Goal: Task Accomplishment & Management: Manage account settings

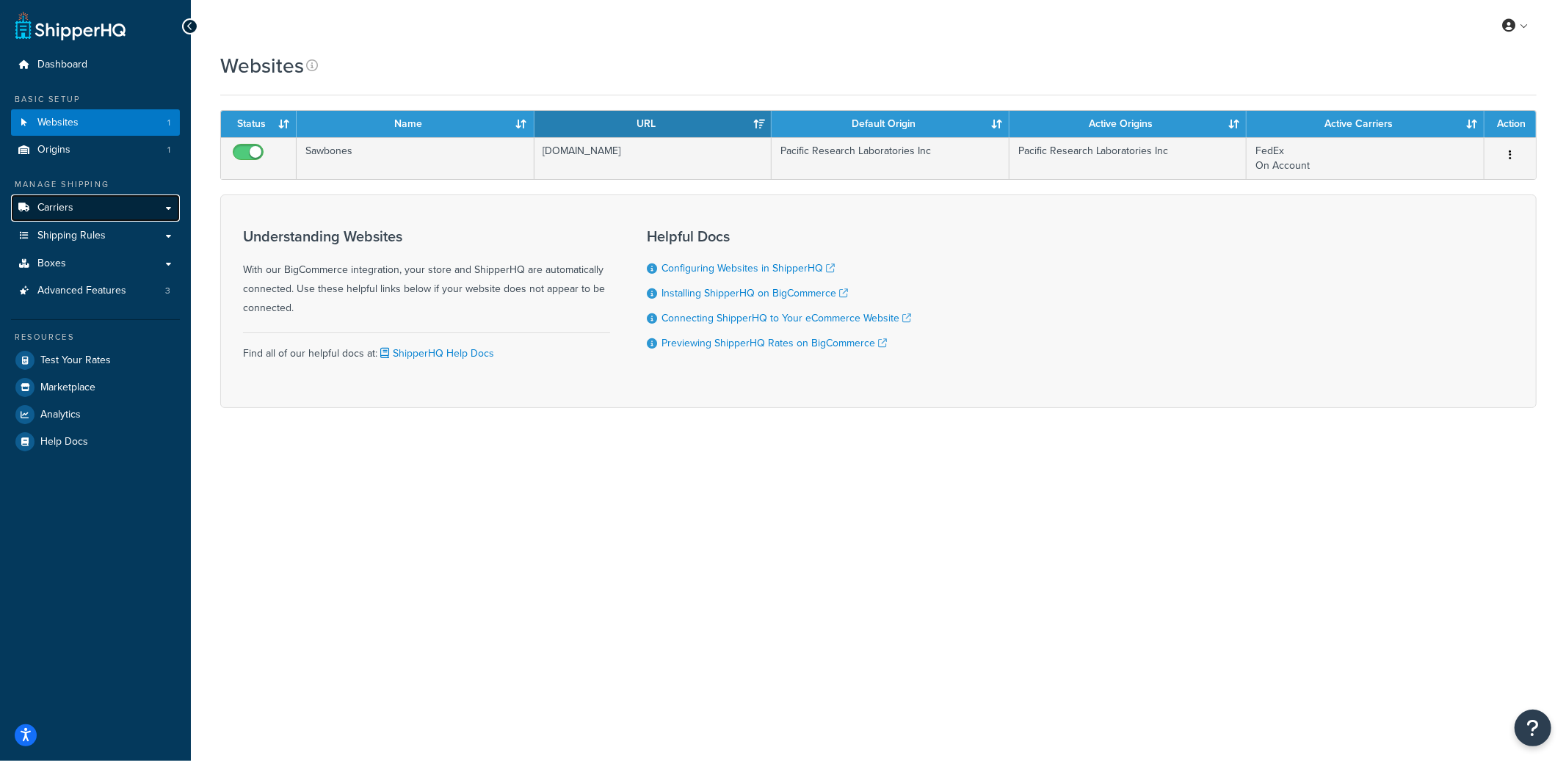
click at [94, 213] on link "Carriers" at bounding box center [95, 208] width 169 height 27
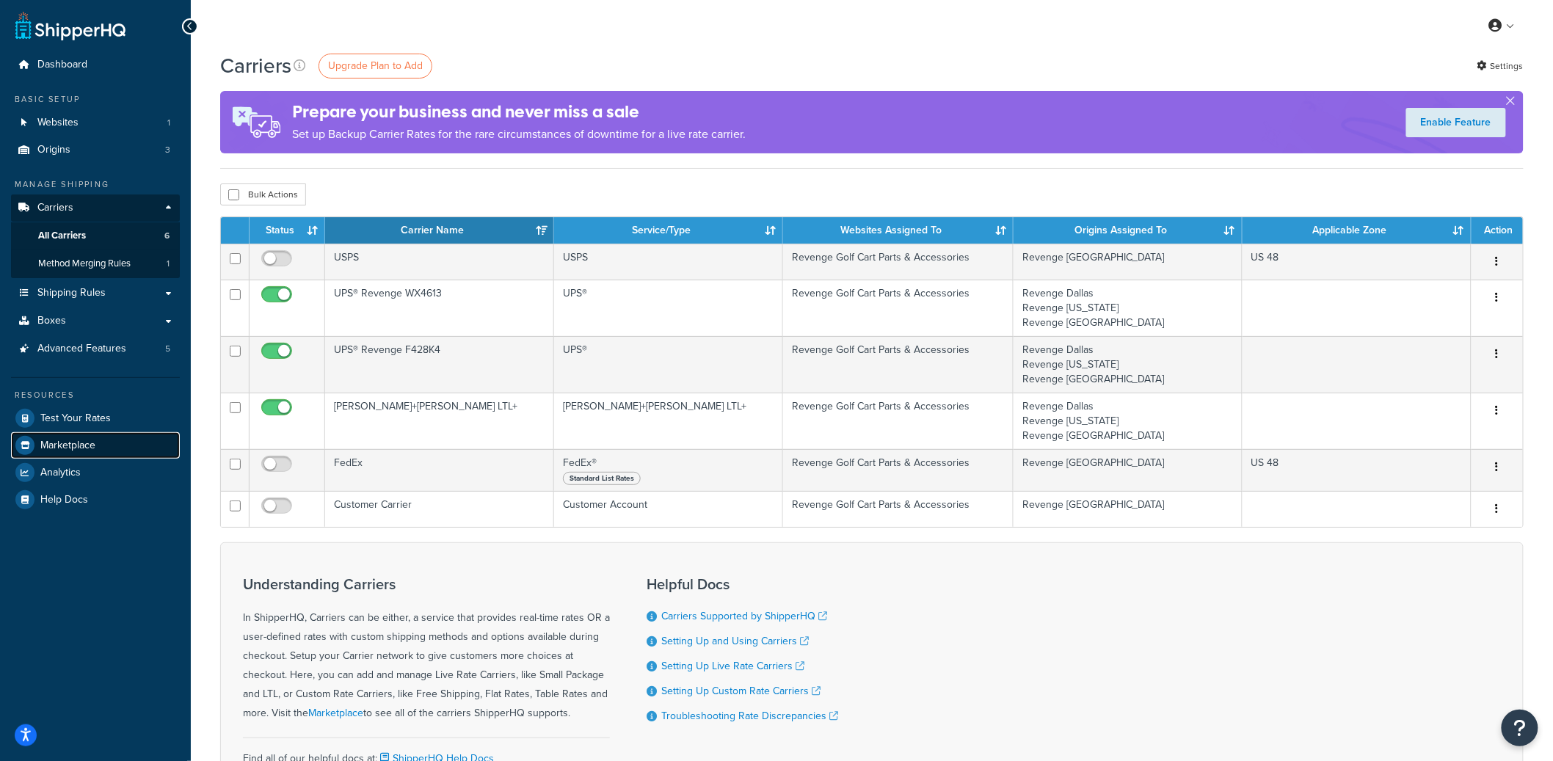
click at [81, 451] on link "Marketplace" at bounding box center [95, 445] width 169 height 26
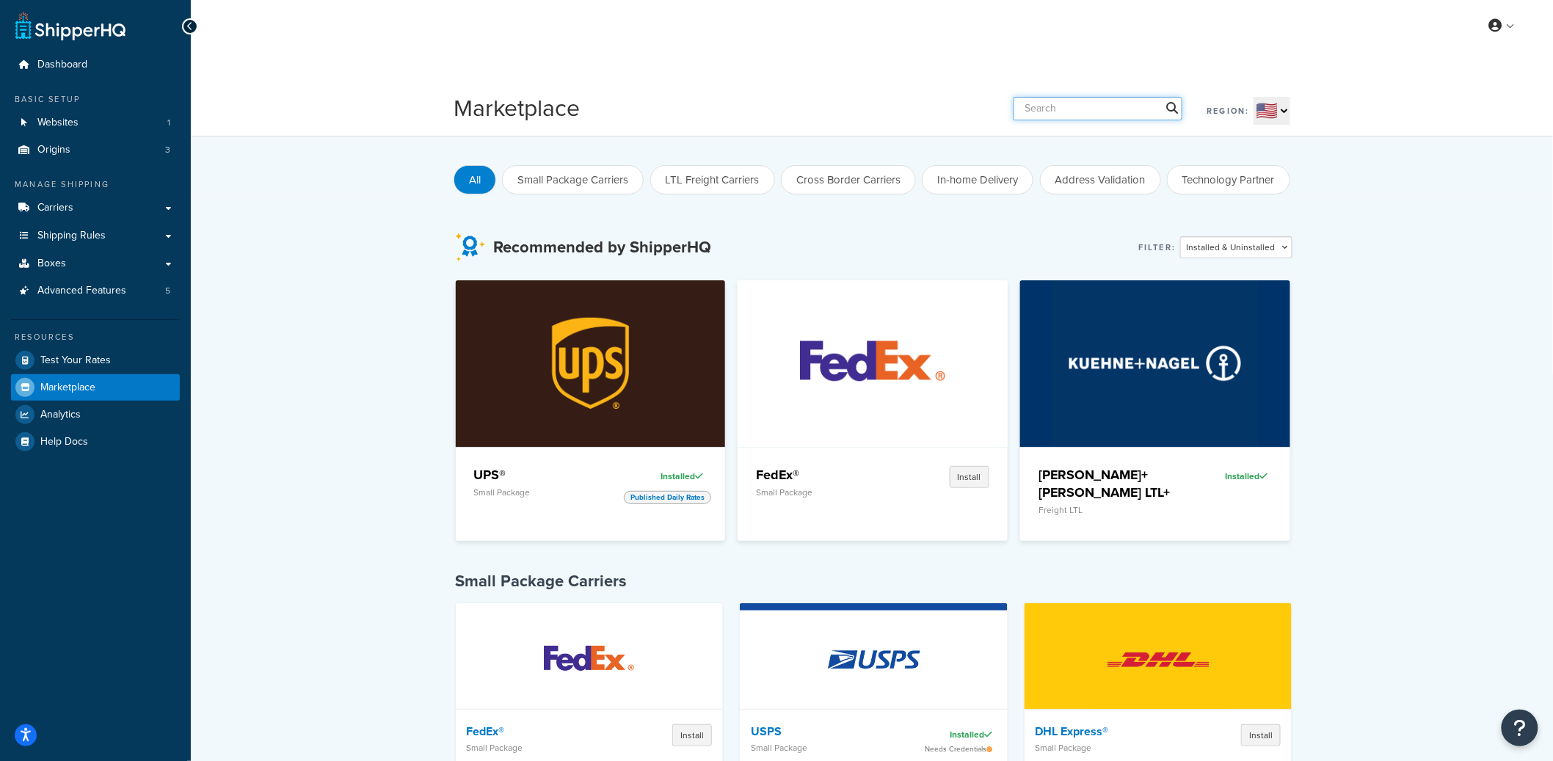
click at [1074, 106] on input "text" at bounding box center [1098, 108] width 169 height 23
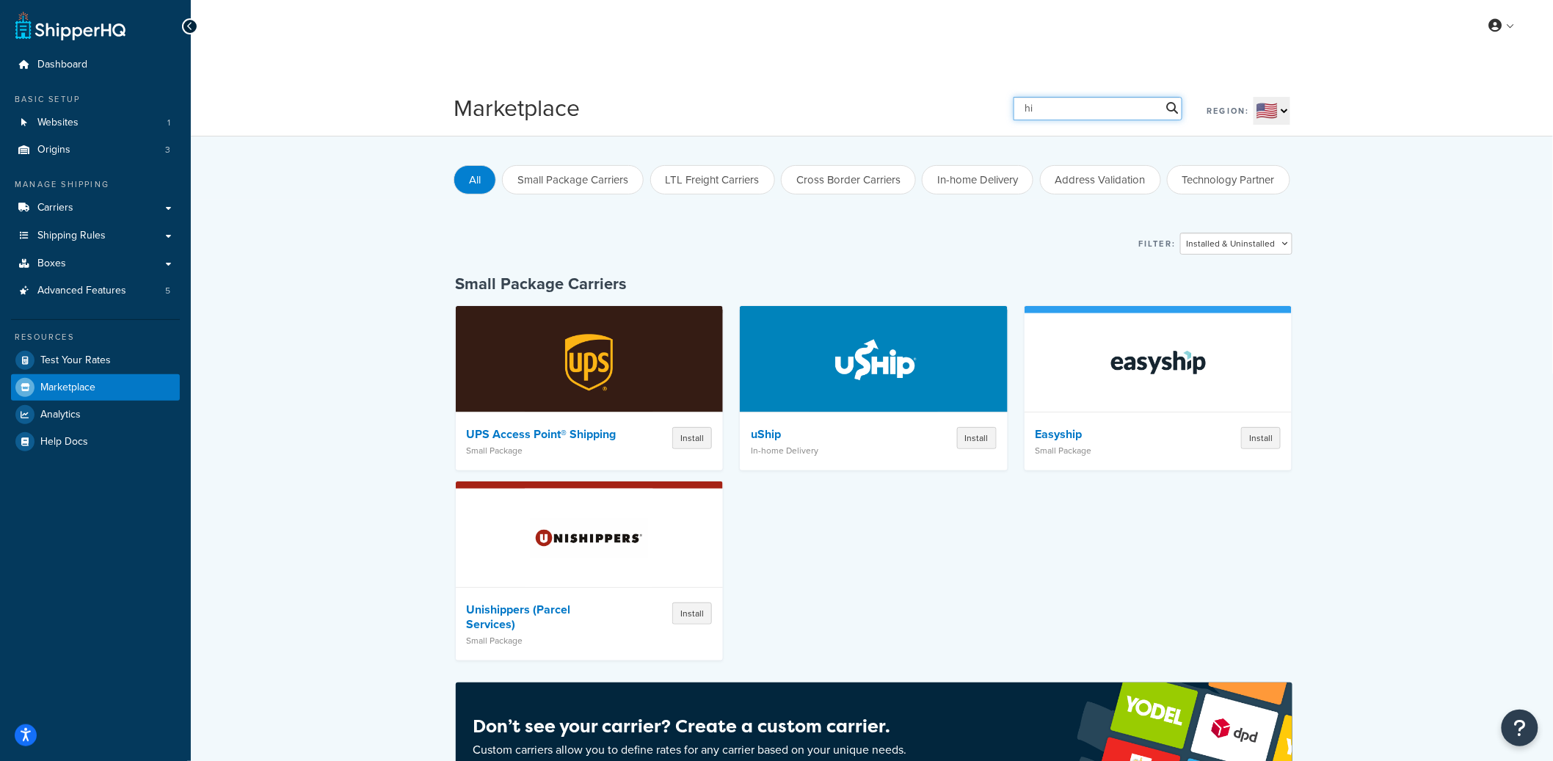
type input "h"
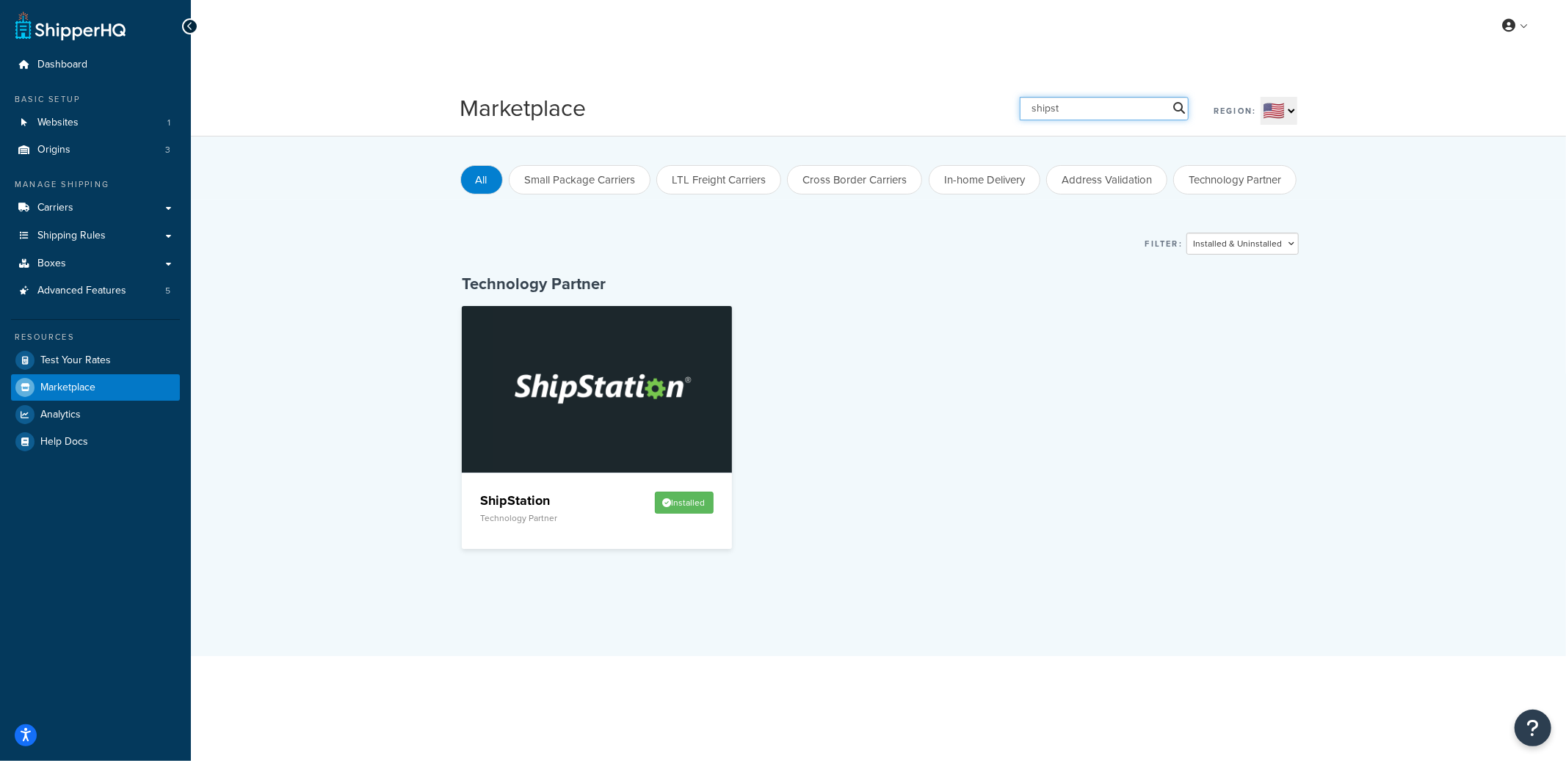
type input "shipst"
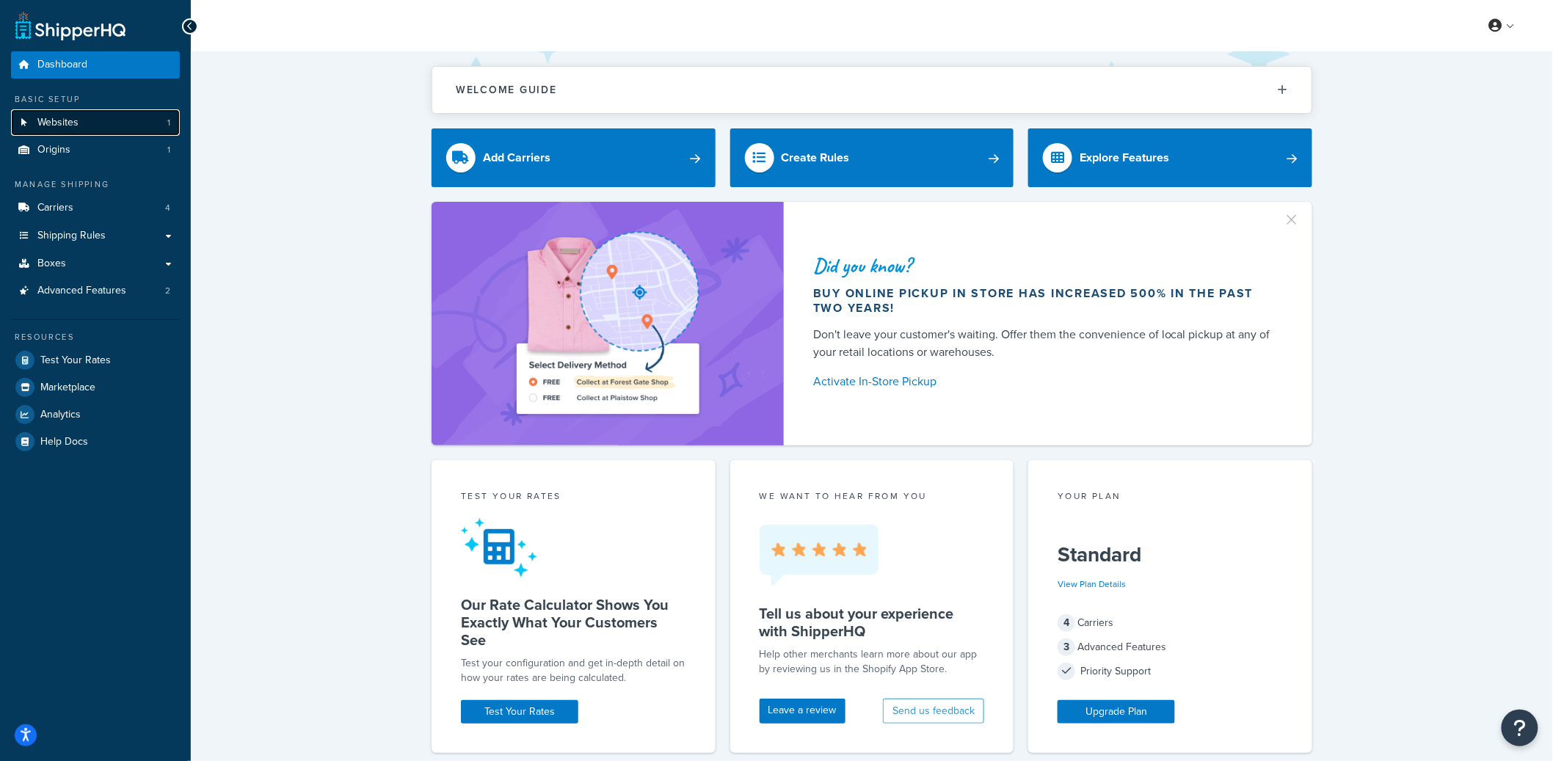
click at [134, 123] on link "Websites 1" at bounding box center [95, 122] width 169 height 27
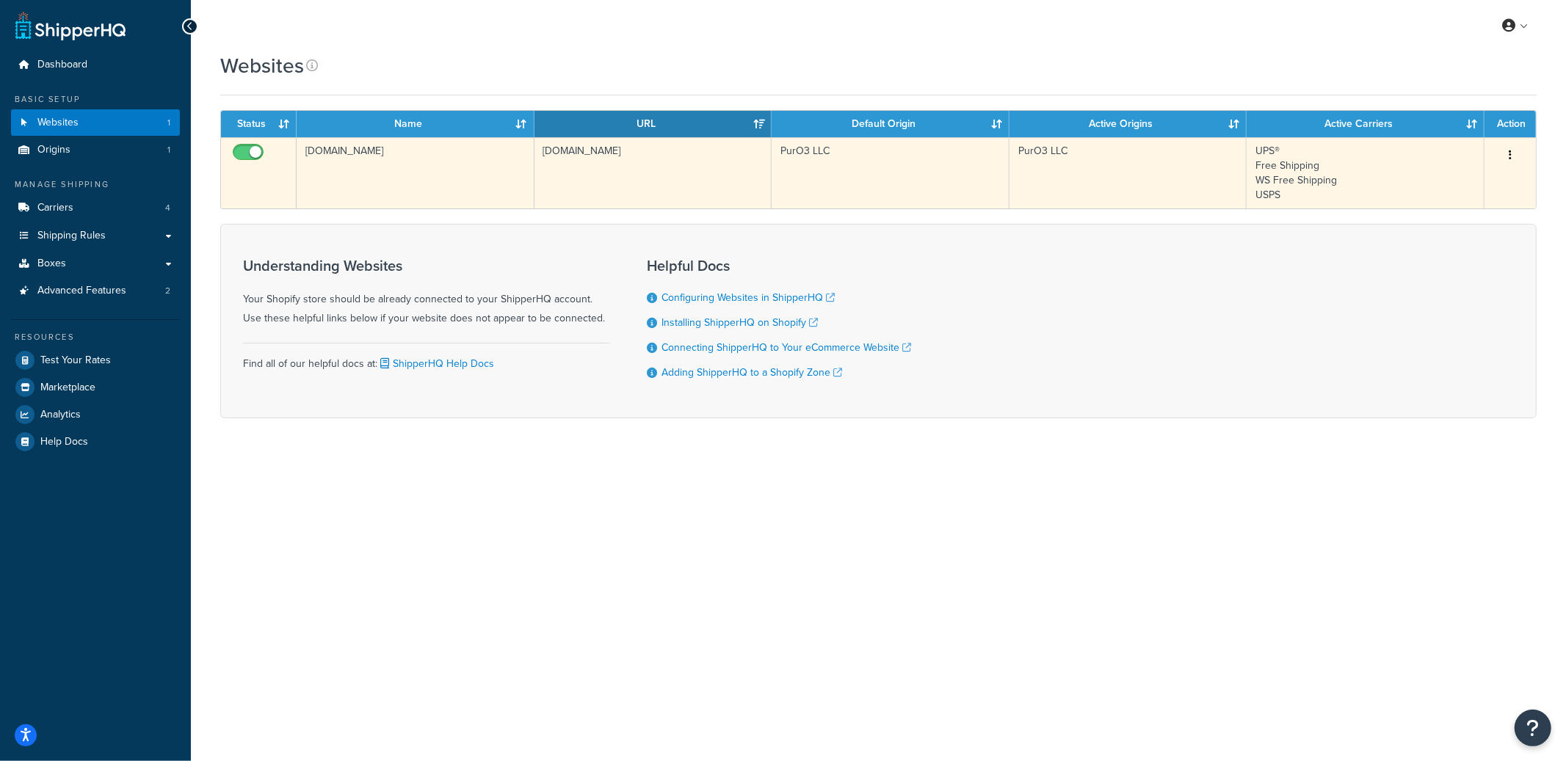
click at [397, 192] on td "gzhcsw-jy.myshopify.com" at bounding box center [416, 172] width 238 height 71
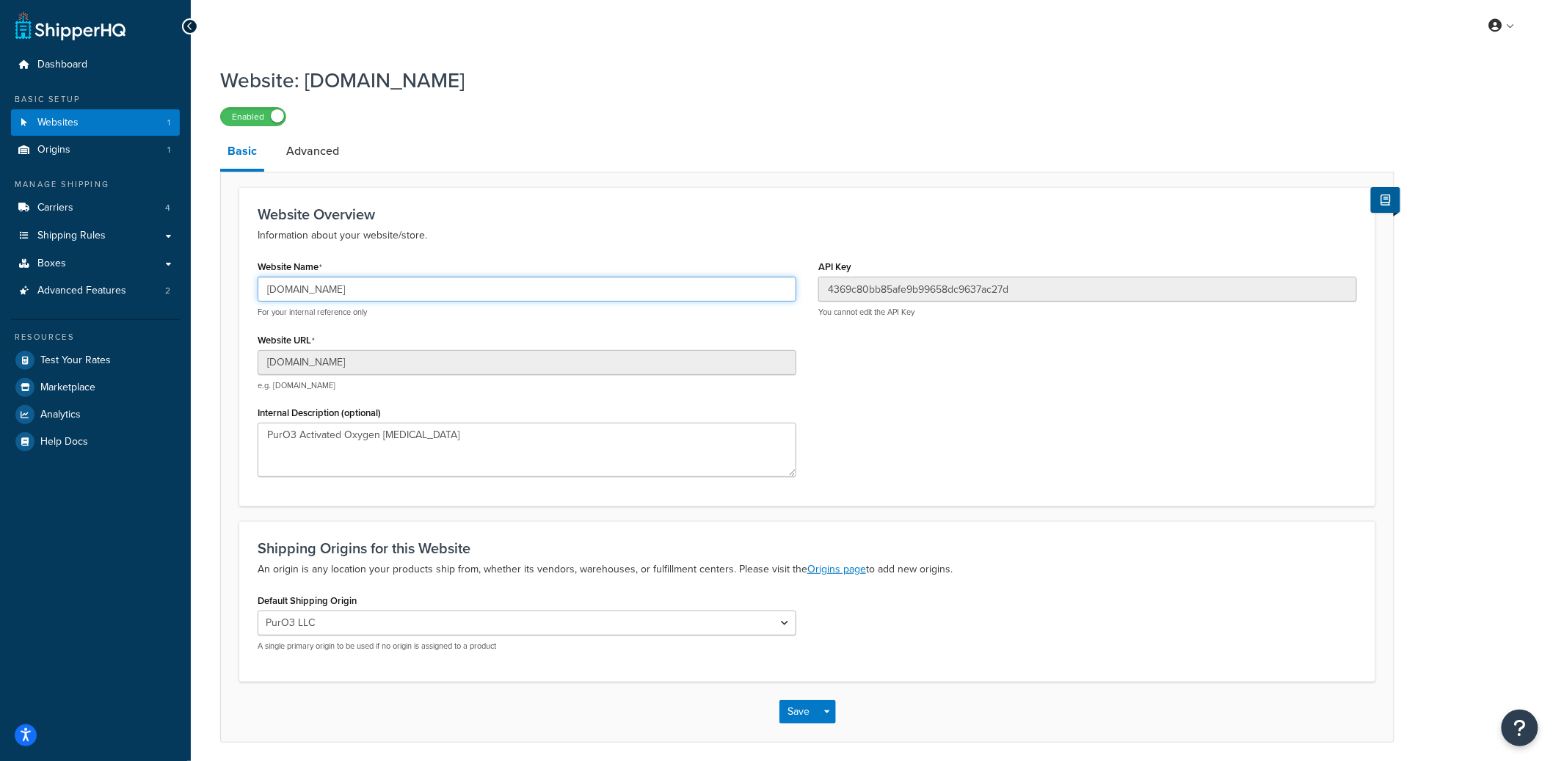
click at [352, 286] on input "gzhcsw-jy.myshopify.com" at bounding box center [527, 289] width 539 height 25
click at [416, 296] on input "gzhcsw-jy.myshopify.com" at bounding box center [527, 289] width 539 height 25
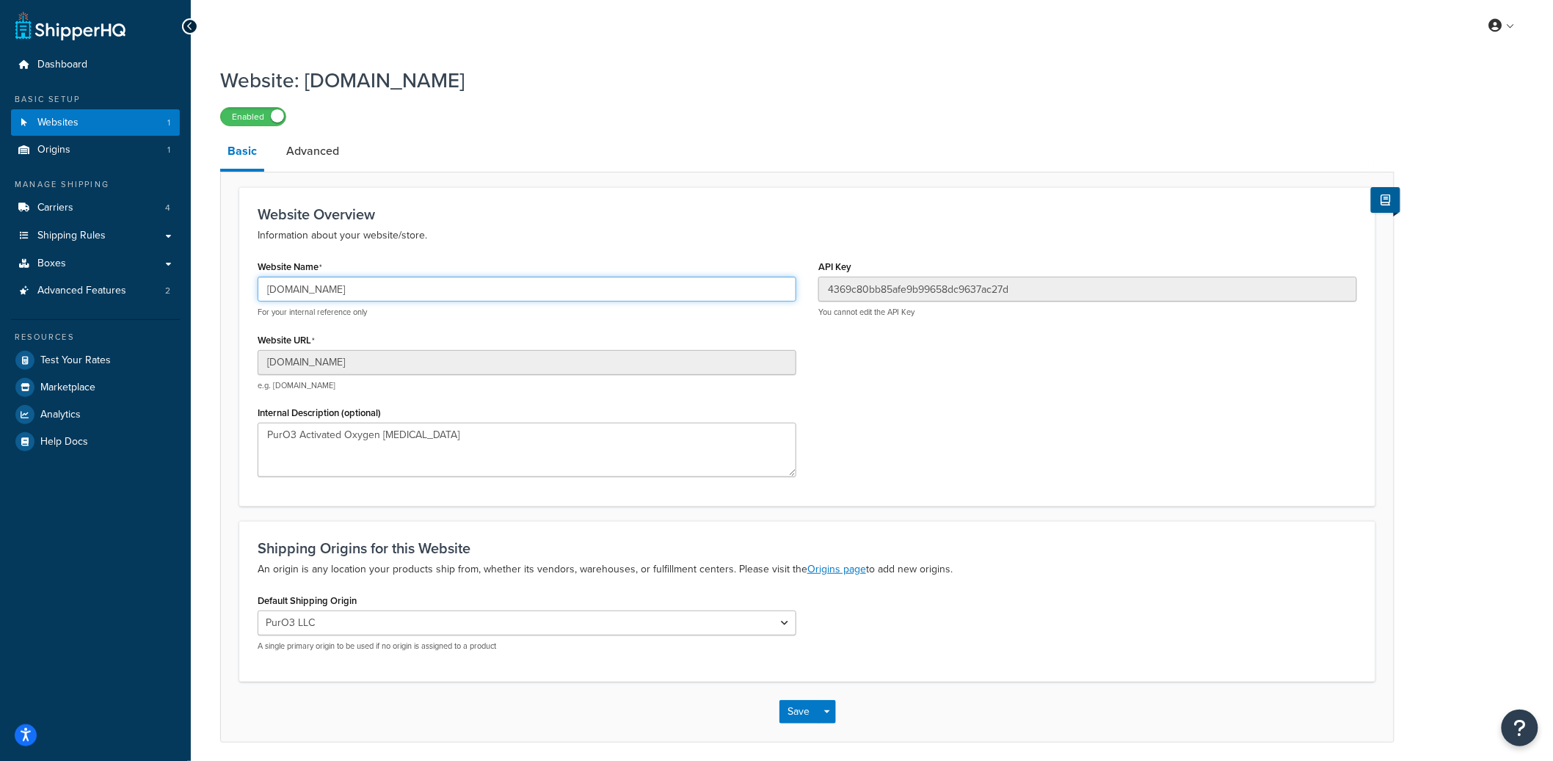
click at [416, 296] on input "gzhcsw-jy.myshopify.com" at bounding box center [527, 289] width 539 height 25
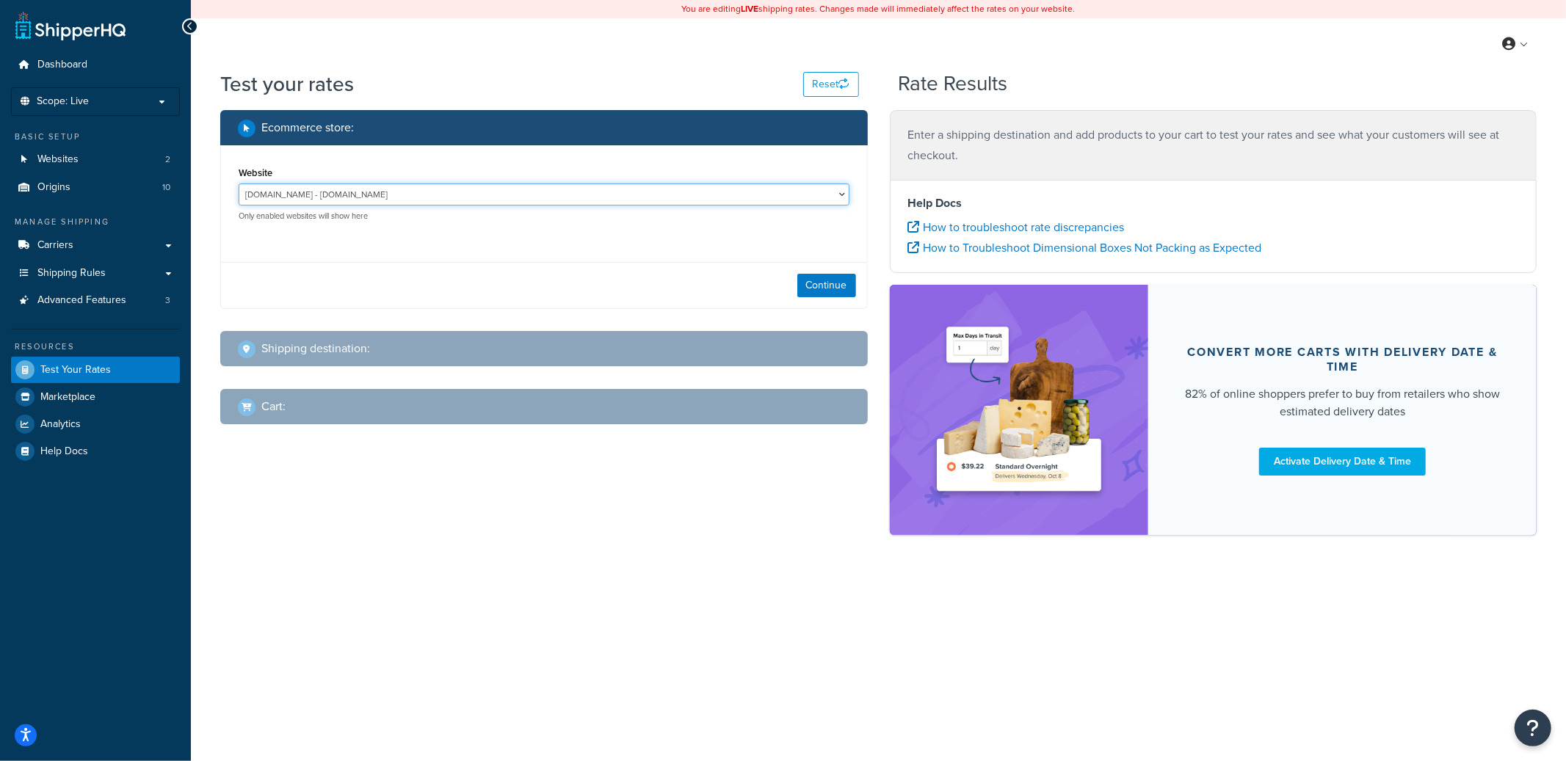
click at [405, 195] on select "[DOMAIN_NAME] - [DOMAIN_NAME] [DOMAIN_NAME] - [DOMAIN_NAME]" at bounding box center [544, 195] width 611 height 22
select select "f0590a72f4d173f699101fbc78d6c536"
click at [239, 184] on select "completetile.com - completetile.com terrabella.design - terrabella.design" at bounding box center [544, 195] width 611 height 22
click at [823, 290] on button "Continue" at bounding box center [826, 285] width 59 height 23
select select "TX"
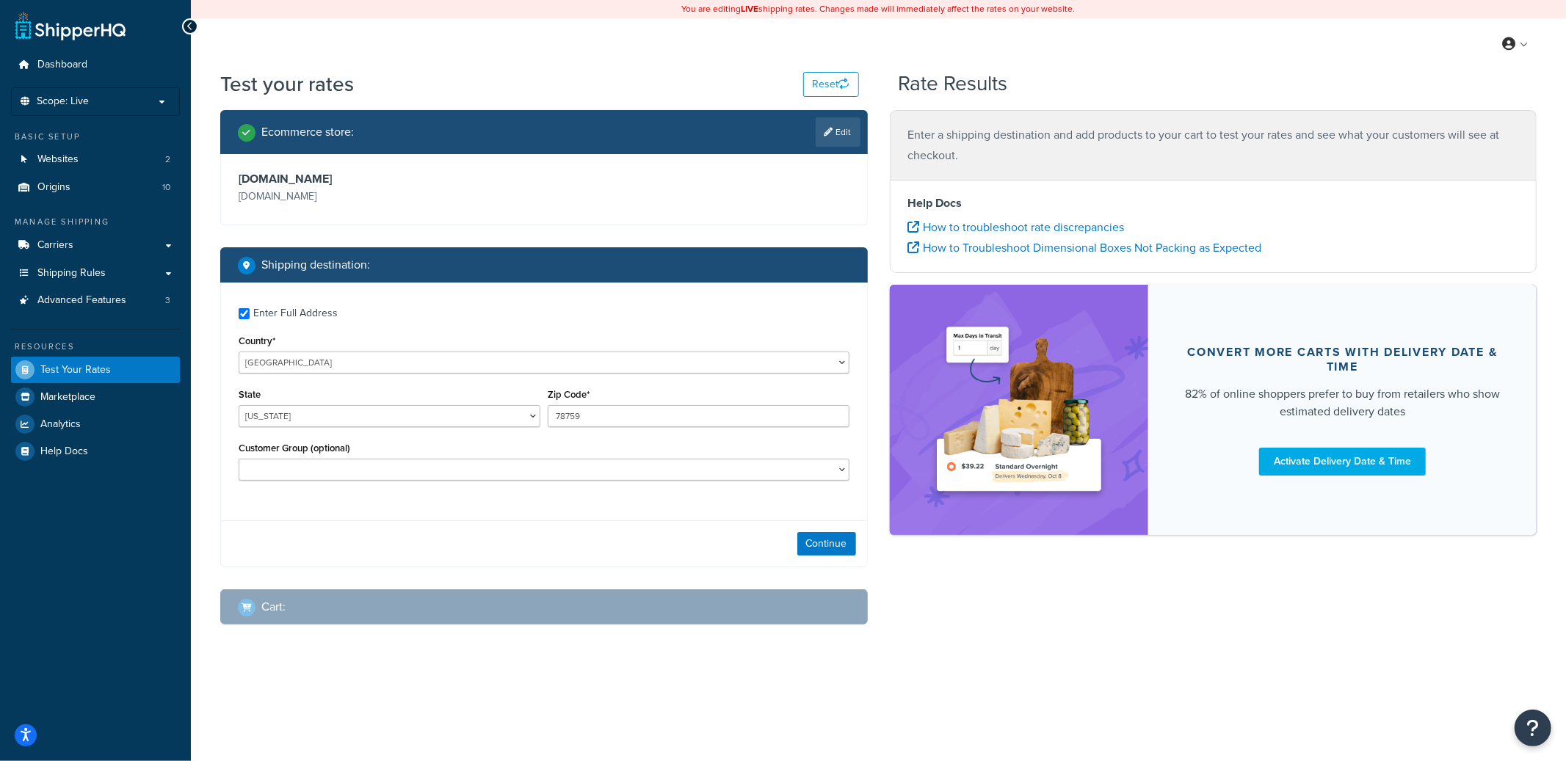
checkbox input "true"
type input "11360"
select select "NY"
select select "Wholesale"
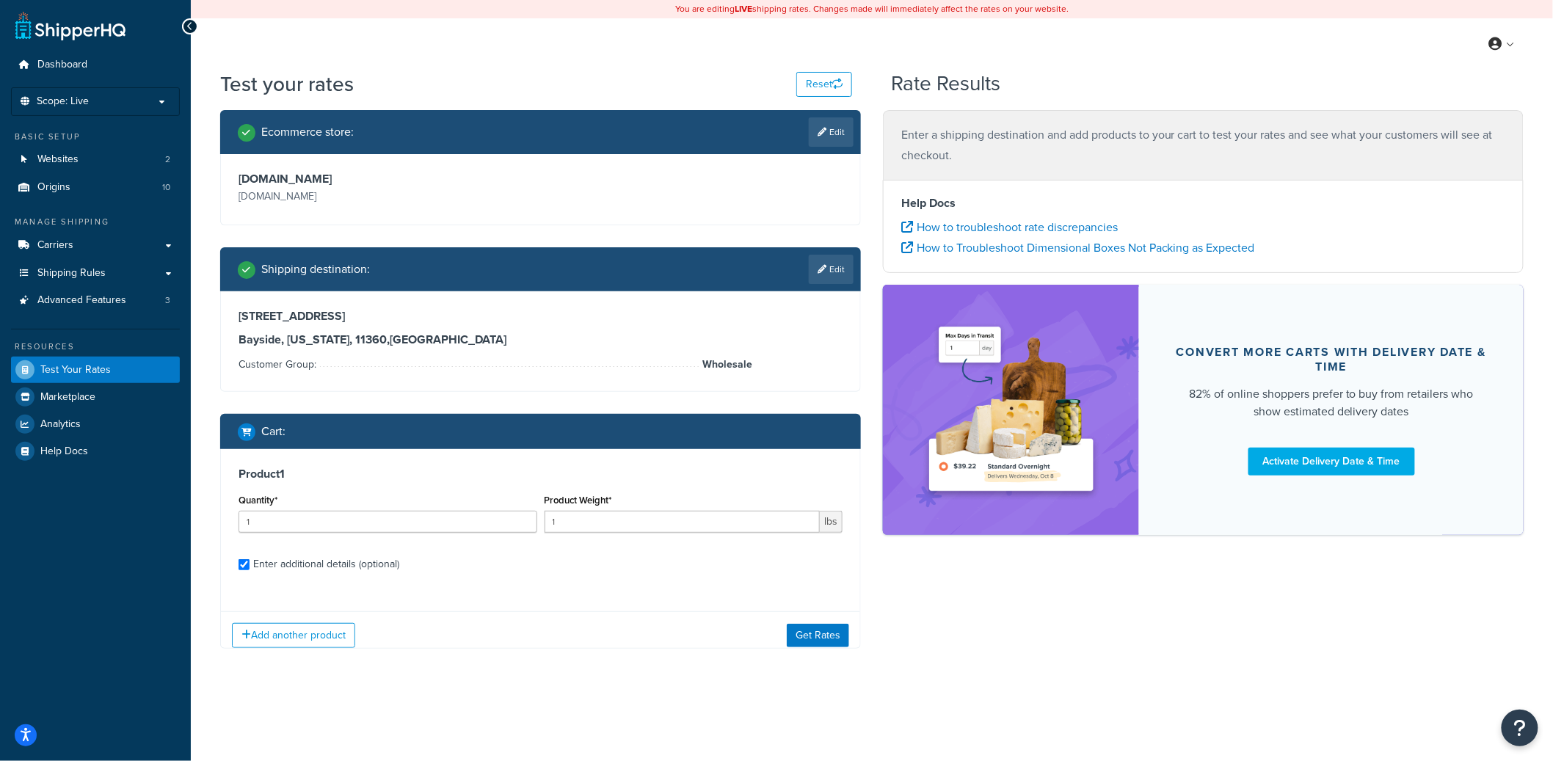
checkbox input "true"
type input "25"
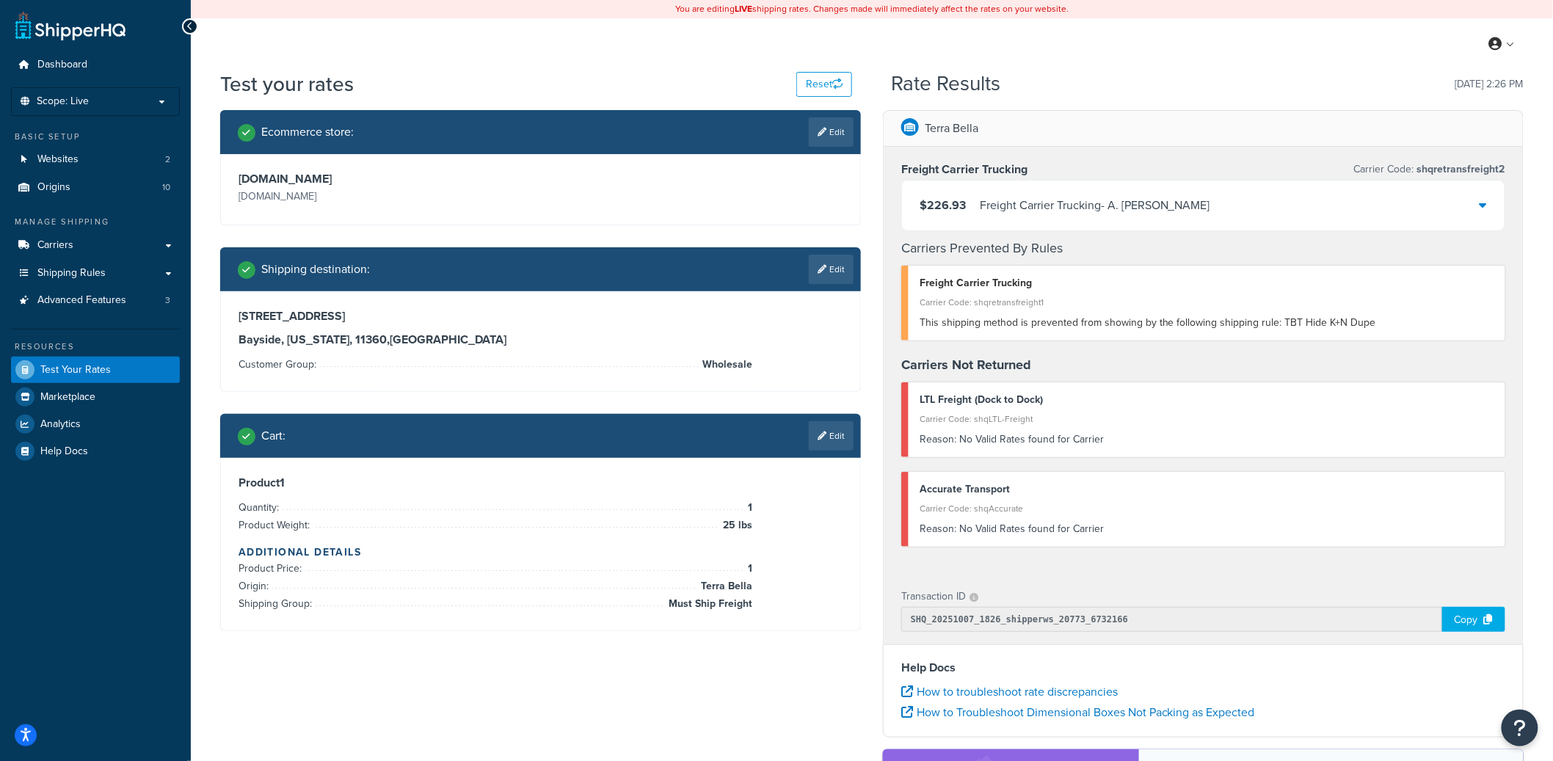
click at [829, 442] on link "Edit" at bounding box center [831, 435] width 45 height 29
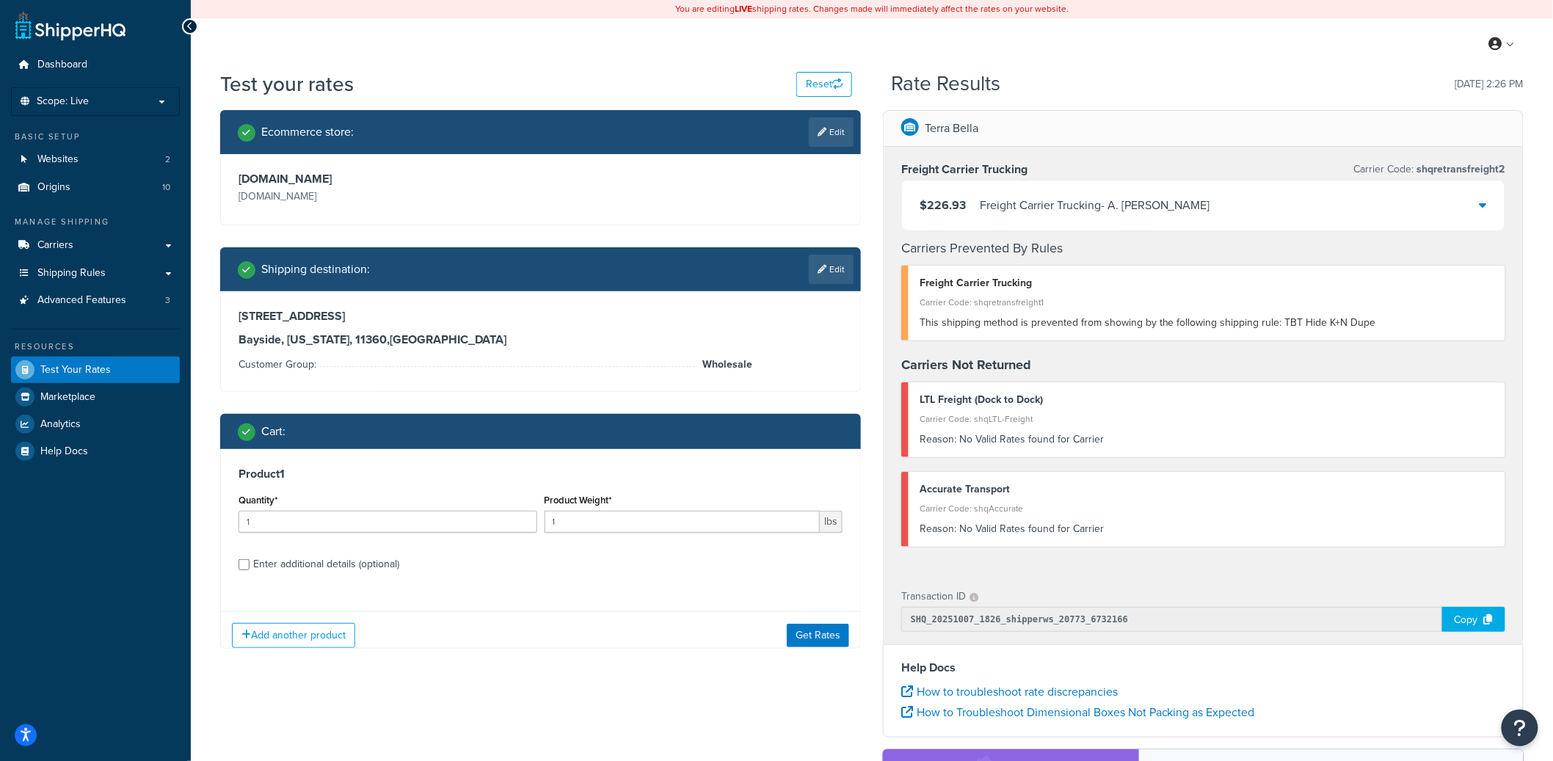
scroll to position [0, 0]
click at [526, 519] on input "2" at bounding box center [388, 522] width 299 height 22
click at [526, 519] on input "3" at bounding box center [388, 522] width 299 height 22
click at [526, 519] on input "4" at bounding box center [388, 522] width 299 height 22
click at [526, 518] on input "5" at bounding box center [388, 522] width 299 height 22
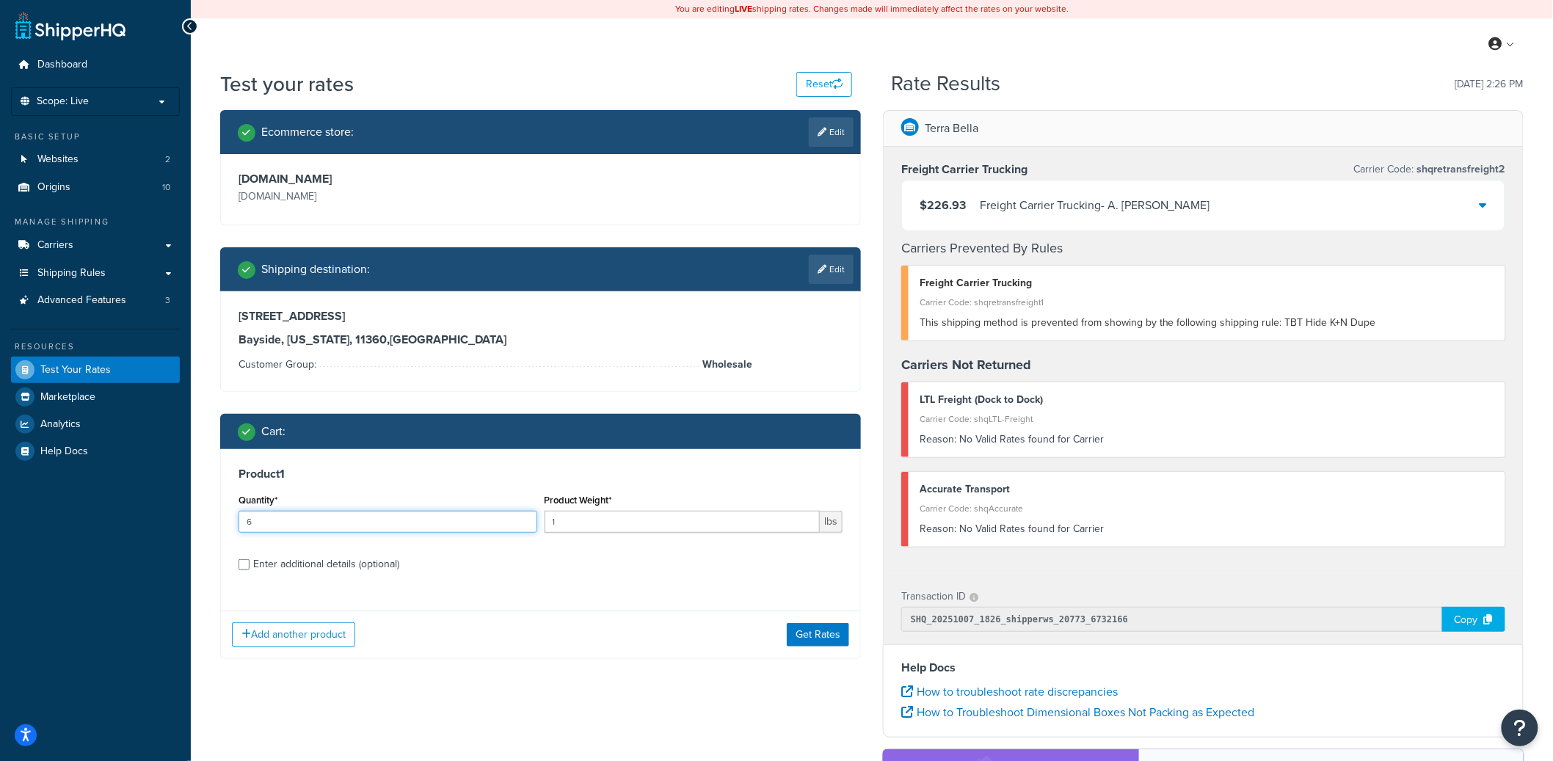
type input "6"
click at [526, 518] on input "6" at bounding box center [388, 522] width 299 height 22
drag, startPoint x: 603, startPoint y: 529, endPoint x: 546, endPoint y: 516, distance: 58.1
click at [546, 516] on input "1" at bounding box center [683, 522] width 276 height 22
type input "25"
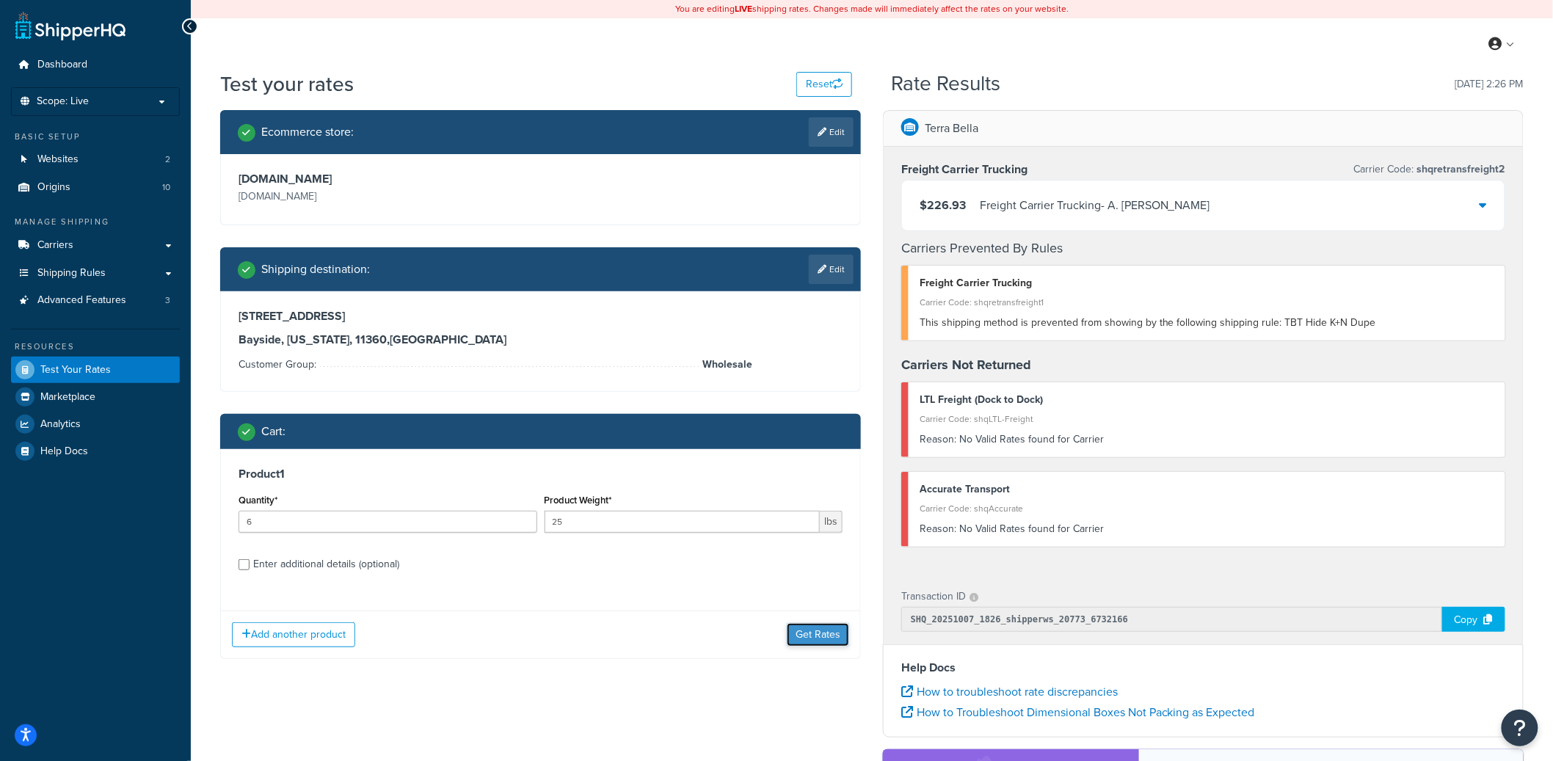
click at [793, 624] on button "Get Rates" at bounding box center [818, 634] width 62 height 23
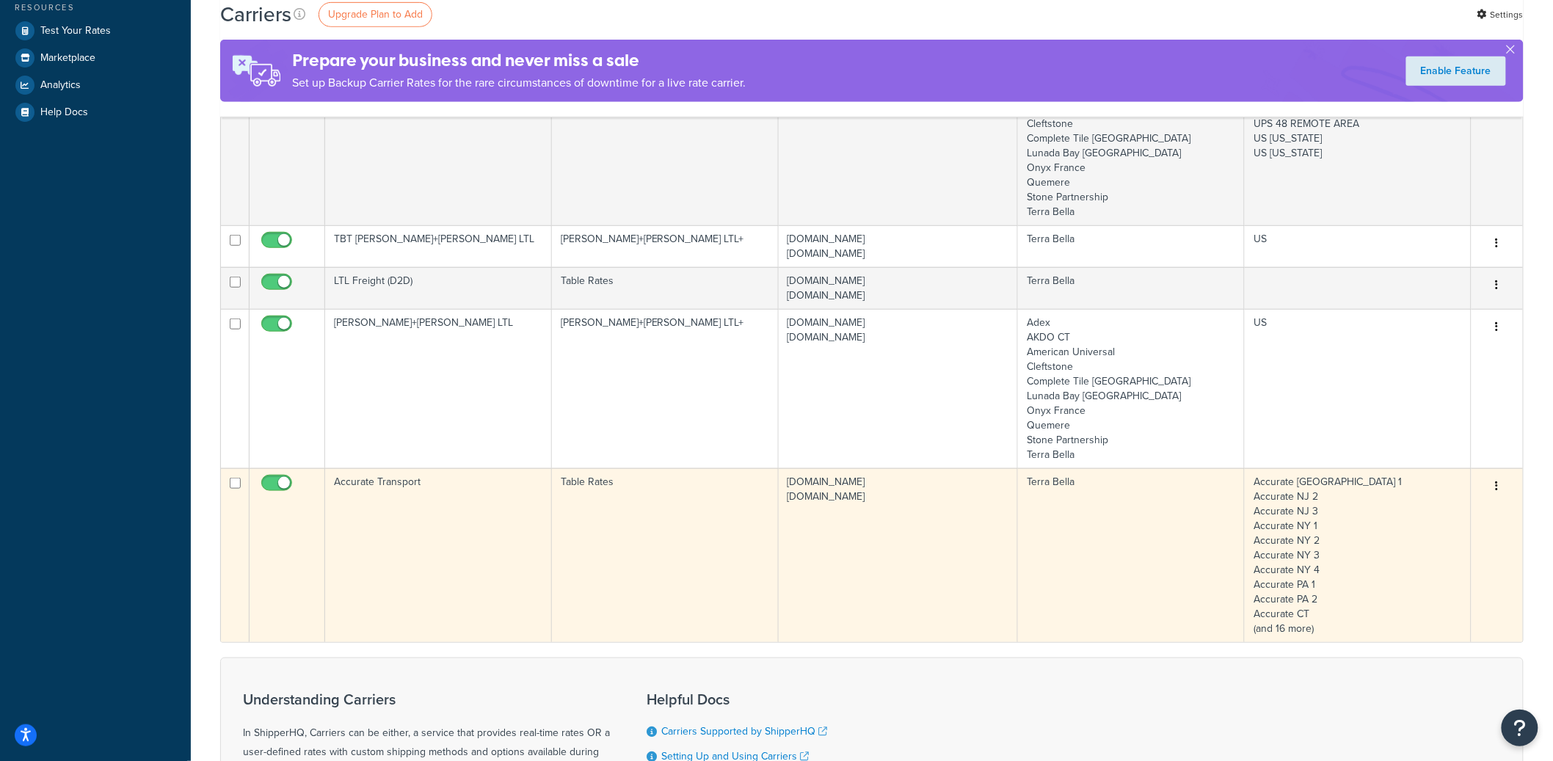
scroll to position [402, 0]
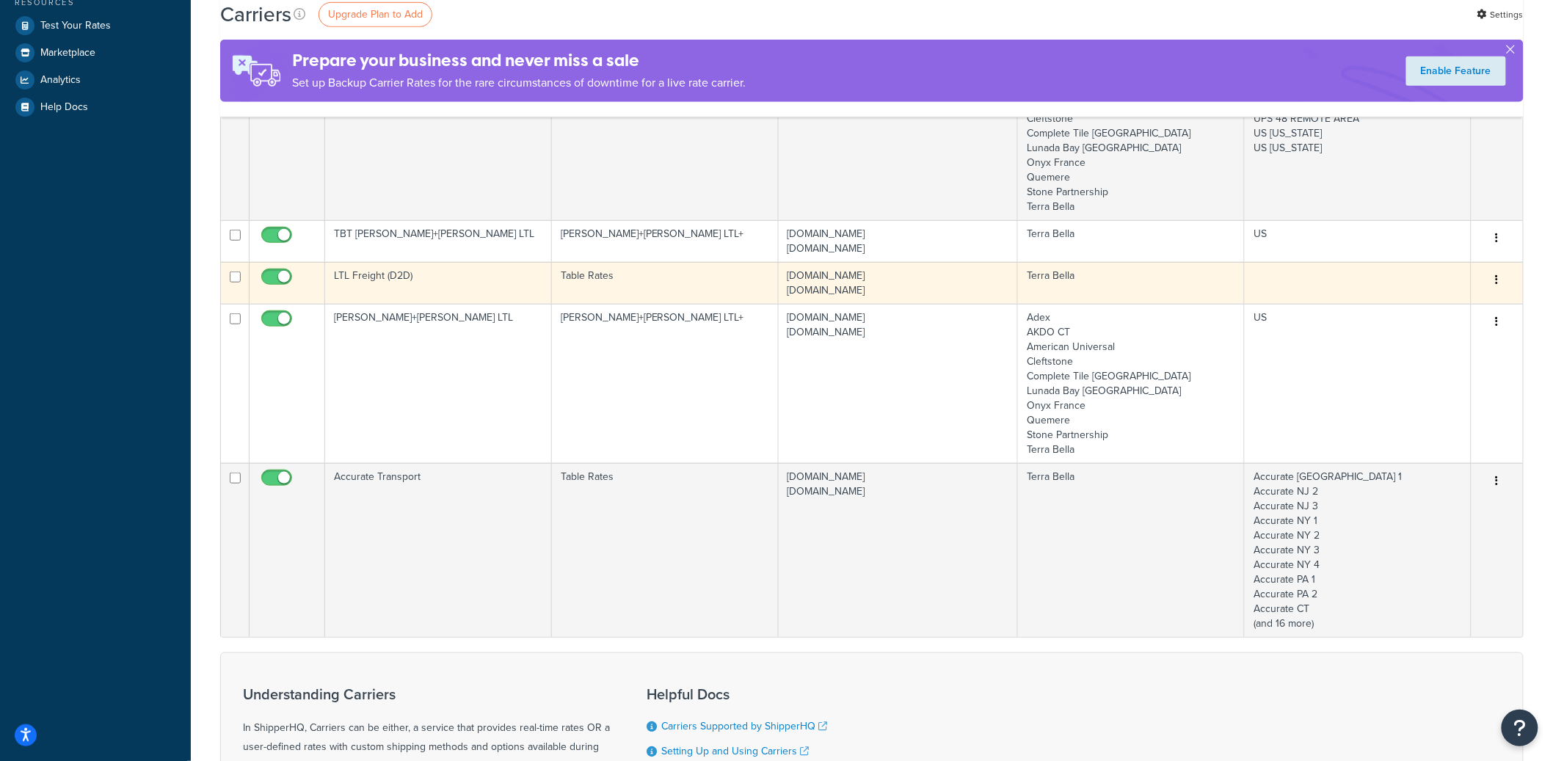
click at [1503, 277] on button "button" at bounding box center [1497, 280] width 21 height 23
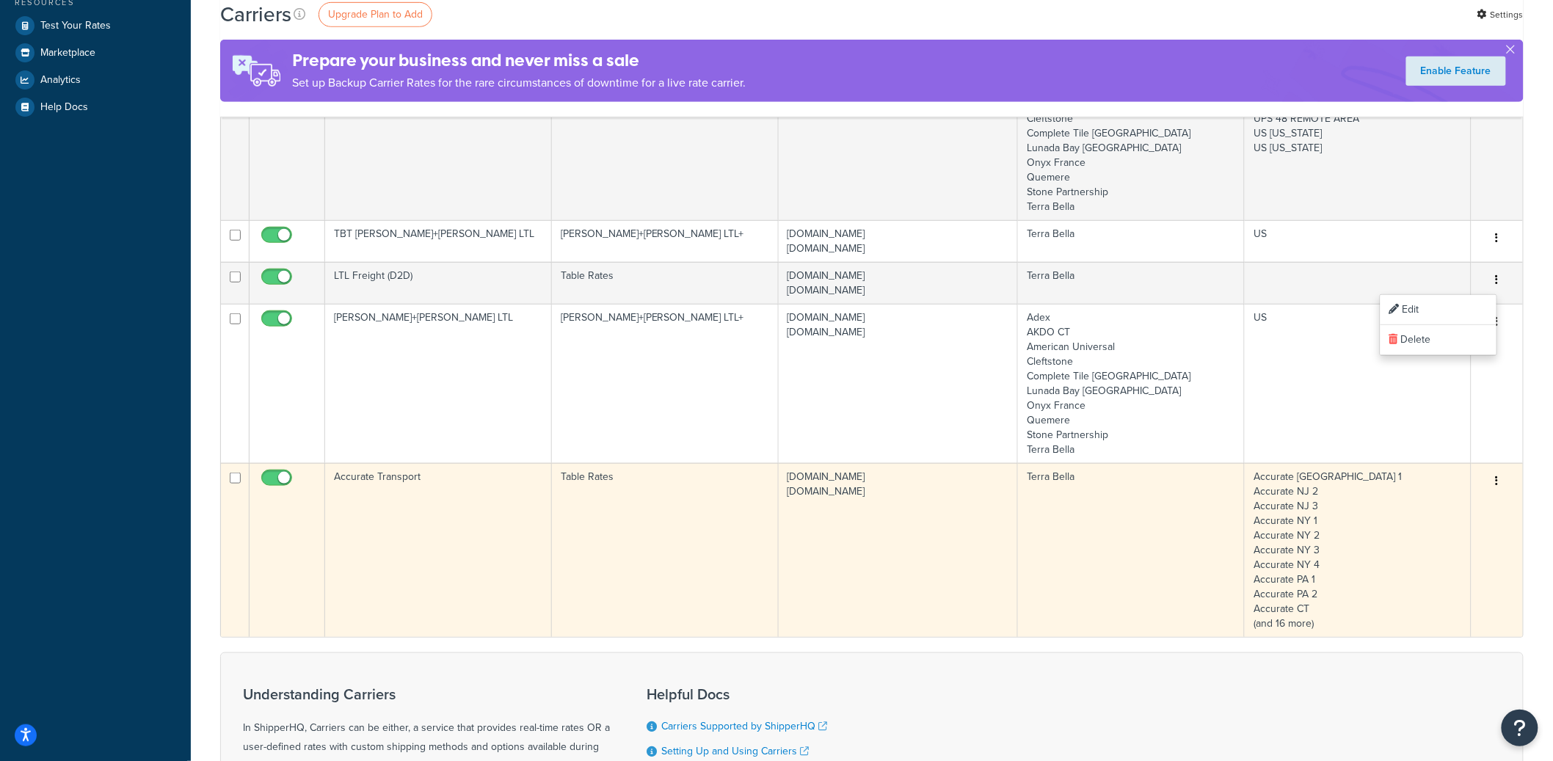
click at [1496, 482] on icon "button" at bounding box center [1497, 481] width 3 height 10
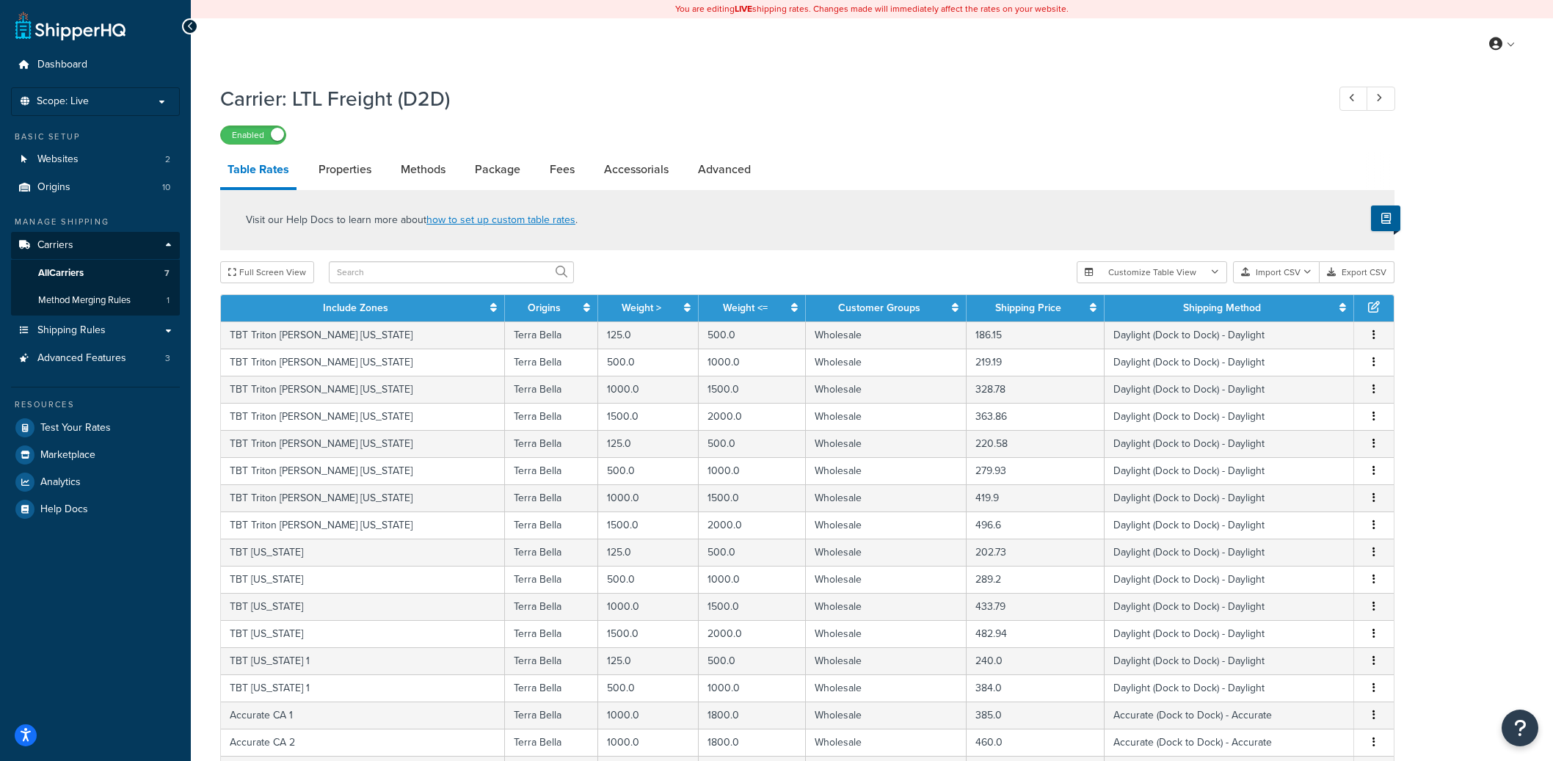
select select "25"
click at [684, 308] on icon at bounding box center [687, 307] width 7 height 10
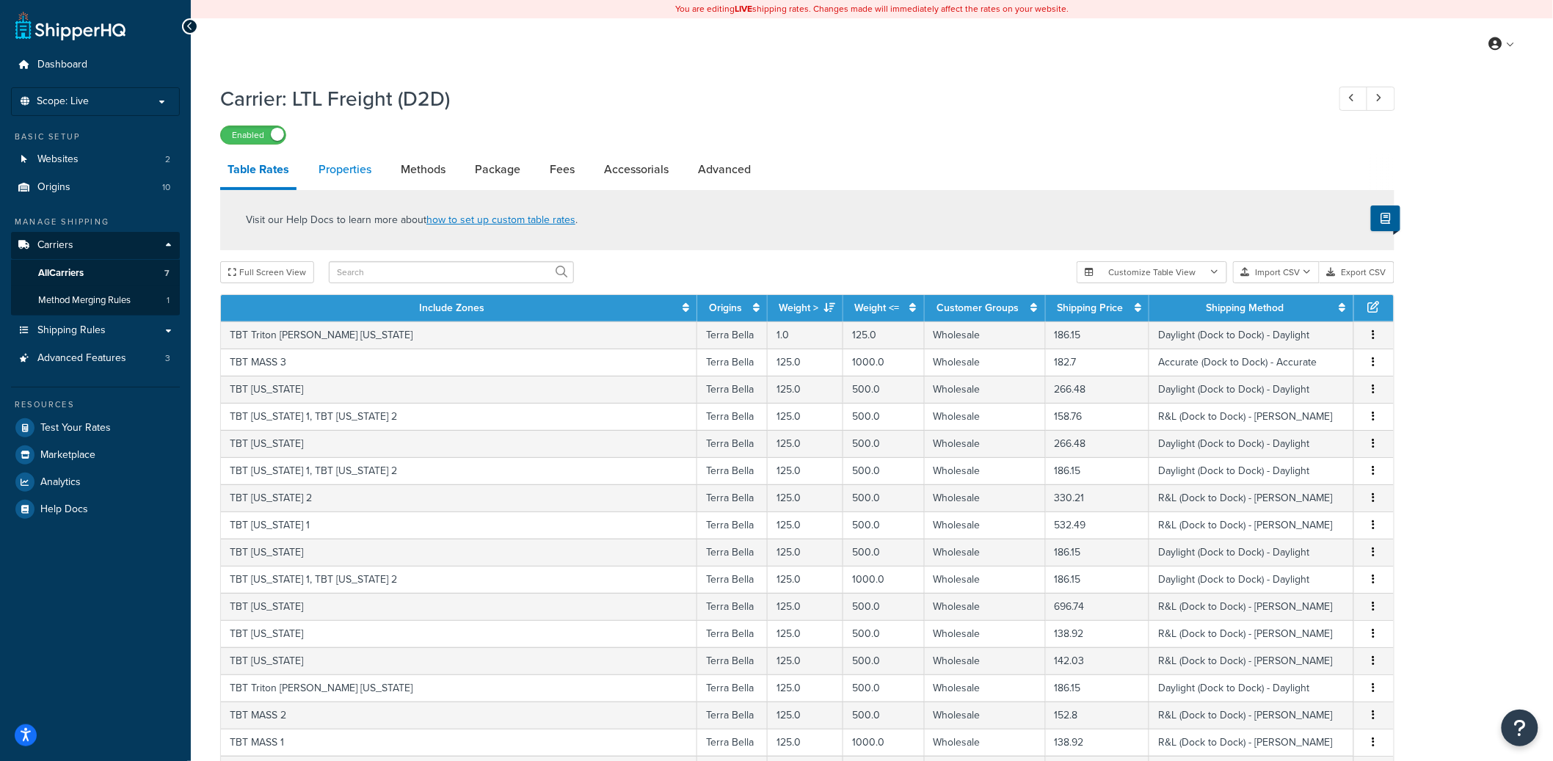
click at [347, 175] on link "Properties" at bounding box center [345, 169] width 68 height 35
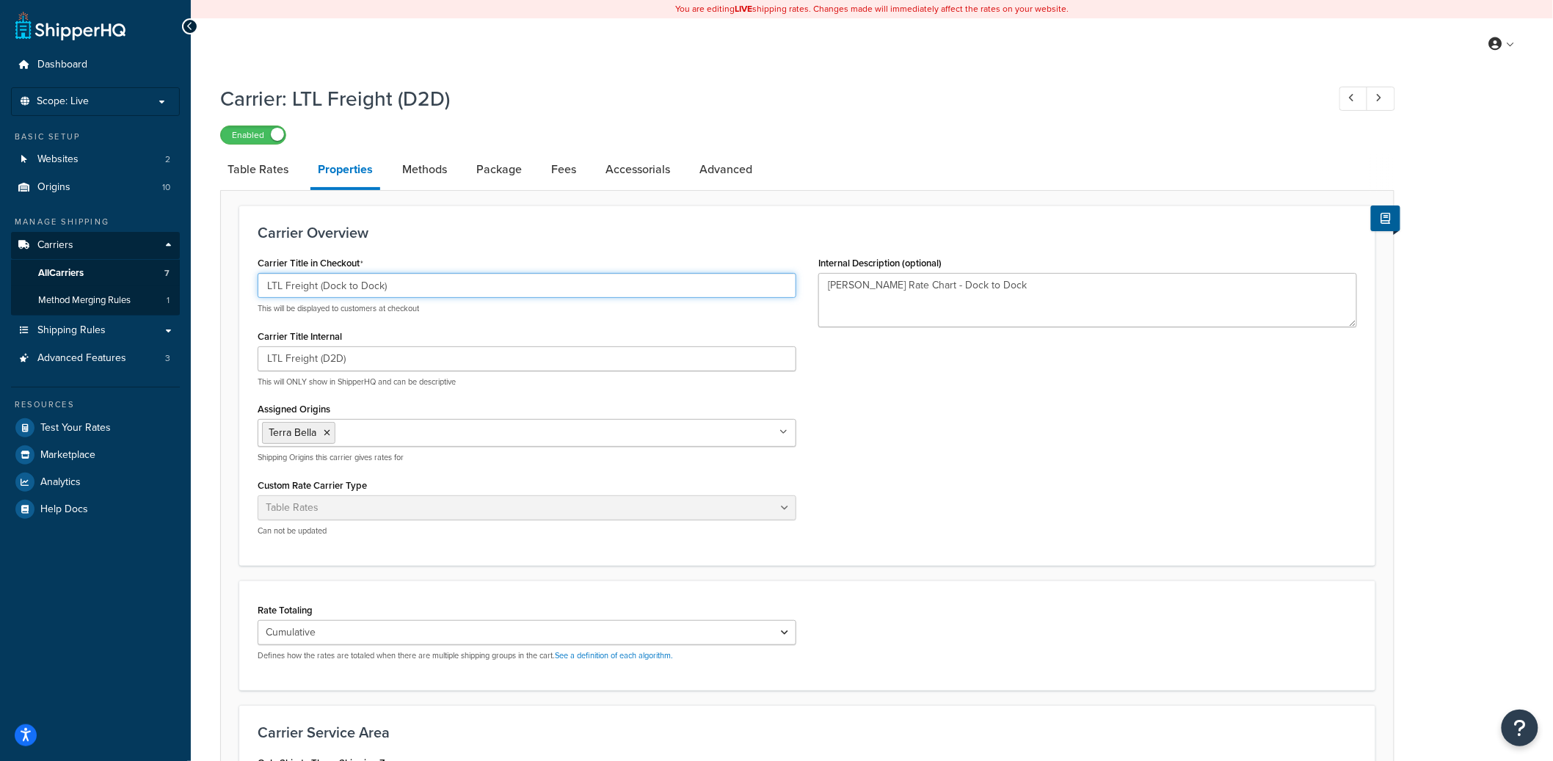
click at [328, 287] on input "LTL Freight (Dock to Dock)" at bounding box center [527, 285] width 539 height 25
click at [302, 351] on input "LTL Freight (D2D)" at bounding box center [527, 359] width 539 height 25
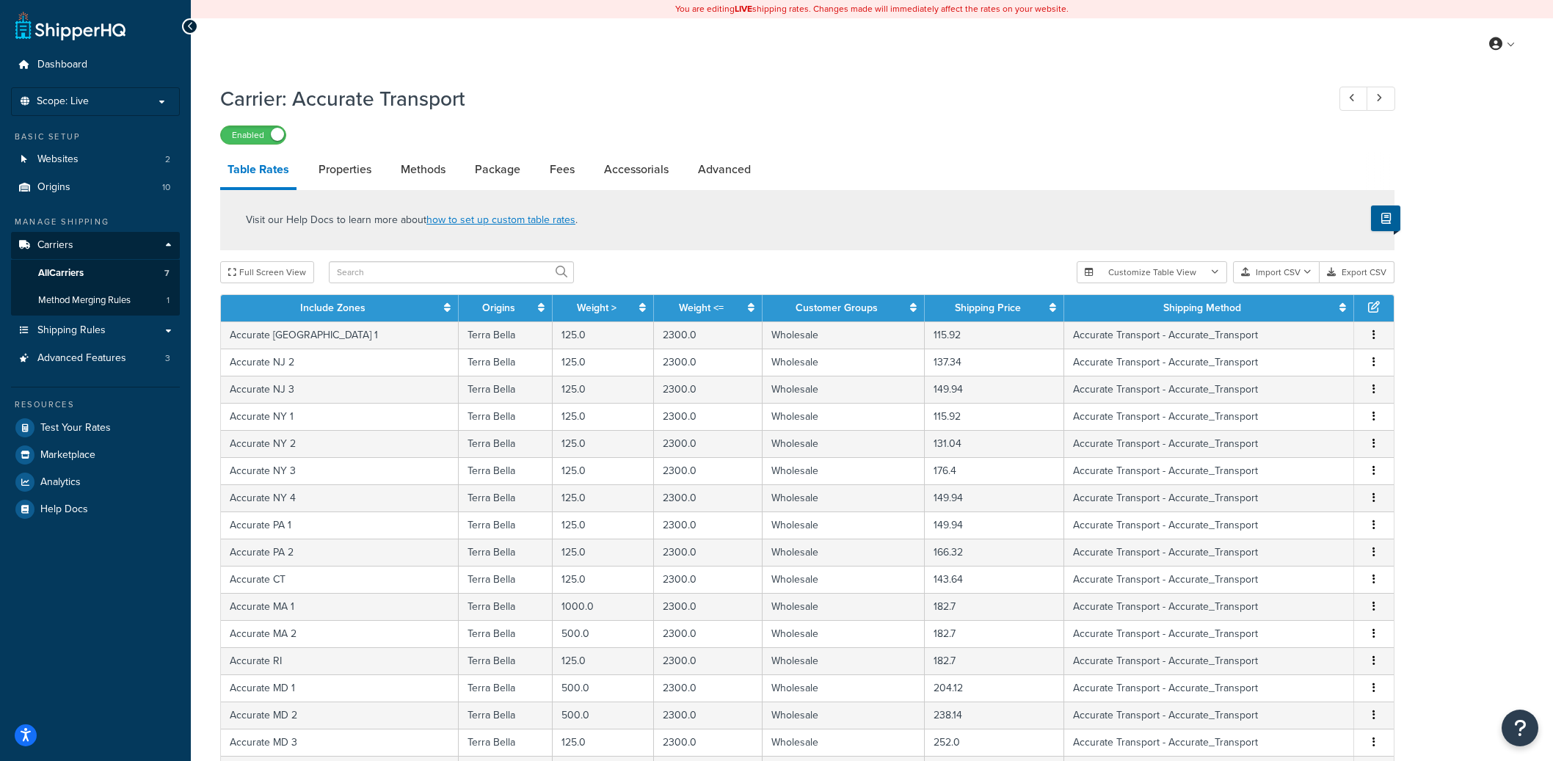
select select "25"
click at [748, 312] on icon at bounding box center [751, 307] width 7 height 10
click at [743, 311] on icon at bounding box center [749, 307] width 12 height 10
click at [639, 311] on icon at bounding box center [642, 307] width 7 height 10
click at [342, 173] on link "Properties" at bounding box center [345, 169] width 68 height 35
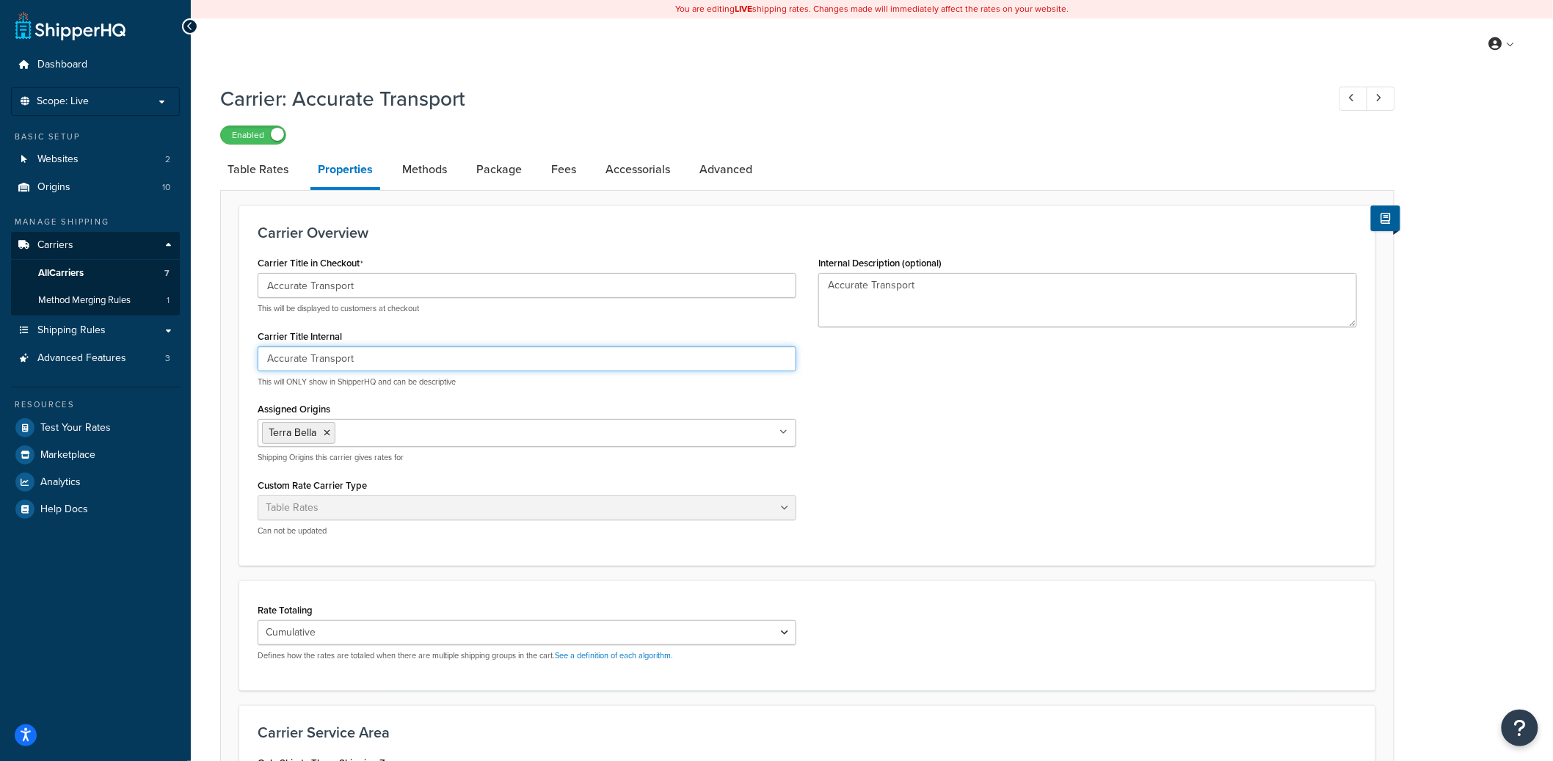
click at [311, 350] on input "Accurate Transport" at bounding box center [527, 359] width 539 height 25
click at [304, 165] on li "Table Rates" at bounding box center [265, 169] width 90 height 35
click at [277, 174] on link "Table Rates" at bounding box center [258, 169] width 76 height 35
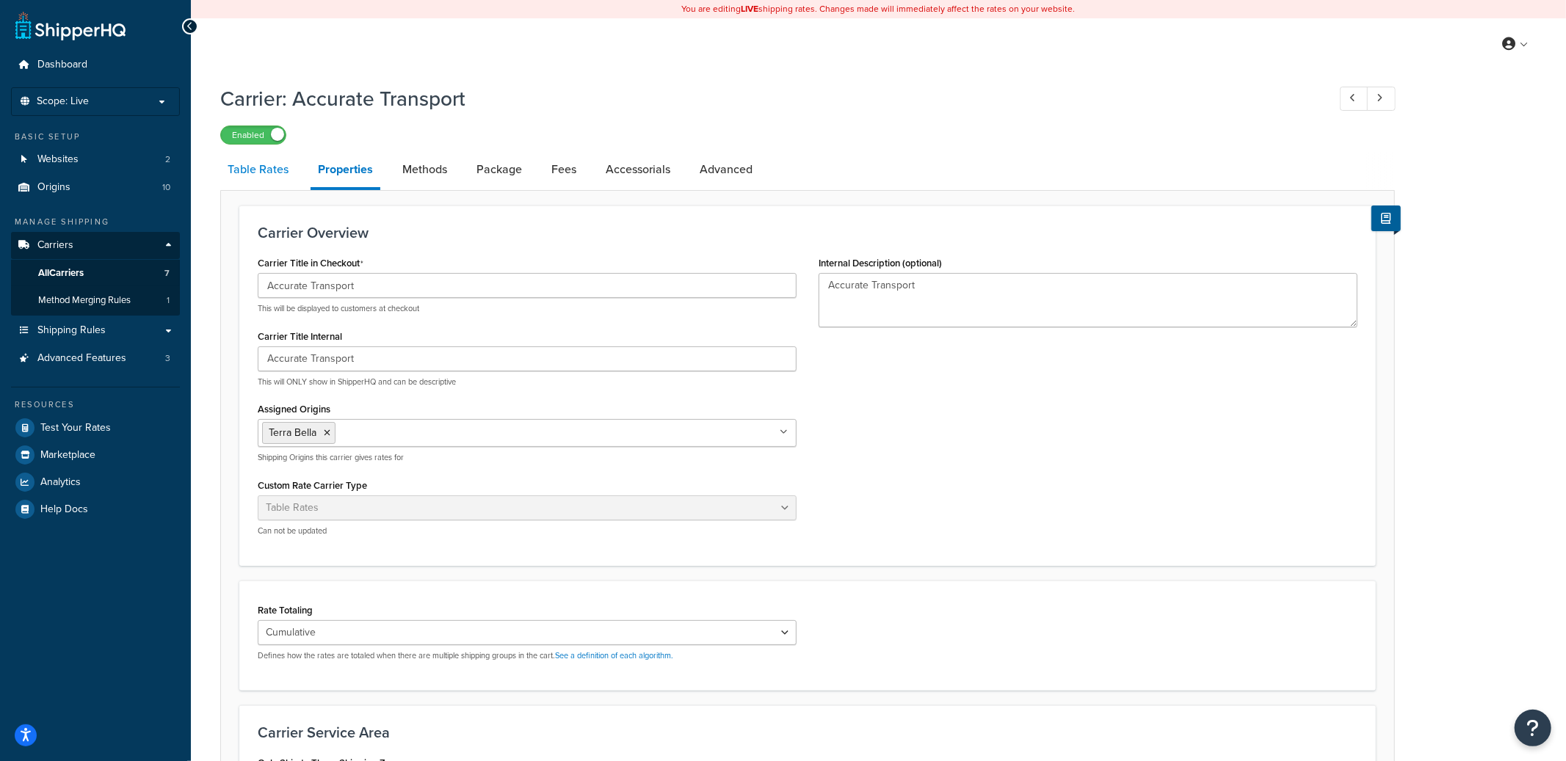
select select "25"
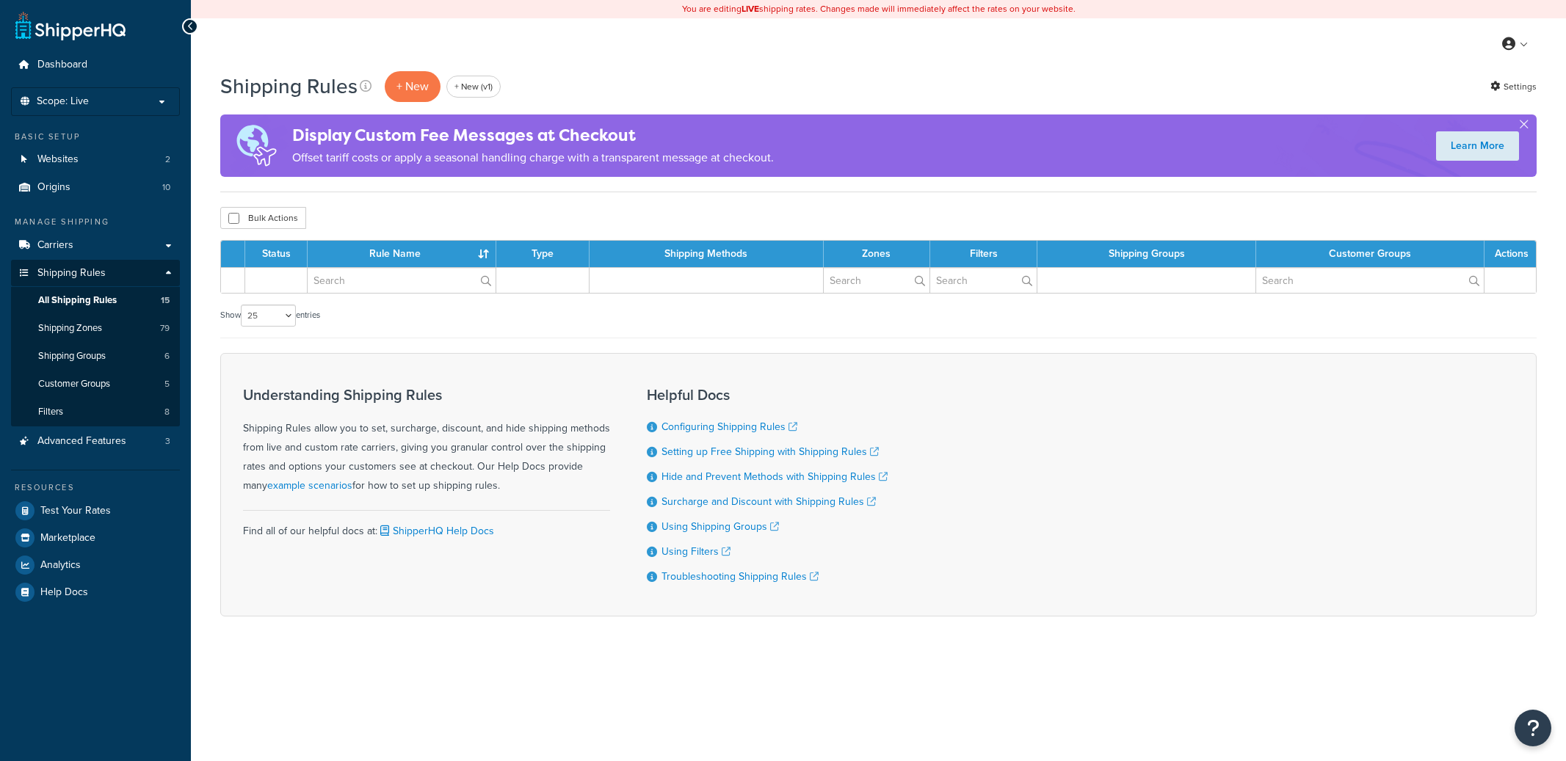
select select "25"
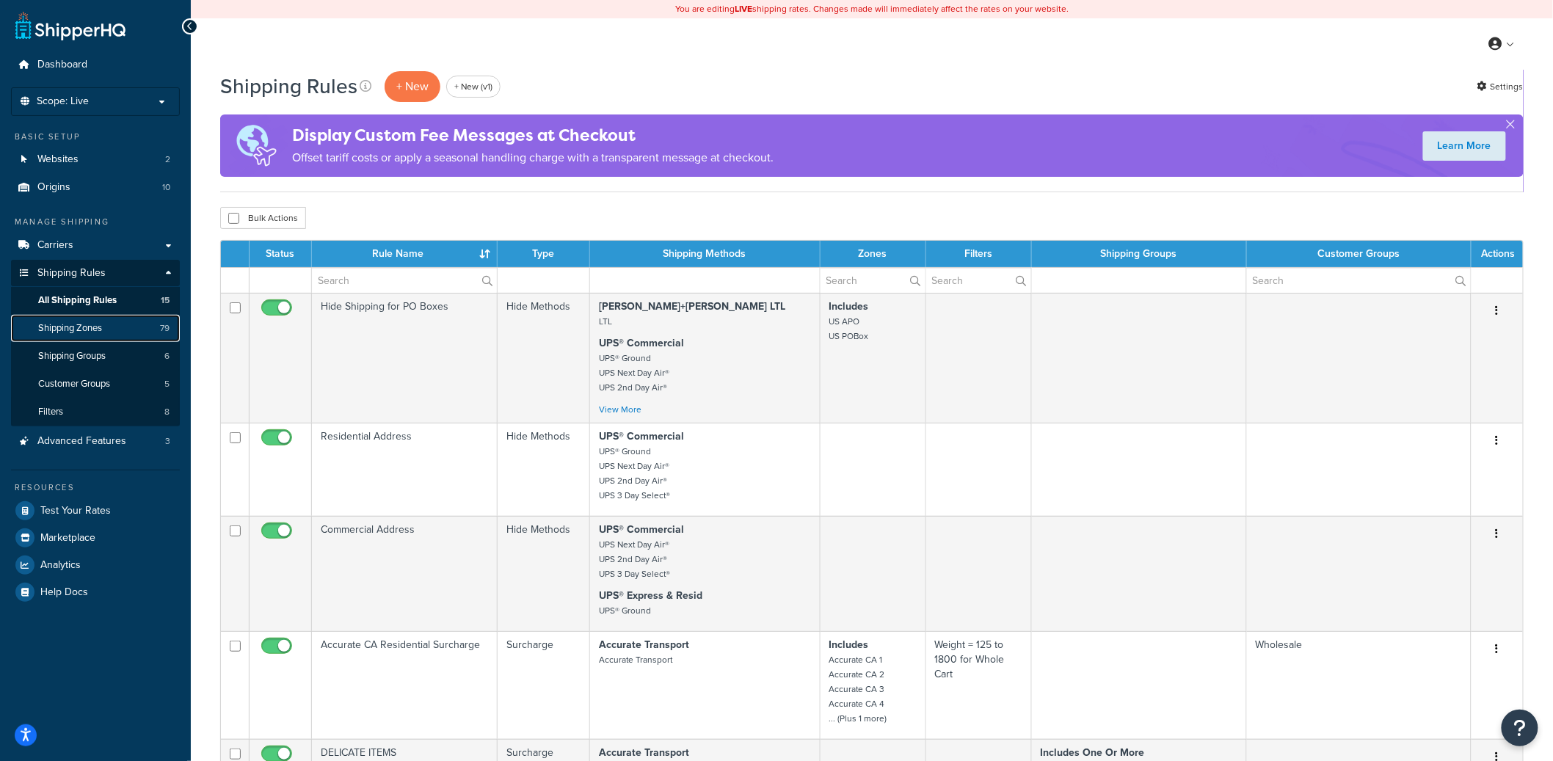
click at [134, 329] on link "Shipping Zones 79" at bounding box center [95, 328] width 169 height 27
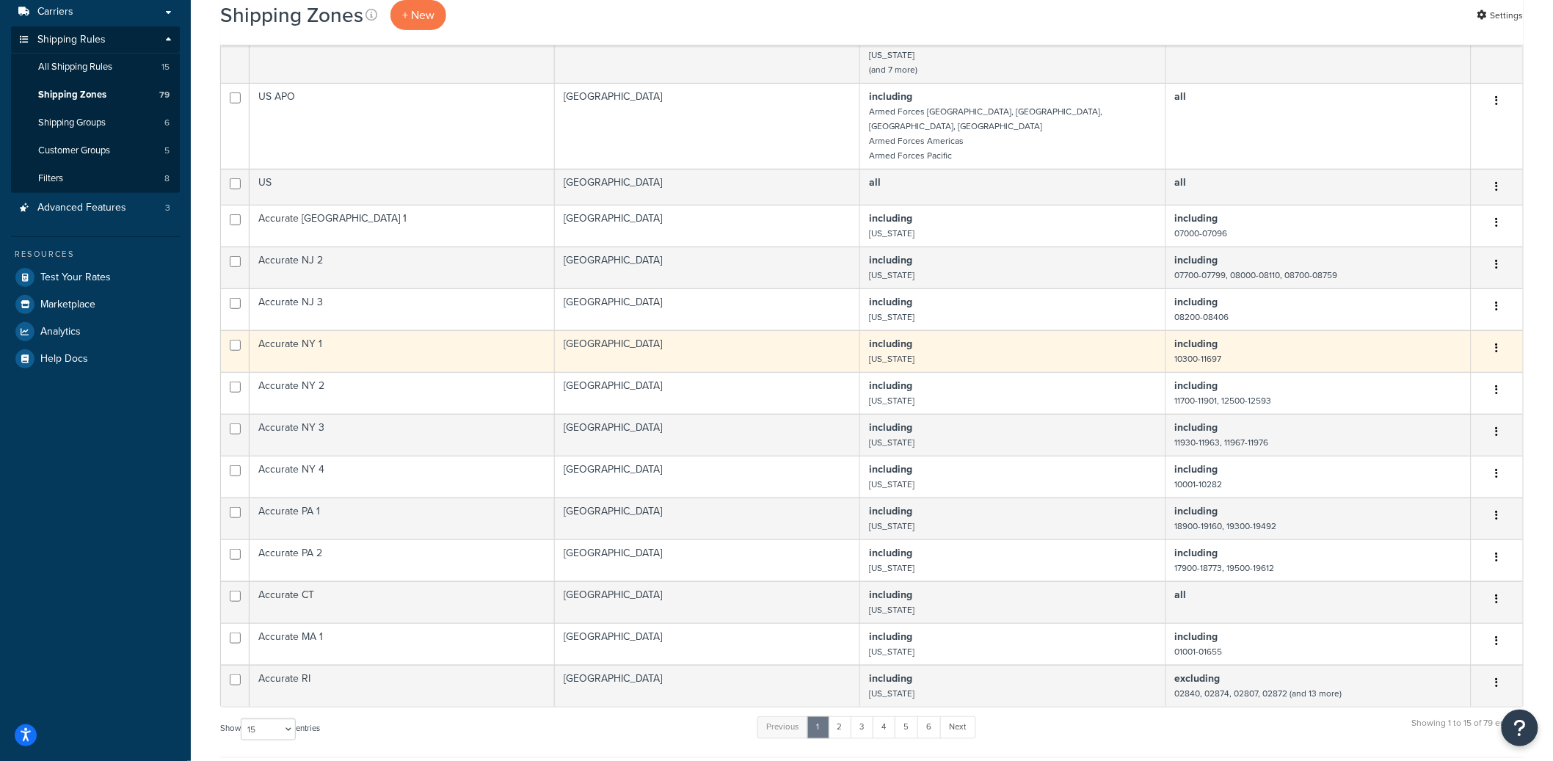
scroll to position [272, 0]
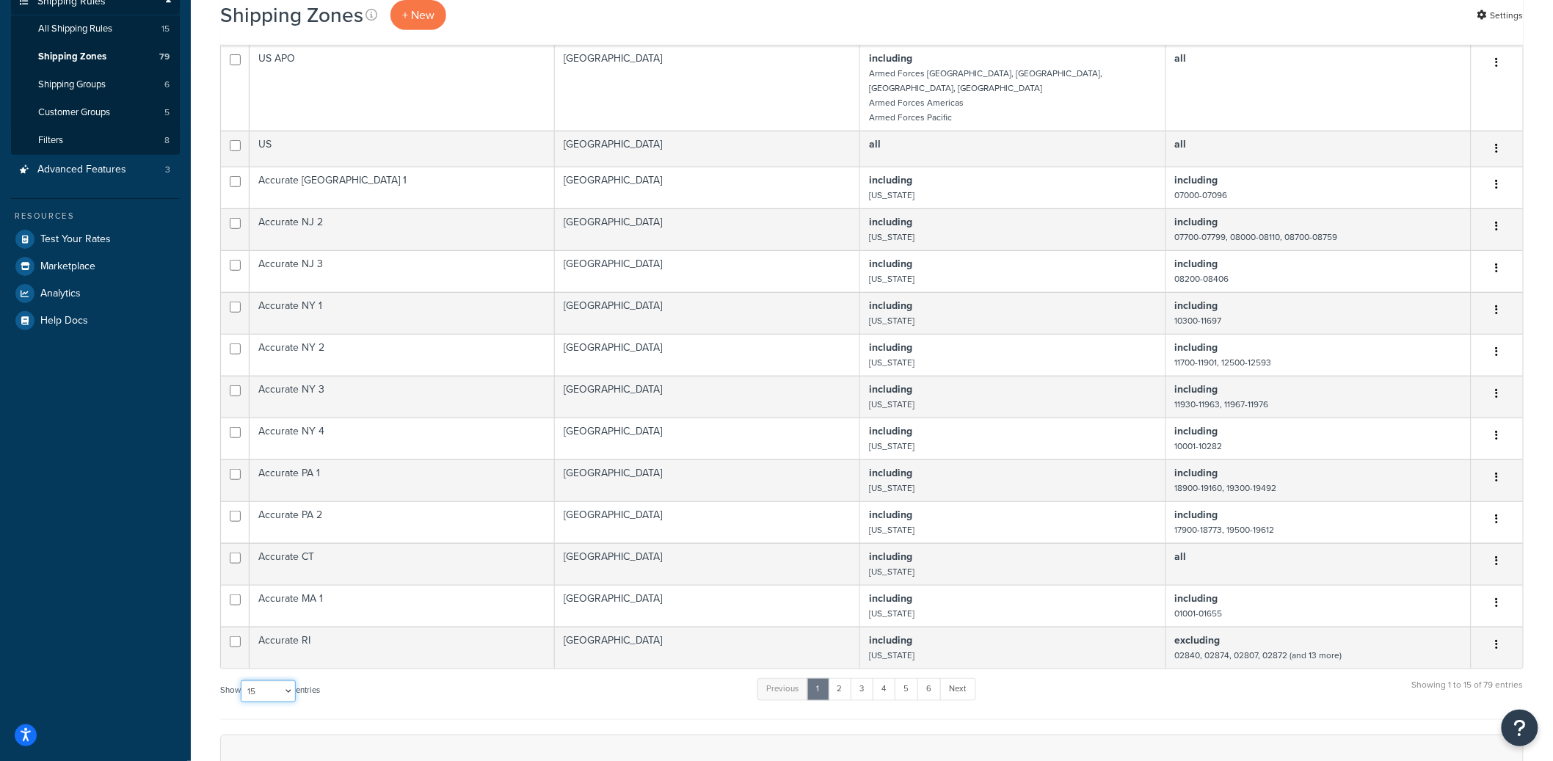
click at [286, 700] on select "10 15 25 50 100" at bounding box center [268, 692] width 55 height 22
select select "100"
click at [242, 703] on select "10 15 25 50 100" at bounding box center [268, 692] width 55 height 22
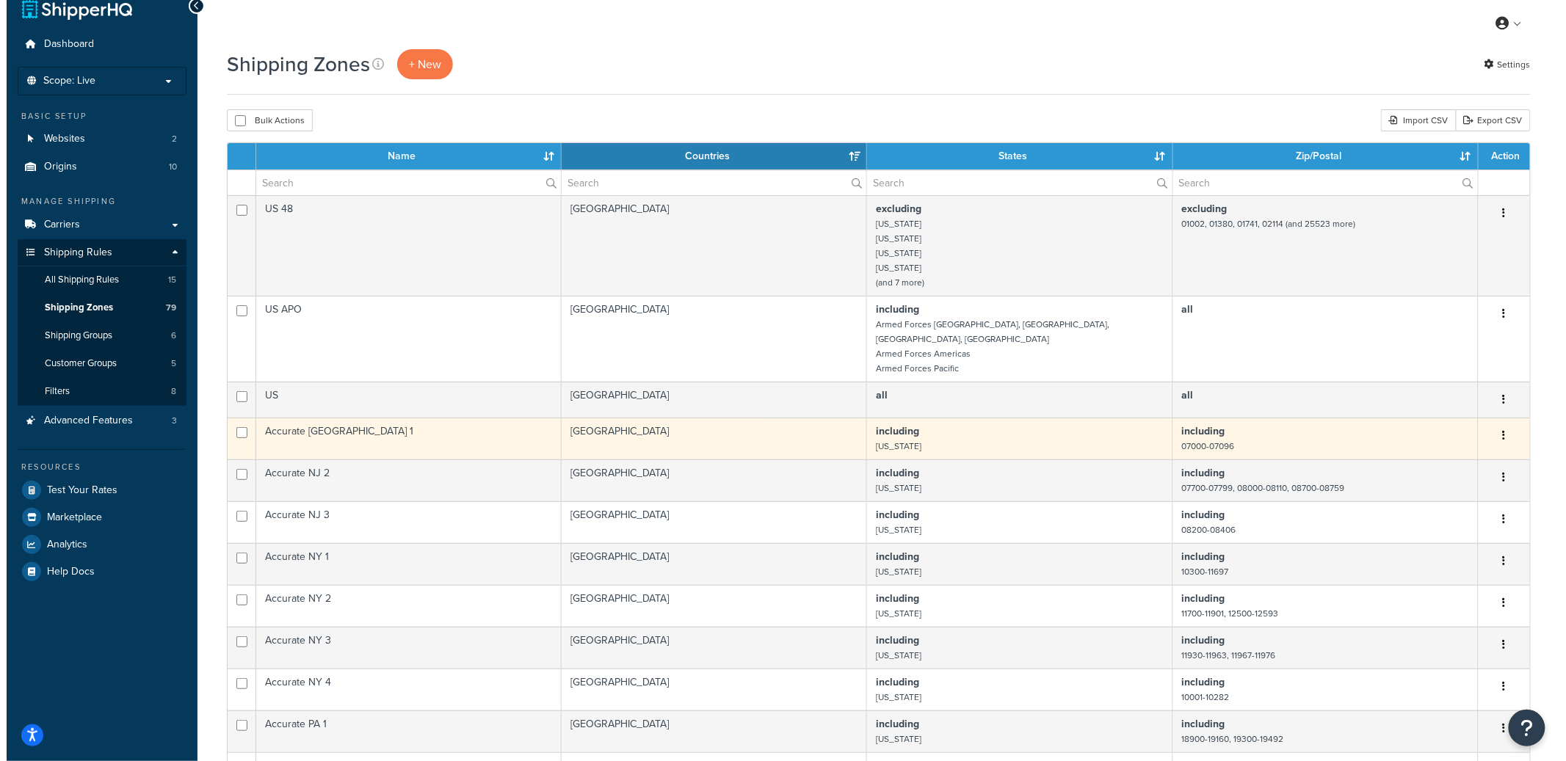
scroll to position [0, 0]
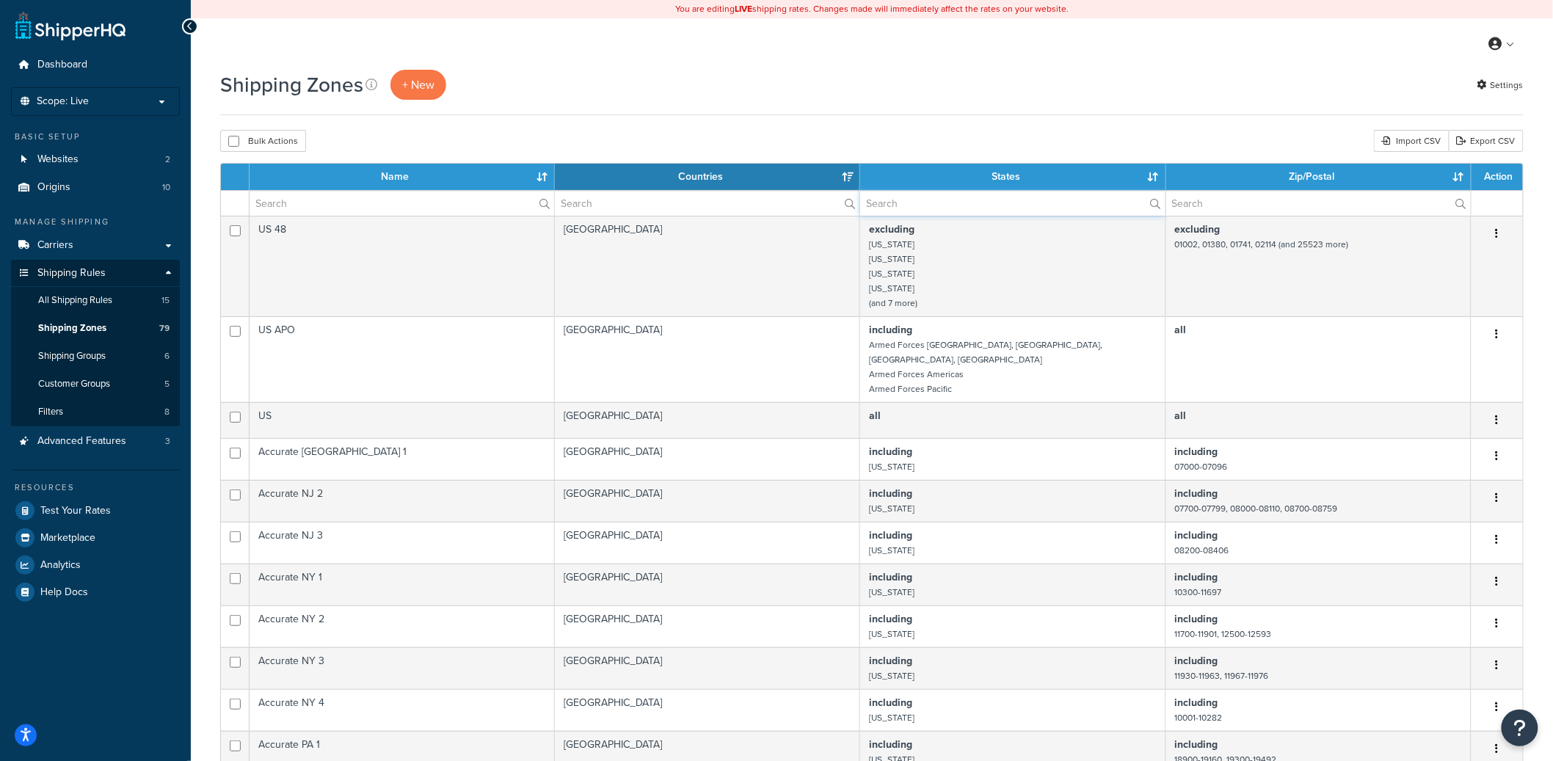
click at [901, 208] on input "text" at bounding box center [1012, 203] width 305 height 25
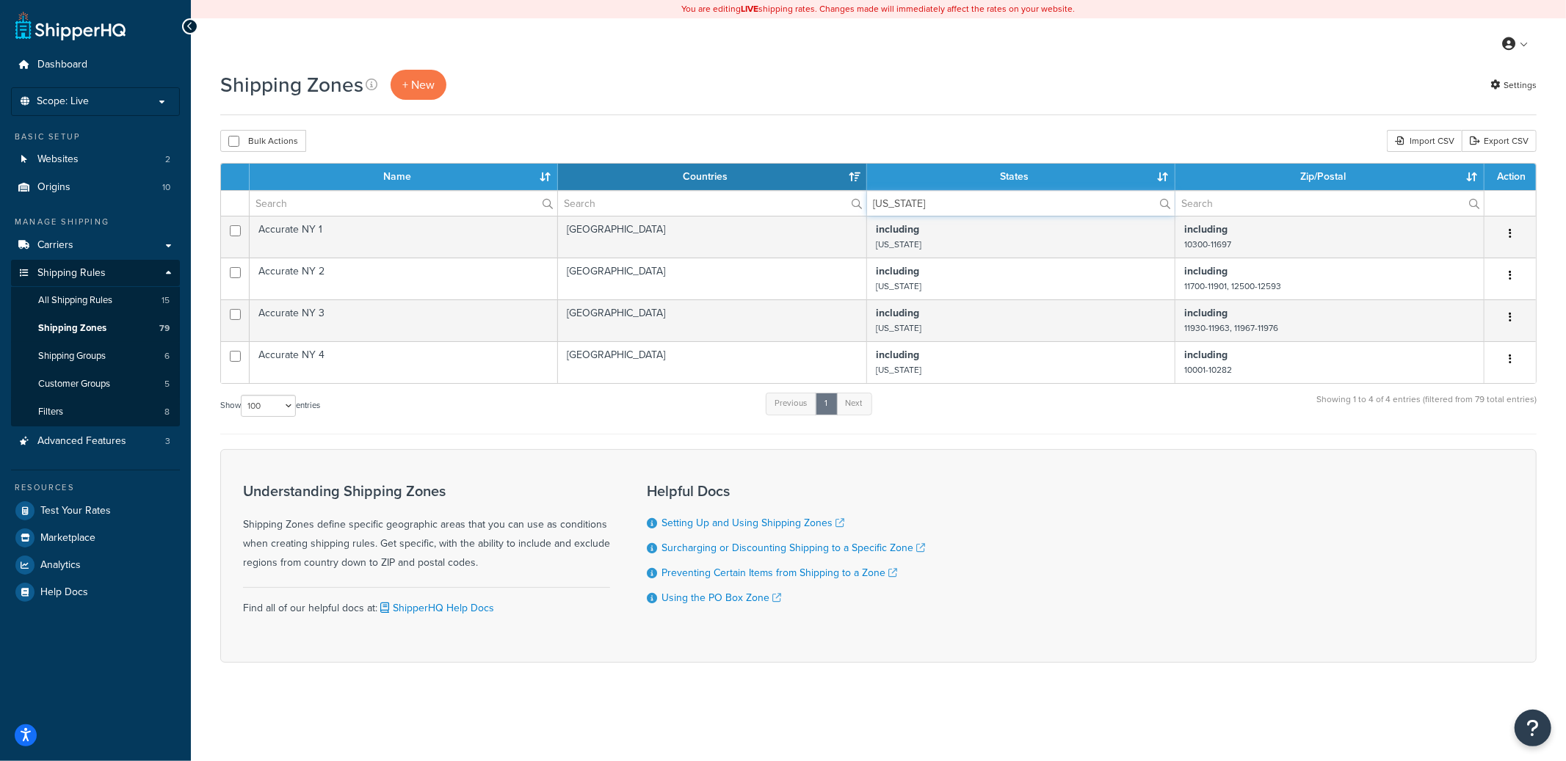
type input "new york"
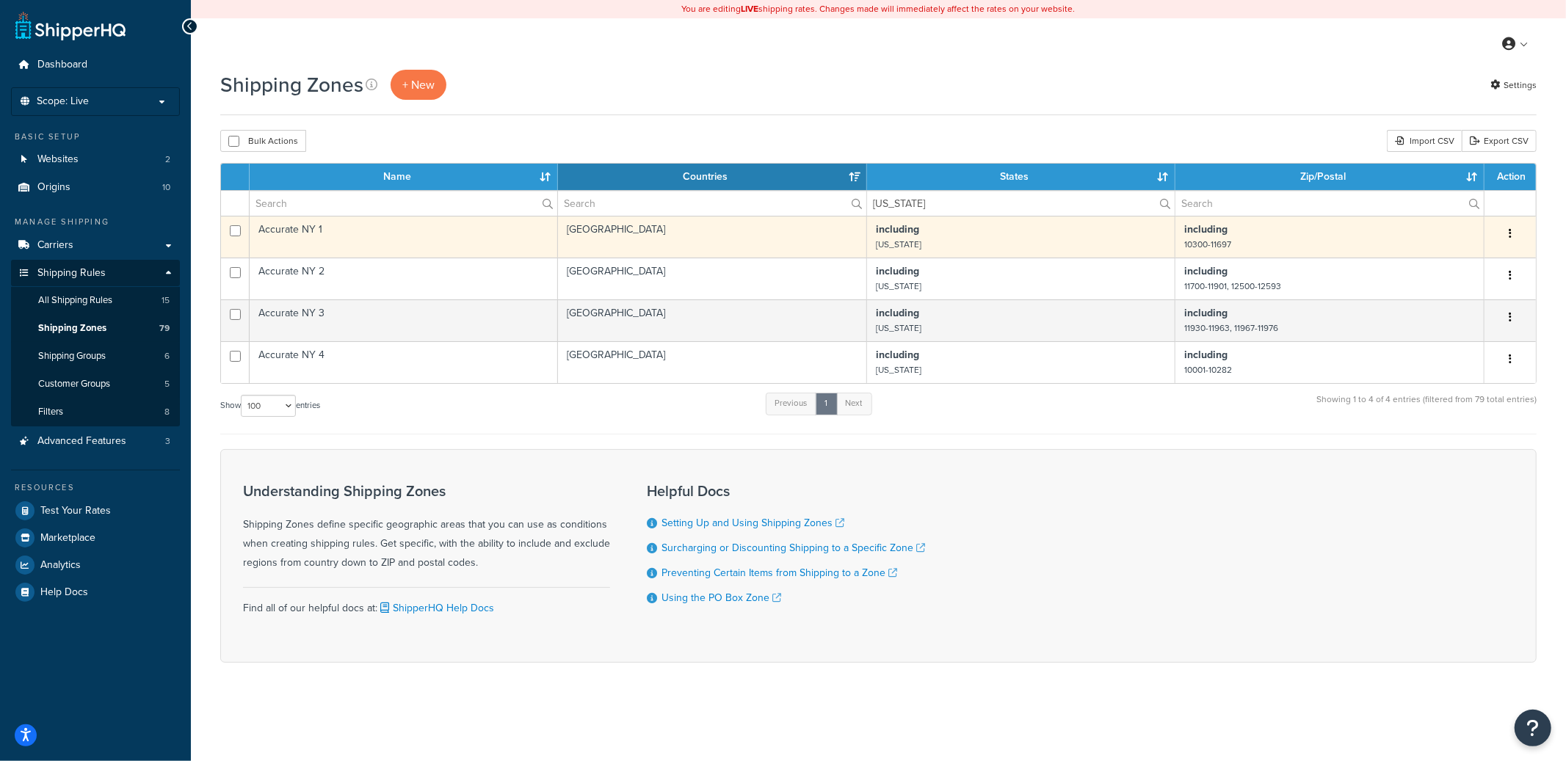
click at [449, 243] on td "Accurate NY 1" at bounding box center [404, 237] width 308 height 42
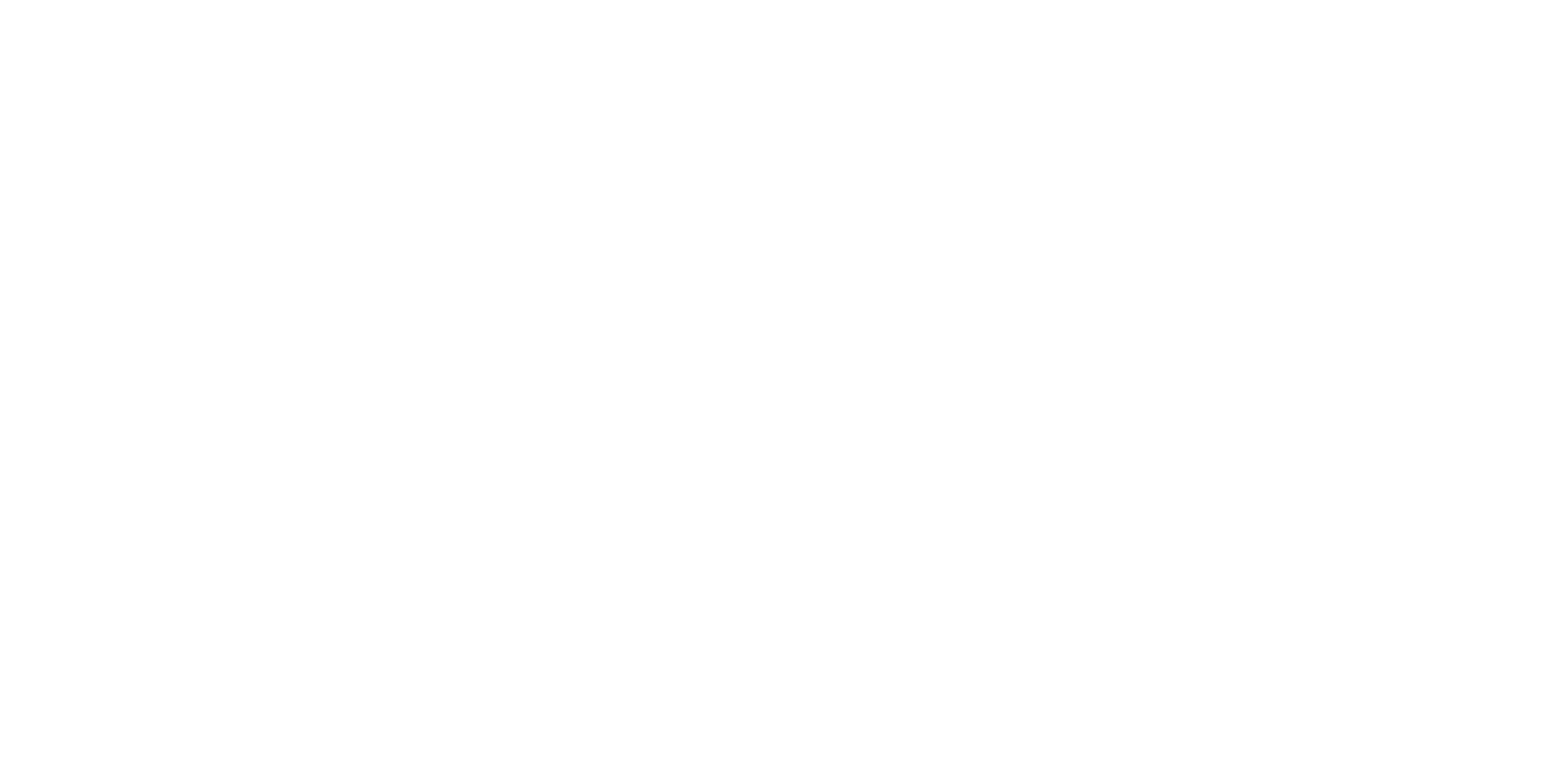
select select "including"
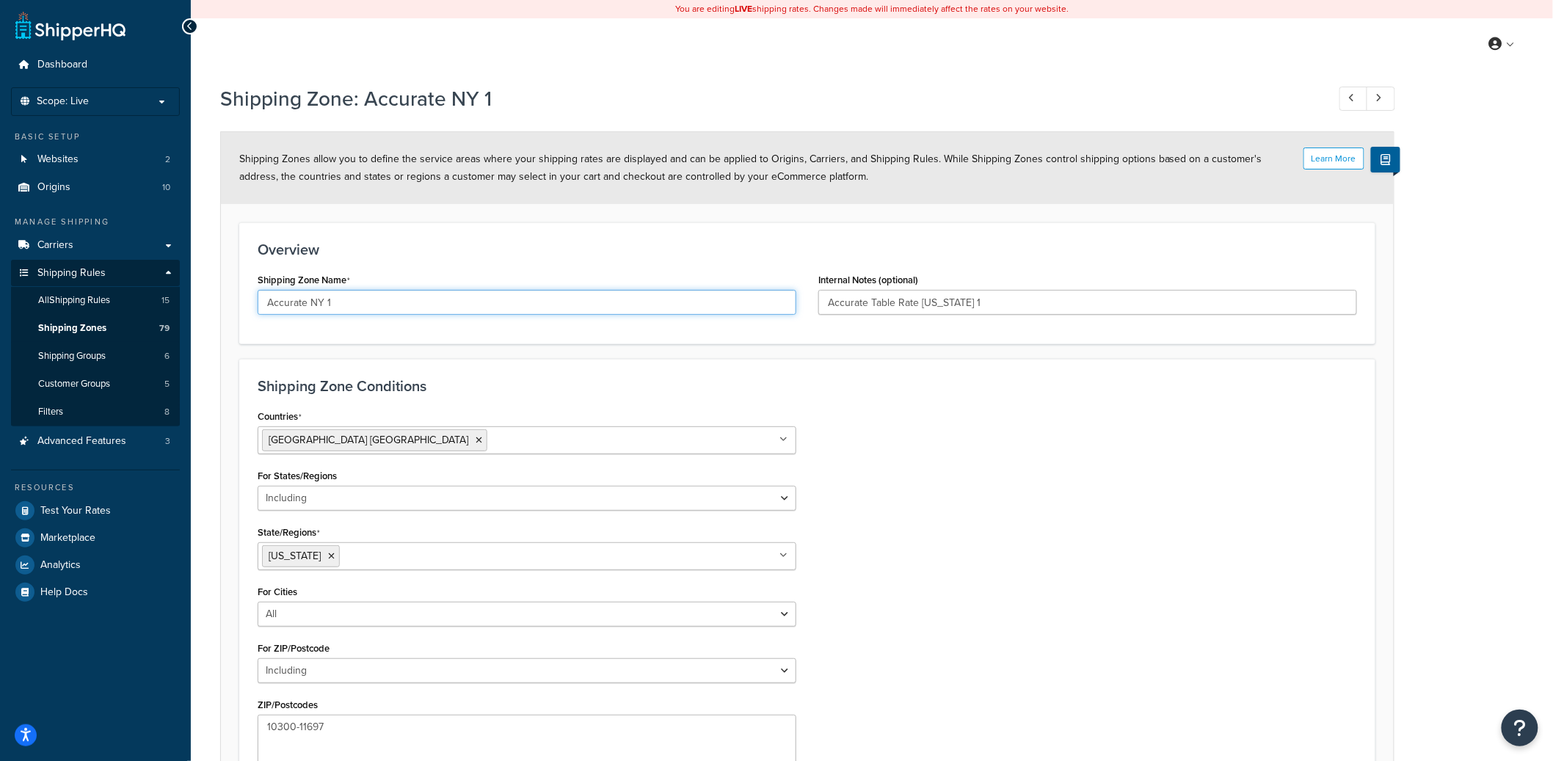
click at [299, 300] on input "Accurate NY 1" at bounding box center [527, 302] width 539 height 25
click at [299, 299] on input "Accurate NY 1" at bounding box center [527, 302] width 539 height 25
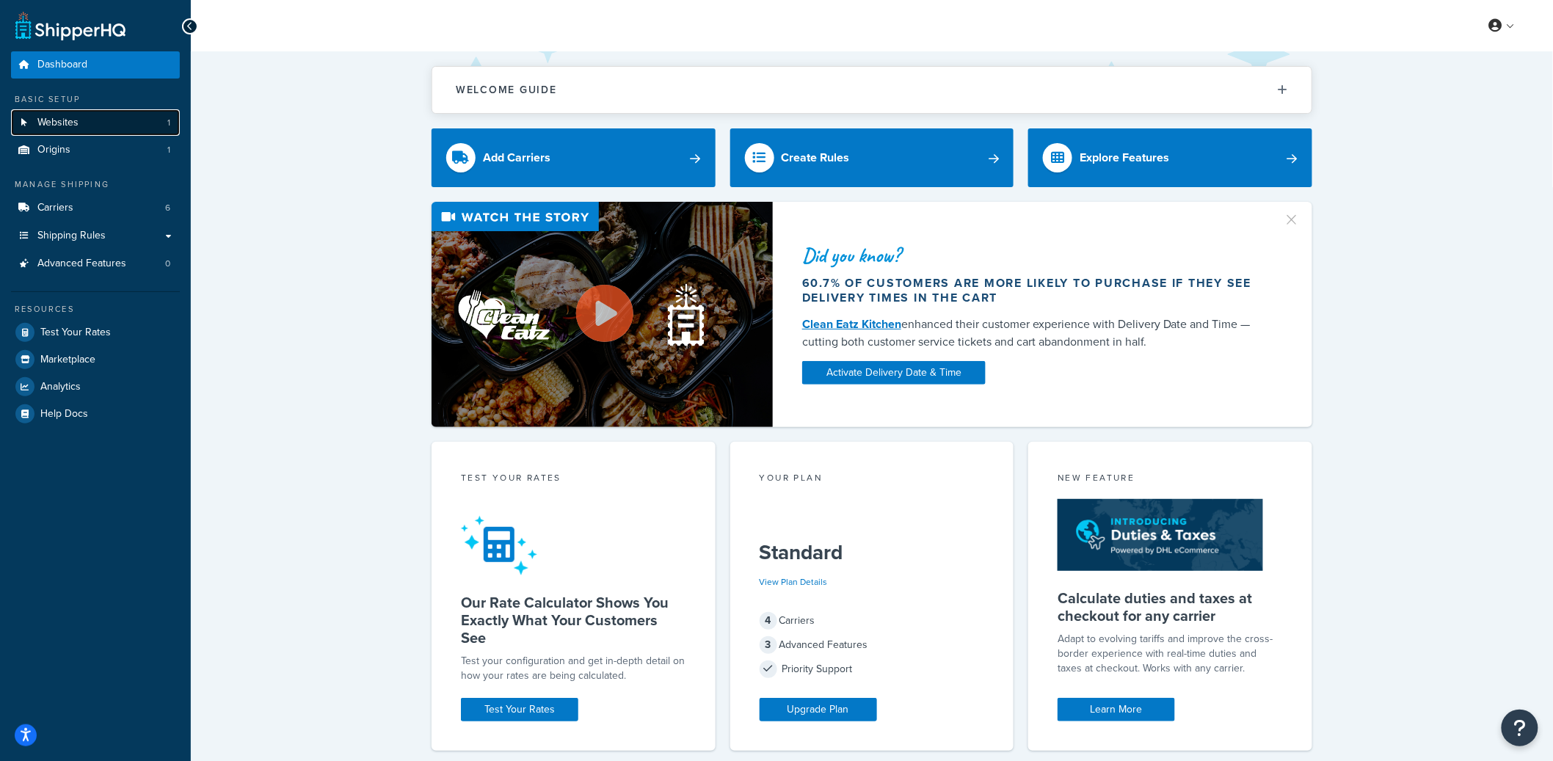
click at [133, 123] on link "Websites 1" at bounding box center [95, 122] width 169 height 27
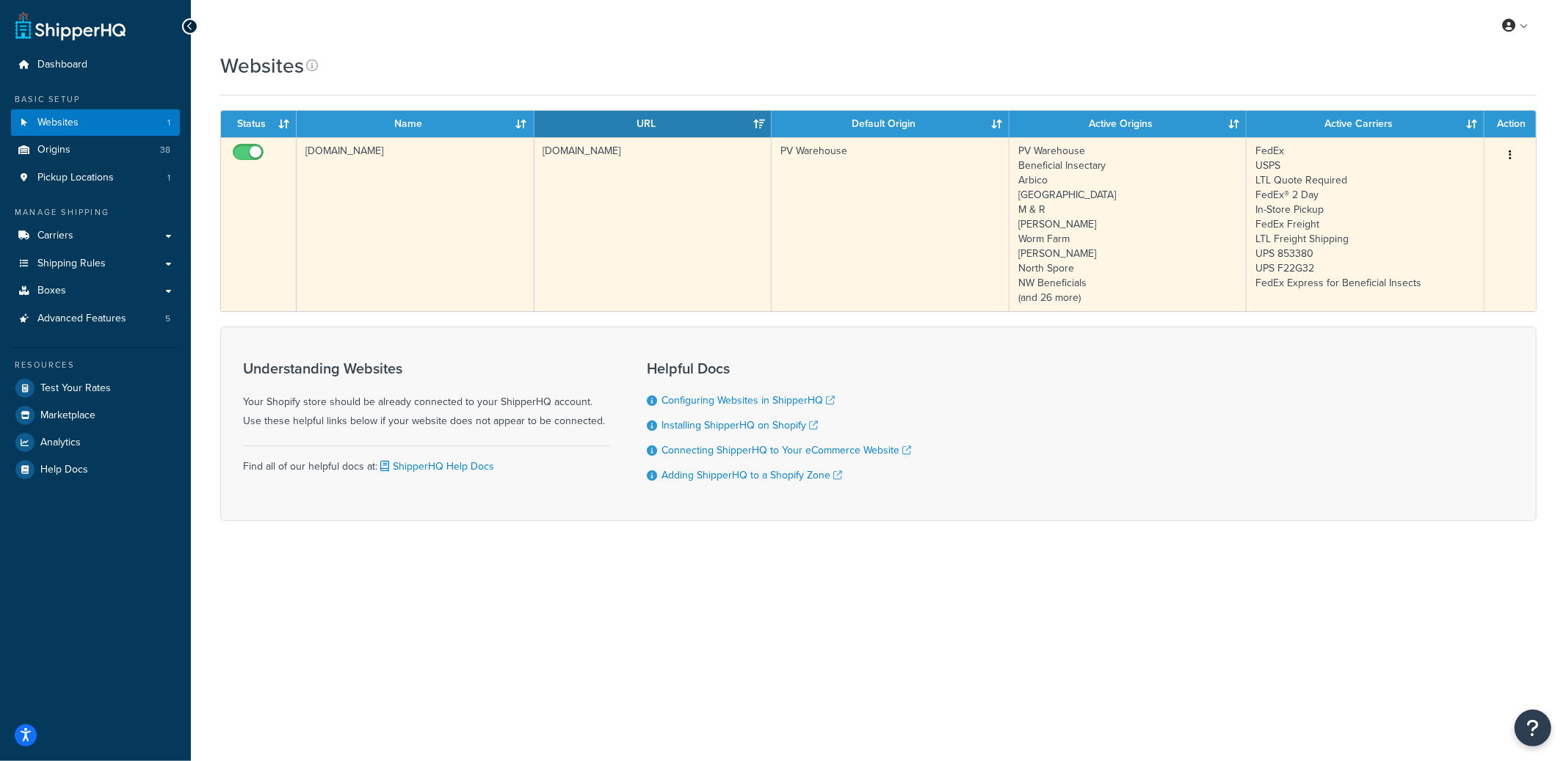
click at [483, 193] on td "groworganic-usd.myshopify.com" at bounding box center [416, 224] width 238 height 174
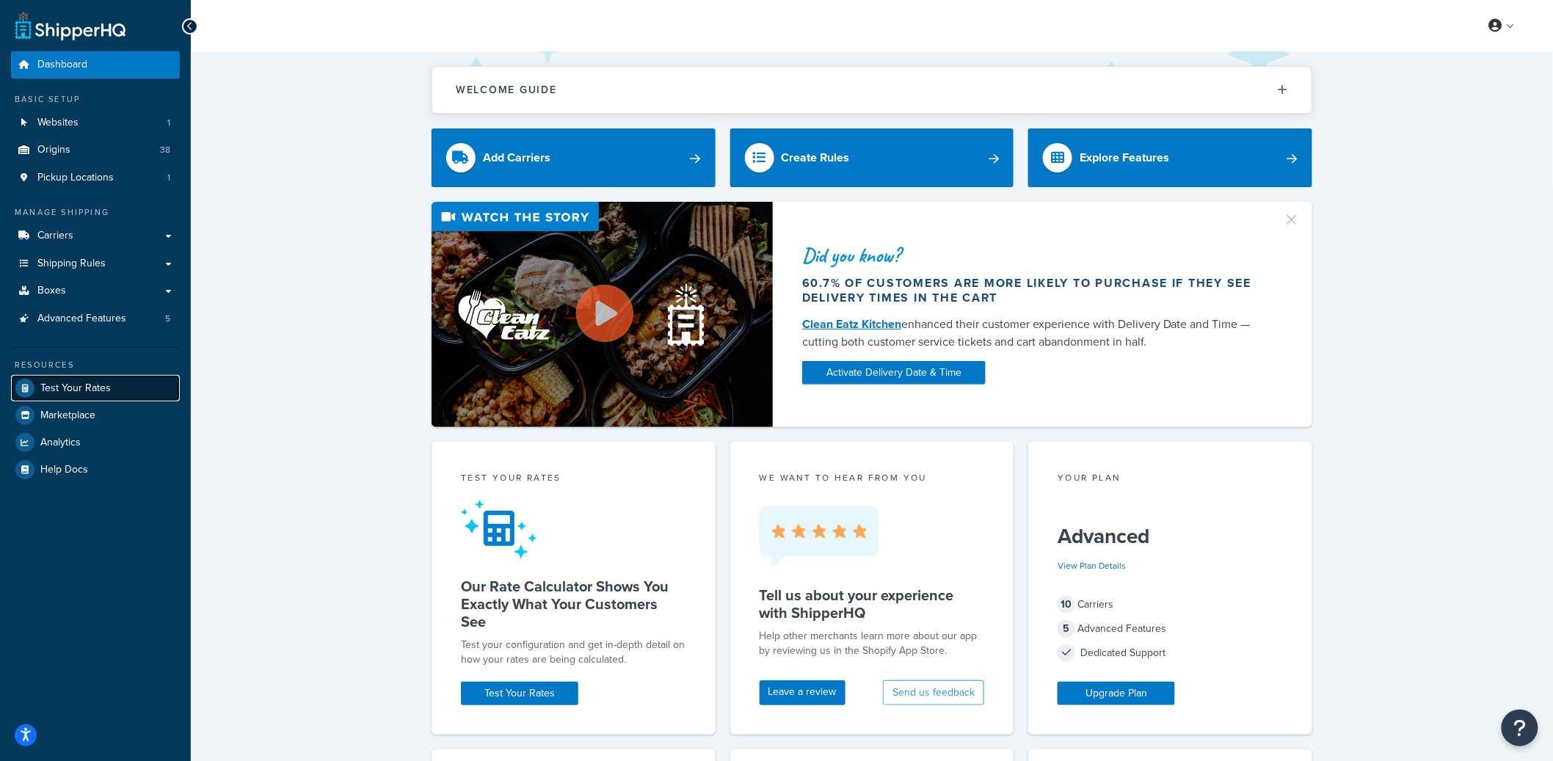
click at [91, 387] on span "Test Your Rates" at bounding box center [75, 388] width 70 height 12
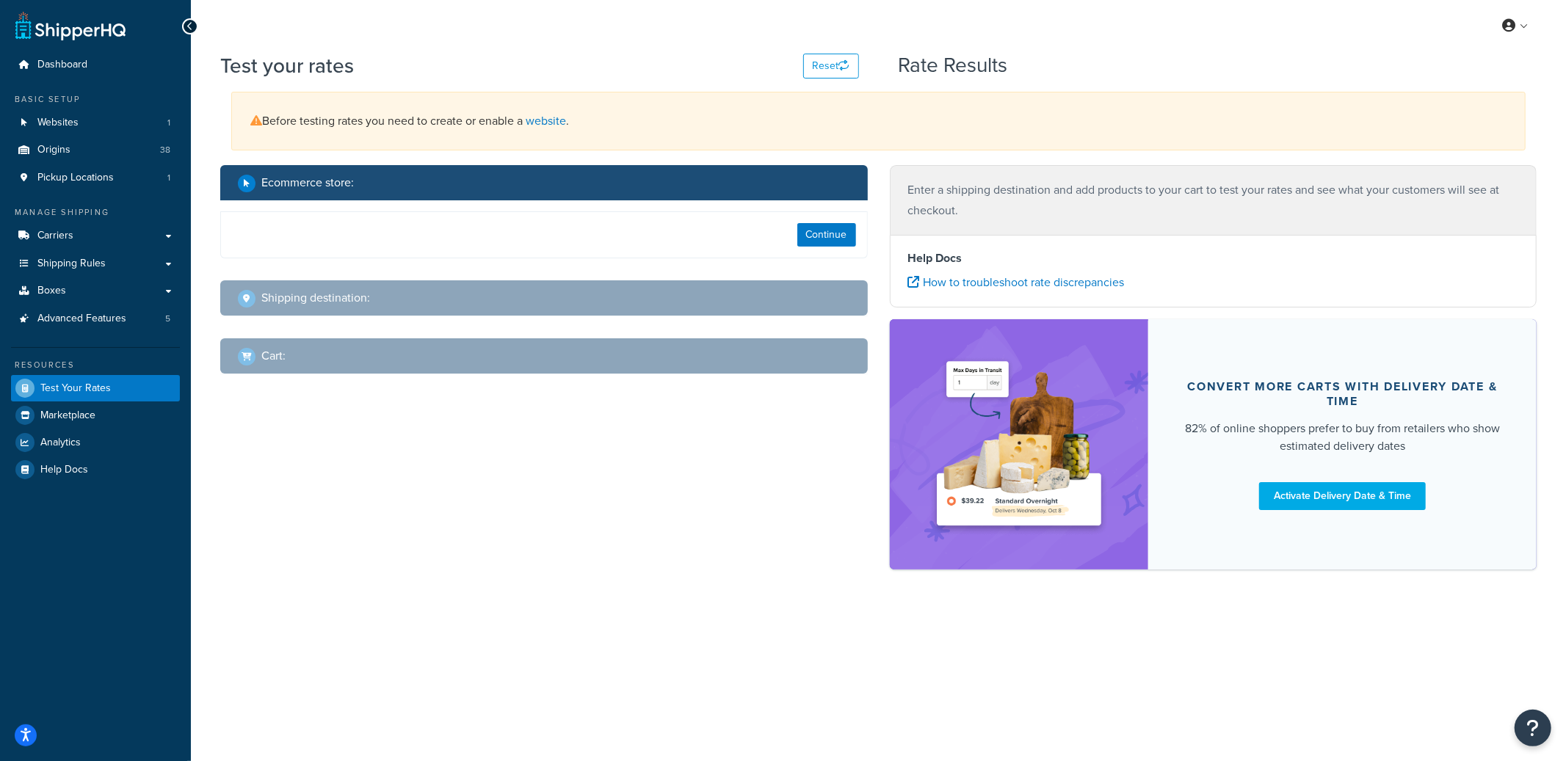
select select "TX"
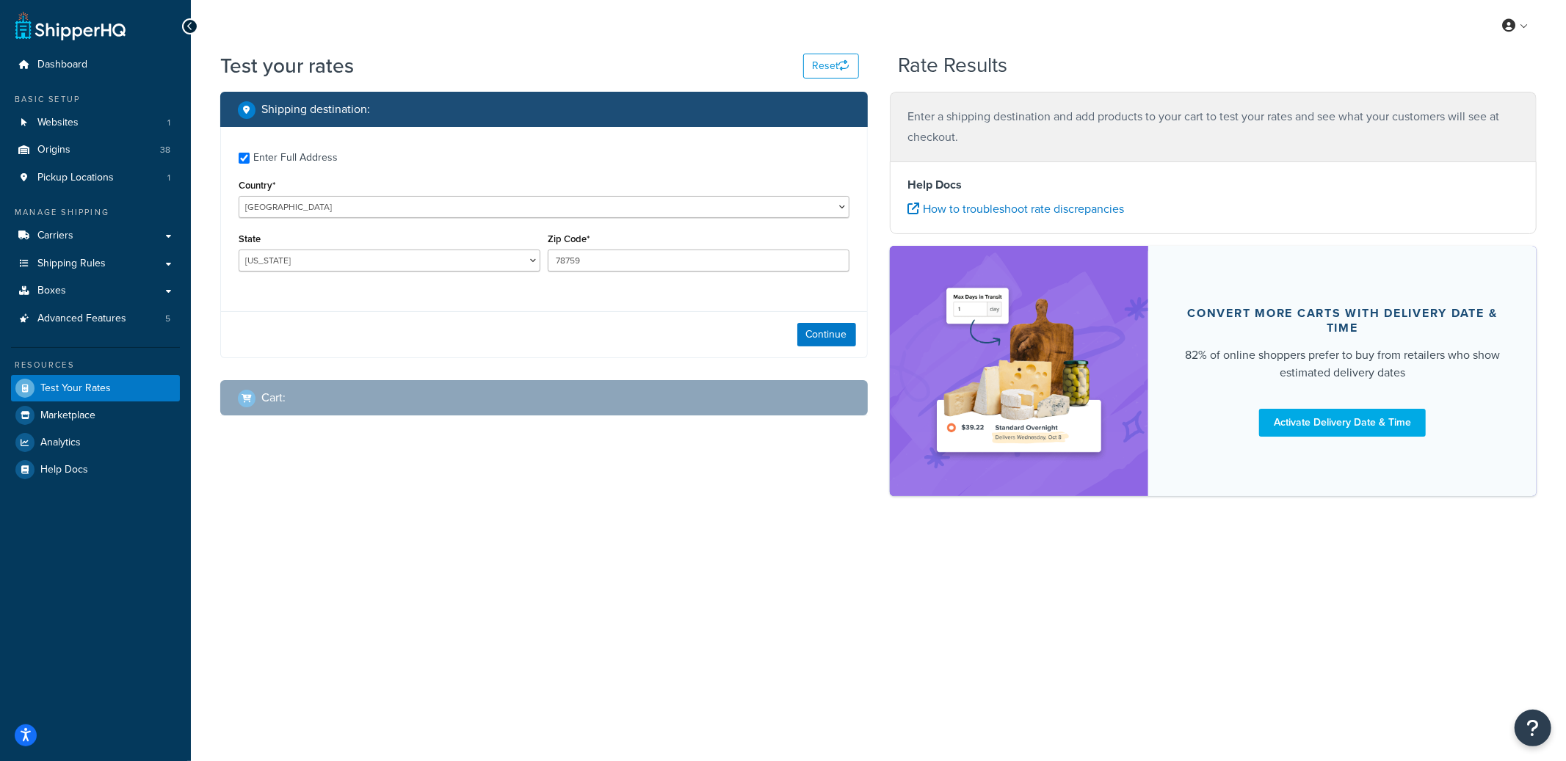
checkbox input "true"
type input "98230"
select select "WA"
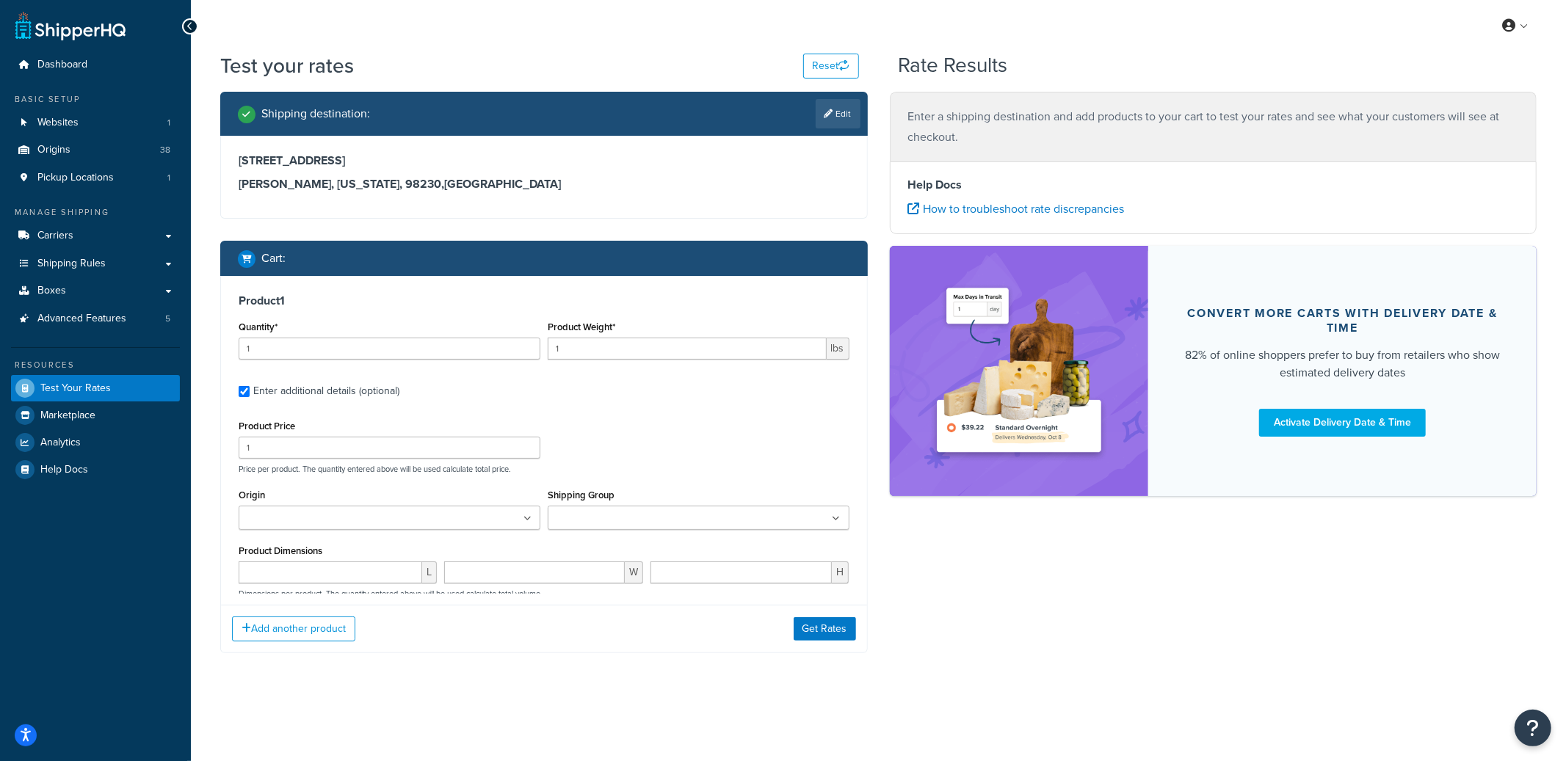
type input "6"
type input "9.5"
type input "17"
type input "5"
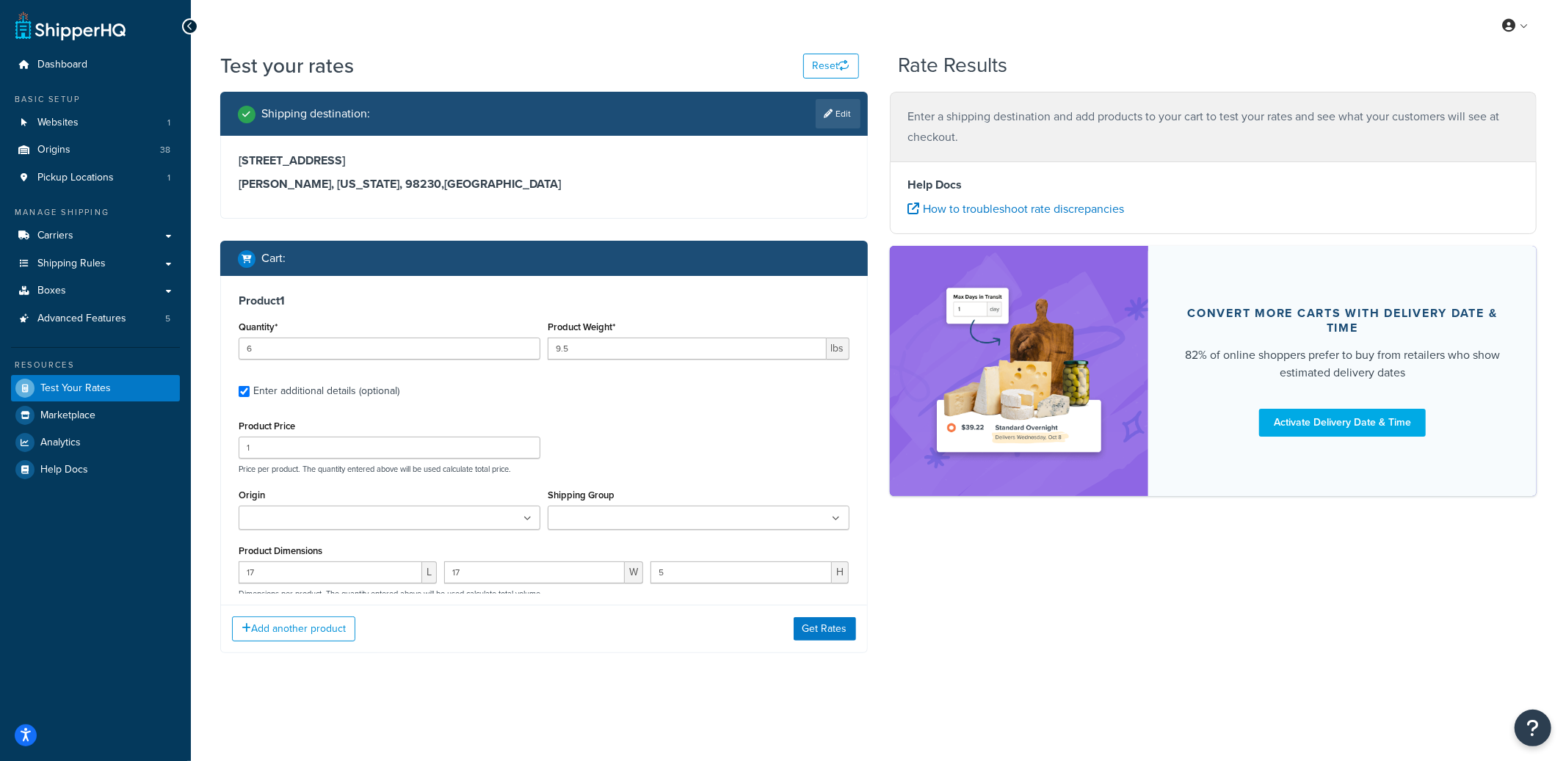
type input "6"
type input "46"
type input "75"
type input "8"
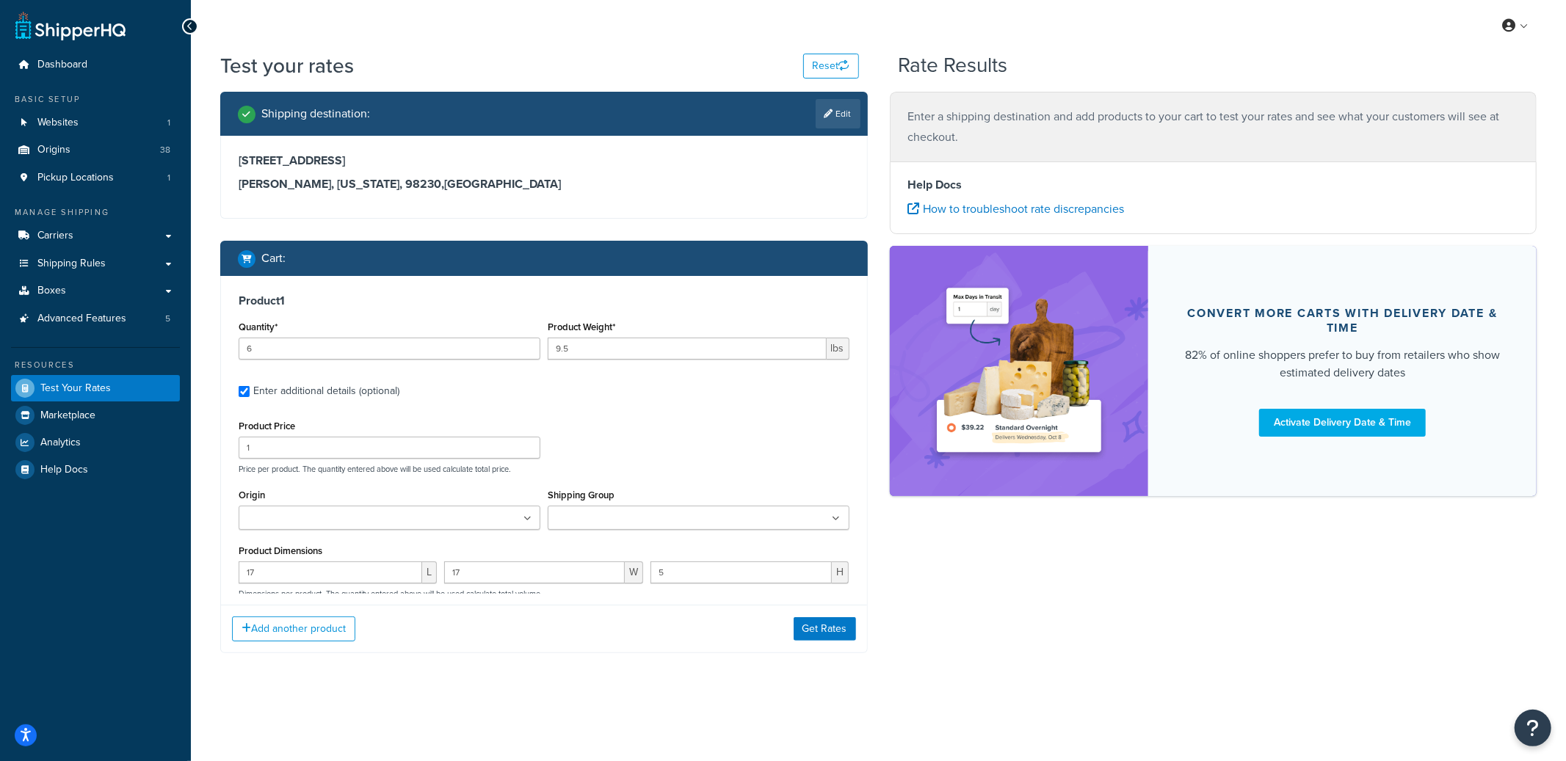
select select "23084"
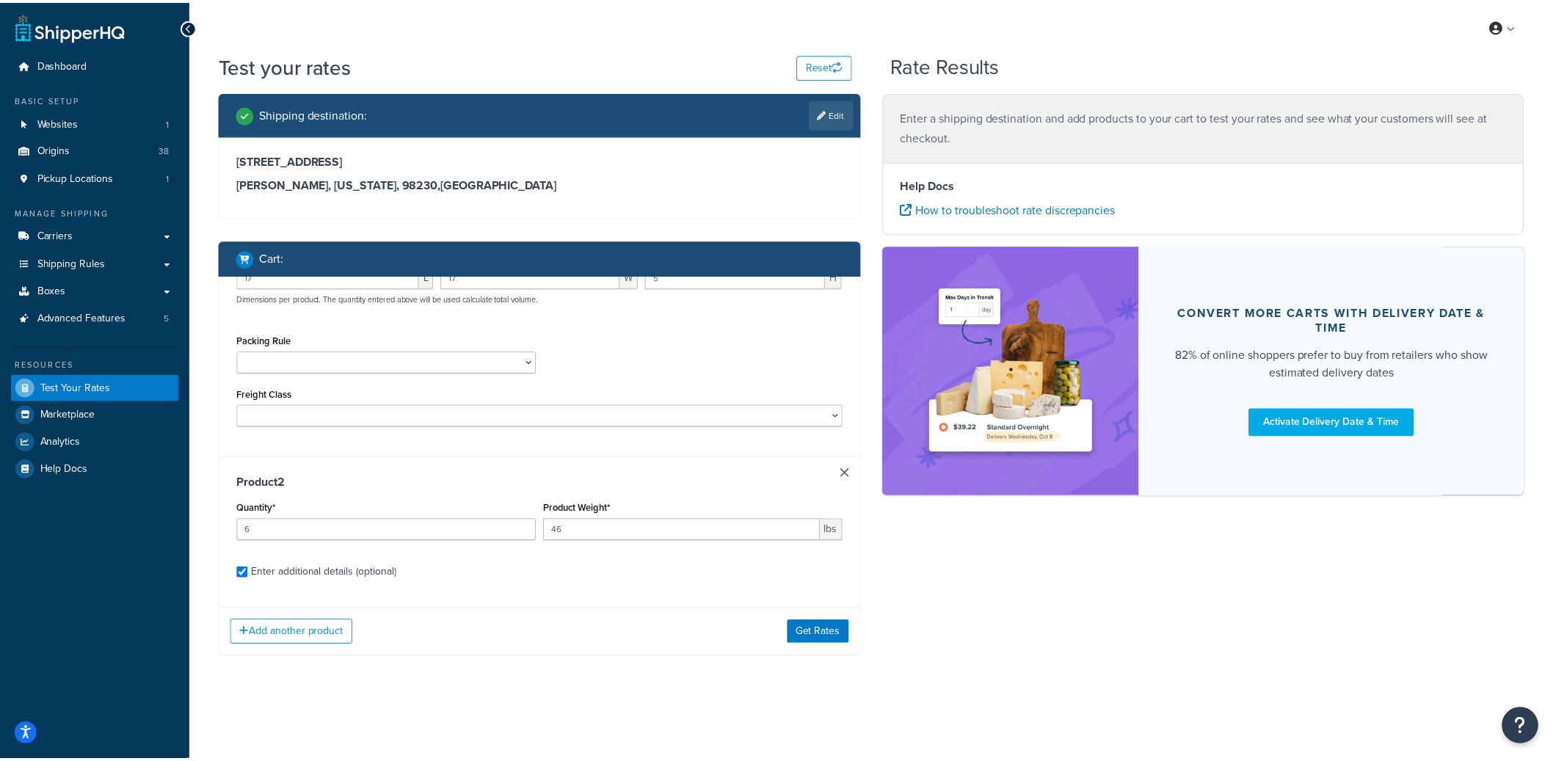
scroll to position [738, 0]
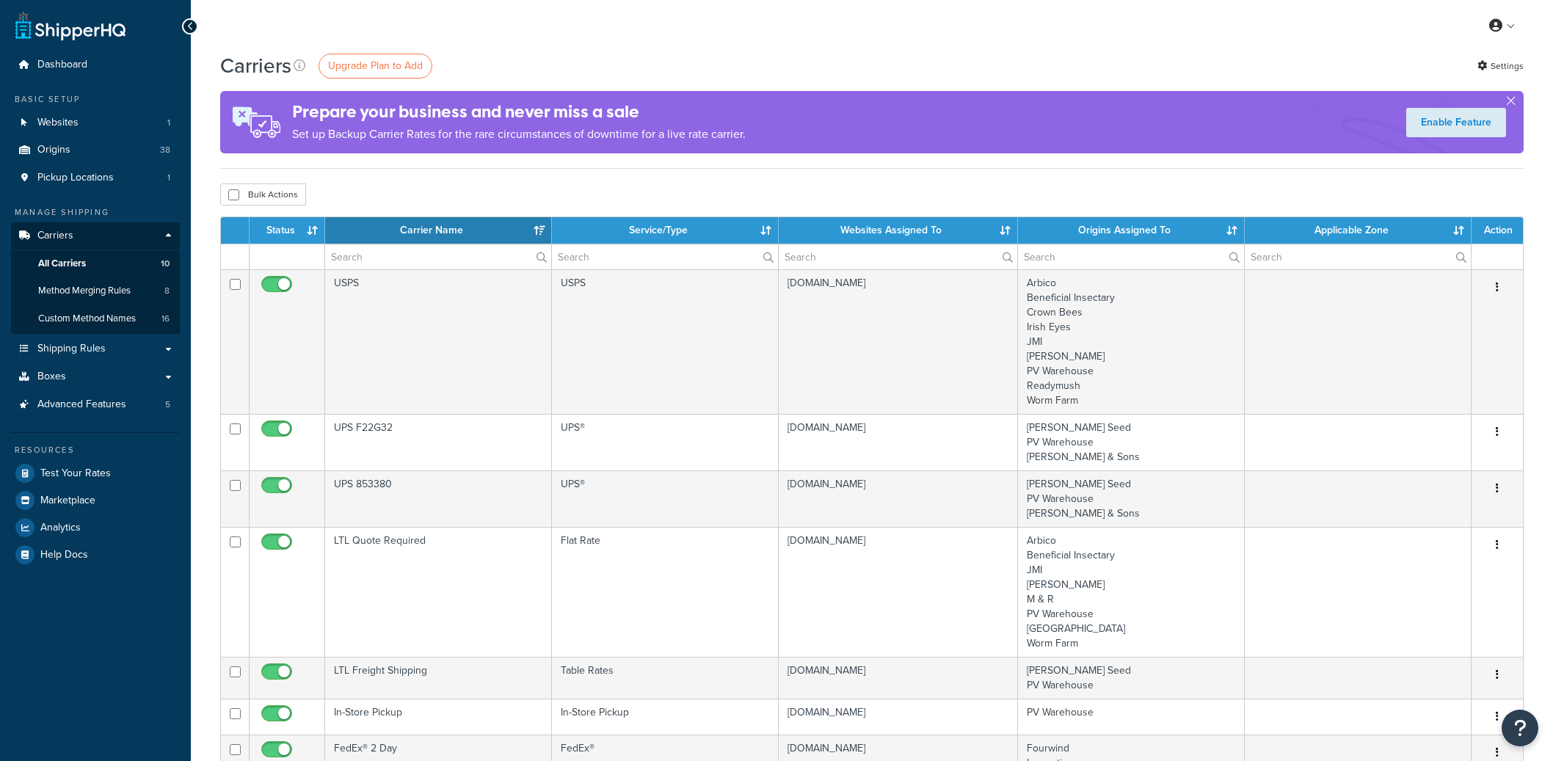
select select "15"
click at [162, 289] on link "Method Merging Rules 8" at bounding box center [95, 290] width 169 height 27
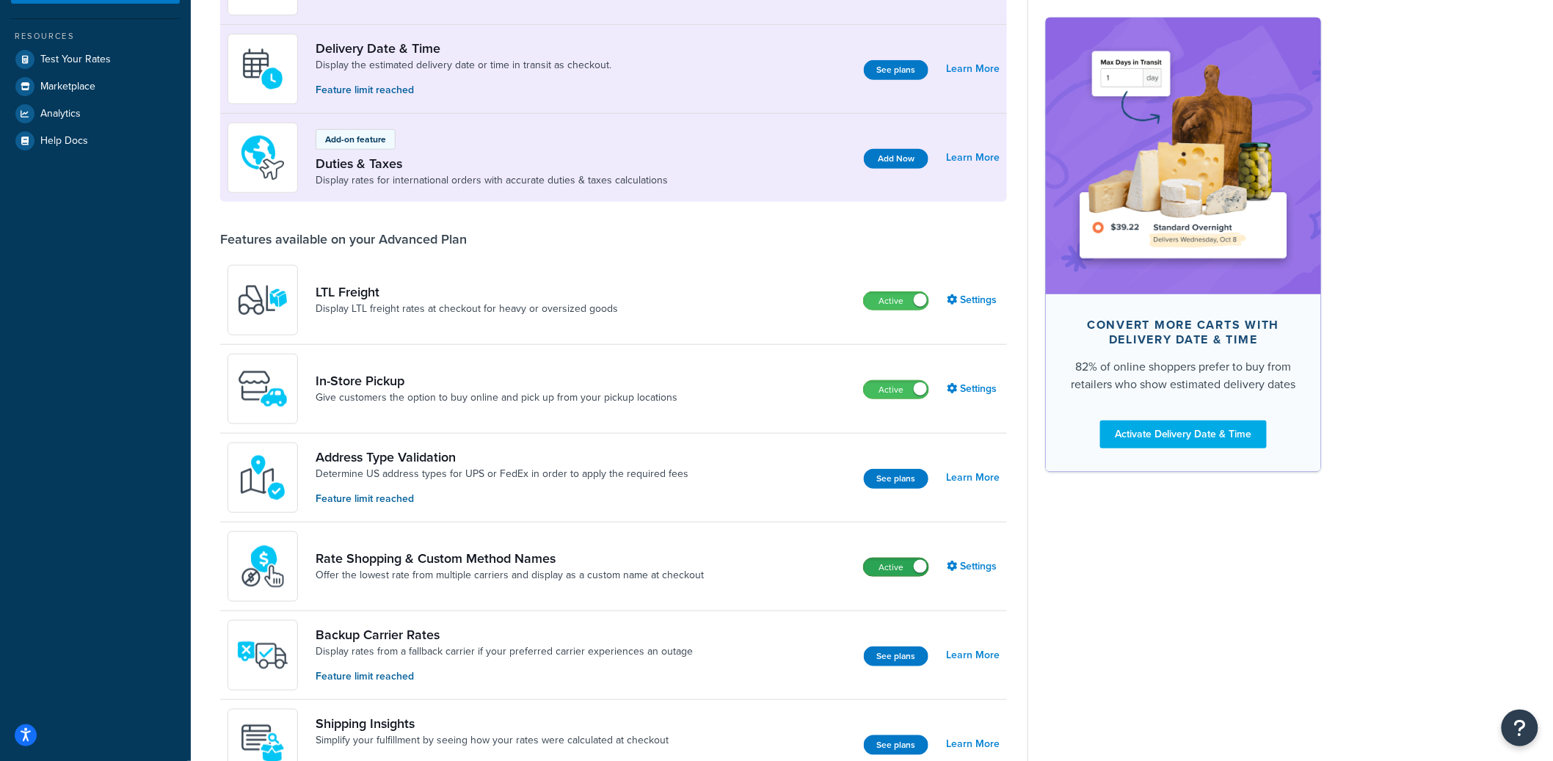
scroll to position [347, 0]
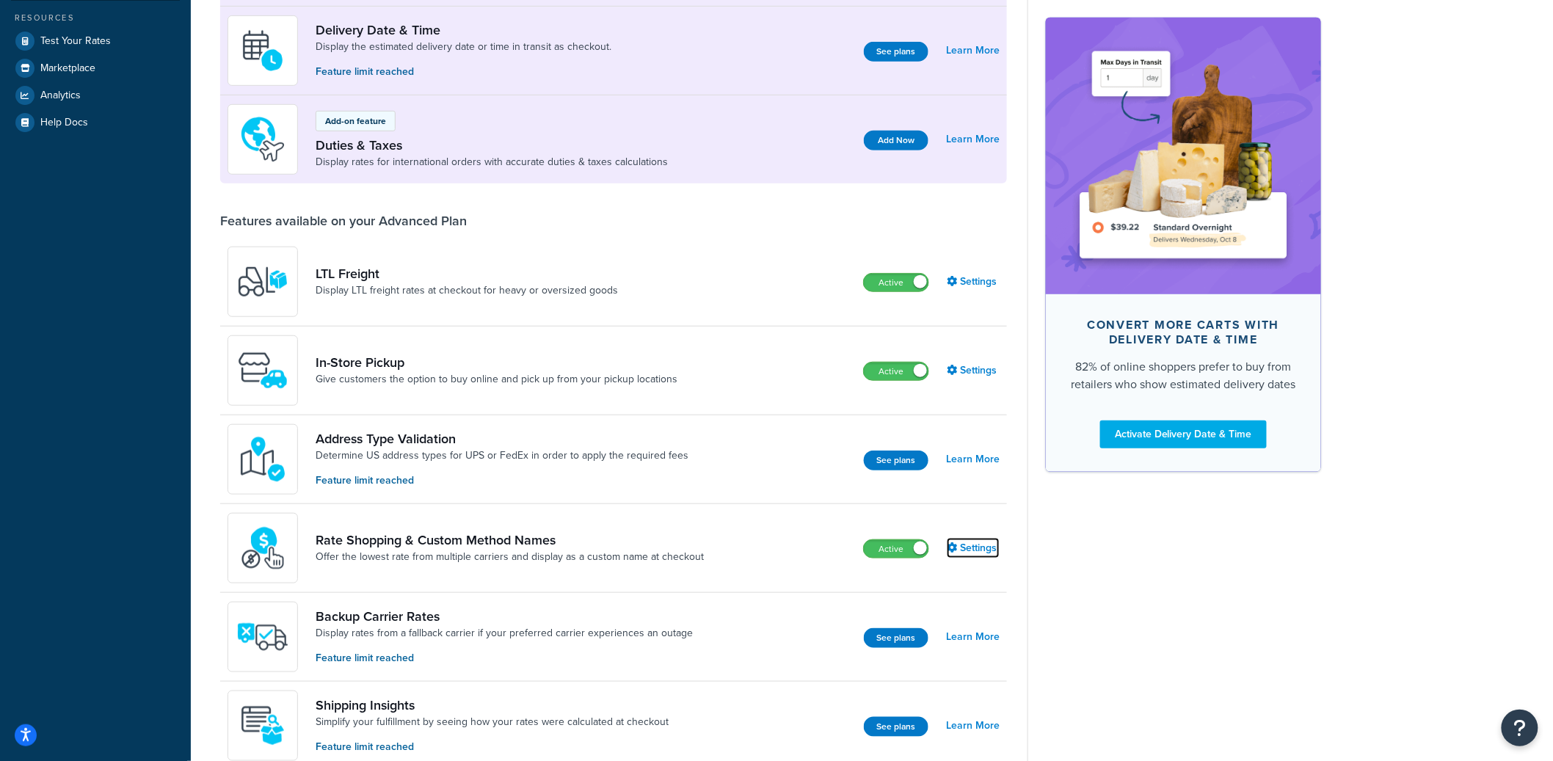
click at [973, 550] on link "Settings" at bounding box center [973, 548] width 53 height 21
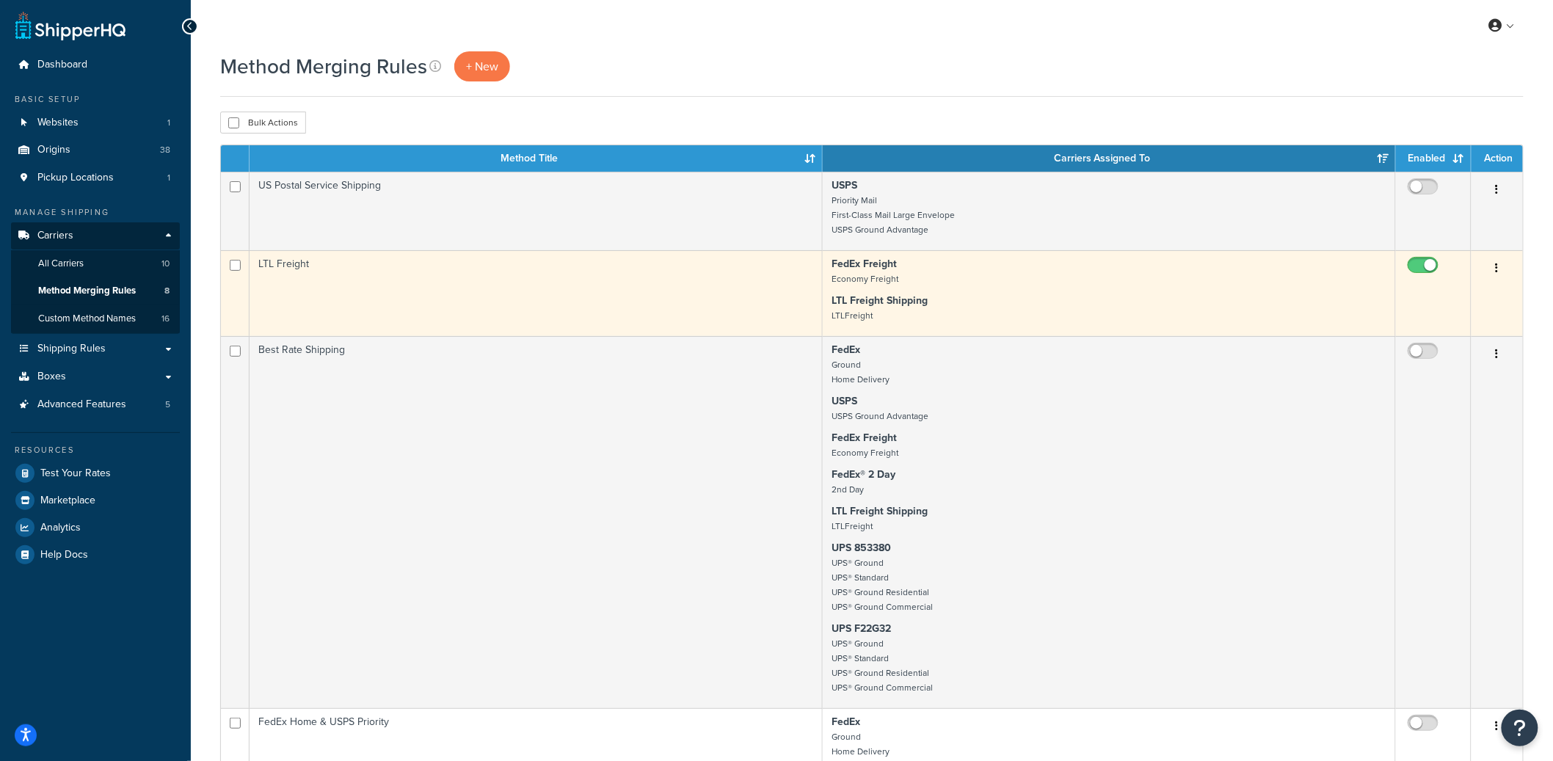
click at [1432, 266] on input "checkbox" at bounding box center [1425, 269] width 40 height 18
click at [1430, 270] on input "checkbox" at bounding box center [1425, 269] width 40 height 18
checkbox input "true"
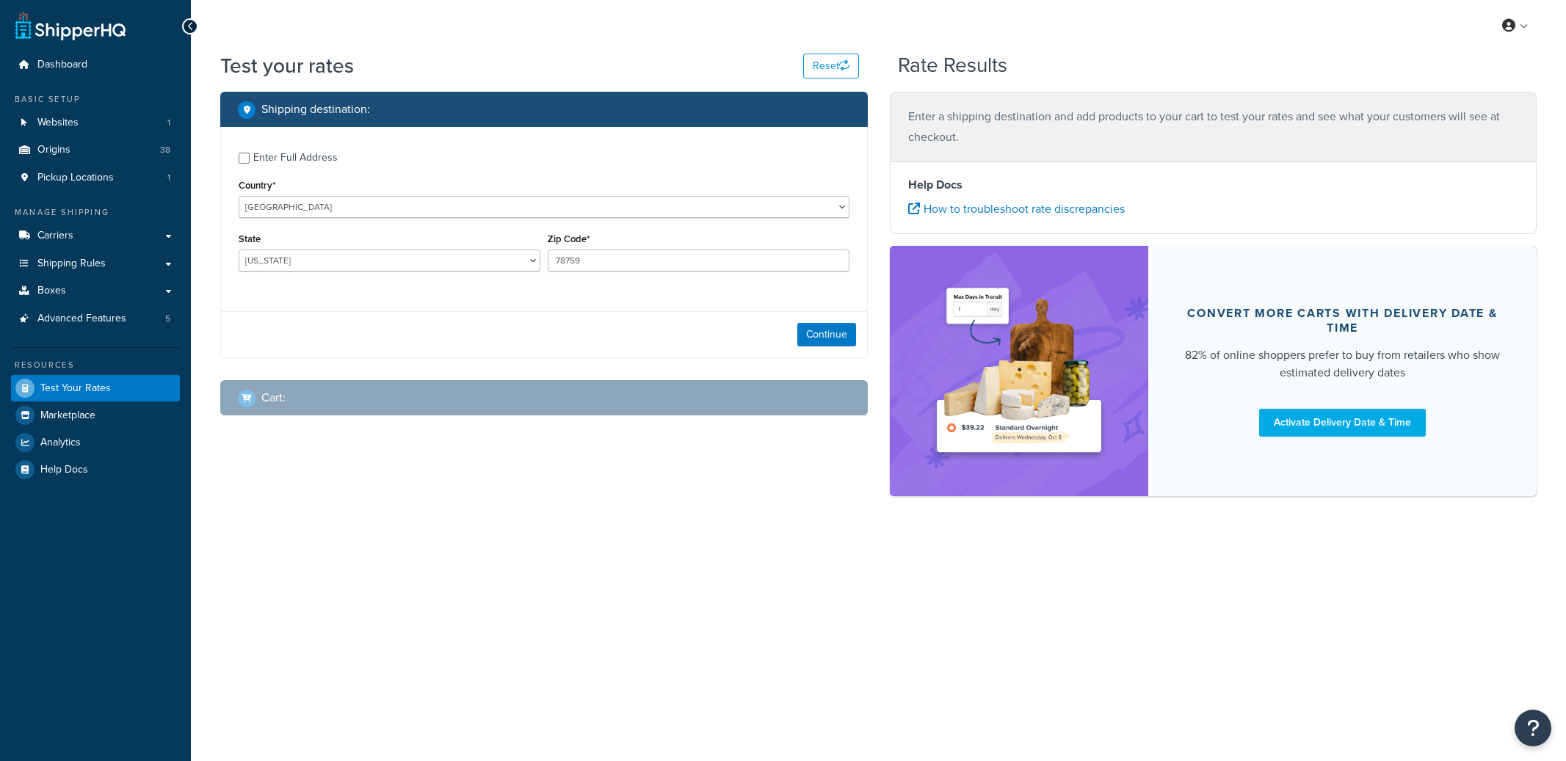
select select "[GEOGRAPHIC_DATA]"
checkbox input "true"
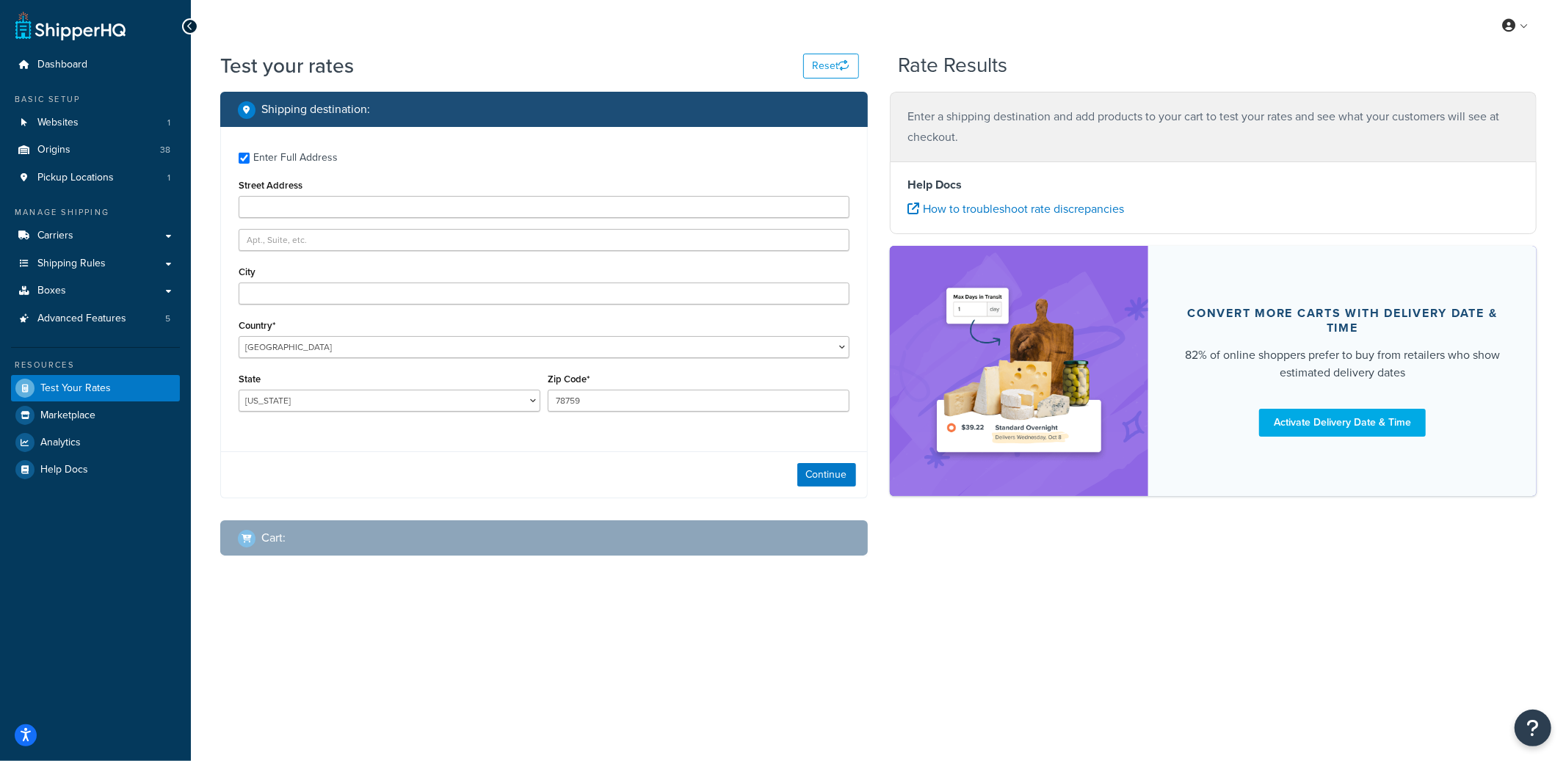
type input "[STREET_ADDRESS]"
type input "[PERSON_NAME]"
type input "98230"
select select "WA"
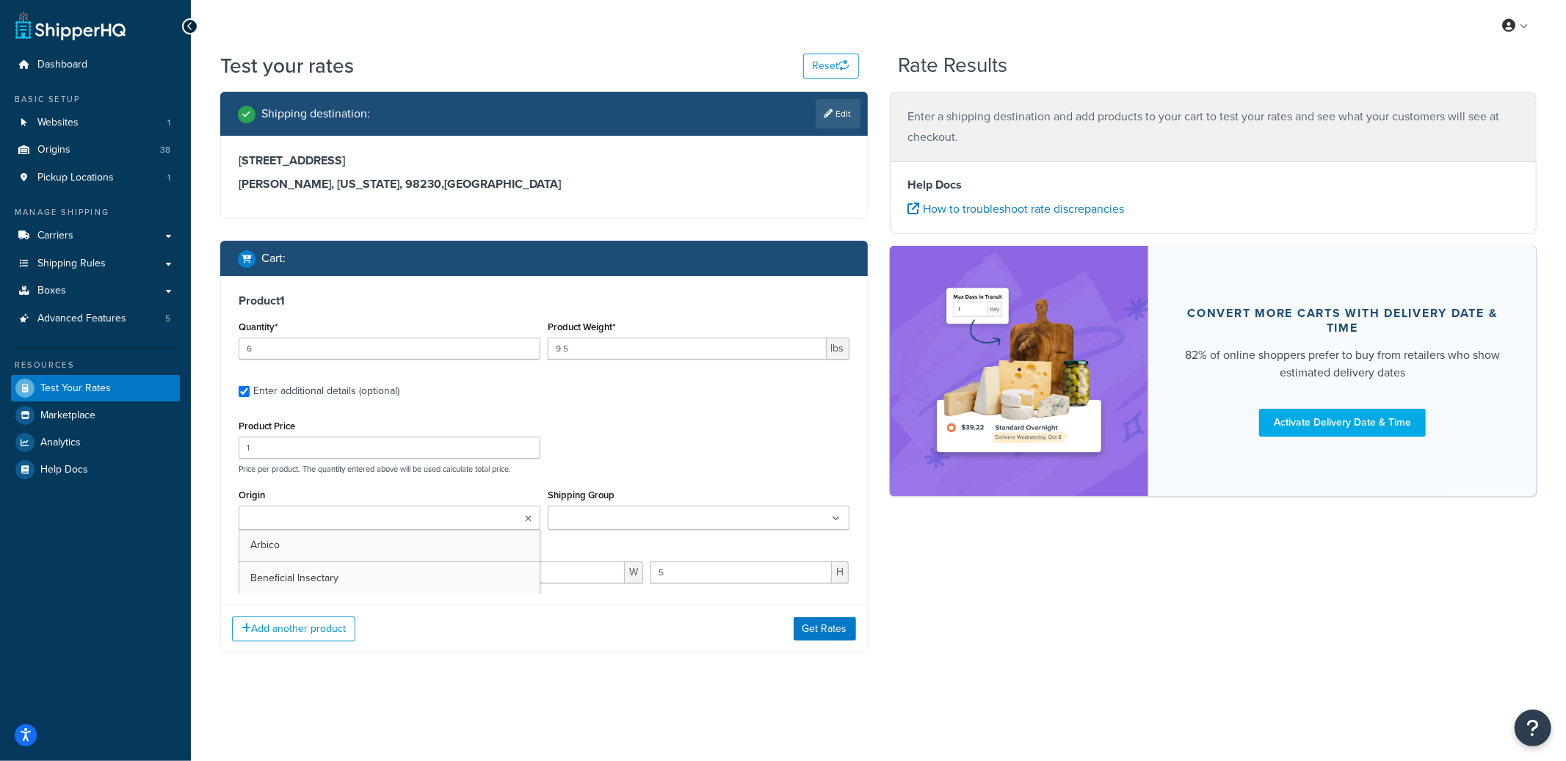
type input "6"
type input "46"
type input "75"
type input "8"
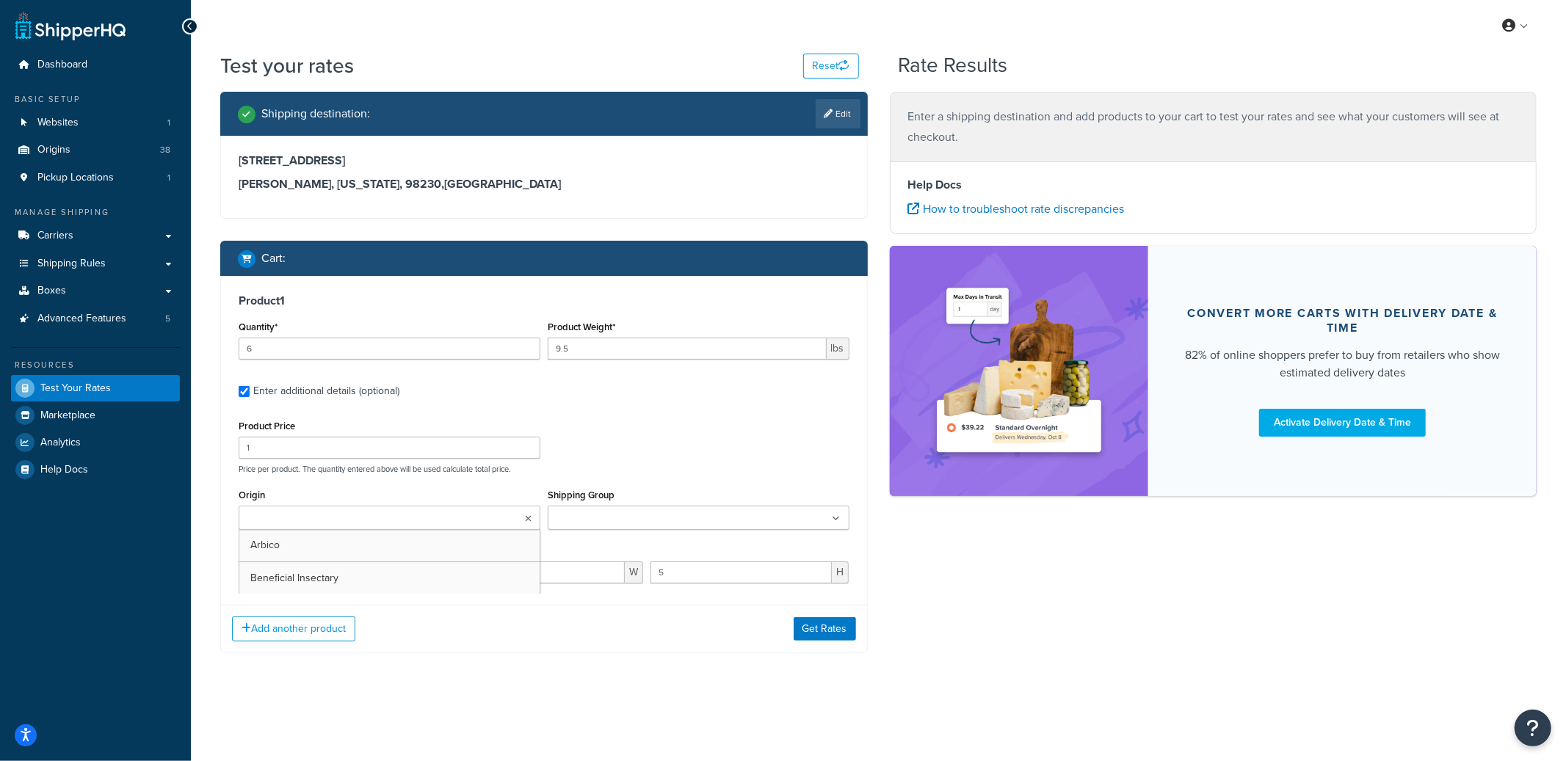
select select "23084"
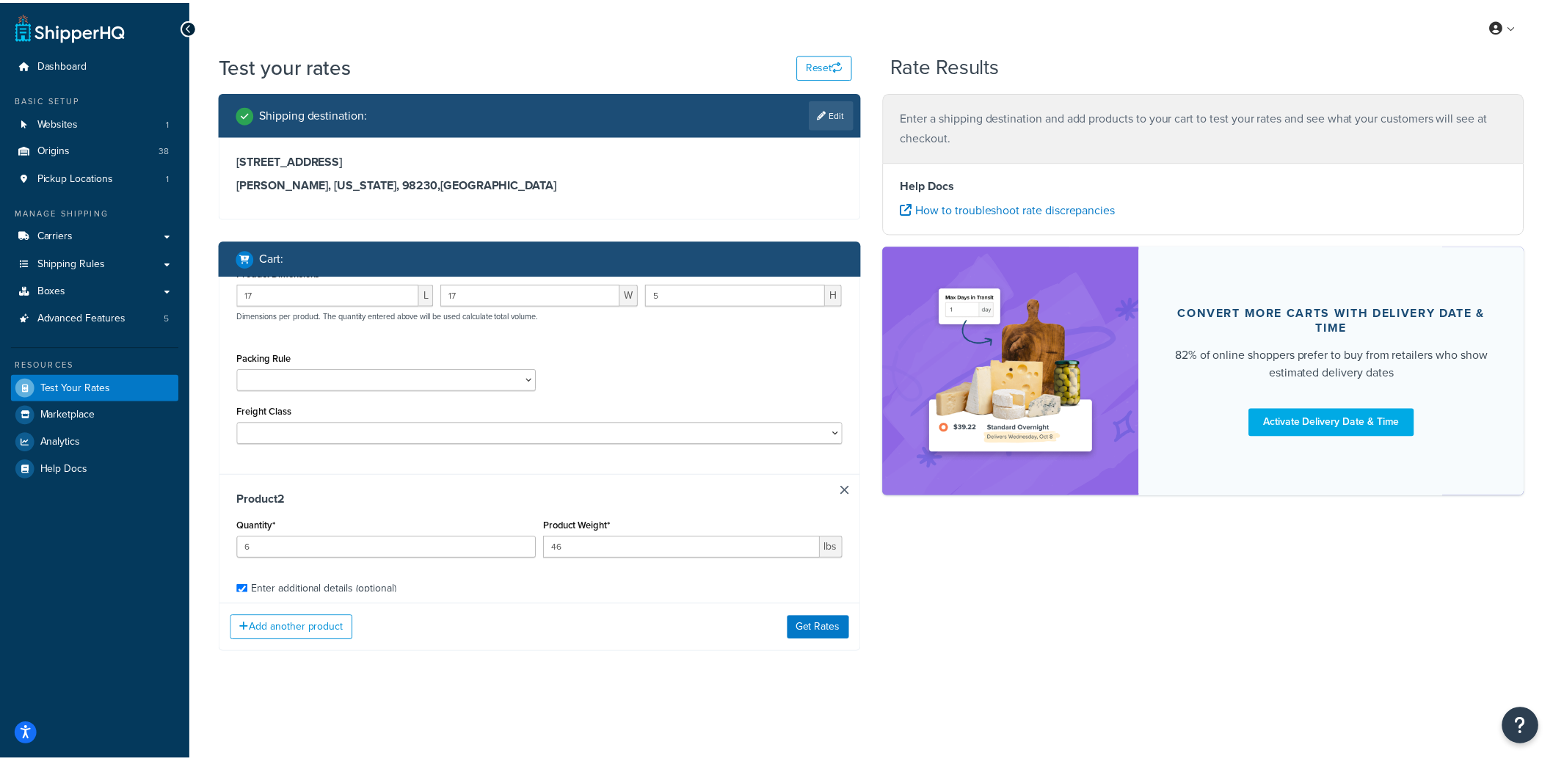
scroll to position [282, 0]
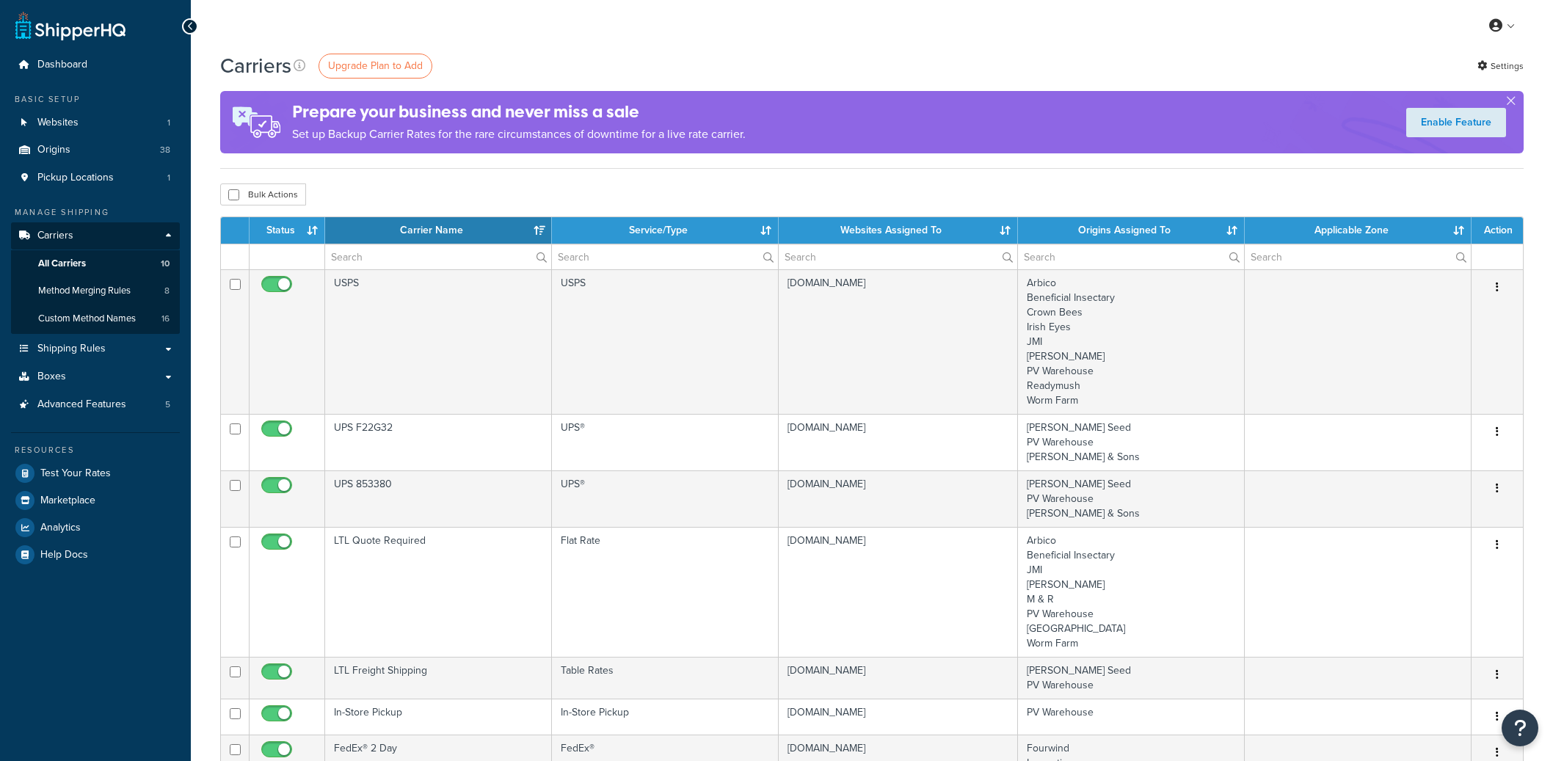
select select "15"
click at [1511, 63] on link "Settings" at bounding box center [1501, 66] width 46 height 21
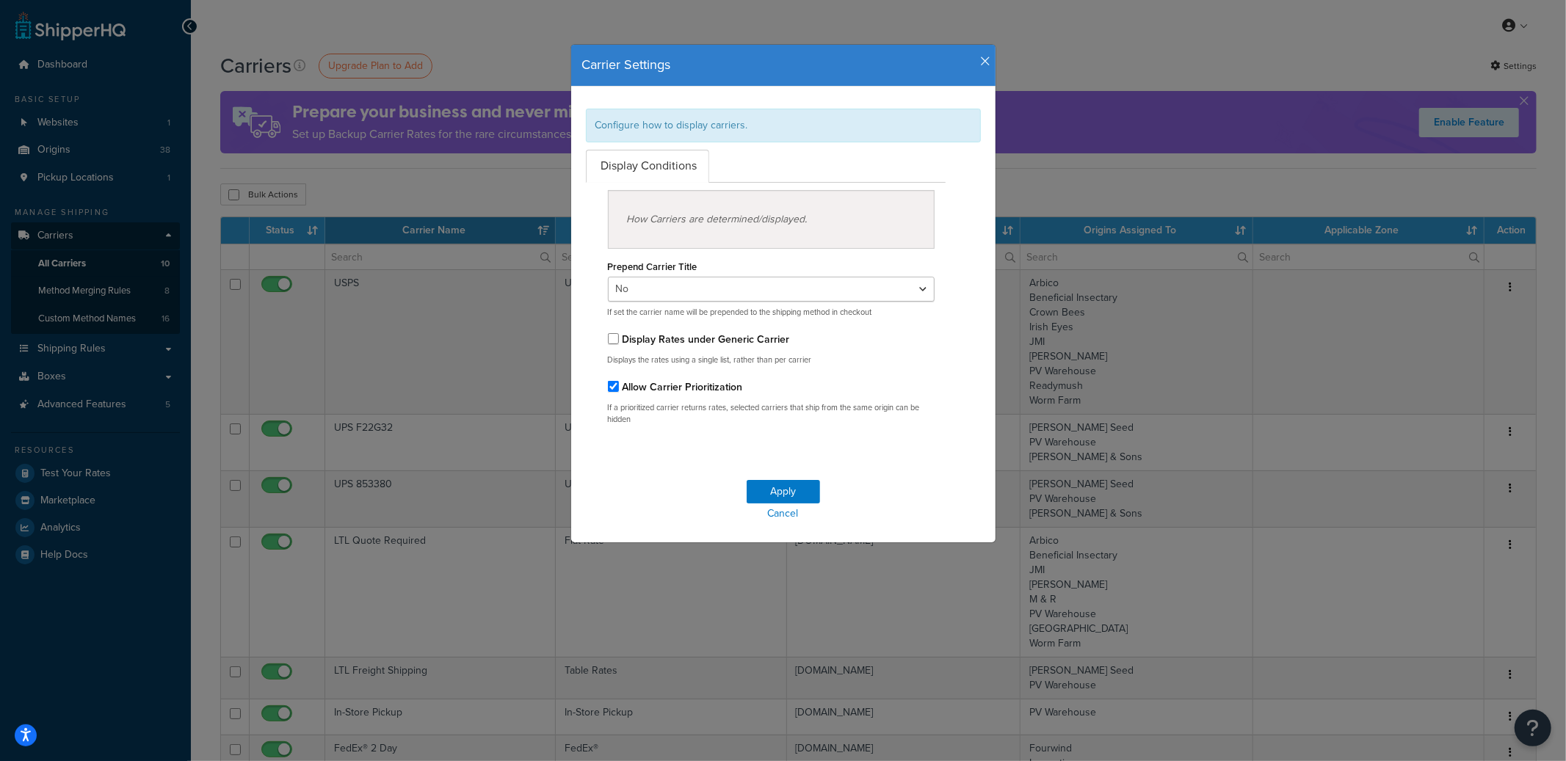
click at [981, 63] on icon "button" at bounding box center [986, 61] width 10 height 13
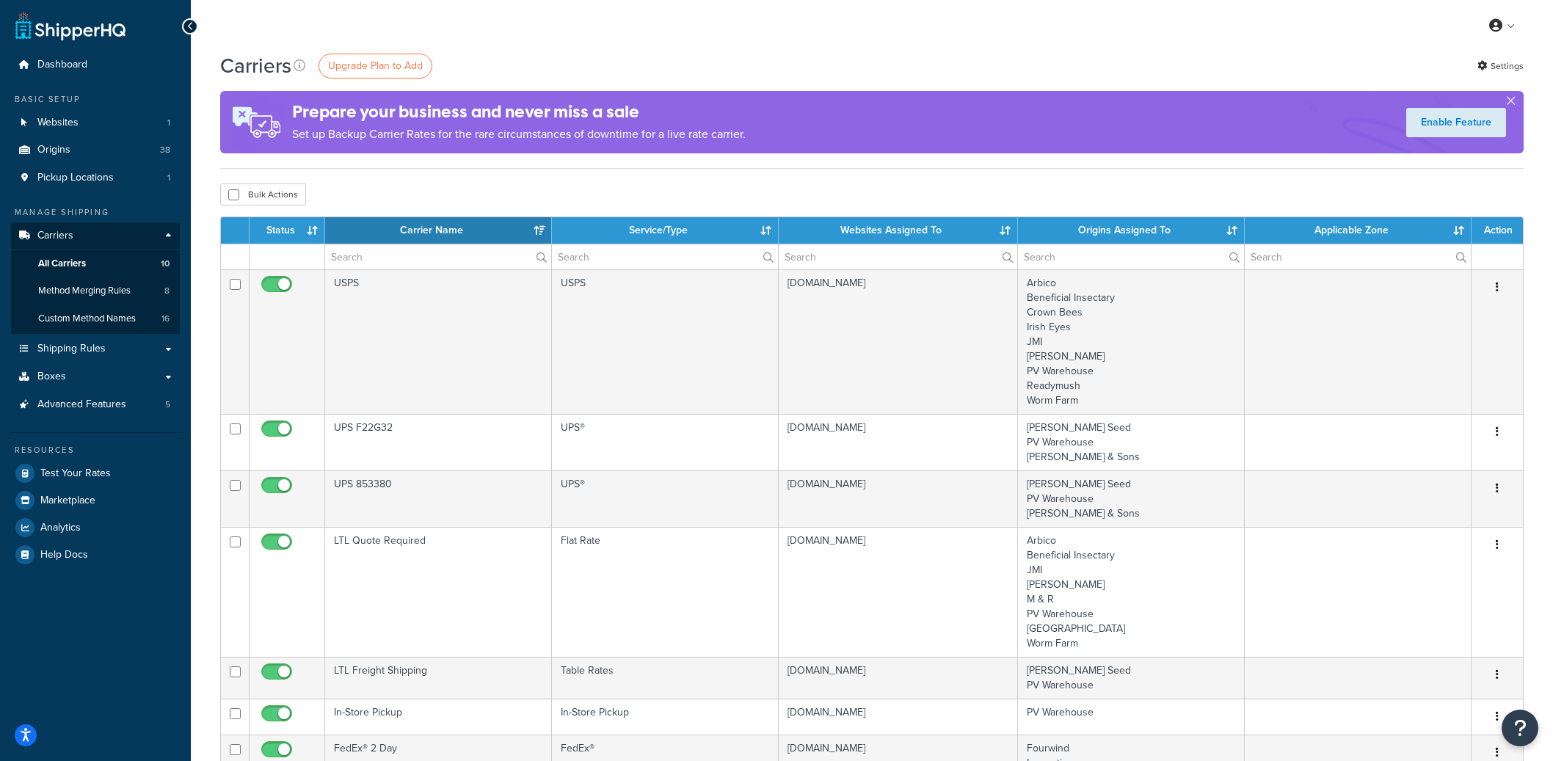
select select "15"
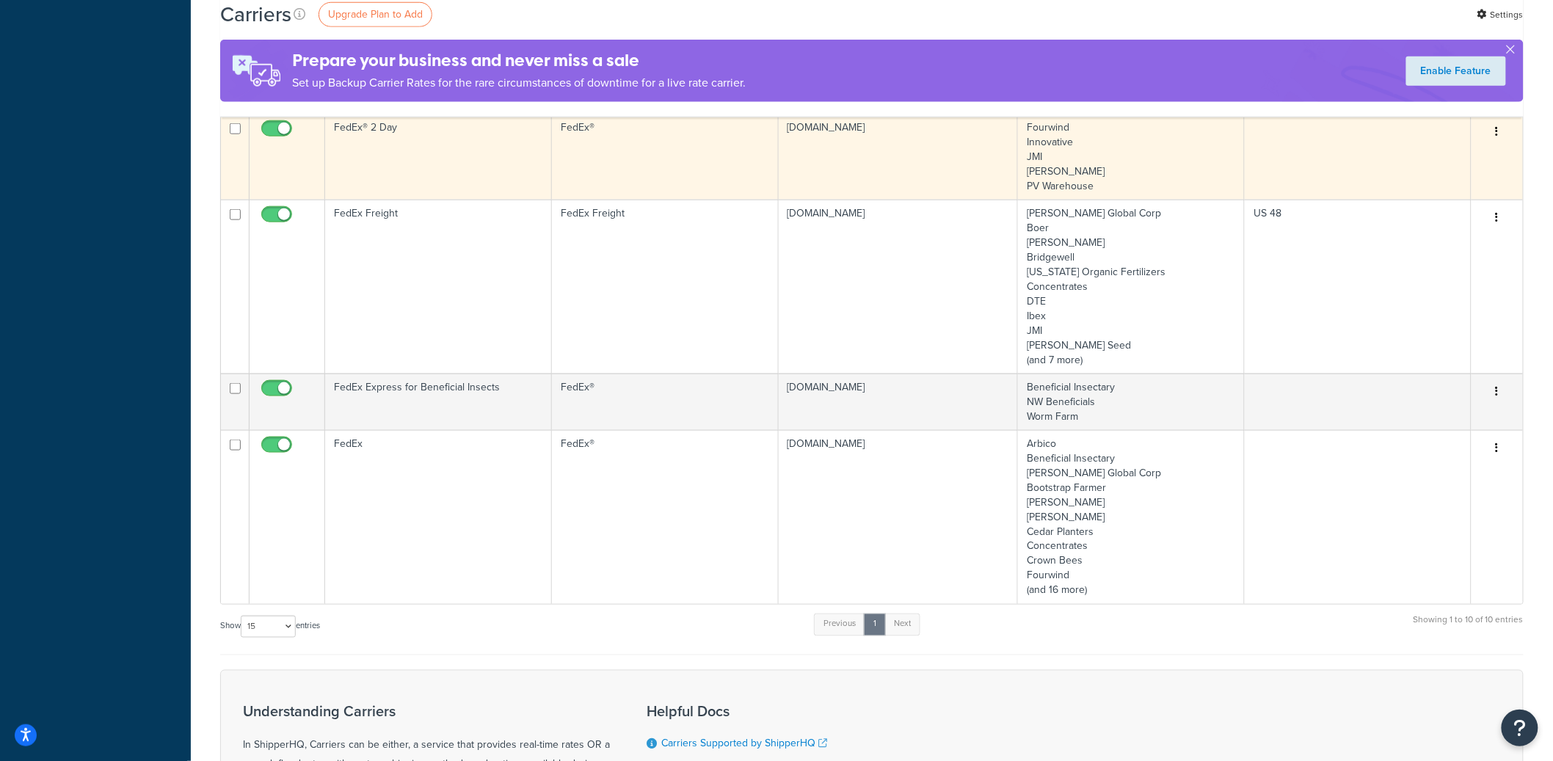
scroll to position [624, 0]
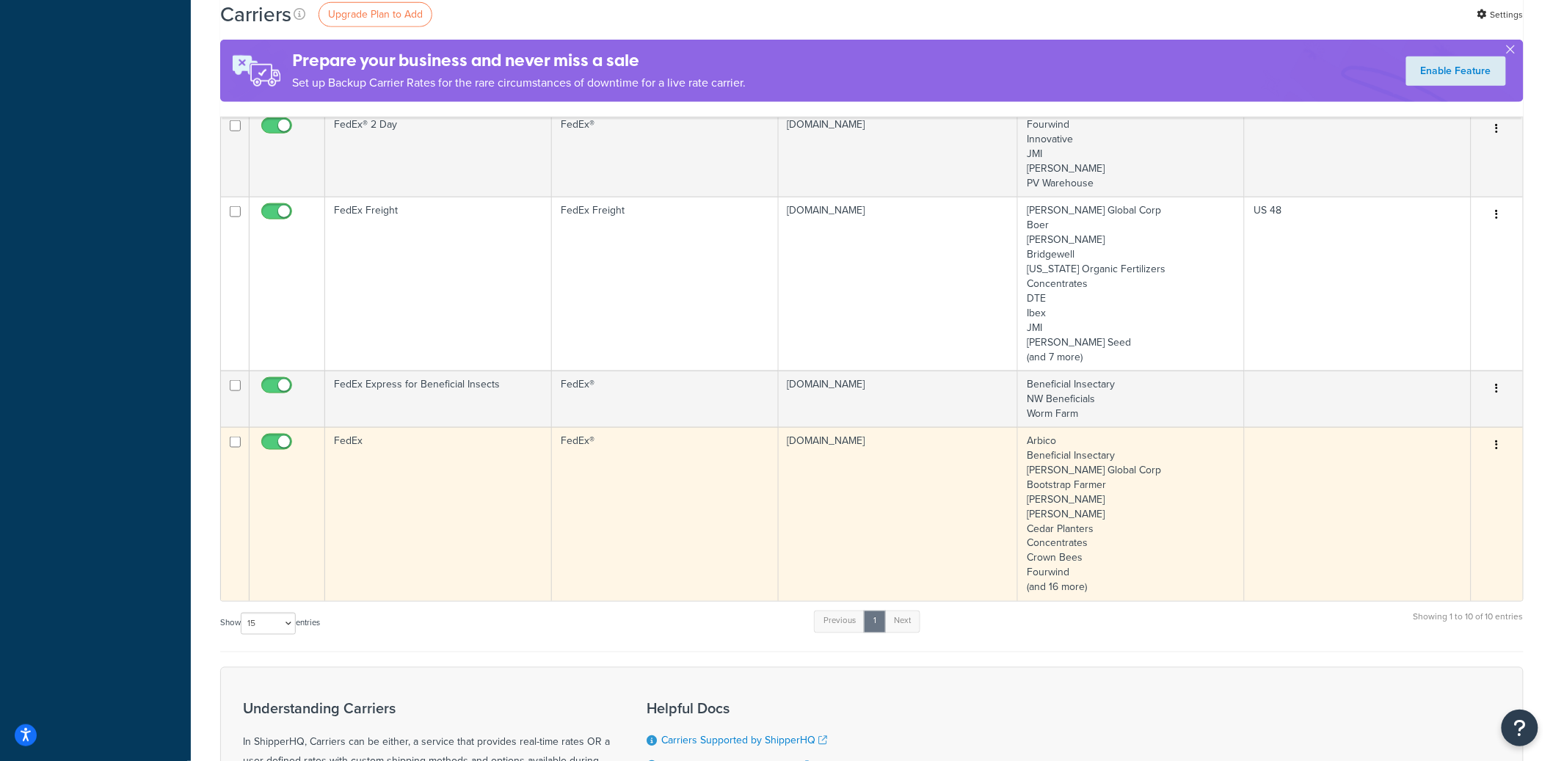
click at [1498, 446] on icon "button" at bounding box center [1497, 445] width 3 height 10
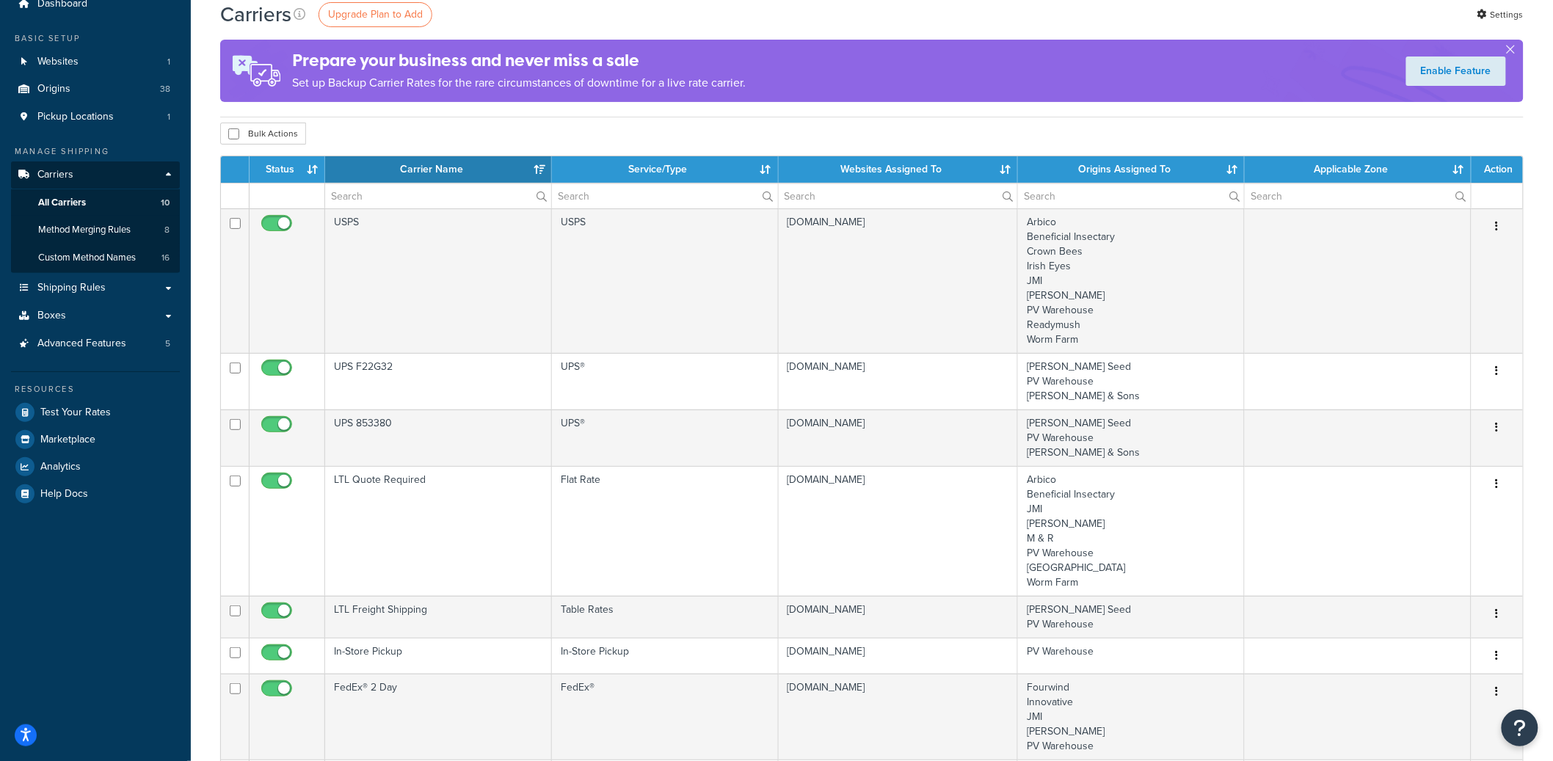
scroll to position [0, 0]
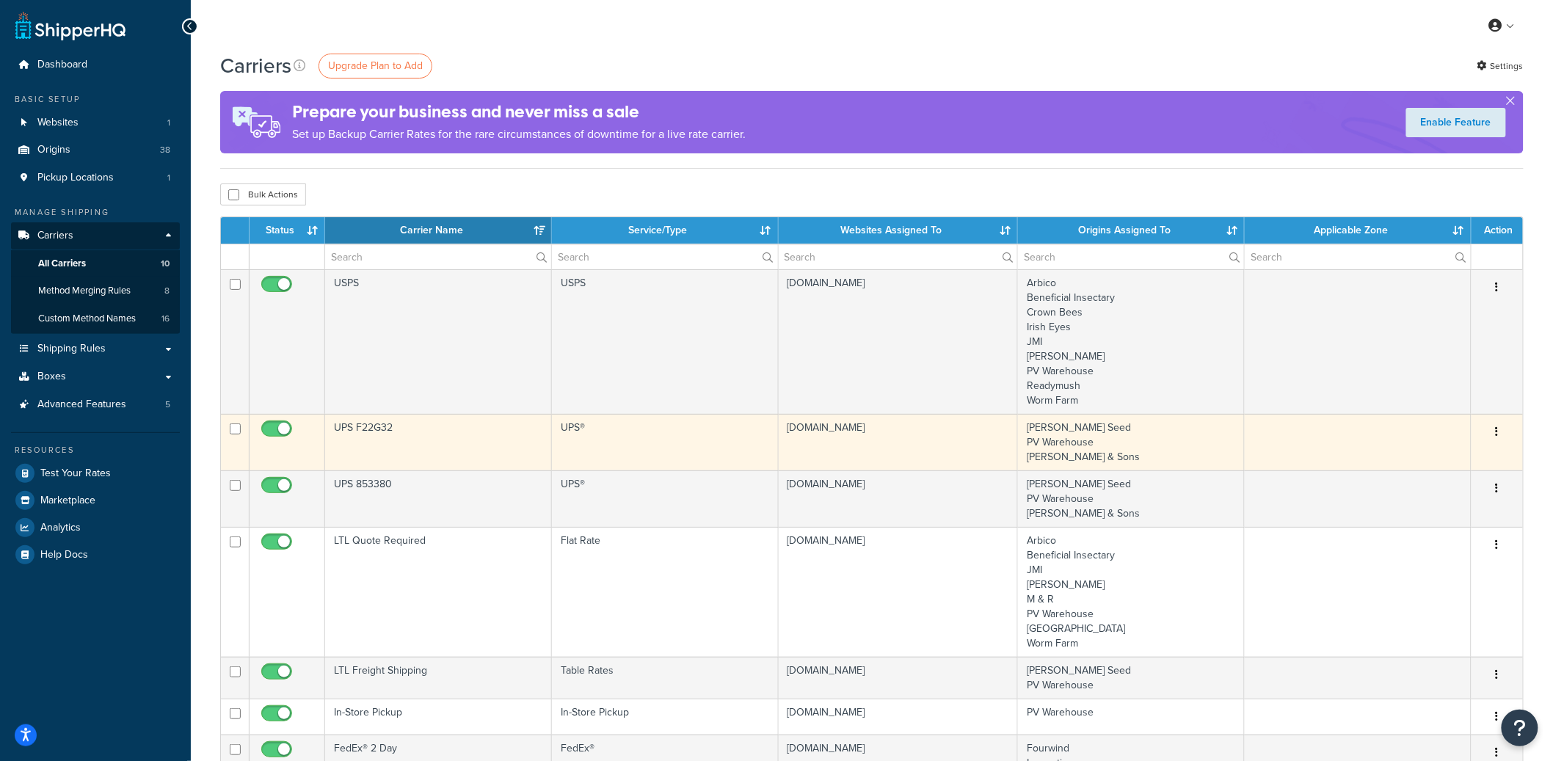
click at [1500, 433] on button "button" at bounding box center [1497, 432] width 21 height 23
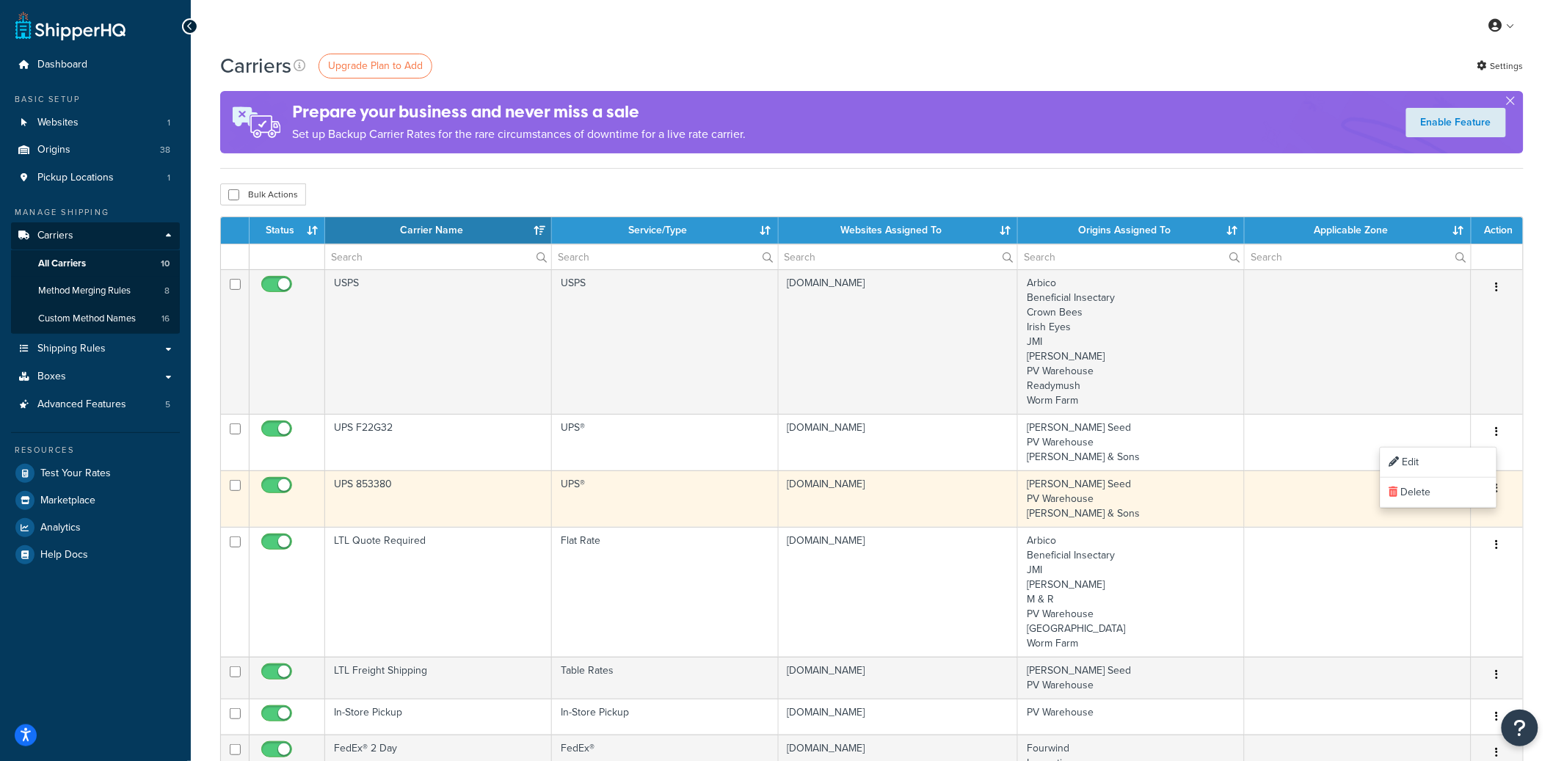
click at [1500, 491] on button "button" at bounding box center [1497, 488] width 21 height 23
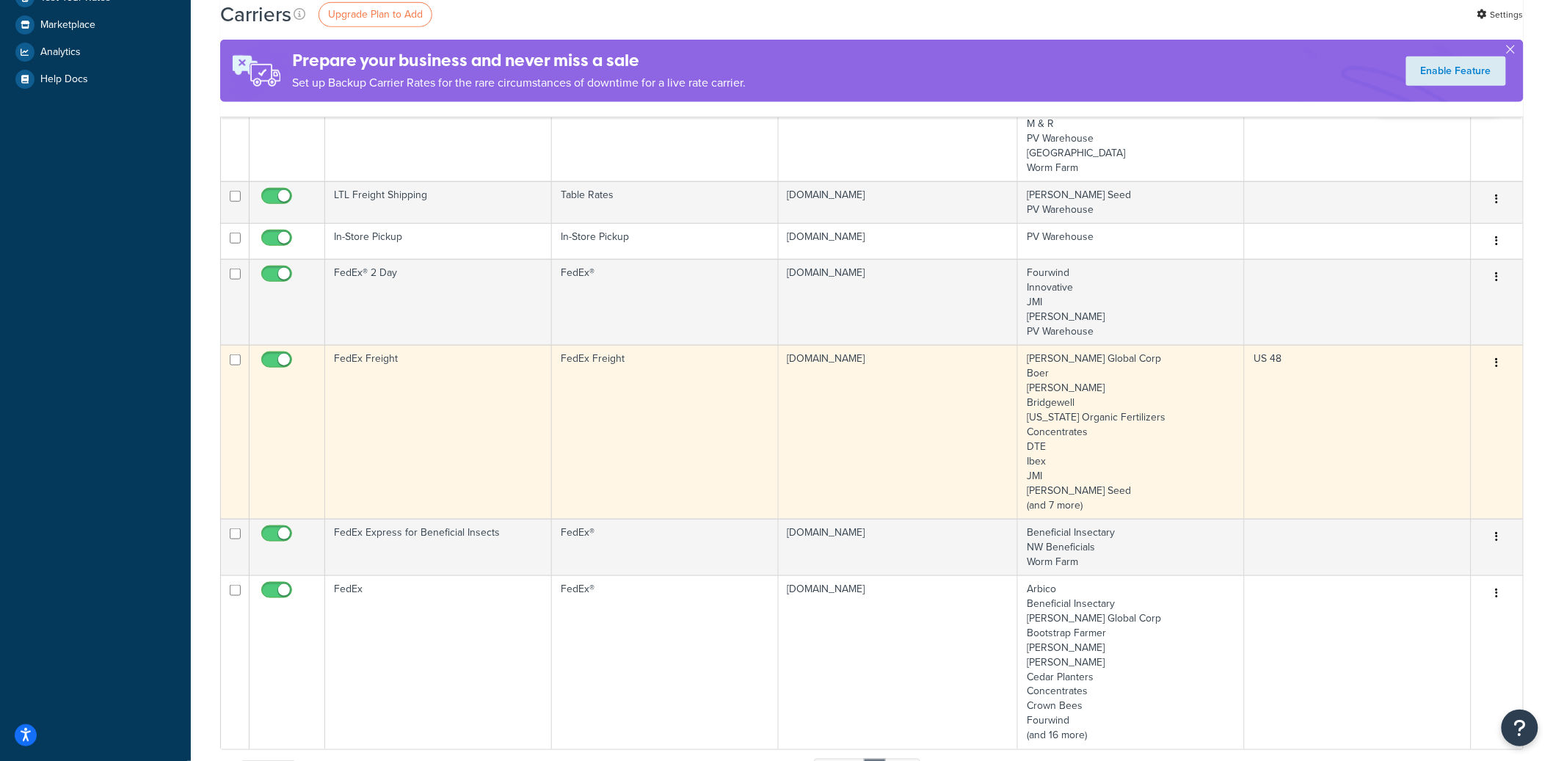
scroll to position [451, 0]
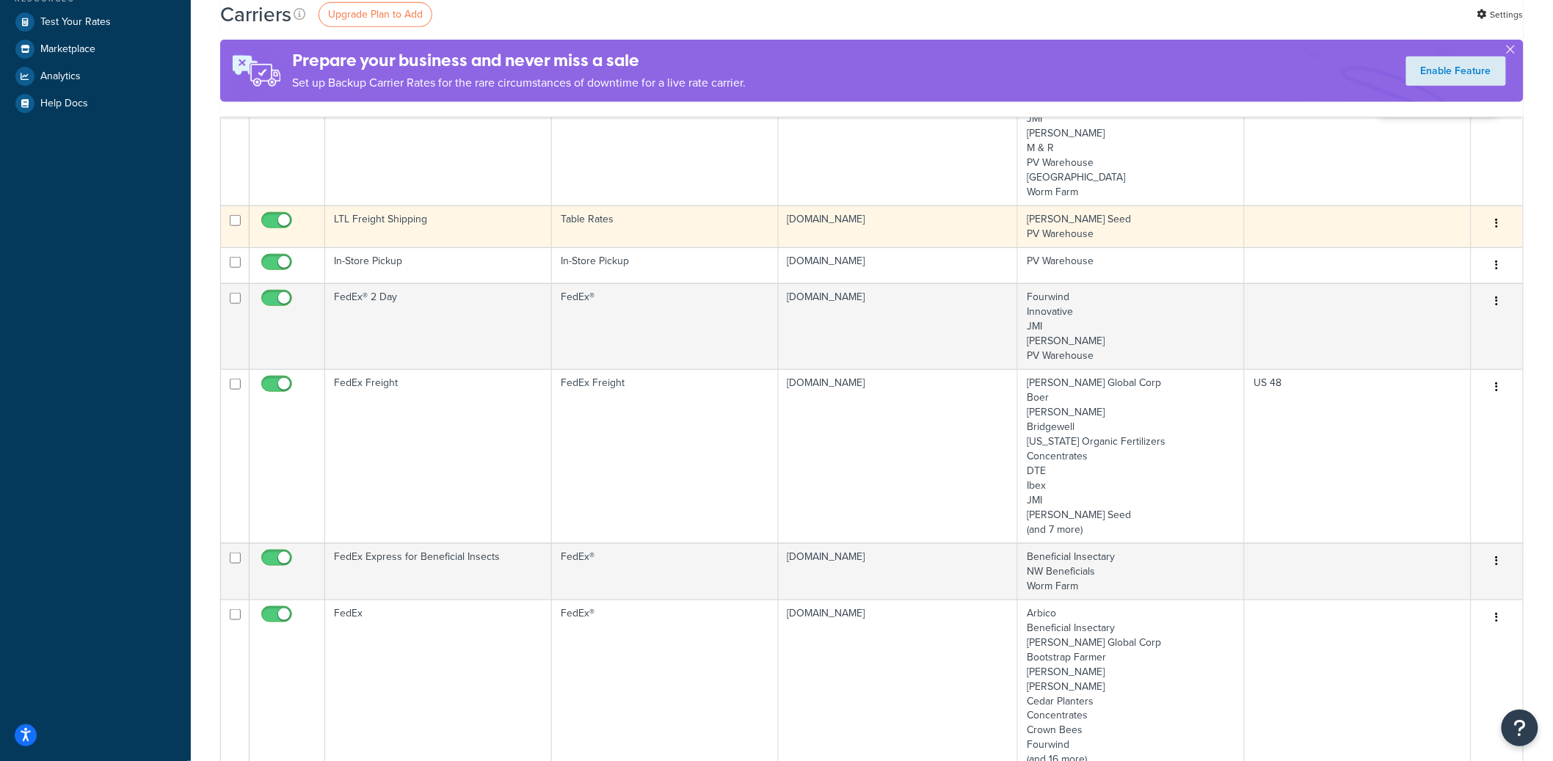
click at [1499, 225] on button "button" at bounding box center [1497, 223] width 21 height 23
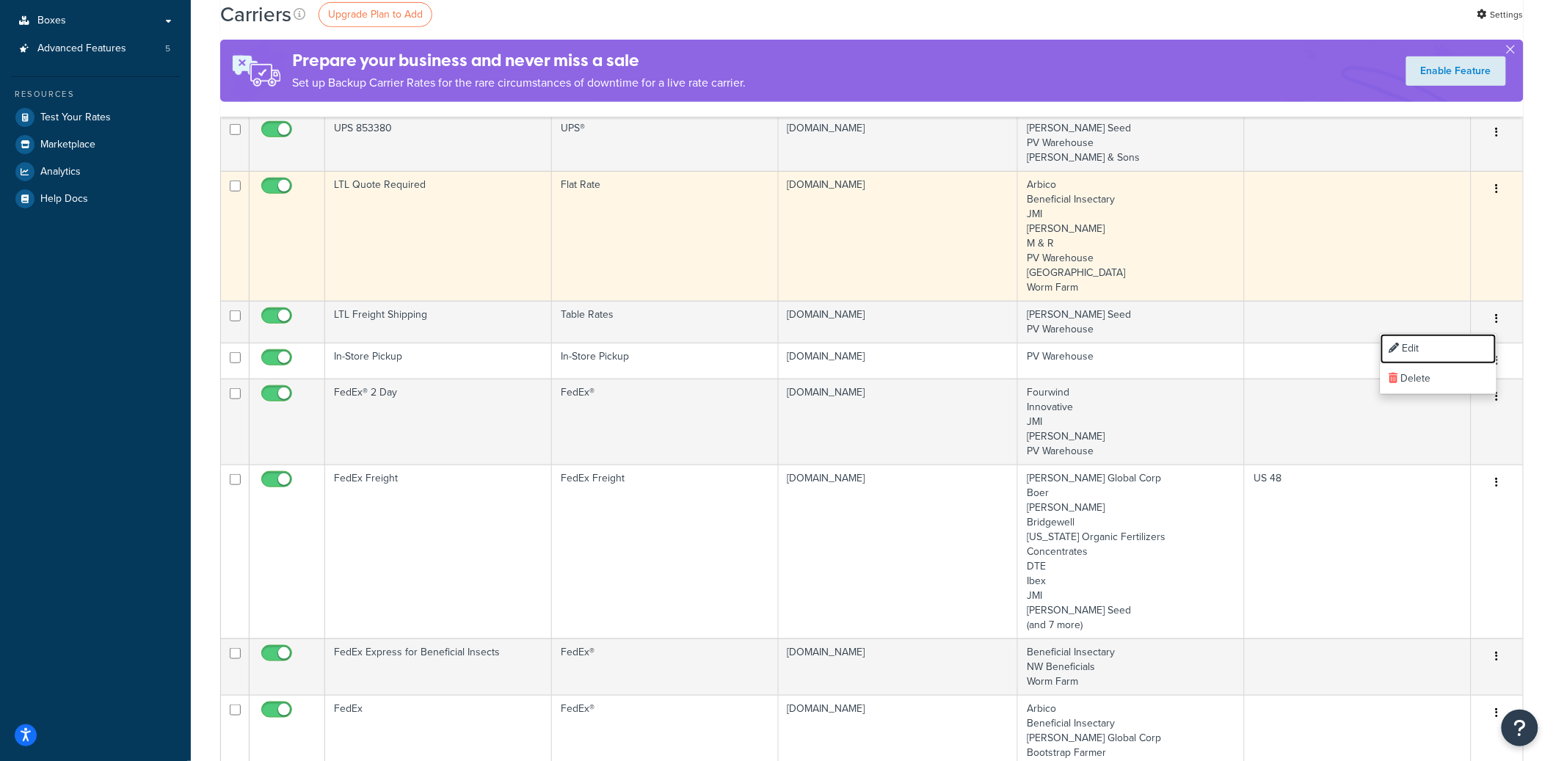
scroll to position [340, 0]
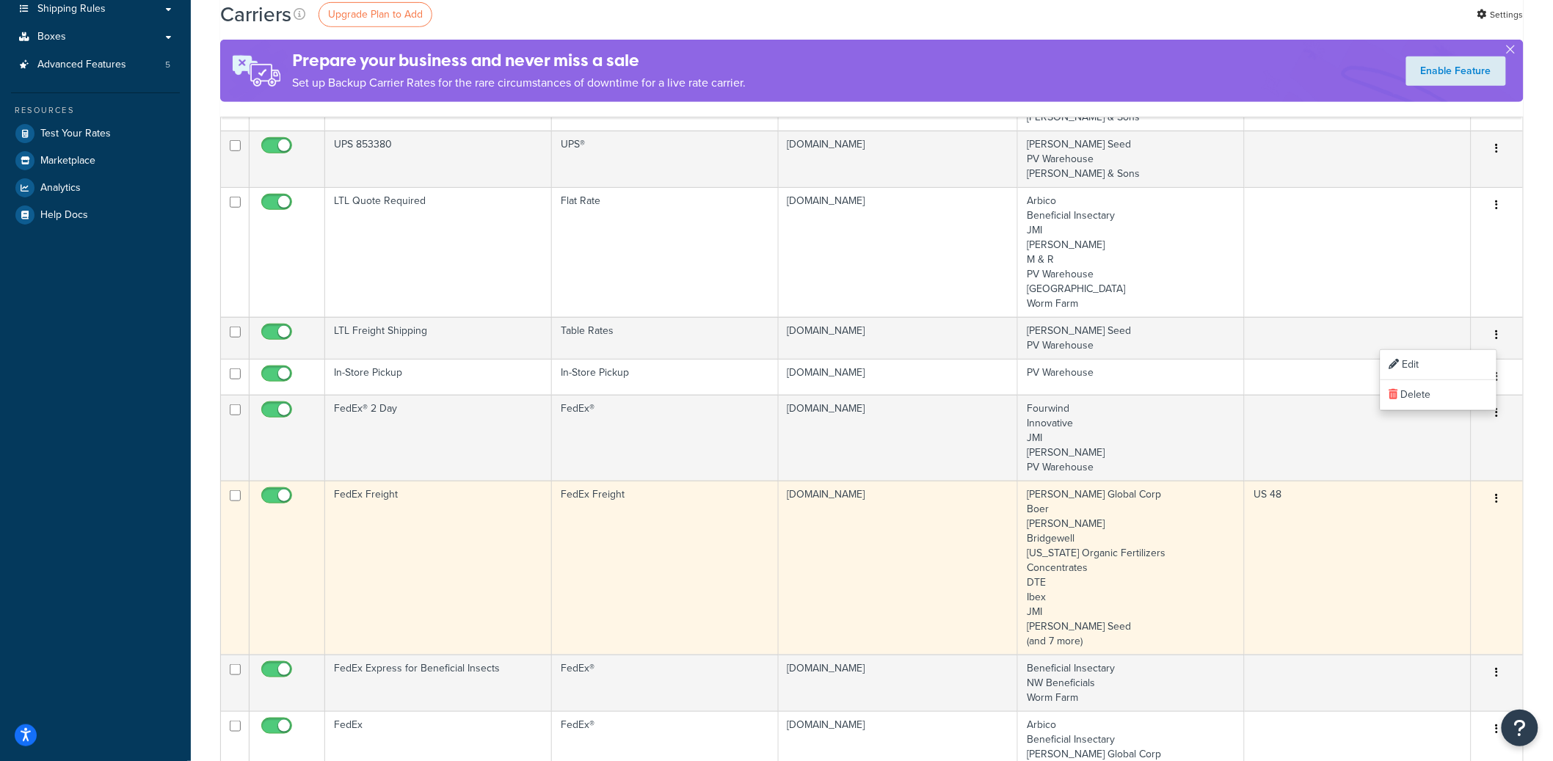
click at [1501, 499] on button "button" at bounding box center [1497, 498] width 21 height 23
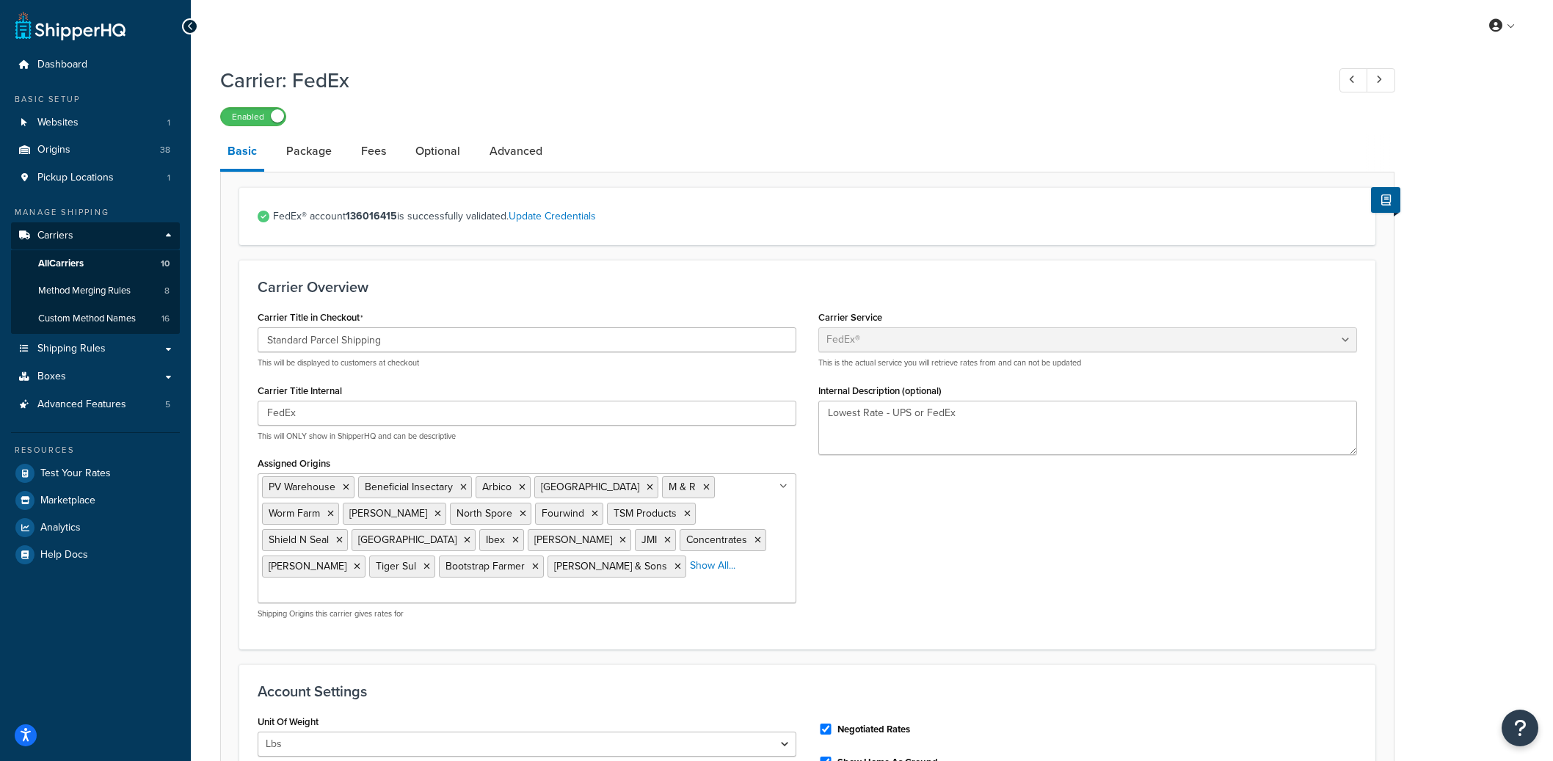
select select "fedEx"
select select "REGULAR_PICKUP"
select select "YOUR_PACKAGING"
click at [443, 165] on link "Optional" at bounding box center [437, 151] width 59 height 35
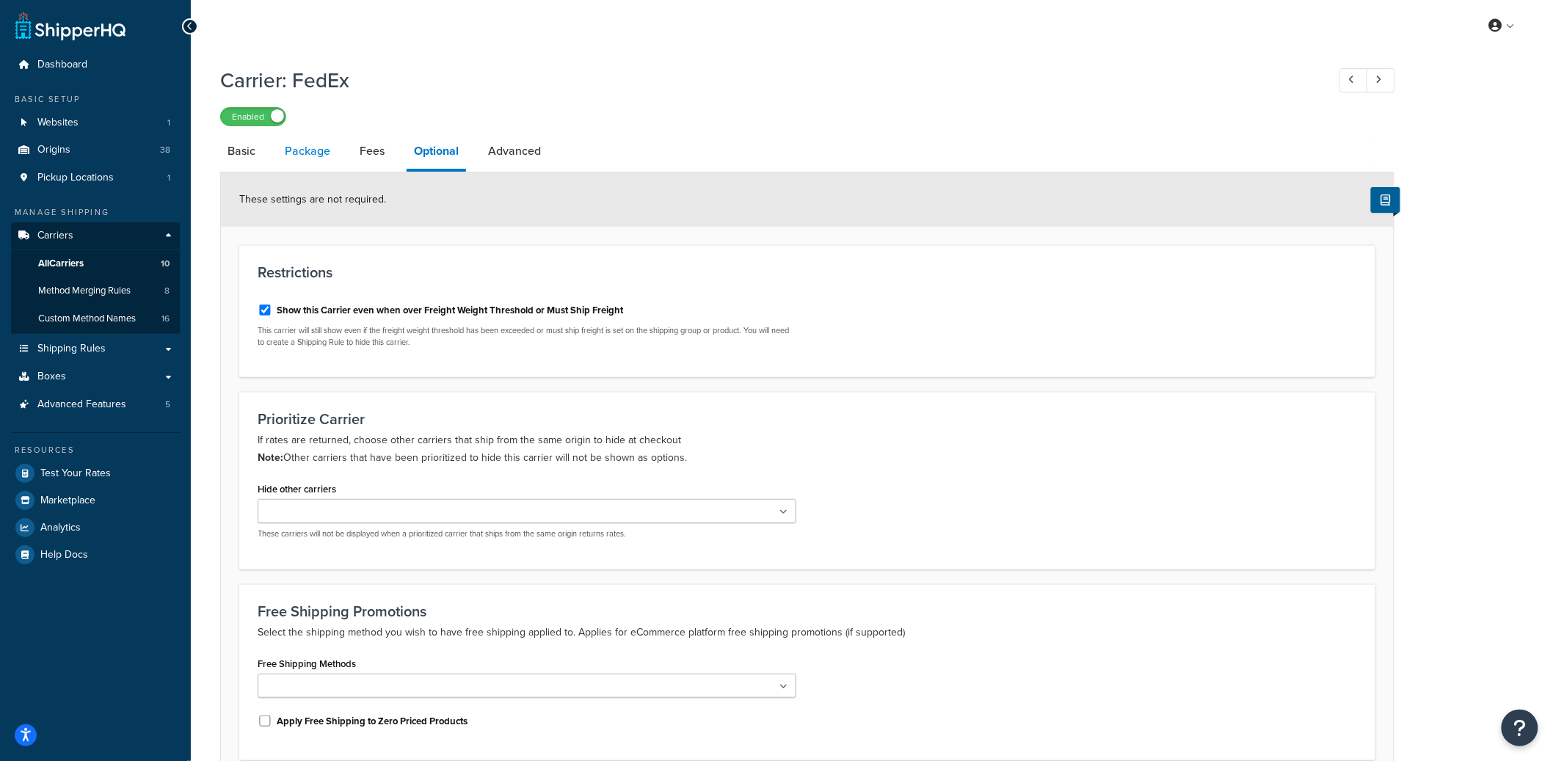
click at [311, 162] on link "Package" at bounding box center [307, 151] width 60 height 35
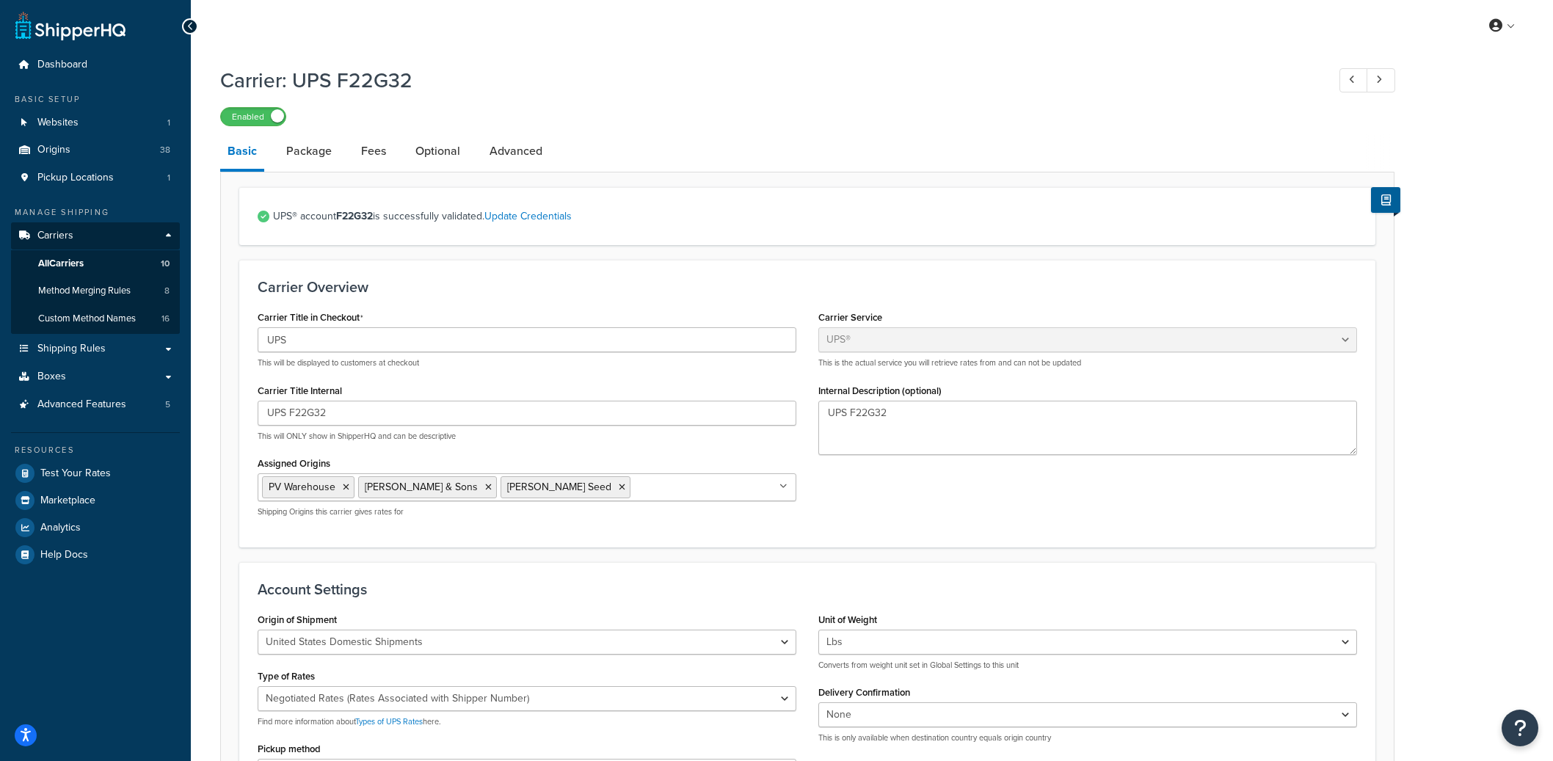
select select "ups"
click at [303, 162] on link "Package" at bounding box center [309, 151] width 60 height 35
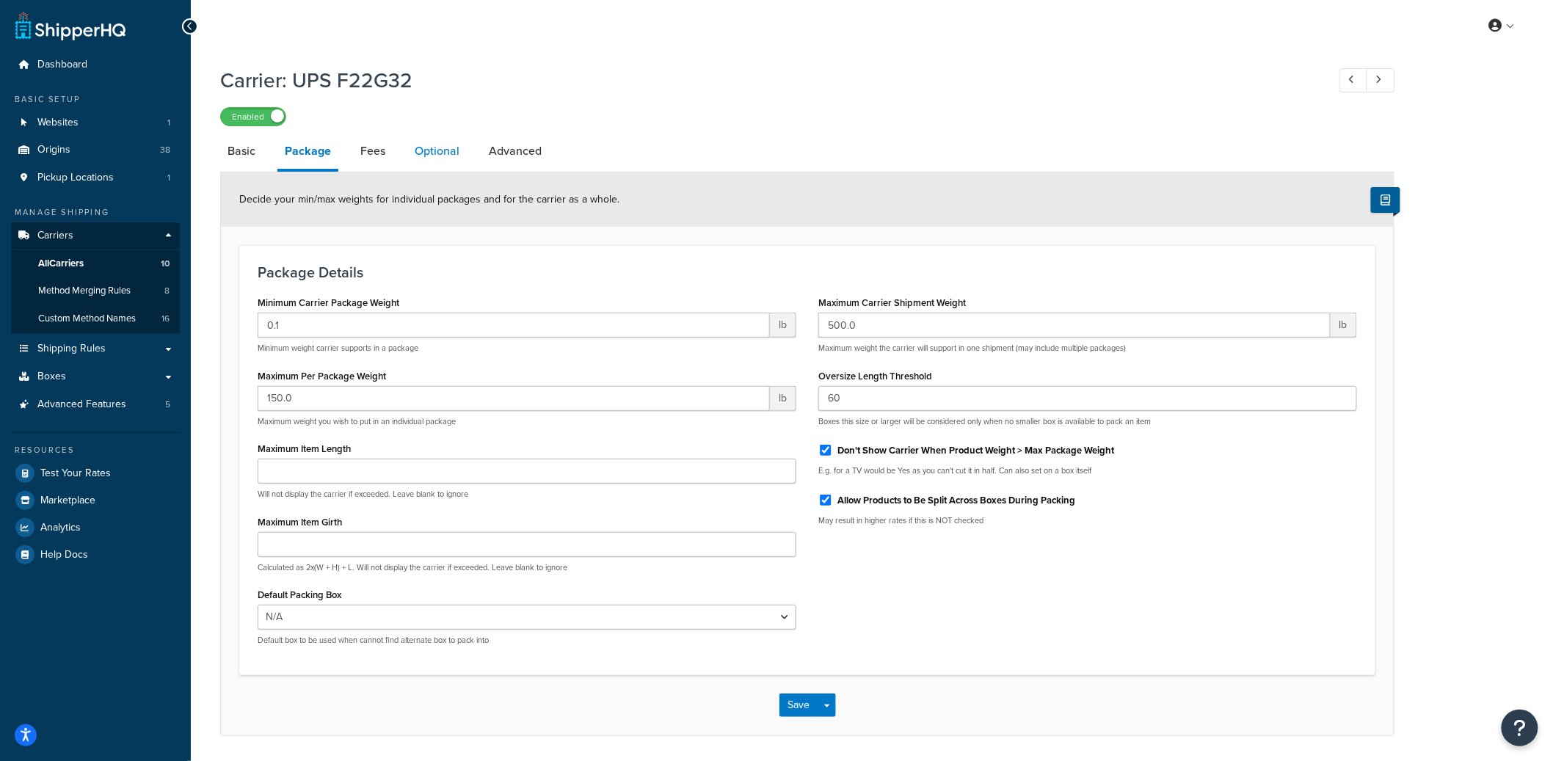
click at [438, 159] on link "Optional" at bounding box center [436, 151] width 59 height 35
select select "business"
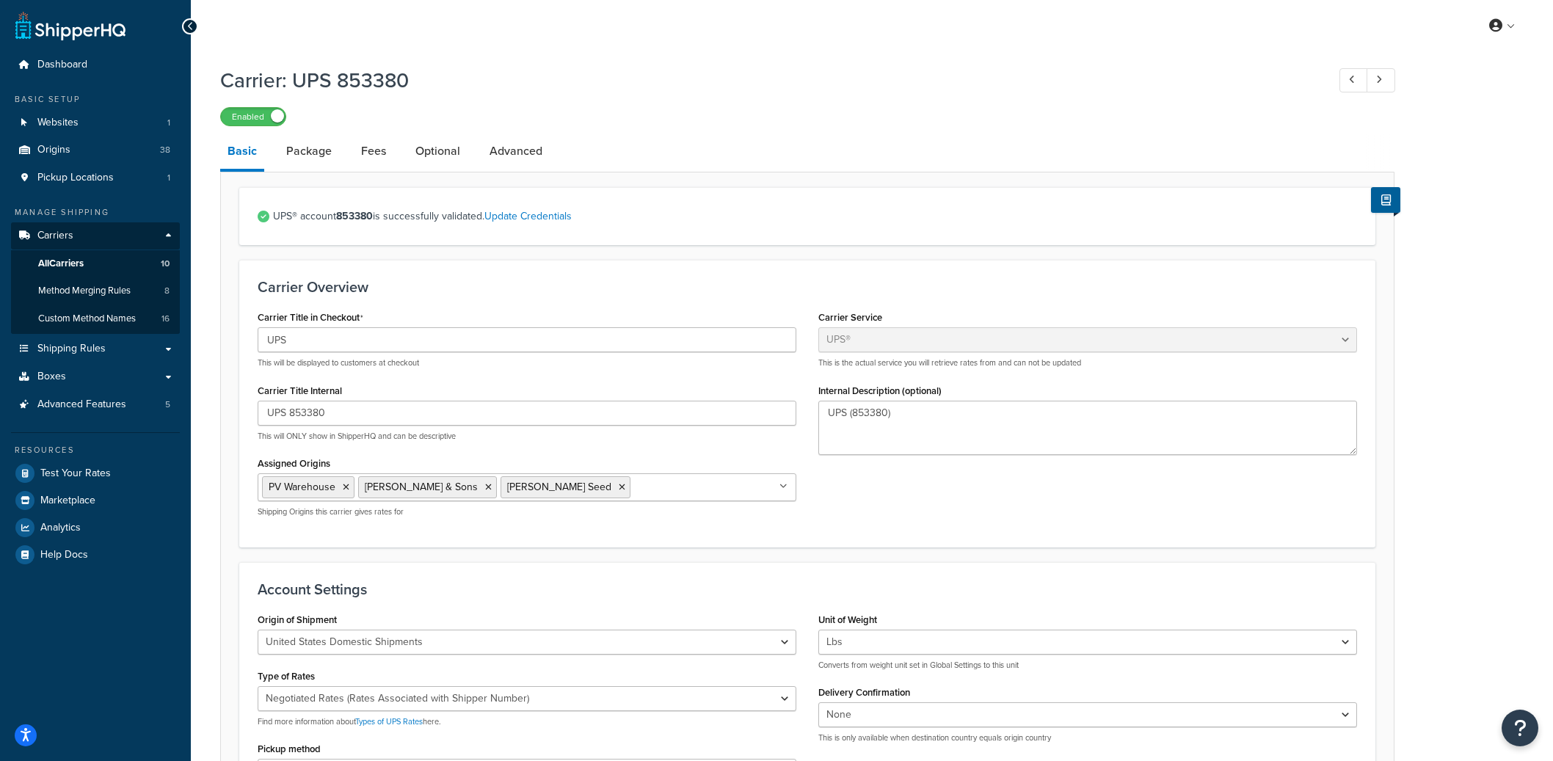
select select "ups"
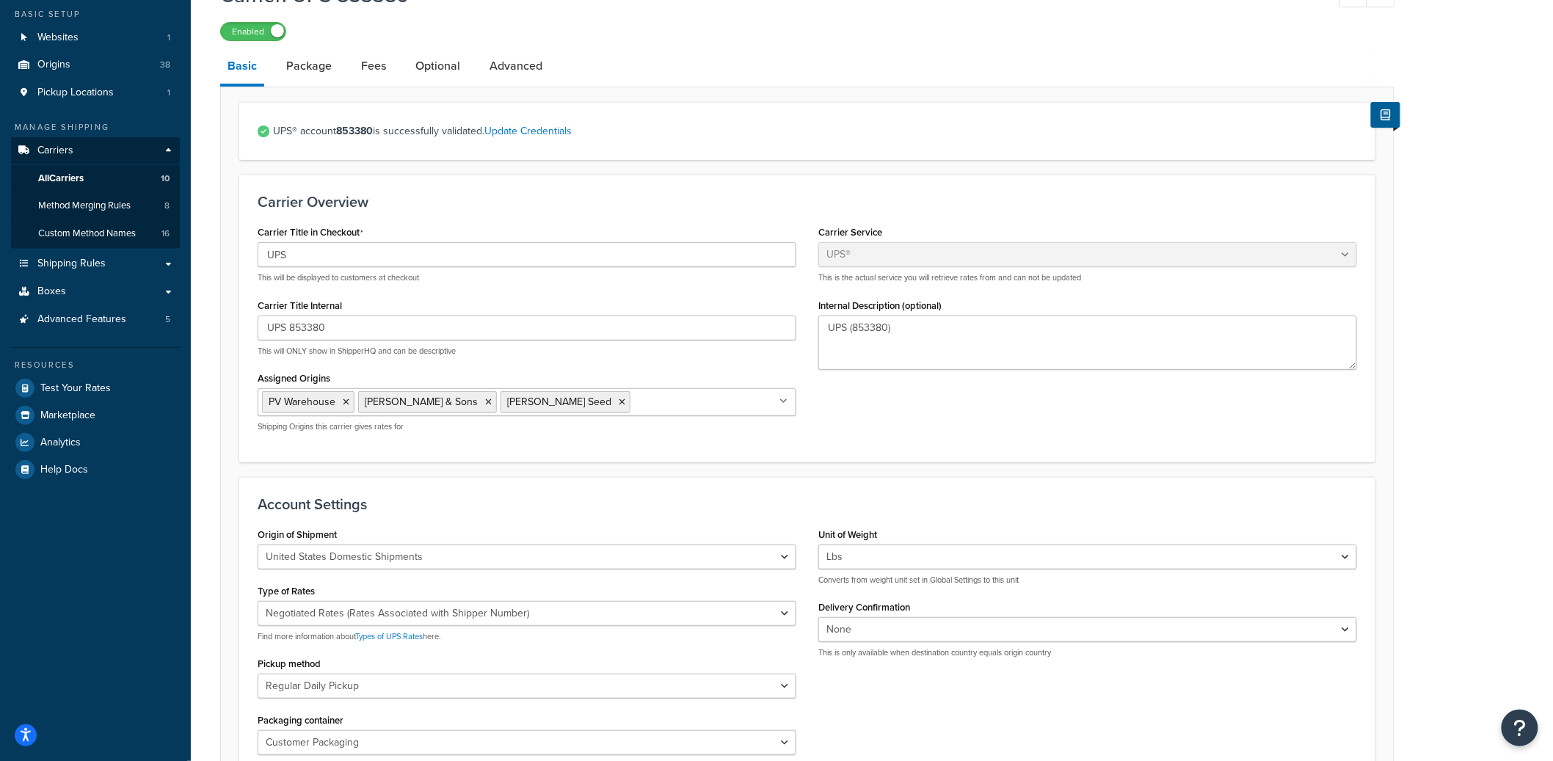
scroll to position [84, 0]
click at [429, 69] on link "Optional" at bounding box center [437, 66] width 59 height 35
select select "business"
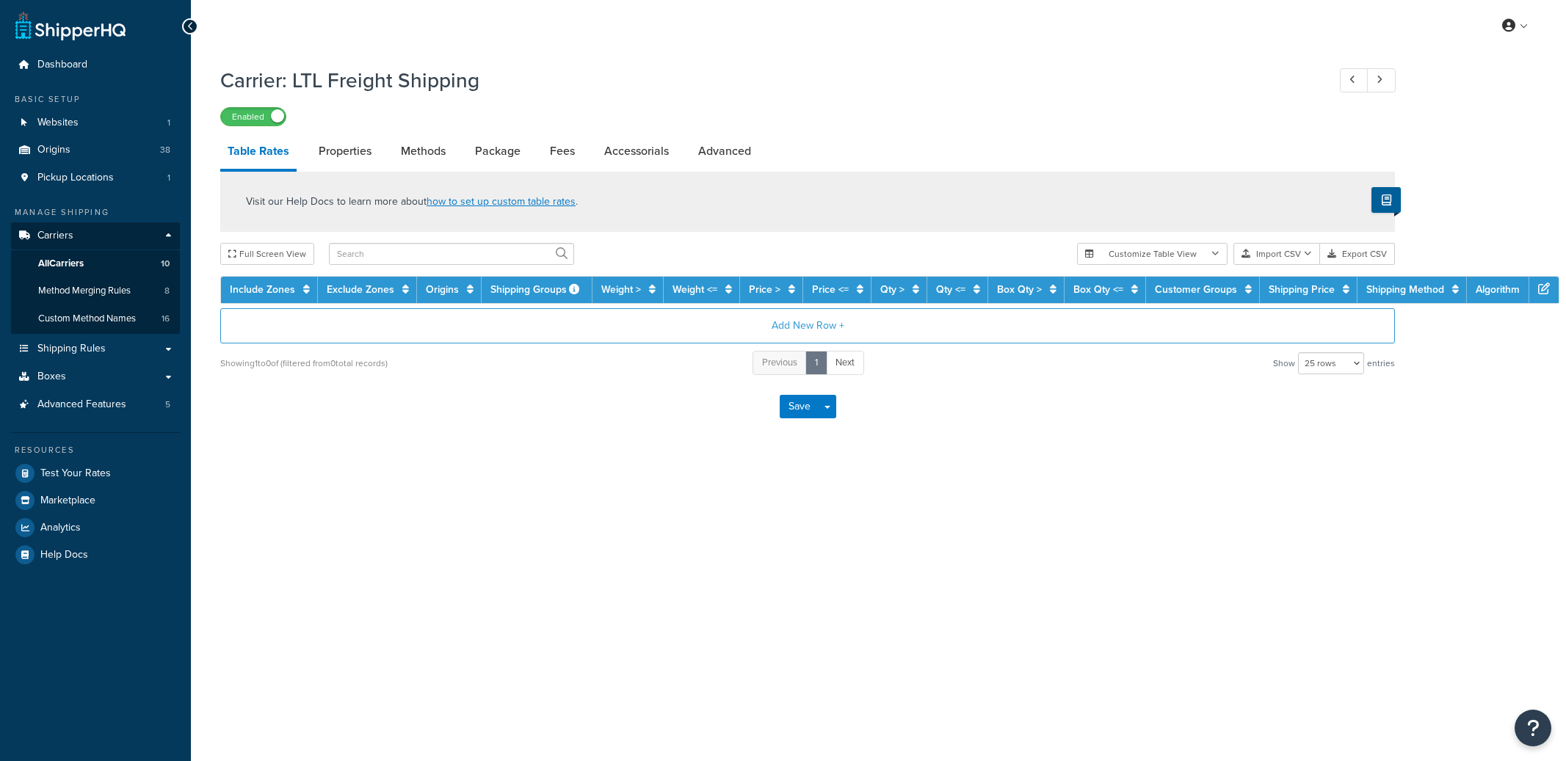
select select "25"
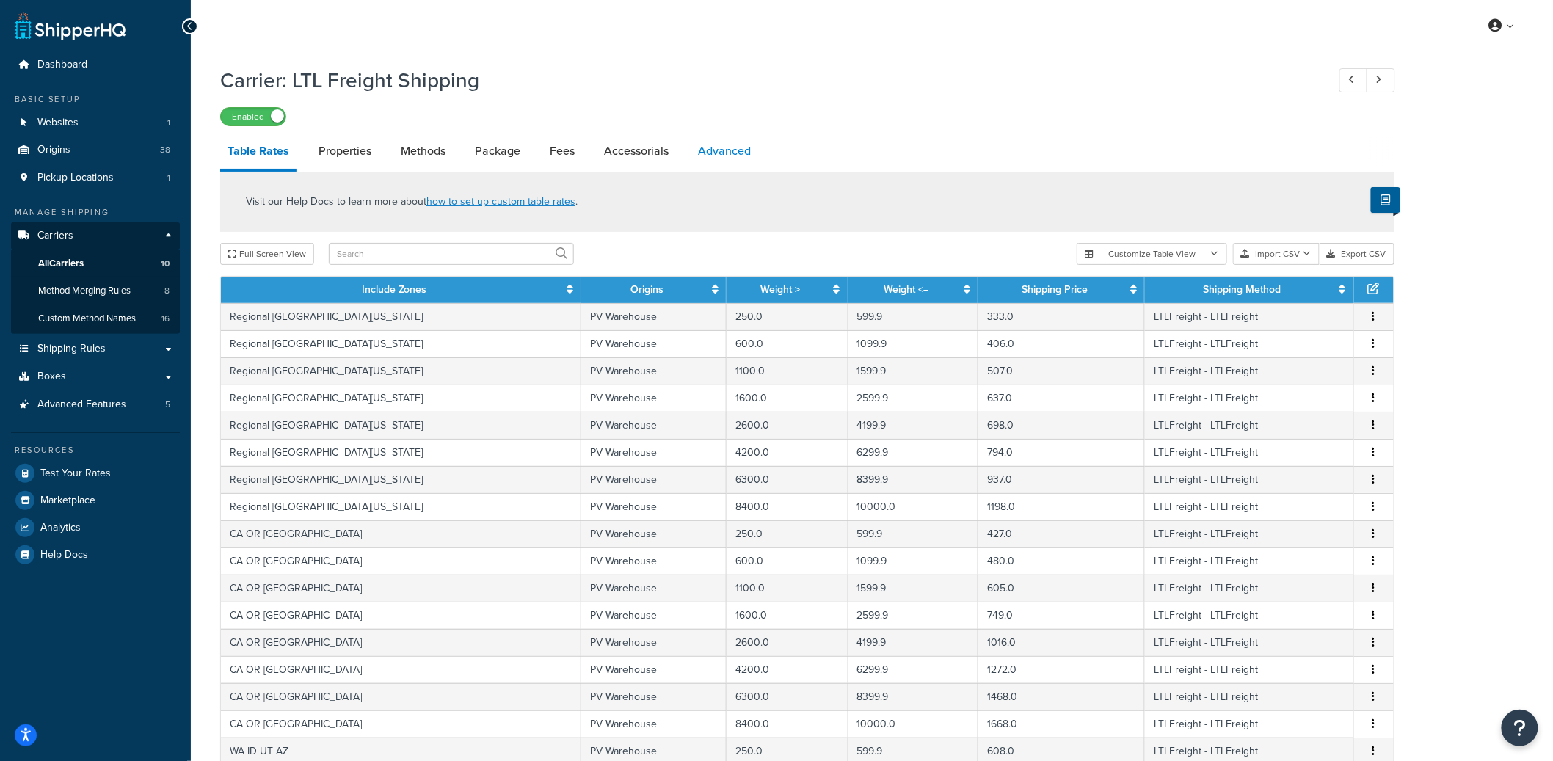
click at [728, 148] on link "Advanced" at bounding box center [725, 151] width 68 height 35
select select "false"
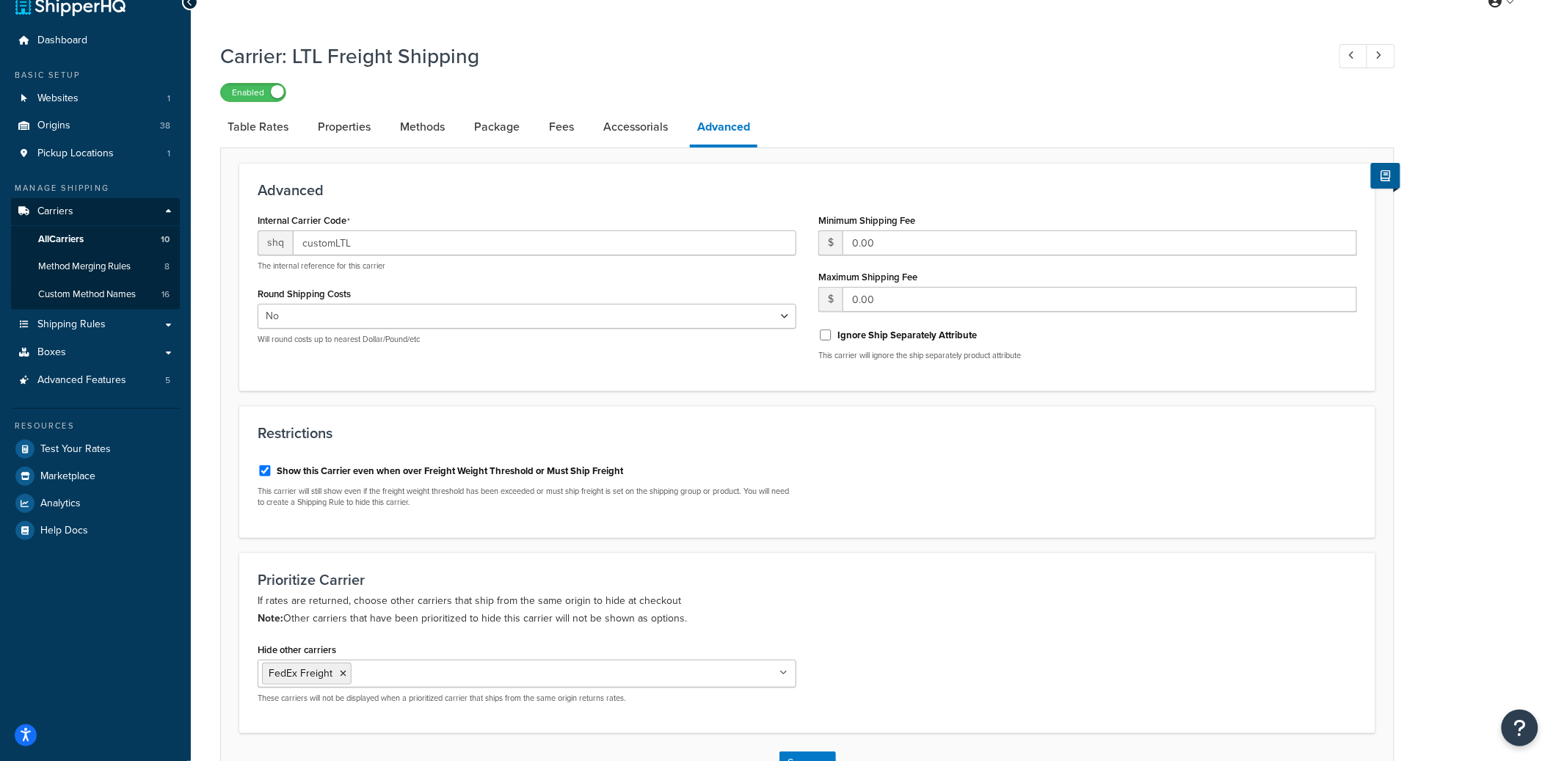
scroll to position [25, 0]
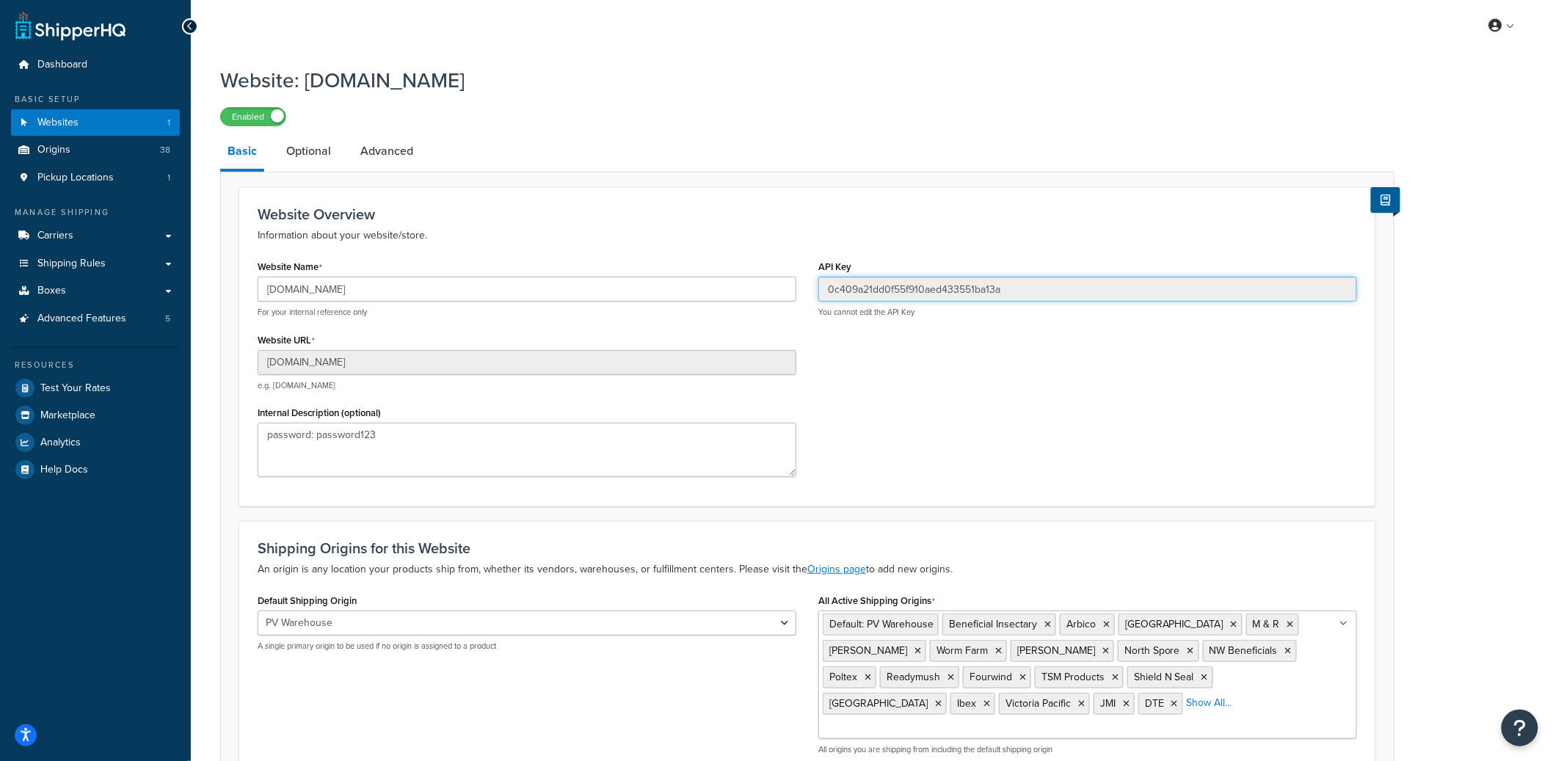
click at [951, 294] on input "0c409a21dd0f55f910aed433551ba13a" at bounding box center [1088, 289] width 539 height 25
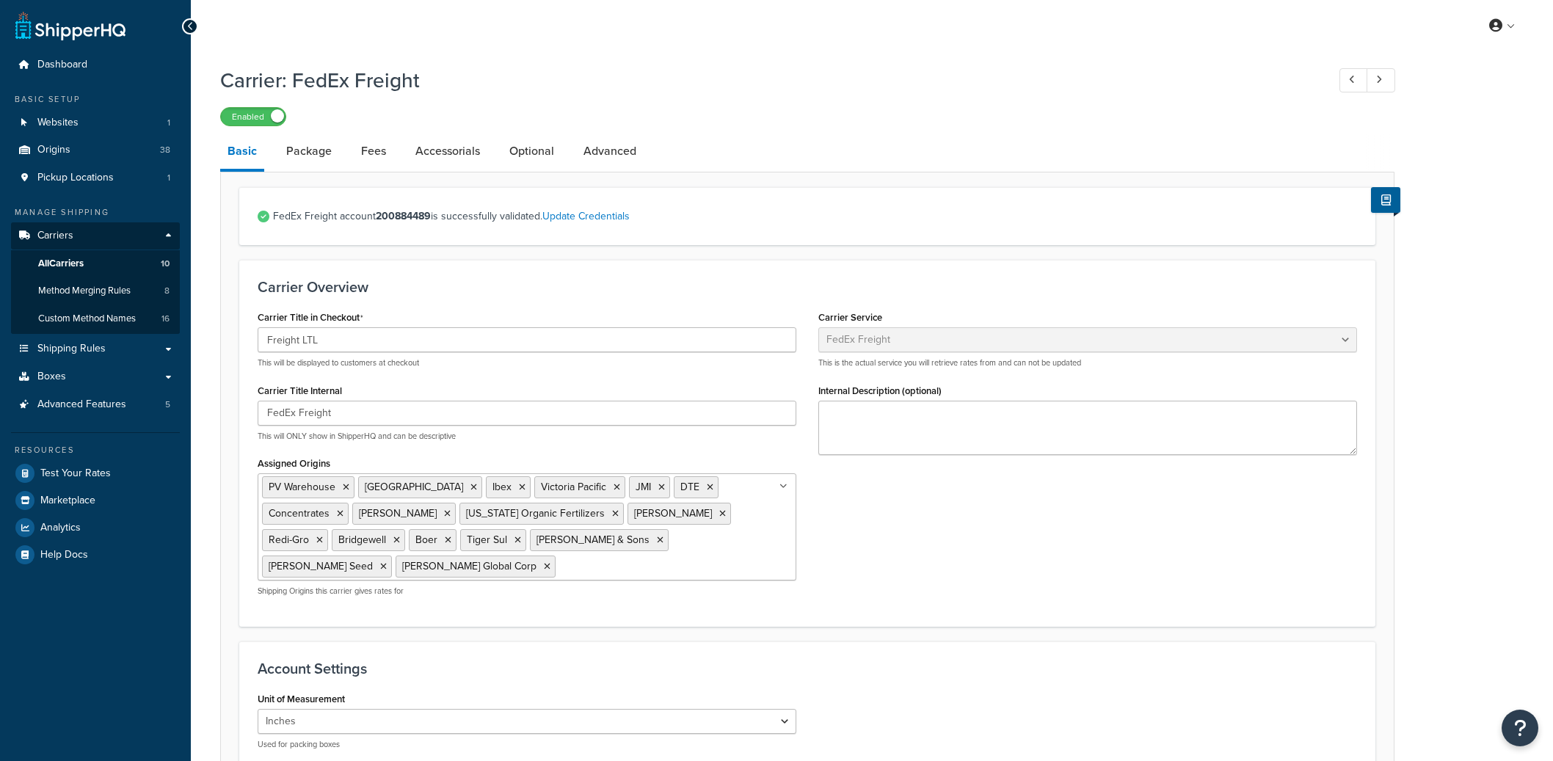
select select "fedExFreight"
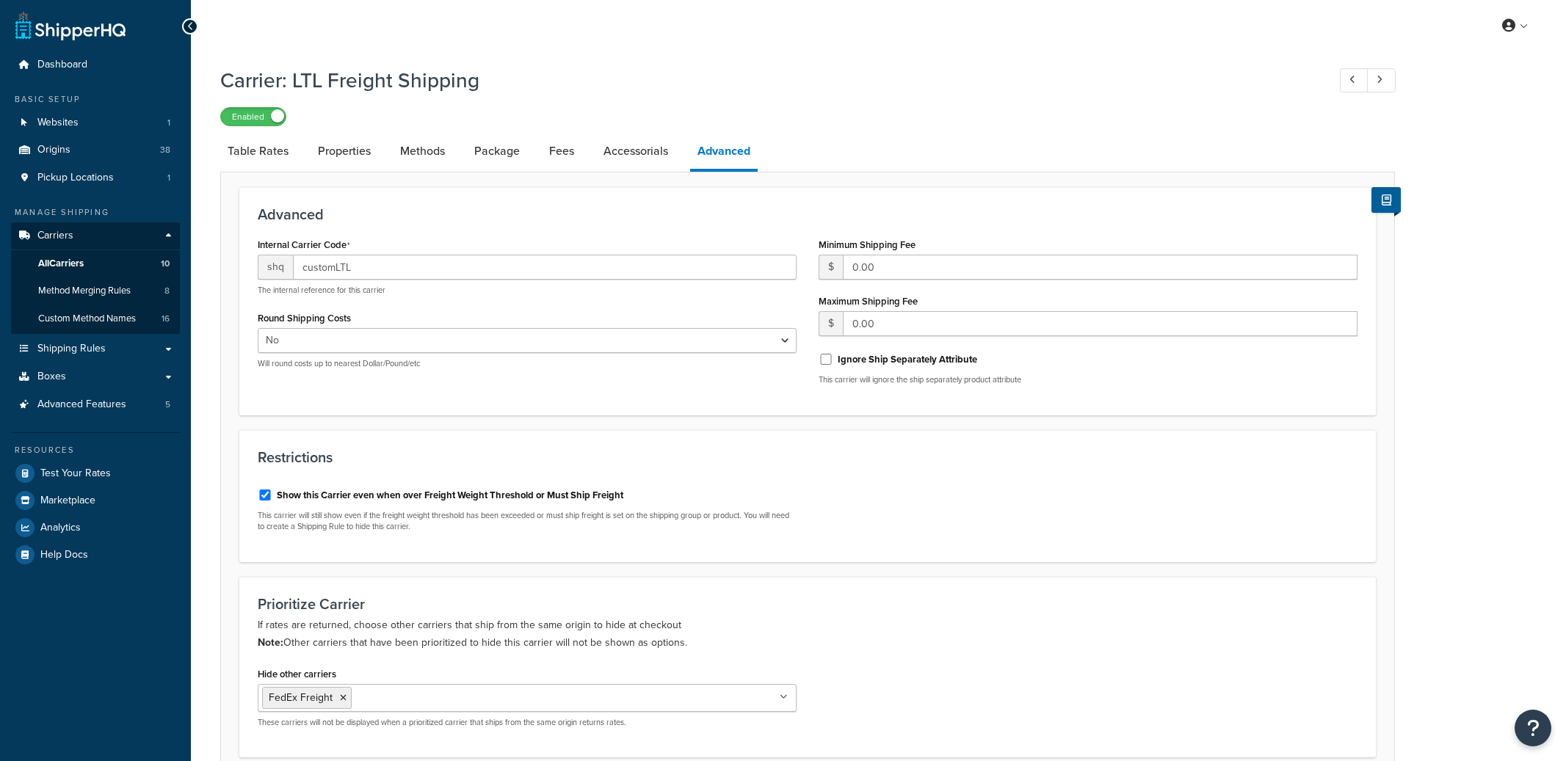
select select "false"
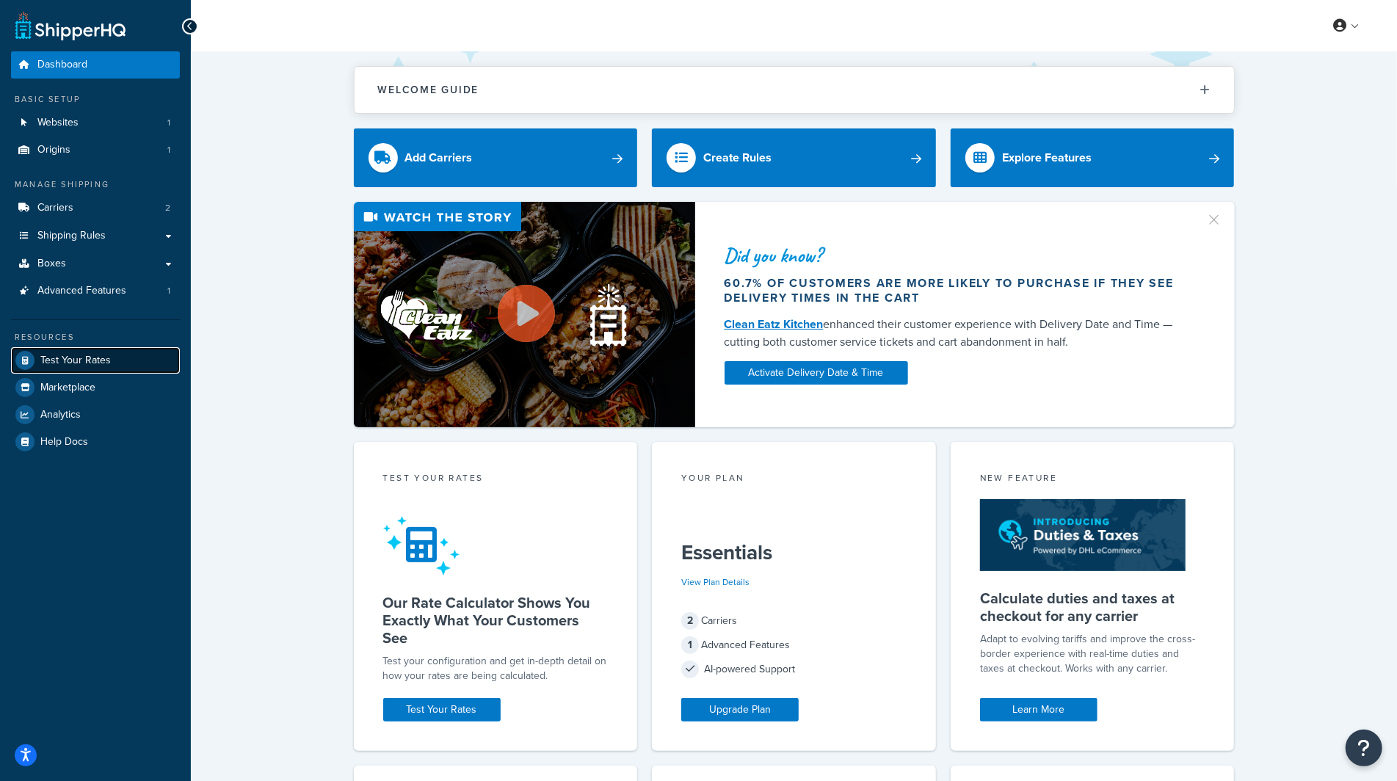
click at [121, 362] on link "Test Your Rates" at bounding box center [95, 360] width 169 height 26
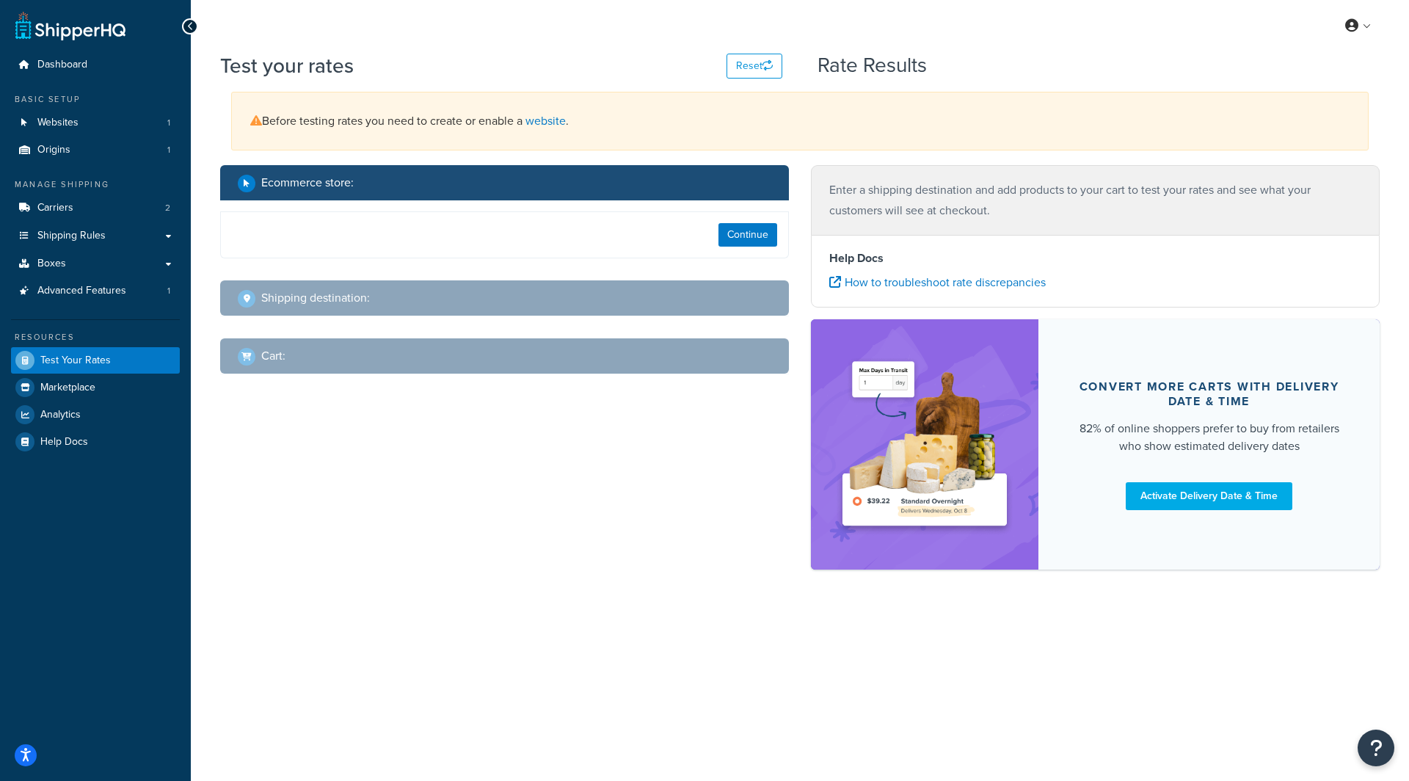
select select "TX"
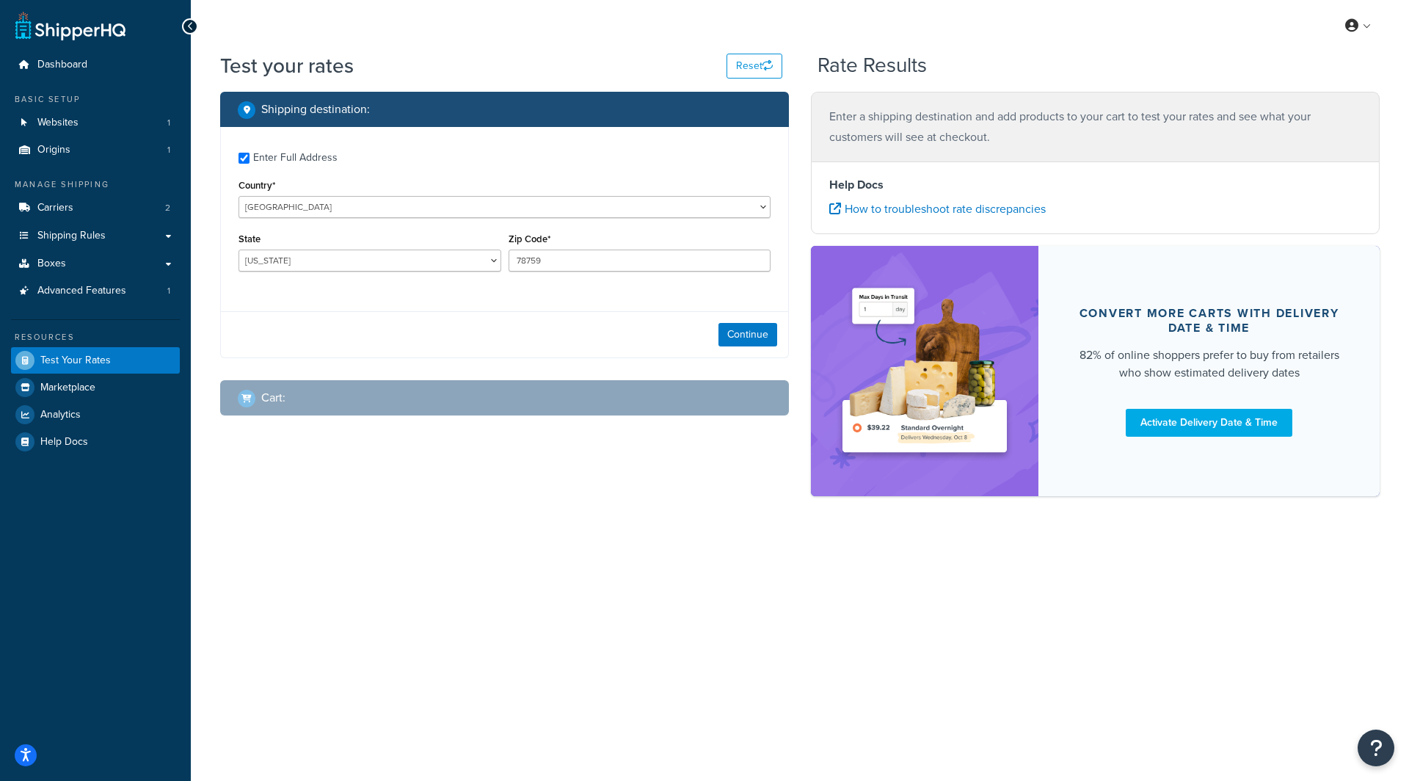
checkbox input "true"
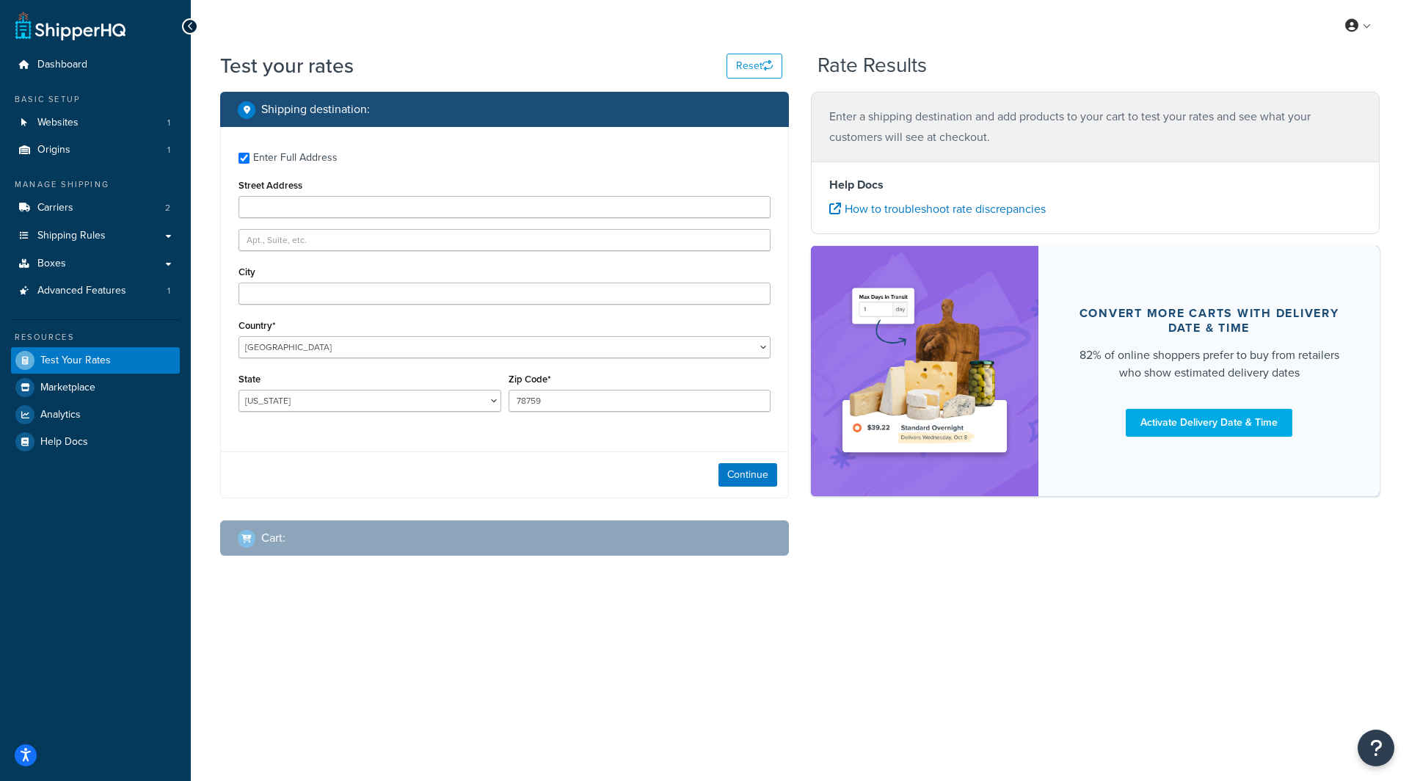
type input "Shaikh Zayed Road, Emirates Towers"
type input "Dubai"
type input "00000"
select select "AE"
select select "87716"
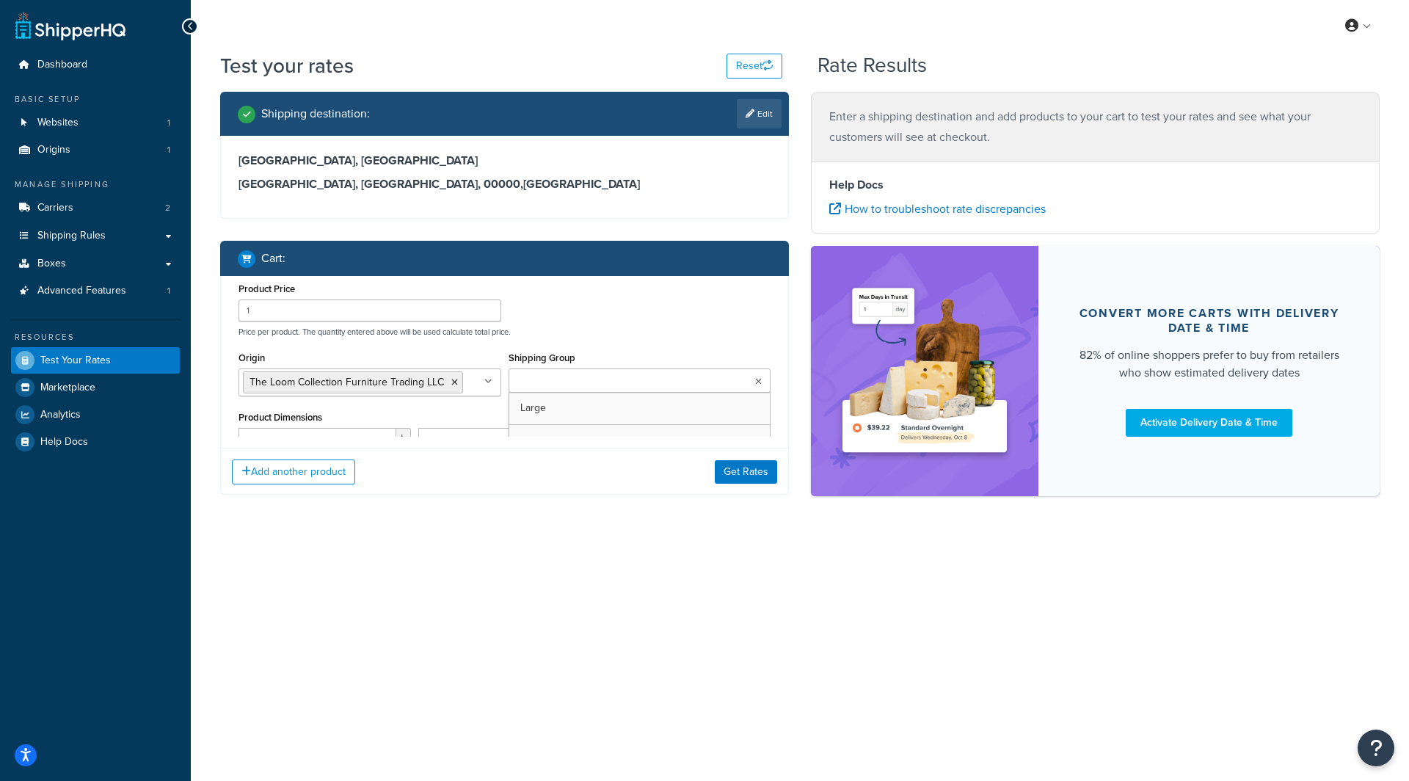
type input "TX"
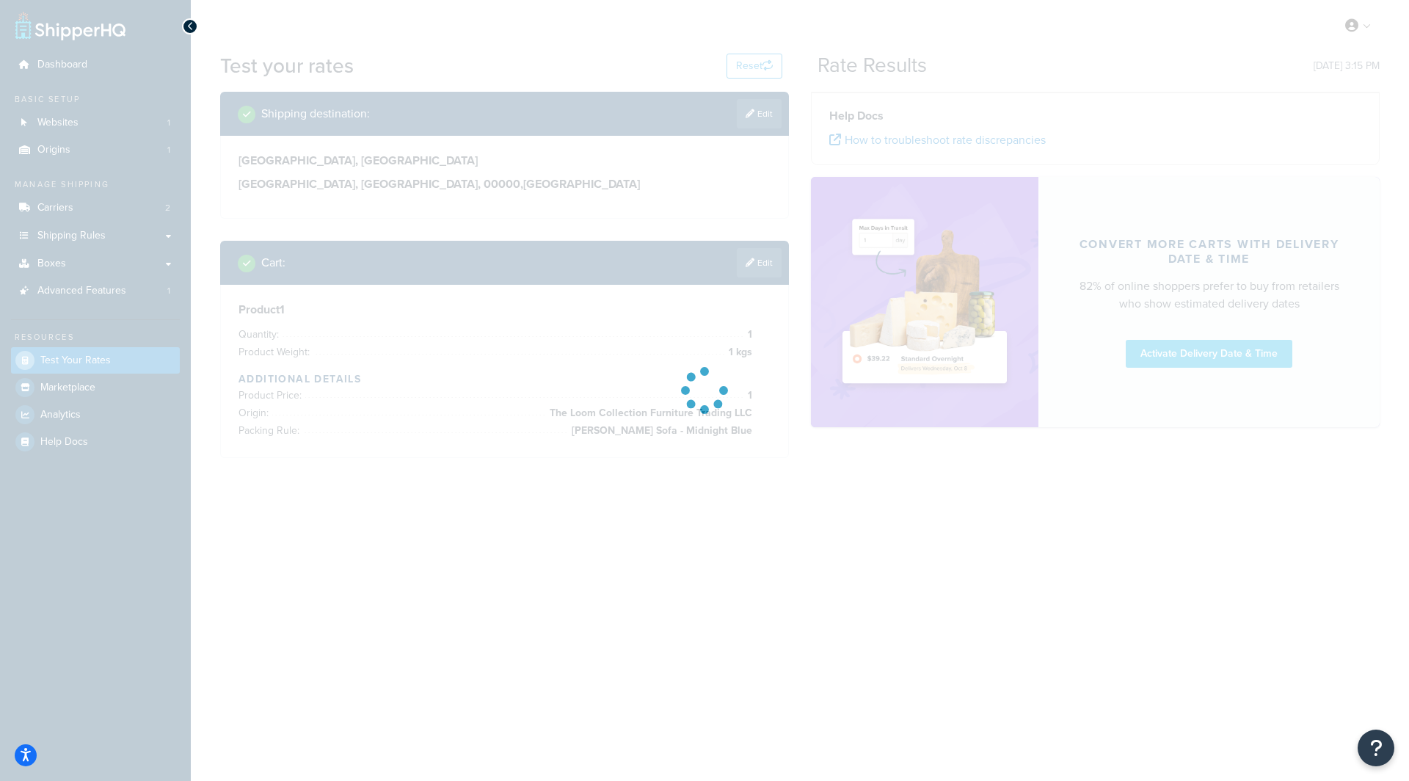
type input "Dubai"
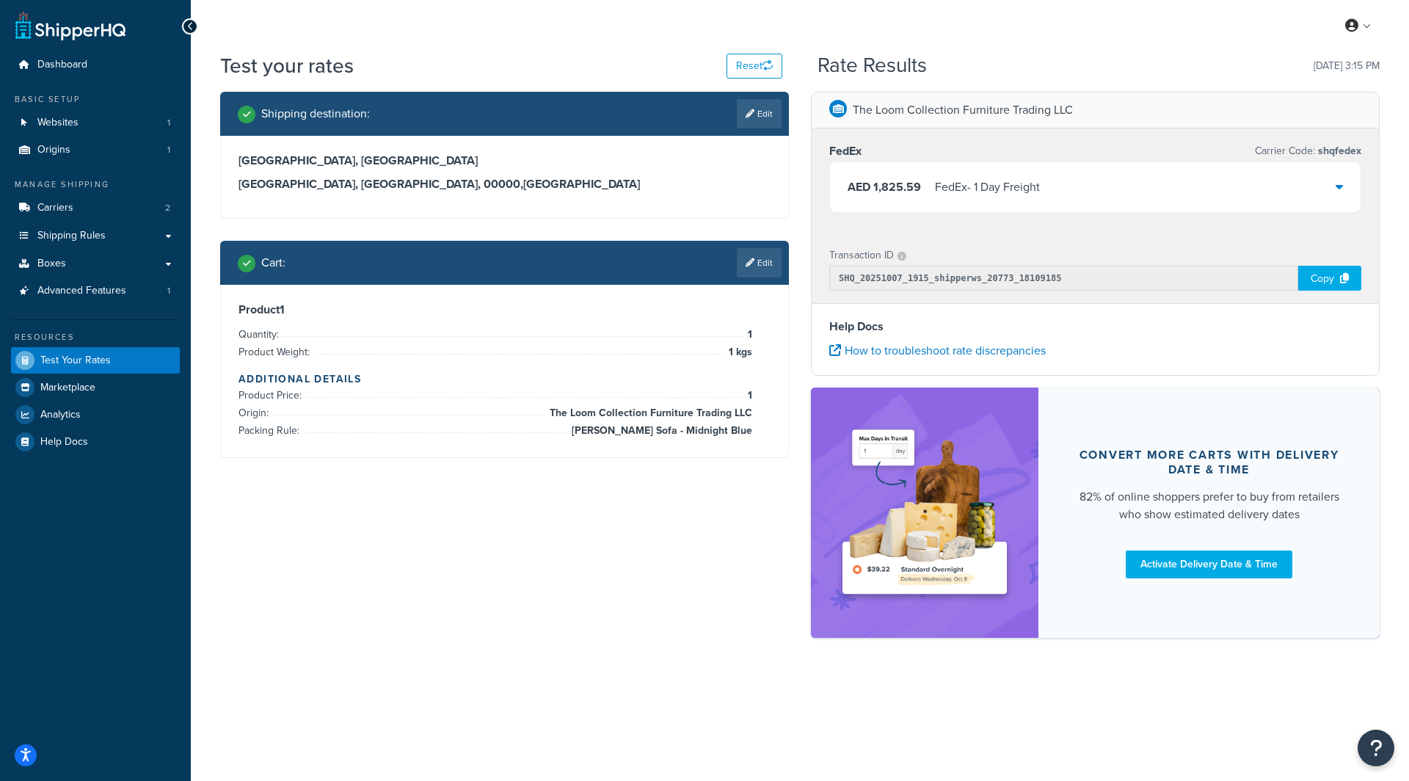
click at [1075, 202] on div "AED 1,825.59 FedEx - 1 Day Freight" at bounding box center [1095, 187] width 531 height 50
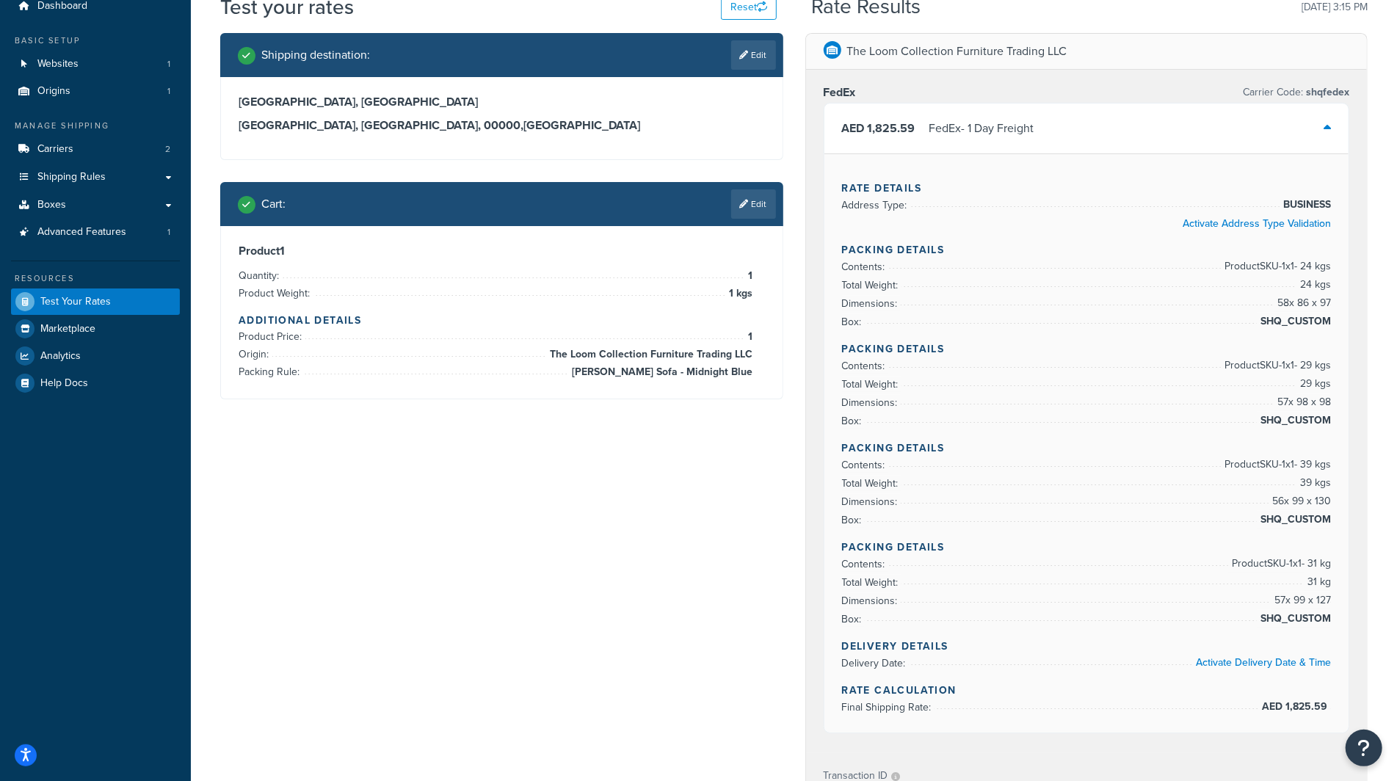
scroll to position [62, 0]
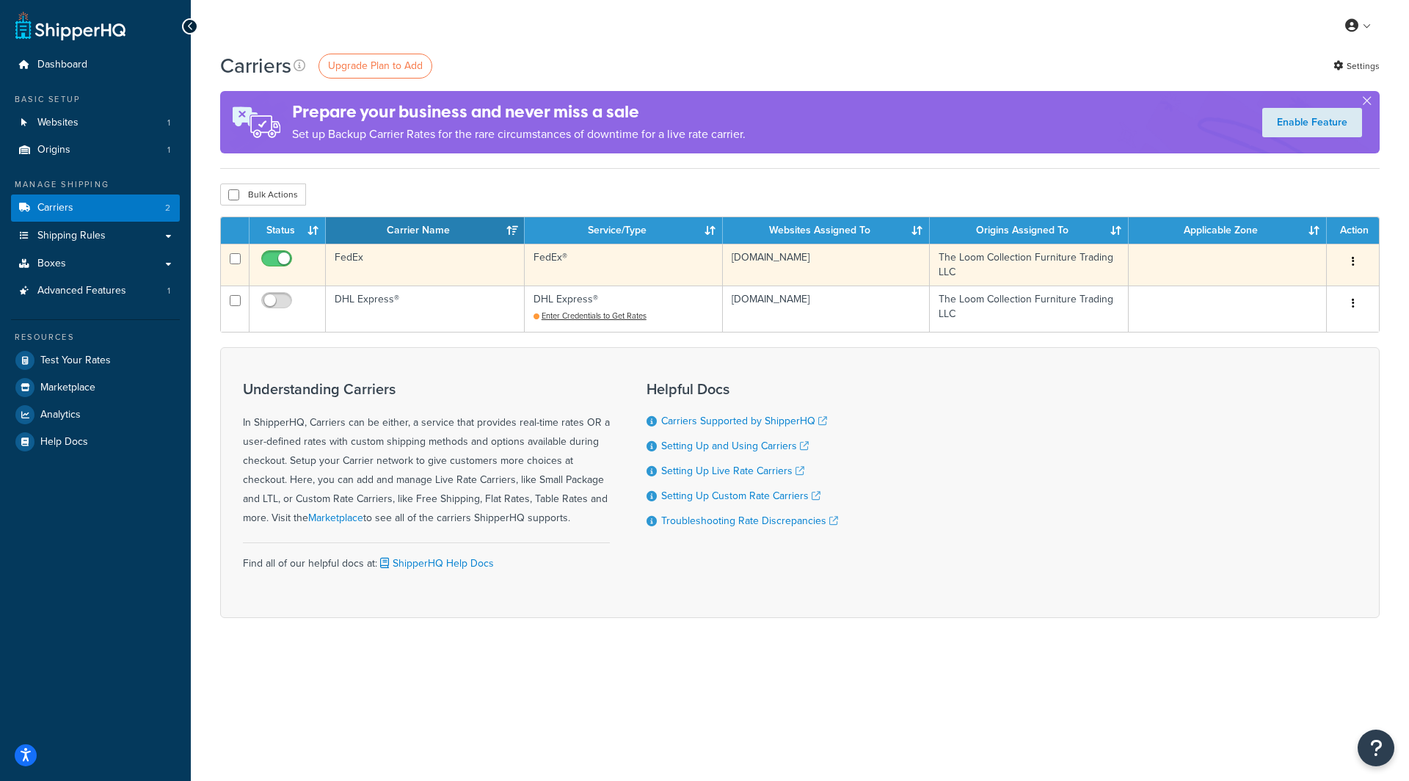
click at [418, 256] on td "FedEx" at bounding box center [425, 265] width 199 height 42
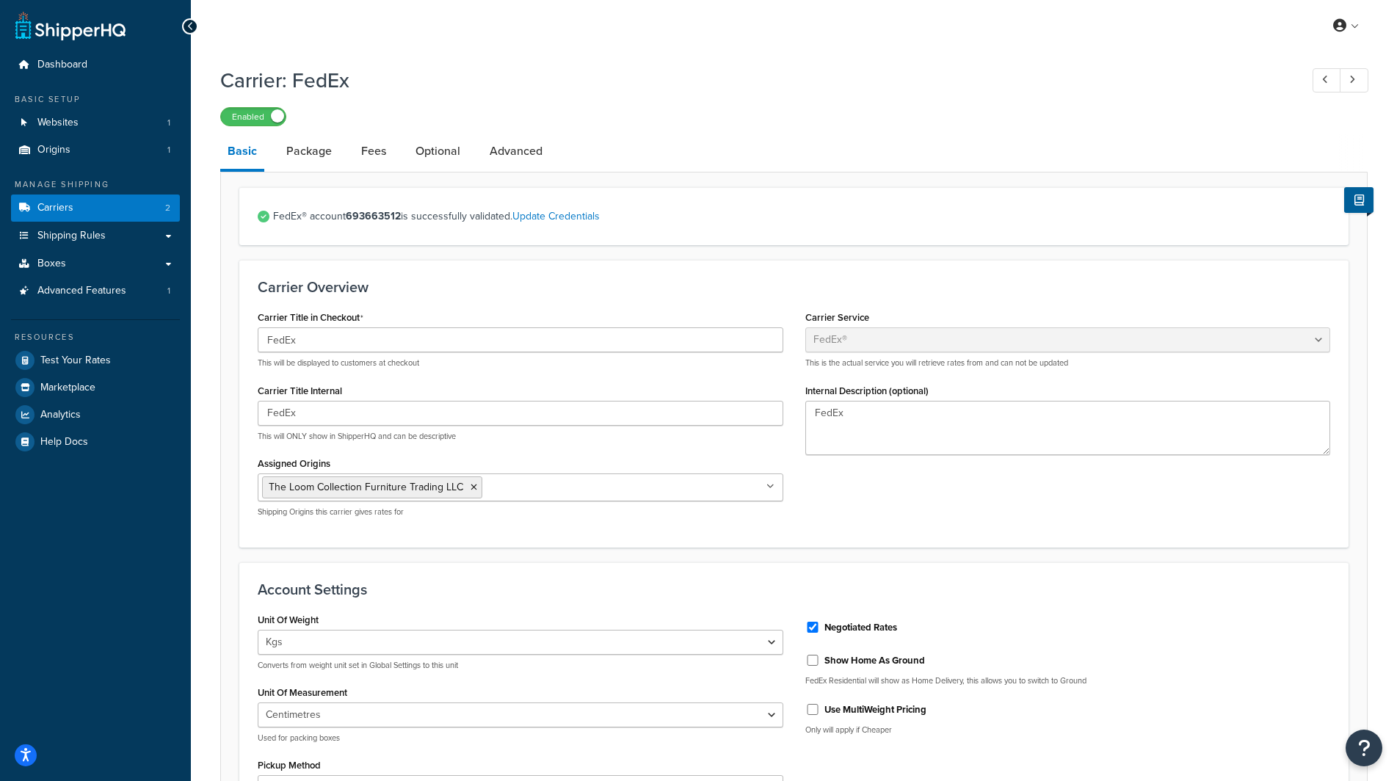
select select "fedEx"
select select "kg"
select select "CM"
select select "REGULAR_PICKUP"
select select "YOUR_PACKAGING"
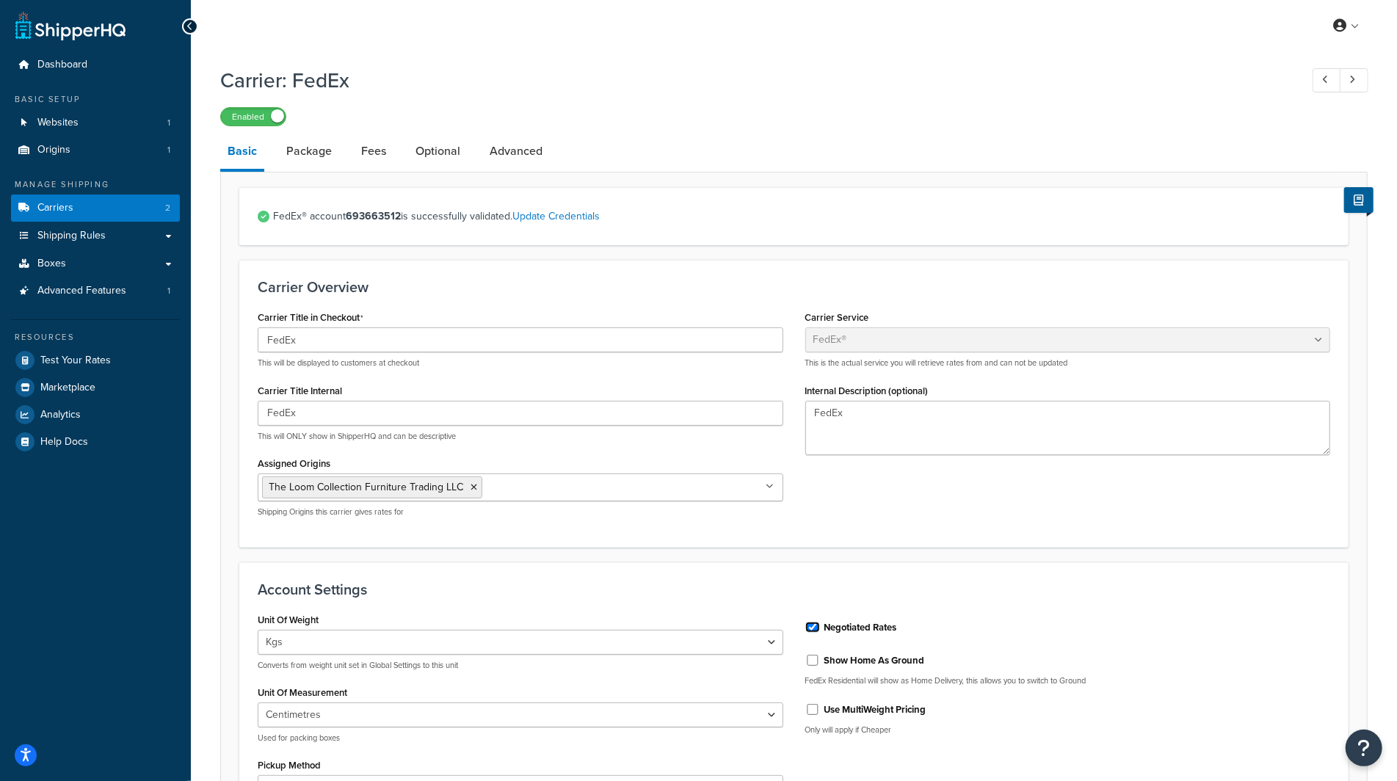
click at [813, 623] on input "Negotiated Rates" at bounding box center [812, 627] width 15 height 11
checkbox input "false"
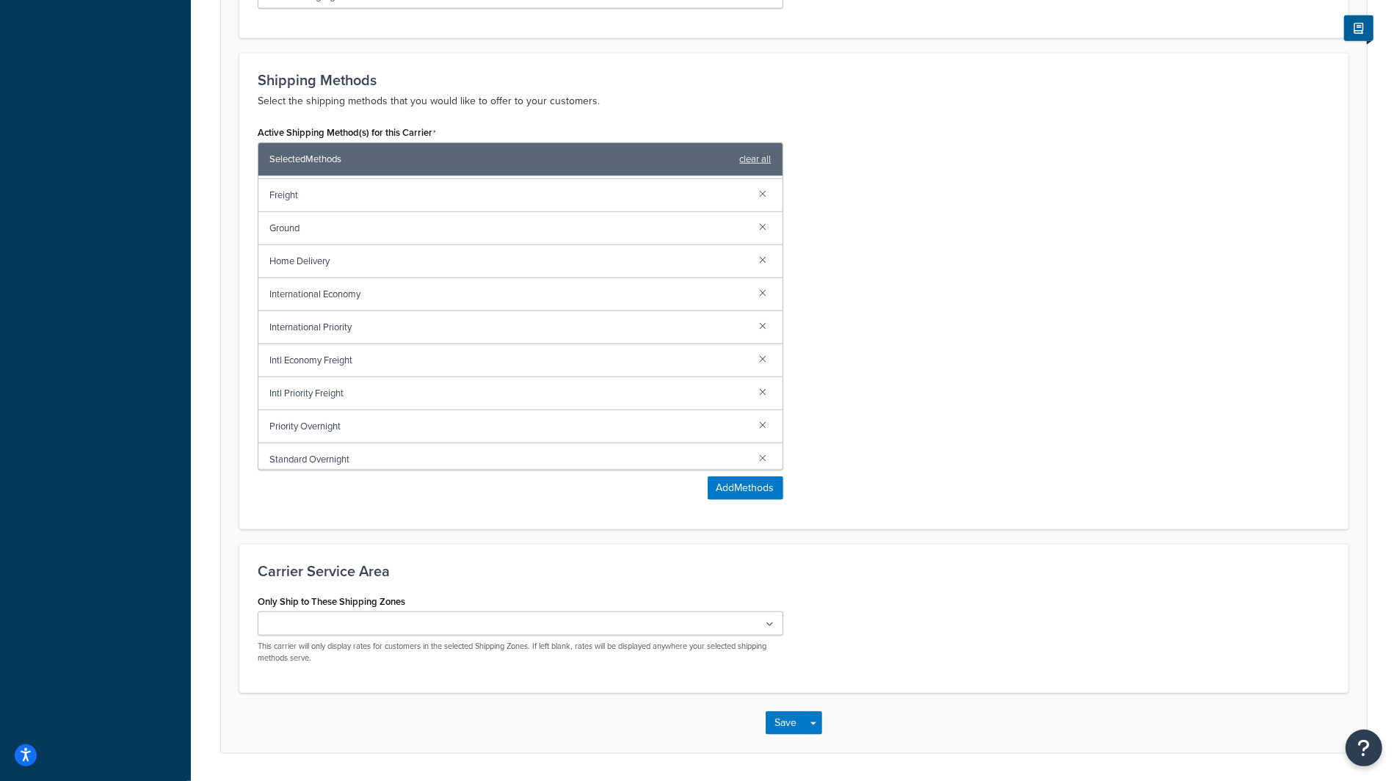
scroll to position [889, 0]
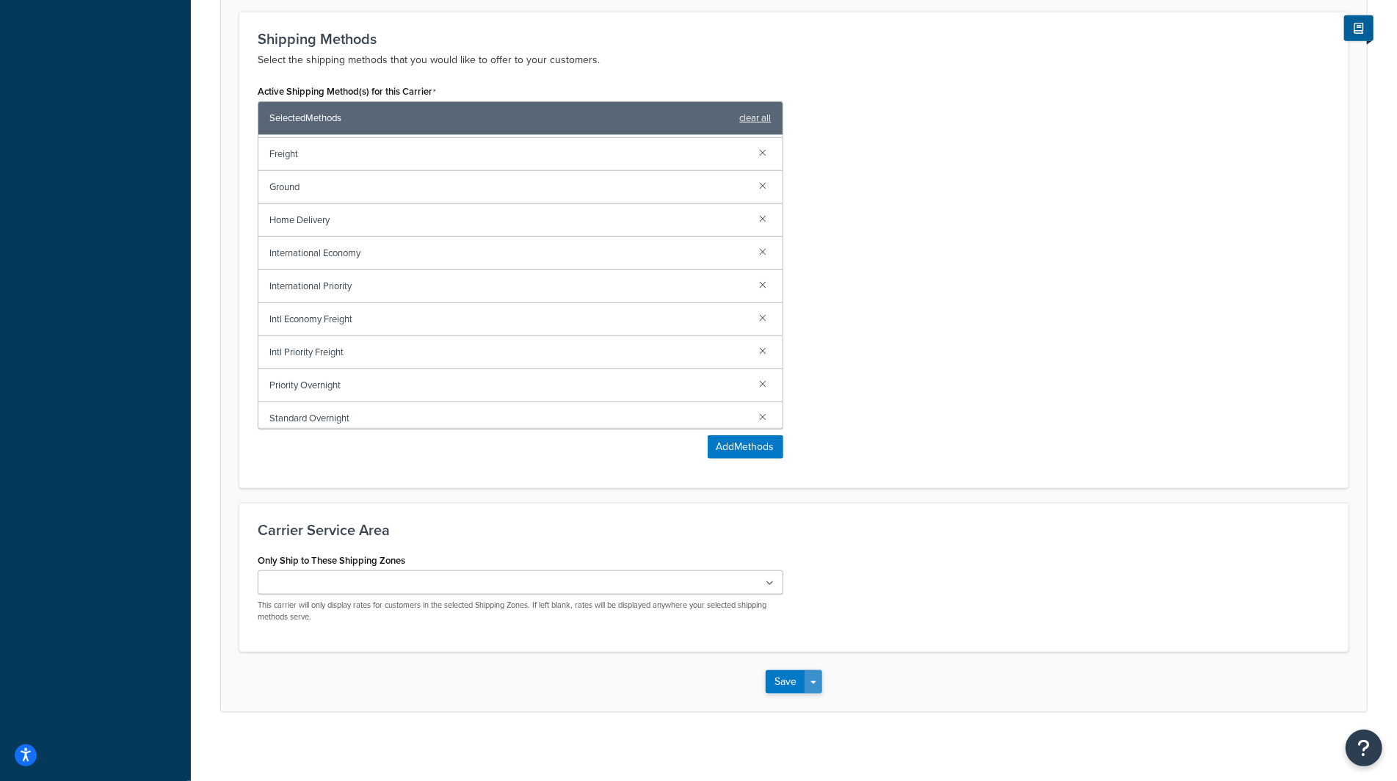
click at [815, 674] on button "Save Dropdown" at bounding box center [814, 681] width 18 height 23
click at [820, 701] on button "Save and Edit" at bounding box center [819, 709] width 107 height 31
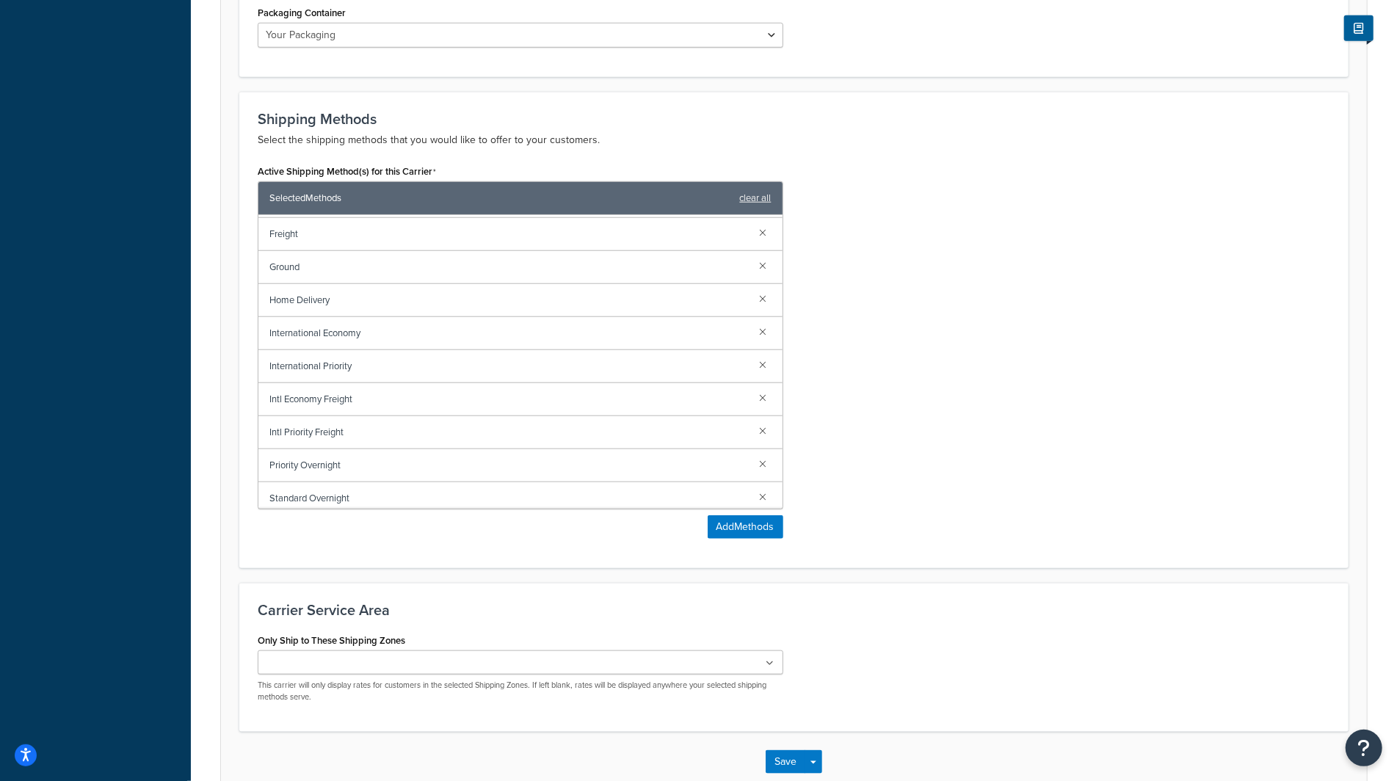
scroll to position [0, 0]
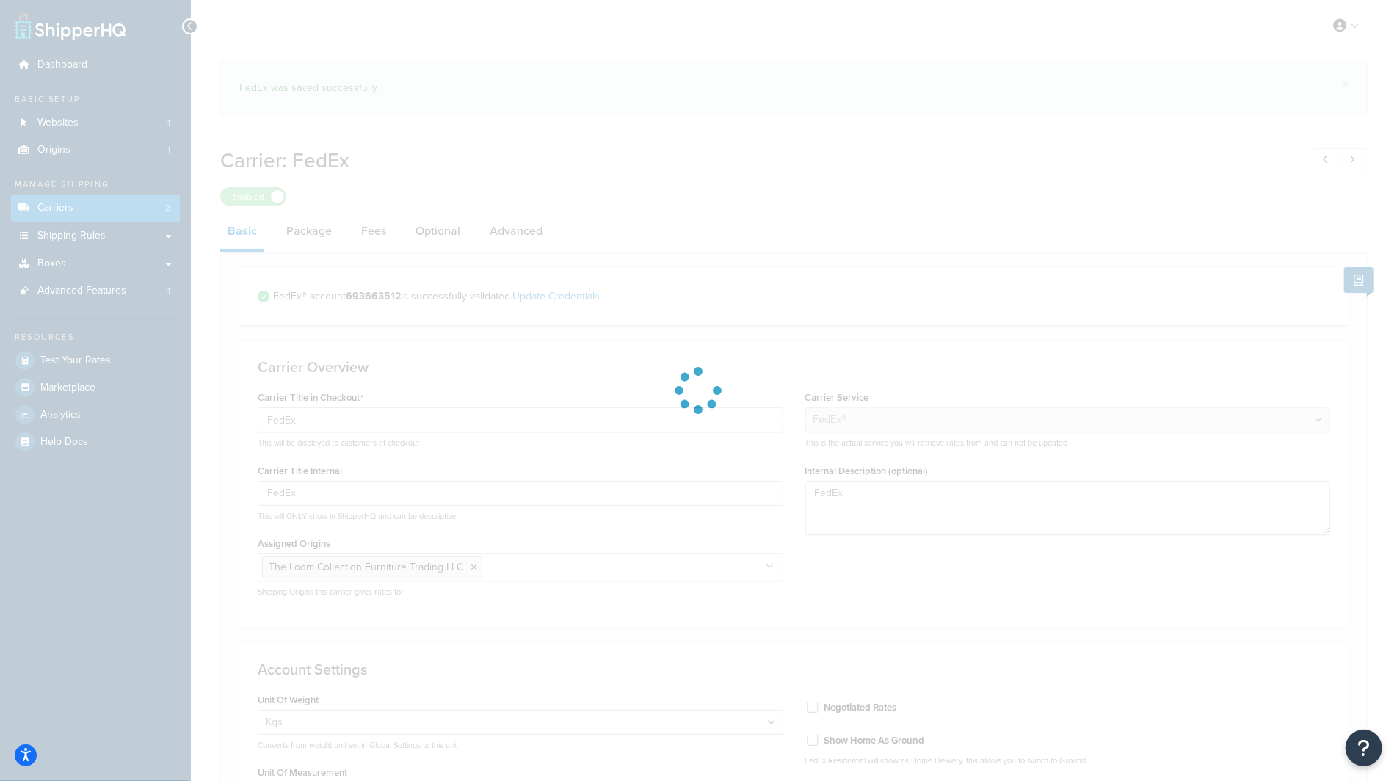
select select "fedEx"
select select "kg"
select select "CM"
select select "REGULAR_PICKUP"
select select "YOUR_PACKAGING"
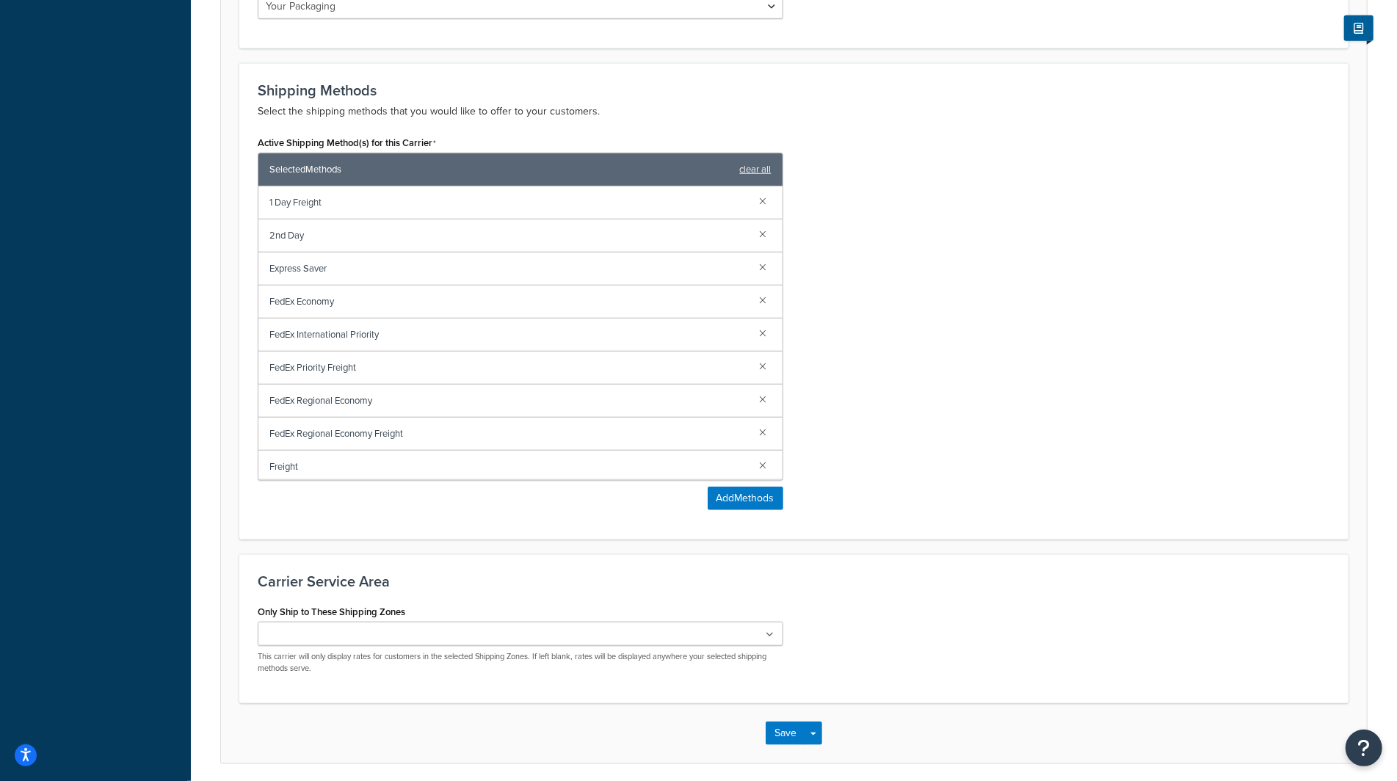
scroll to position [889, 0]
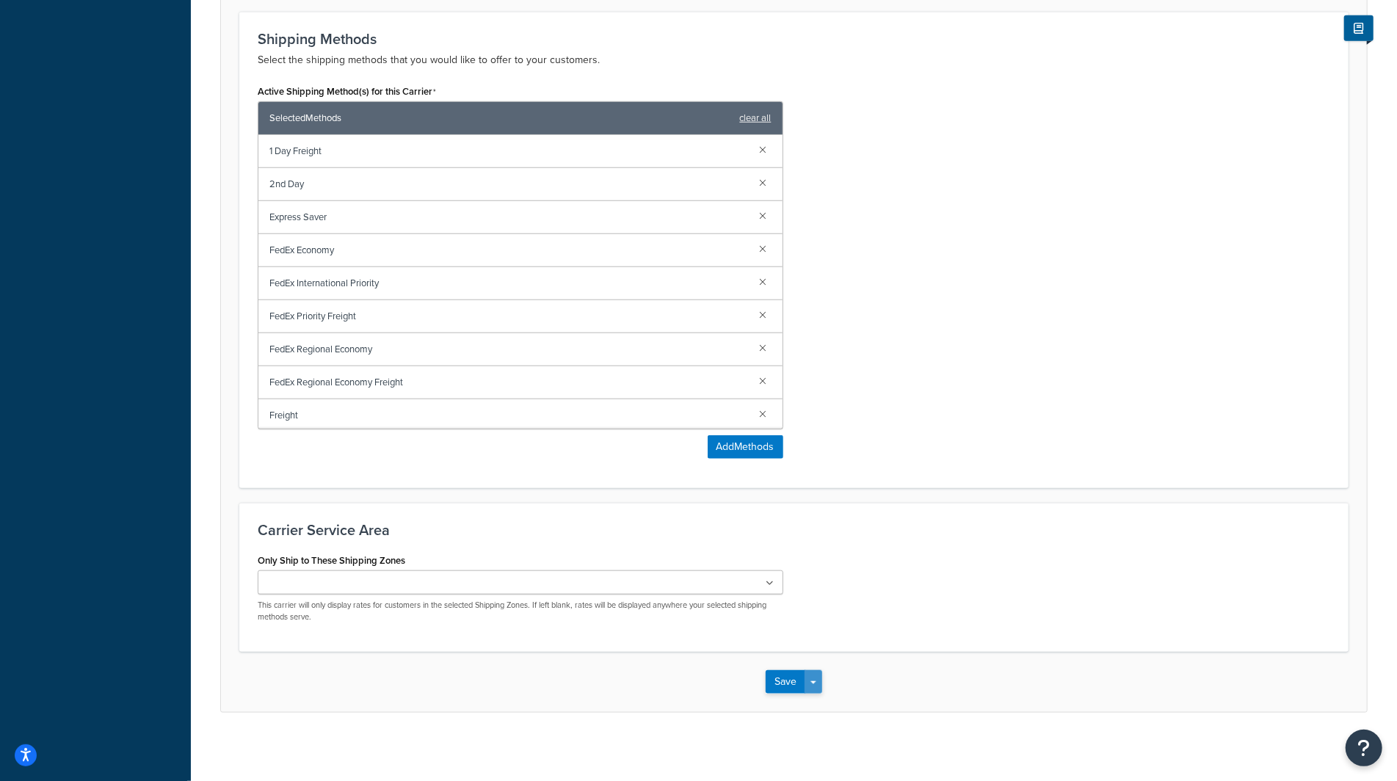
click at [819, 675] on button "Save Dropdown" at bounding box center [814, 681] width 18 height 23
click at [822, 700] on button "Save and Edit" at bounding box center [819, 709] width 107 height 31
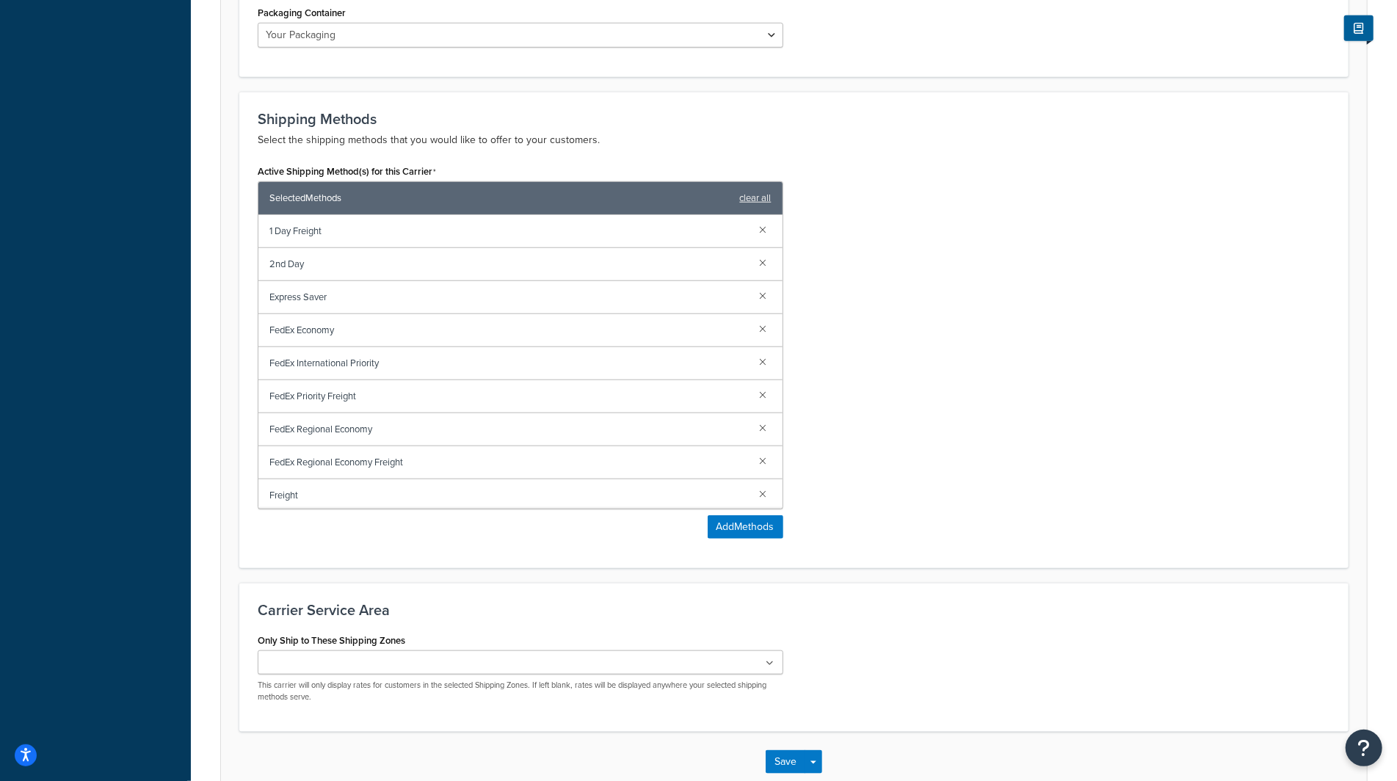
scroll to position [0, 0]
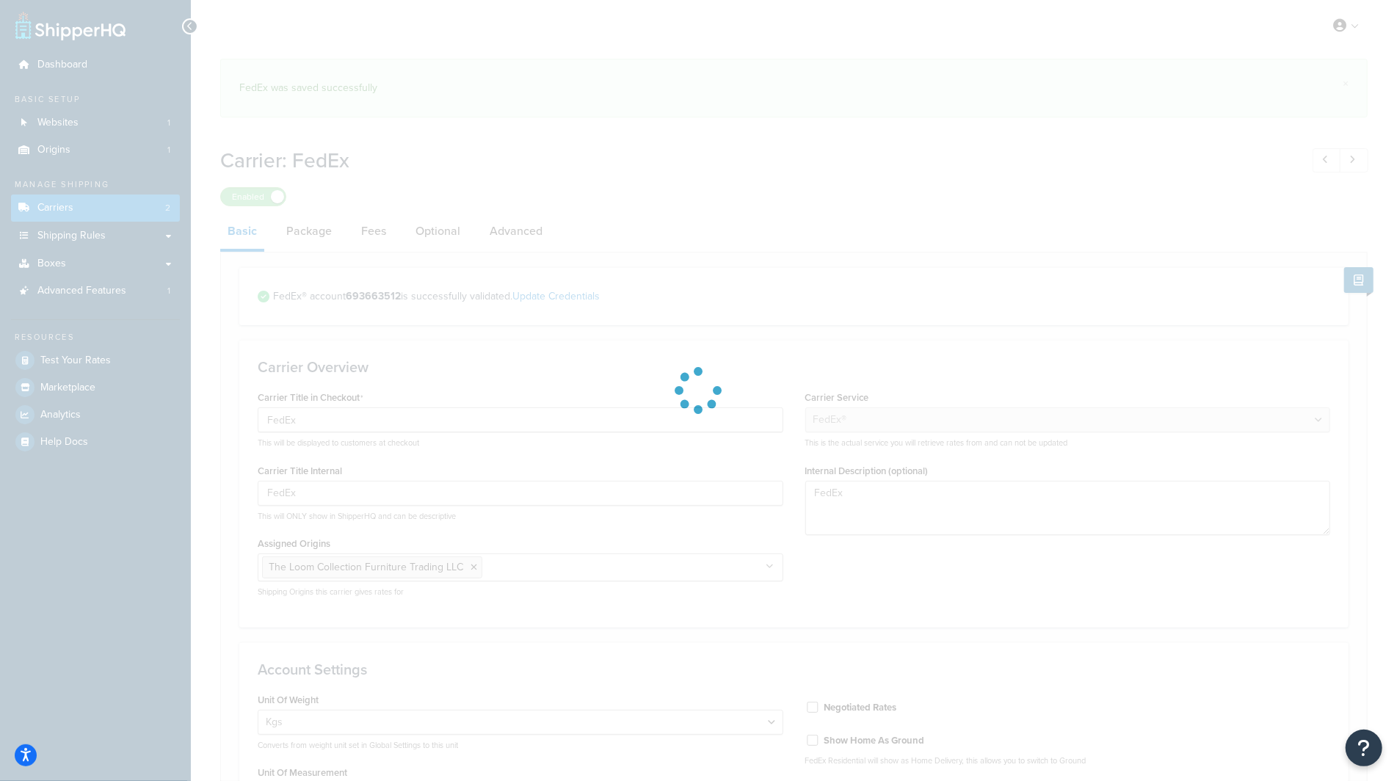
select select "fedEx"
select select "kg"
select select "CM"
select select "REGULAR_PICKUP"
select select "YOUR_PACKAGING"
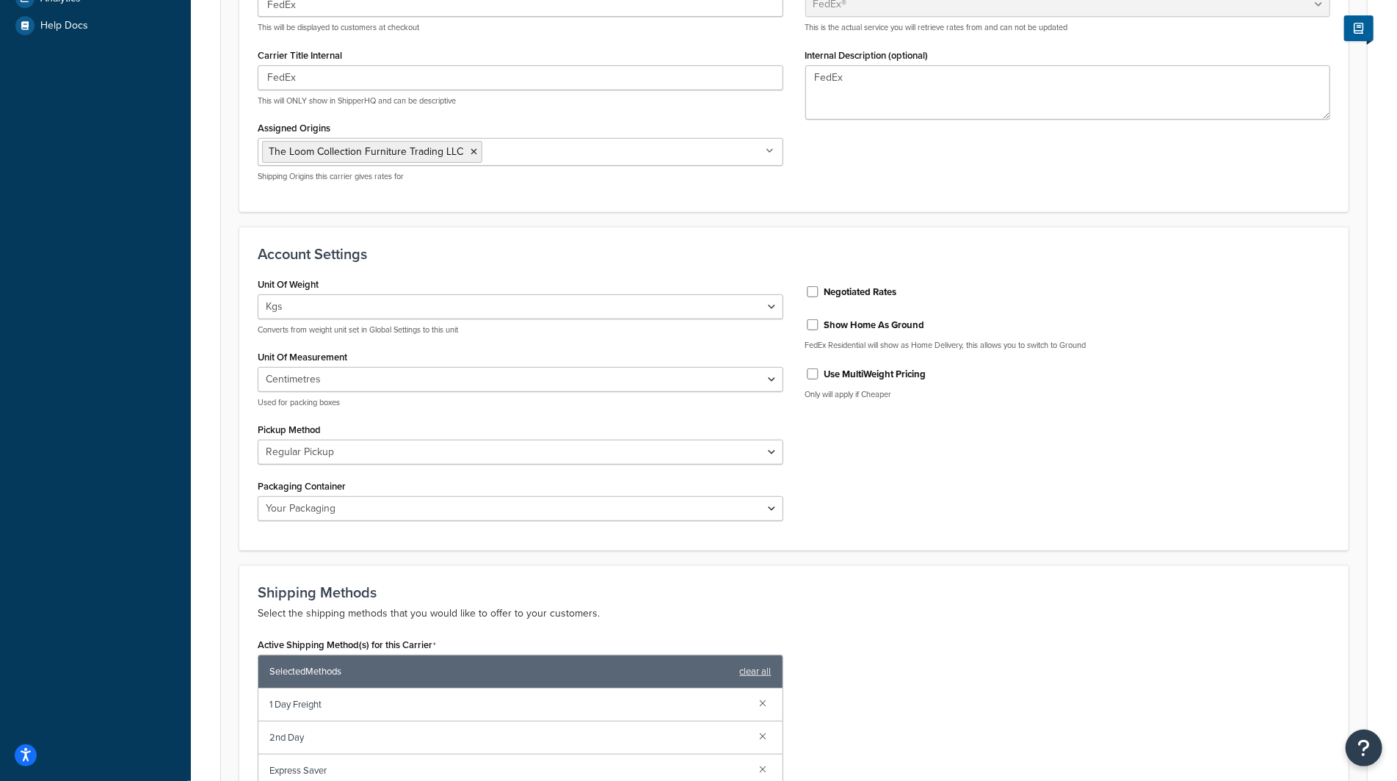
scroll to position [417, 0]
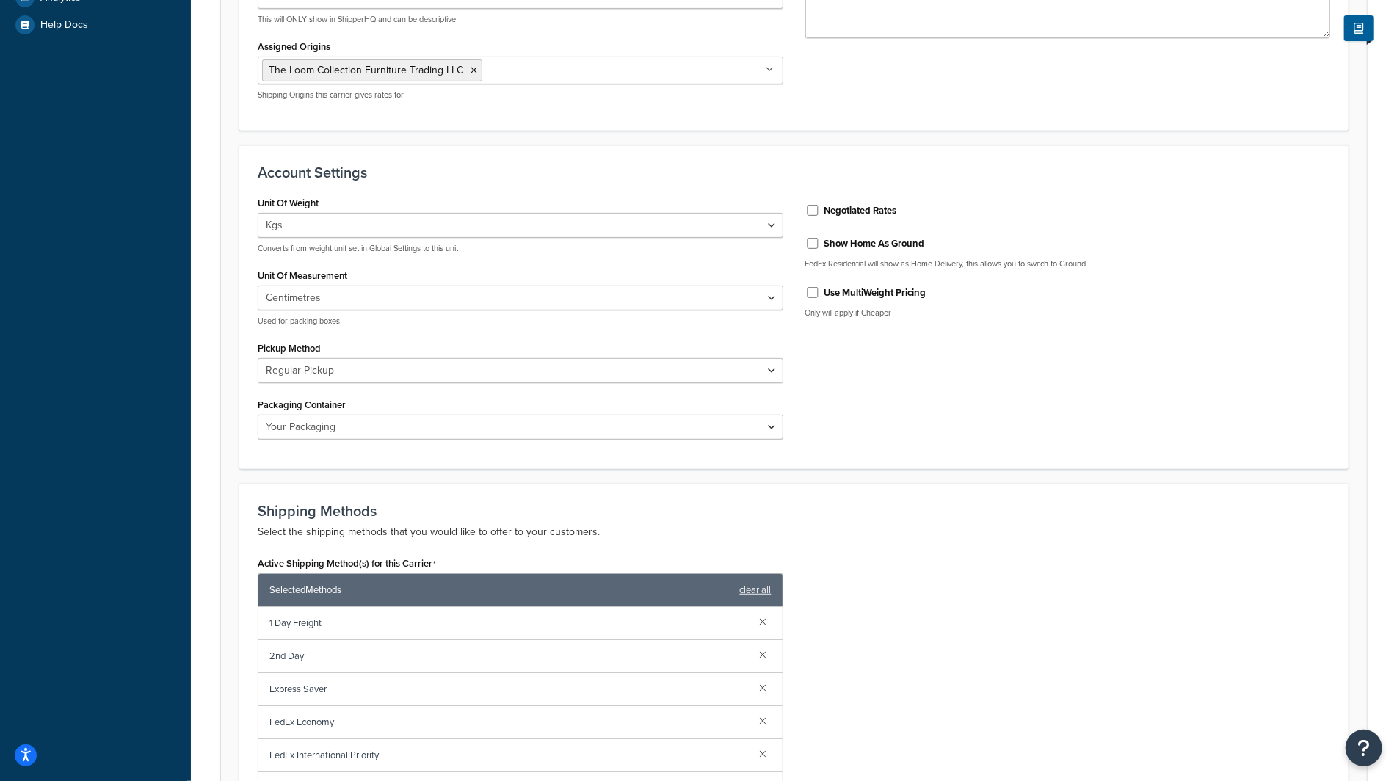
click at [890, 215] on div "Negotiated Rates" at bounding box center [1068, 209] width 526 height 22
click at [871, 211] on label "Negotiated Rates" at bounding box center [860, 210] width 73 height 13
click at [820, 211] on input "Negotiated Rates" at bounding box center [812, 210] width 15 height 11
checkbox input "true"
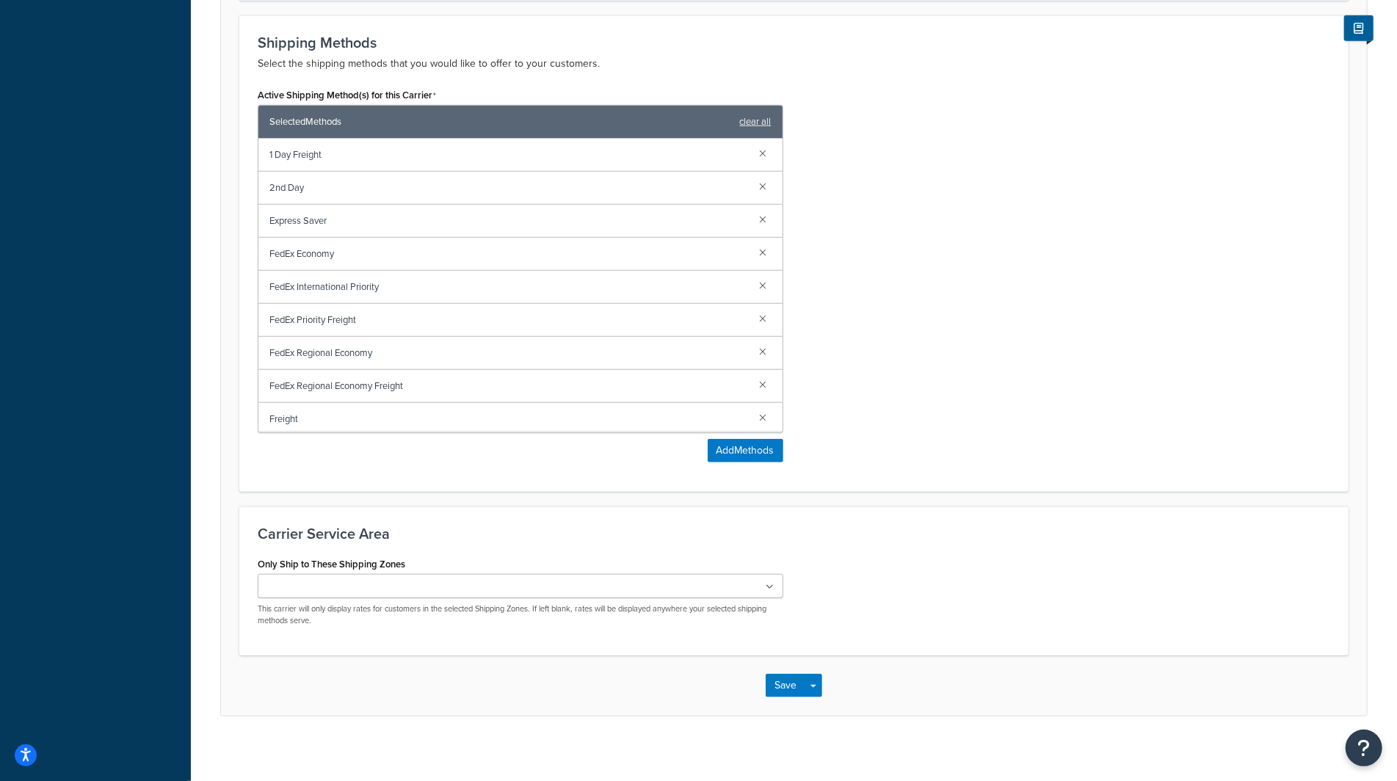
scroll to position [889, 0]
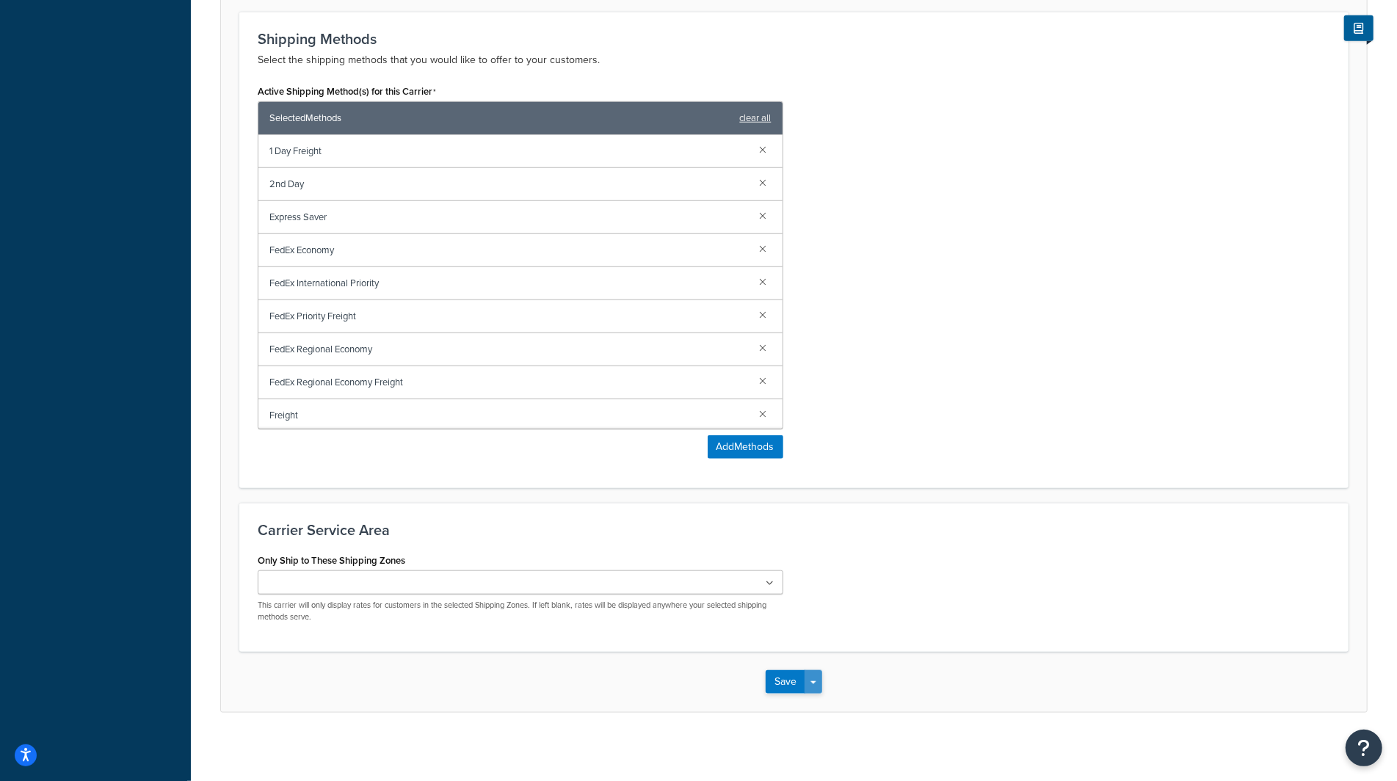
click at [817, 673] on button "Save Dropdown" at bounding box center [814, 681] width 18 height 23
click at [820, 698] on button "Save and Edit" at bounding box center [819, 709] width 107 height 31
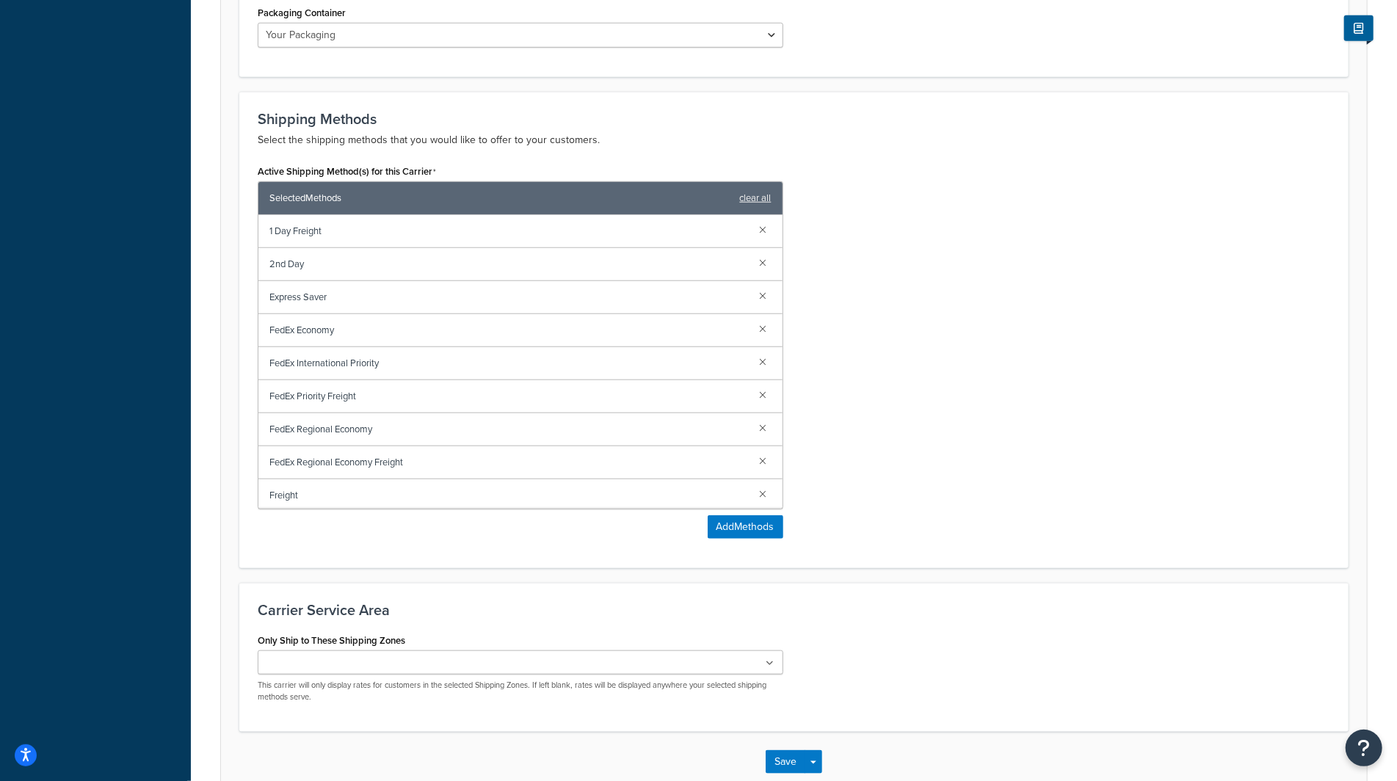
scroll to position [0, 0]
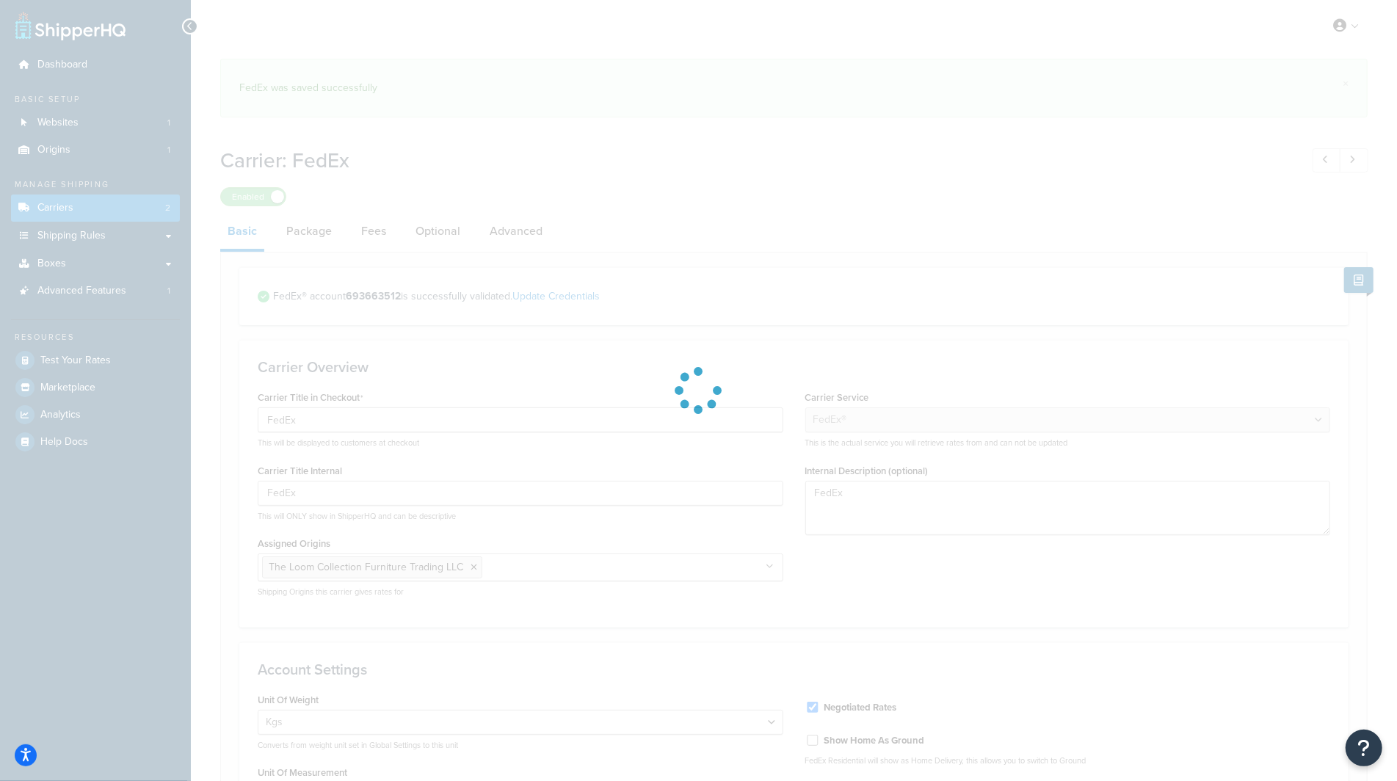
select select "fedEx"
select select "kg"
select select "CM"
select select "REGULAR_PICKUP"
select select "YOUR_PACKAGING"
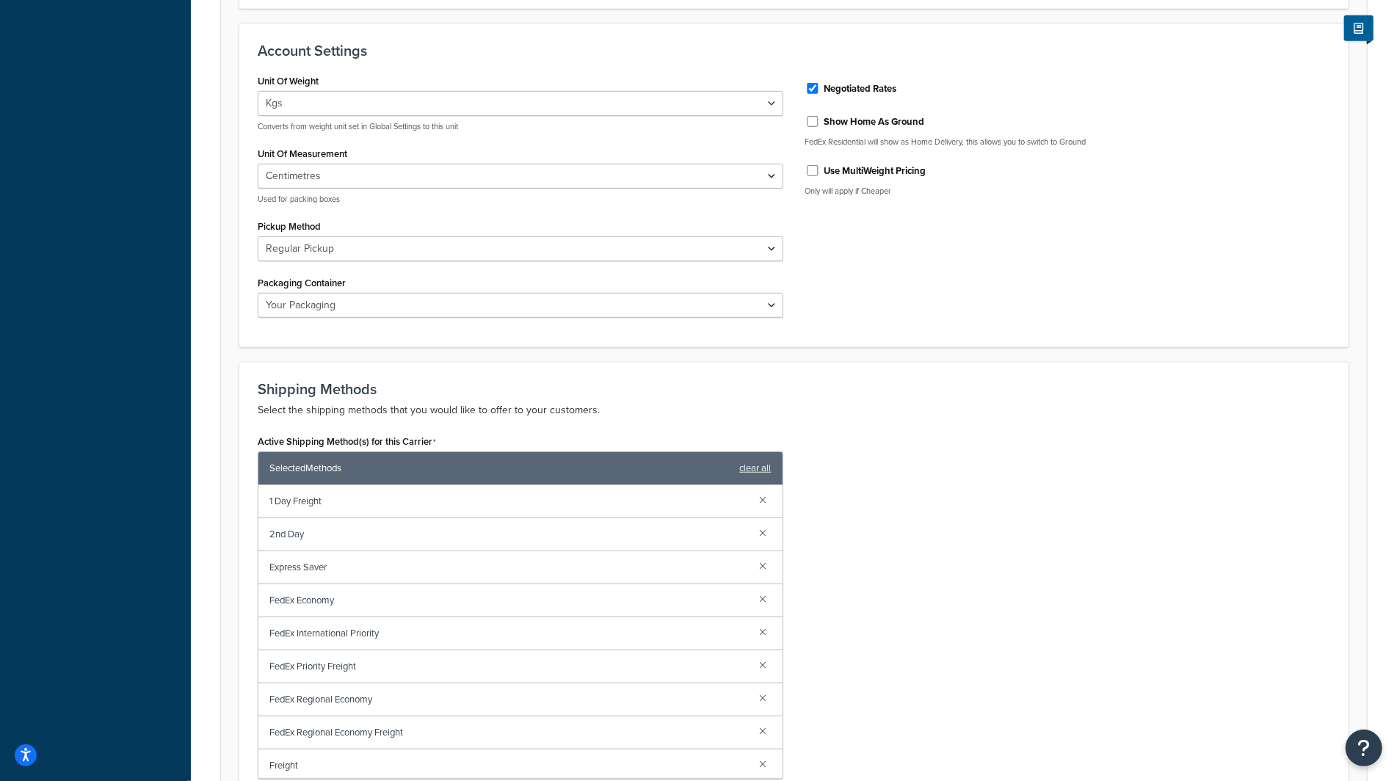
scroll to position [620, 0]
click at [706, 243] on select "Business Service Center Drop Box Regular Pickup Request Courier Station" at bounding box center [521, 248] width 526 height 25
click at [714, 302] on select "FedEx 10kg Box FedEx 25kg Box FedEx Box FedEx Envelope FedEx Pak FedEx Tube You…" at bounding box center [521, 304] width 526 height 25
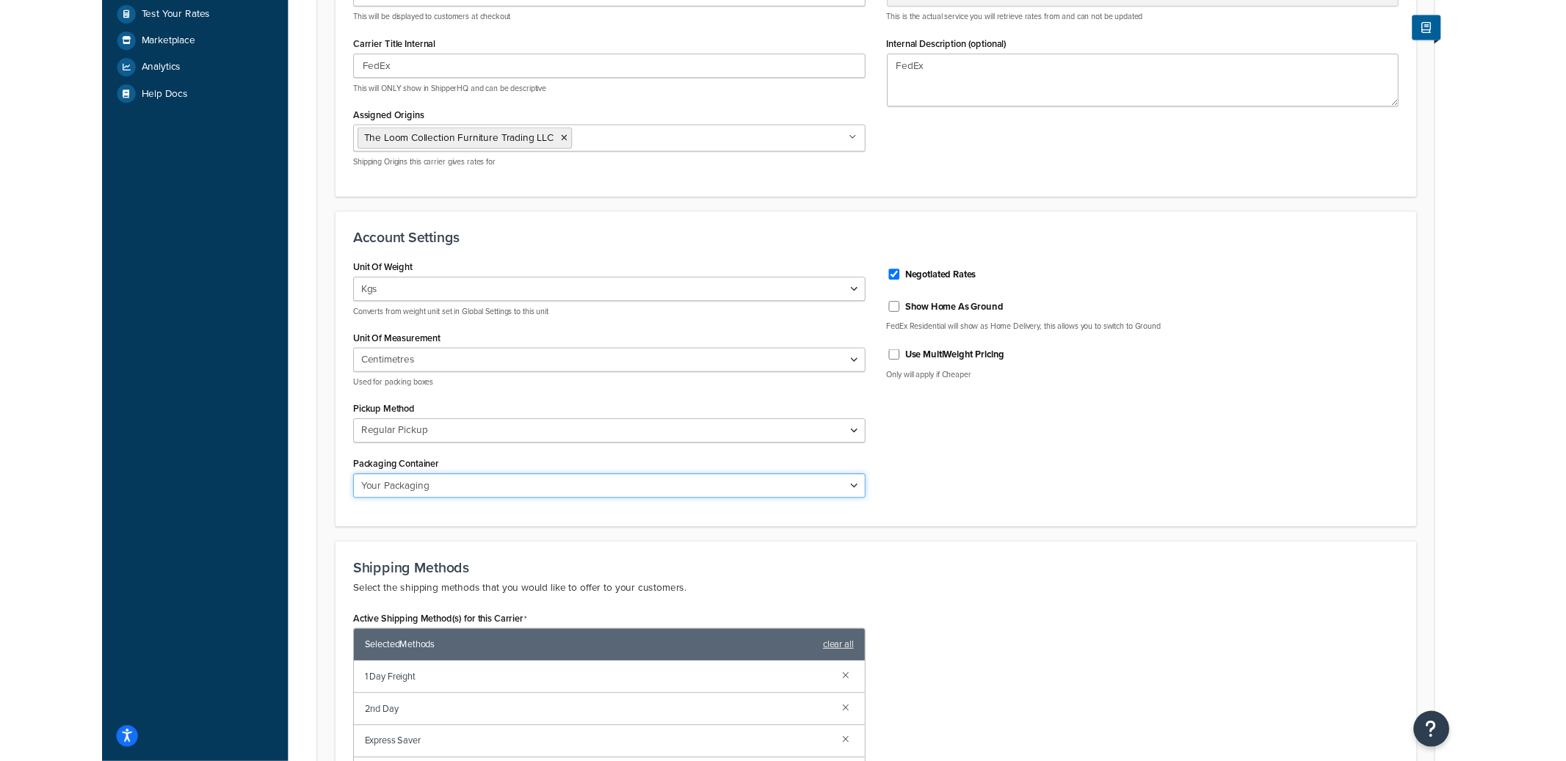
scroll to position [0, 0]
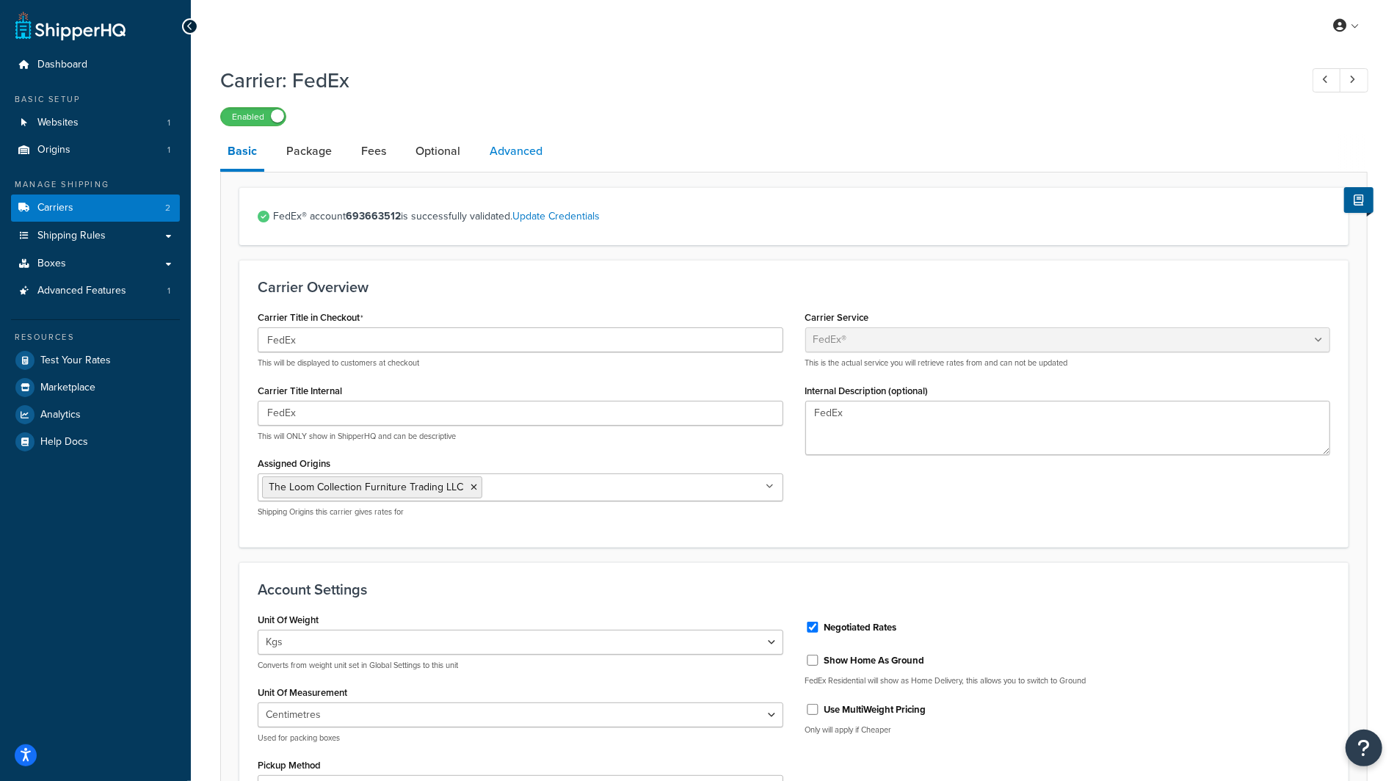
click at [509, 148] on link "Advanced" at bounding box center [516, 151] width 68 height 35
select select "false"
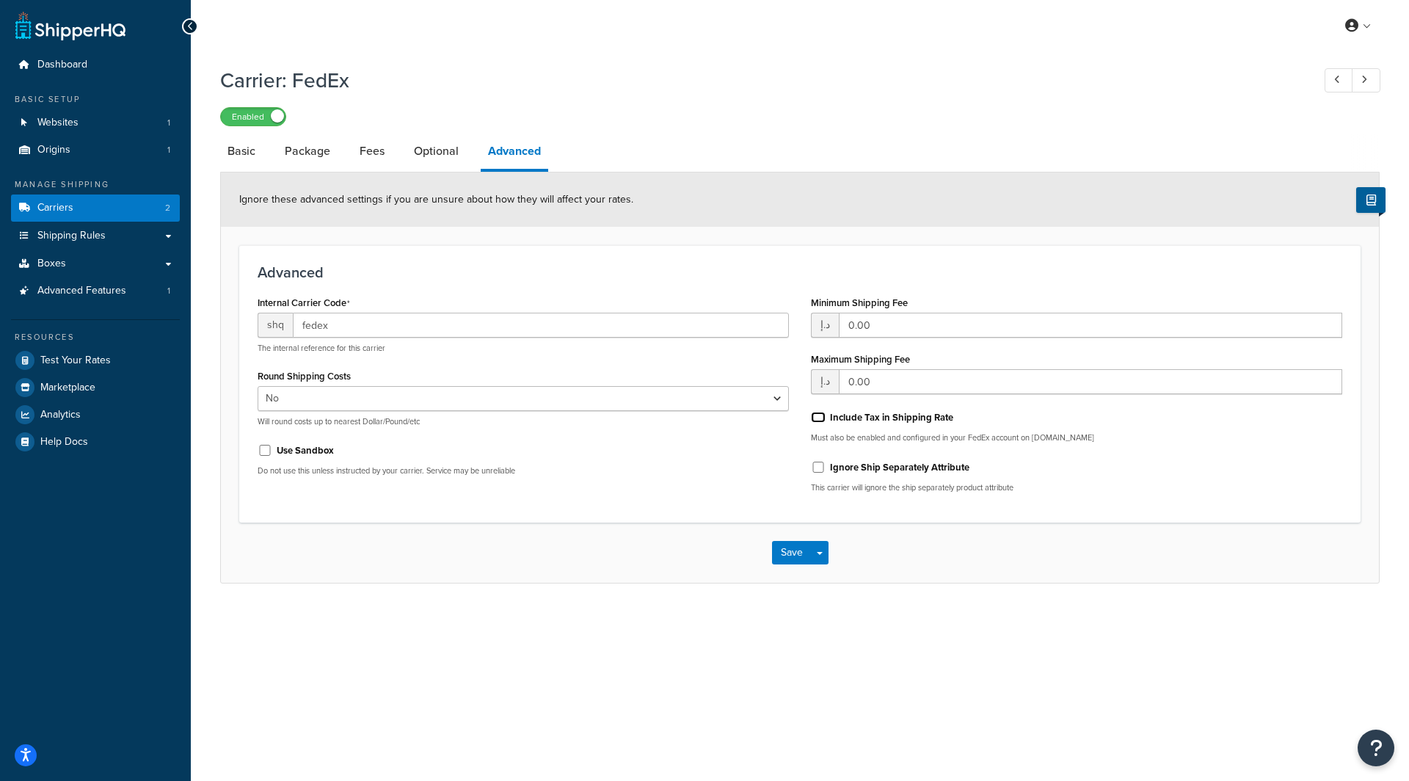
click at [819, 418] on input "Include Tax in Shipping Rate" at bounding box center [818, 417] width 15 height 11
checkbox input "true"
click at [821, 556] on button "Save Dropdown" at bounding box center [820, 552] width 18 height 23
click at [824, 571] on button "Save and Edit" at bounding box center [825, 580] width 107 height 31
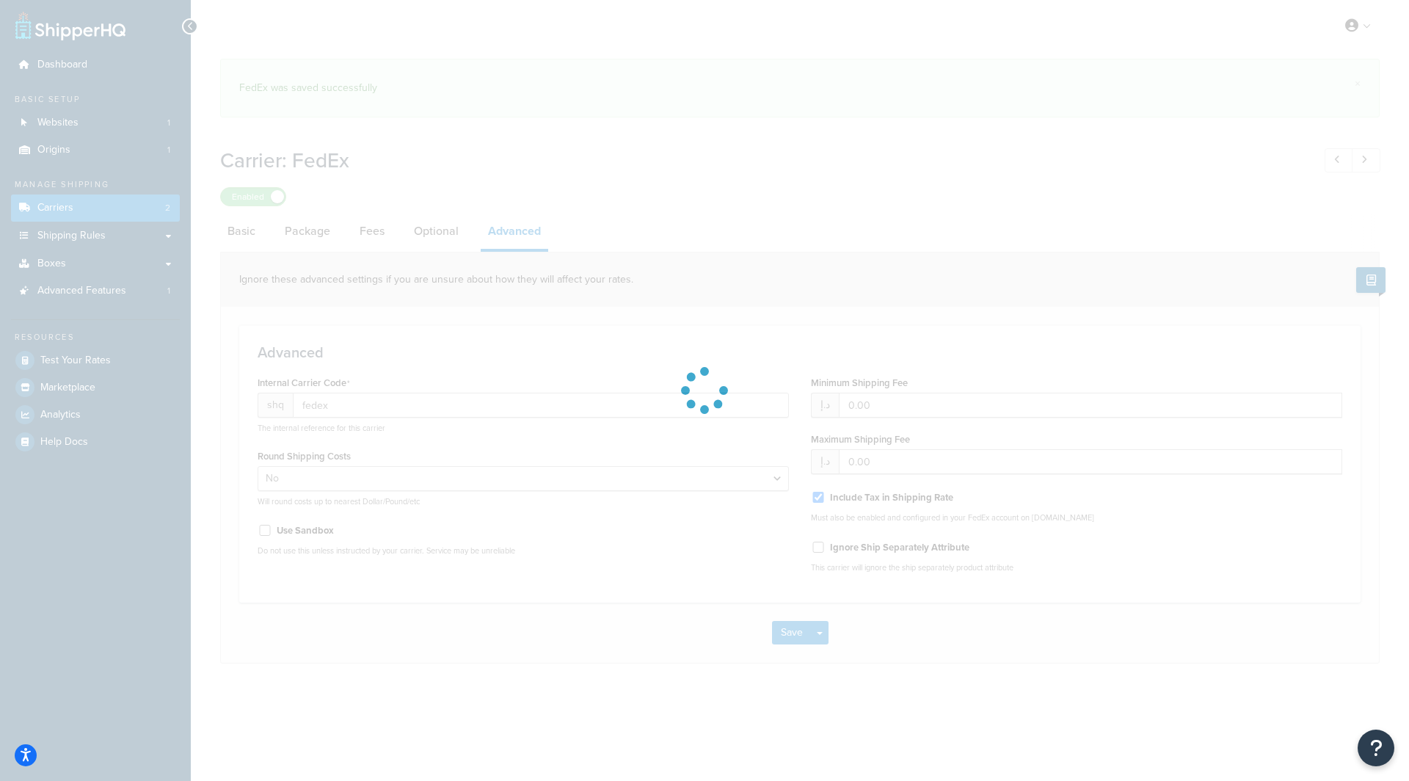
select select "false"
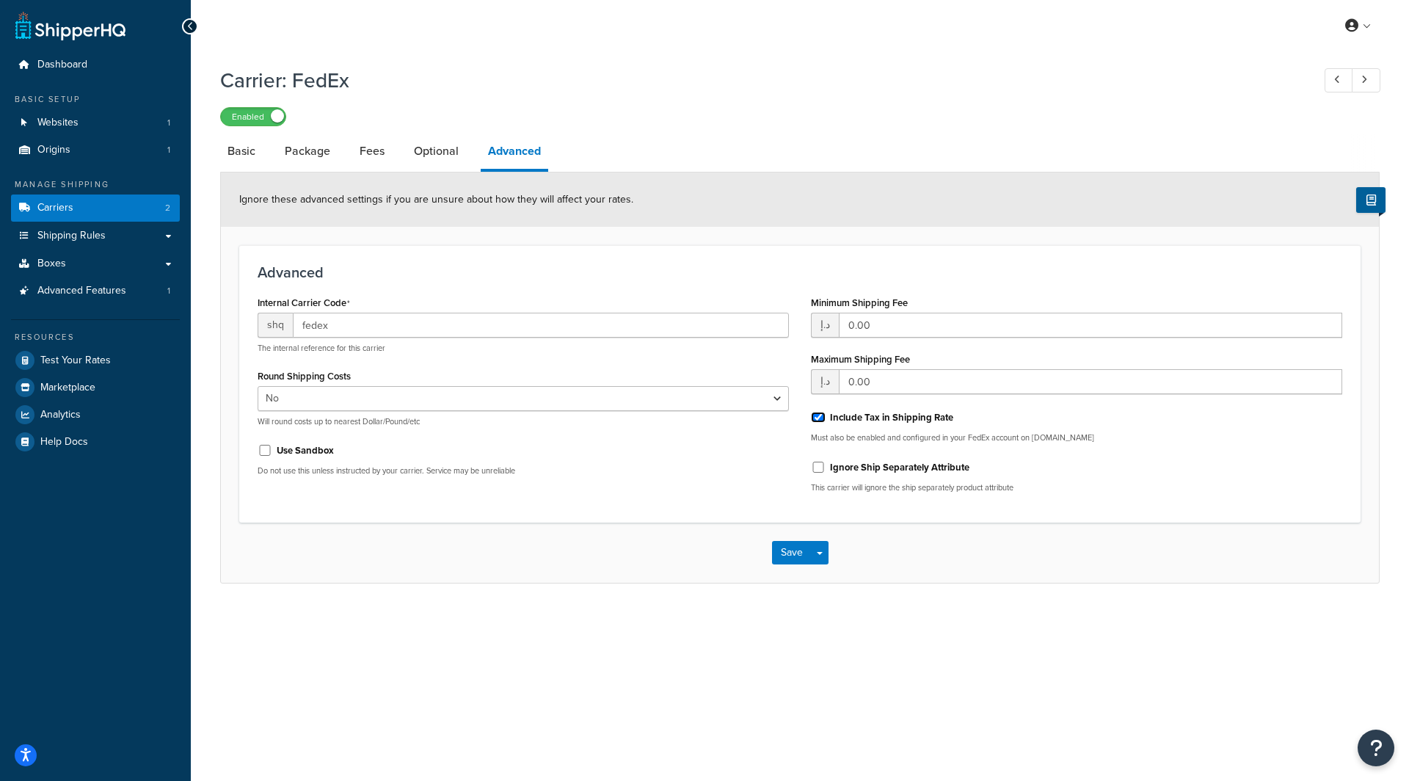
click at [822, 416] on input "Include Tax in Shipping Rate" at bounding box center [818, 417] width 15 height 11
checkbox input "false"
click at [821, 548] on button "Save Dropdown" at bounding box center [820, 552] width 18 height 23
click at [821, 573] on button "Save and Edit" at bounding box center [825, 580] width 107 height 31
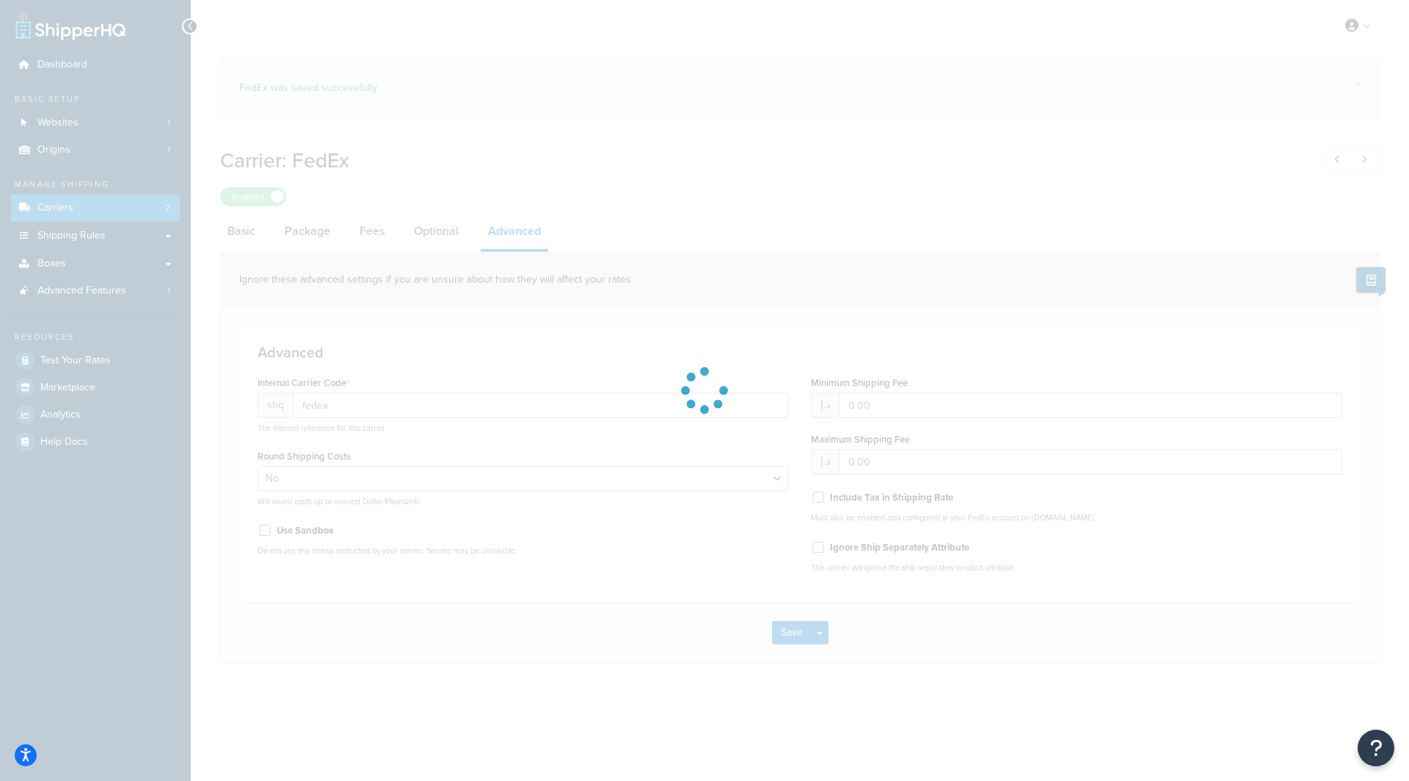
select select "false"
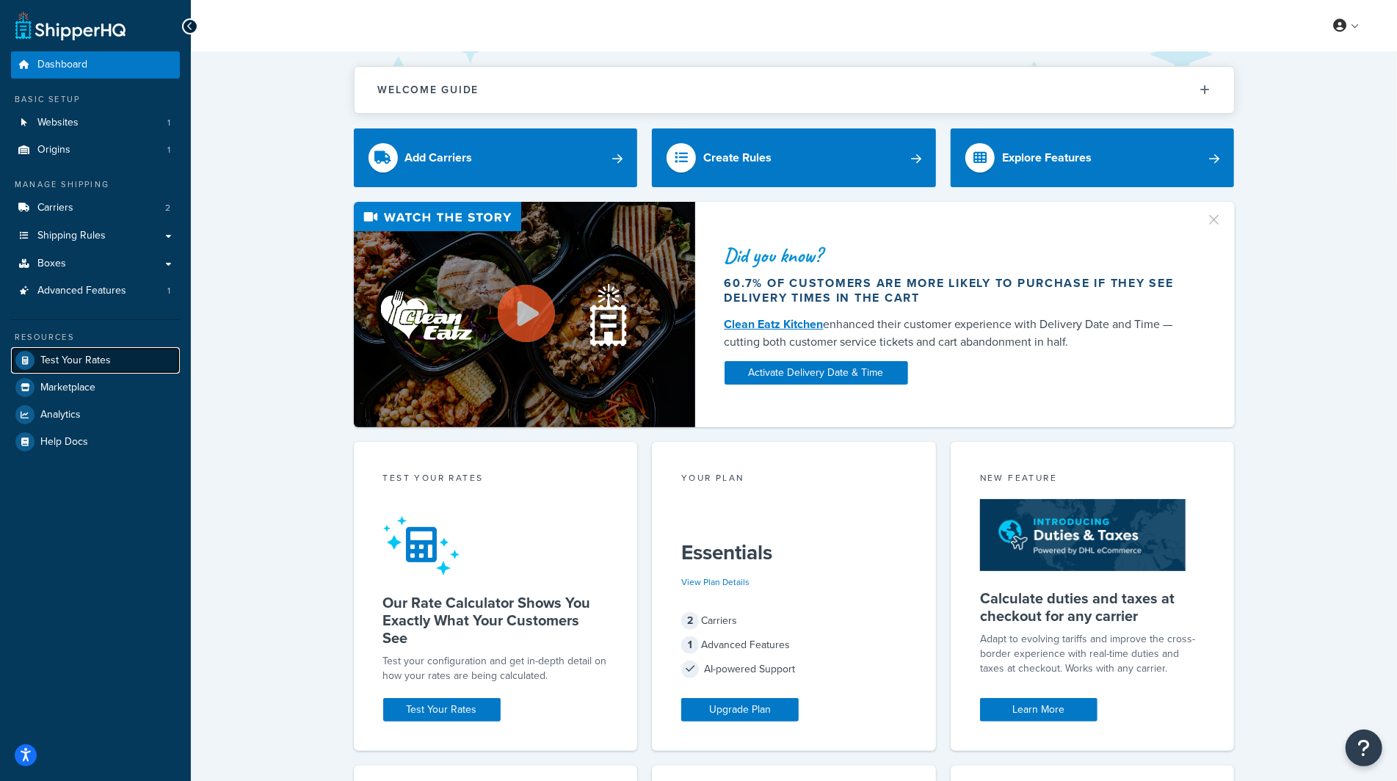
click at [103, 351] on link "Test Your Rates" at bounding box center [95, 360] width 169 height 26
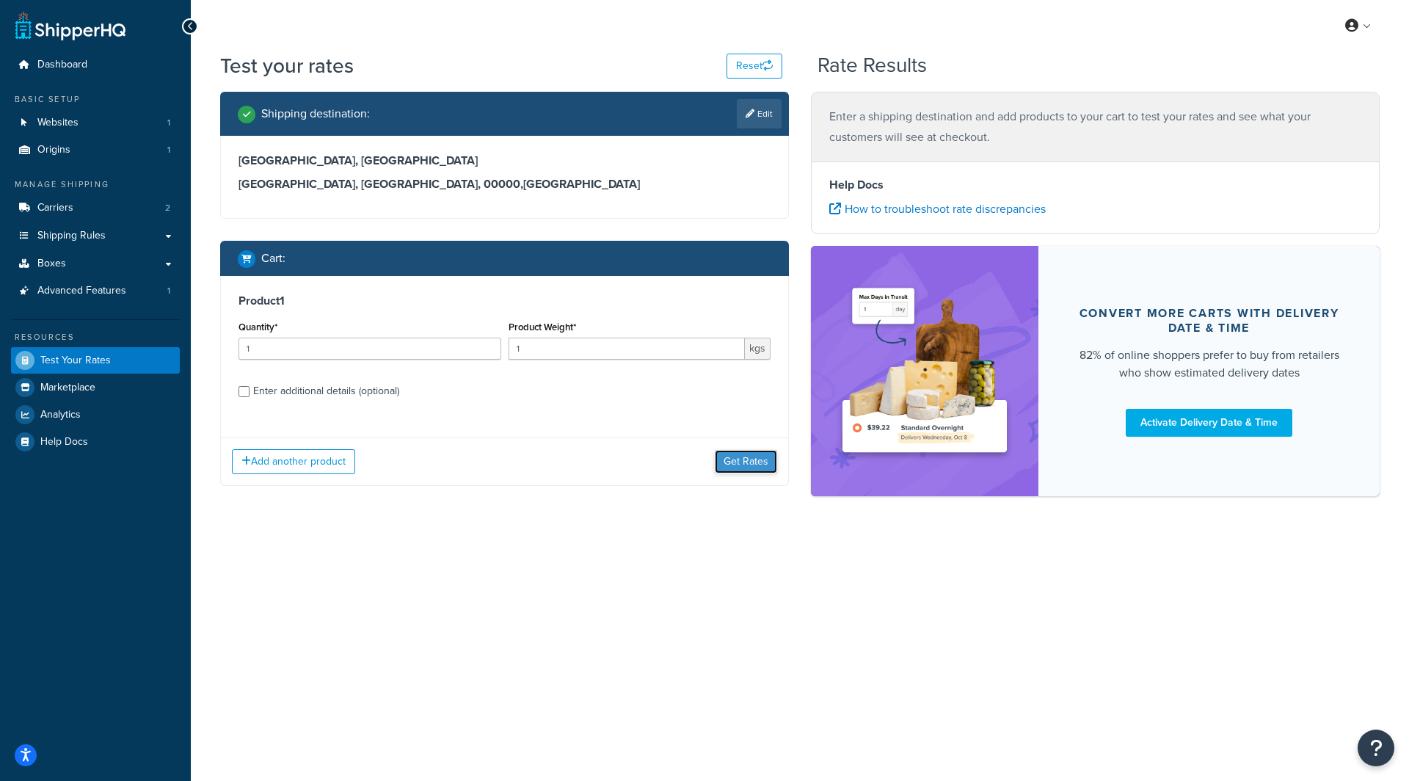
click at [728, 451] on button "Get Rates" at bounding box center [746, 461] width 62 height 23
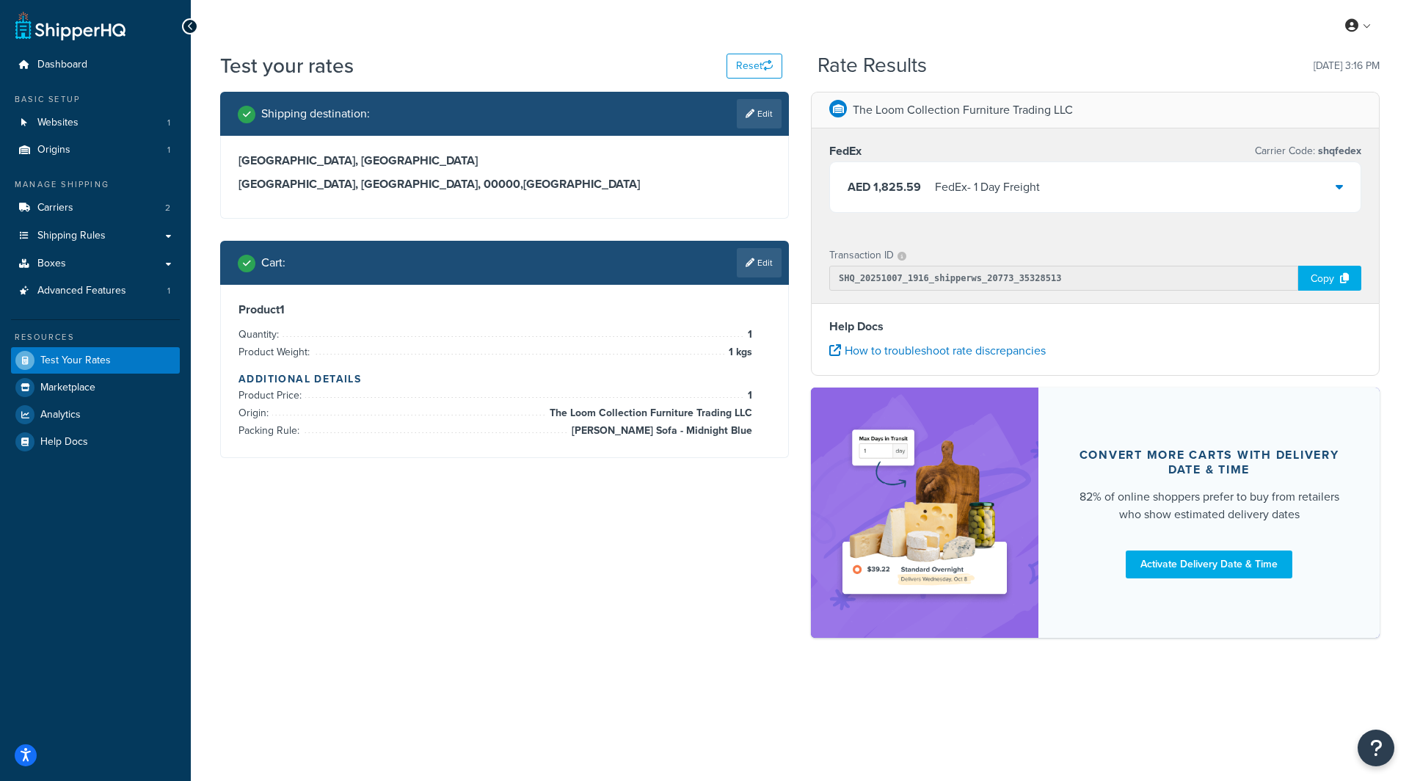
click at [1139, 190] on div "AED 1,825.59 FedEx - 1 Day Freight" at bounding box center [1095, 187] width 531 height 50
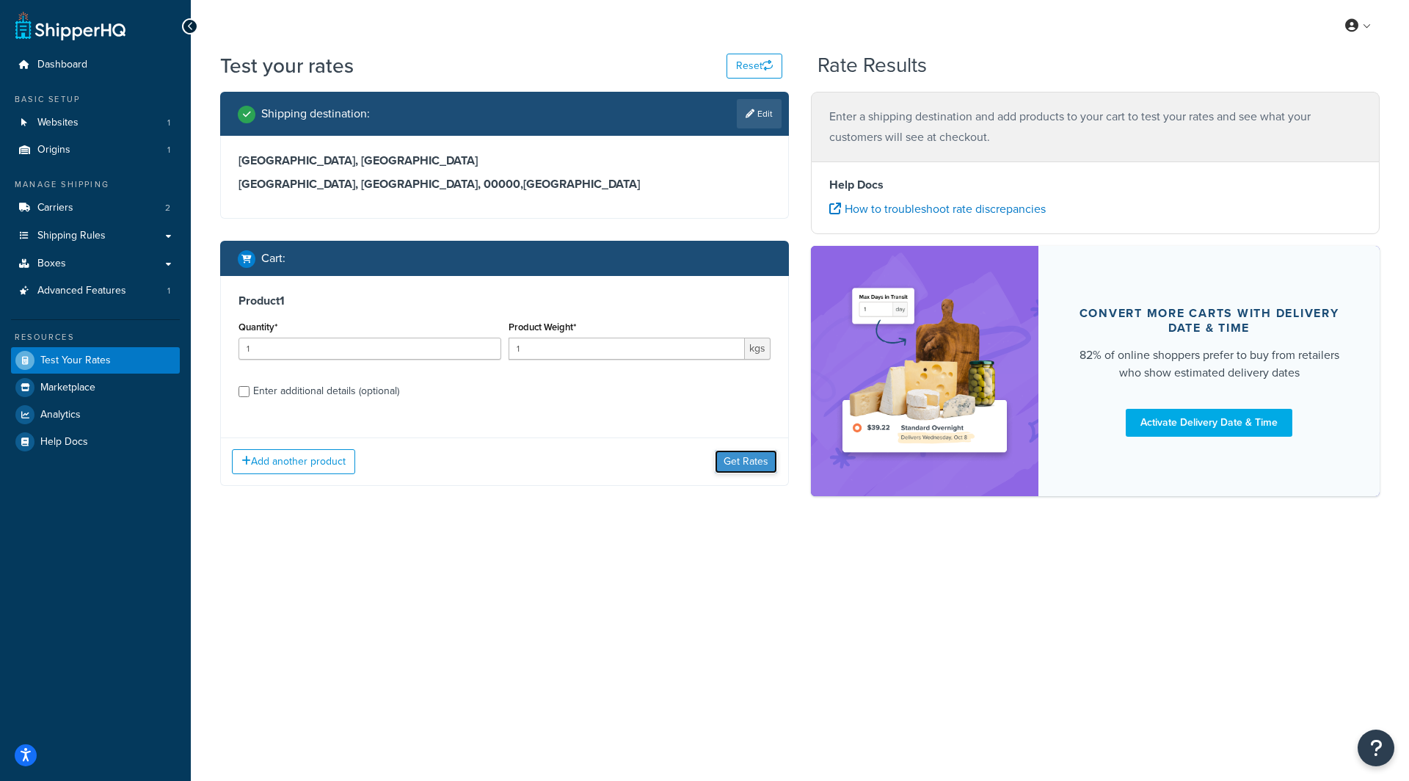
click at [729, 454] on button "Get Rates" at bounding box center [746, 461] width 62 height 23
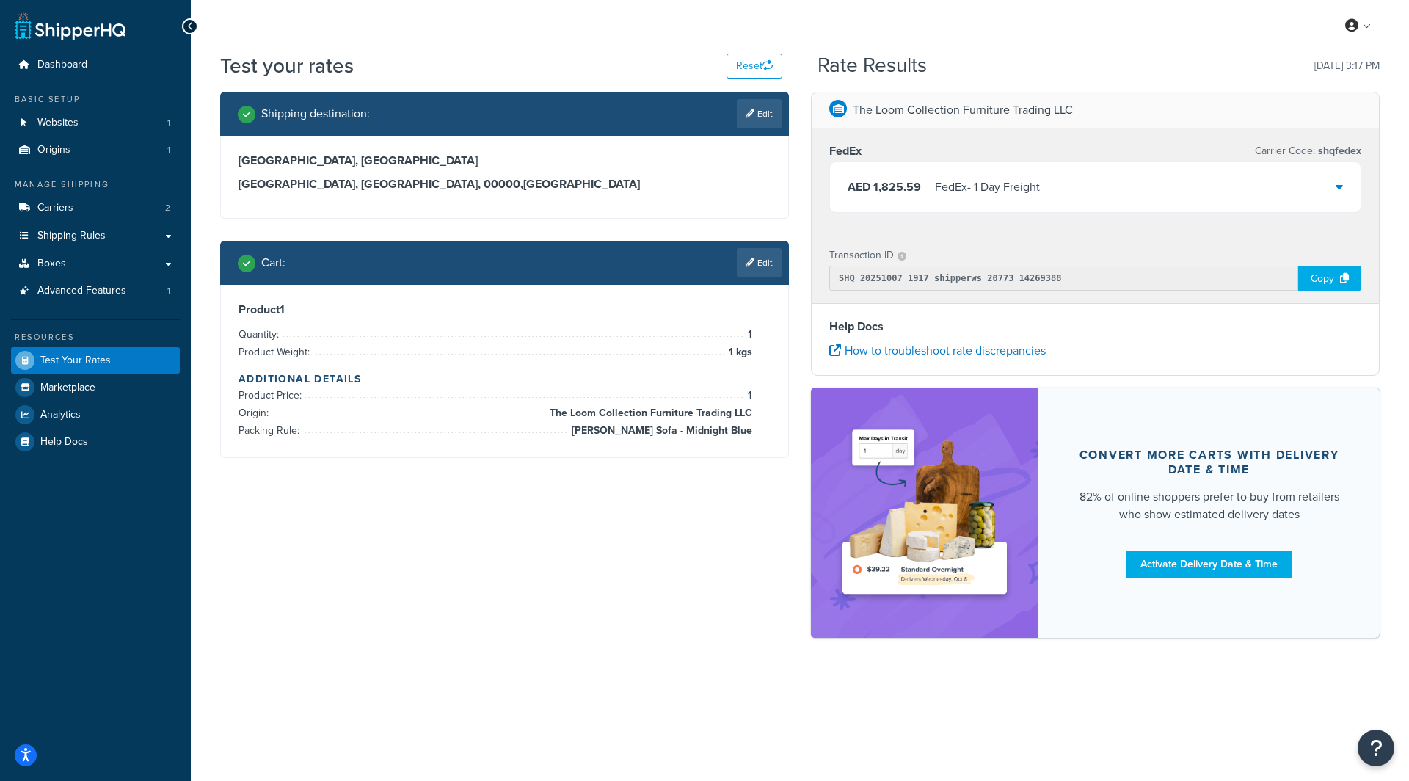
click at [1007, 190] on div "FedEx - 1 Day Freight" at bounding box center [987, 187] width 105 height 21
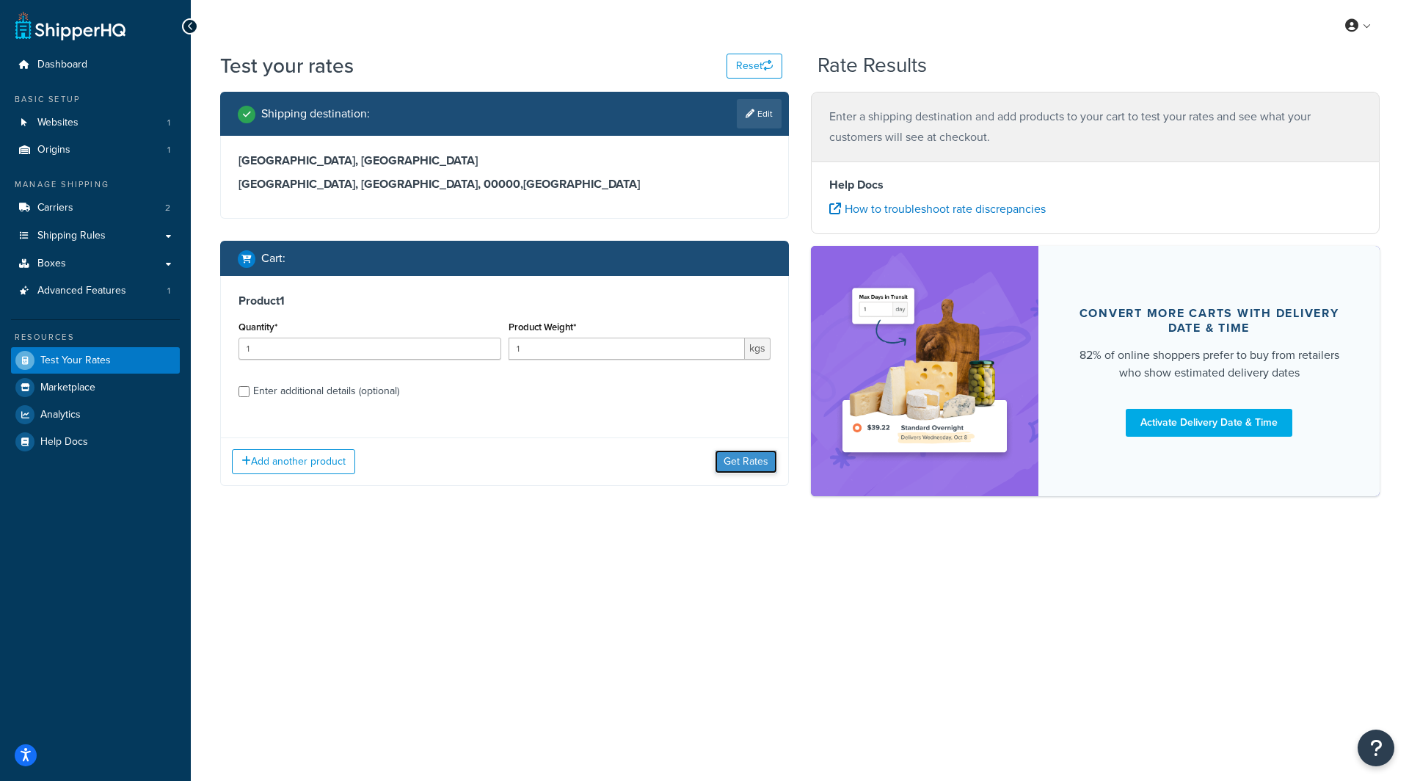
click at [768, 465] on button "Get Rates" at bounding box center [746, 461] width 62 height 23
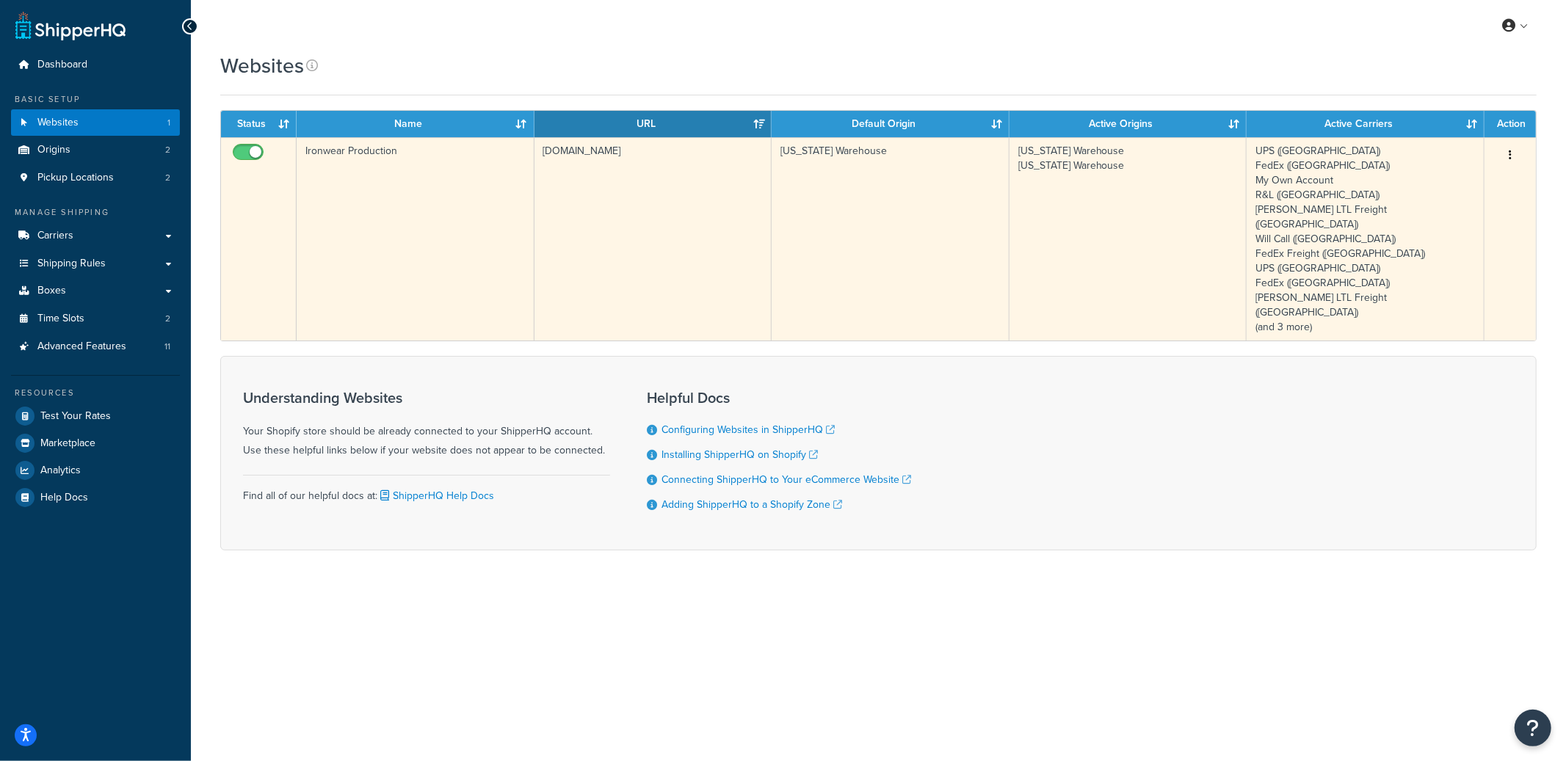
click at [587, 218] on td "697983-11.myshopify.com" at bounding box center [653, 238] width 238 height 203
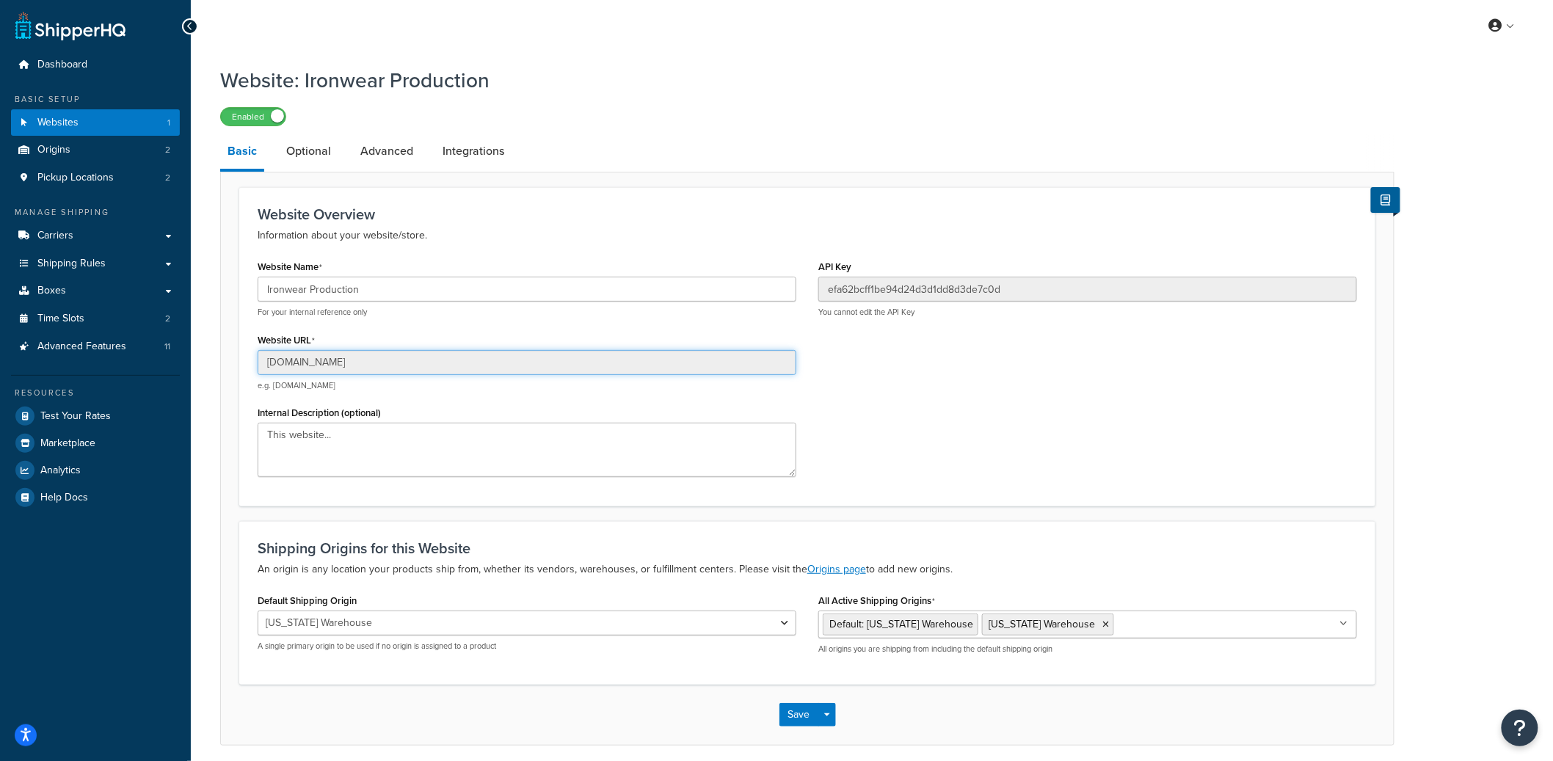
click at [326, 361] on input "[DOMAIN_NAME]" at bounding box center [527, 362] width 539 height 25
click at [326, 360] on input "[DOMAIN_NAME]" at bounding box center [527, 362] width 539 height 25
click at [402, 370] on input "[DOMAIN_NAME]" at bounding box center [527, 362] width 539 height 25
drag, startPoint x: 404, startPoint y: 365, endPoint x: 253, endPoint y: 364, distance: 150.5
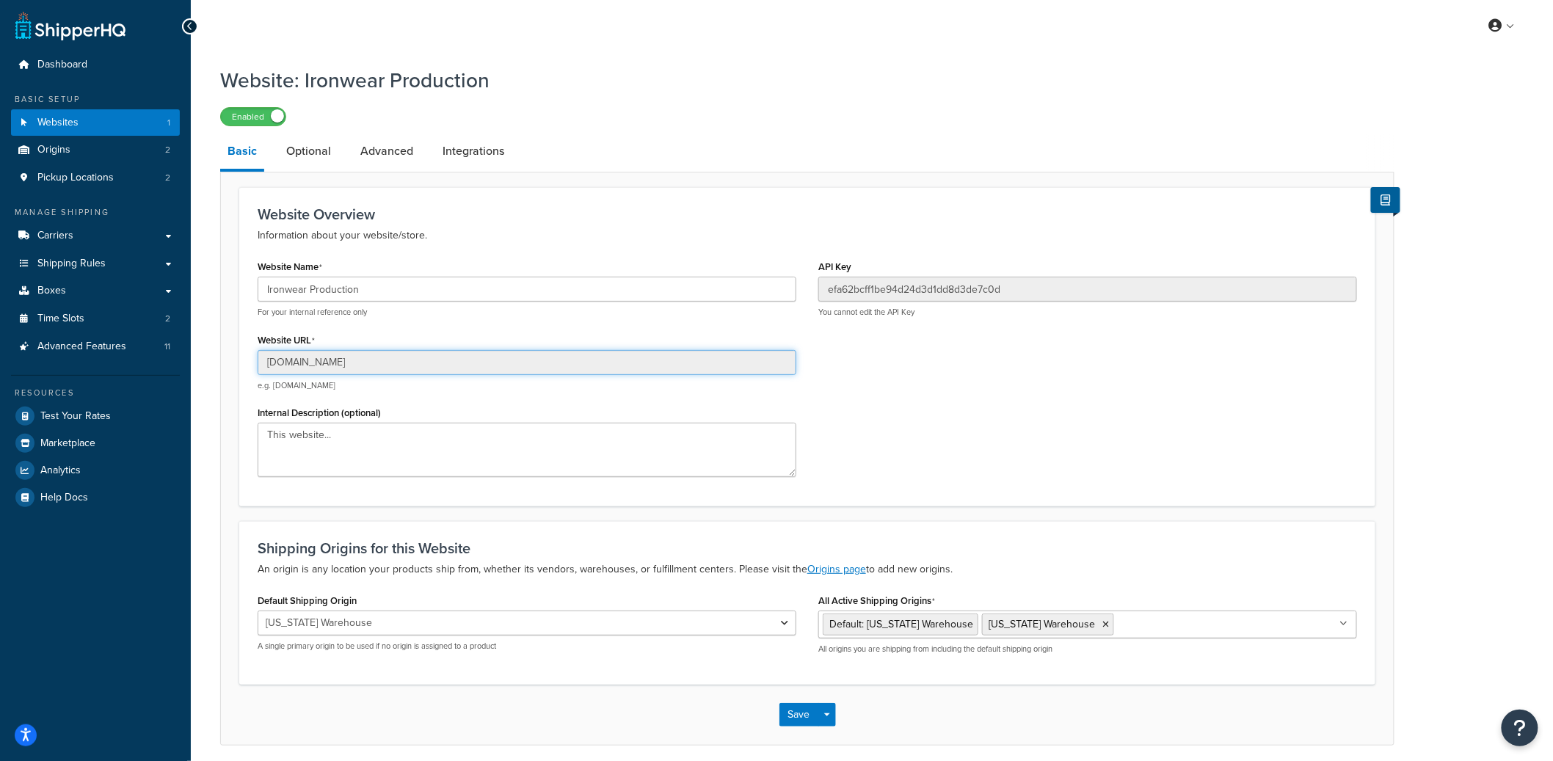
click at [253, 364] on div "Website Name Ironwear Production For your internal reference only Website URL 6…" at bounding box center [527, 372] width 561 height 232
click at [324, 363] on input "[DOMAIN_NAME]" at bounding box center [527, 362] width 539 height 25
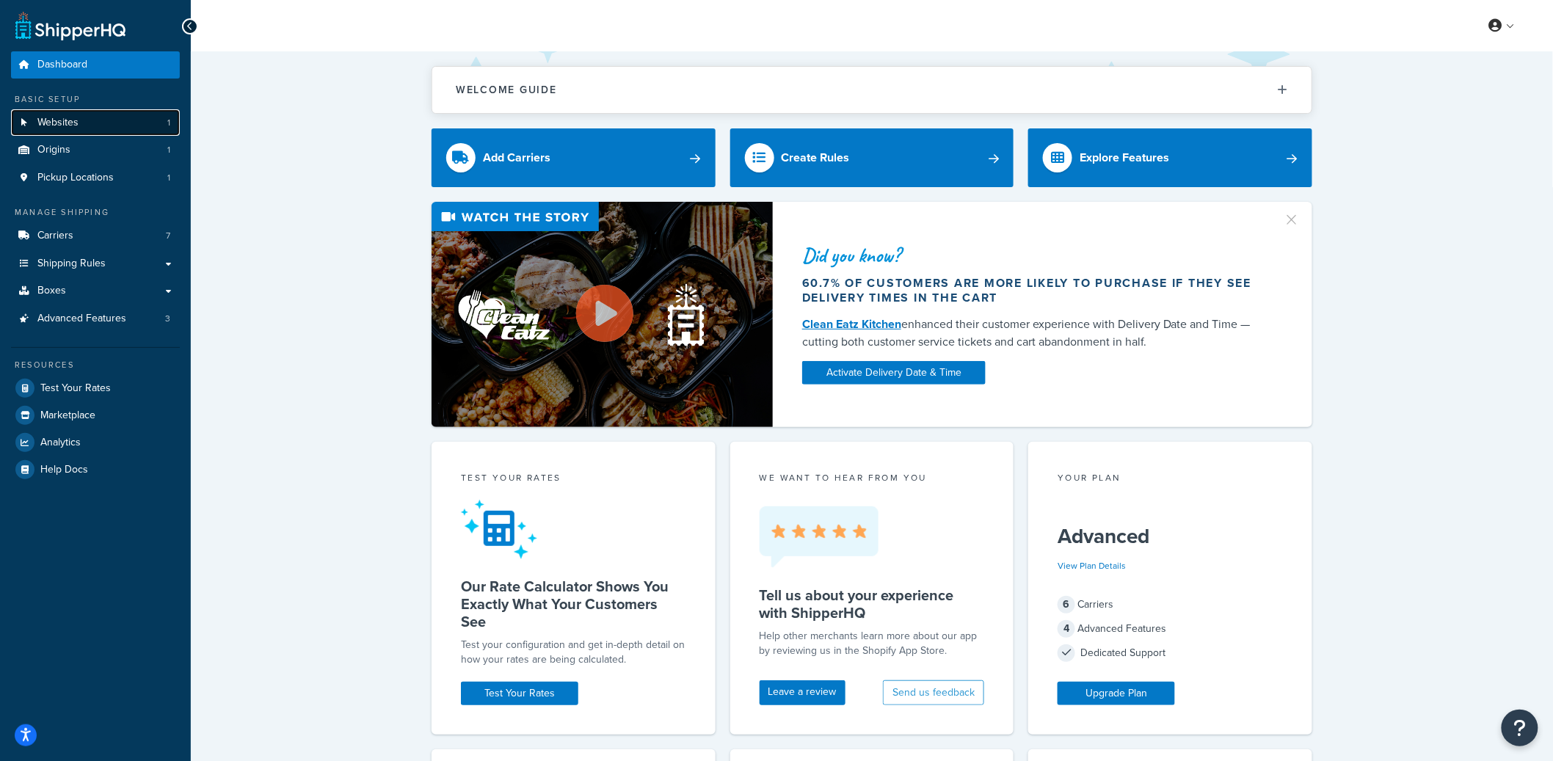
click at [62, 128] on span "Websites" at bounding box center [57, 123] width 41 height 12
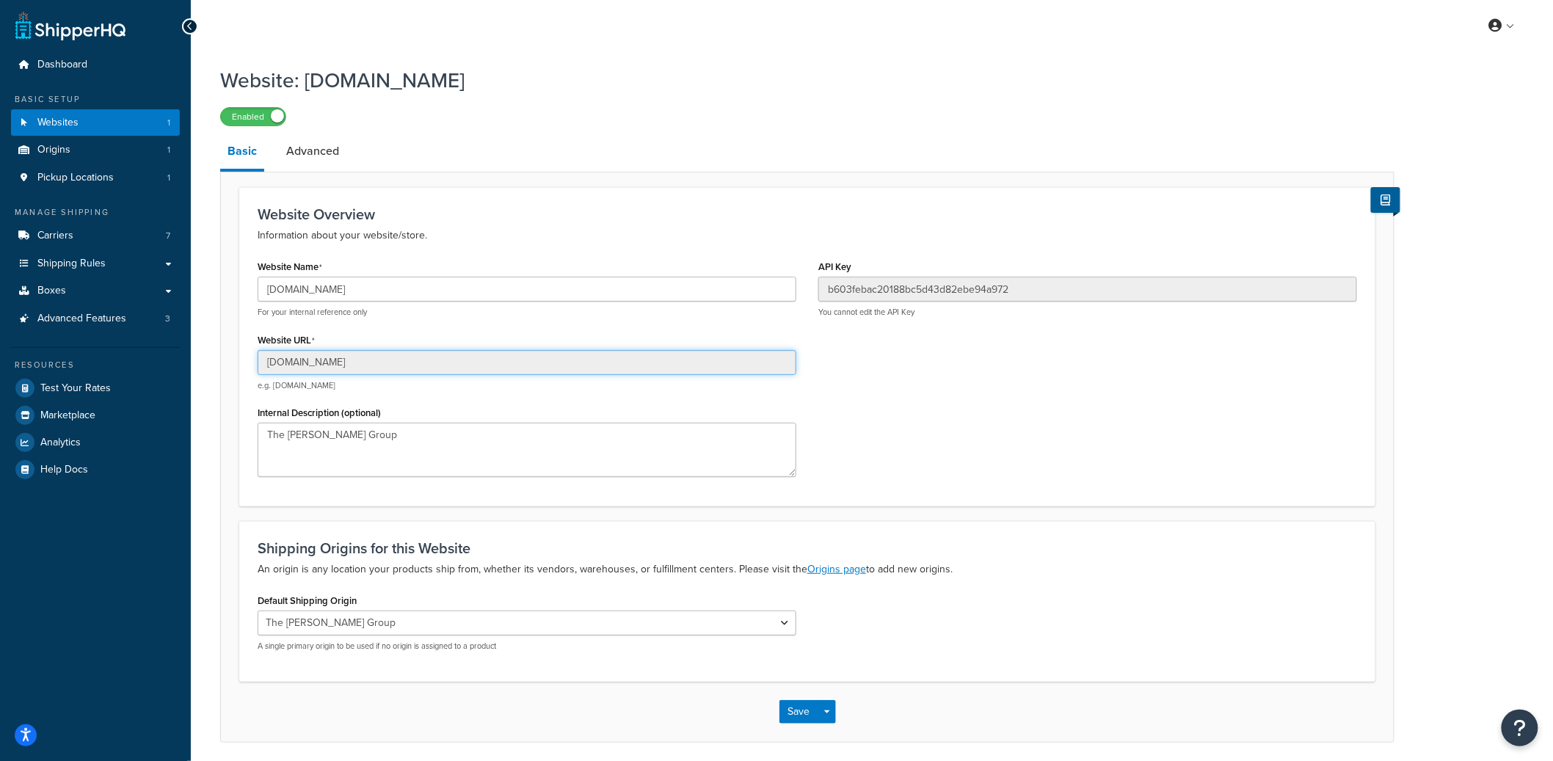
click at [329, 367] on input "[DOMAIN_NAME]" at bounding box center [527, 362] width 539 height 25
click at [329, 366] on input "[DOMAIN_NAME]" at bounding box center [527, 362] width 539 height 25
click at [328, 366] on input "[DOMAIN_NAME]" at bounding box center [527, 362] width 539 height 25
click at [324, 296] on input "[DOMAIN_NAME]" at bounding box center [527, 289] width 539 height 25
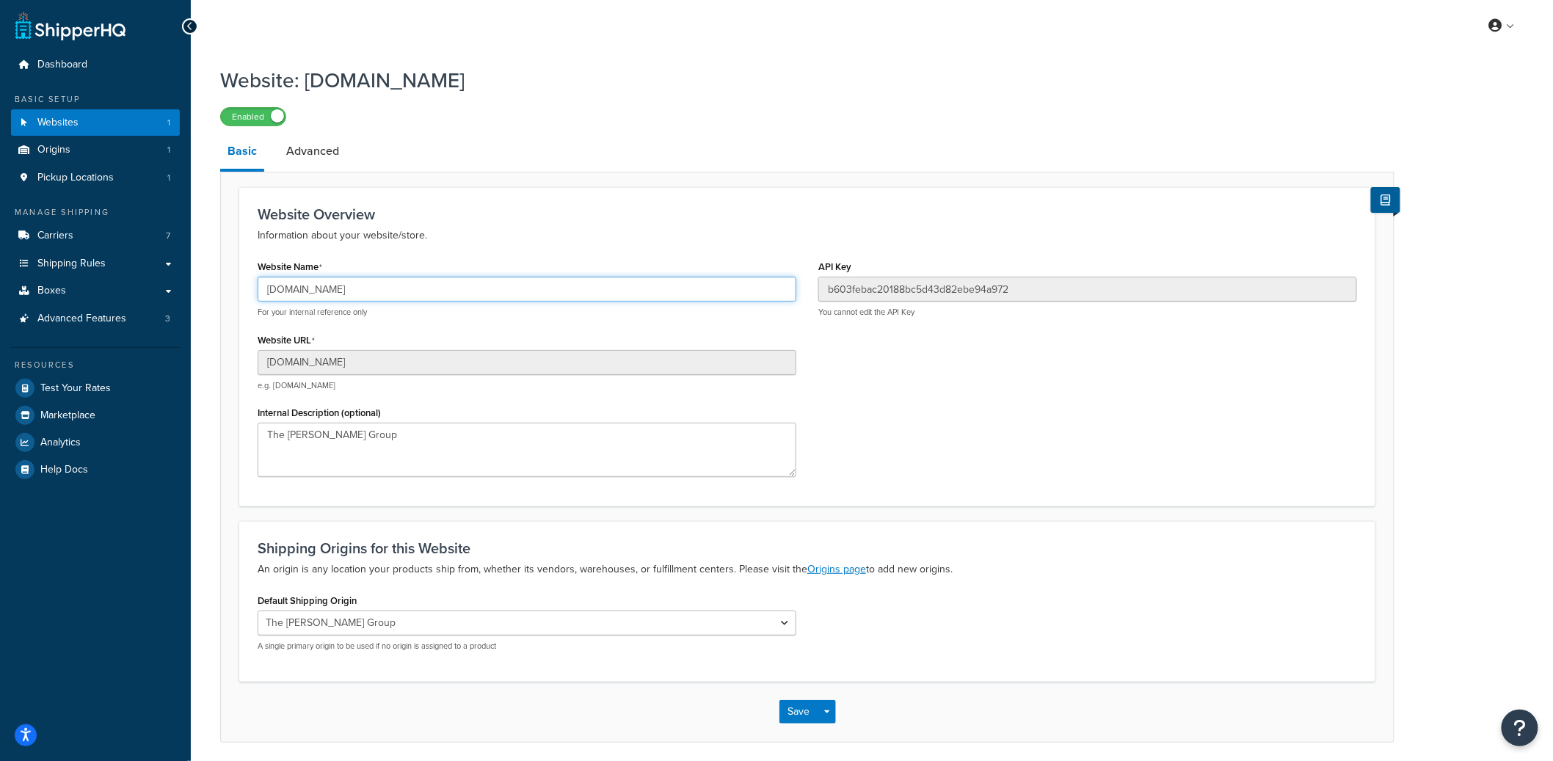
click at [324, 296] on input "[DOMAIN_NAME]" at bounding box center [527, 289] width 539 height 25
click at [922, 290] on input "b603febac20188bc5d43d82ebe94a972" at bounding box center [1088, 289] width 539 height 25
click at [327, 291] on input "[DOMAIN_NAME]" at bounding box center [527, 289] width 539 height 25
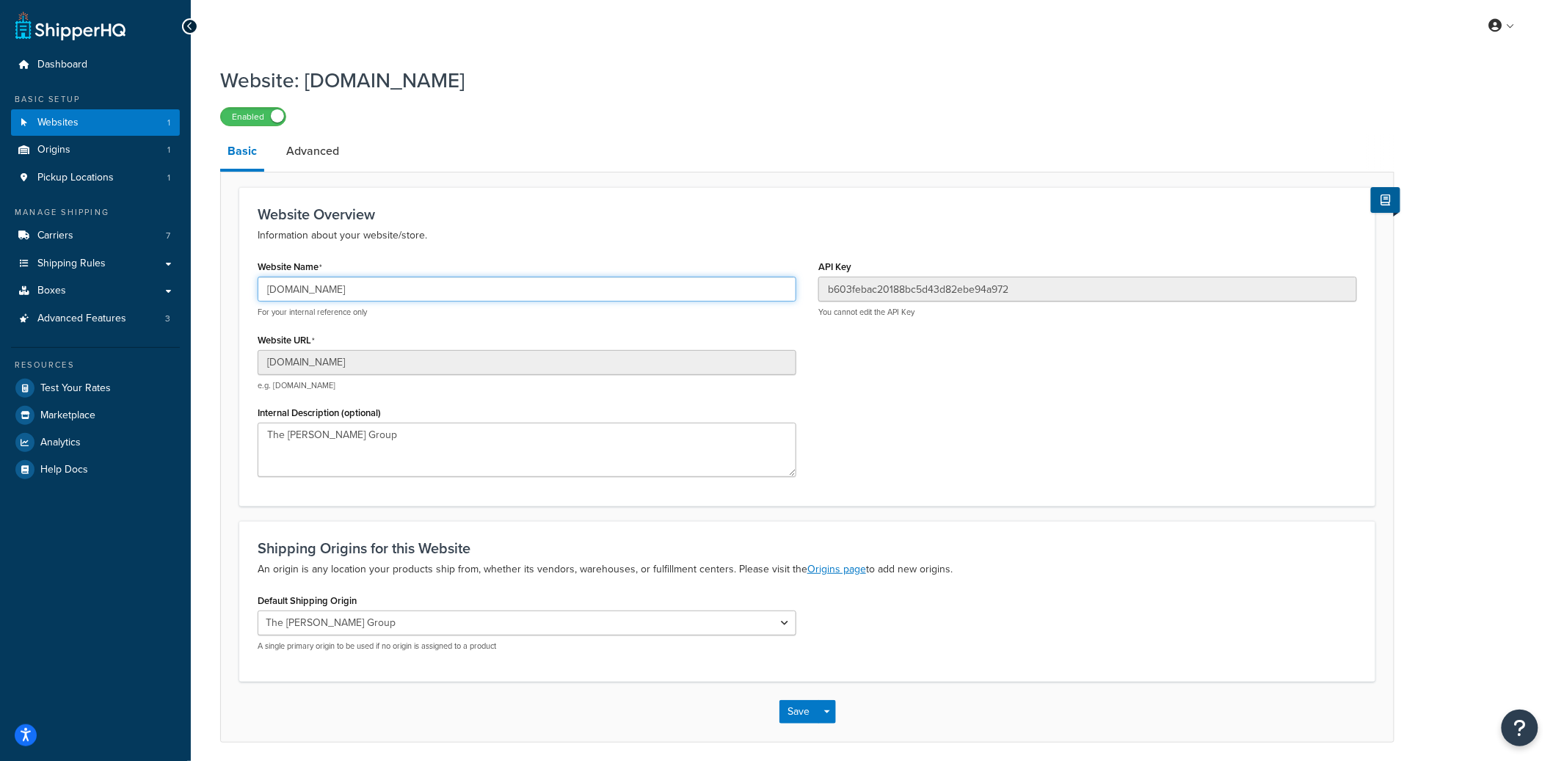
click at [327, 291] on input "1nmcva-jr.myshopify.com" at bounding box center [527, 289] width 539 height 25
click at [345, 292] on input "1nmcva-jr.myshopify.com" at bounding box center [527, 289] width 539 height 25
click at [364, 81] on h1 "Website: 1nmcva-jr.myshopify.com" at bounding box center [798, 80] width 1156 height 29
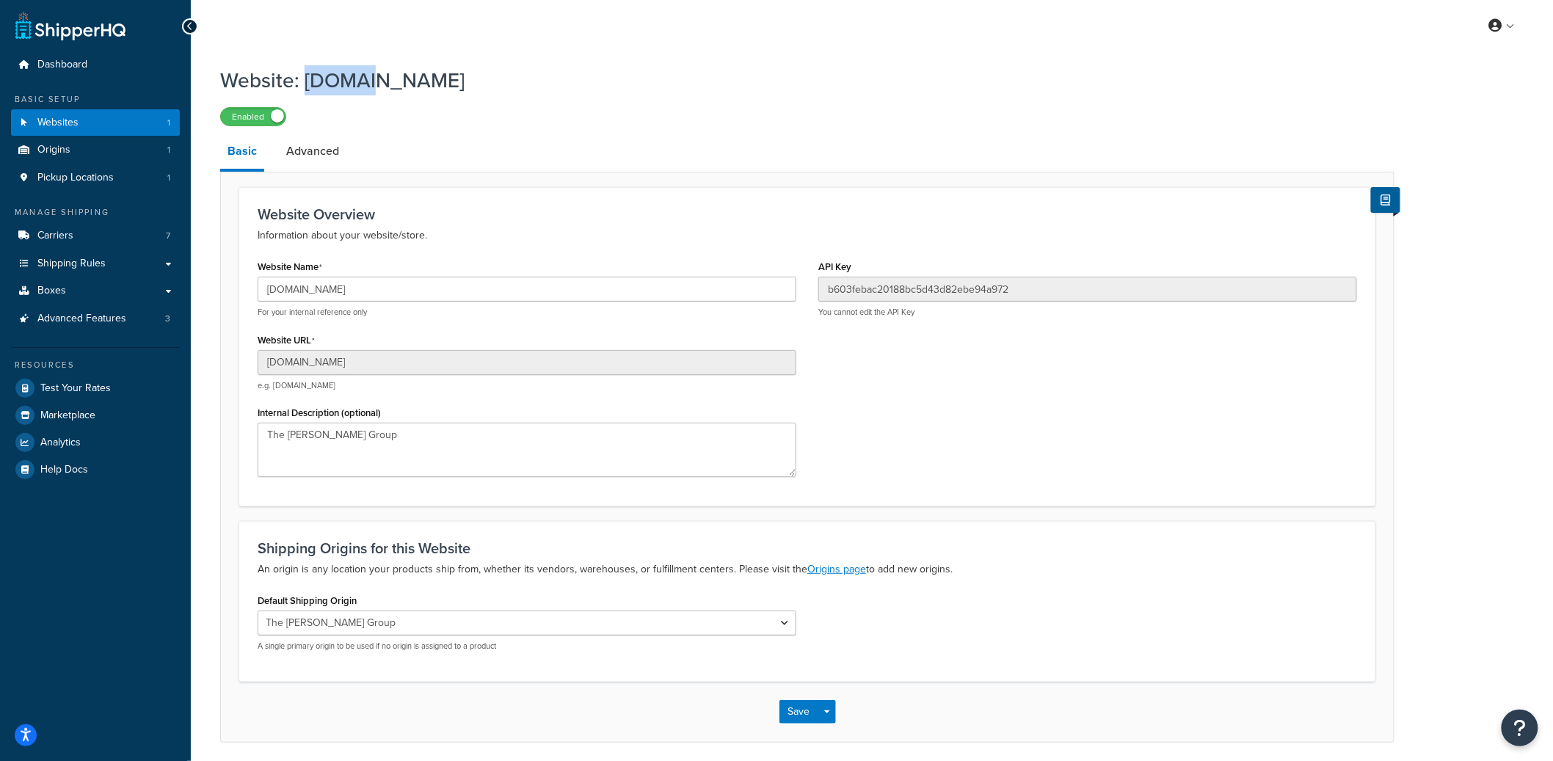
click at [365, 81] on h1 "Website: 1nmcva-jr.myshopify.com" at bounding box center [798, 80] width 1156 height 29
click at [464, 83] on h1 "Website: 1nmcva-jr.myshopify.com" at bounding box center [798, 80] width 1156 height 29
drag, startPoint x: 562, startPoint y: 81, endPoint x: 537, endPoint y: 83, distance: 24.3
click at [538, 82] on h1 "Website: 1nmcva-jr.myshopify.com" at bounding box center [798, 80] width 1156 height 29
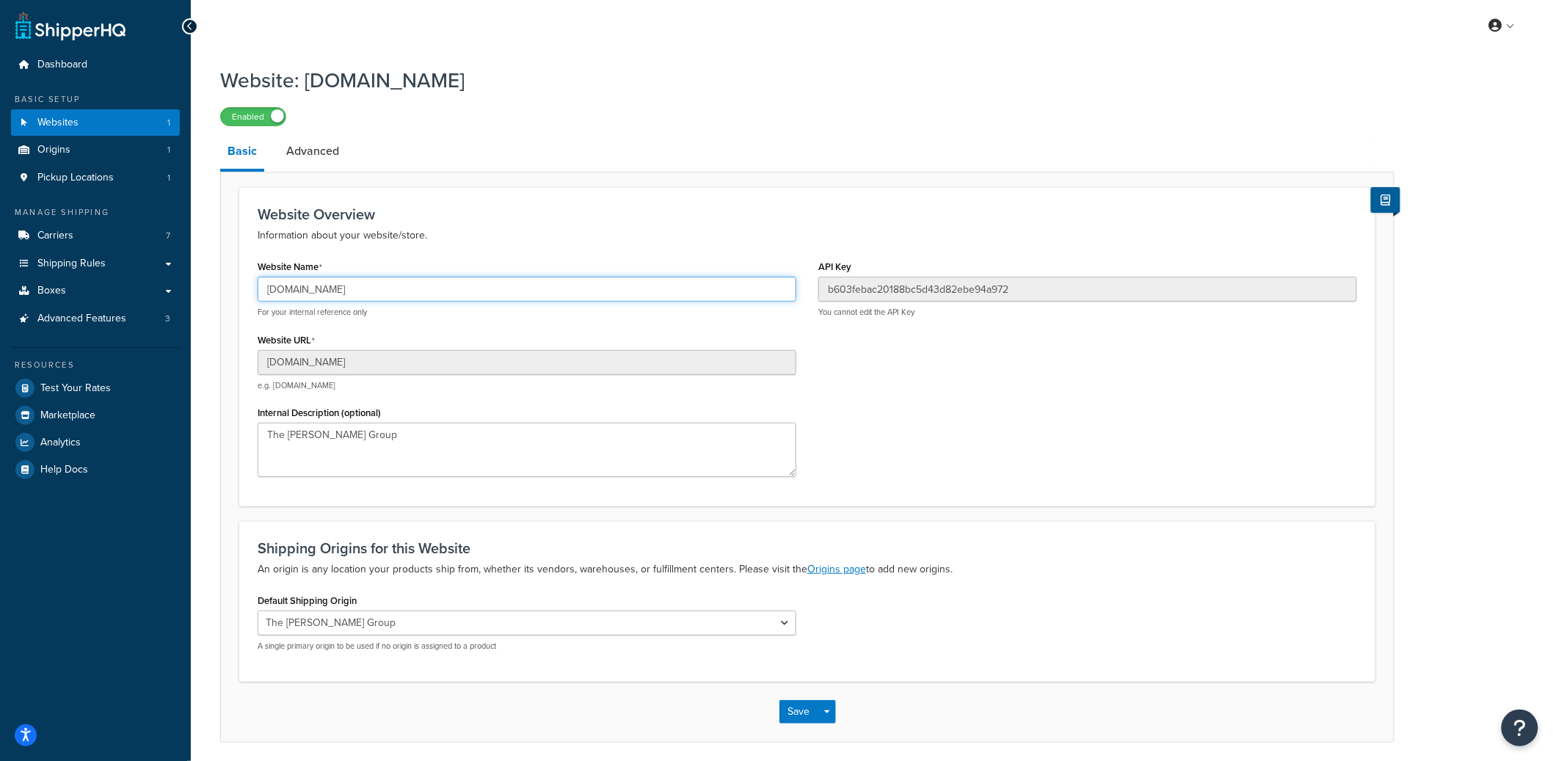
click at [358, 291] on input "1nmcva-jr.myshopify.com" at bounding box center [527, 289] width 539 height 25
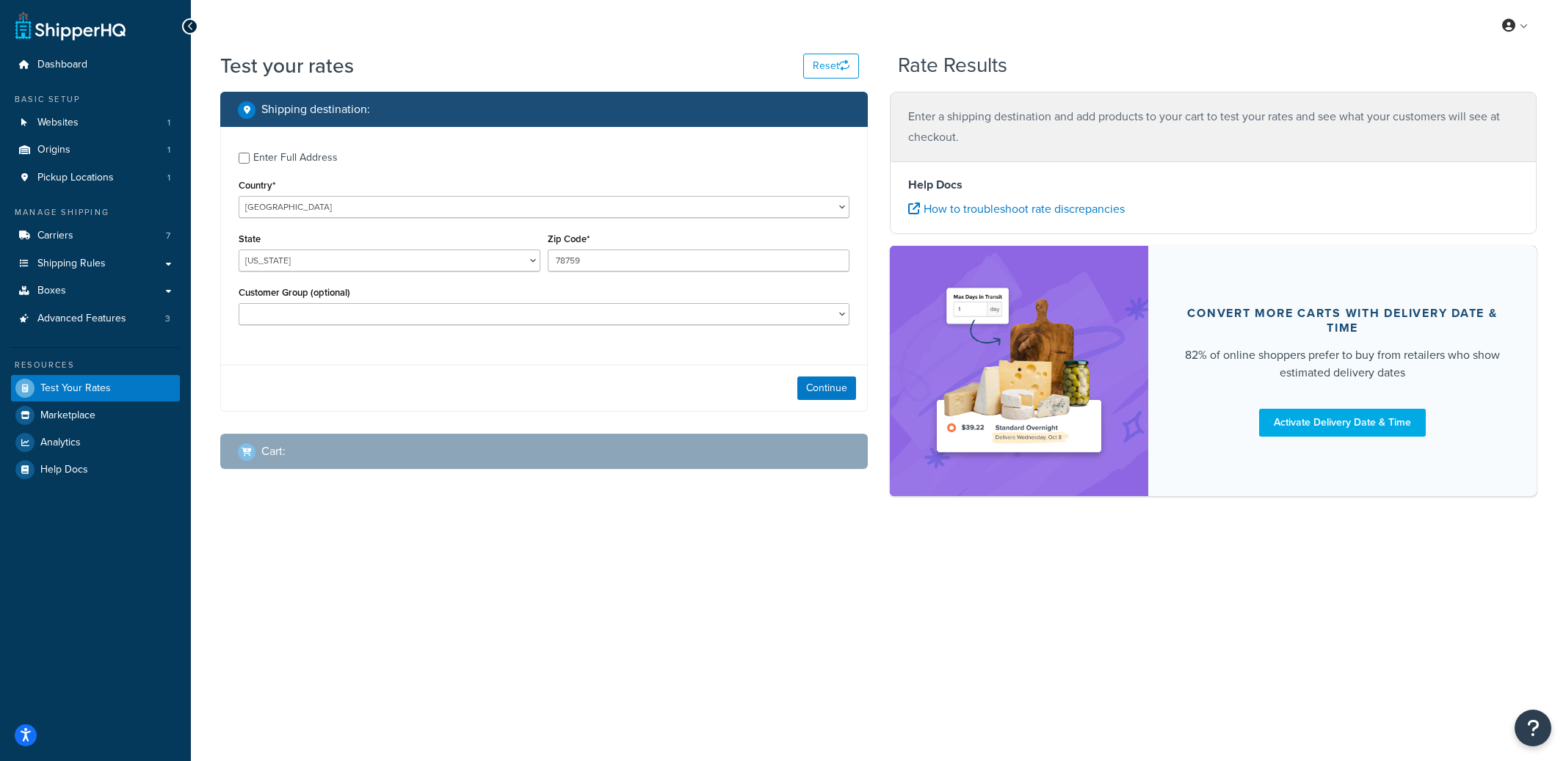
select select "[GEOGRAPHIC_DATA]"
checkbox input "true"
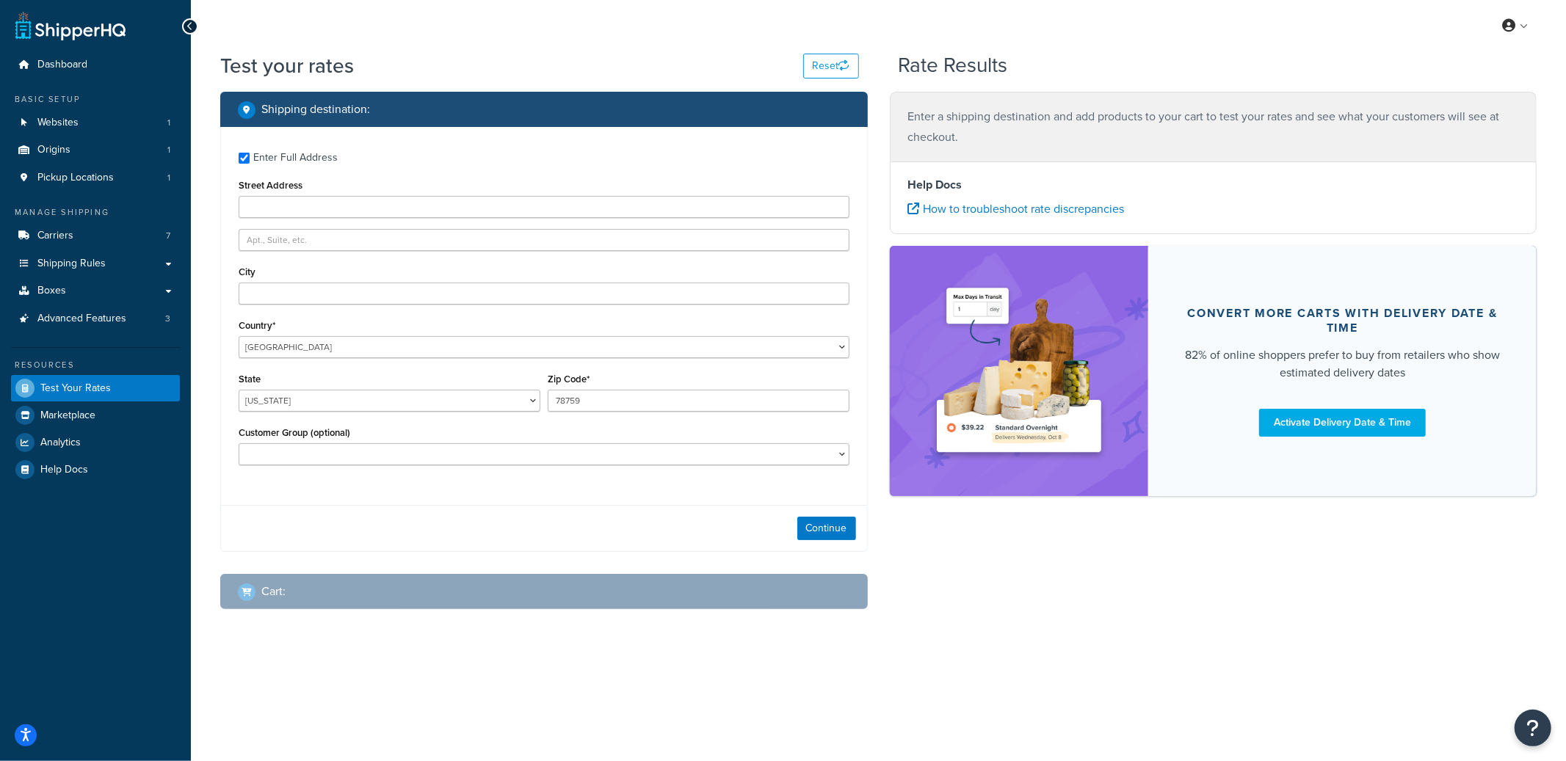
type input "911 COURTLAND AVE"
type input "LAFAYETTE"
type input "47905"
select select "IN"
select select "Standard"
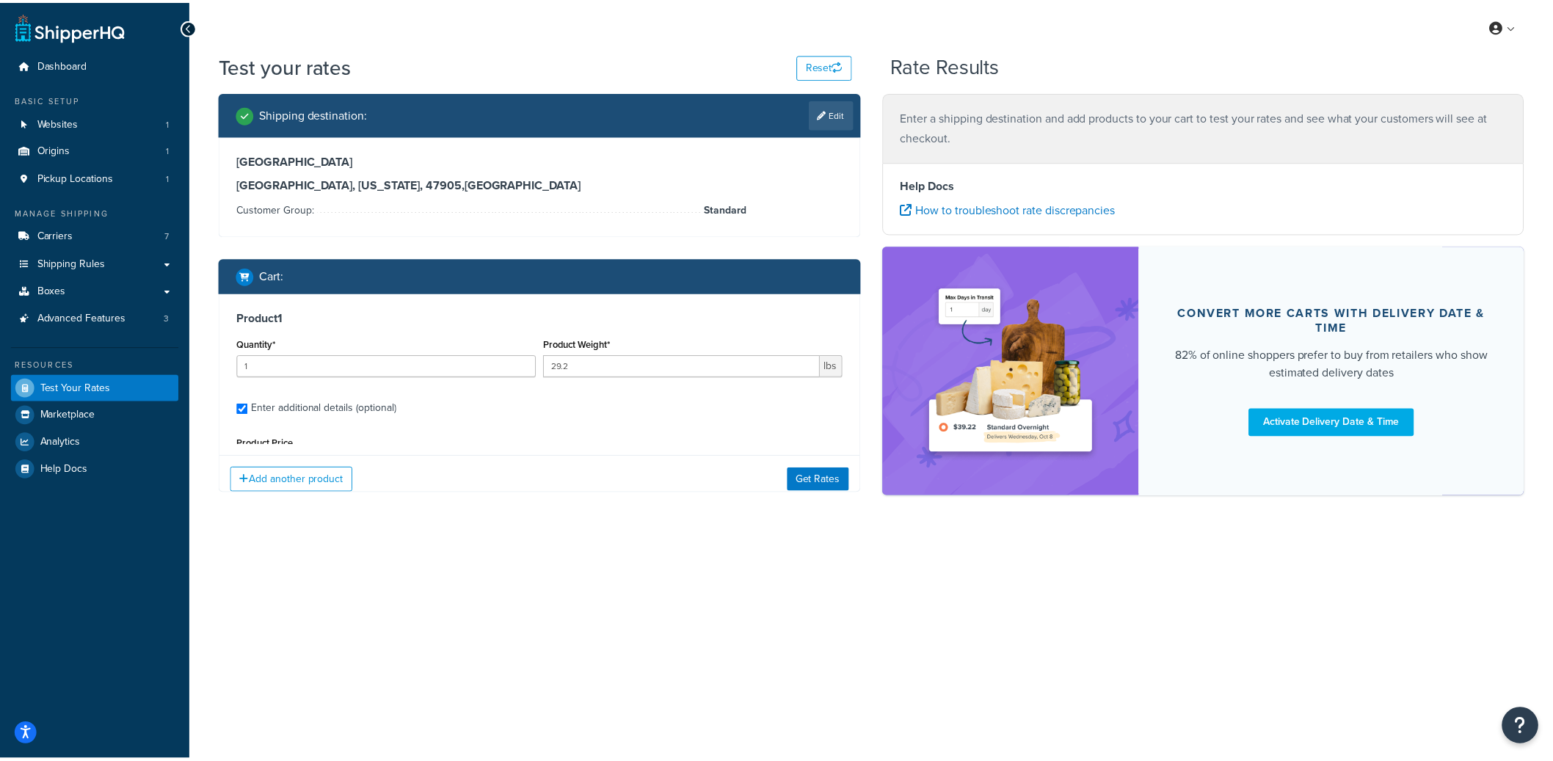
scroll to position [241, 0]
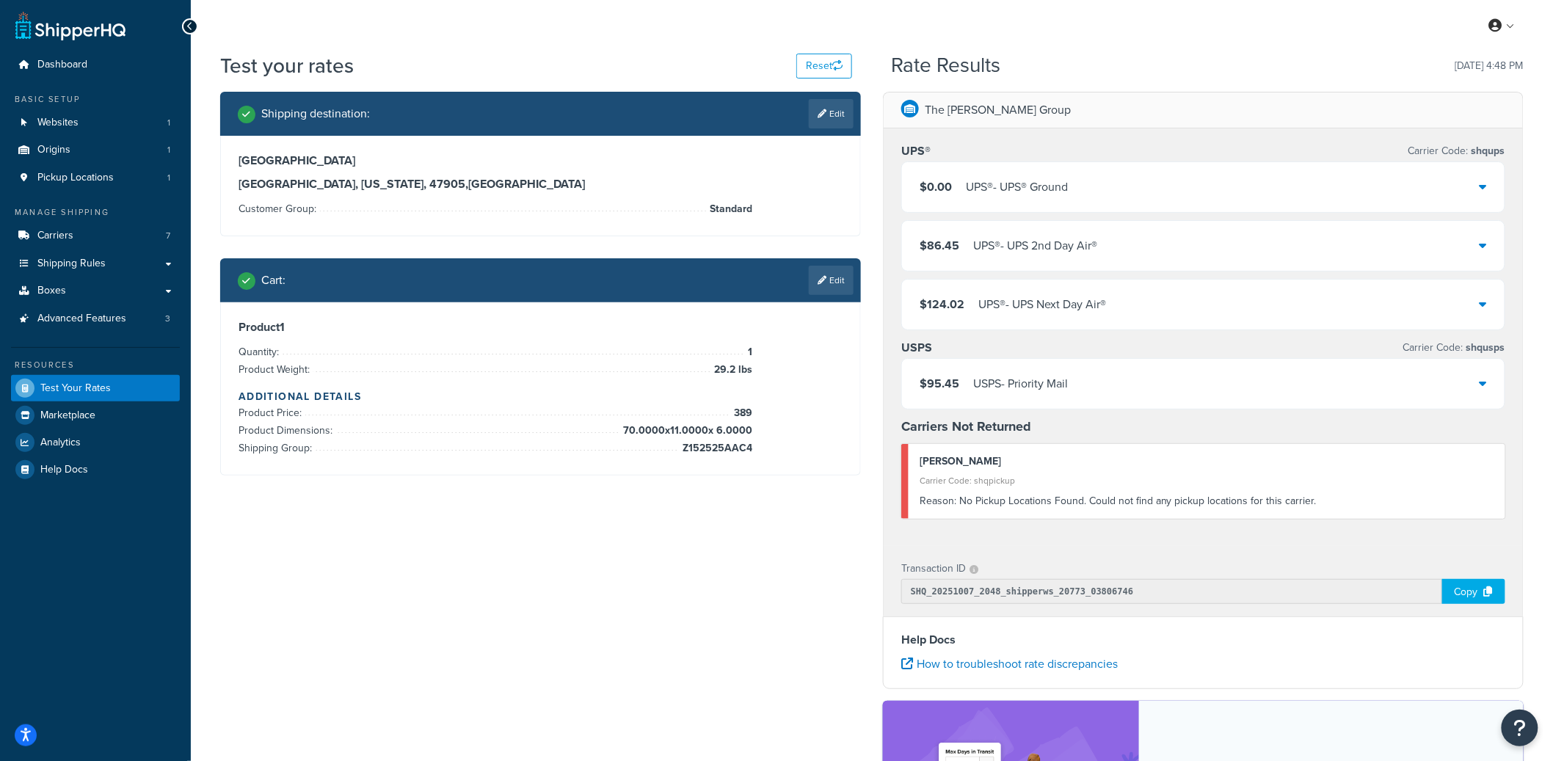
click at [1495, 151] on span "shqups" at bounding box center [1487, 150] width 37 height 15
copy span "shqups"
click at [1489, 153] on span "shqups" at bounding box center [1487, 150] width 37 height 15
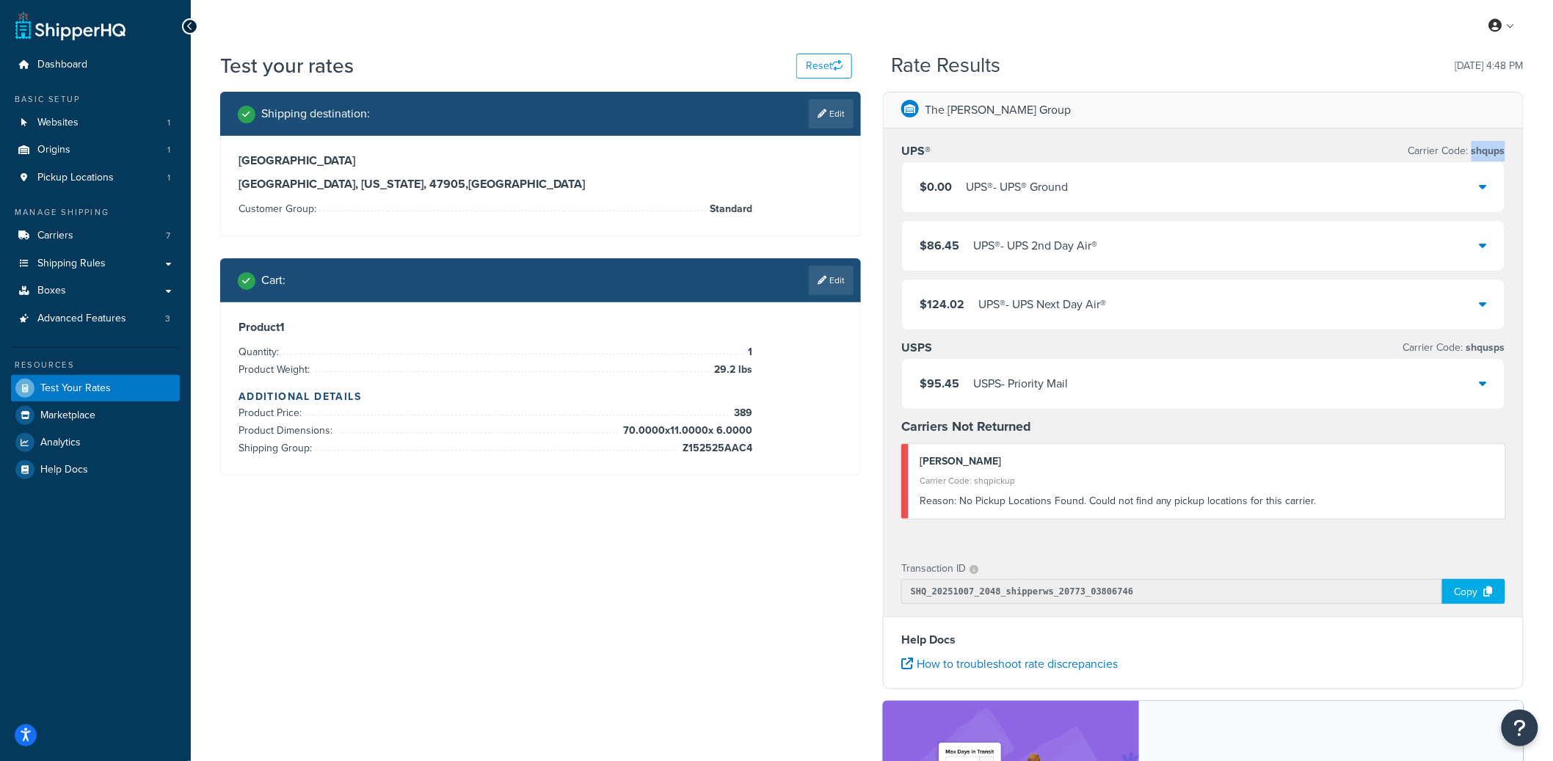
copy span "shqups"
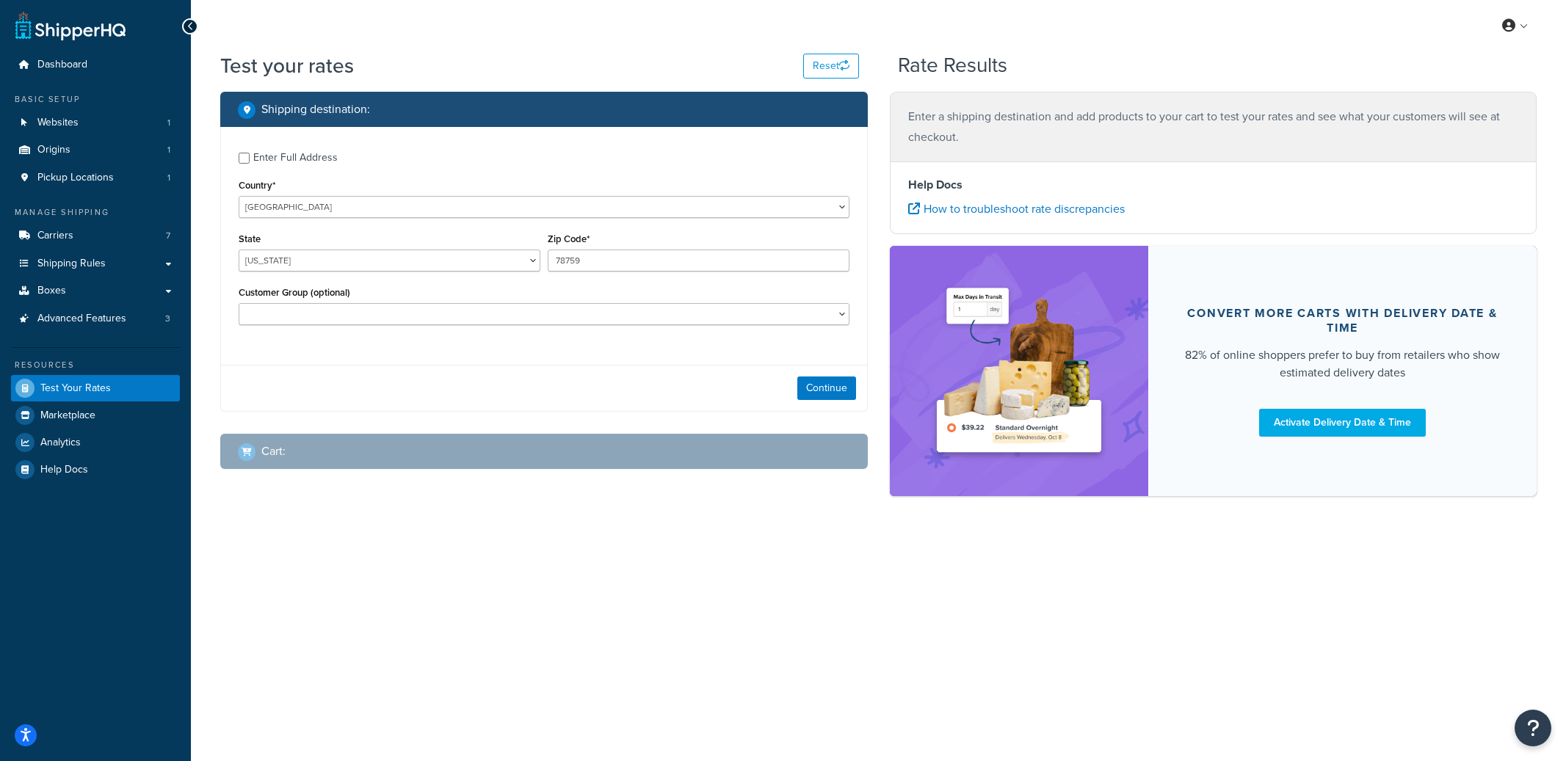
select select "[GEOGRAPHIC_DATA]"
checkbox input "true"
type input "47980"
select select "IN"
select select "Standard"
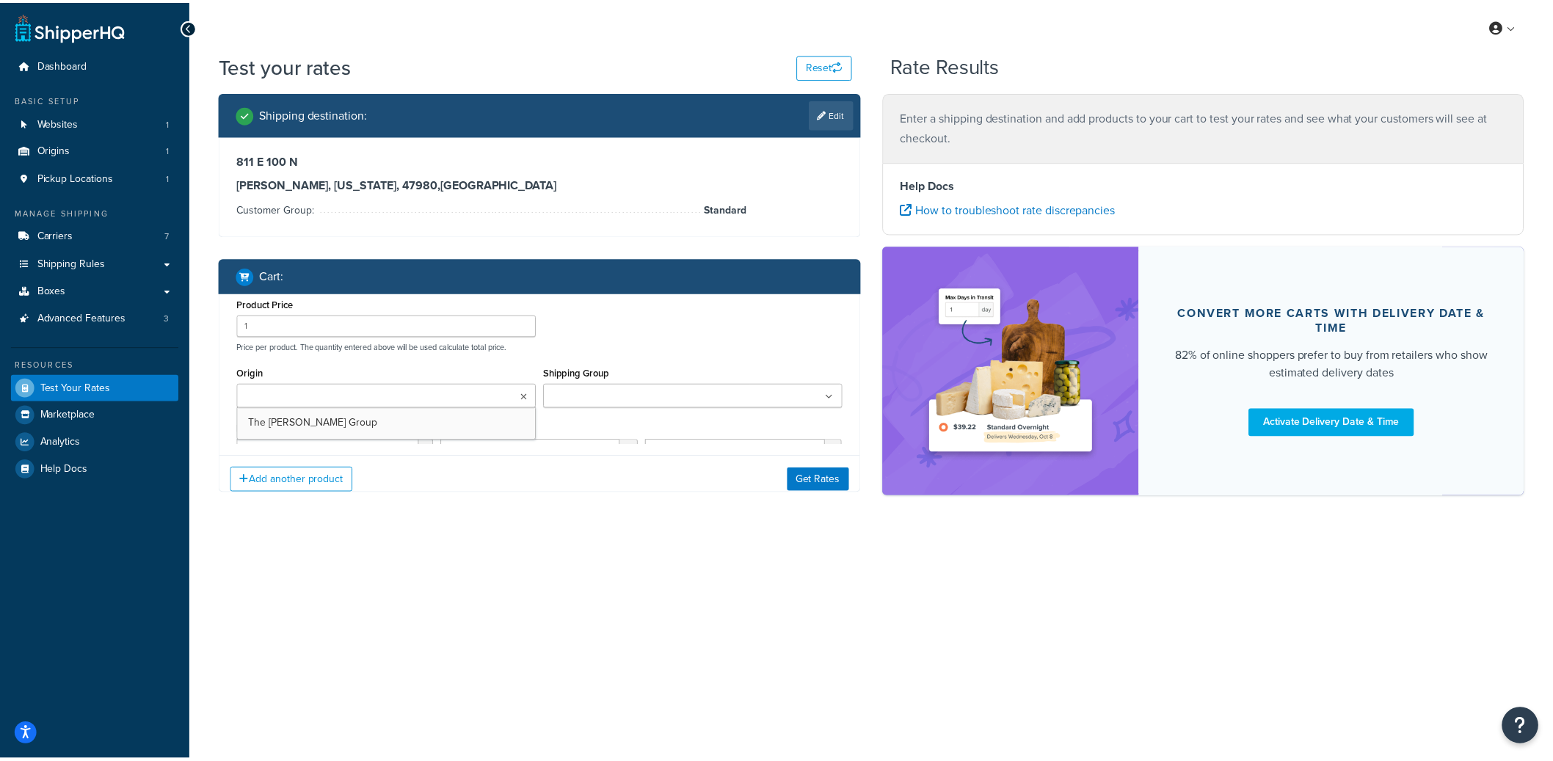
scroll to position [241, 0]
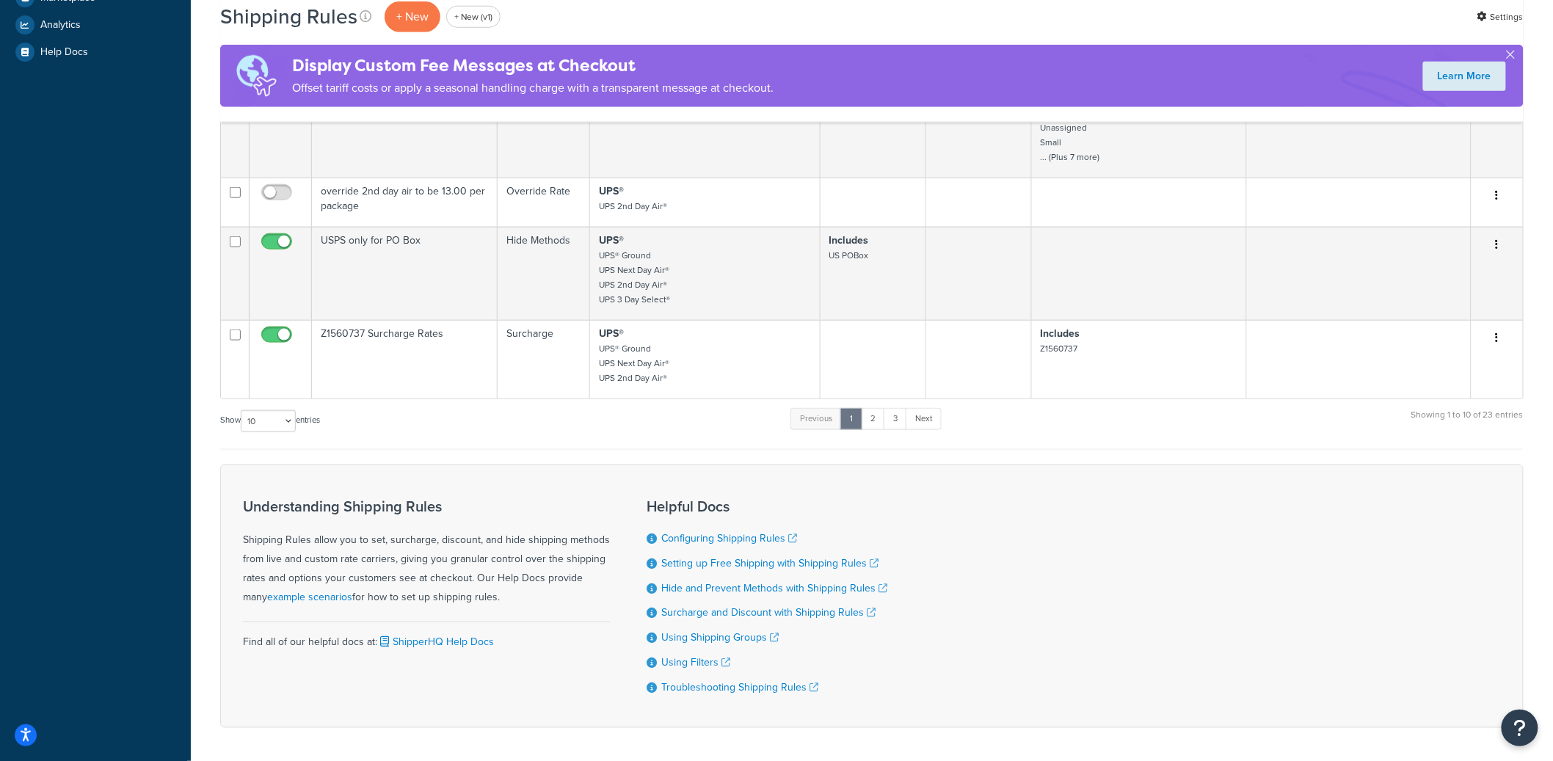
scroll to position [627, 0]
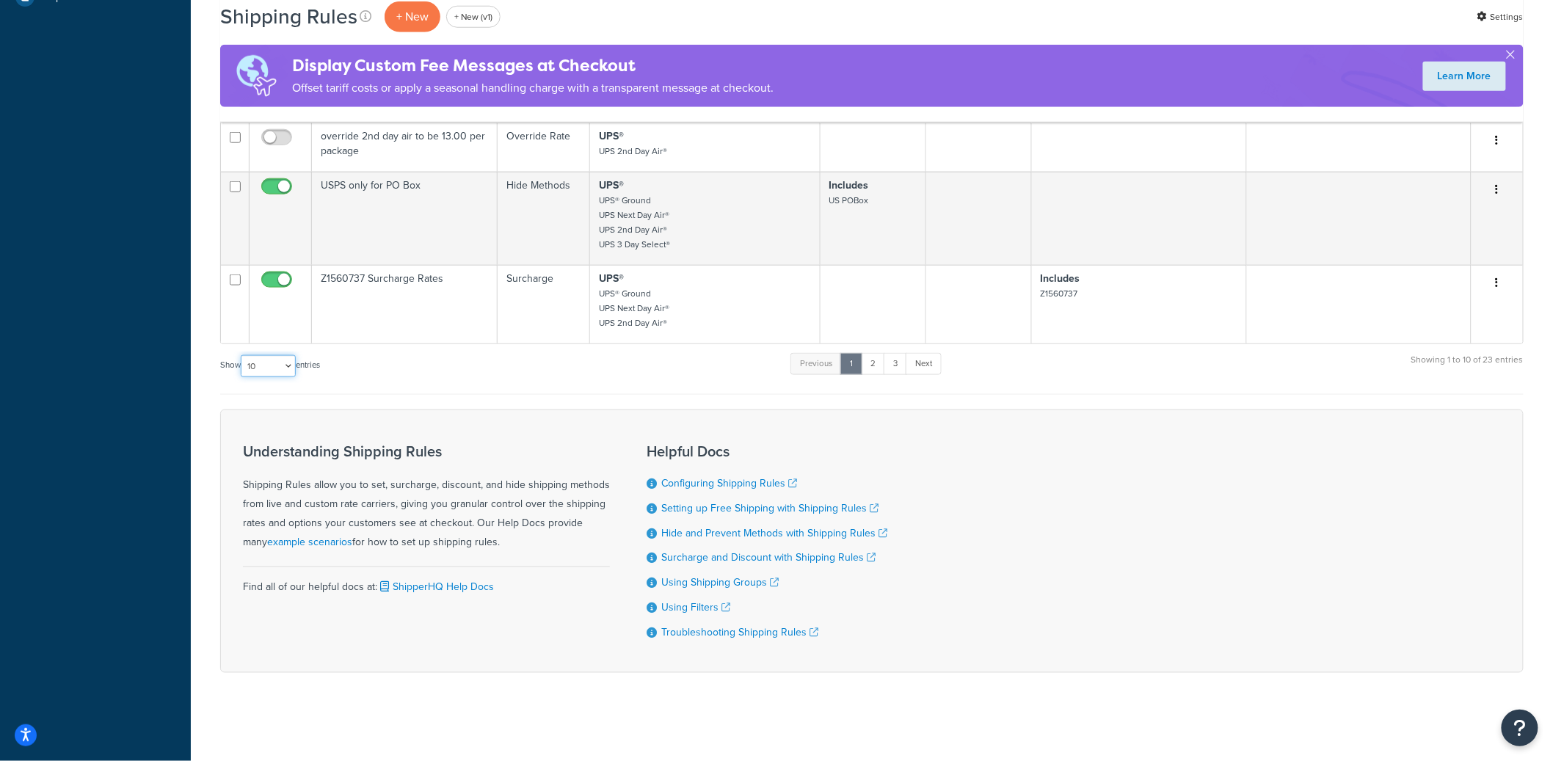
click at [295, 362] on select "10 15 25 50 100 1000" at bounding box center [268, 366] width 55 height 22
select select "50"
click at [242, 355] on select "10 15 25 50 100 1000" at bounding box center [268, 366] width 55 height 22
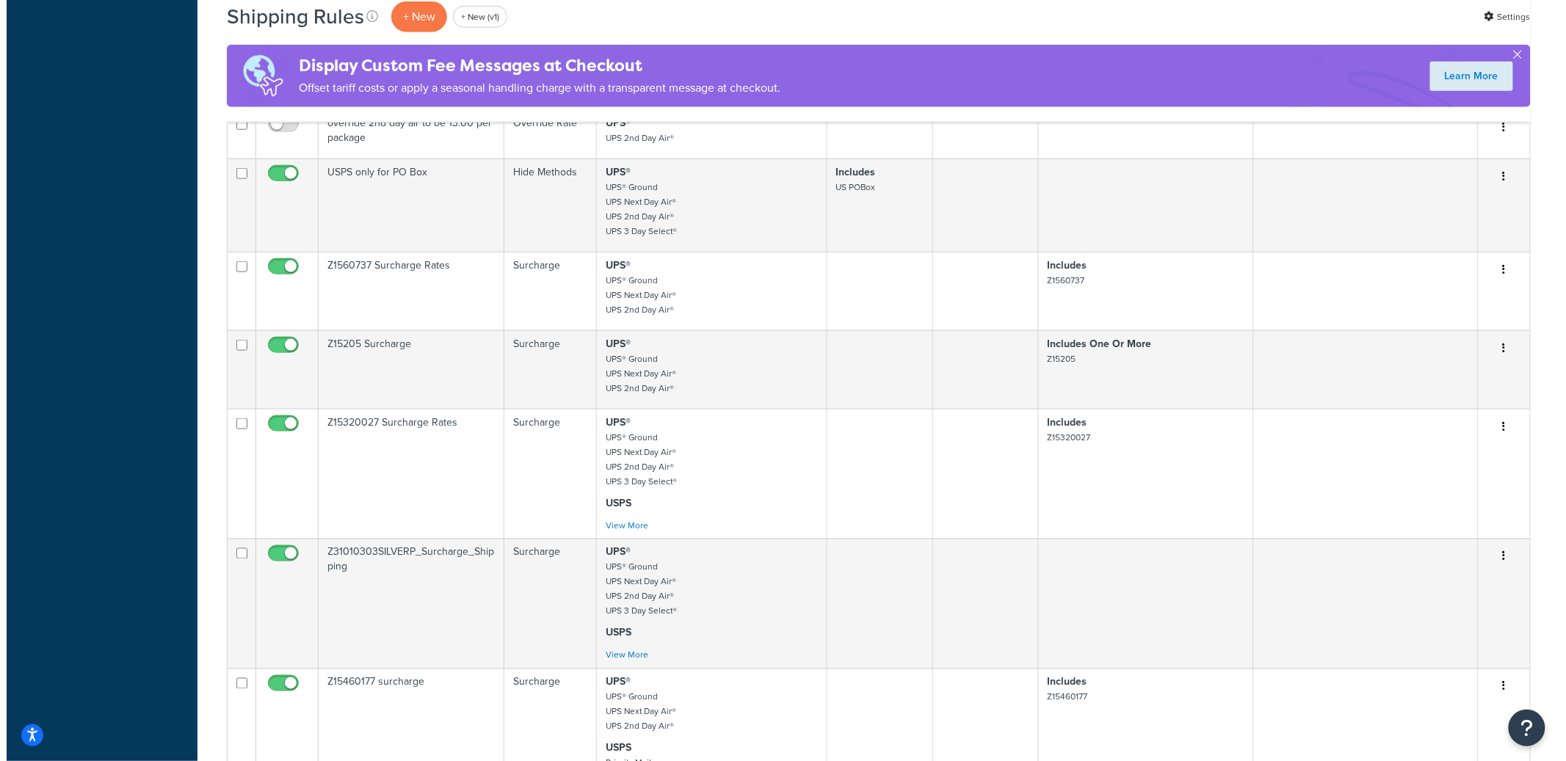
scroll to position [0, 0]
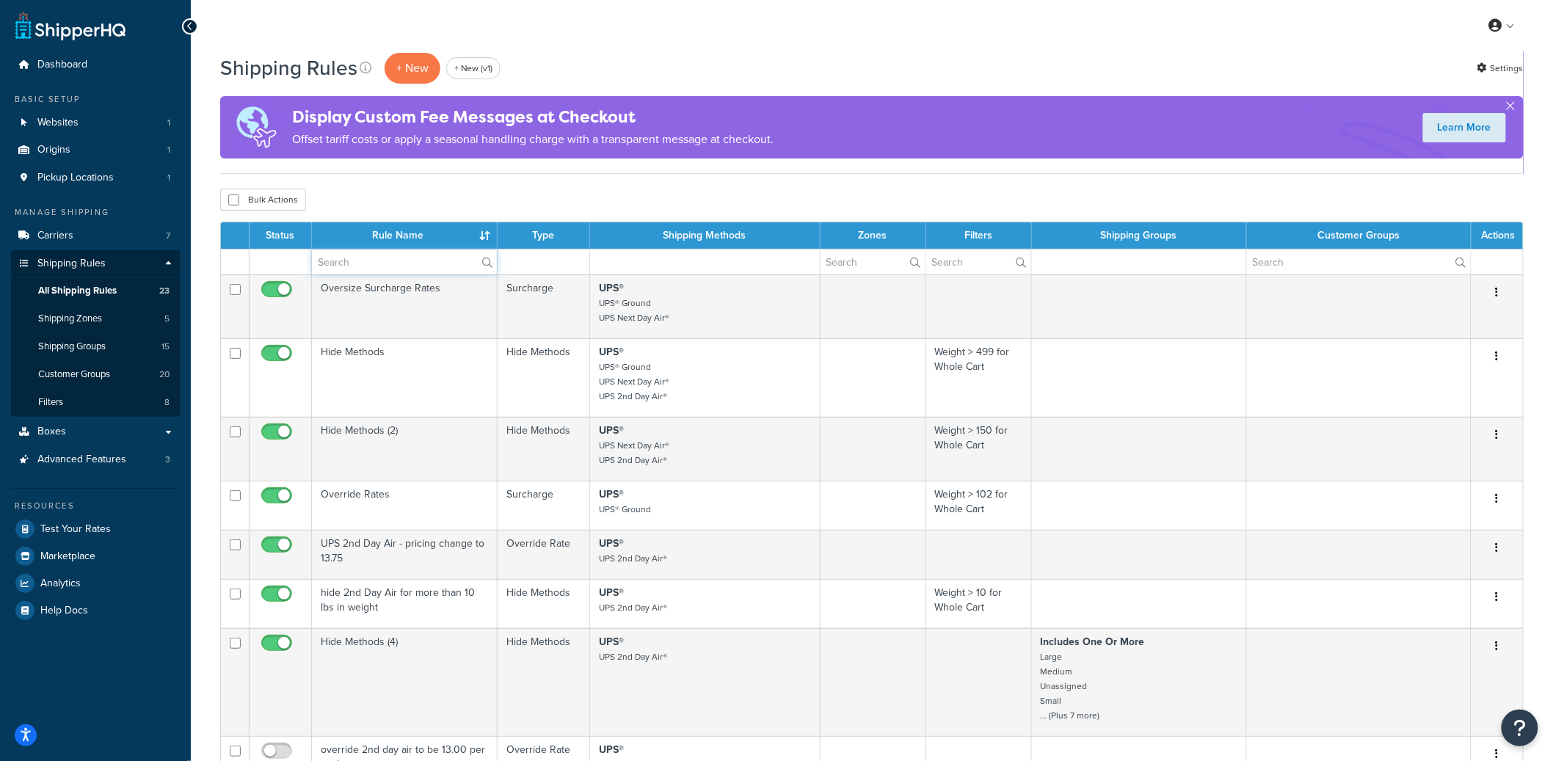
click at [411, 264] on input "text" at bounding box center [404, 262] width 185 height 25
paste input "Z152525AAC4"
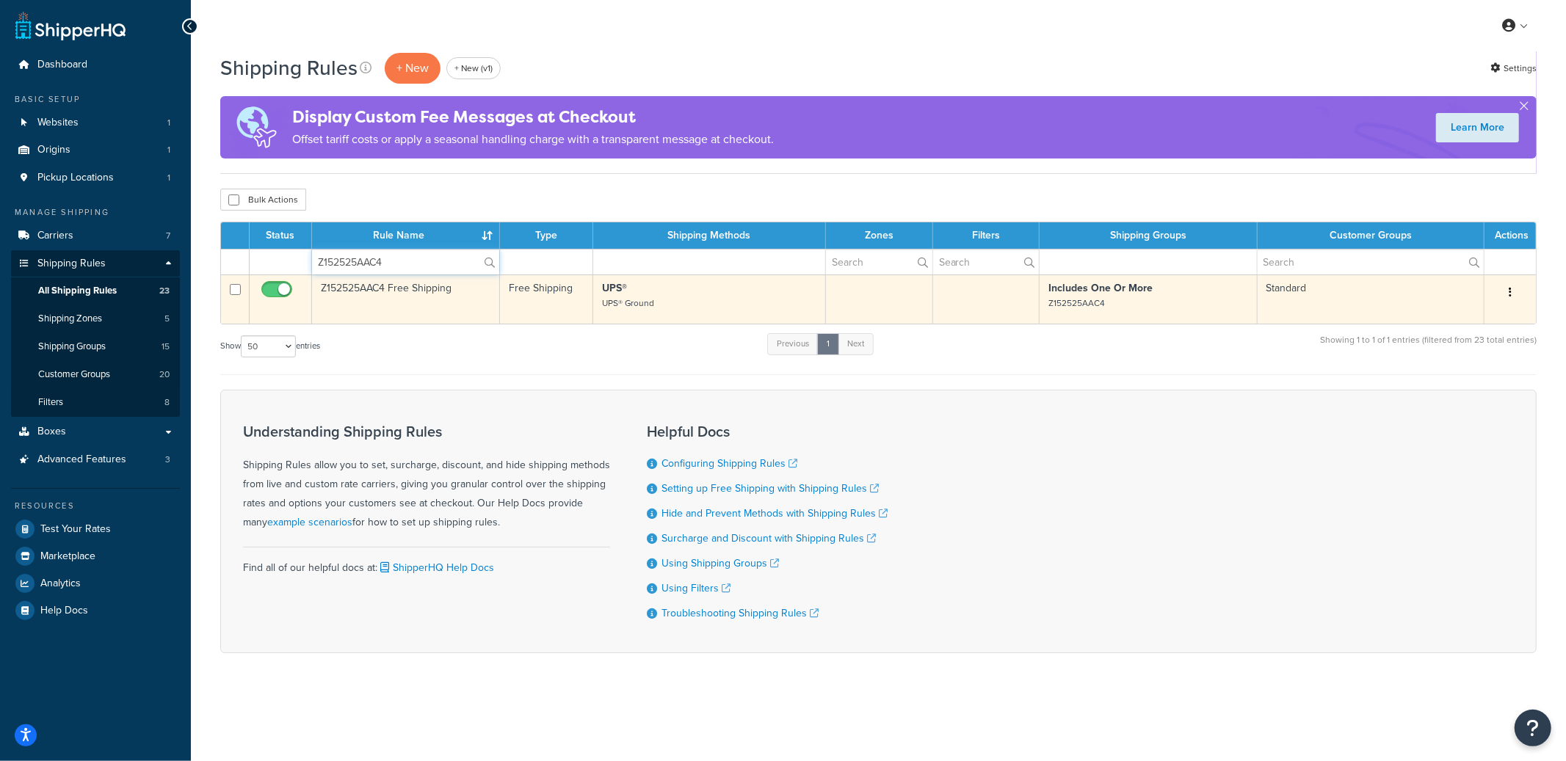
type input "Z152525AAC4"
click at [376, 288] on td "Z152525AAC4 Free Shipping" at bounding box center [406, 299] width 188 height 49
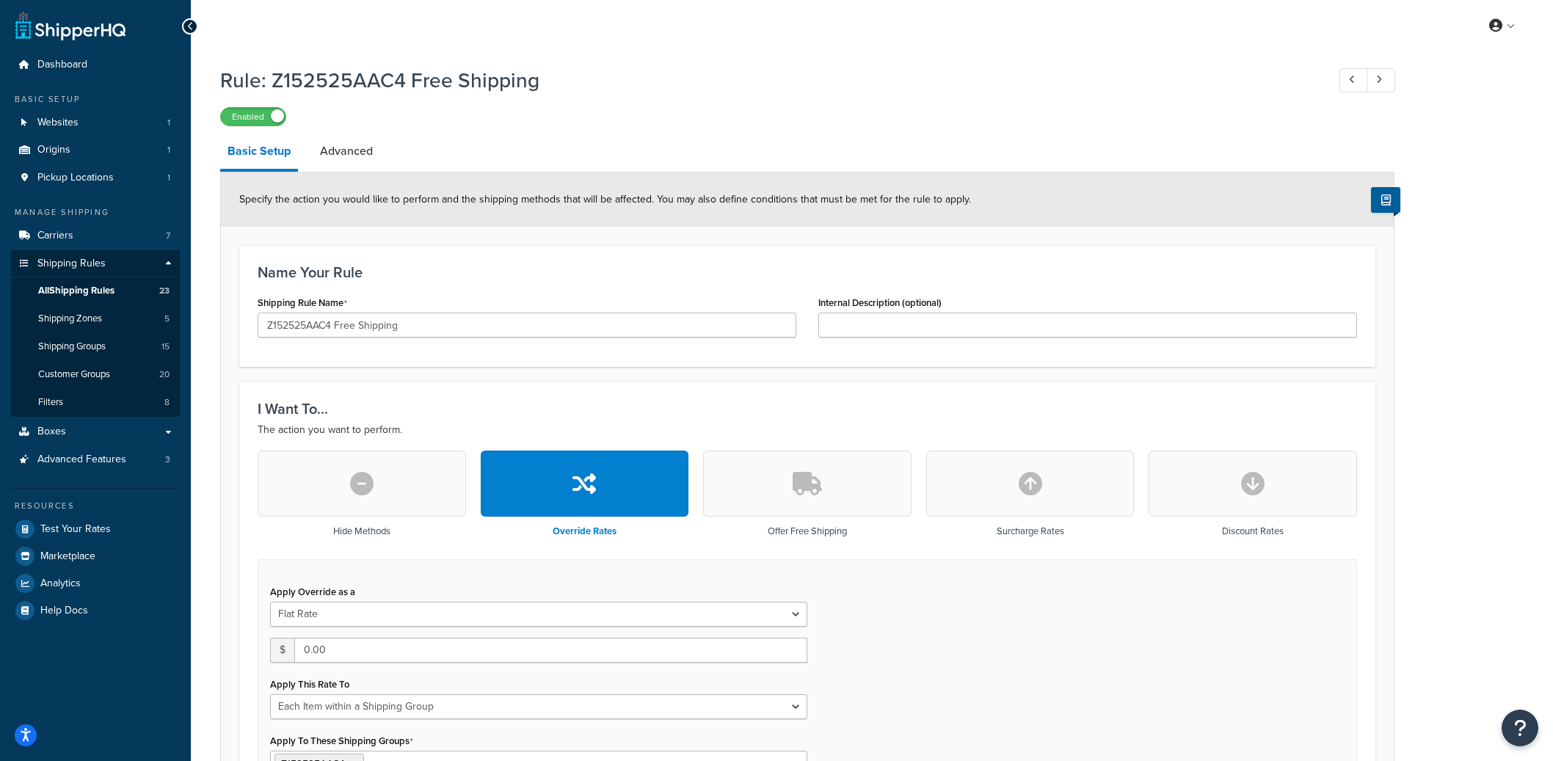
select select "ITEM"
click at [339, 325] on input "Z152525AAC4 Free Shipping" at bounding box center [527, 325] width 539 height 25
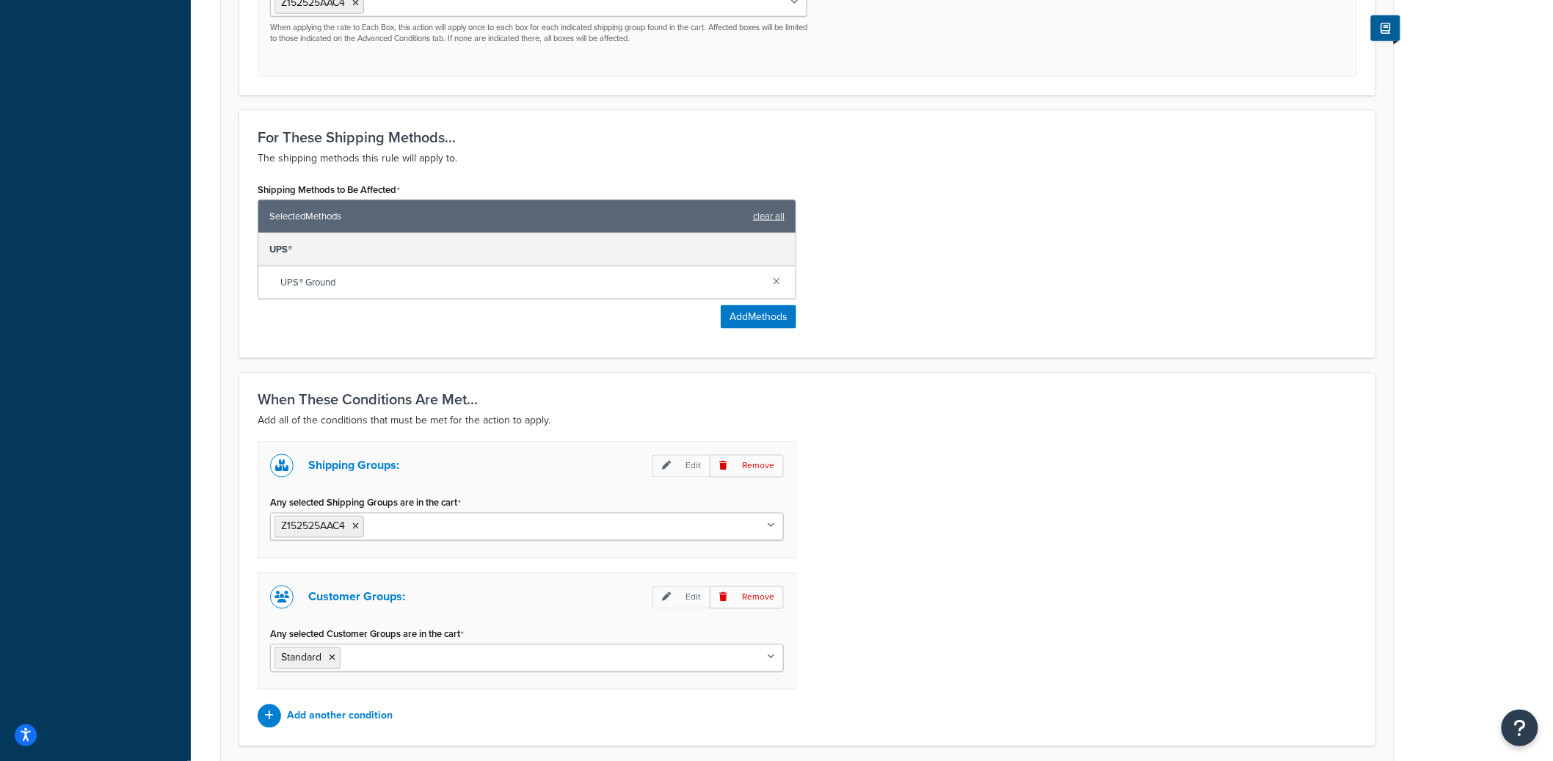
scroll to position [782, 0]
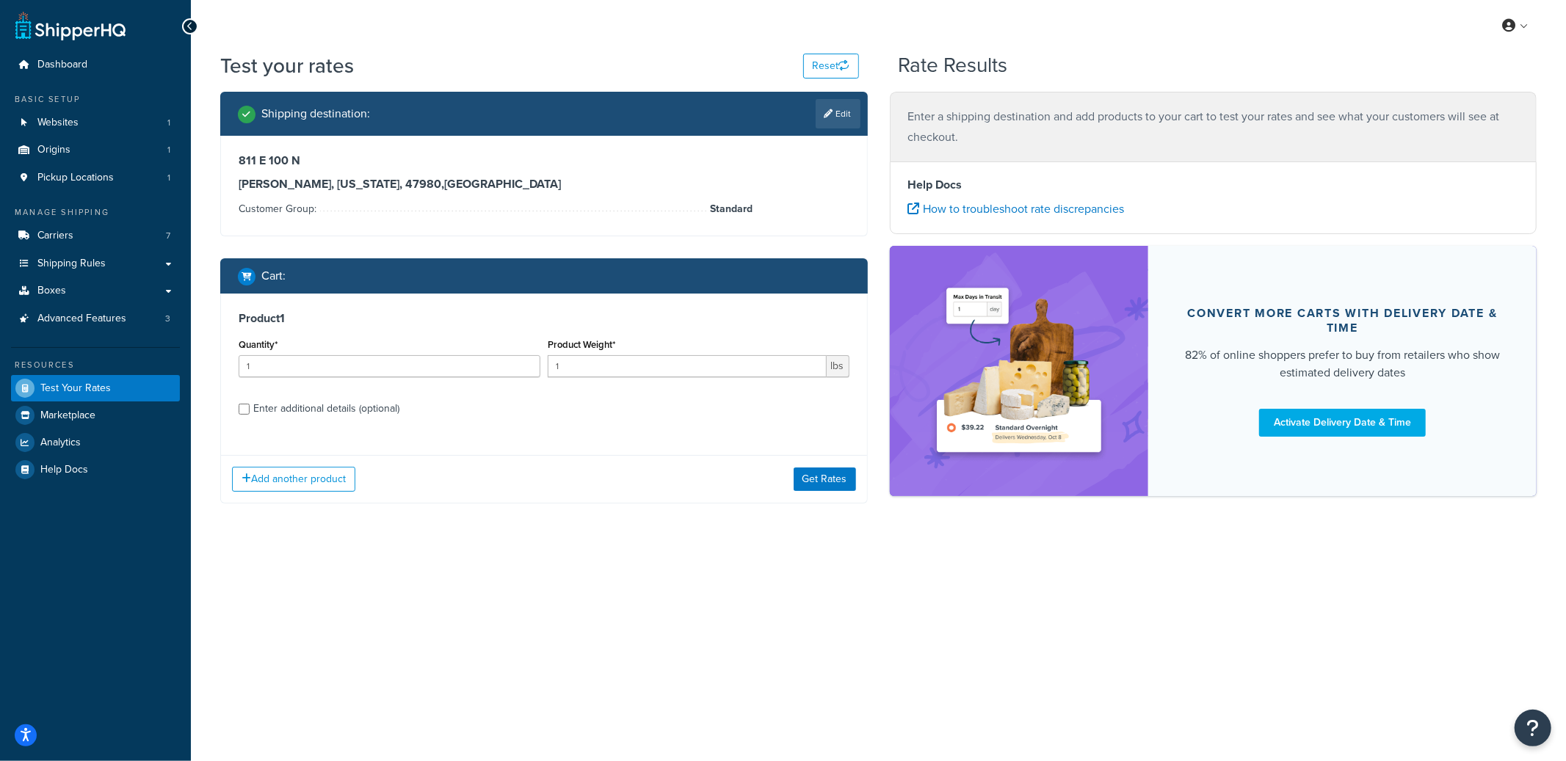
select select "IN"
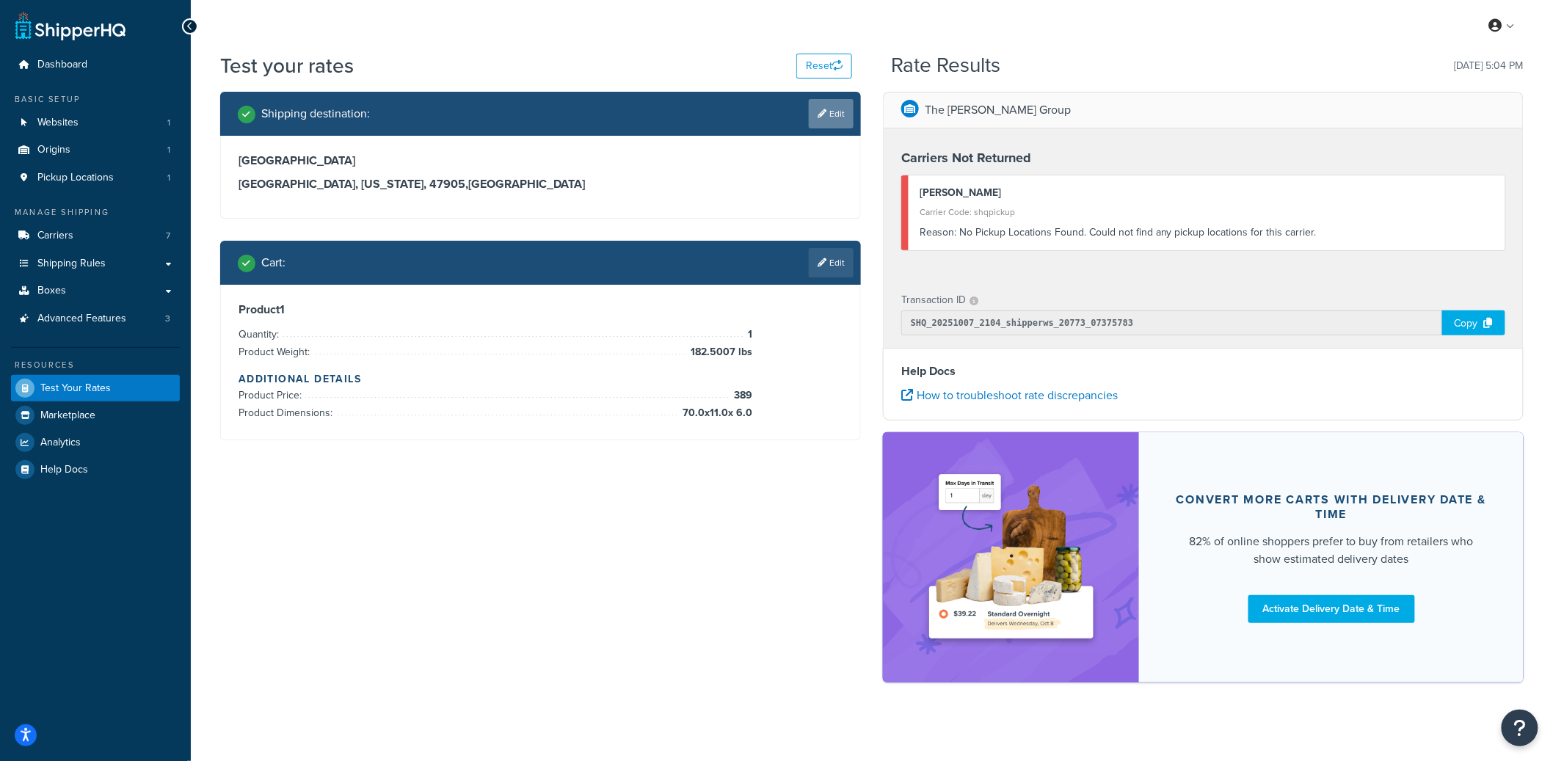
click at [837, 120] on link "Edit" at bounding box center [831, 113] width 45 height 29
select select "IN"
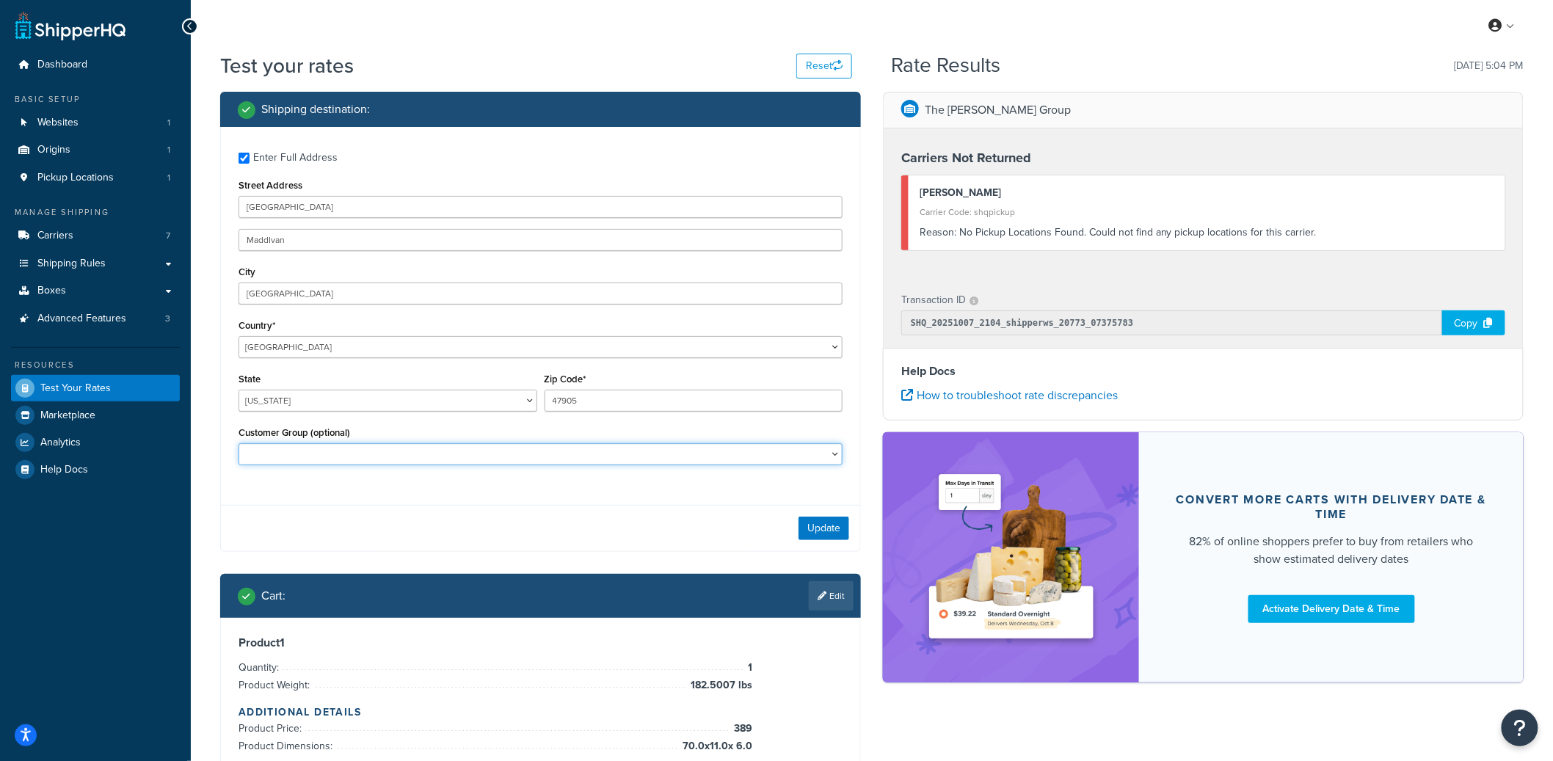
click at [339, 460] on select "GOV - L5 Gov - L5 Net Terms SNT L1 L1 Net Terms SNT L10 L10 Net Terms SNT L2 L2…" at bounding box center [541, 454] width 604 height 22
select select "Standard"
click at [239, 444] on select "GOV - L5 Gov - L5 Net Terms SNT L1 L1 Net Terms SNT L10 L10 Net Terms SNT L2 L2…" at bounding box center [541, 454] width 604 height 22
click at [819, 524] on button "Update" at bounding box center [824, 528] width 51 height 23
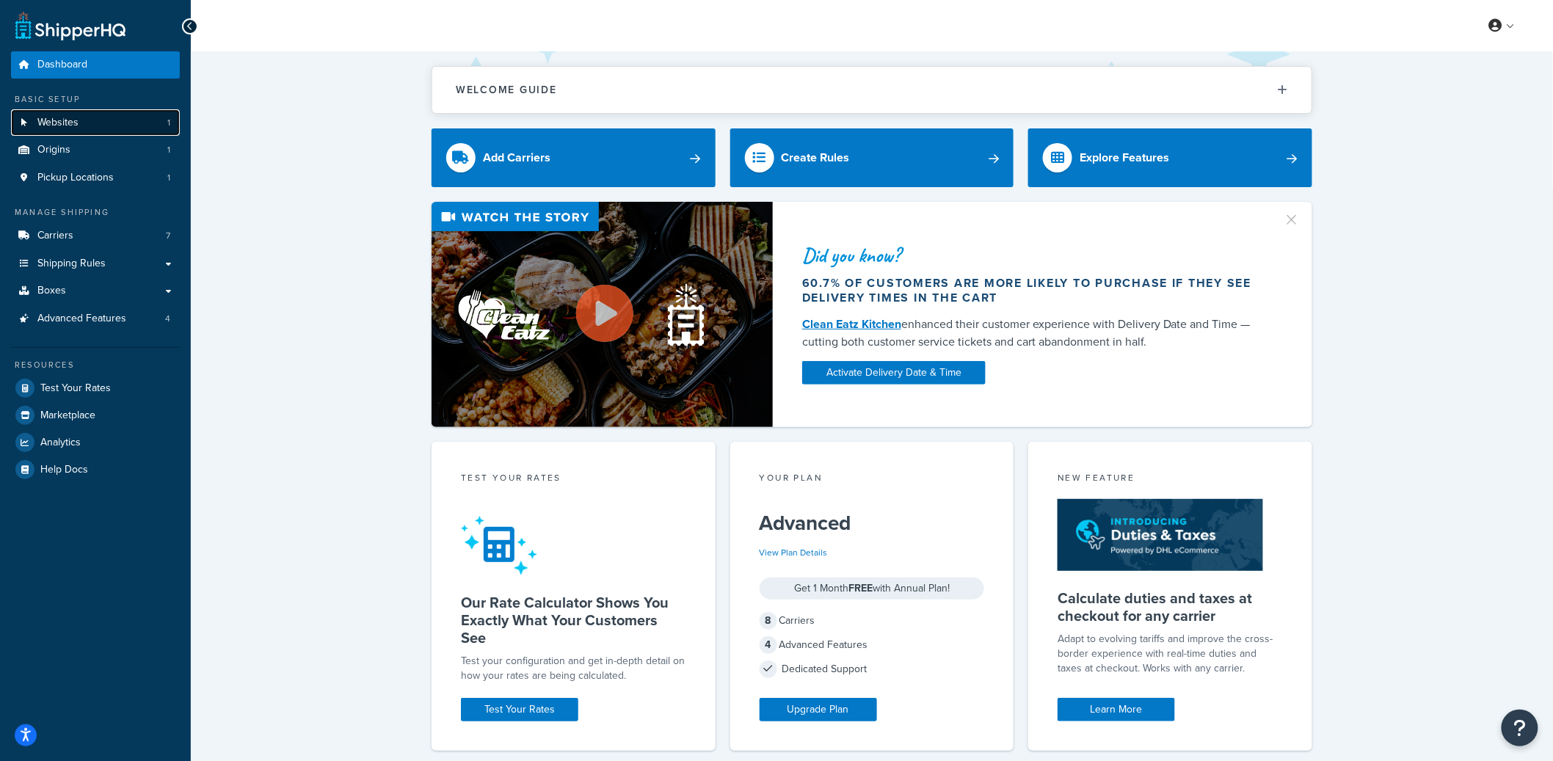
click at [114, 123] on link "Websites 1" at bounding box center [95, 122] width 169 height 27
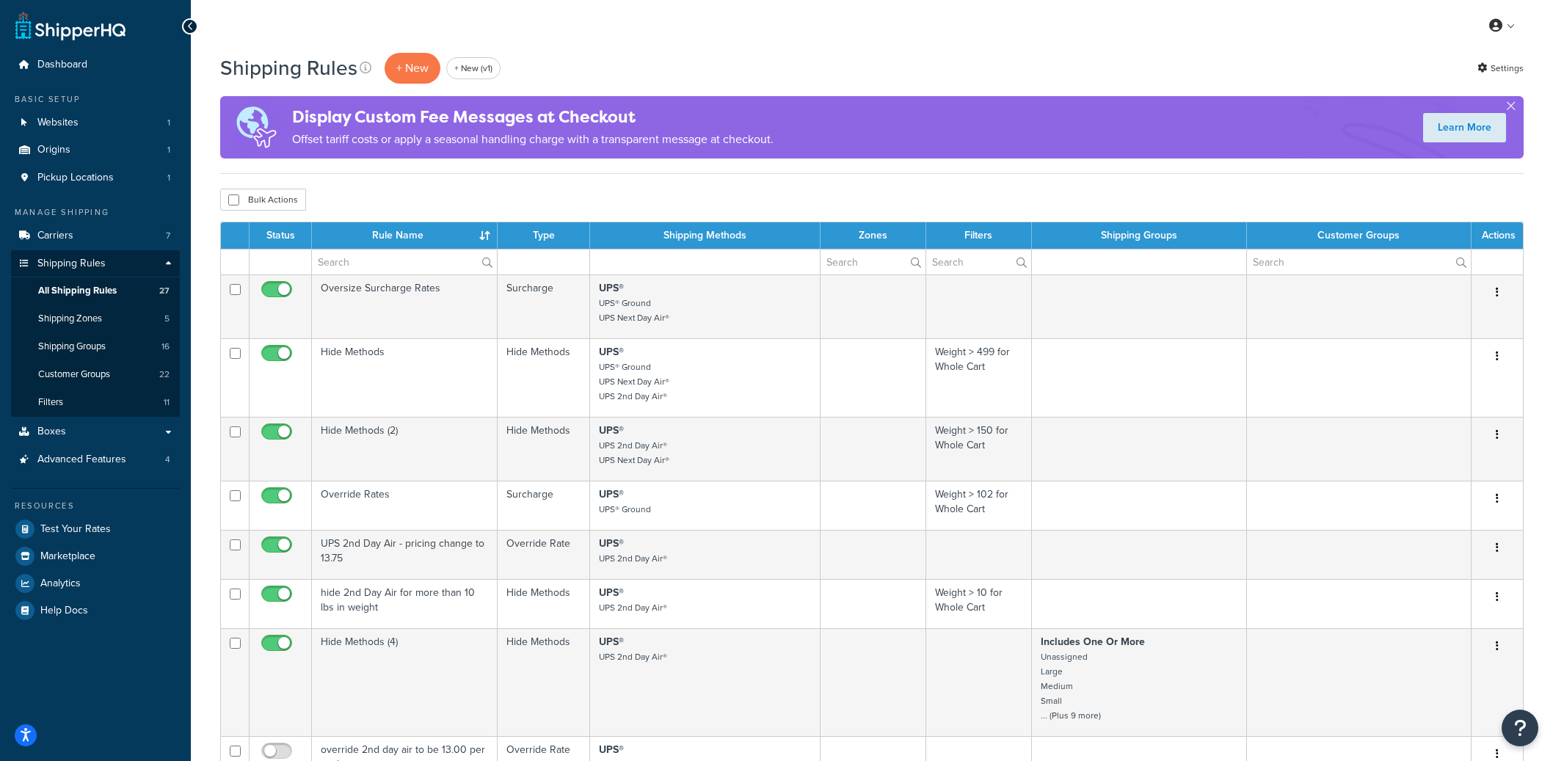
select select "50"
click at [432, 266] on input "text" at bounding box center [404, 262] width 185 height 25
paste input "Z152525AAC4"
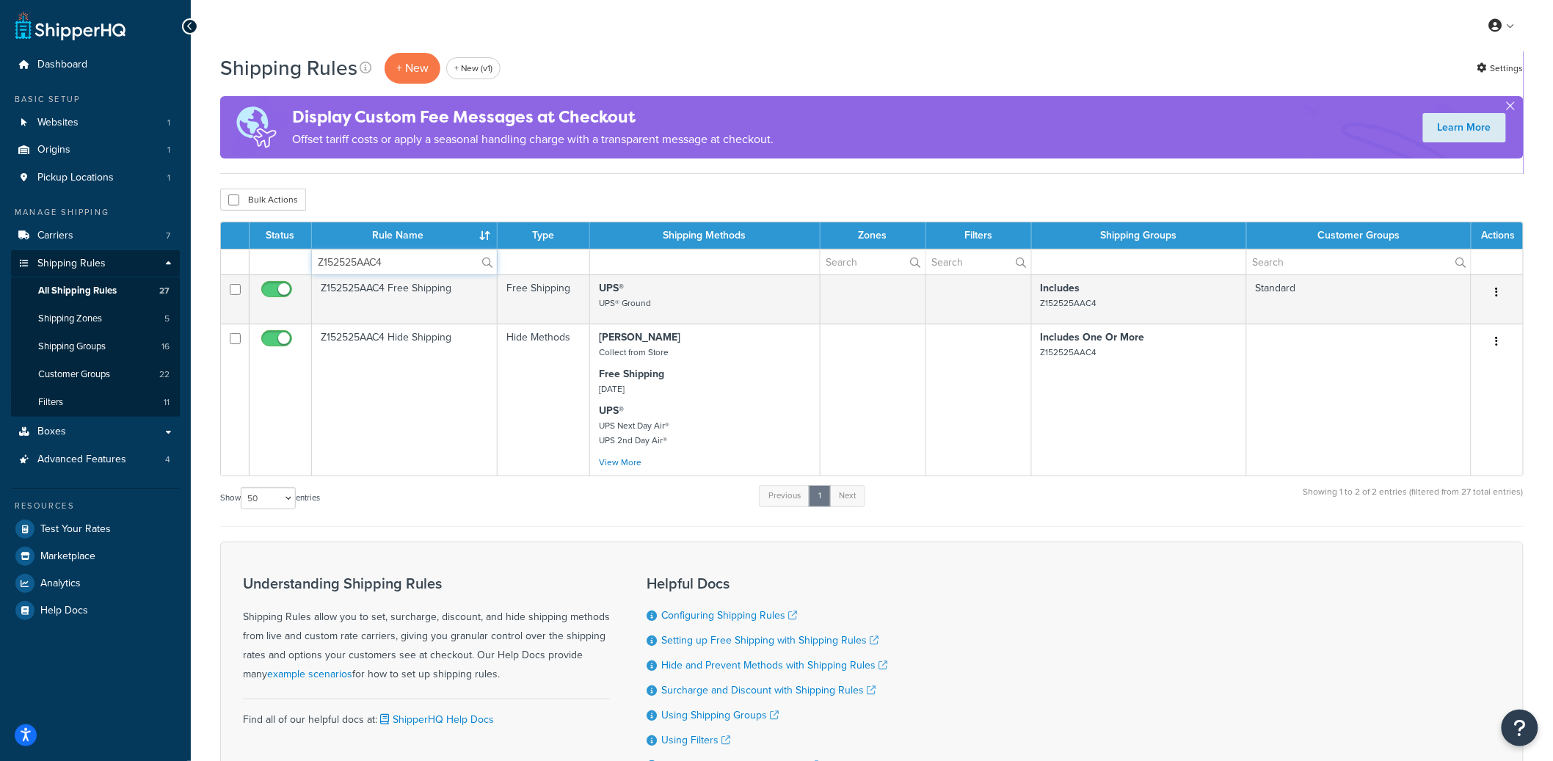
type input "Z152525AAC4"
click at [428, 258] on input "Z152525AAC4" at bounding box center [404, 262] width 185 height 25
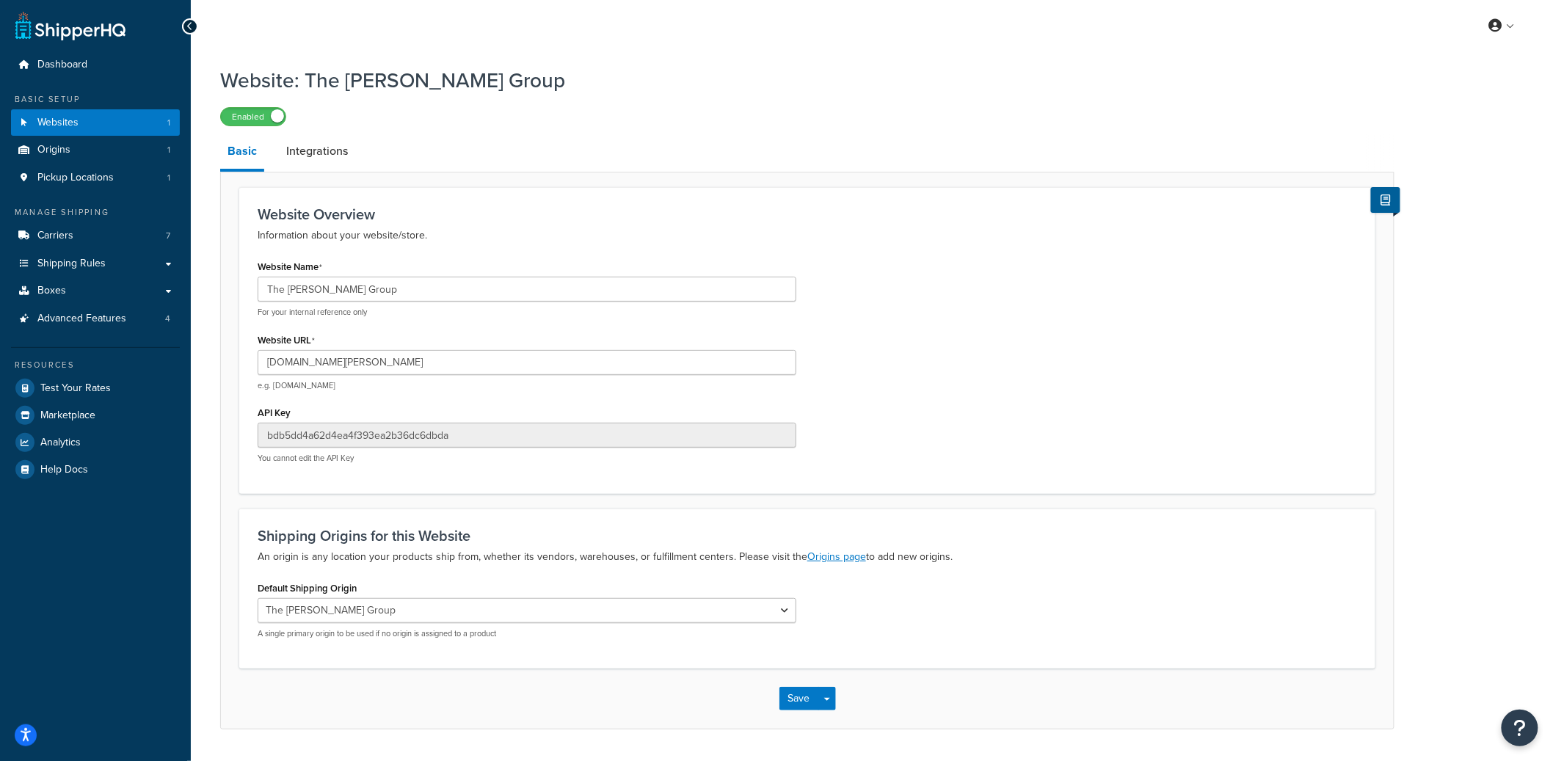
click at [321, 368] on input "[DOMAIN_NAME][PERSON_NAME]" at bounding box center [527, 362] width 539 height 25
click at [338, 435] on input "bdb5dd4a62d4ea4f393ea2b36dc6dbda" at bounding box center [527, 435] width 539 height 25
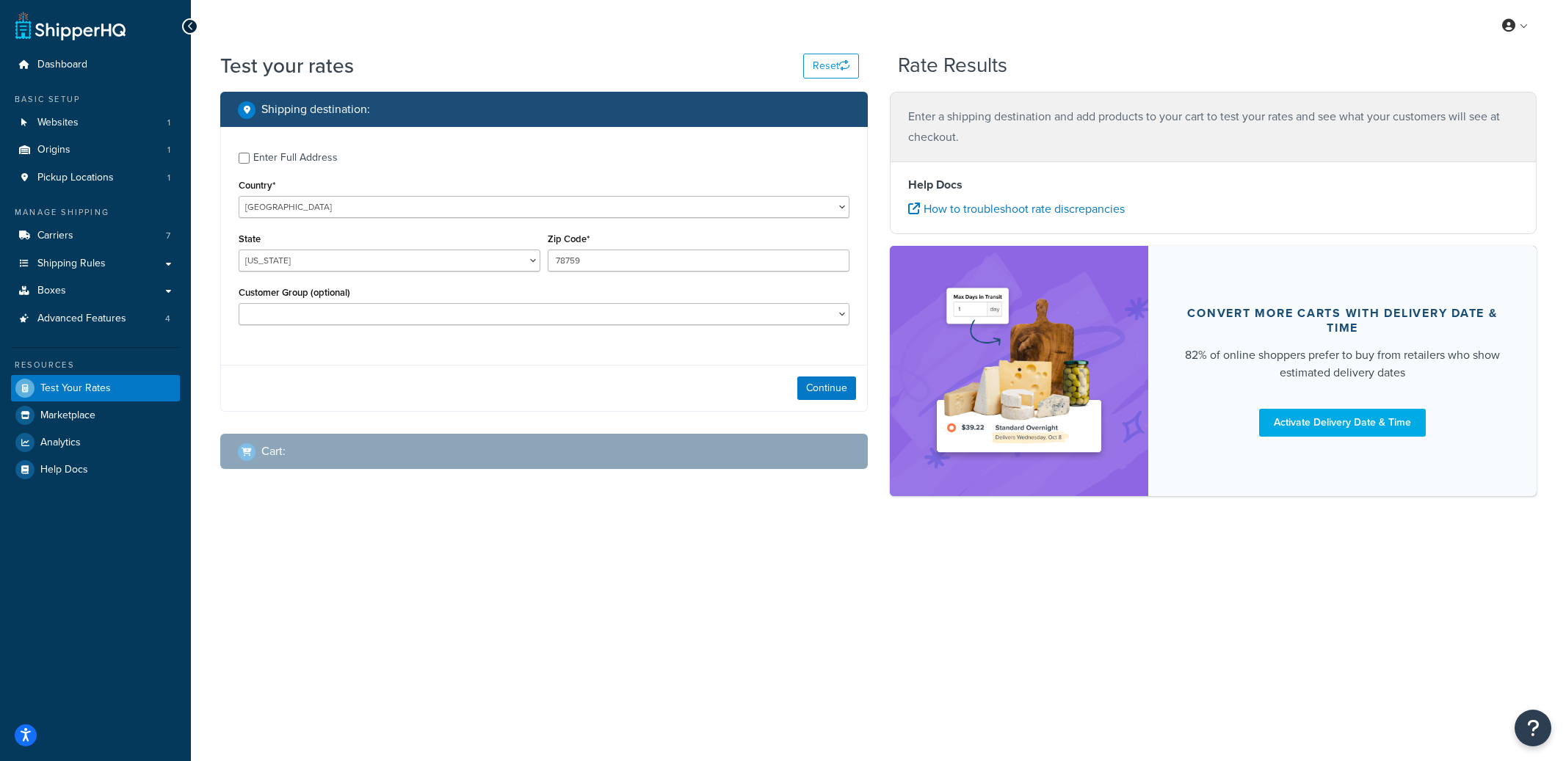
select select "TX"
checkbox input "true"
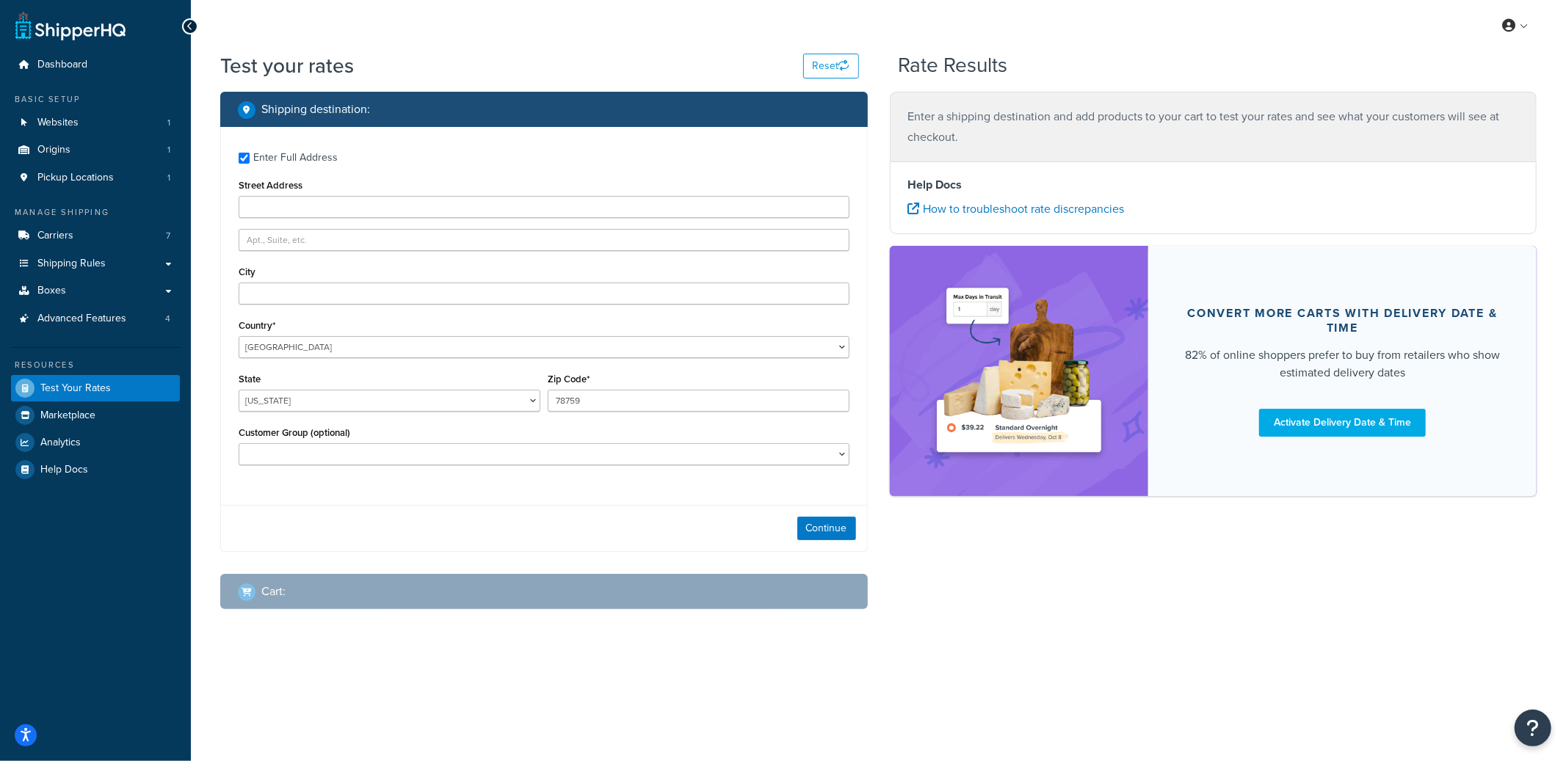
type input "911 COURTLAND AVE"
type input "LAFAYETTE"
type input "47905"
select select "IN"
select select "Standard"
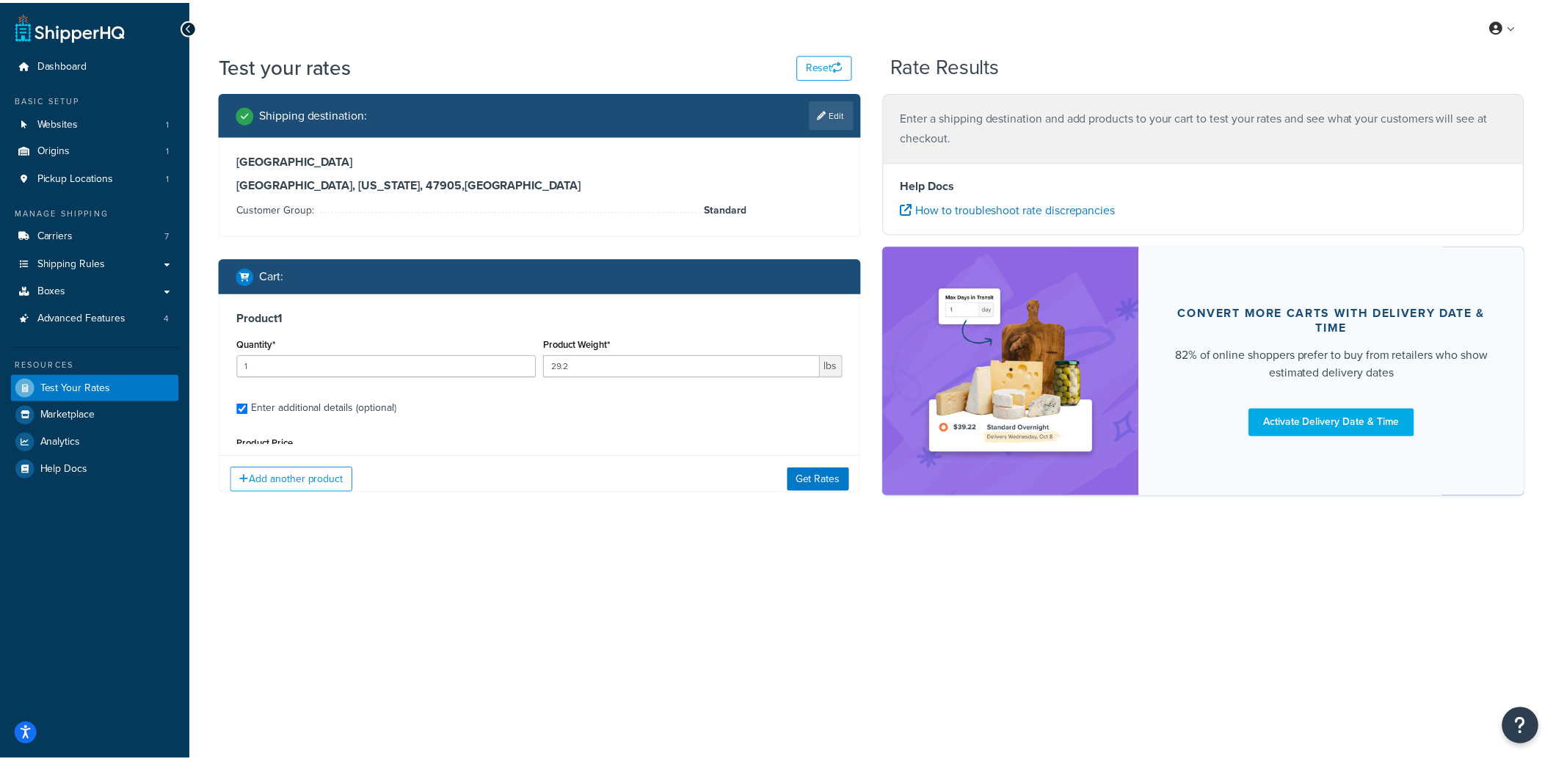
scroll to position [138, 0]
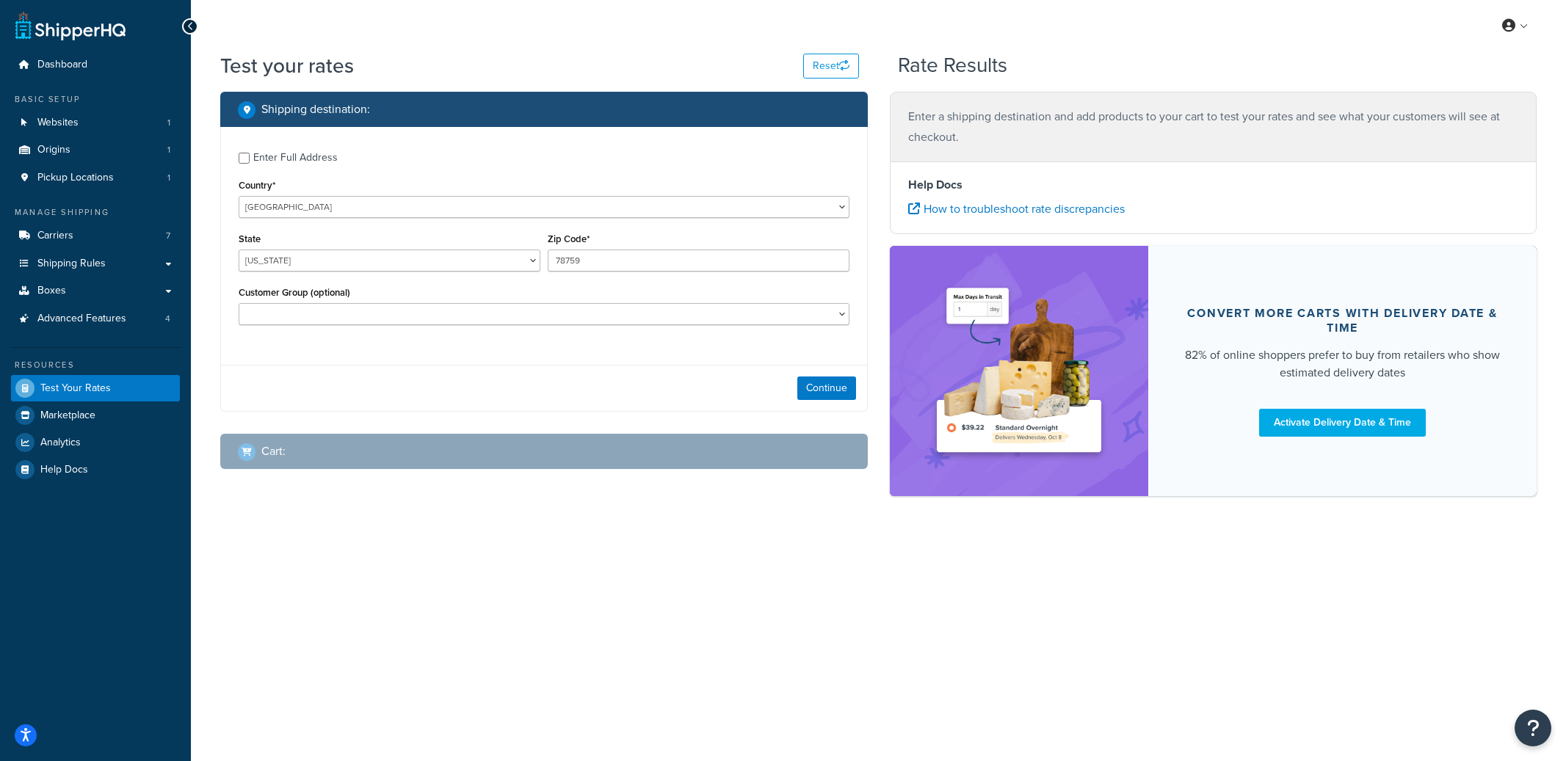
select select "[GEOGRAPHIC_DATA]"
checkbox input "true"
type input "47980"
select select "IN"
select select "Standard"
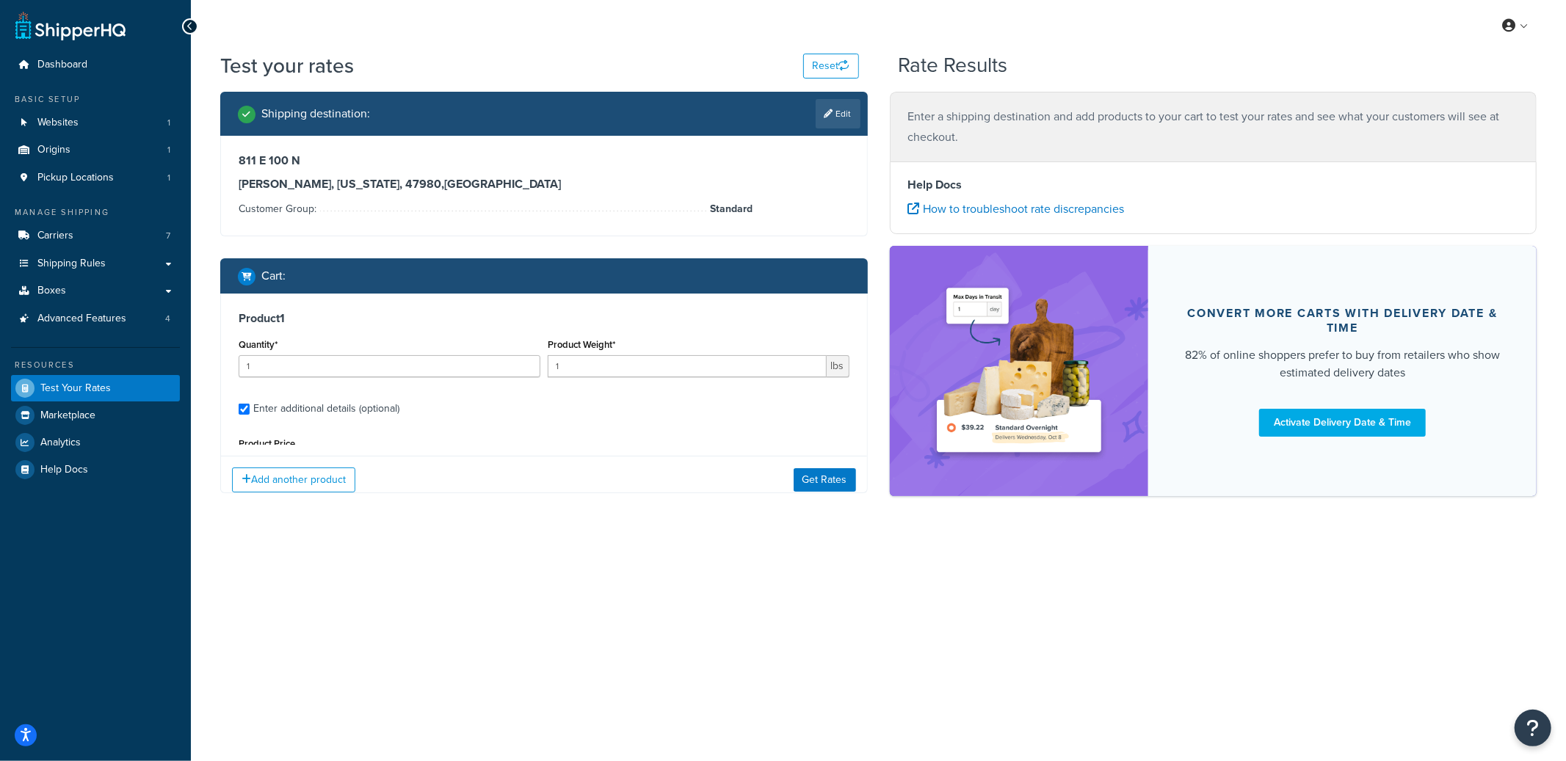
type input "12"
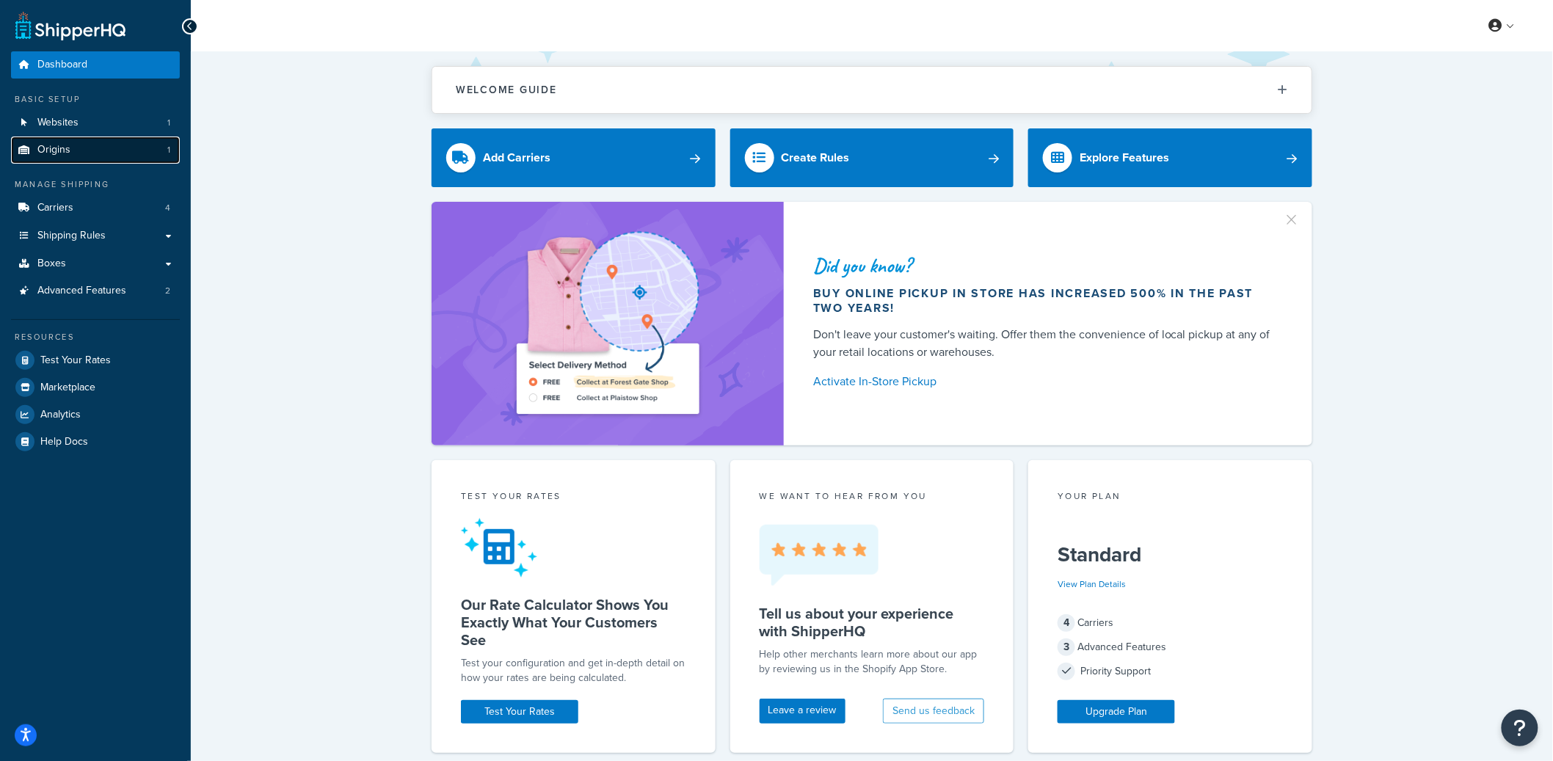
click at [139, 137] on link "Origins 1" at bounding box center [95, 150] width 169 height 27
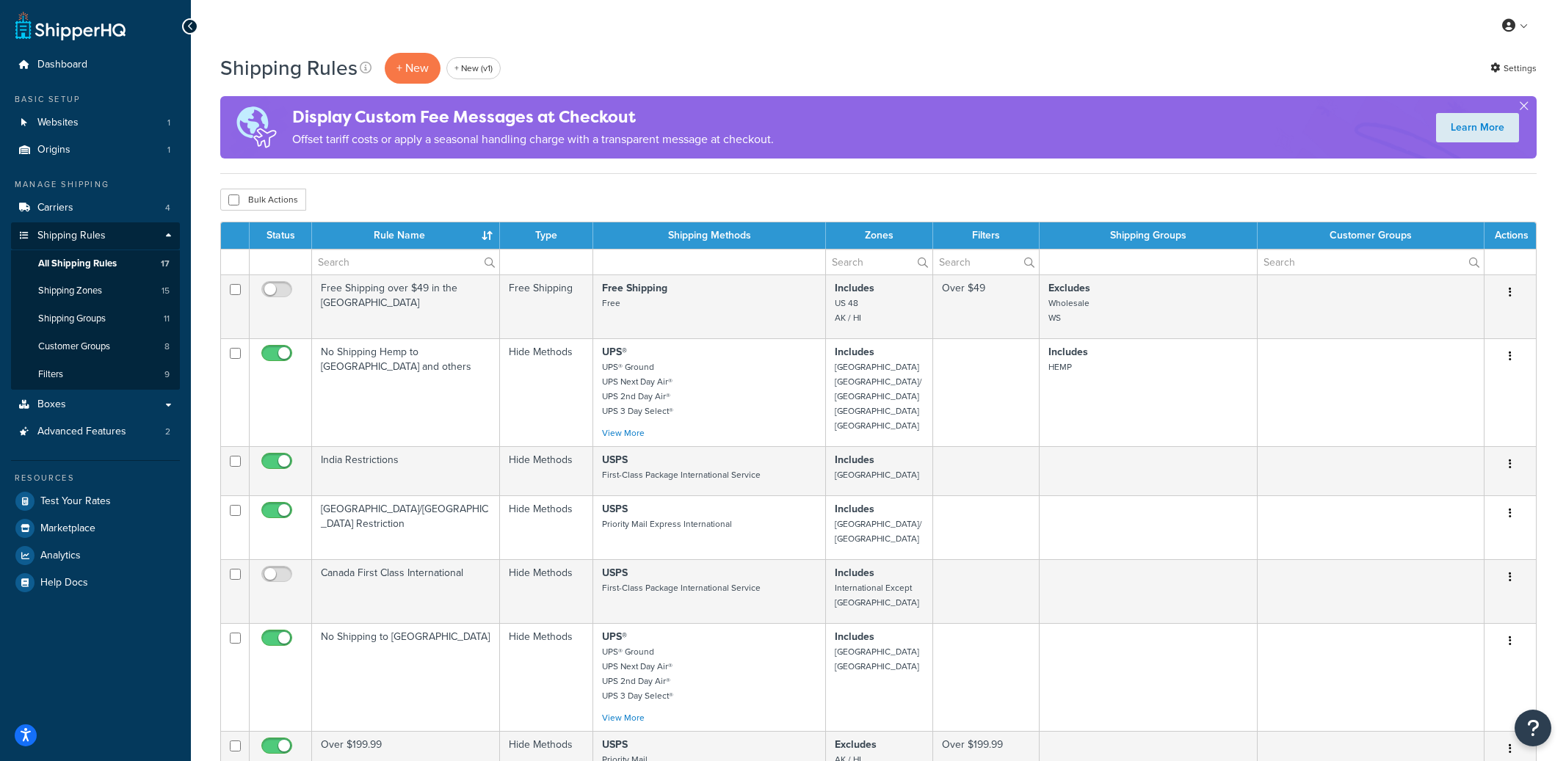
select select "50"
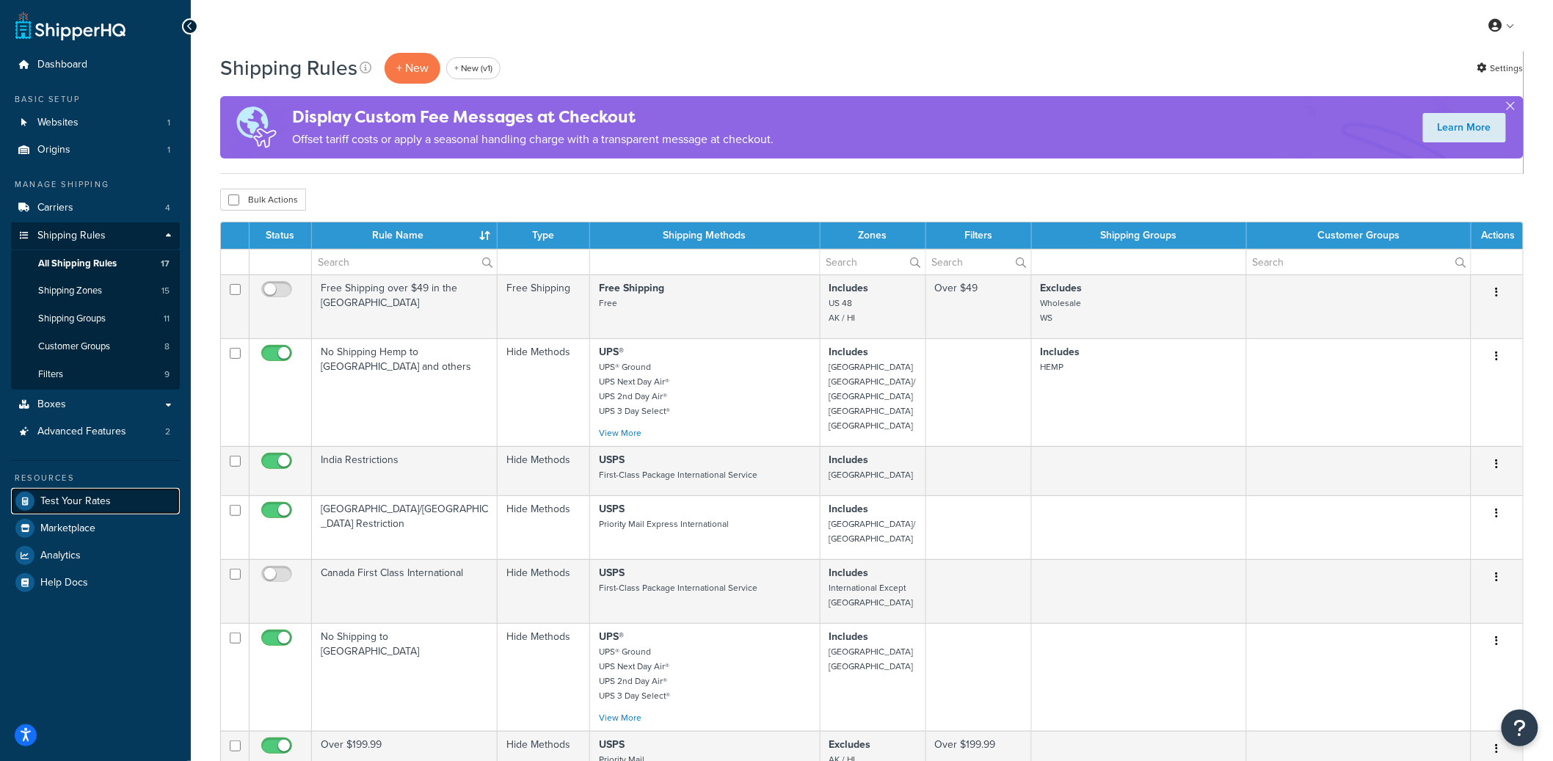
click at [63, 501] on span "Test Your Rates" at bounding box center [75, 502] width 70 height 12
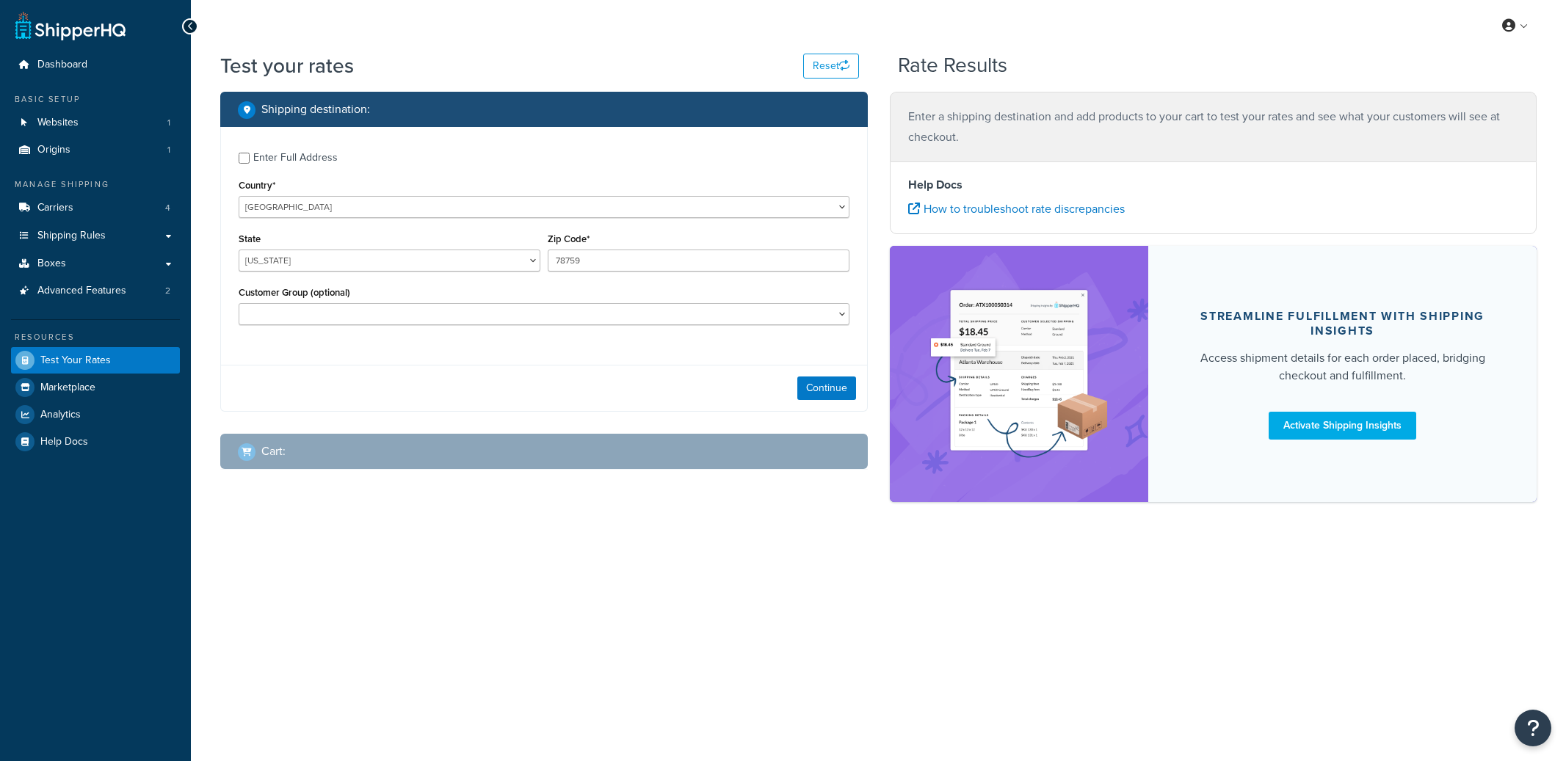
select select "[GEOGRAPHIC_DATA]"
checkbox input "true"
select select "Wholesale"
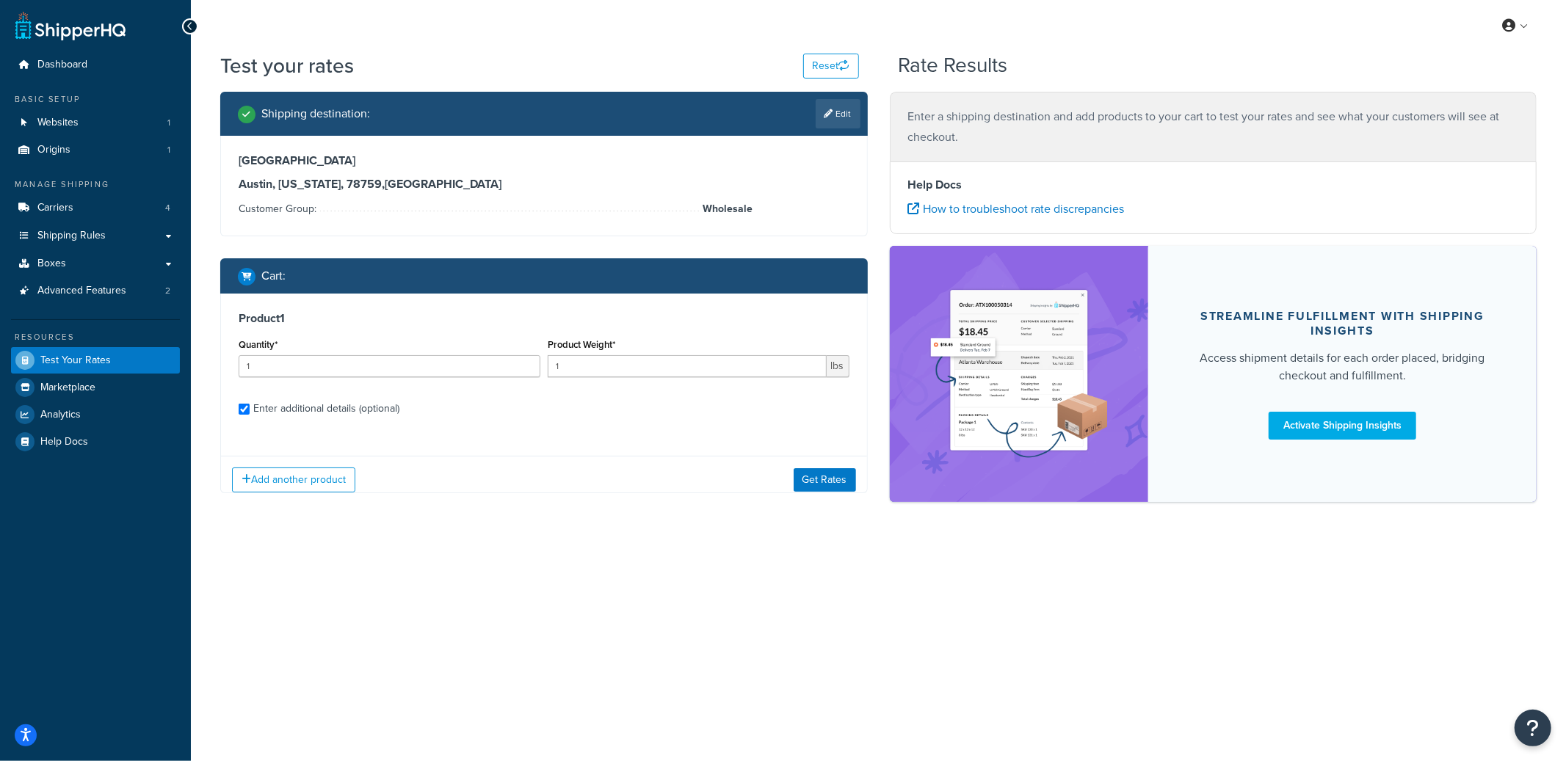
checkbox input "true"
type input "0.5005"
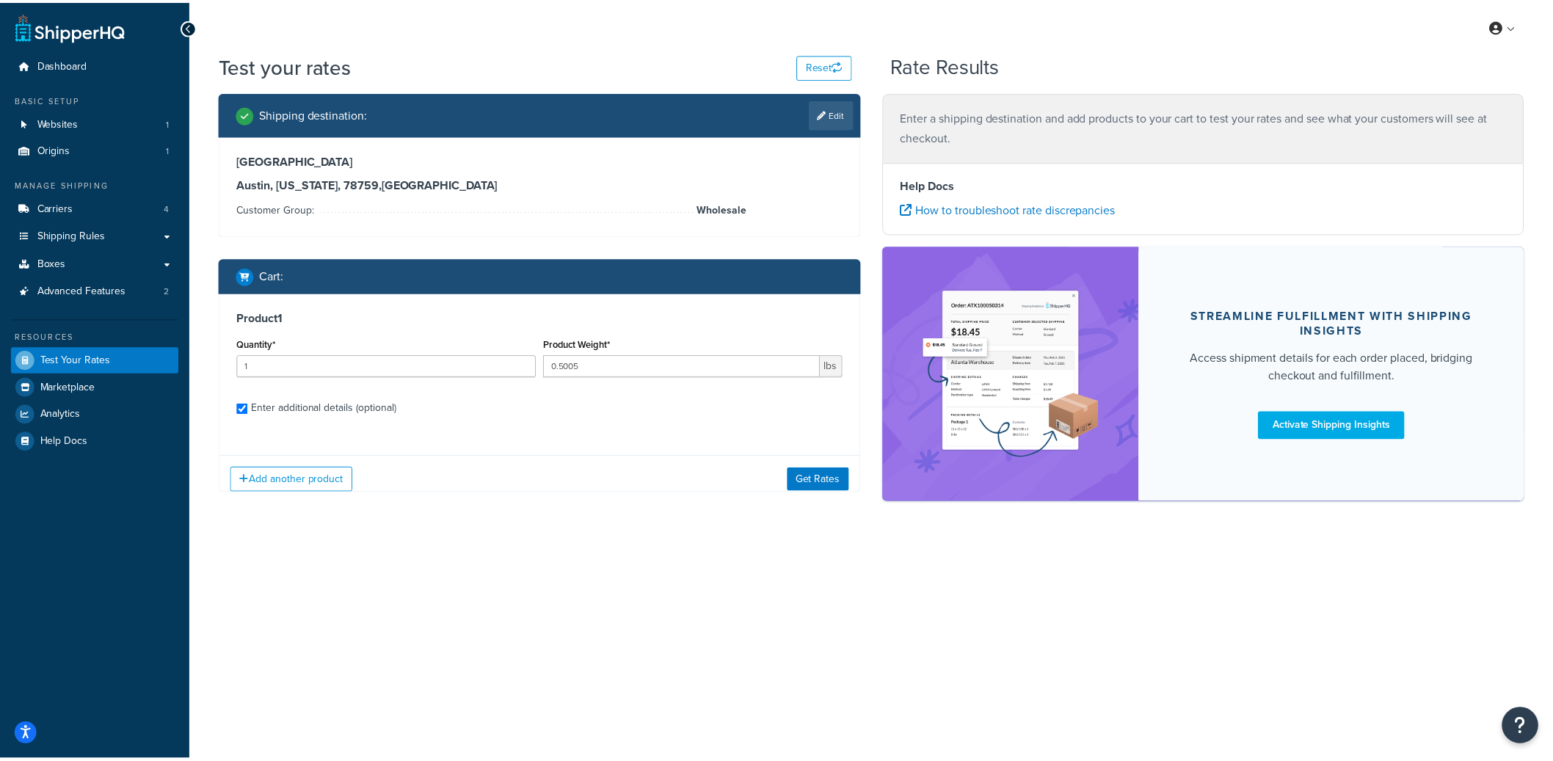
scroll to position [139, 0]
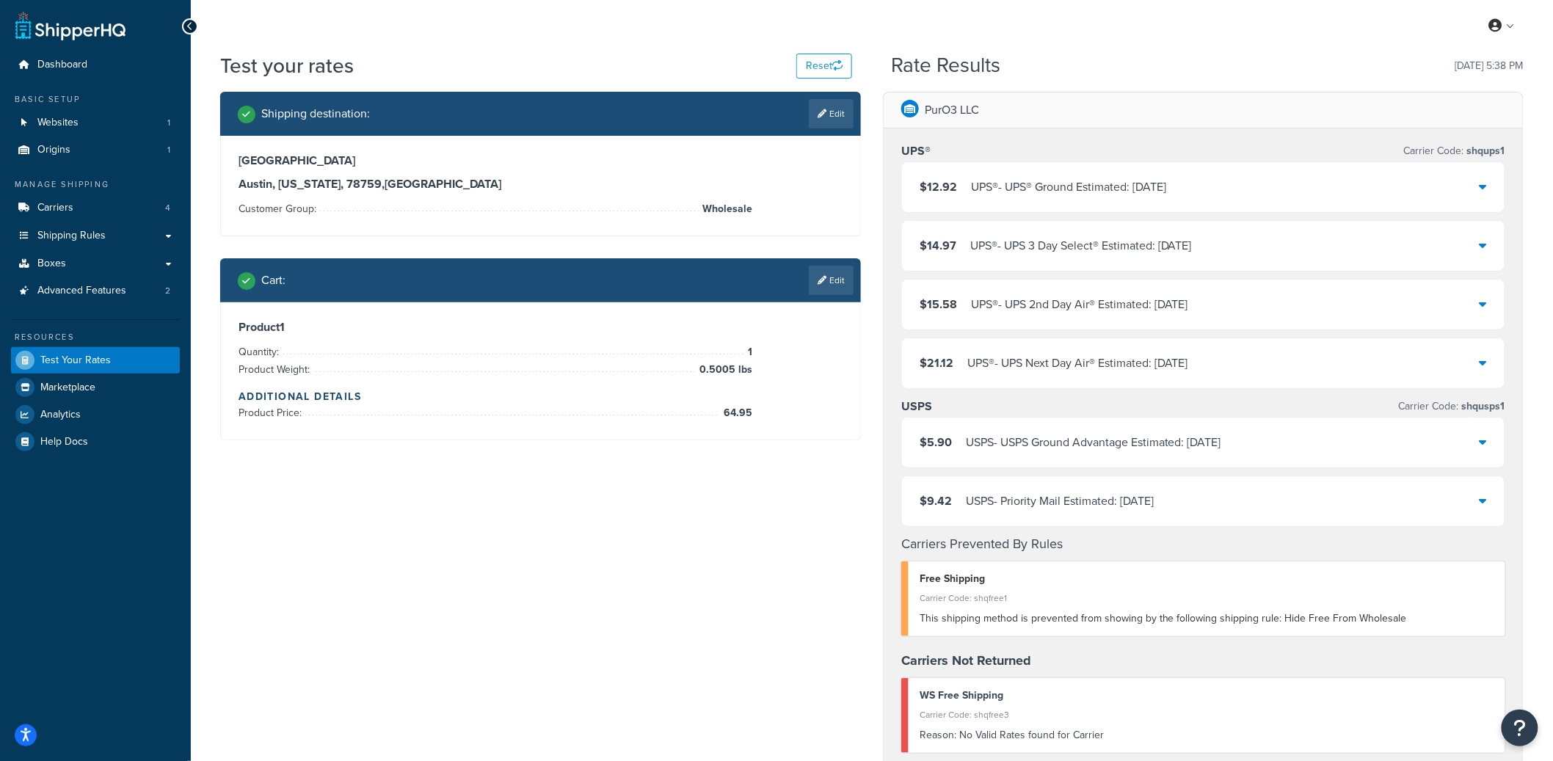
click at [821, 295] on div "Cart : Edit" at bounding box center [540, 280] width 641 height 44
click at [827, 288] on link "Edit" at bounding box center [831, 280] width 45 height 29
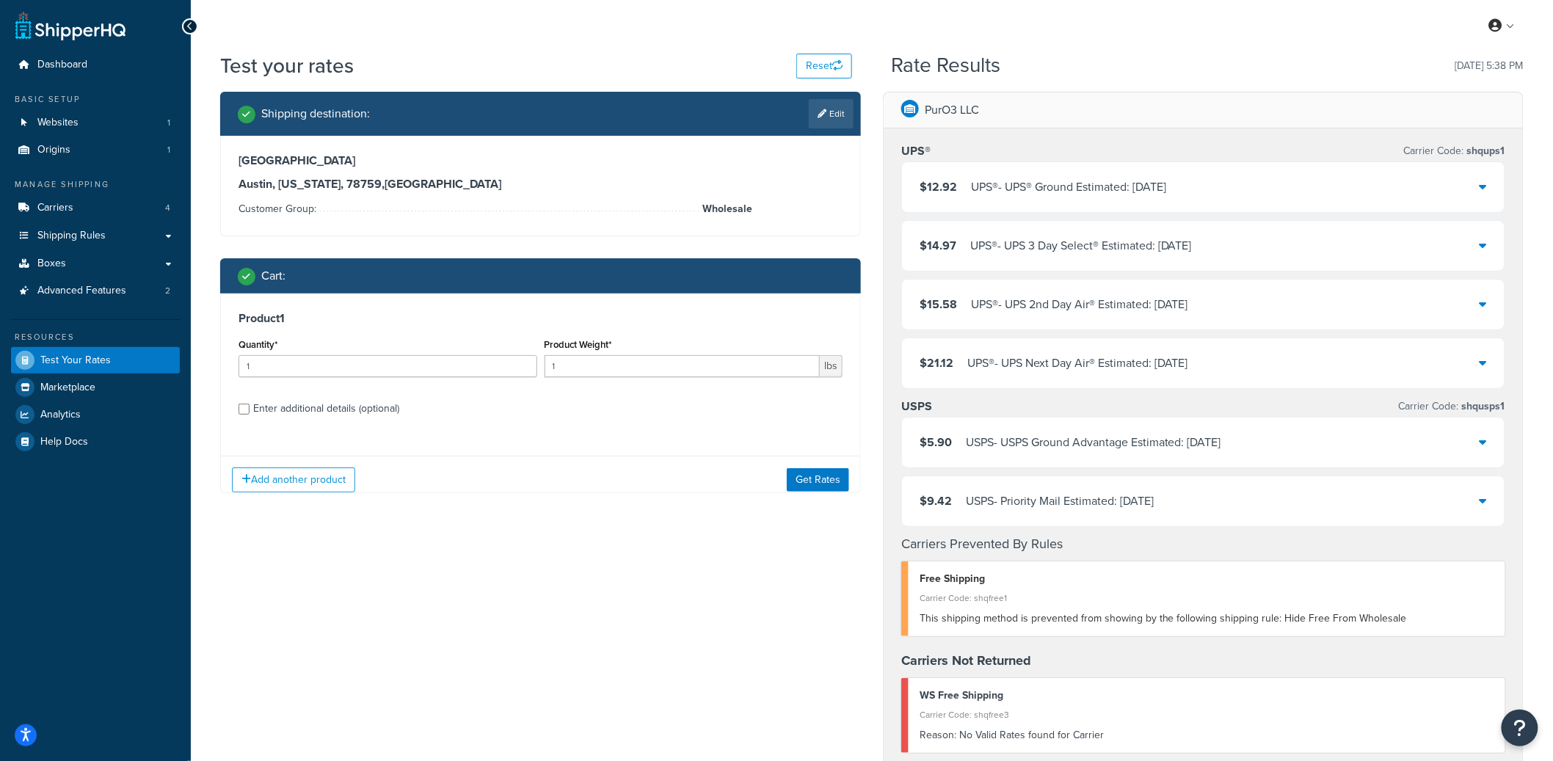
scroll to position [0, 0]
drag, startPoint x: 576, startPoint y: 366, endPoint x: 523, endPoint y: 367, distance: 52.1
click at [523, 367] on div "Quantity* 1 Product Weight* 1 lbs" at bounding box center [541, 362] width 612 height 54
type input "0.5005"
click at [382, 409] on div "Enter additional details (optional)" at bounding box center [326, 409] width 146 height 21
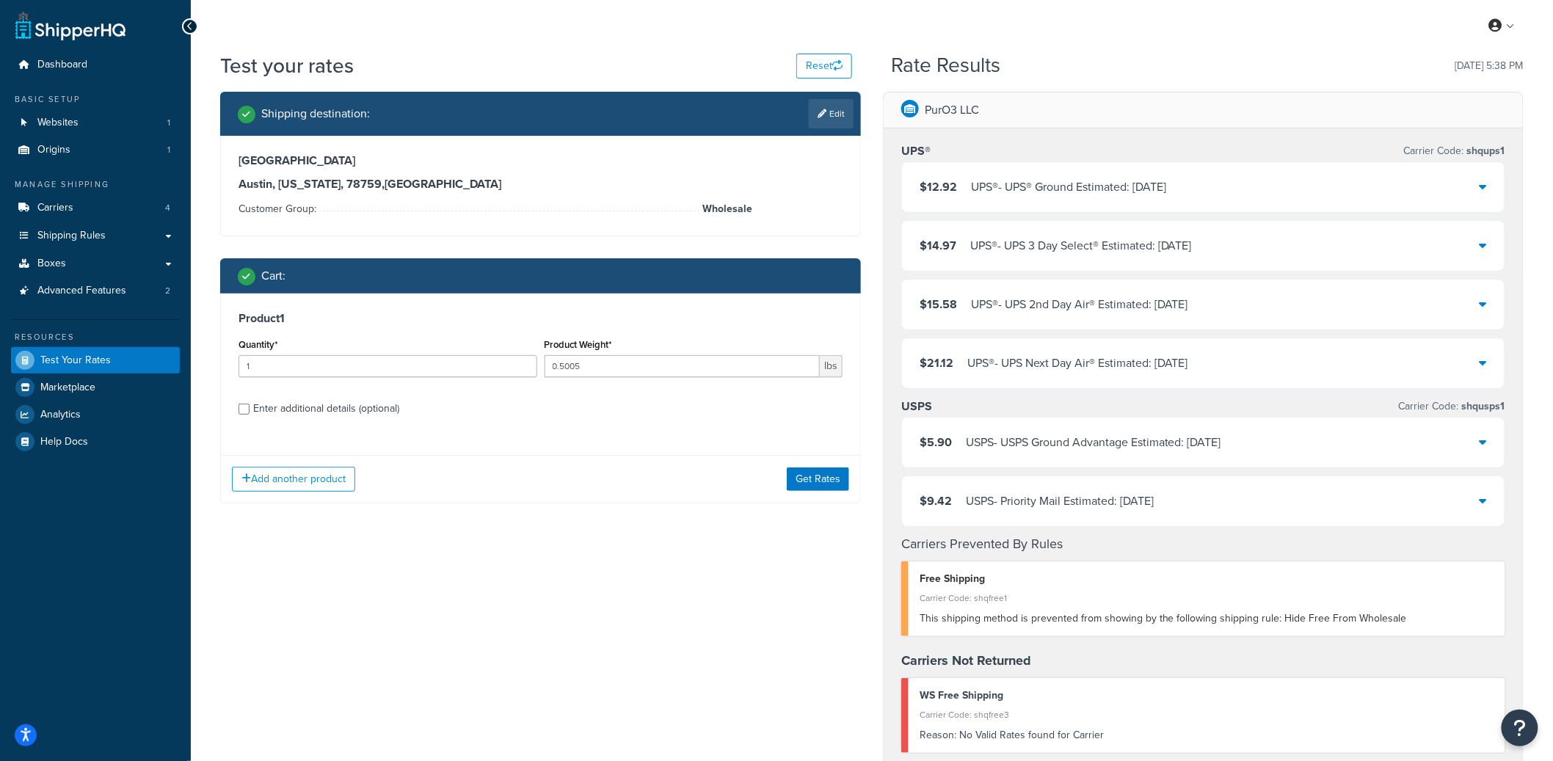
click at [250, 409] on input "Enter additional details (optional)" at bounding box center [244, 409] width 11 height 11
checkbox input "true"
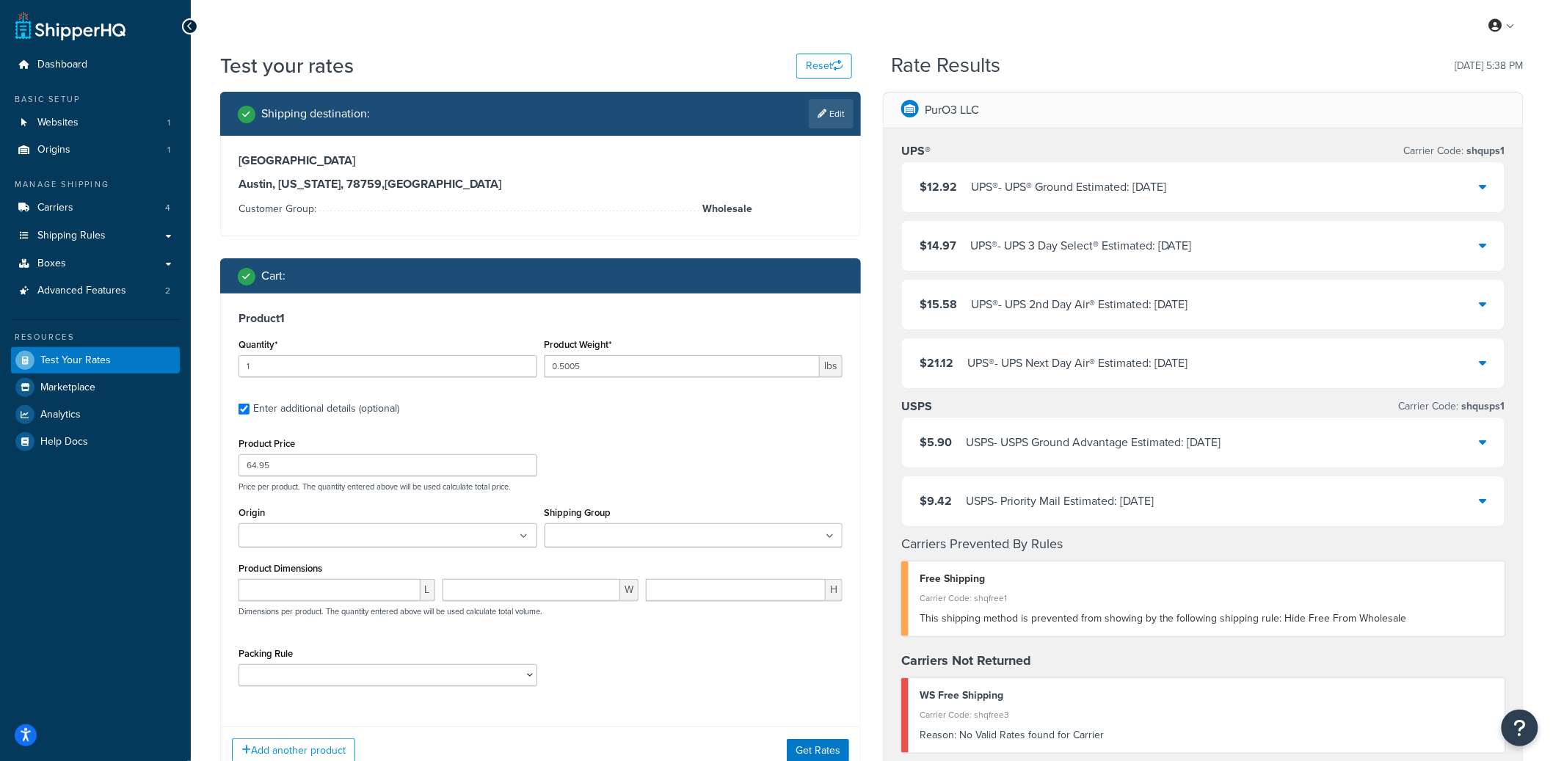
click at [614, 540] on input "Shipping Group" at bounding box center [614, 537] width 130 height 16
type input "pro"
click at [784, 439] on div "Product Price 64.95 Price per product. The quantity entered above will be used …" at bounding box center [541, 463] width 612 height 58
click at [826, 746] on button "Get Rates" at bounding box center [818, 753] width 62 height 23
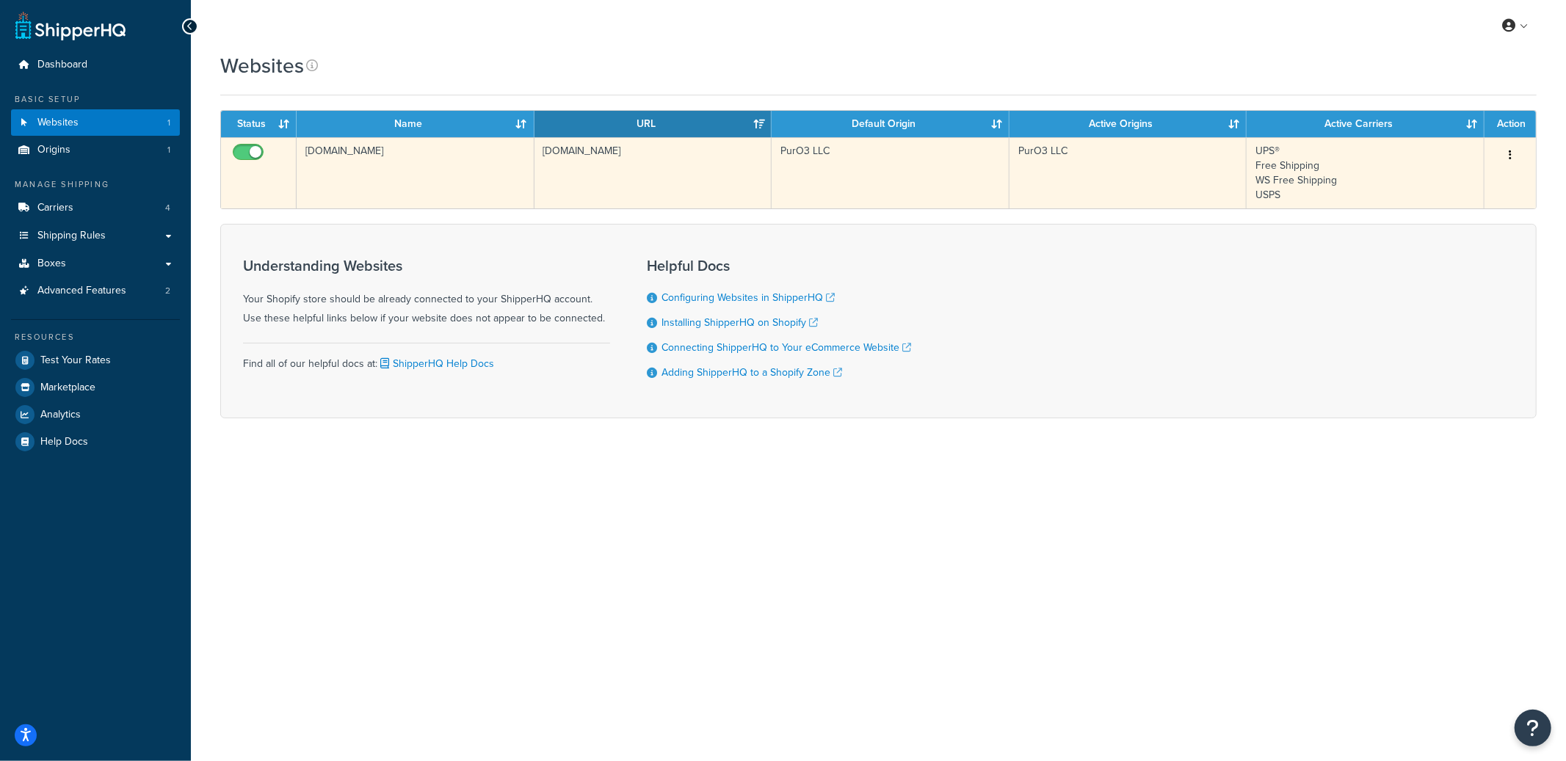
click at [532, 186] on td "gzhcsw-jy.myshopify.com" at bounding box center [416, 172] width 238 height 71
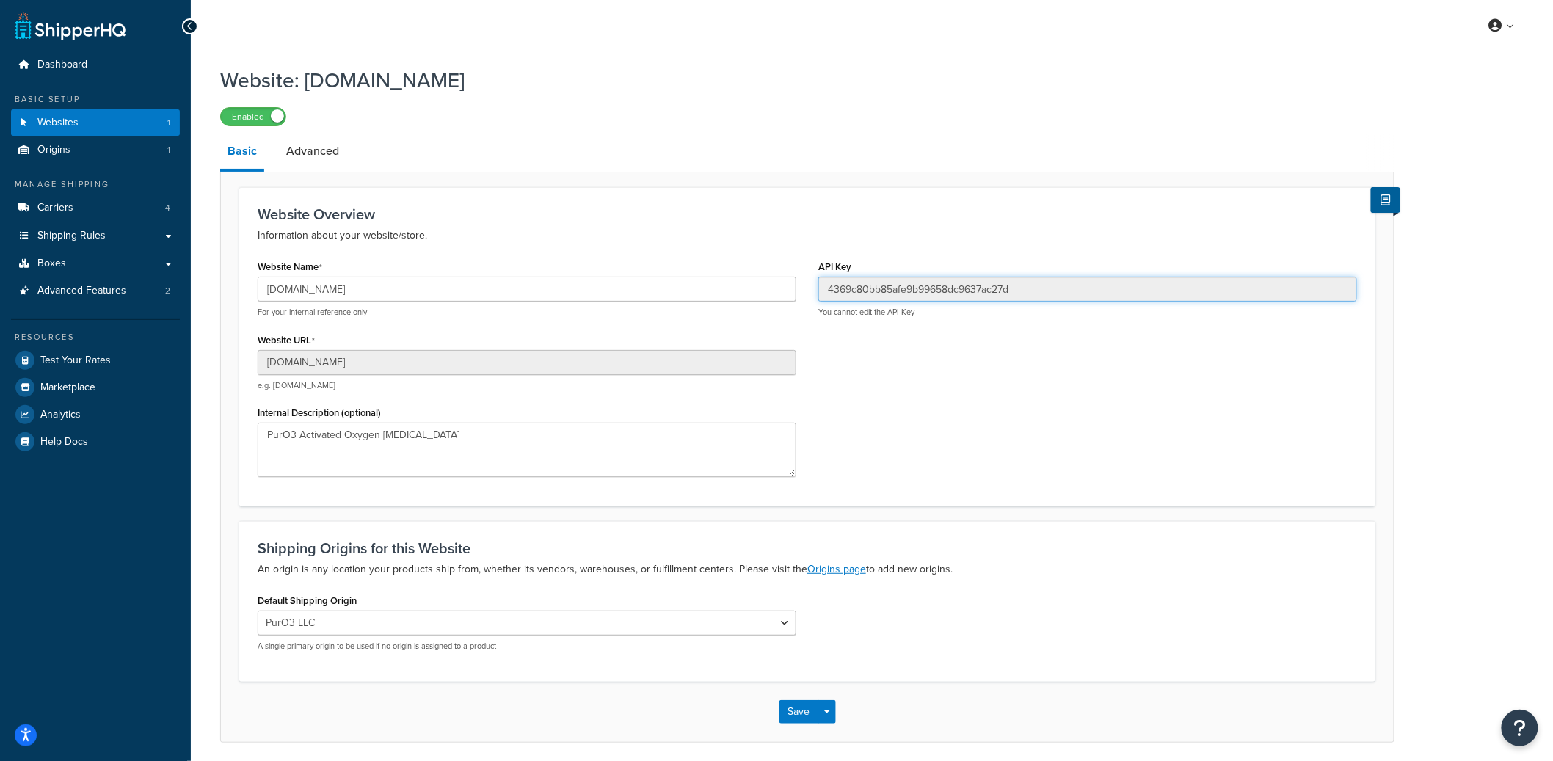
click at [879, 294] on input "4369c80bb85afe9b99658dc9637ac27d" at bounding box center [1088, 289] width 539 height 25
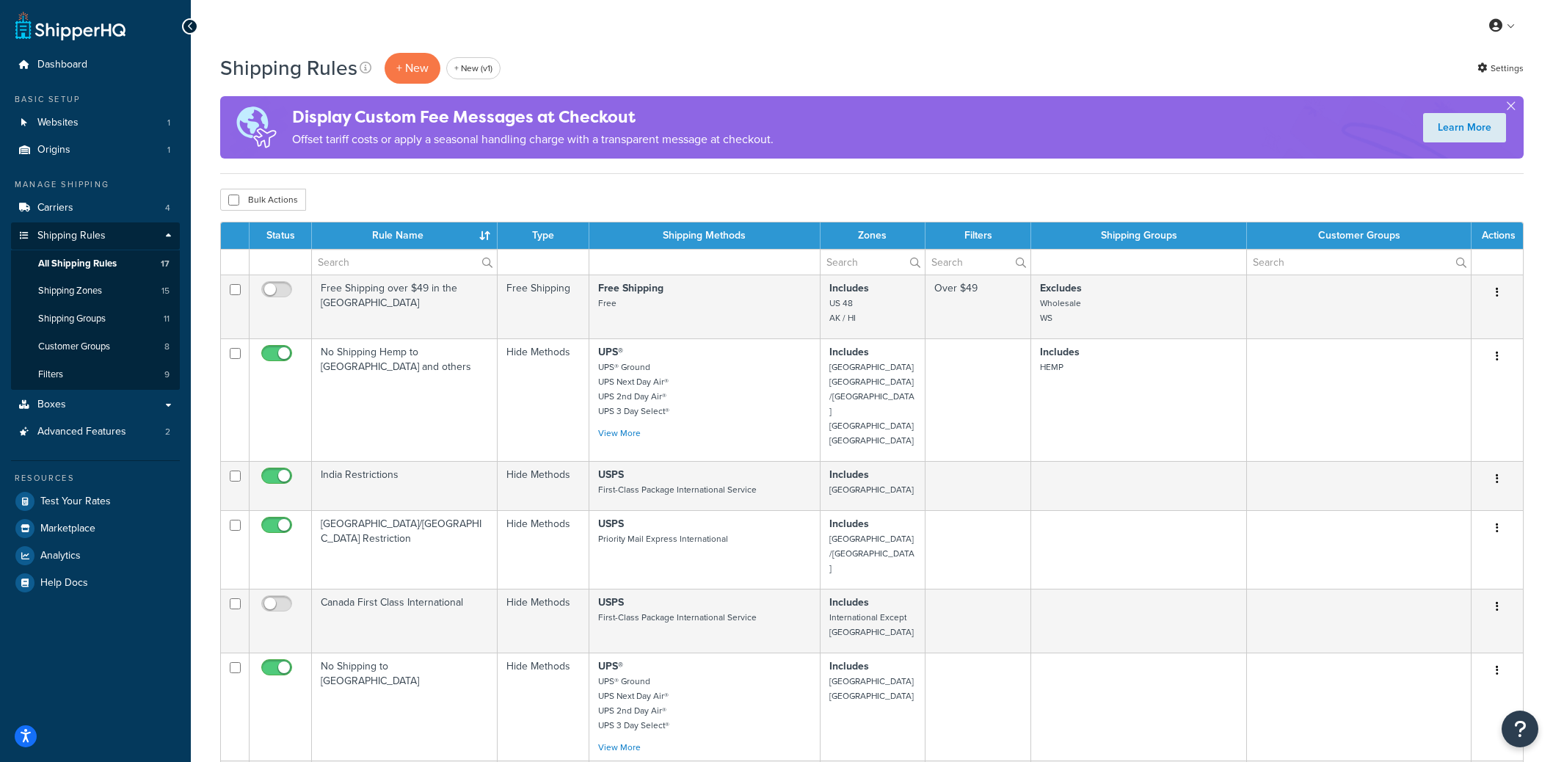
select select "50"
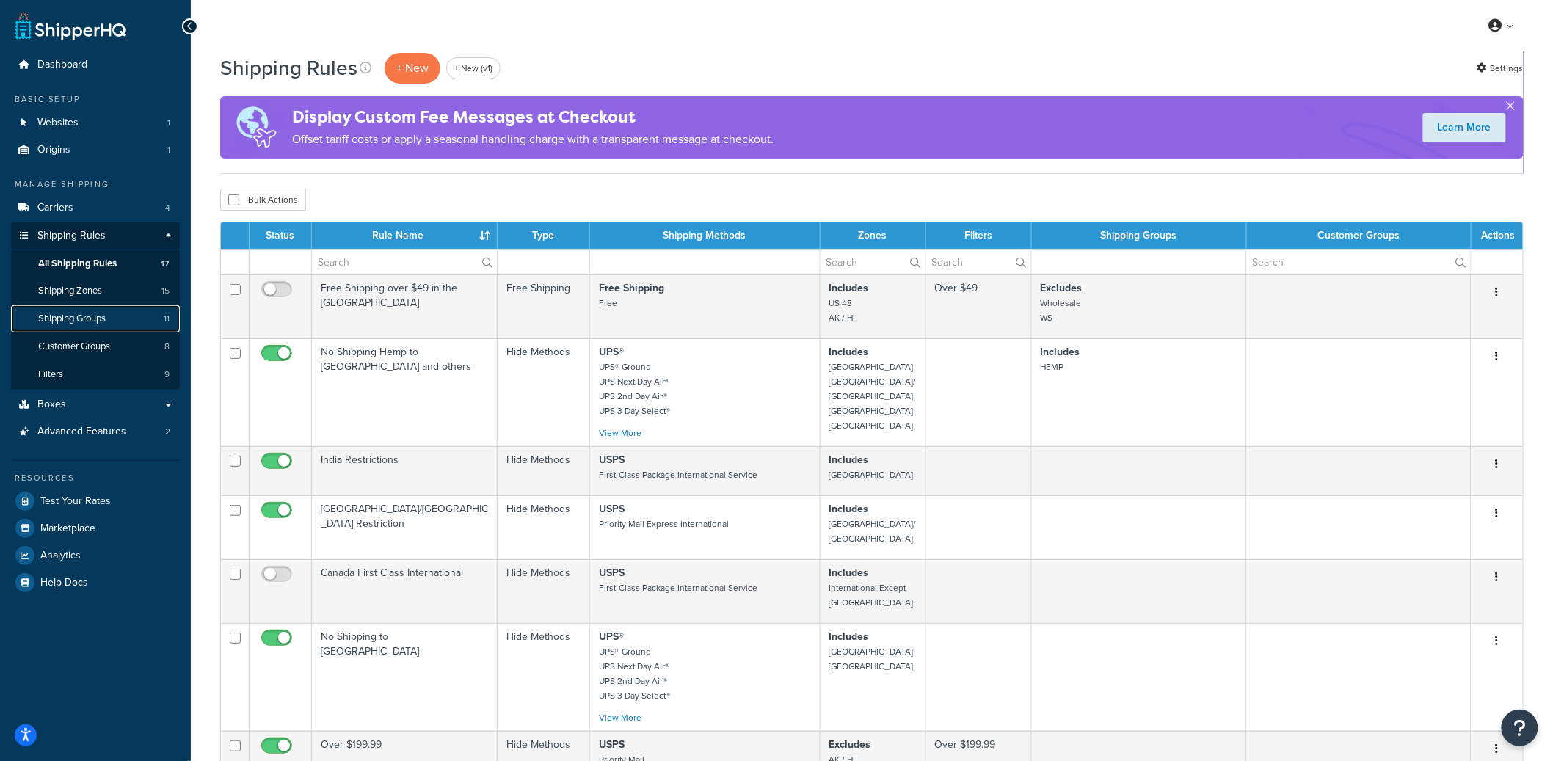
click at [101, 313] on span "Shipping Groups" at bounding box center [72, 319] width 68 height 12
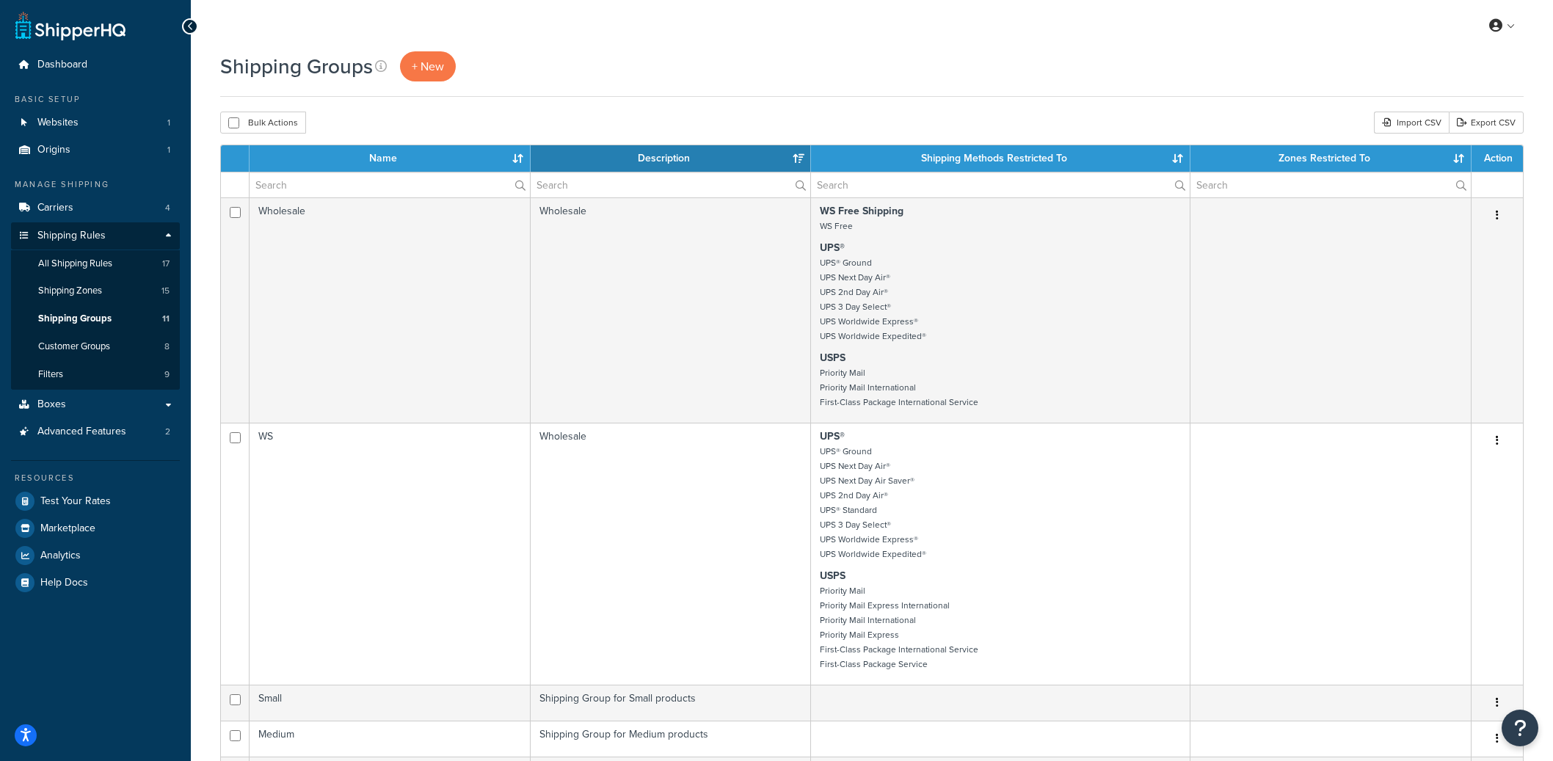
select select "15"
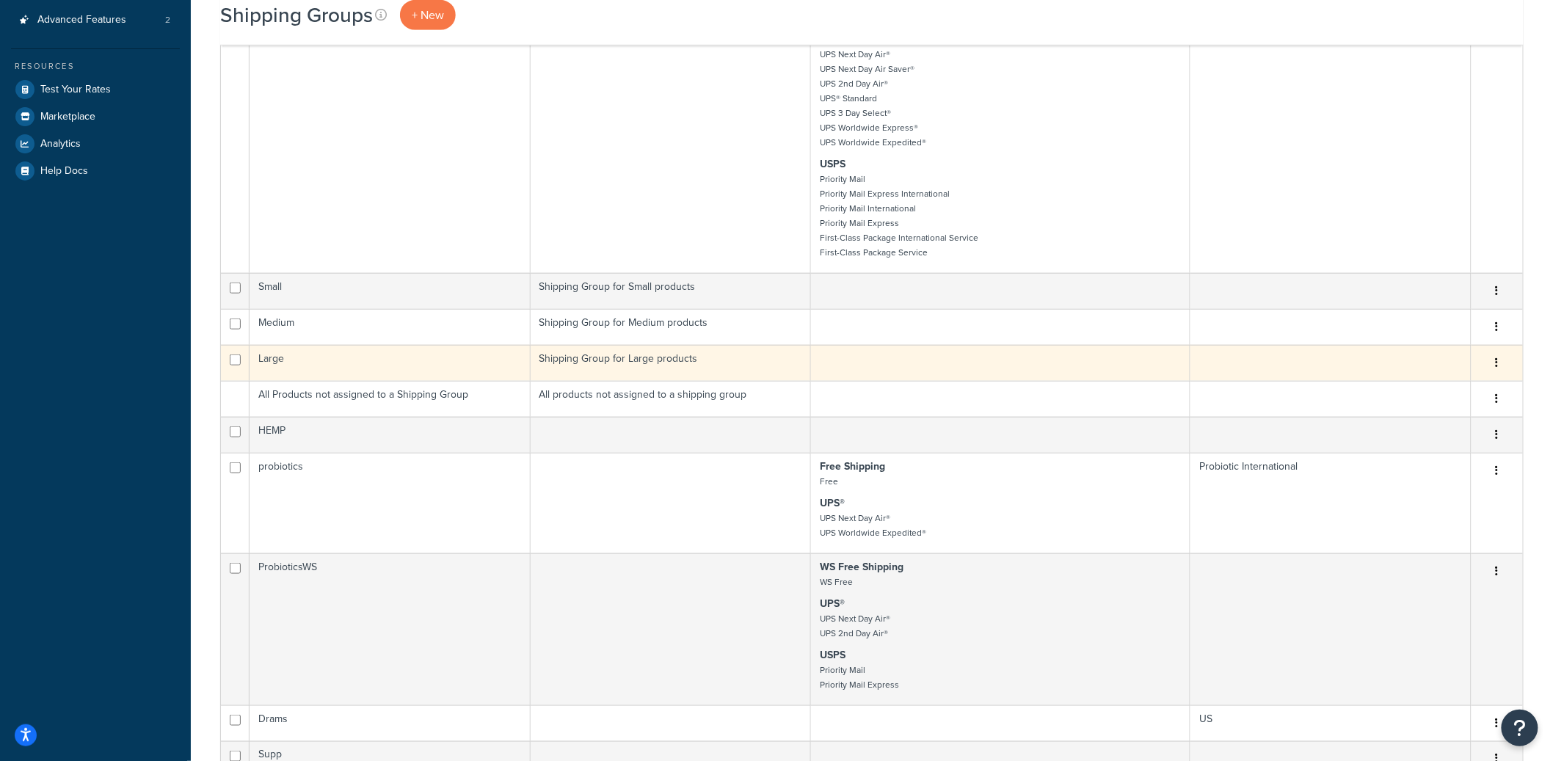
scroll to position [437, 0]
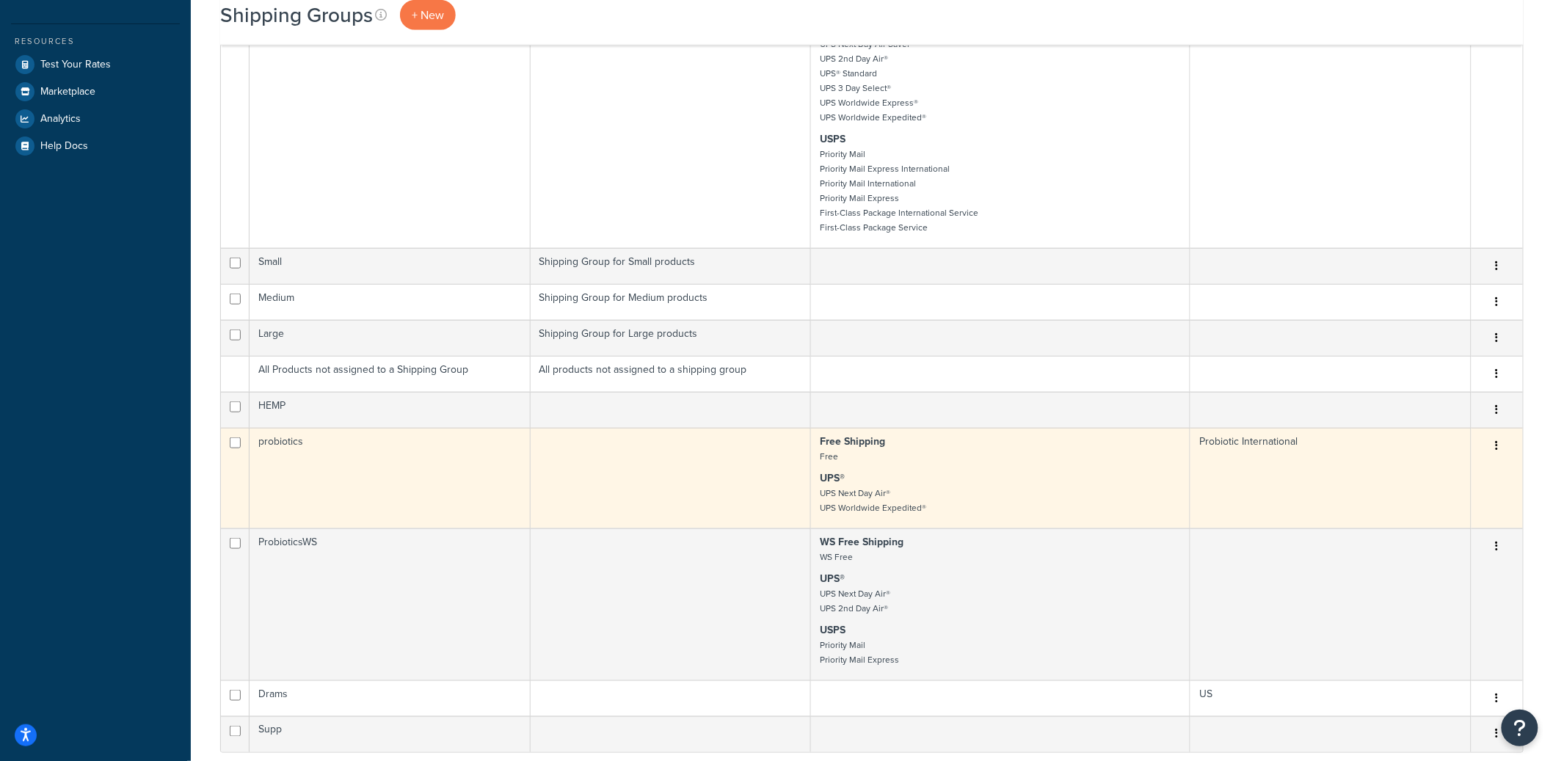
click at [391, 479] on td "probiotics" at bounding box center [390, 478] width 281 height 101
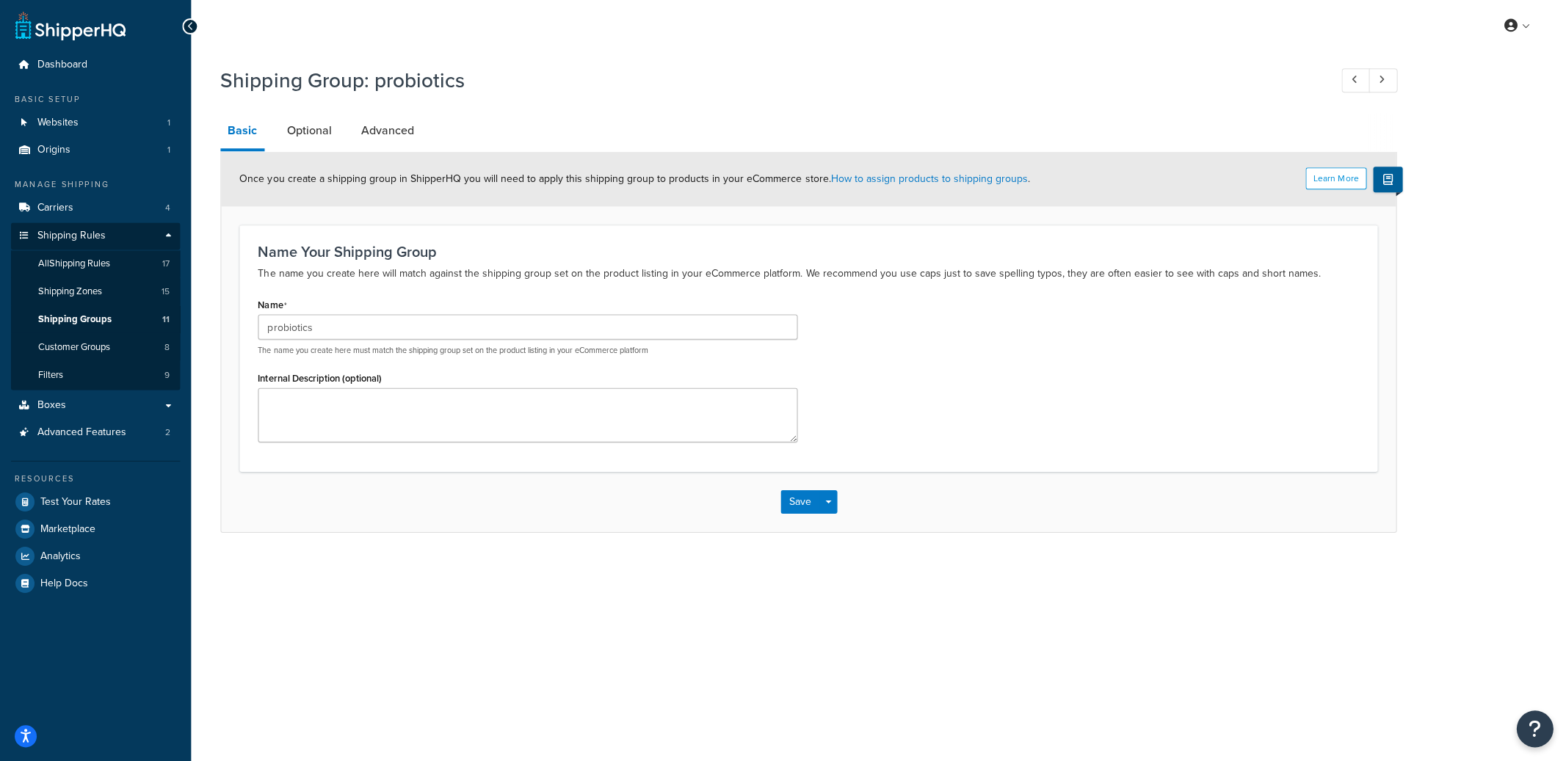
click at [320, 126] on link "Optional" at bounding box center [308, 130] width 59 height 35
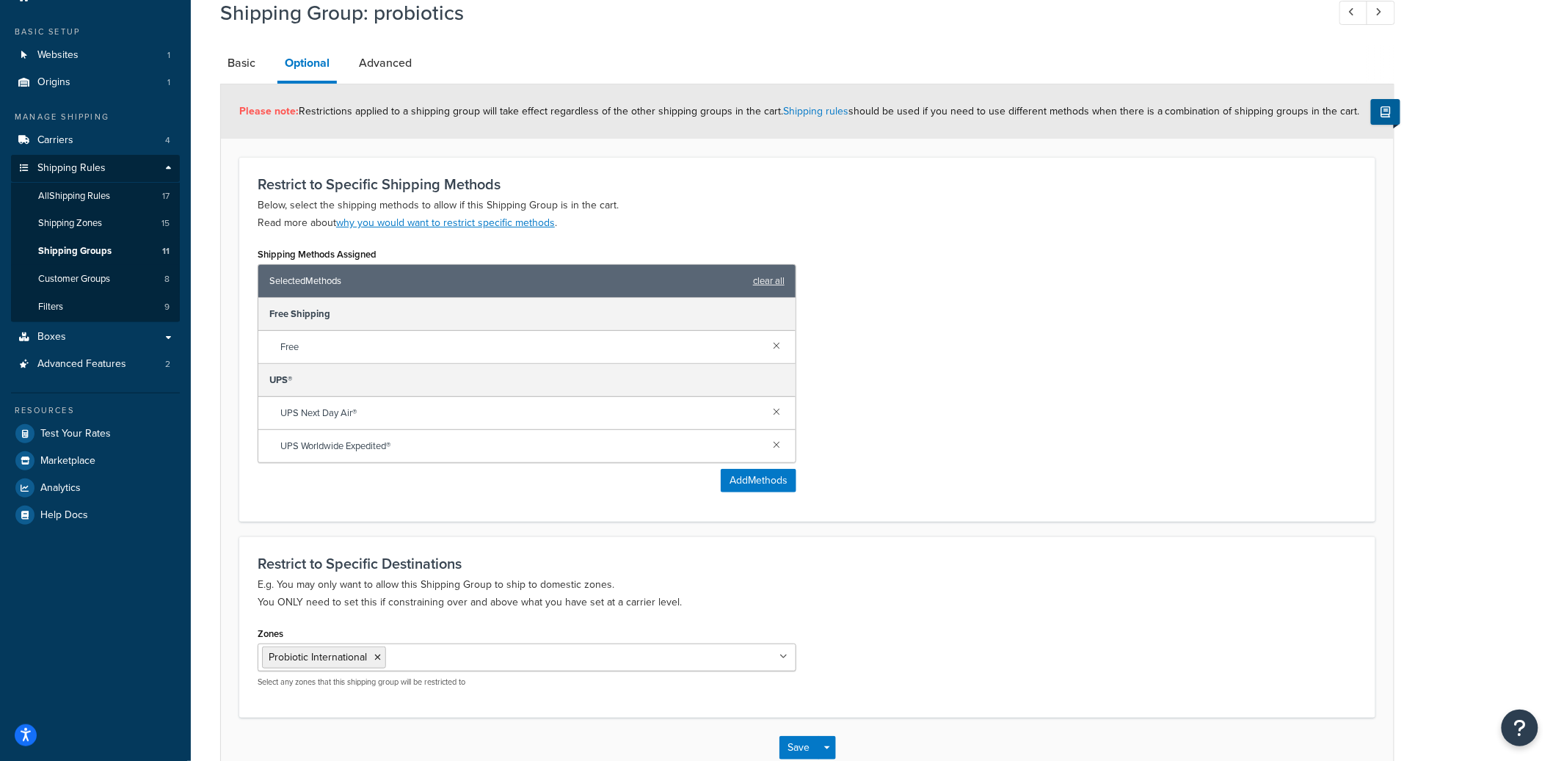
scroll to position [64, 0]
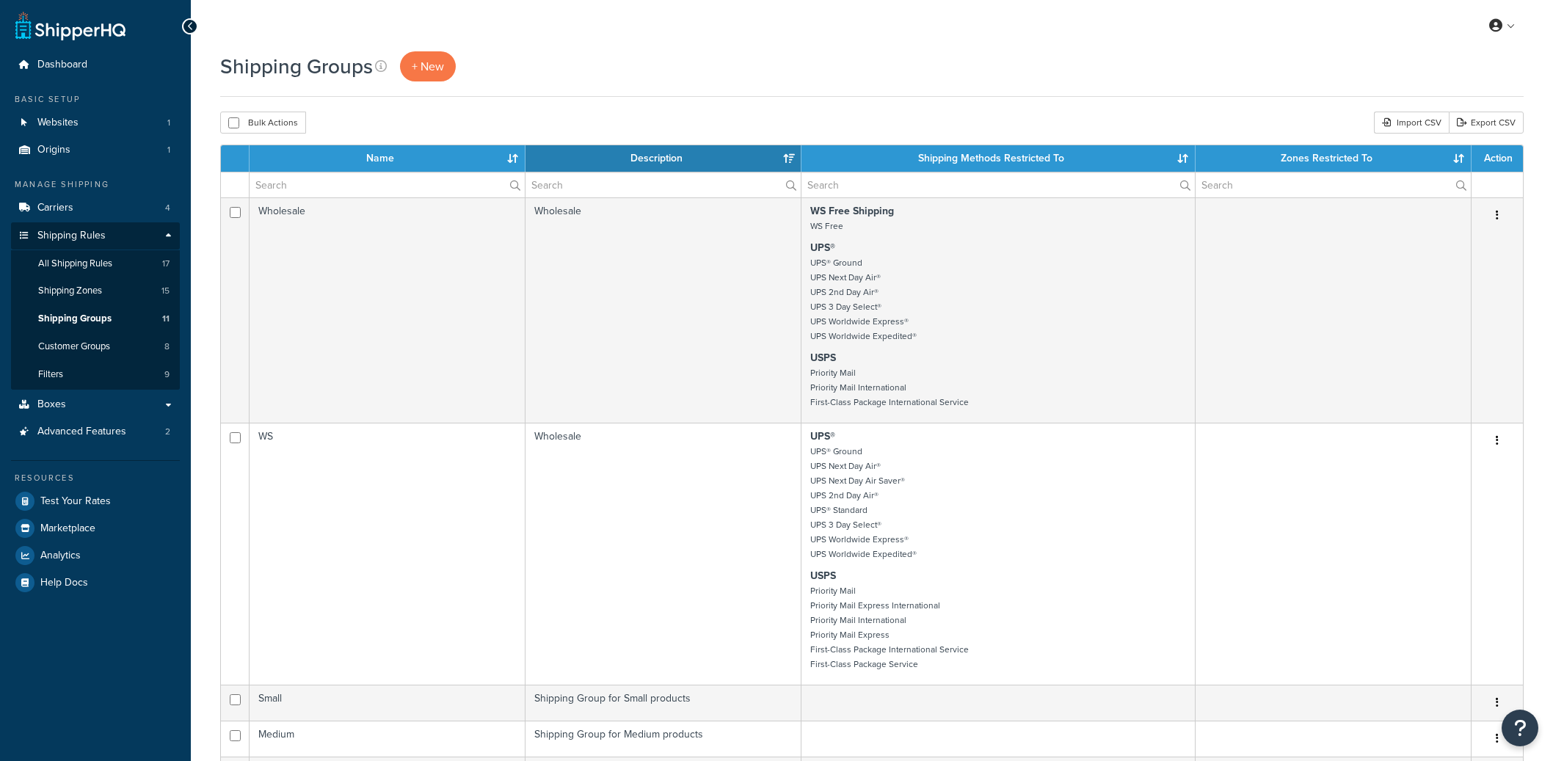
select select "15"
click at [312, 195] on input "text" at bounding box center [387, 185] width 275 height 25
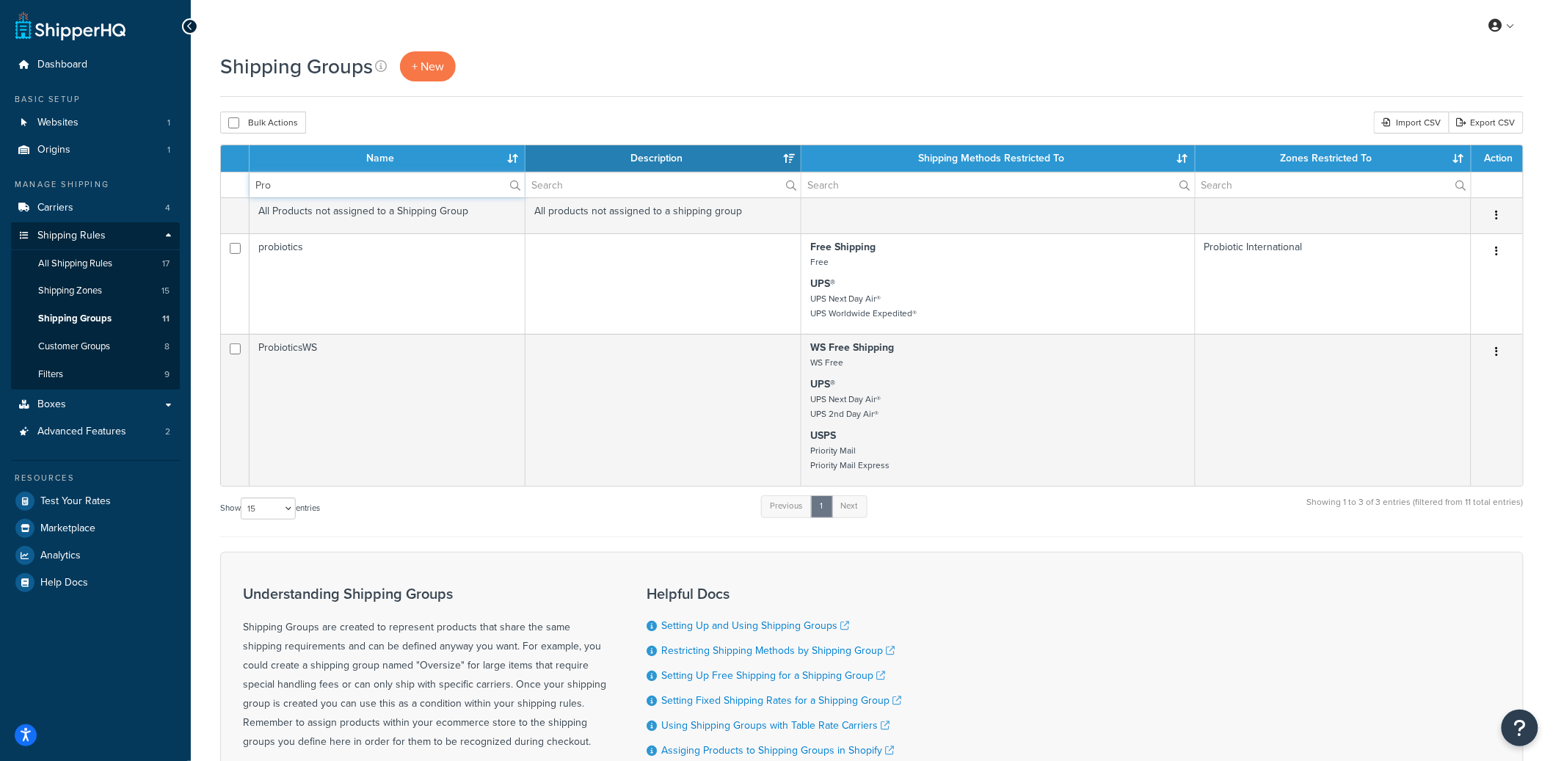
type input "Pro"
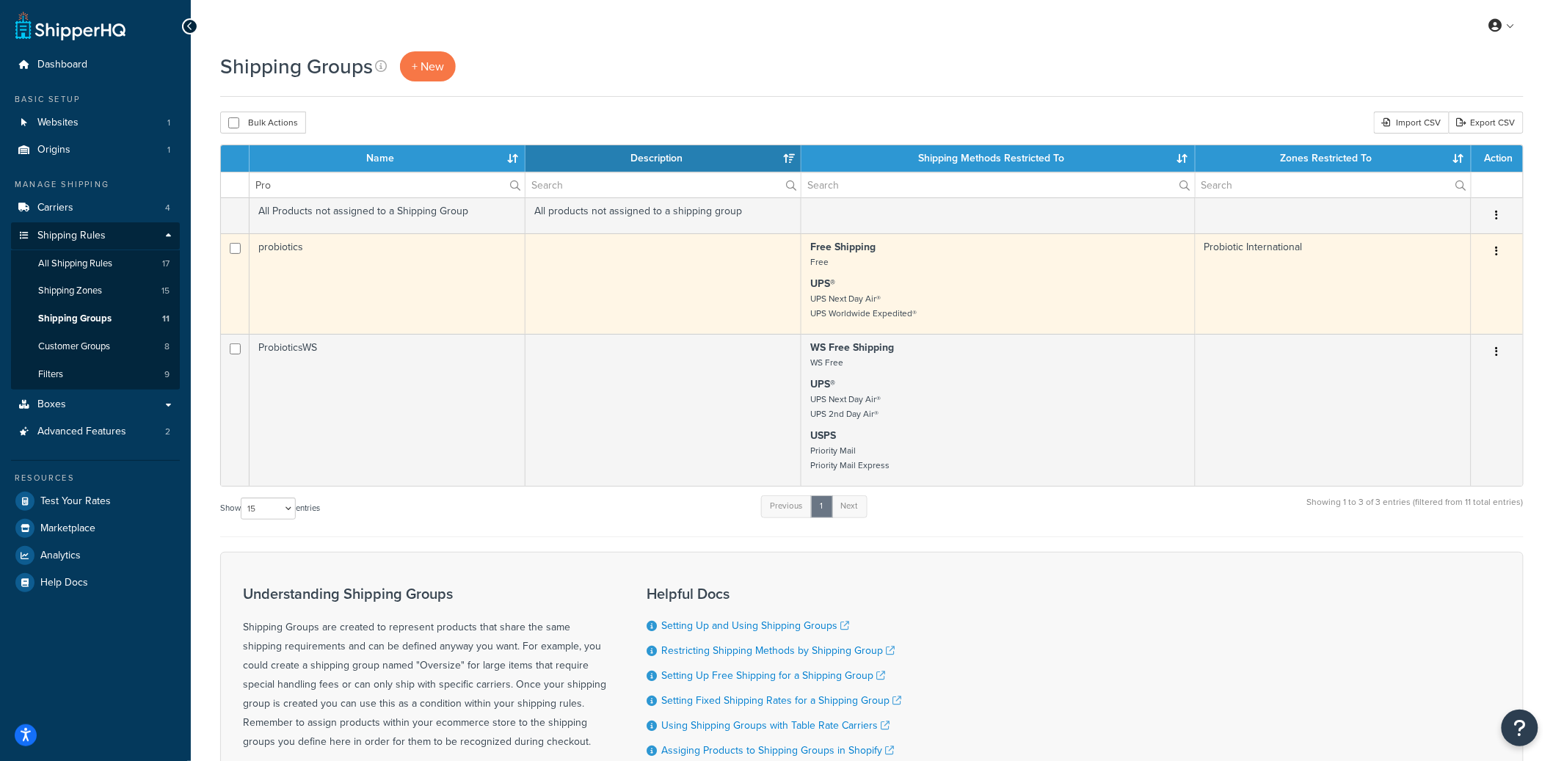
click at [474, 266] on td "probiotics" at bounding box center [388, 283] width 276 height 101
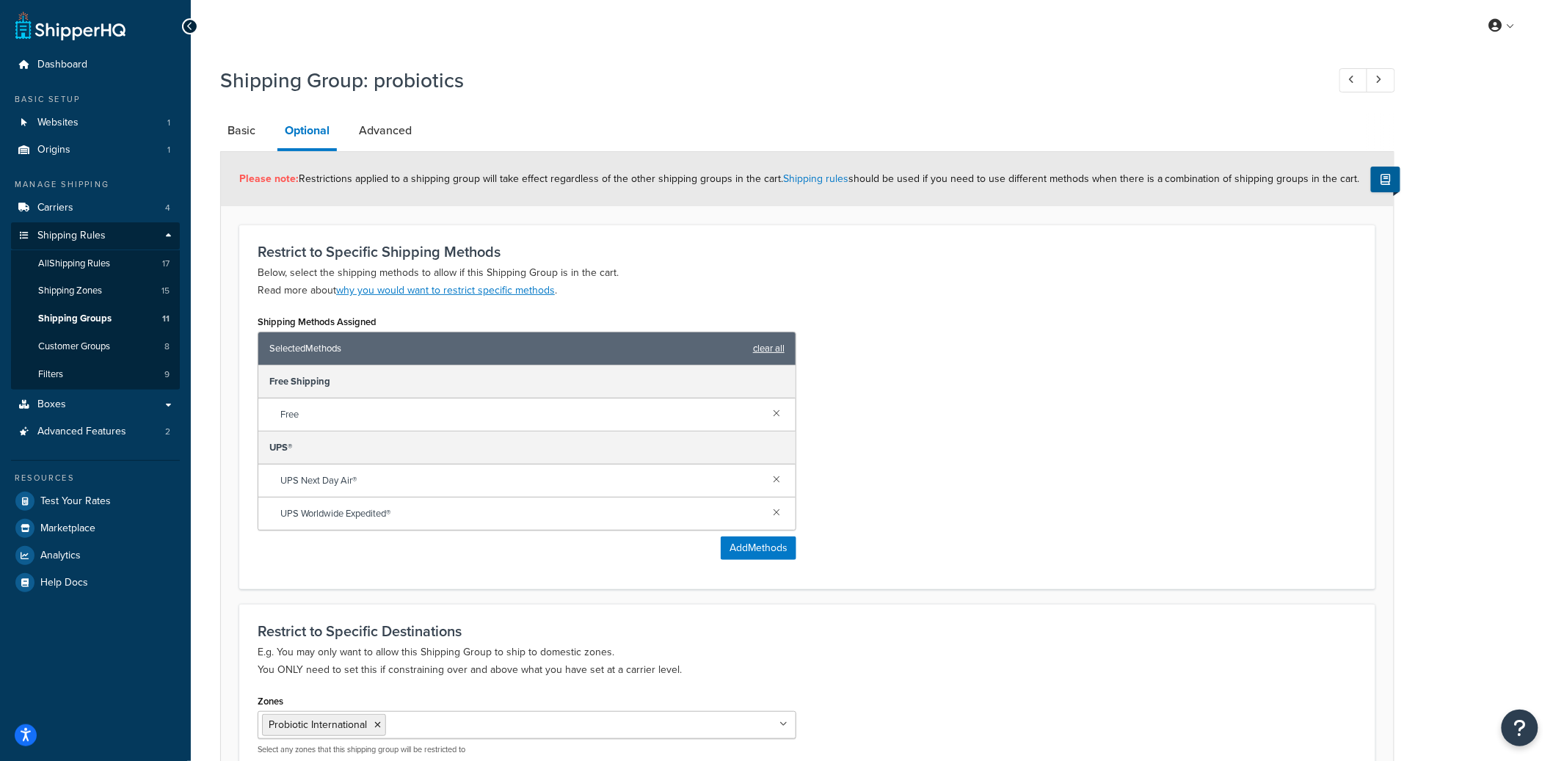
click at [764, 352] on link "clear all" at bounding box center [769, 348] width 32 height 21
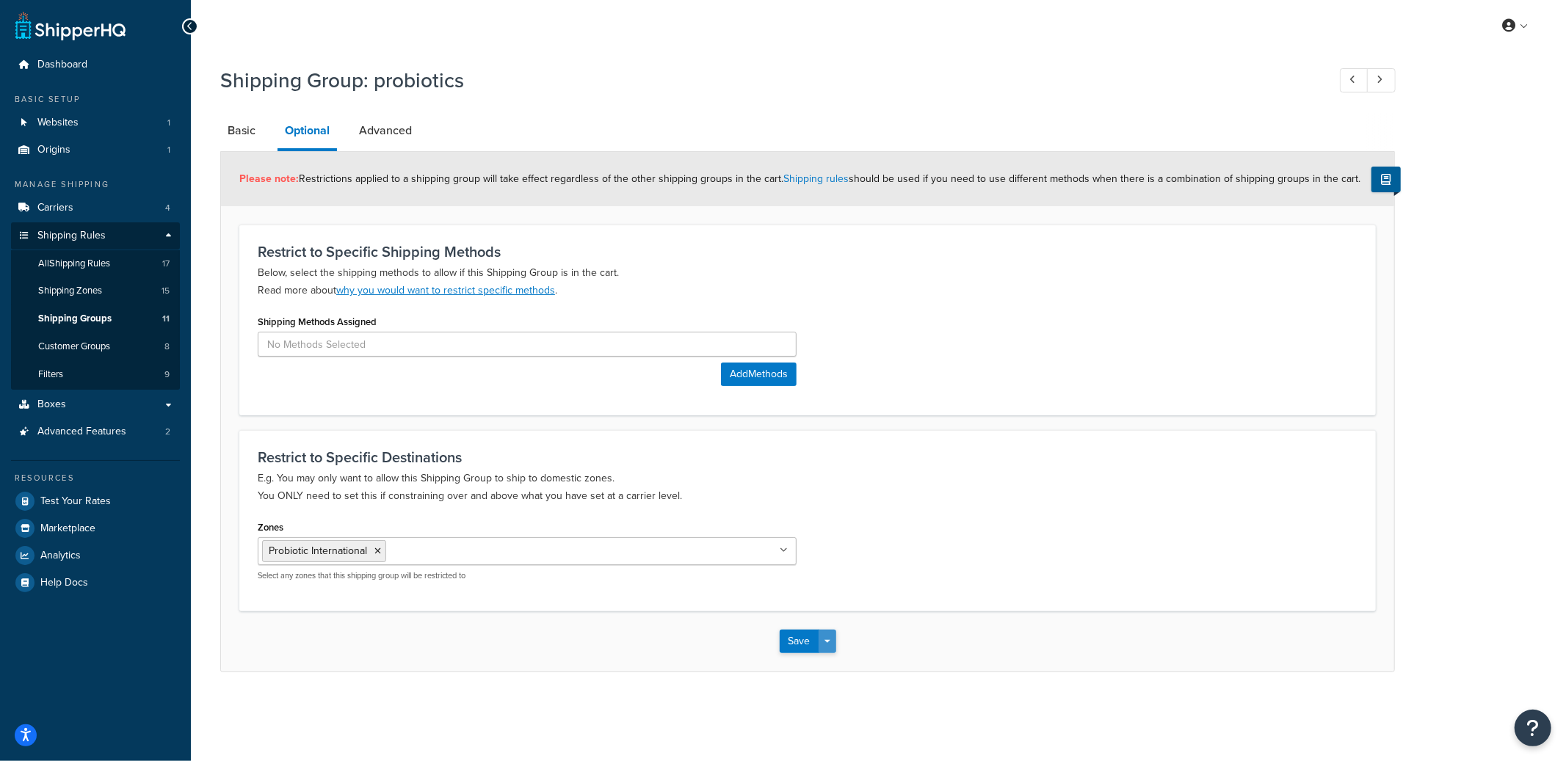
click at [831, 642] on button "Save Dropdown" at bounding box center [828, 641] width 18 height 23
click at [832, 666] on button "Save and Edit" at bounding box center [851, 668] width 142 height 31
click at [452, 342] on input at bounding box center [527, 344] width 539 height 25
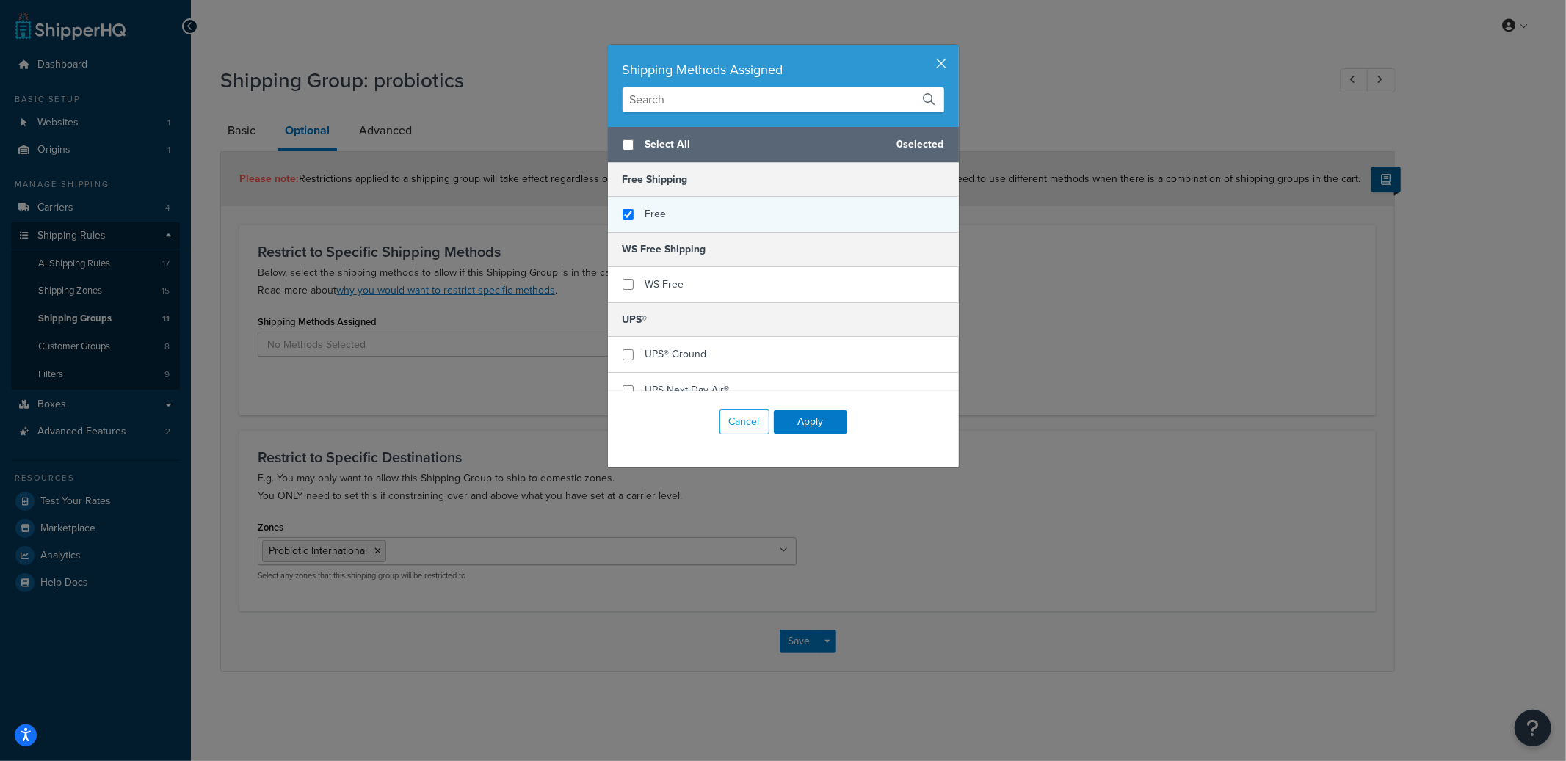
checkbox input "true"
click at [660, 215] on div "Free" at bounding box center [783, 214] width 351 height 35
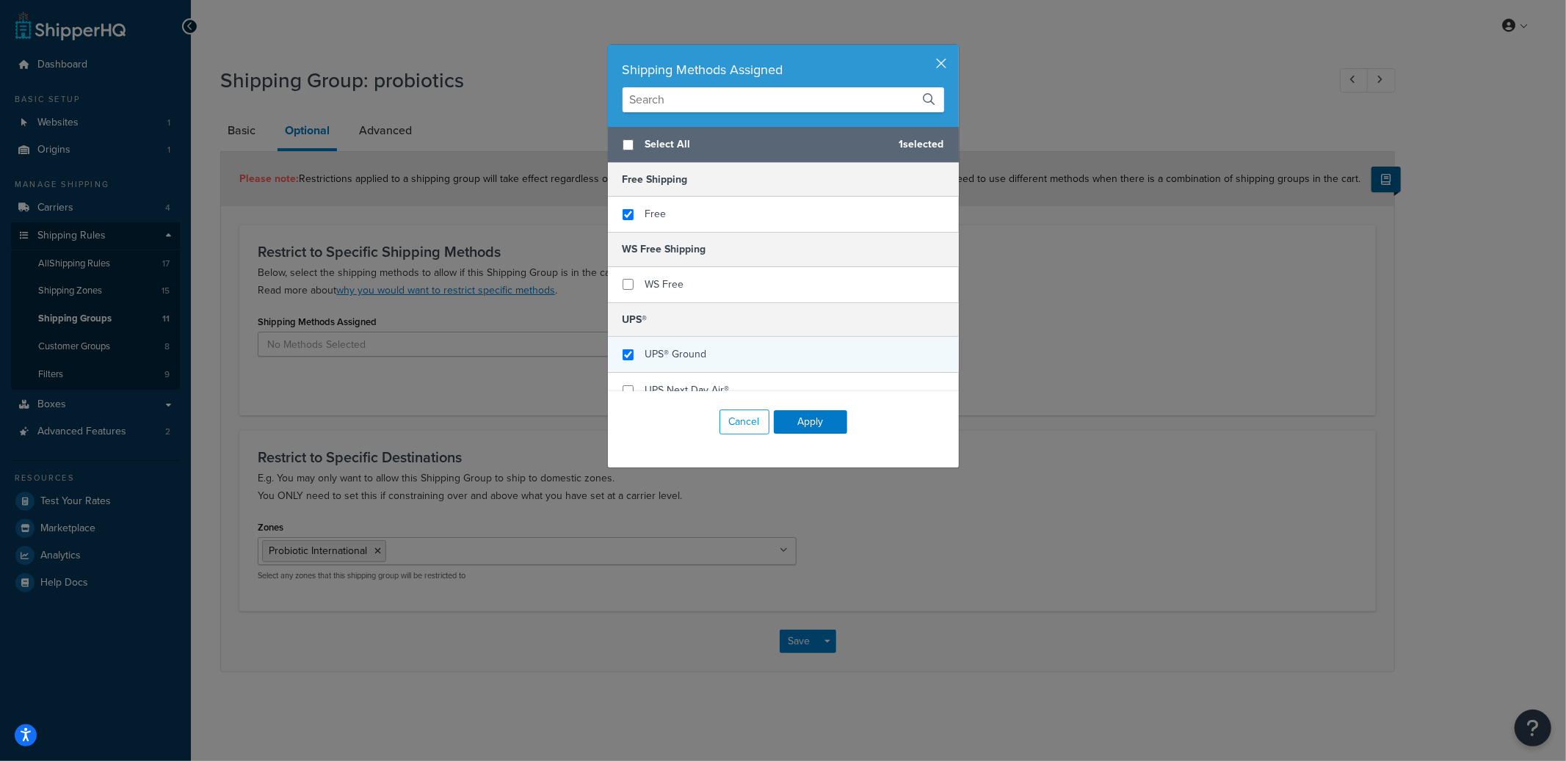
click at [740, 356] on div "UPS® Ground" at bounding box center [783, 355] width 351 height 36
checkbox input "false"
click at [735, 353] on div "UPS® Ground" at bounding box center [783, 355] width 351 height 36
checkbox input "true"
click at [738, 331] on div "UPS Next Day Air®" at bounding box center [783, 328] width 351 height 36
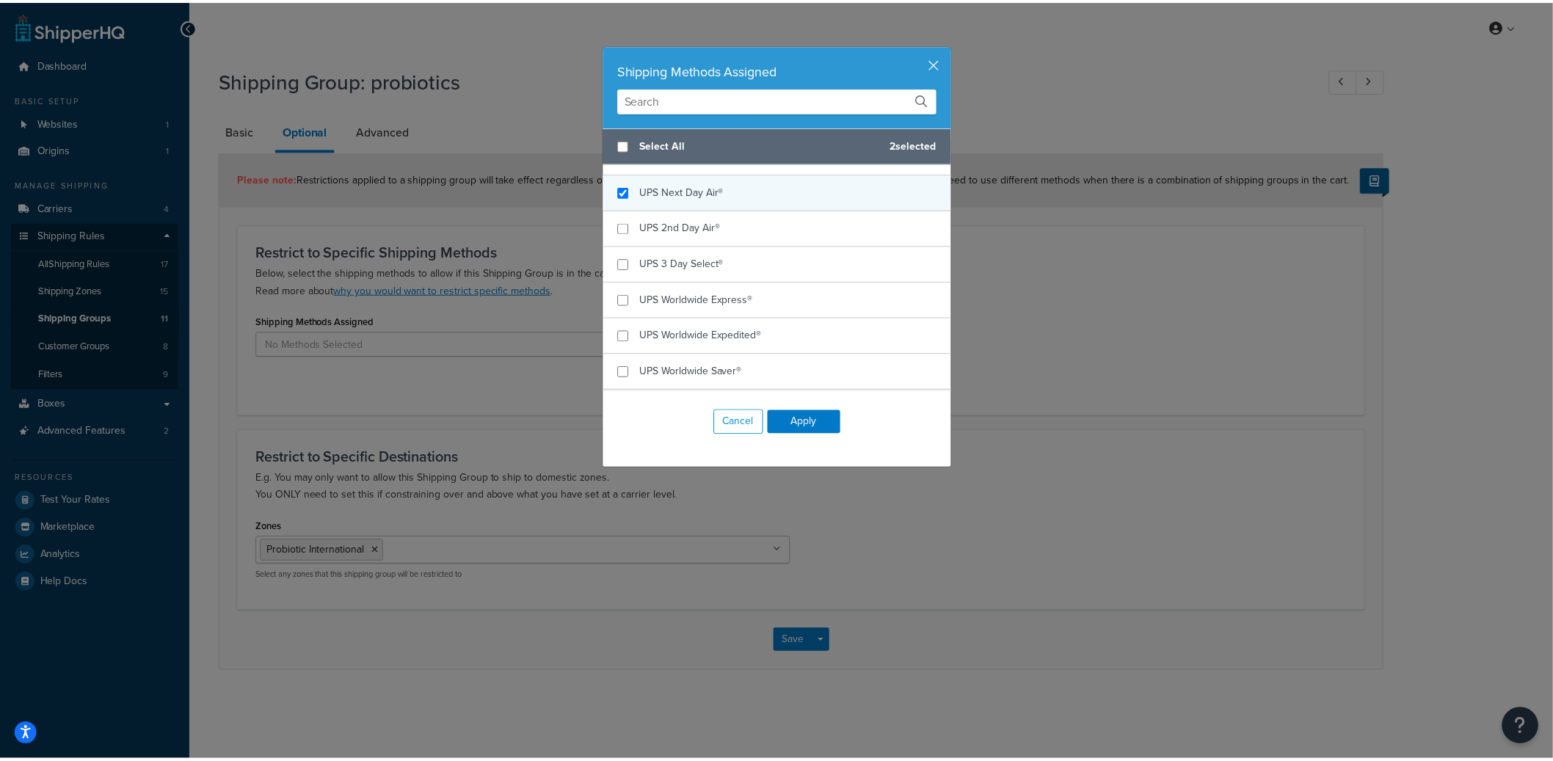
scroll to position [203, 0]
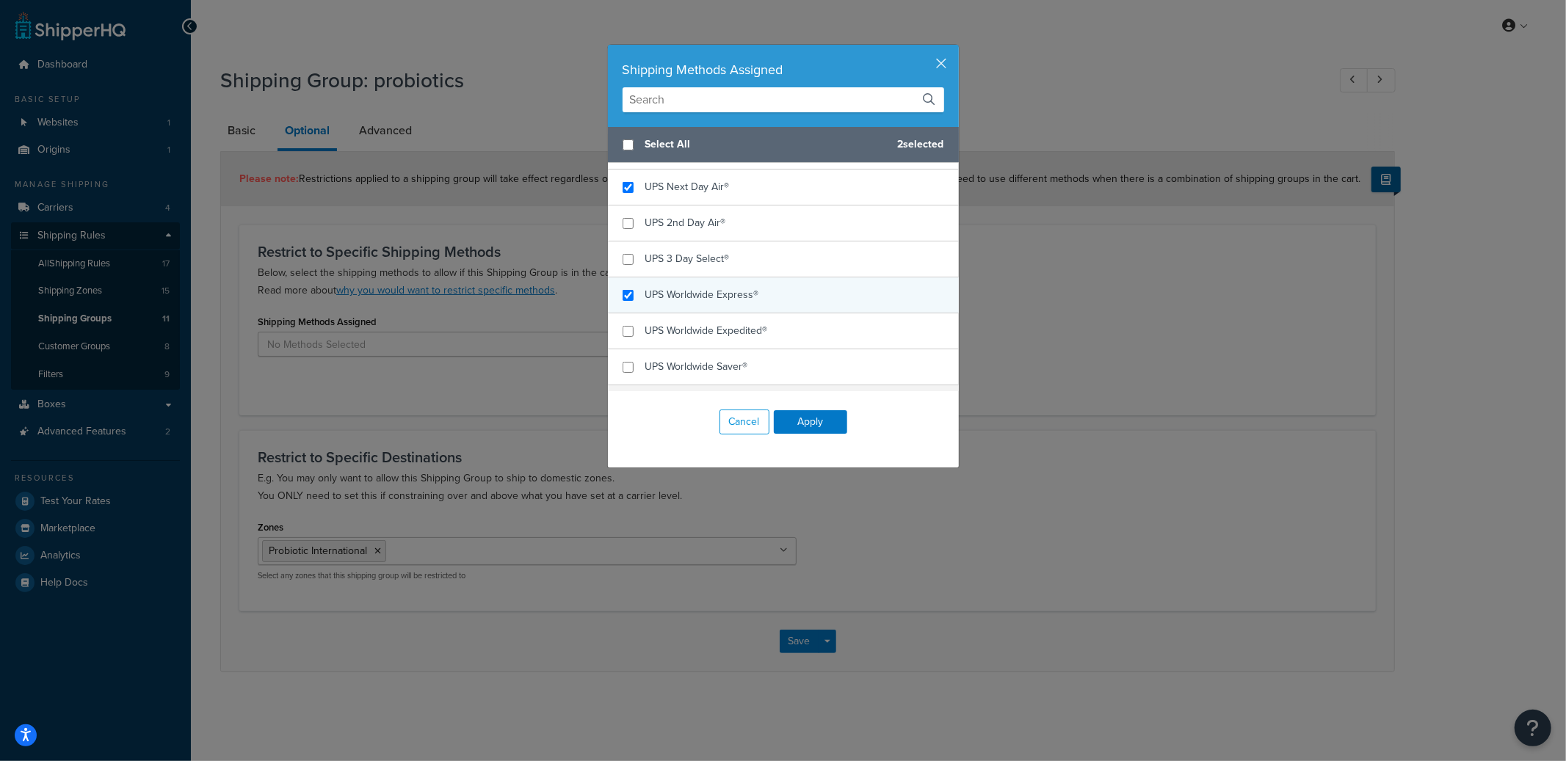
checkbox input "true"
click at [725, 292] on span "UPS Worldwide Express®" at bounding box center [702, 294] width 114 height 15
click at [803, 410] on button "Apply" at bounding box center [810, 421] width 73 height 23
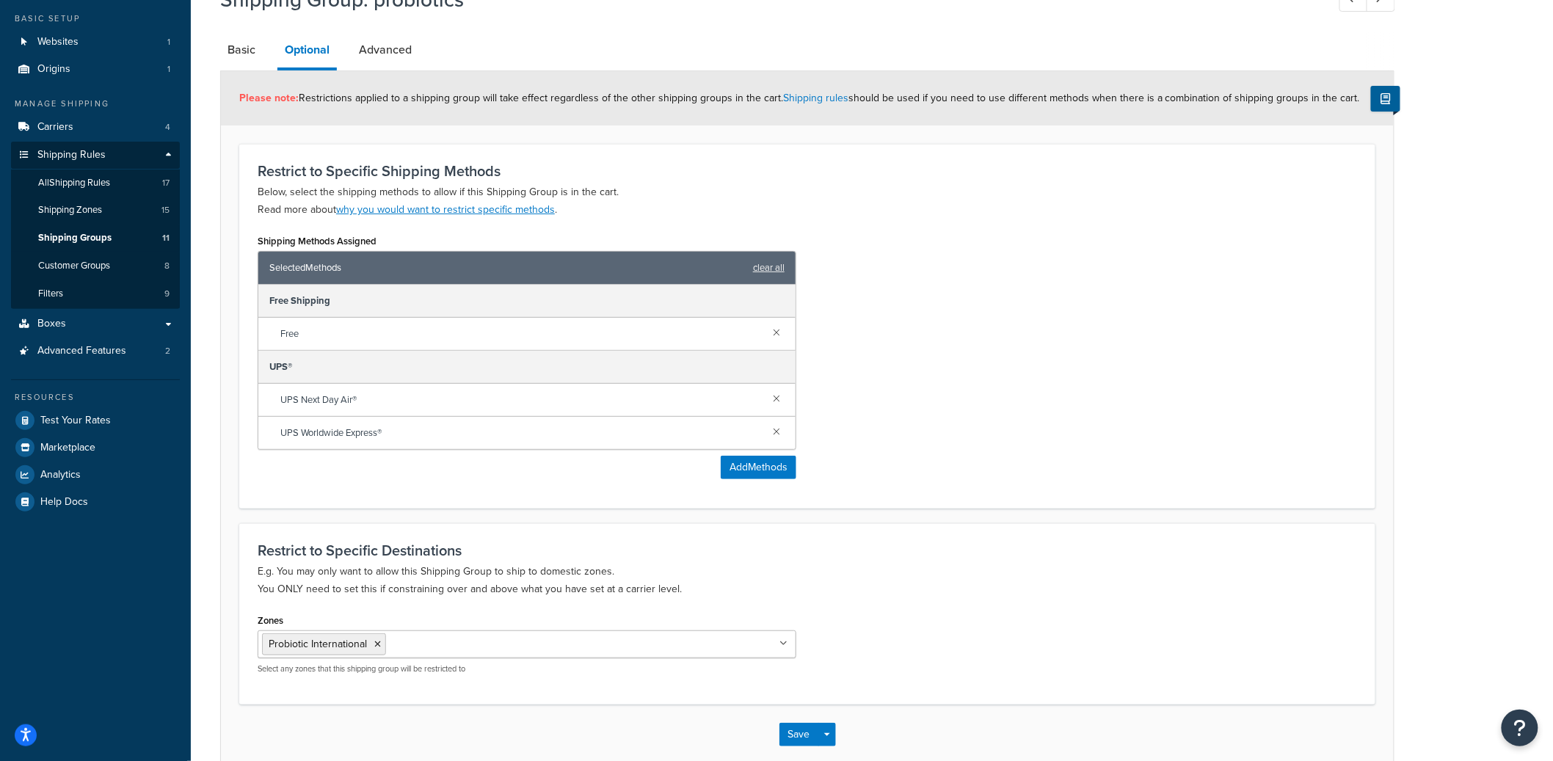
scroll to position [158, 0]
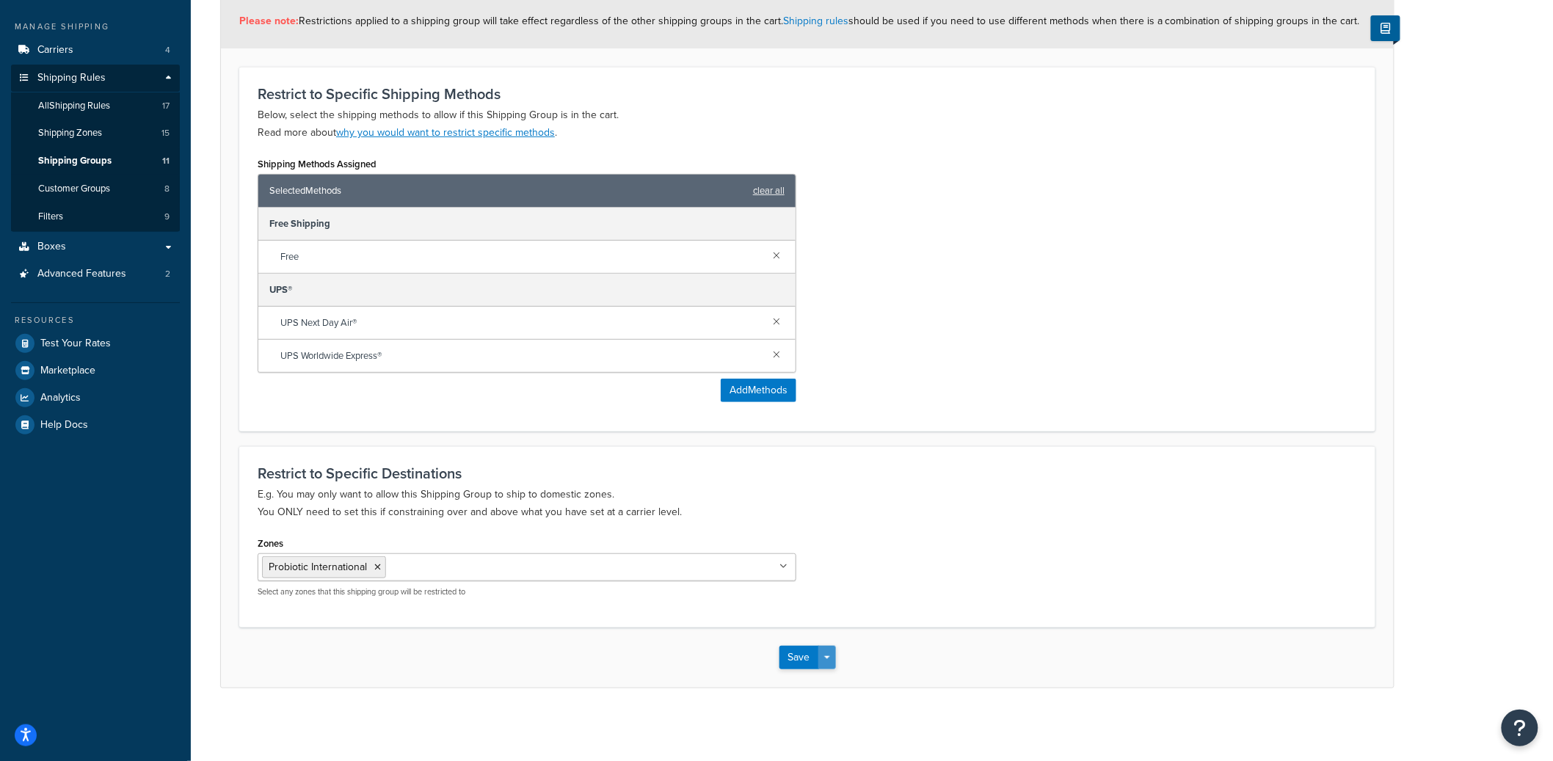
click at [832, 657] on button "Save Dropdown" at bounding box center [828, 657] width 18 height 23
click at [830, 678] on button "Save and Edit" at bounding box center [851, 685] width 142 height 31
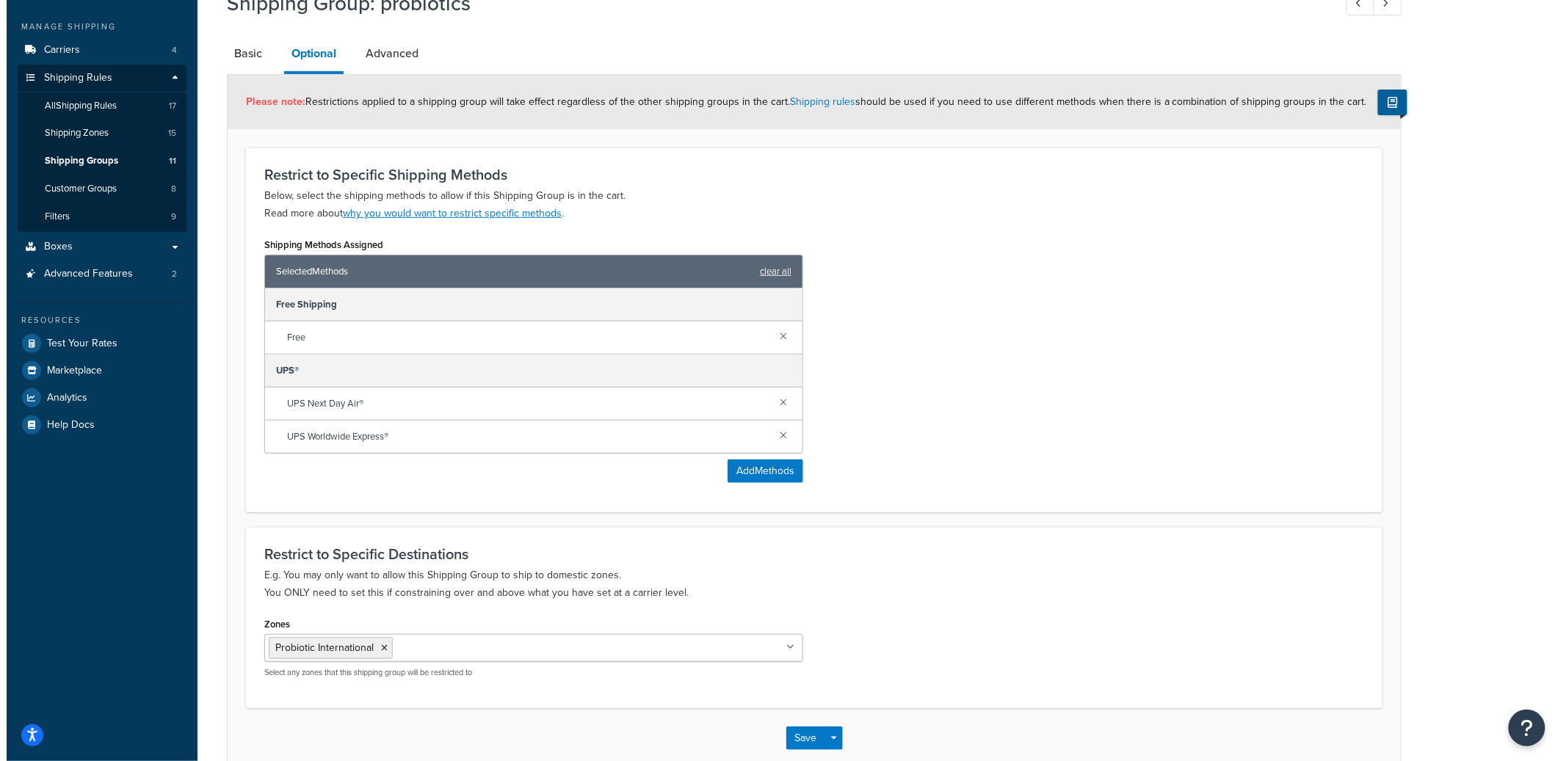
scroll to position [0, 0]
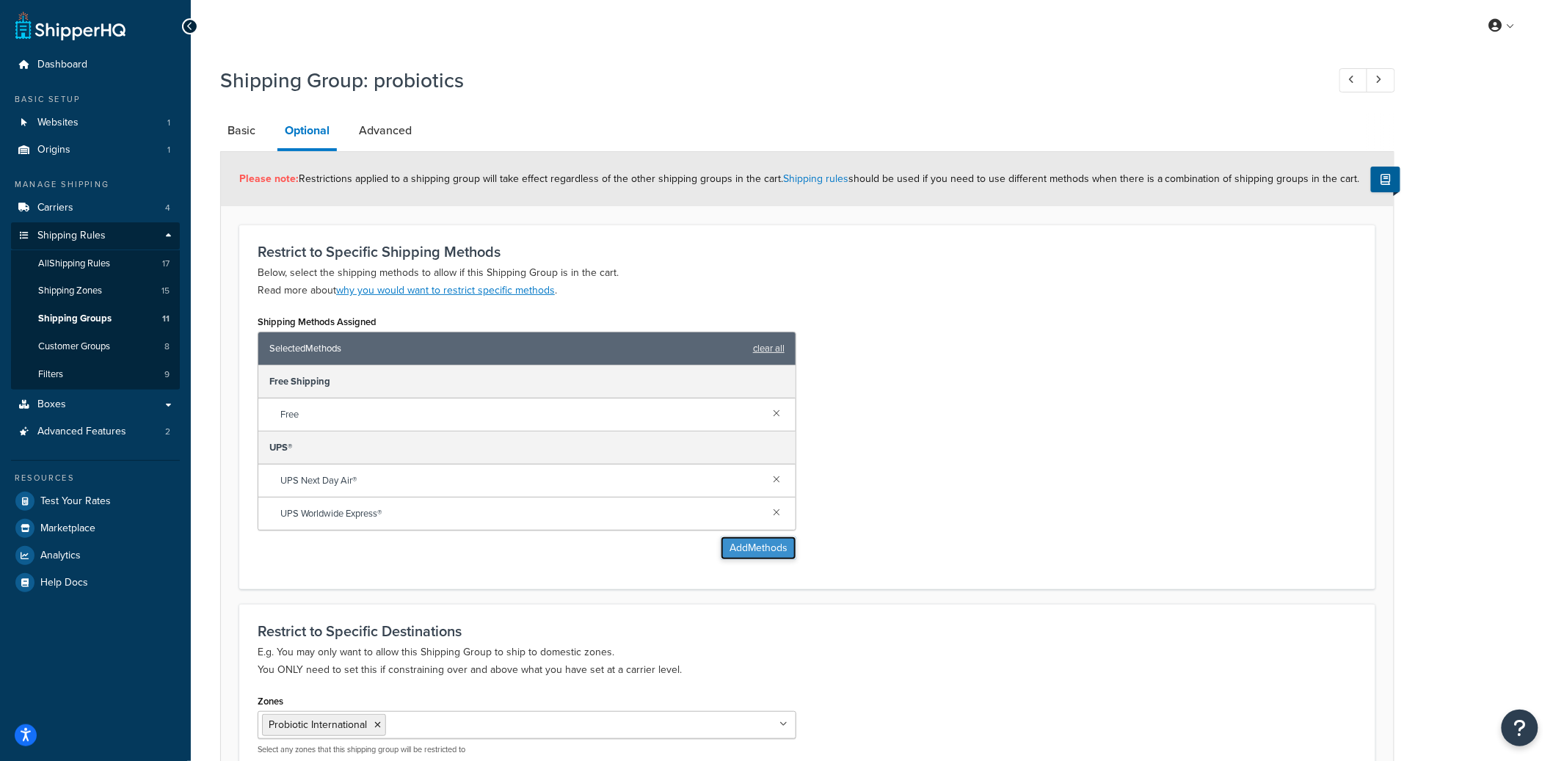
click at [772, 548] on button "Add Methods" at bounding box center [759, 548] width 76 height 23
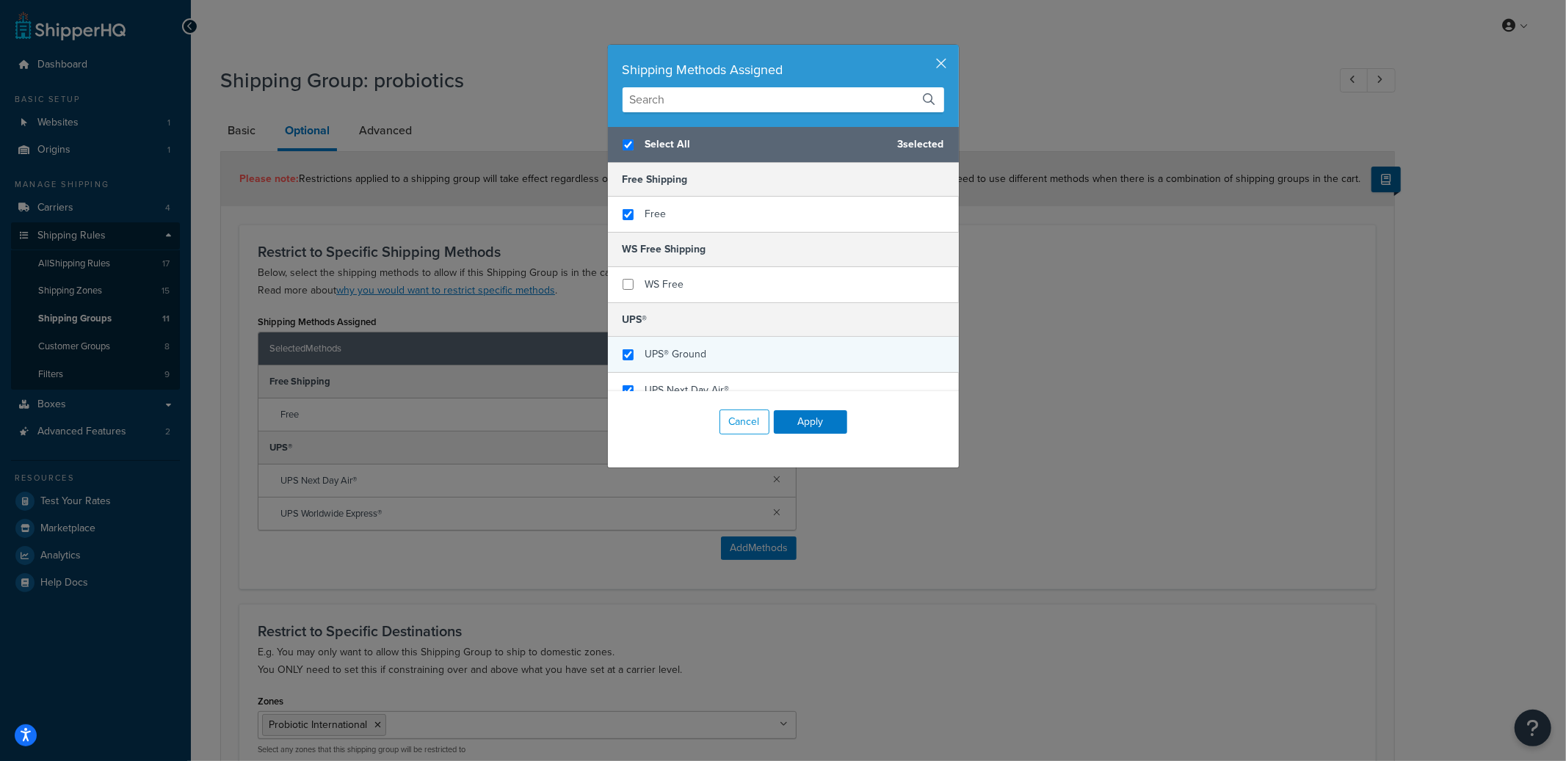
checkbox input "true"
click at [690, 357] on span "UPS® Ground" at bounding box center [676, 354] width 62 height 15
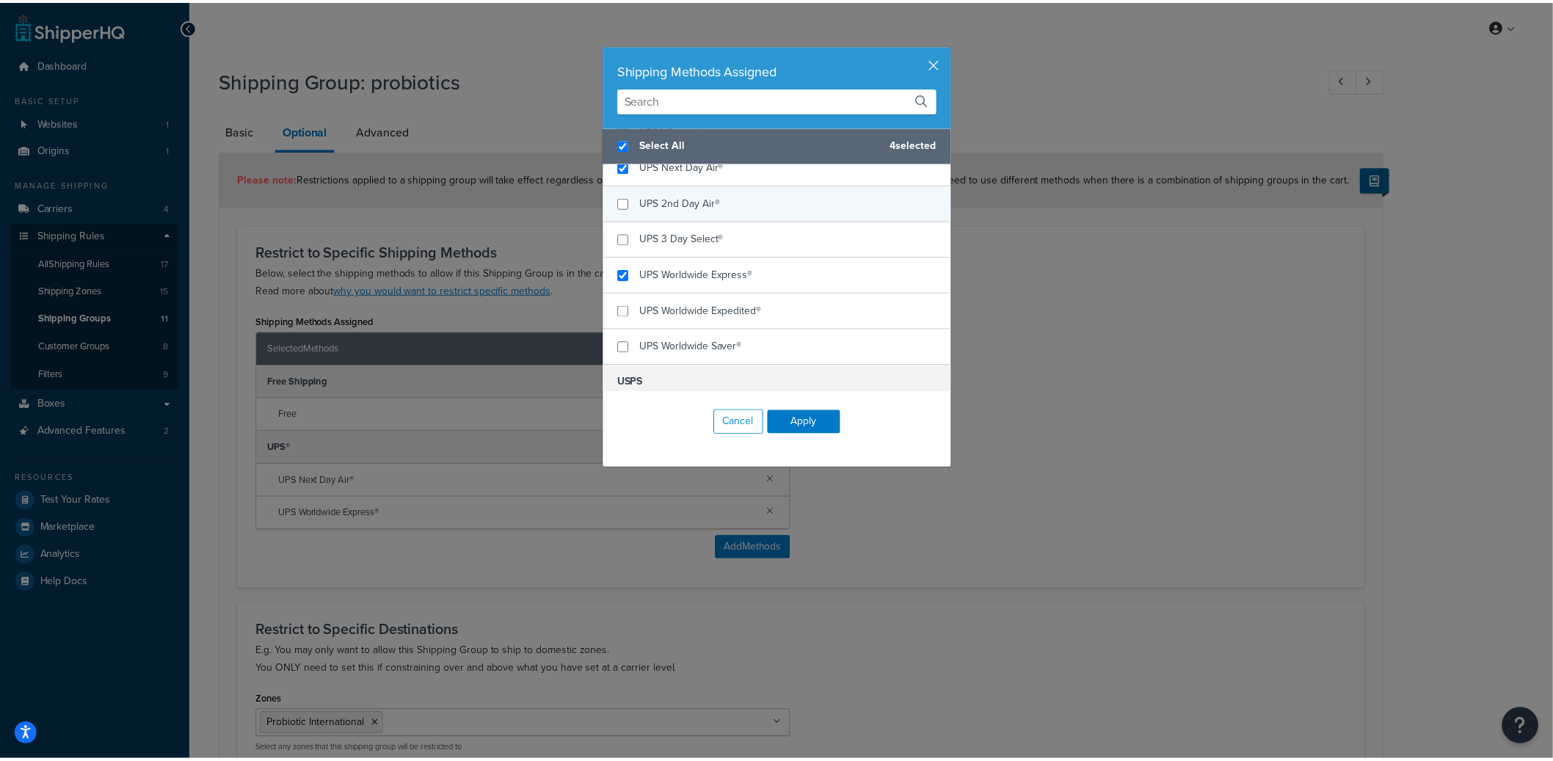
scroll to position [223, 0]
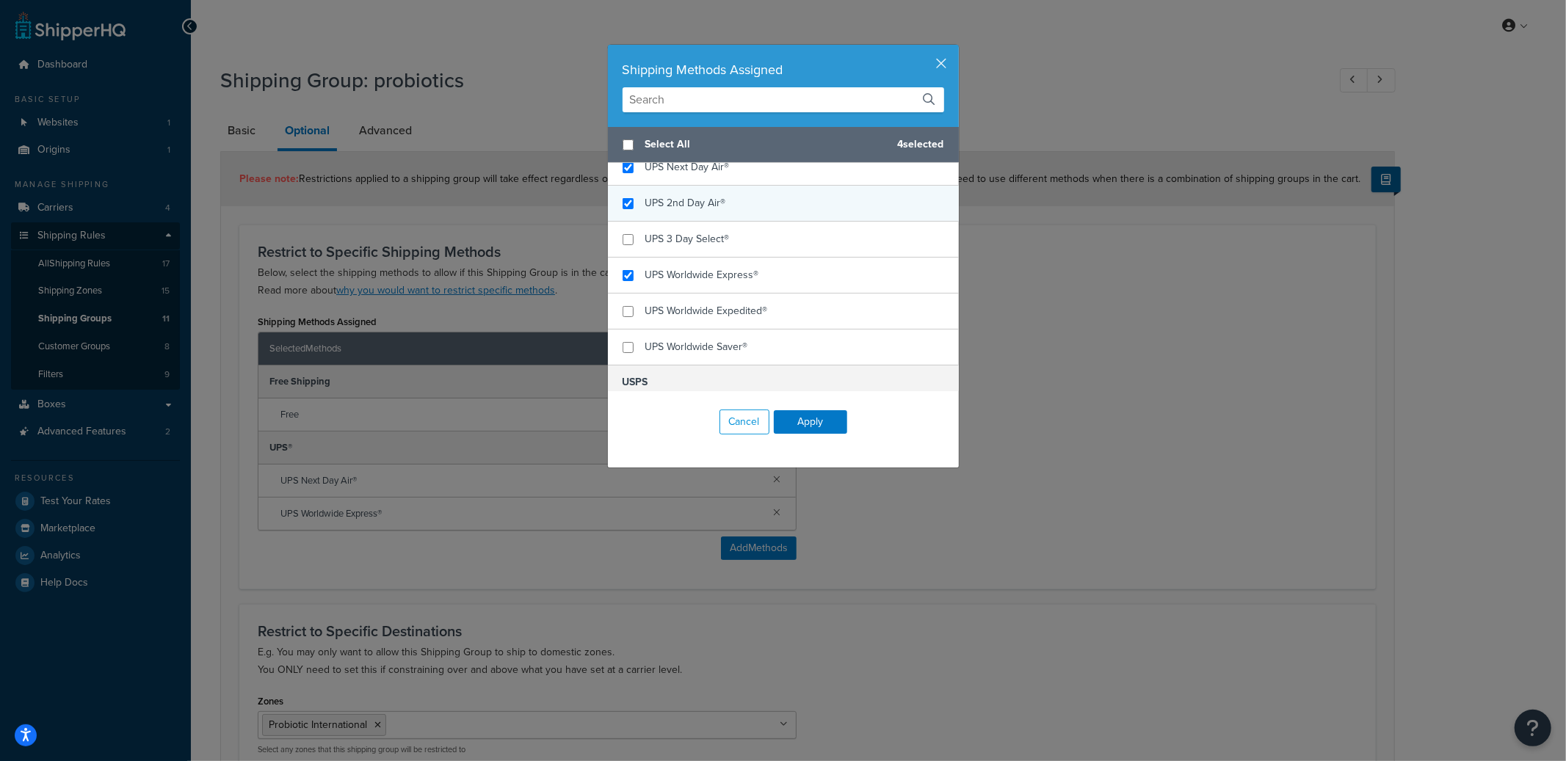
checkbox input "false"
checkbox input "true"
click at [679, 210] on span "UPS 2nd Day Air®" at bounding box center [685, 202] width 81 height 15
checkbox input "true"
click at [678, 245] on span "UPS 3 Day Select®" at bounding box center [687, 238] width 84 height 15
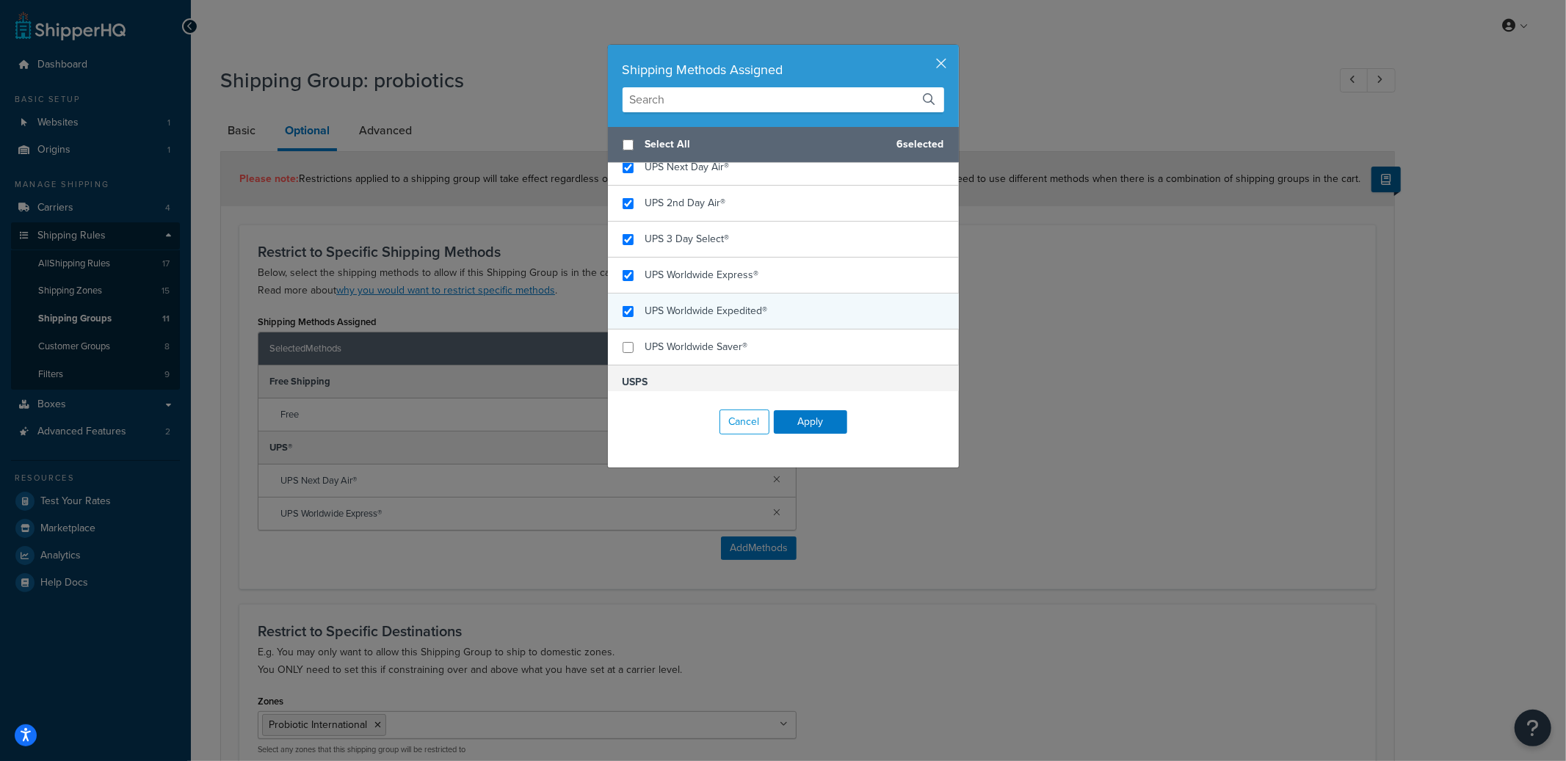
checkbox input "true"
click at [686, 313] on span "UPS Worldwide Expedited®" at bounding box center [706, 310] width 123 height 15
checkbox input "true"
click at [686, 351] on span "UPS Worldwide Saver®" at bounding box center [696, 346] width 103 height 15
click at [808, 421] on button "Apply" at bounding box center [810, 421] width 73 height 23
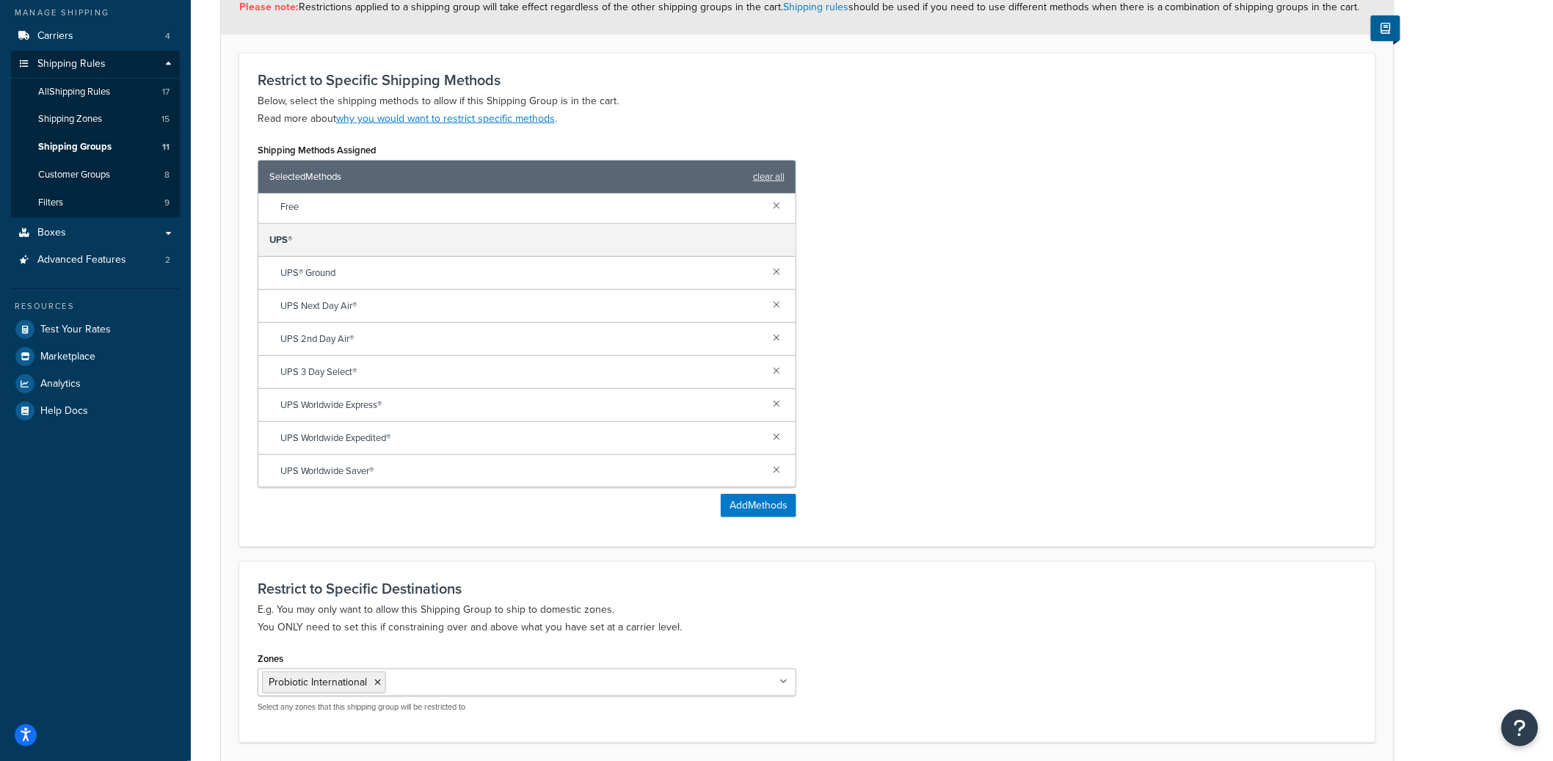
scroll to position [287, 0]
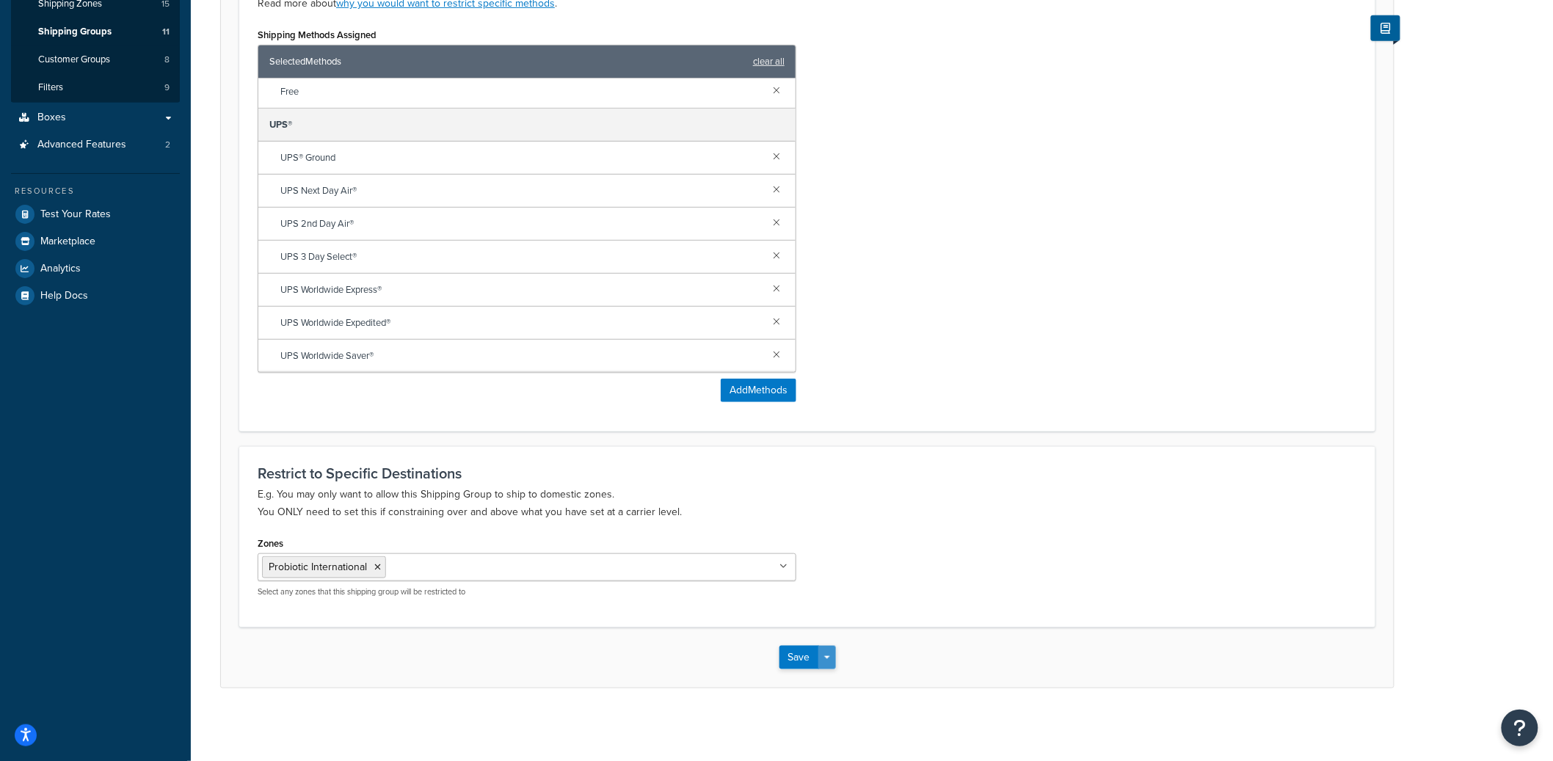
click at [832, 658] on button "Save Dropdown" at bounding box center [828, 657] width 18 height 23
click at [830, 678] on button "Save and Edit" at bounding box center [851, 685] width 142 height 31
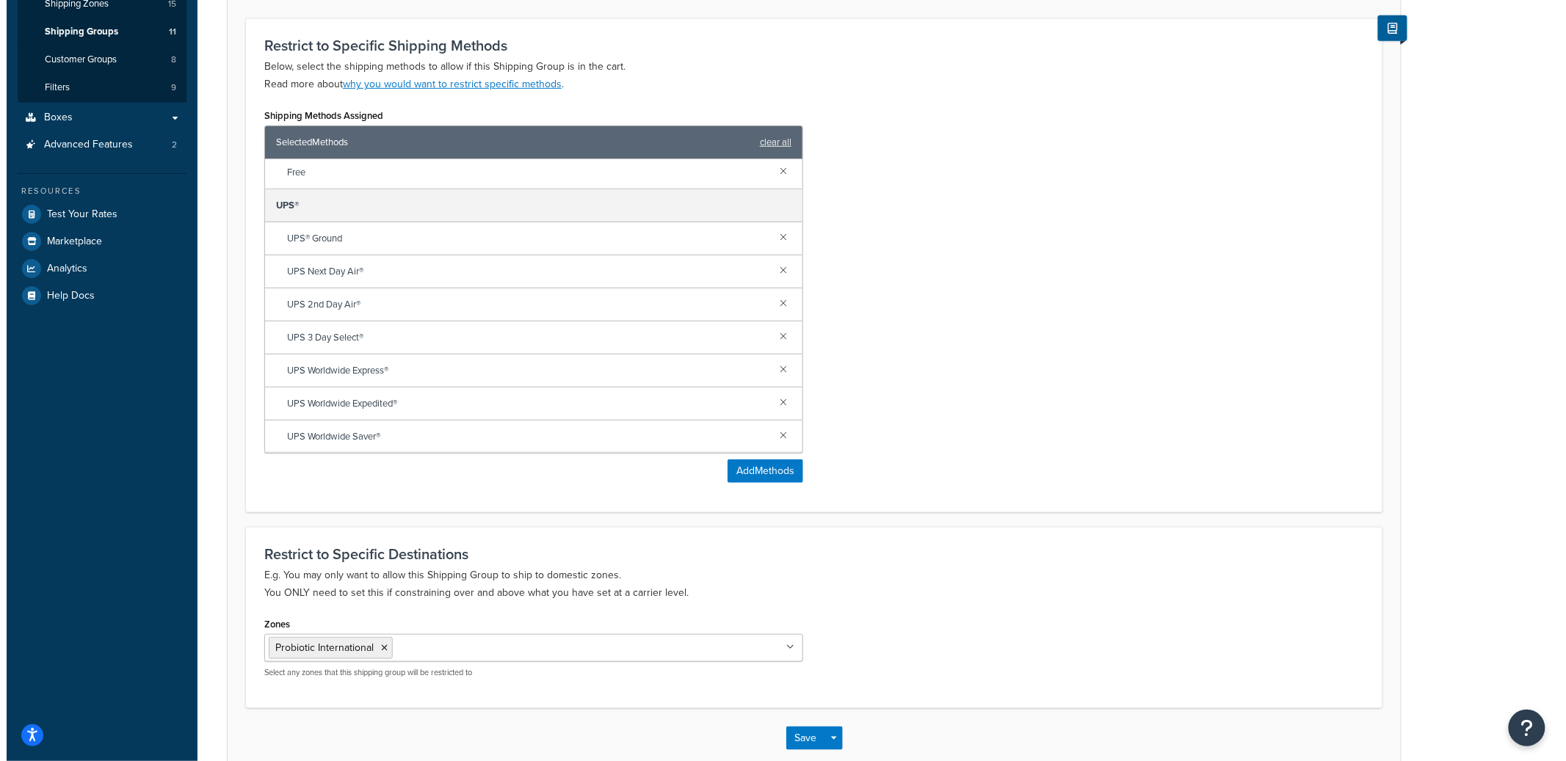
scroll to position [0, 0]
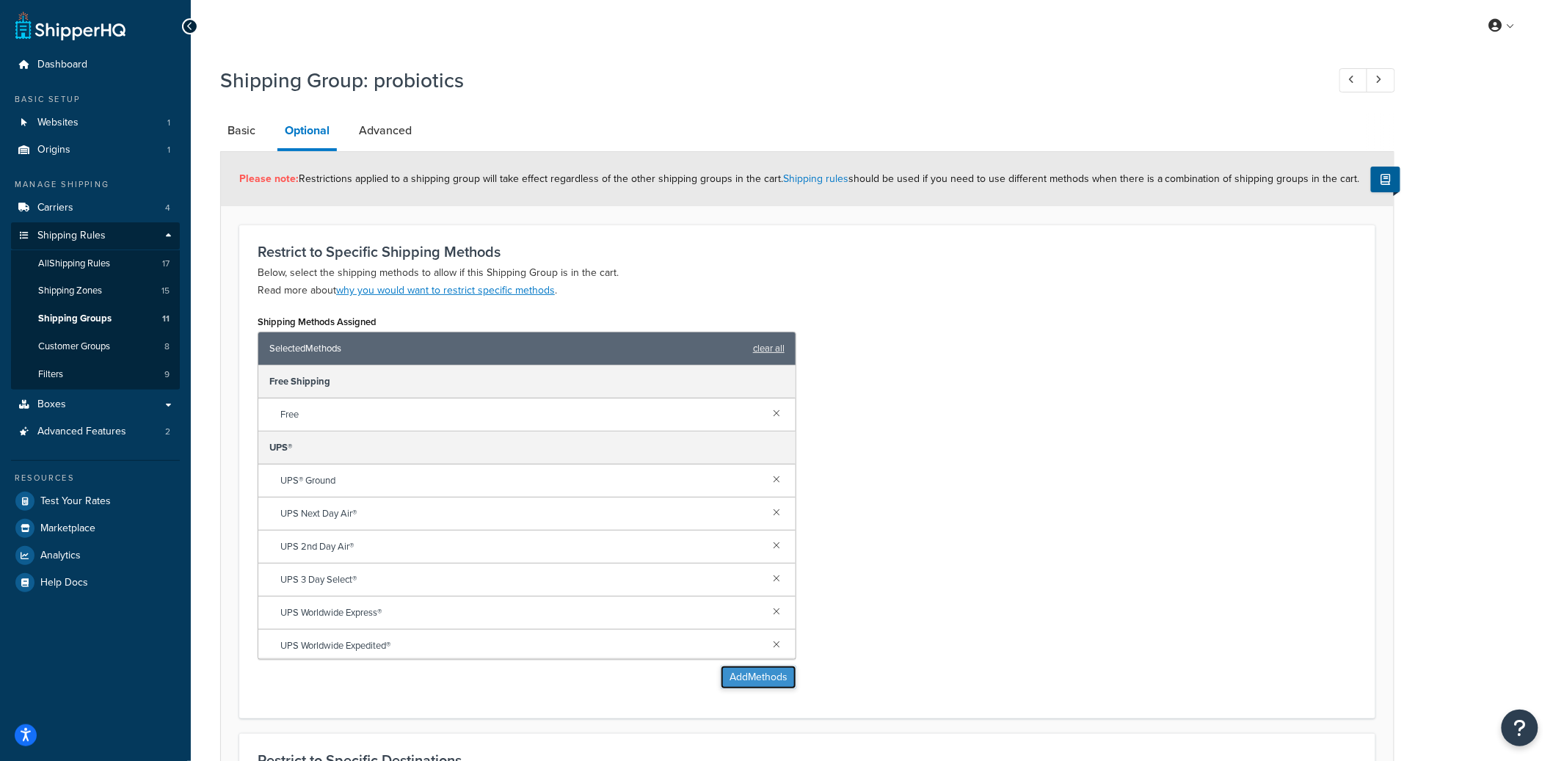
click at [775, 672] on button "Add Methods" at bounding box center [759, 677] width 76 height 23
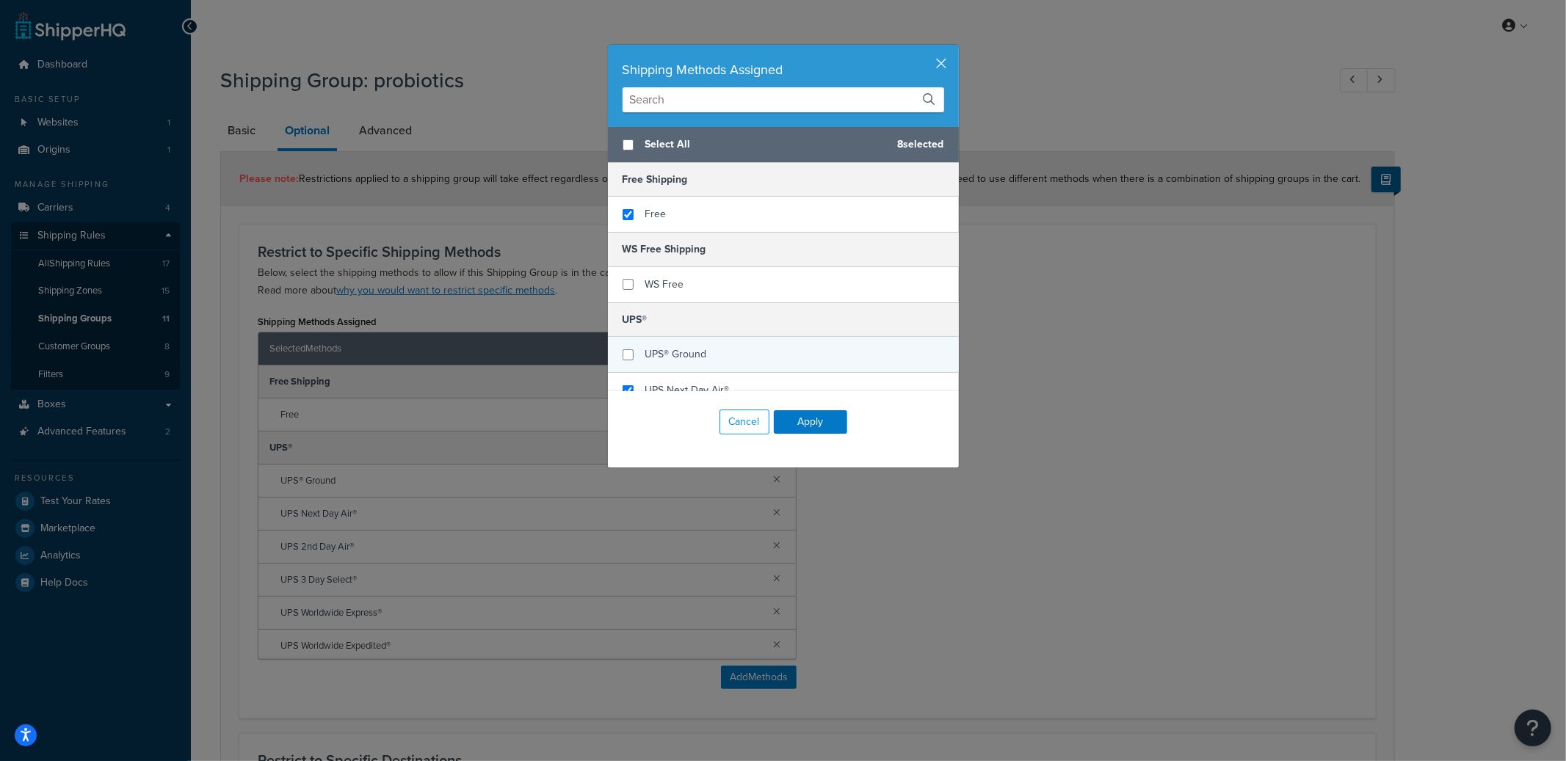
checkbox input "false"
click at [667, 351] on span "UPS® Ground" at bounding box center [676, 354] width 62 height 15
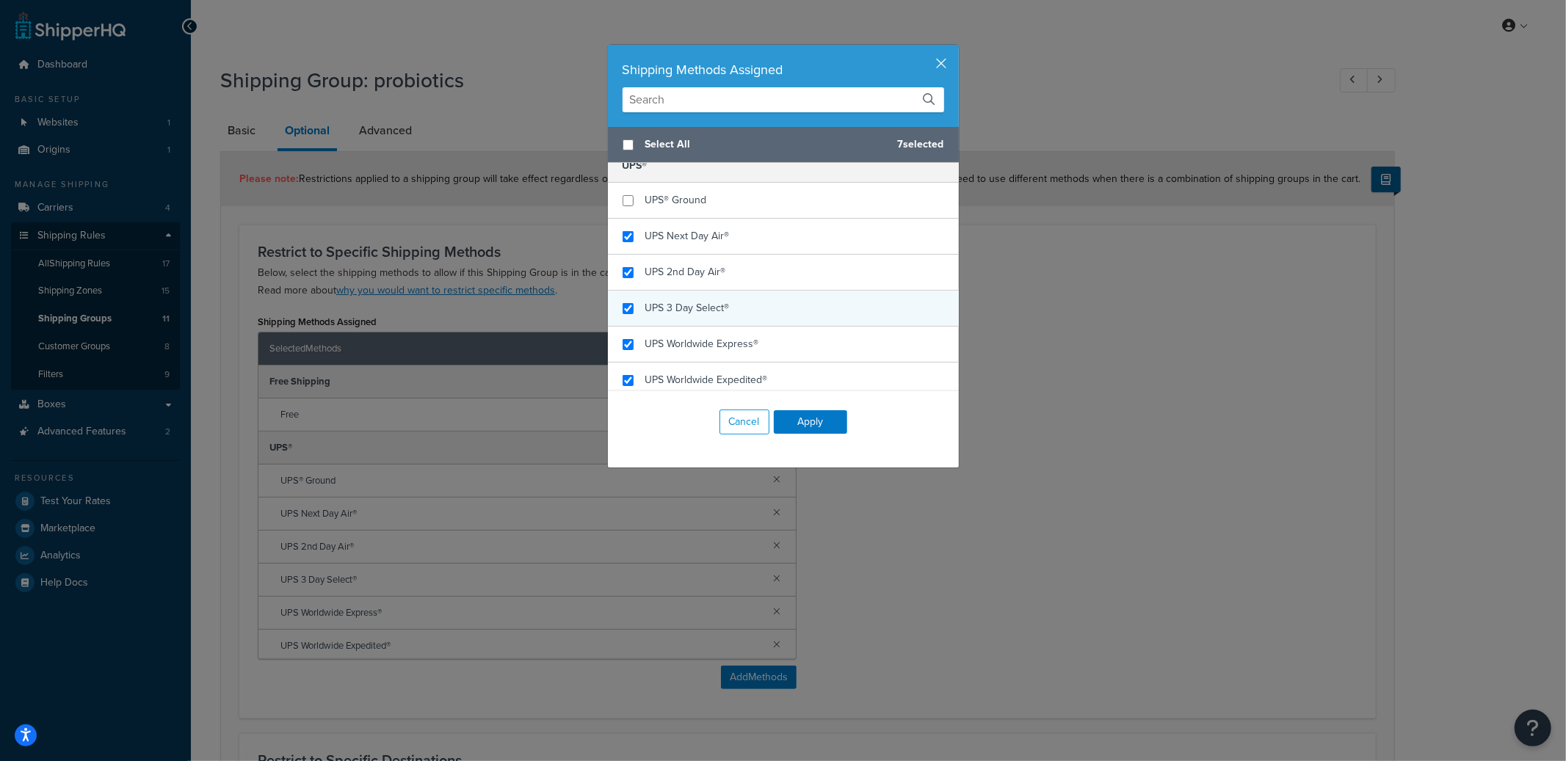
scroll to position [182, 0]
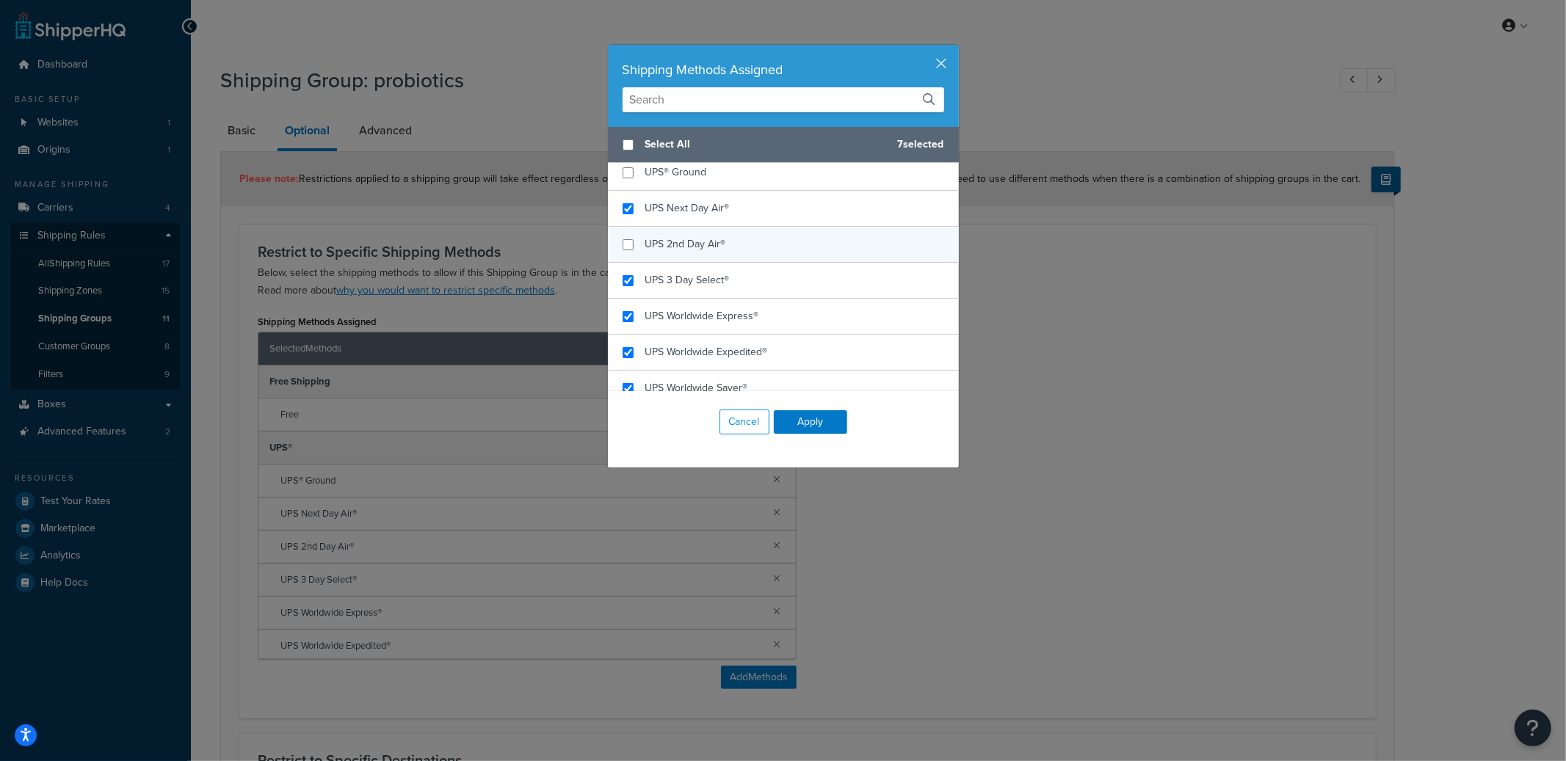
checkbox input "false"
drag, startPoint x: 706, startPoint y: 253, endPoint x: 707, endPoint y: 266, distance: 13.2
click at [707, 252] on div "UPS 2nd Day Air®" at bounding box center [685, 244] width 81 height 21
checkbox input "false"
click at [705, 287] on span "UPS 3 Day Select®" at bounding box center [687, 279] width 84 height 15
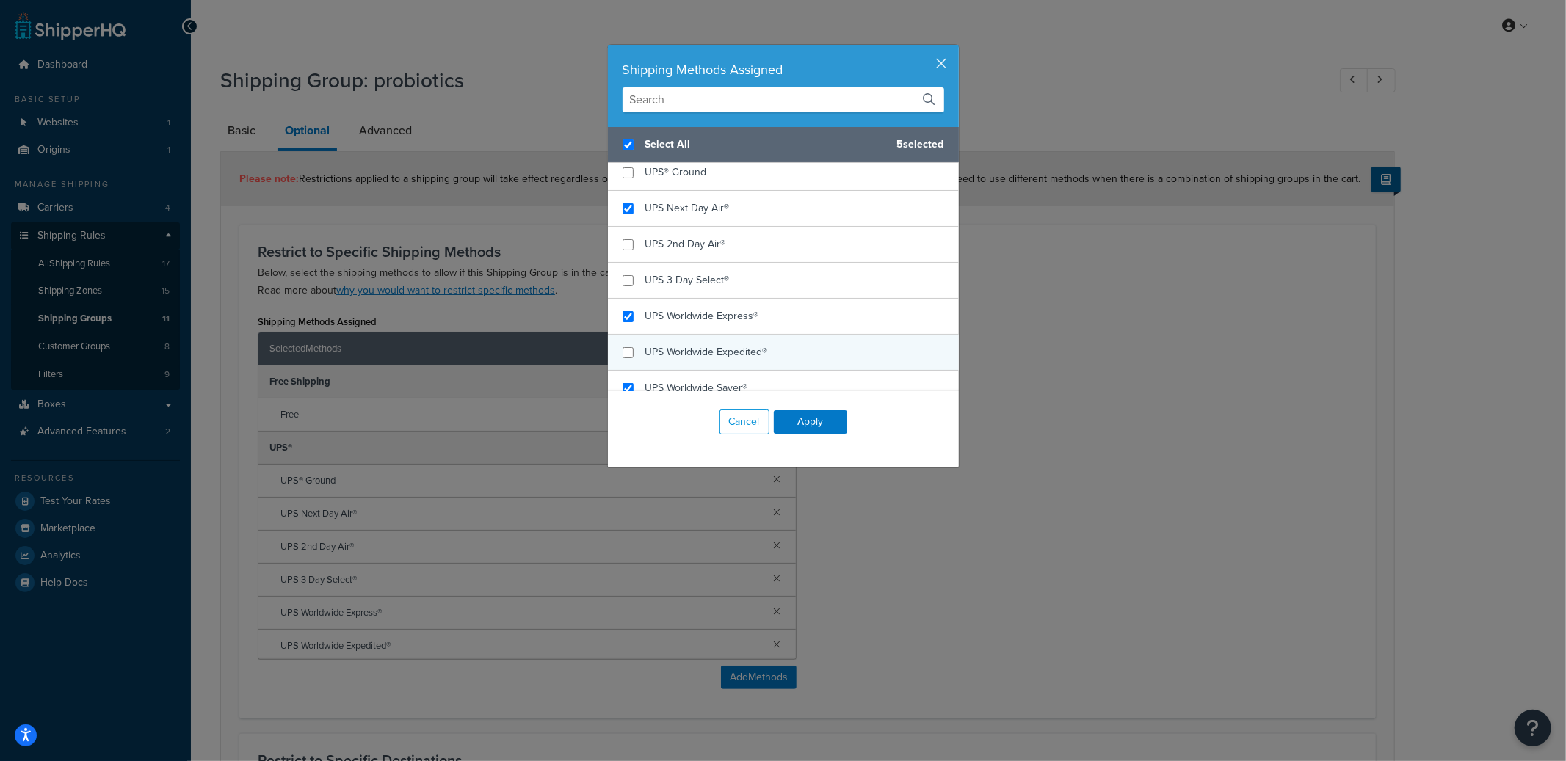
checkbox input "true"
checkbox input "false"
click at [703, 360] on div "UPS Worldwide Expedited®" at bounding box center [706, 352] width 123 height 21
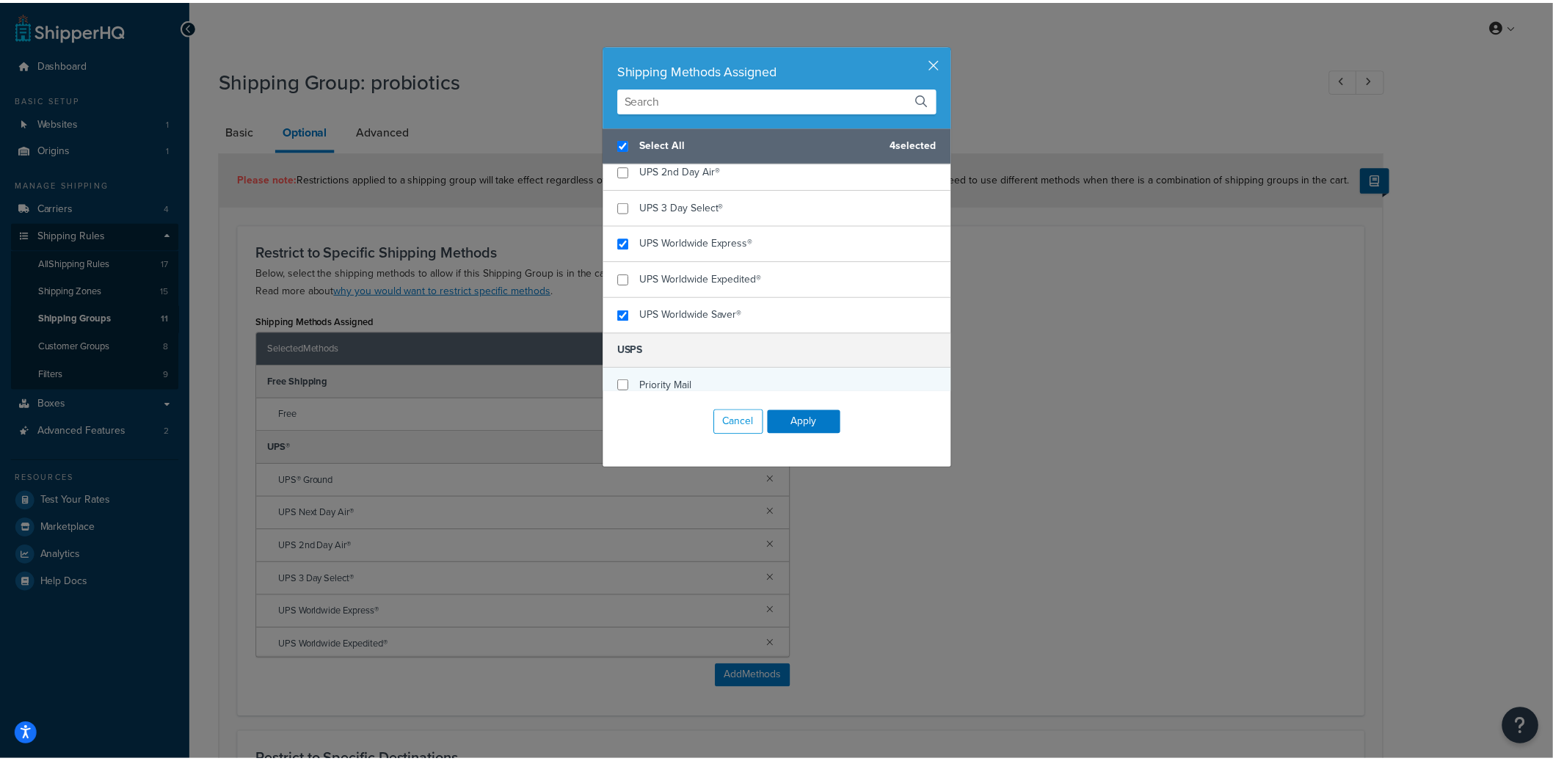
scroll to position [275, 0]
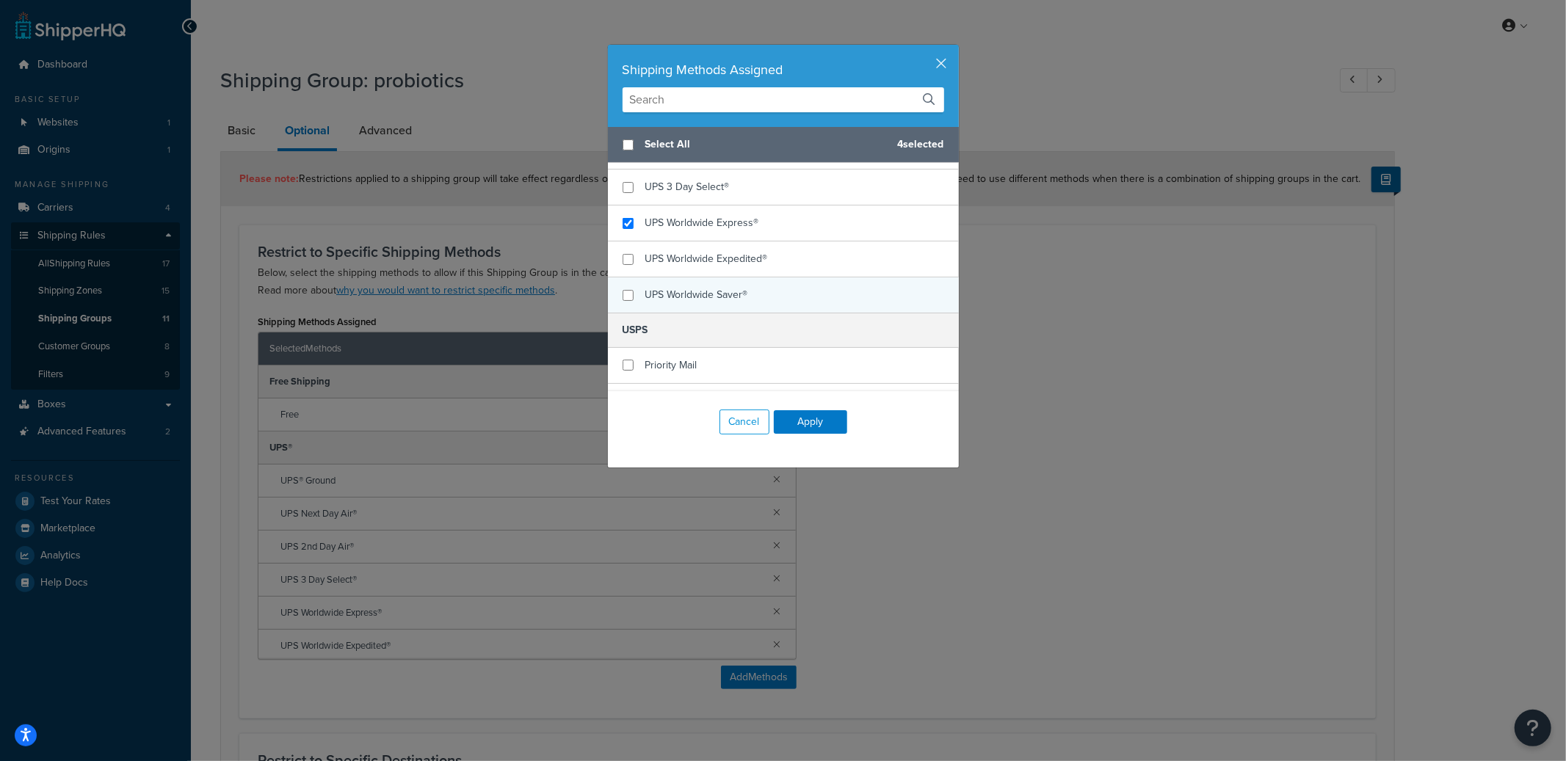
checkbox input "false"
click at [726, 308] on div "UPS Worldwide Saver®" at bounding box center [783, 294] width 351 height 35
click at [791, 419] on button "Apply" at bounding box center [810, 421] width 73 height 23
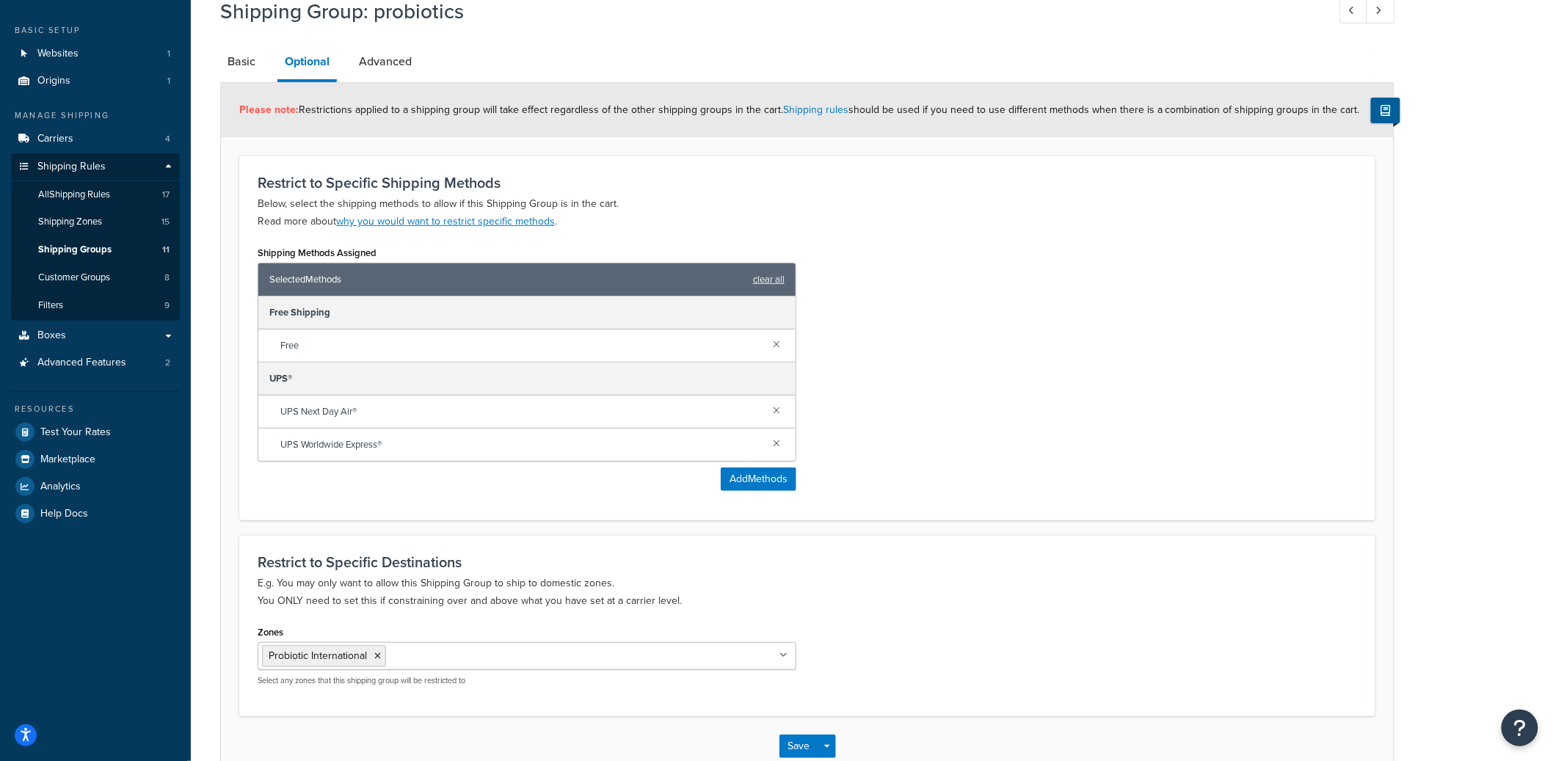
scroll to position [158, 0]
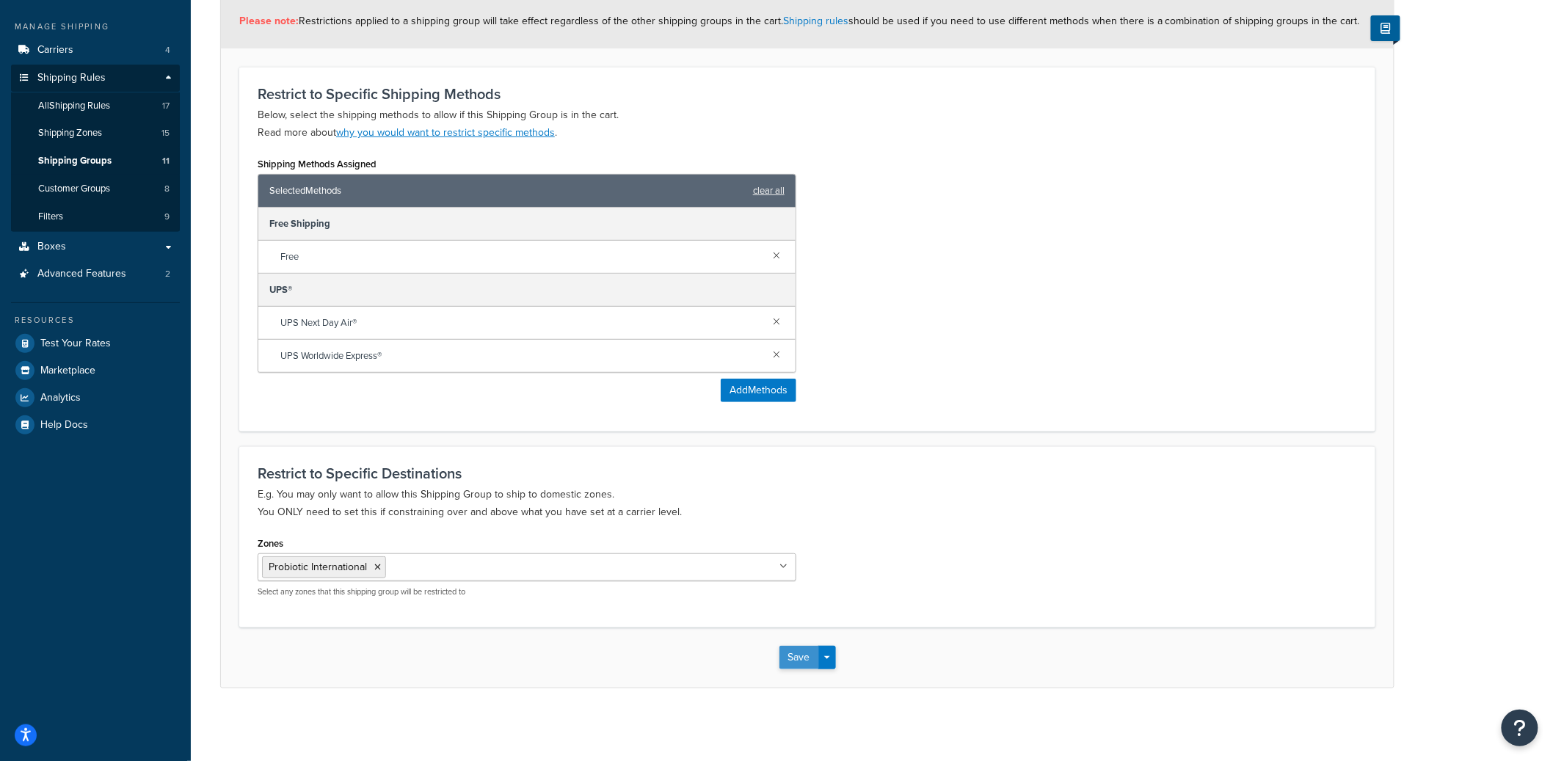
click at [799, 664] on button "Save" at bounding box center [800, 657] width 40 height 23
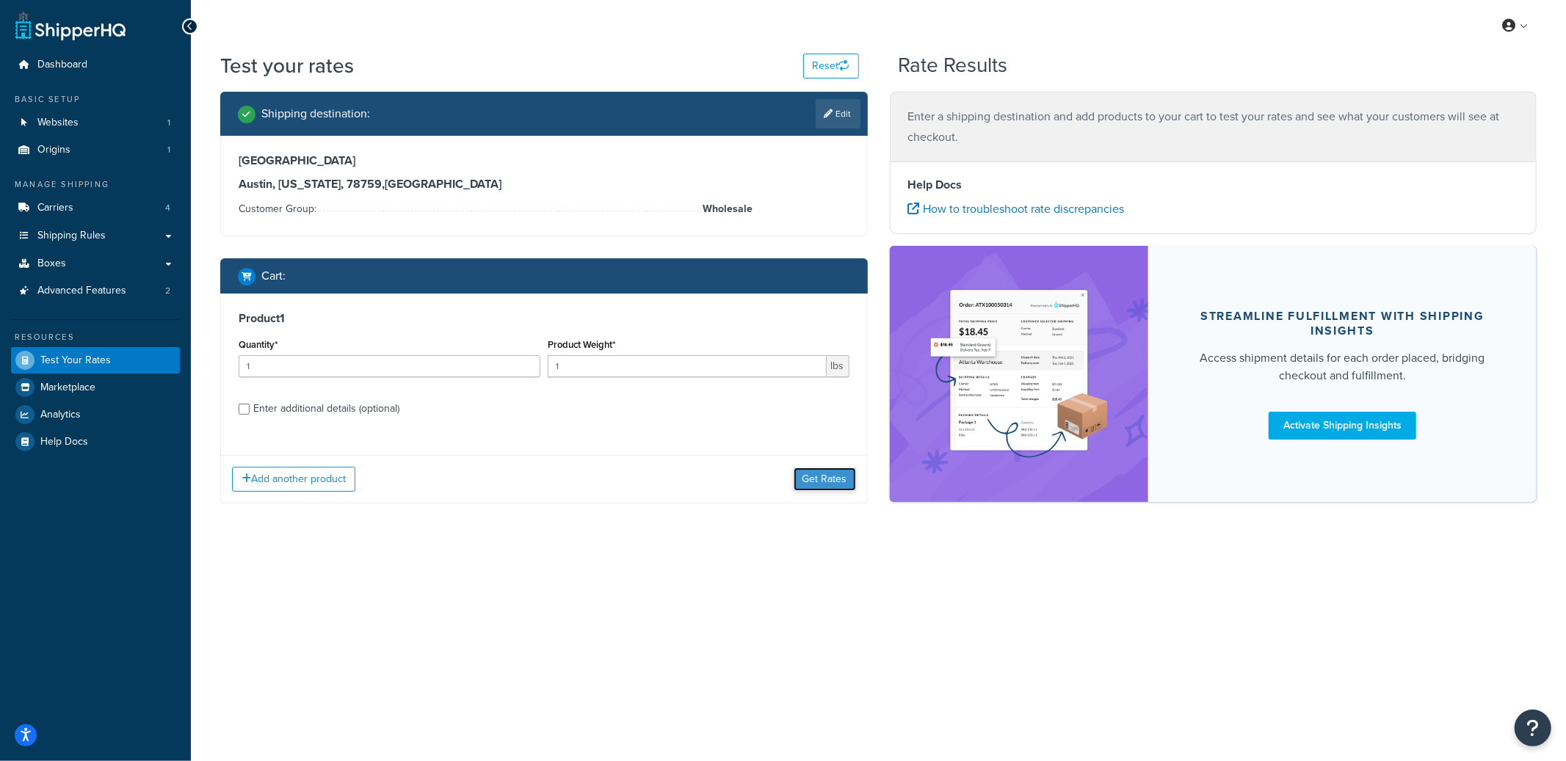
click at [833, 485] on button "Get Rates" at bounding box center [825, 479] width 62 height 23
click at [827, 471] on button "Get Rates" at bounding box center [825, 479] width 62 height 23
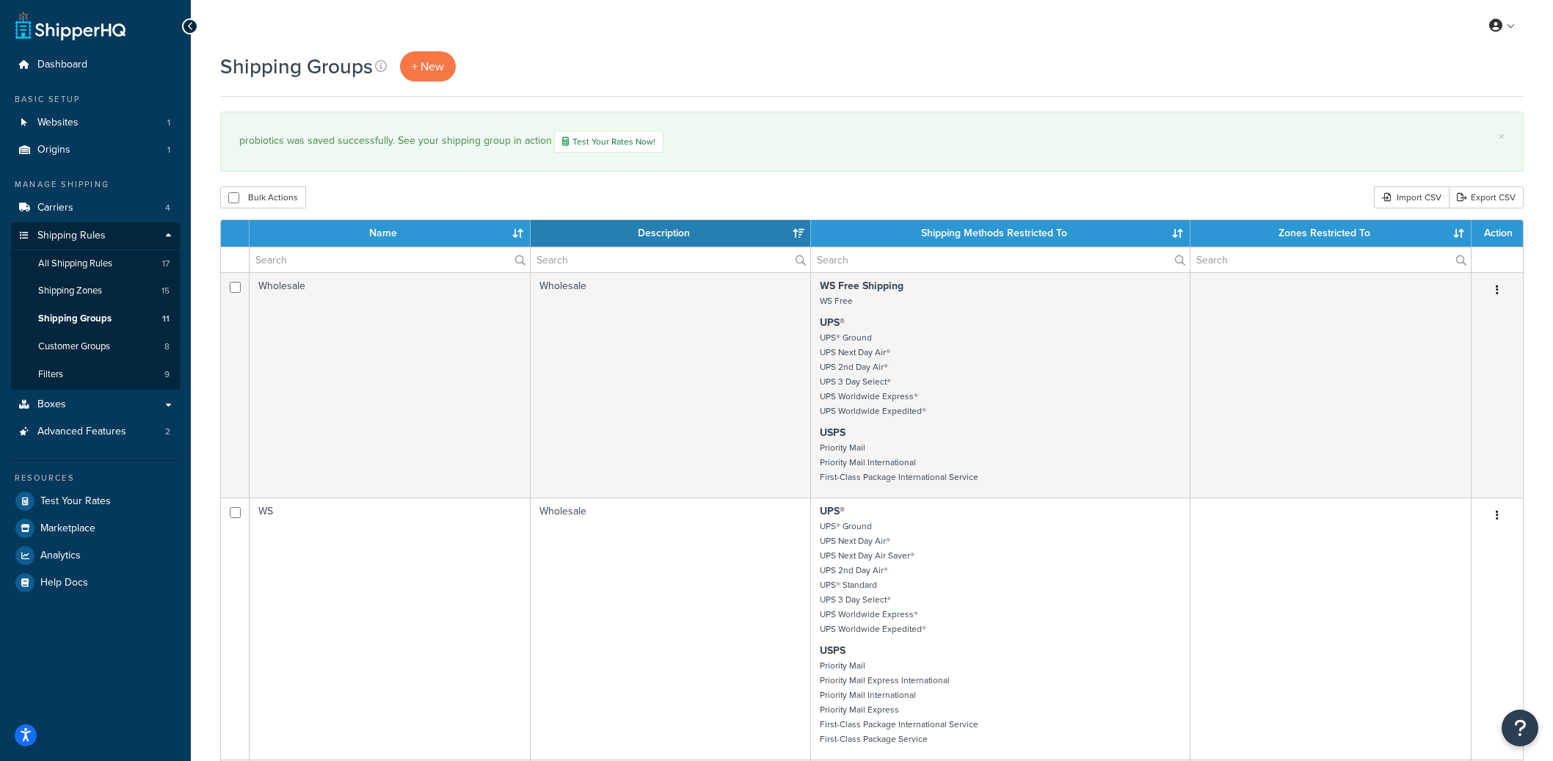
select select "15"
click at [420, 258] on input "text" at bounding box center [390, 259] width 280 height 25
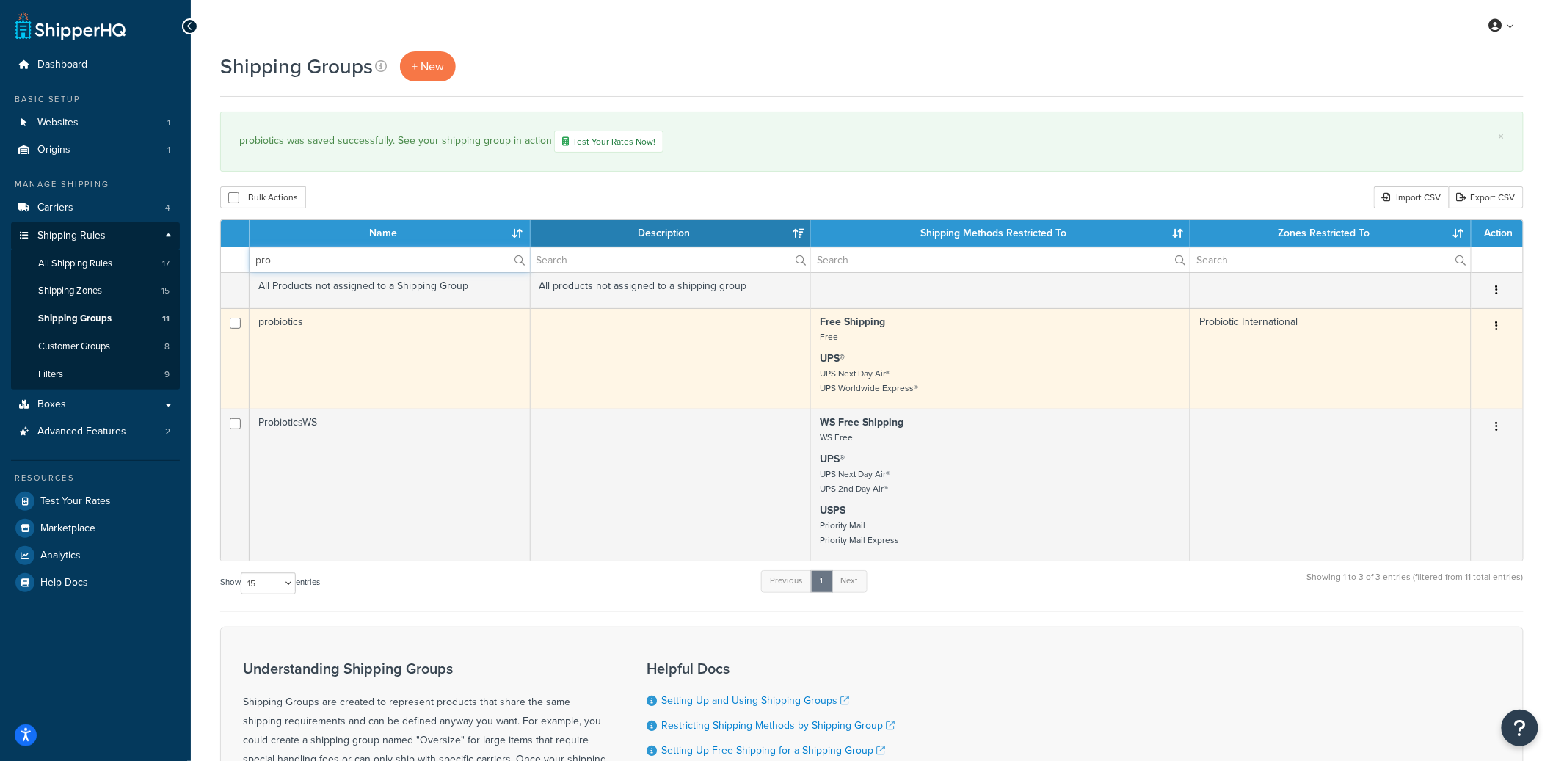
type input "pro"
click at [364, 370] on td "probiotics" at bounding box center [390, 358] width 281 height 101
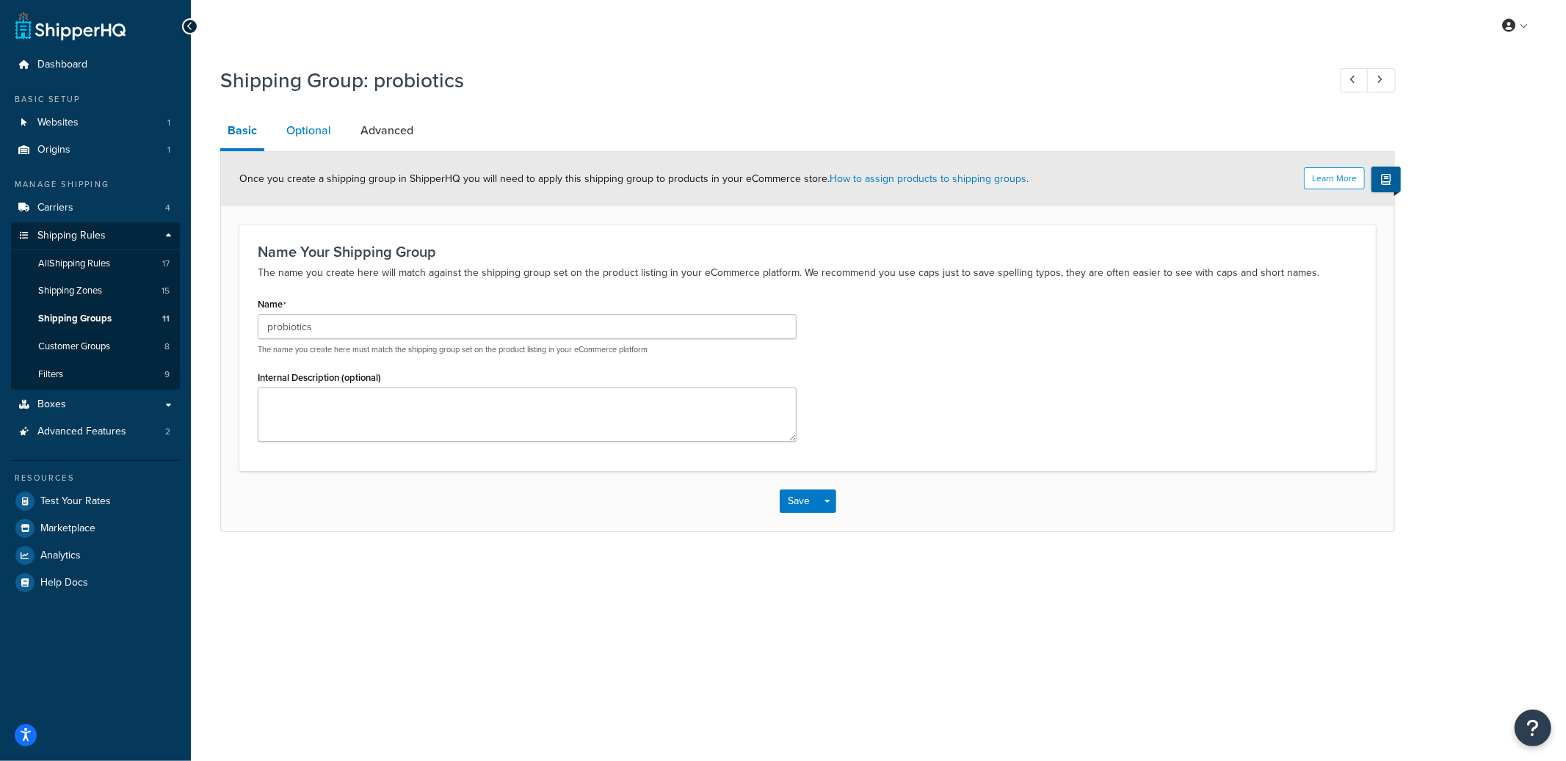
click at [322, 137] on link "Optional" at bounding box center [308, 130] width 59 height 35
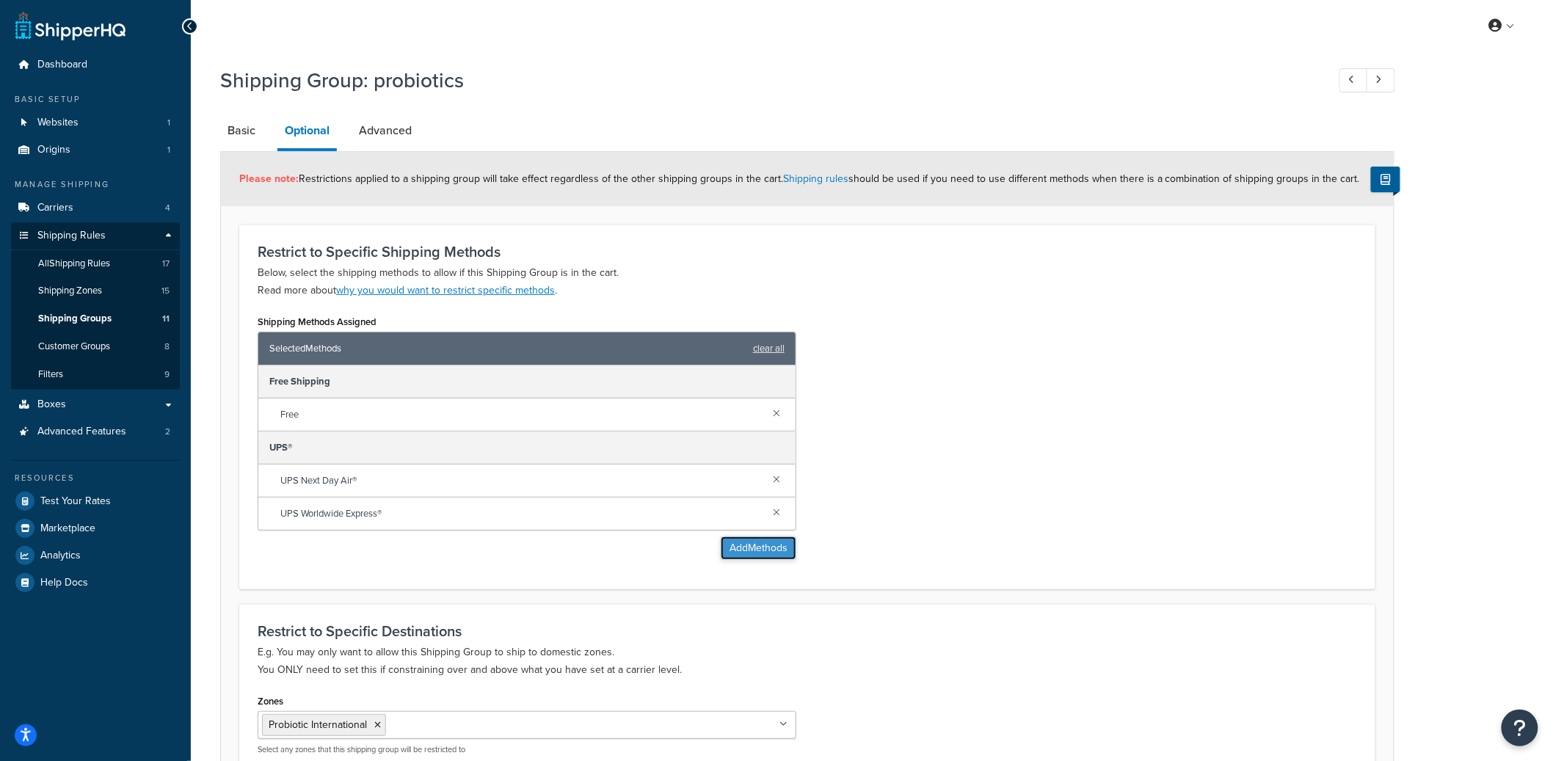
click at [745, 545] on button "Add Methods" at bounding box center [759, 548] width 76 height 23
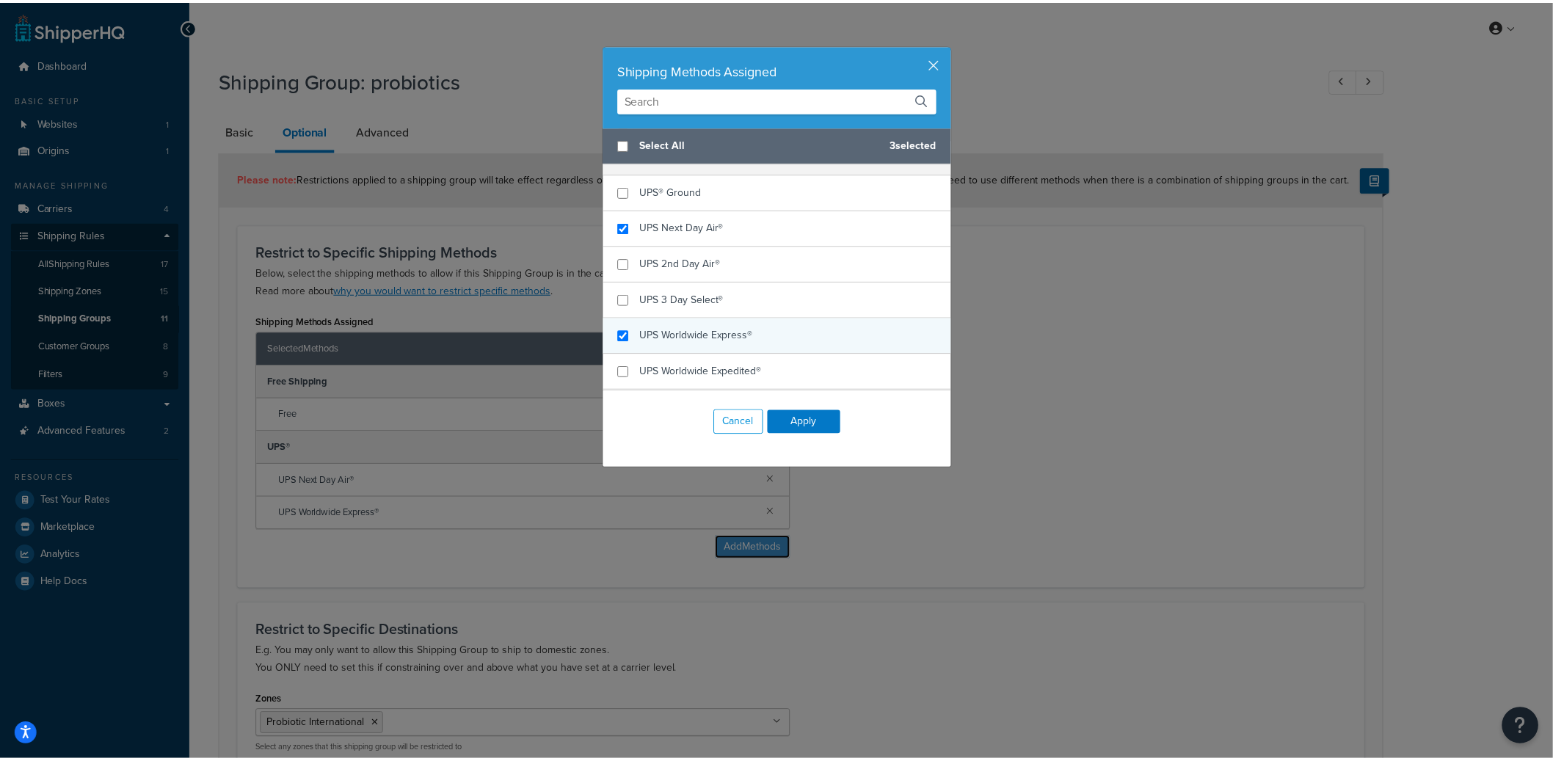
scroll to position [233, 0]
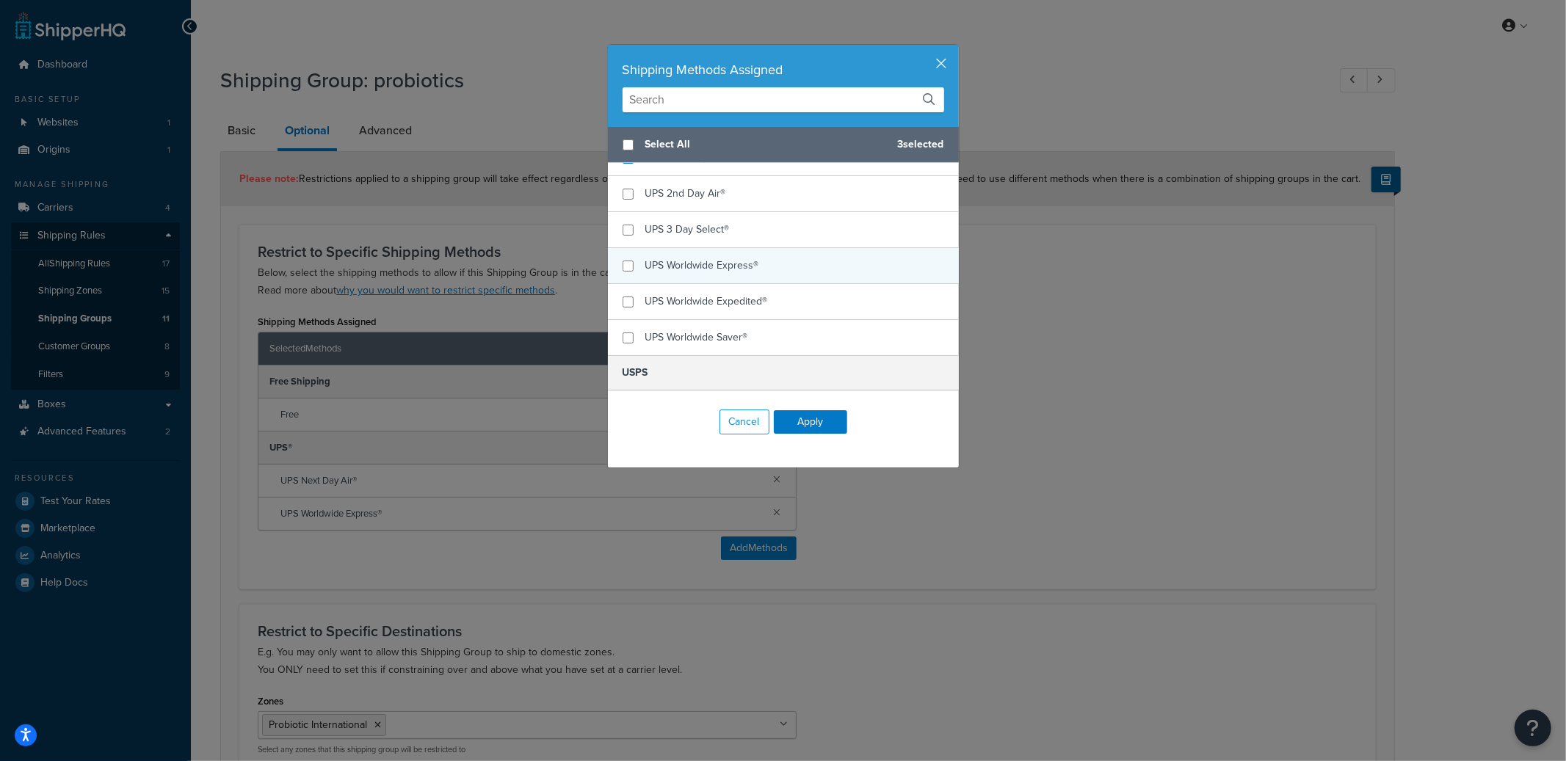
checkbox input "false"
click at [671, 269] on span "UPS Worldwide Express®" at bounding box center [702, 265] width 114 height 15
checkbox input "true"
click at [670, 295] on span "UPS Worldwide Expedited®" at bounding box center [706, 301] width 123 height 15
click at [791, 413] on button "Apply" at bounding box center [810, 421] width 73 height 23
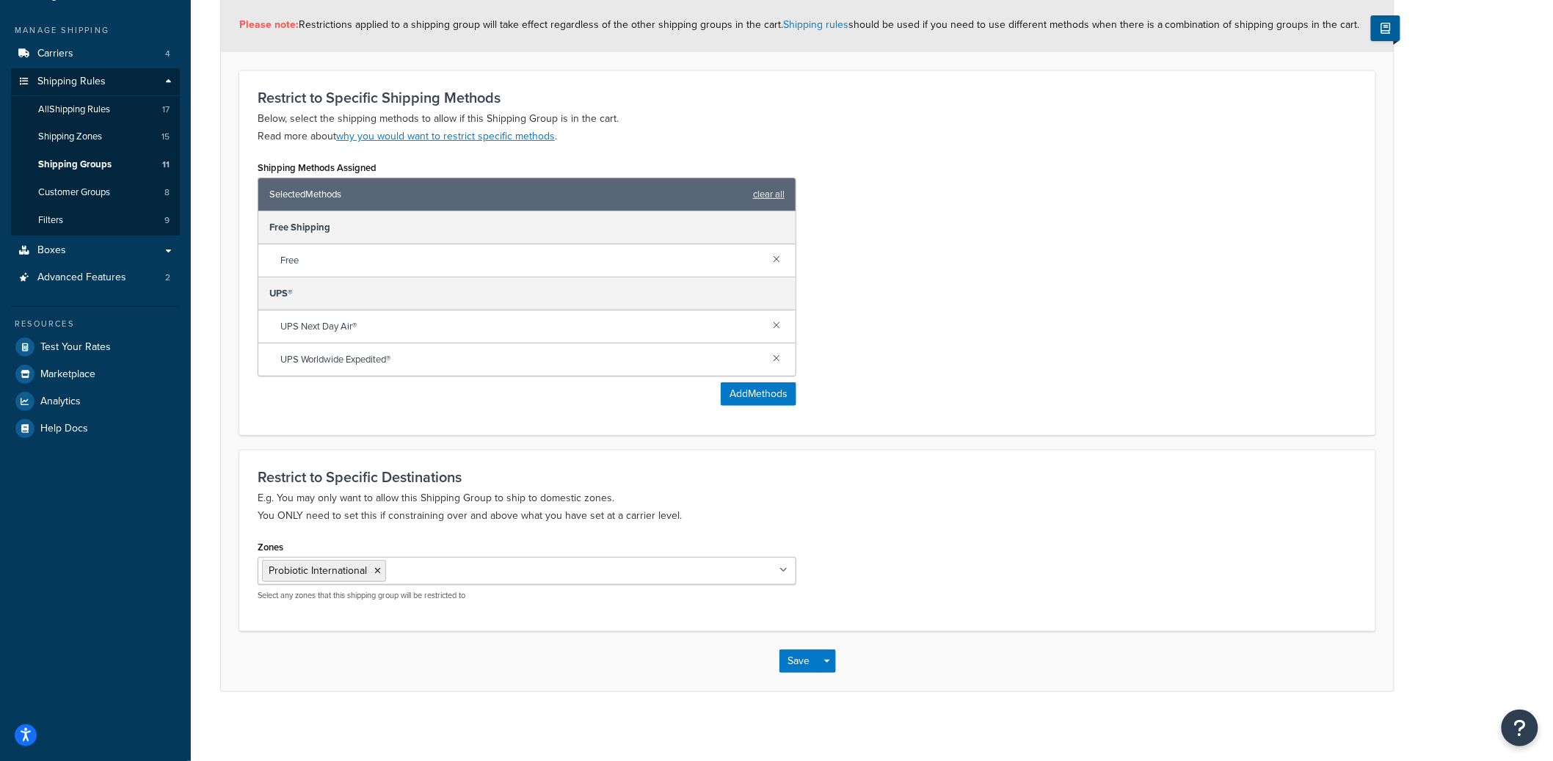
scroll to position [158, 0]
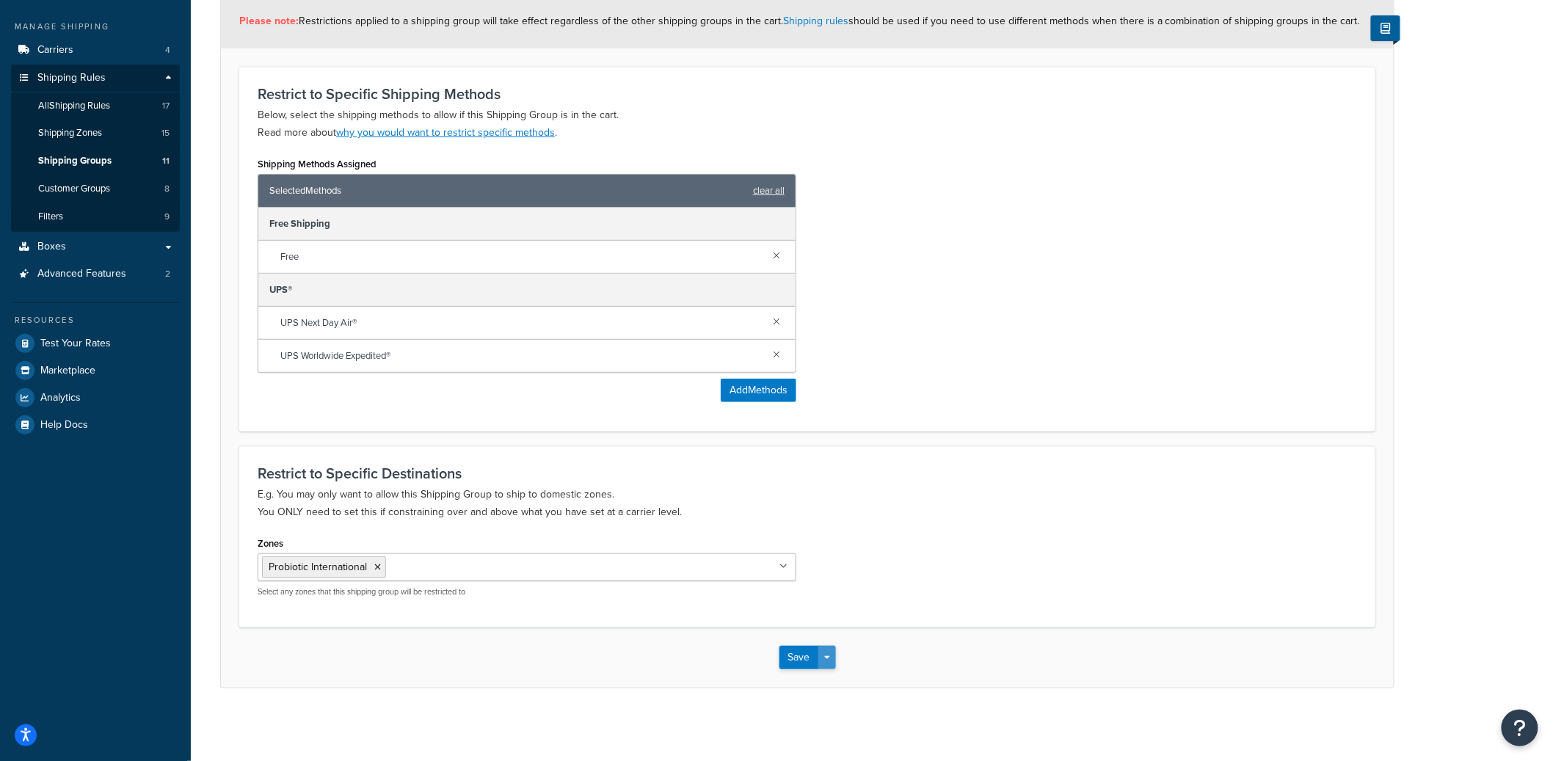
click at [829, 659] on span "button" at bounding box center [827, 657] width 6 height 3
click at [830, 676] on button "Save and Edit" at bounding box center [851, 685] width 142 height 31
click at [792, 657] on button "Save" at bounding box center [800, 657] width 40 height 23
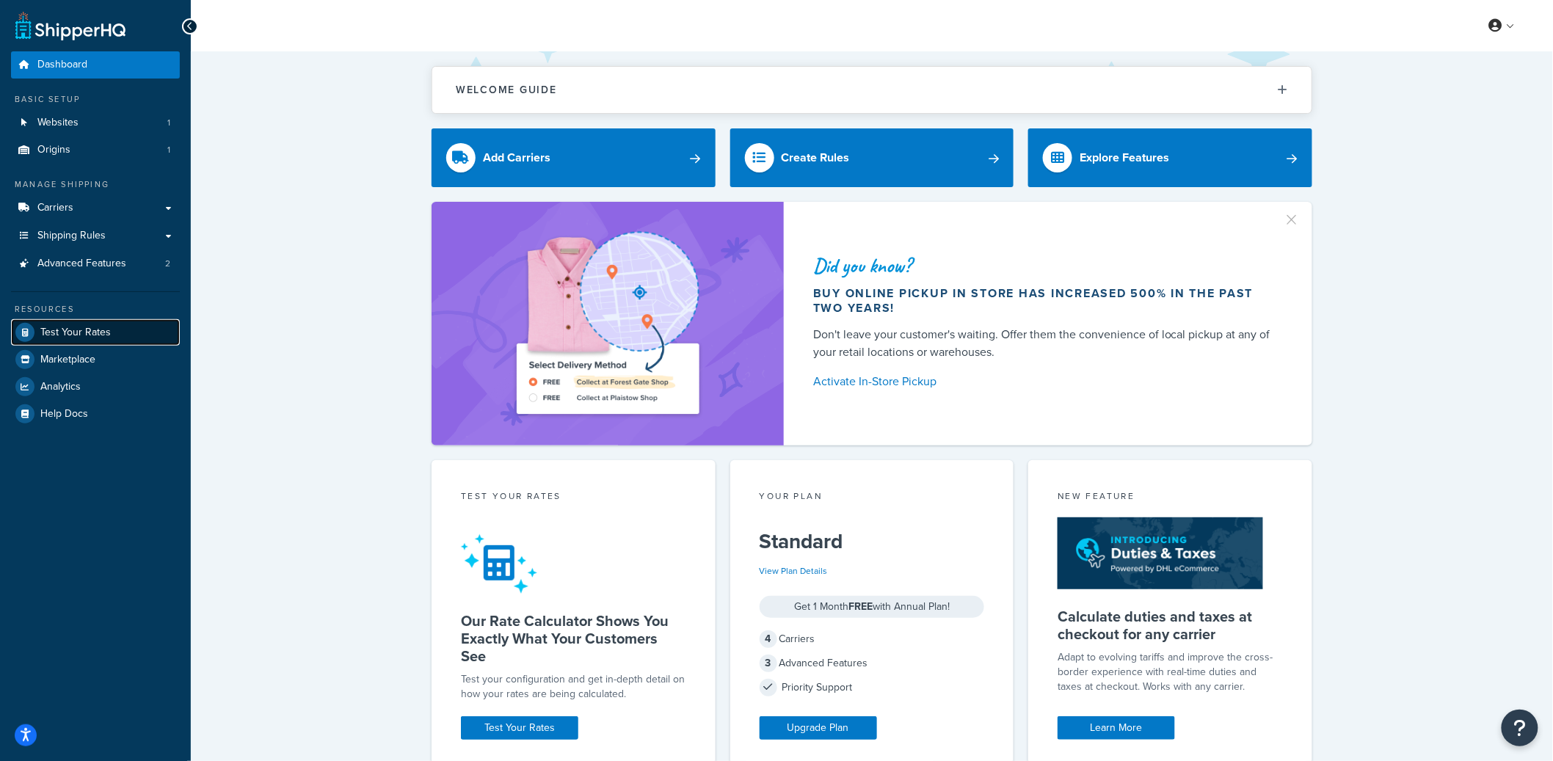
click at [92, 334] on span "Test Your Rates" at bounding box center [75, 333] width 70 height 12
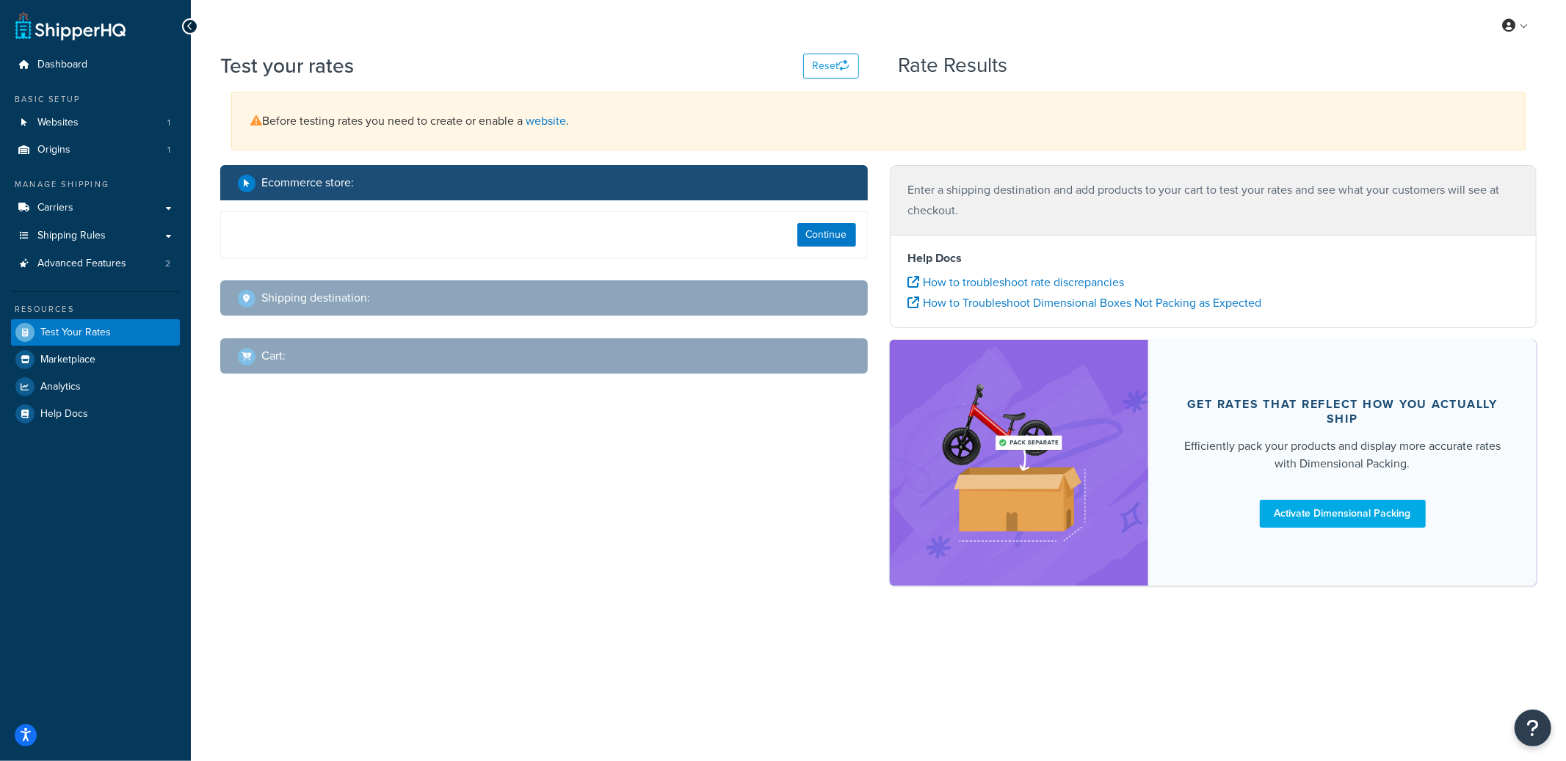
select select "TX"
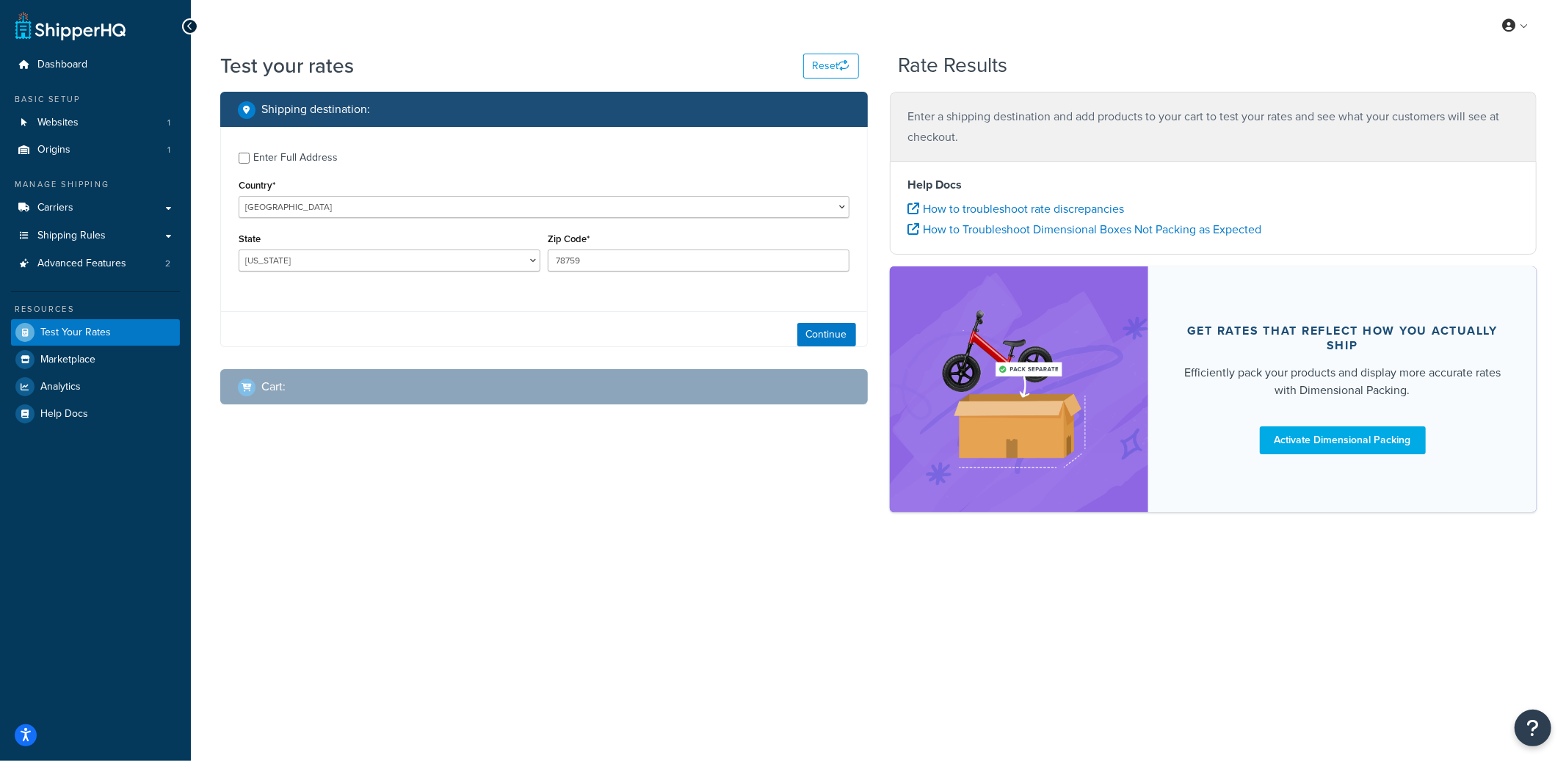
click at [311, 167] on div "Enter Full Address" at bounding box center [295, 158] width 84 height 21
click at [250, 164] on input "Enter Full Address" at bounding box center [244, 158] width 11 height 11
checkbox input "true"
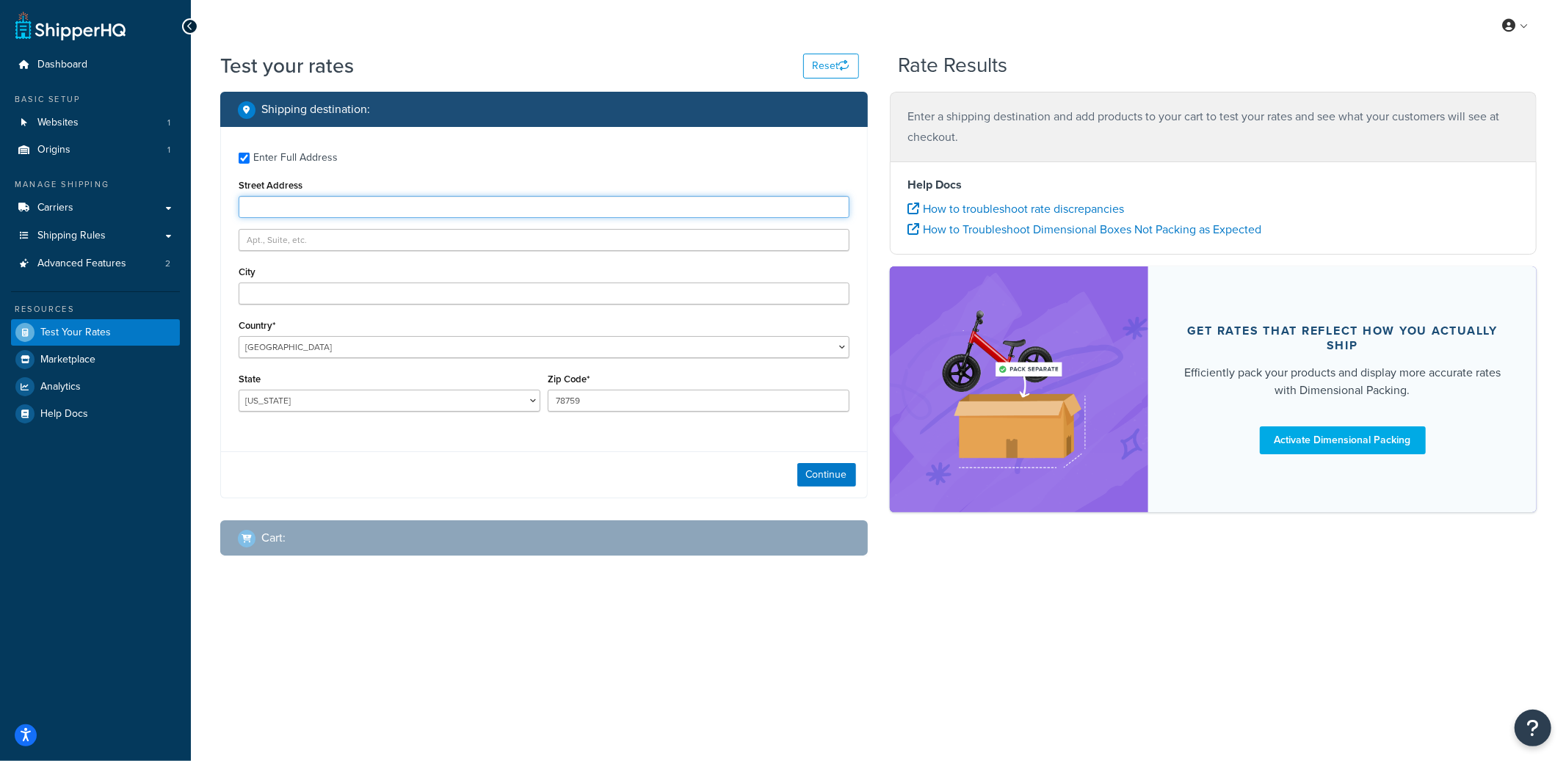
click at [293, 198] on input "Street Address" at bounding box center [544, 207] width 611 height 22
paste input "4426 Cahuenga Blvd"
type input "4426 Cahuenga Blvd"
type input "#203"
type input "Toluca Lake"
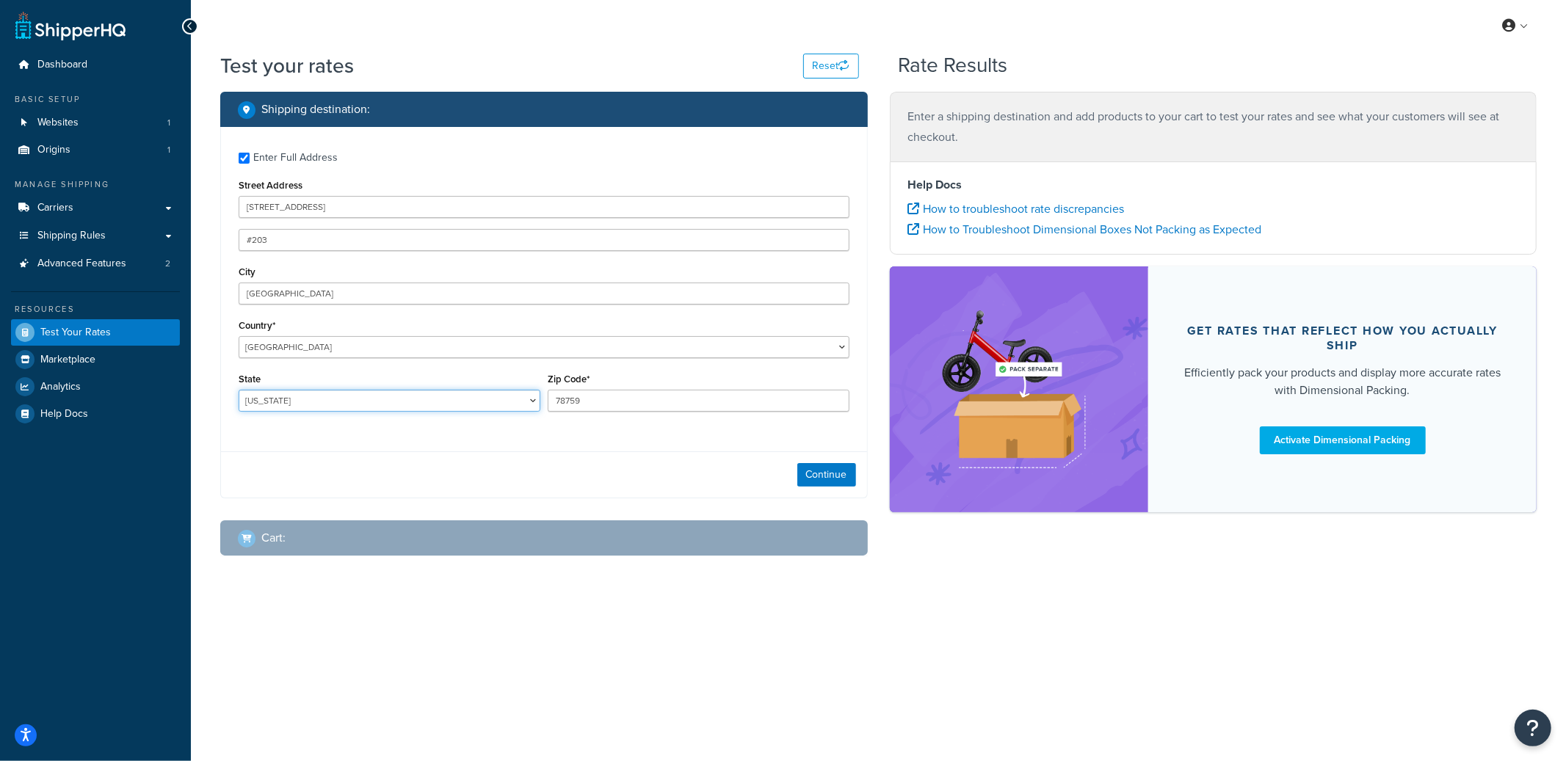
select select "CA"
type input "91602"
click at [818, 470] on button "Continue" at bounding box center [826, 474] width 59 height 23
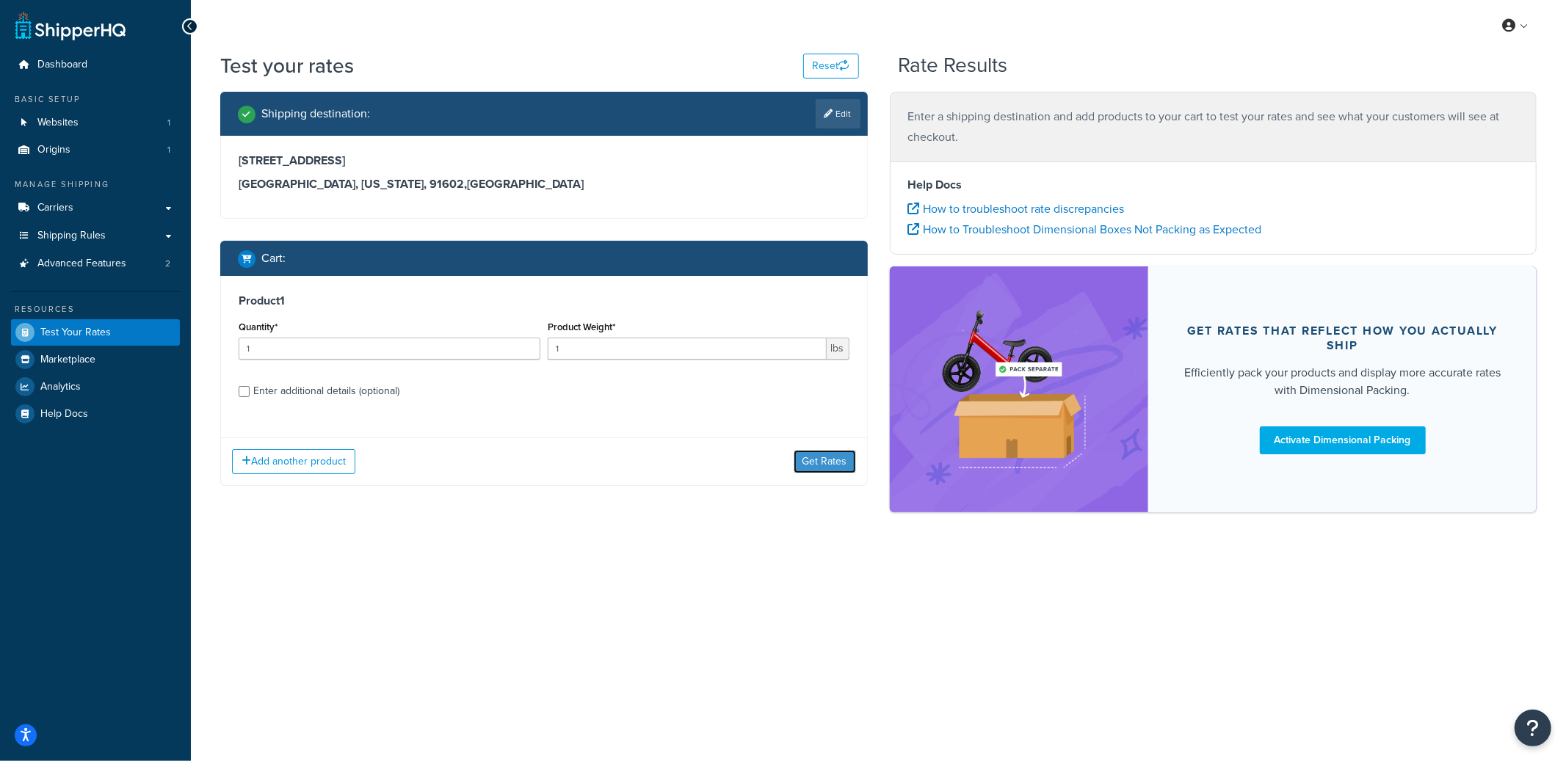
click at [818, 471] on button "Get Rates" at bounding box center [825, 461] width 62 height 23
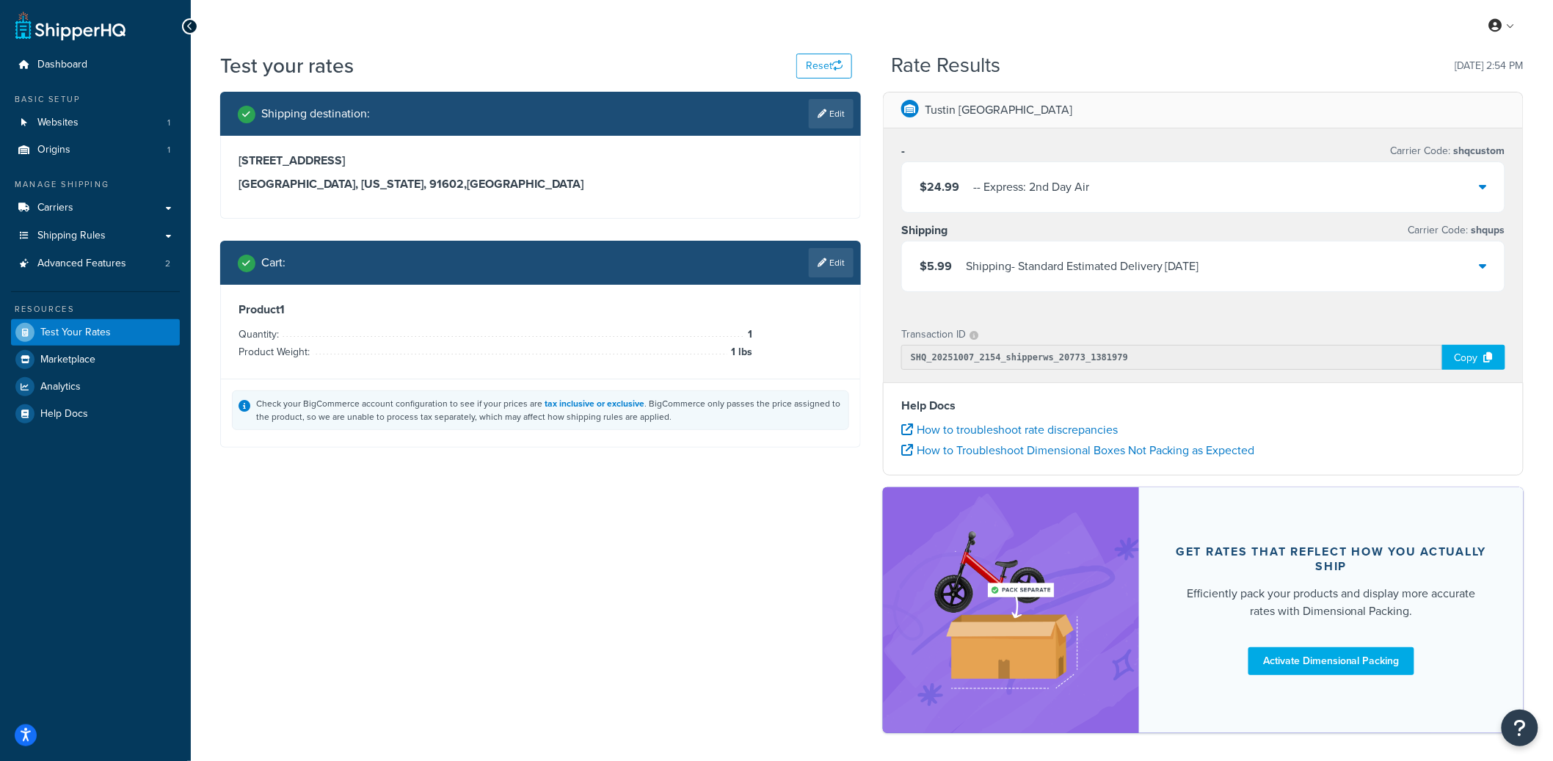
click at [1171, 178] on div "$24.99 - - Express: 2nd Day Air" at bounding box center [1203, 187] width 603 height 50
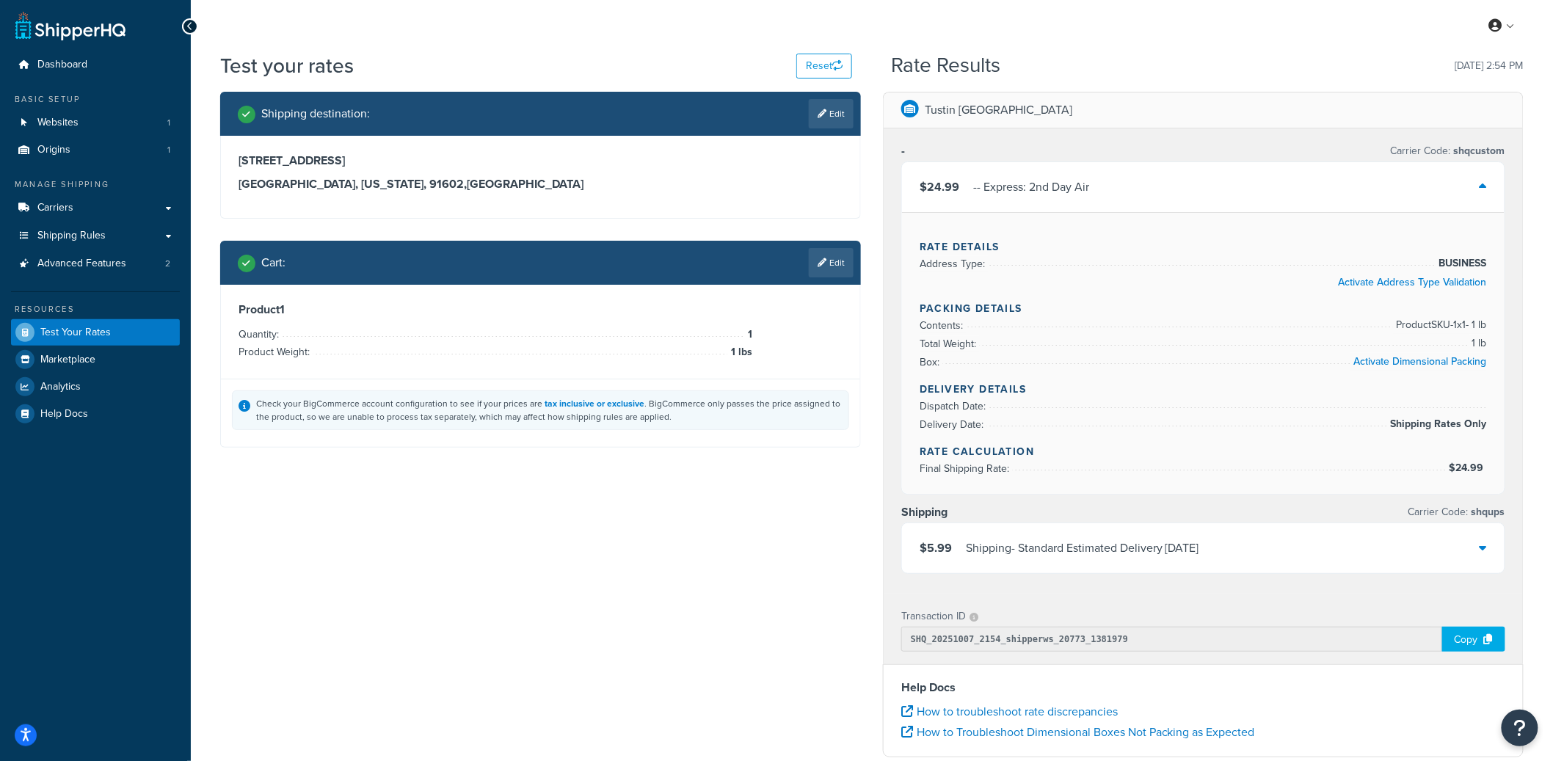
click at [1171, 178] on div "$24.99 - - Express: 2nd Day Air" at bounding box center [1203, 187] width 603 height 50
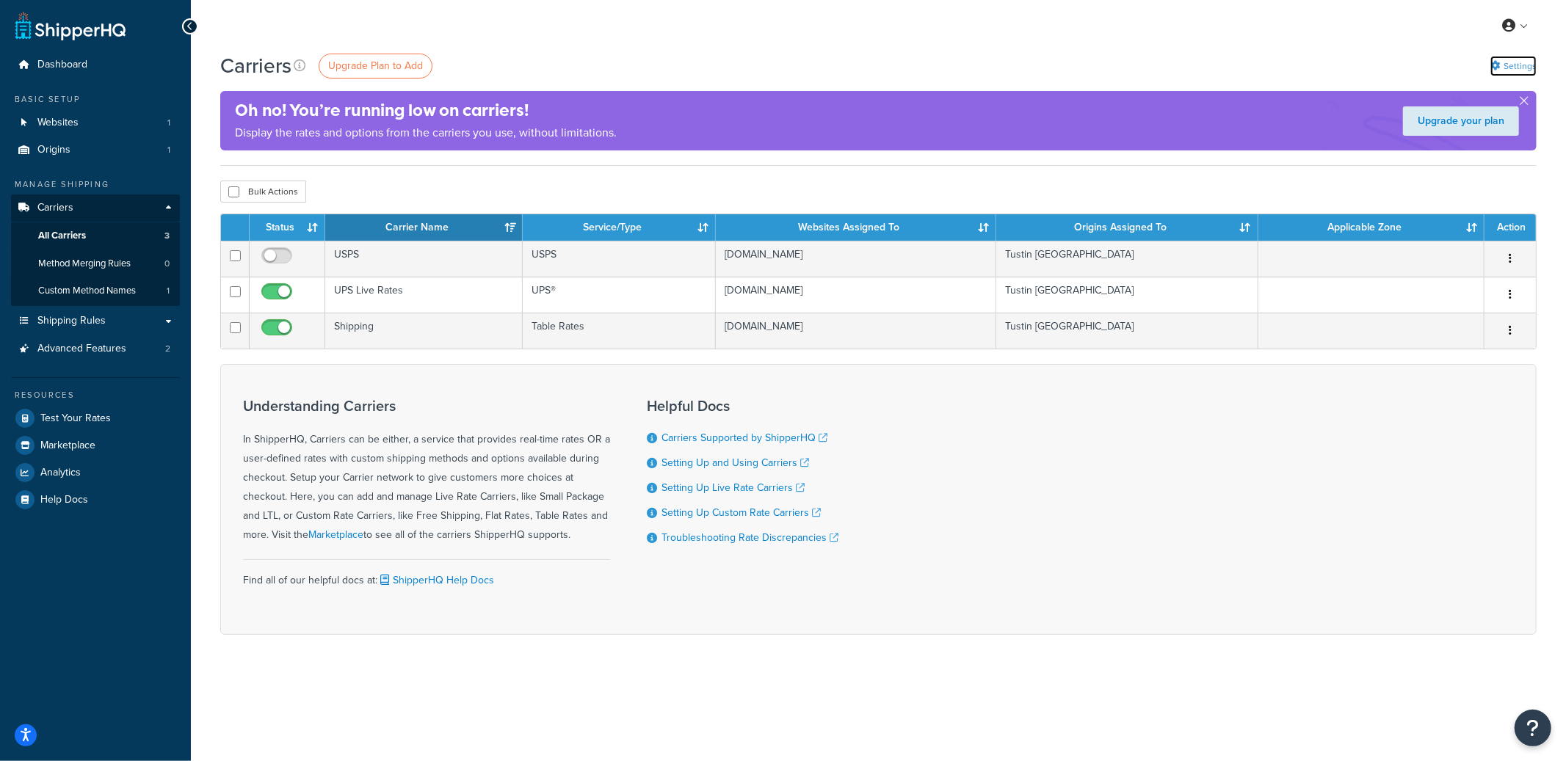
click at [1503, 67] on link "Settings" at bounding box center [1513, 66] width 46 height 21
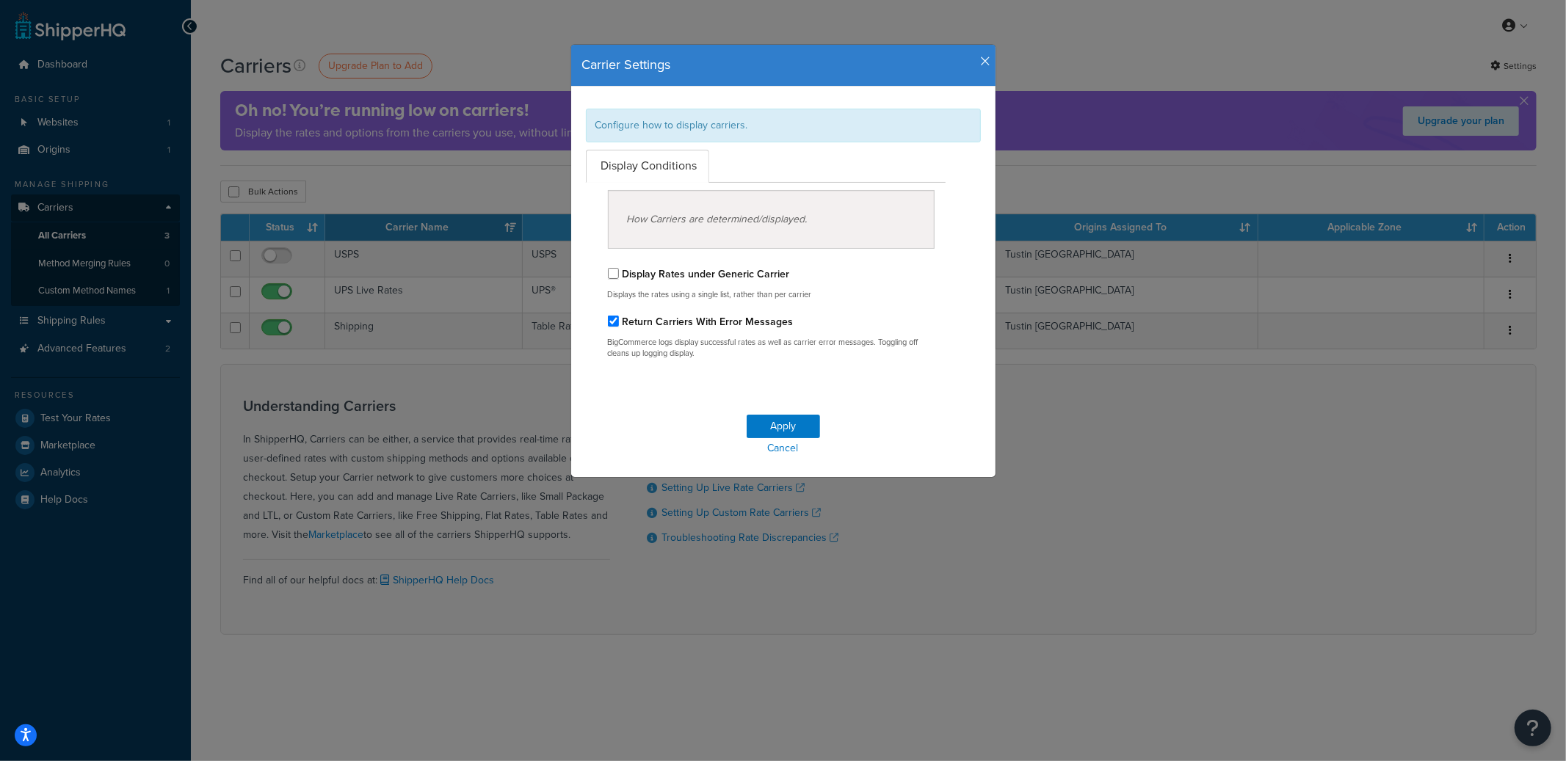
click at [981, 63] on icon "button" at bounding box center [986, 61] width 10 height 13
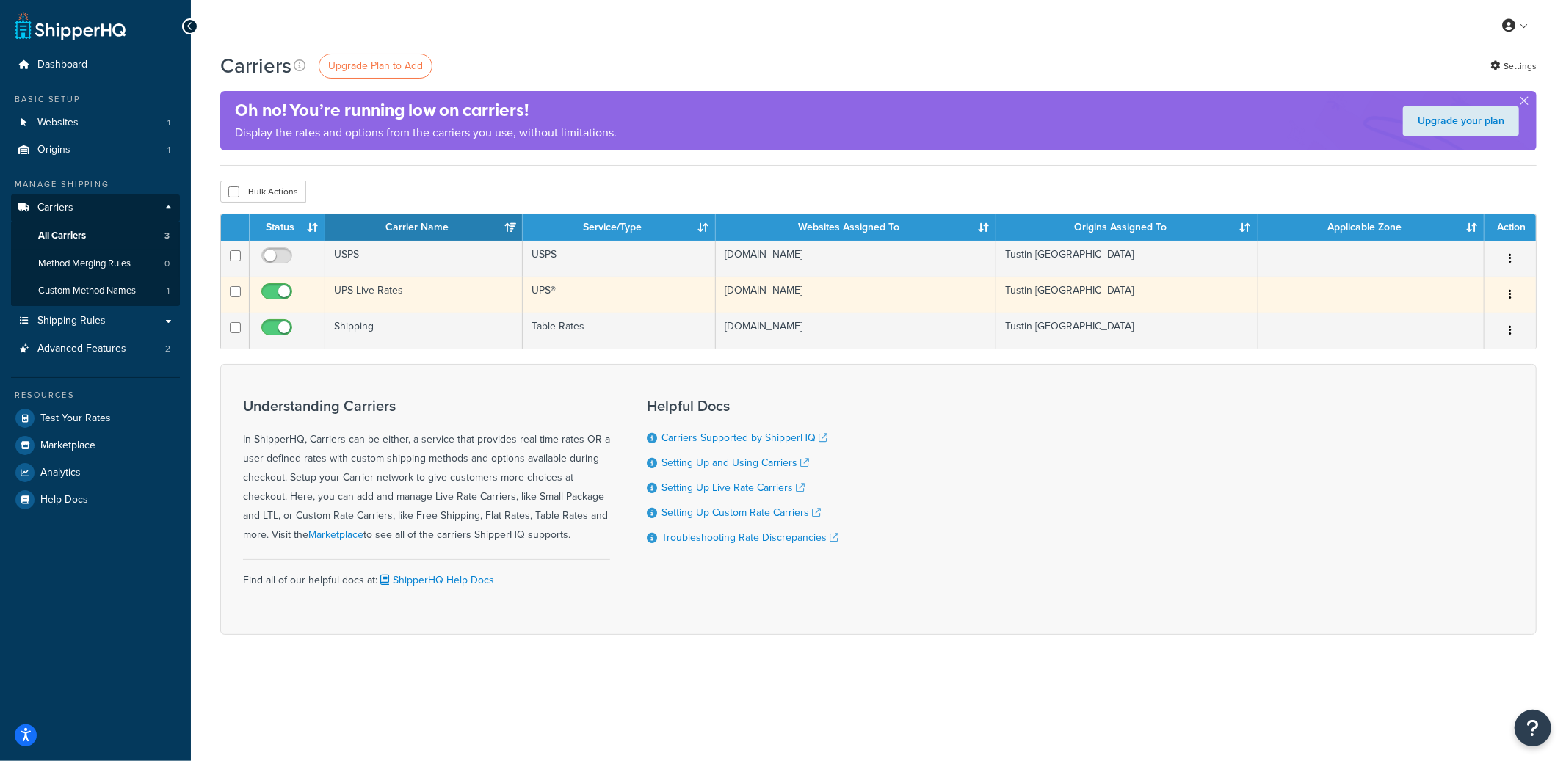
click at [471, 286] on td "UPS Live Rates" at bounding box center [423, 295] width 197 height 36
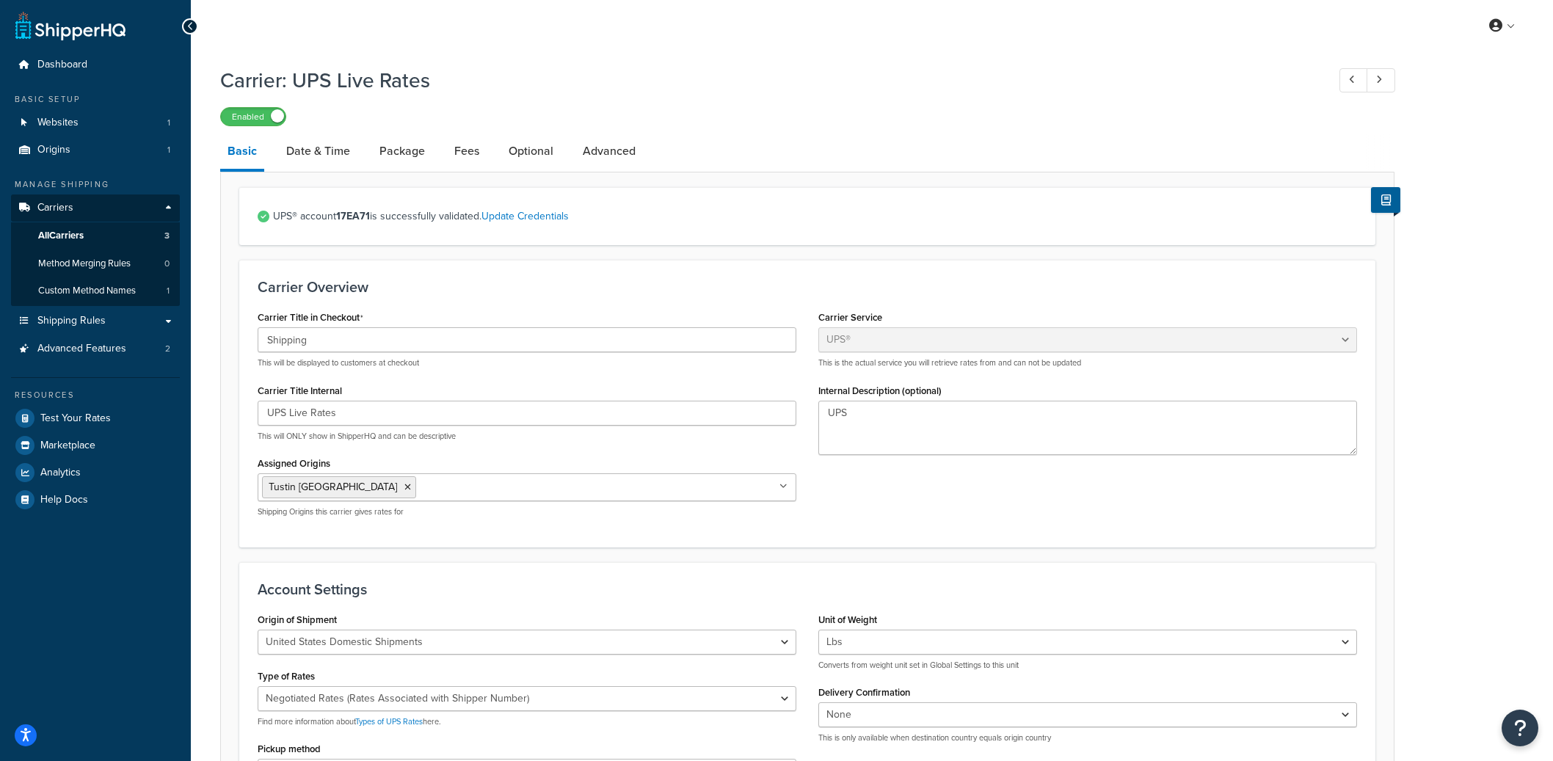
select select "ups"
click at [154, 239] on link "All Carriers 3" at bounding box center [95, 235] width 169 height 27
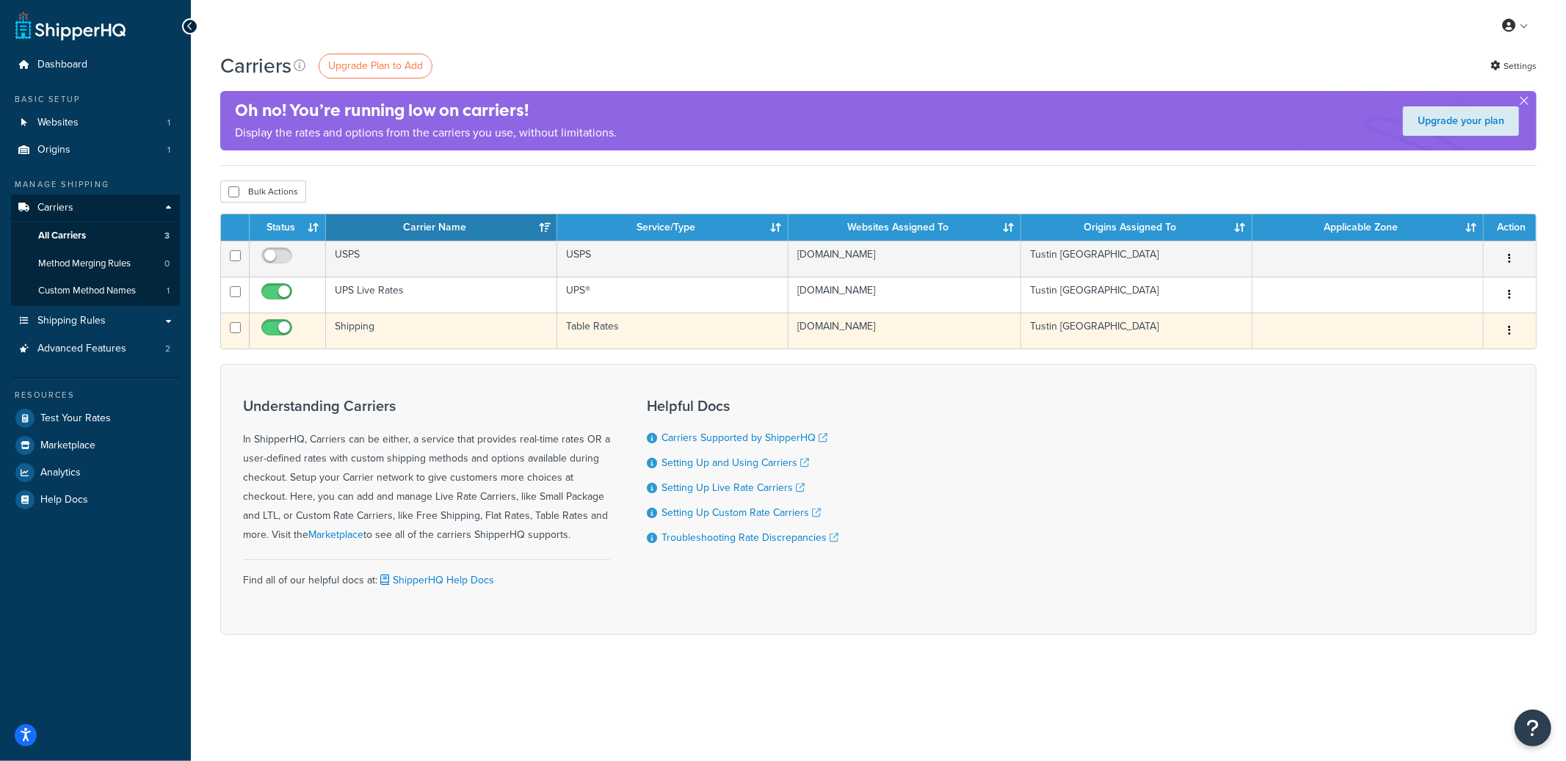
click at [410, 338] on td "Shipping" at bounding box center [441, 331] width 231 height 36
click at [400, 341] on td "Shipping" at bounding box center [441, 331] width 231 height 36
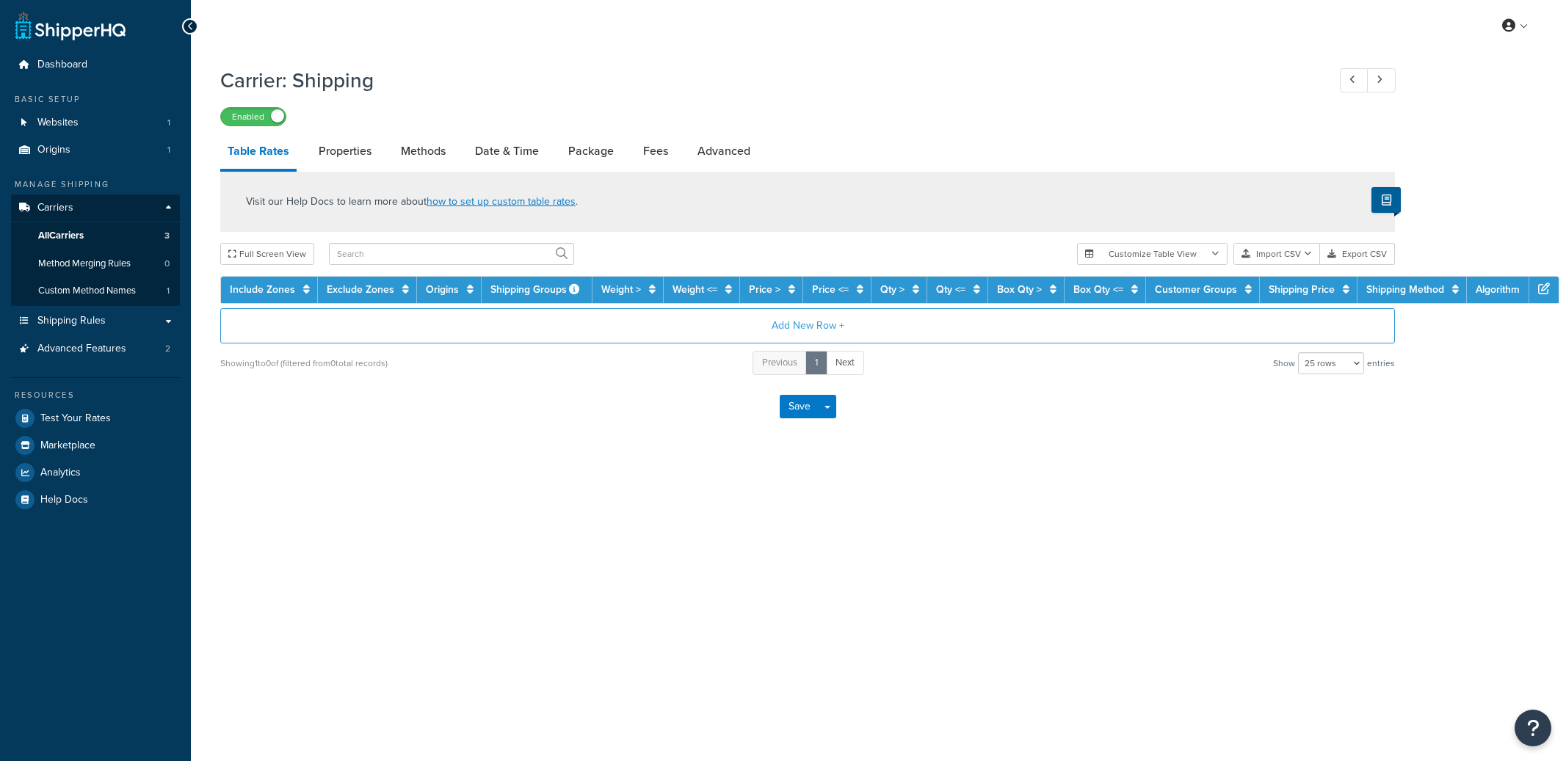
select select "25"
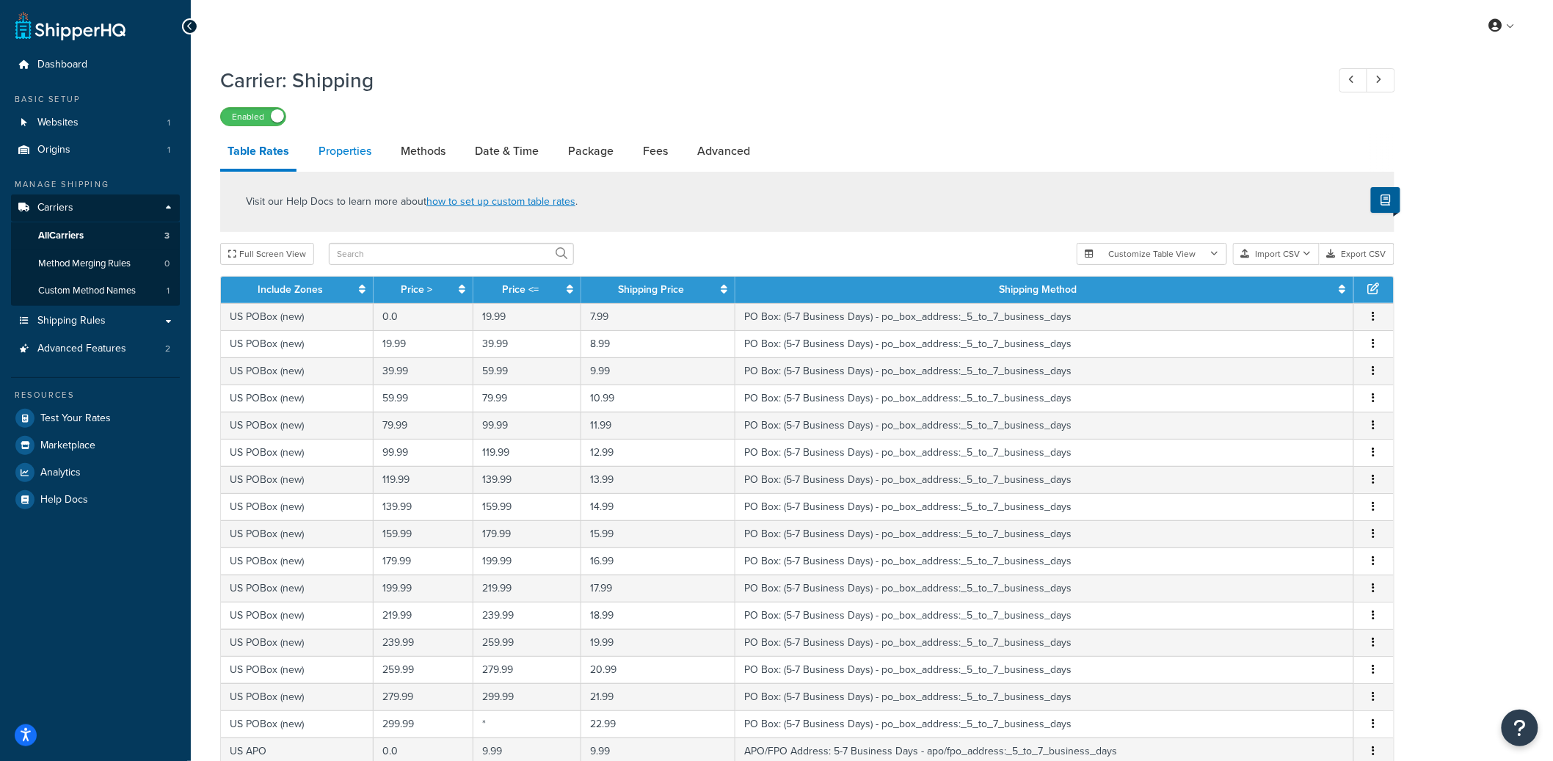
click at [345, 150] on link "Properties" at bounding box center [345, 151] width 68 height 35
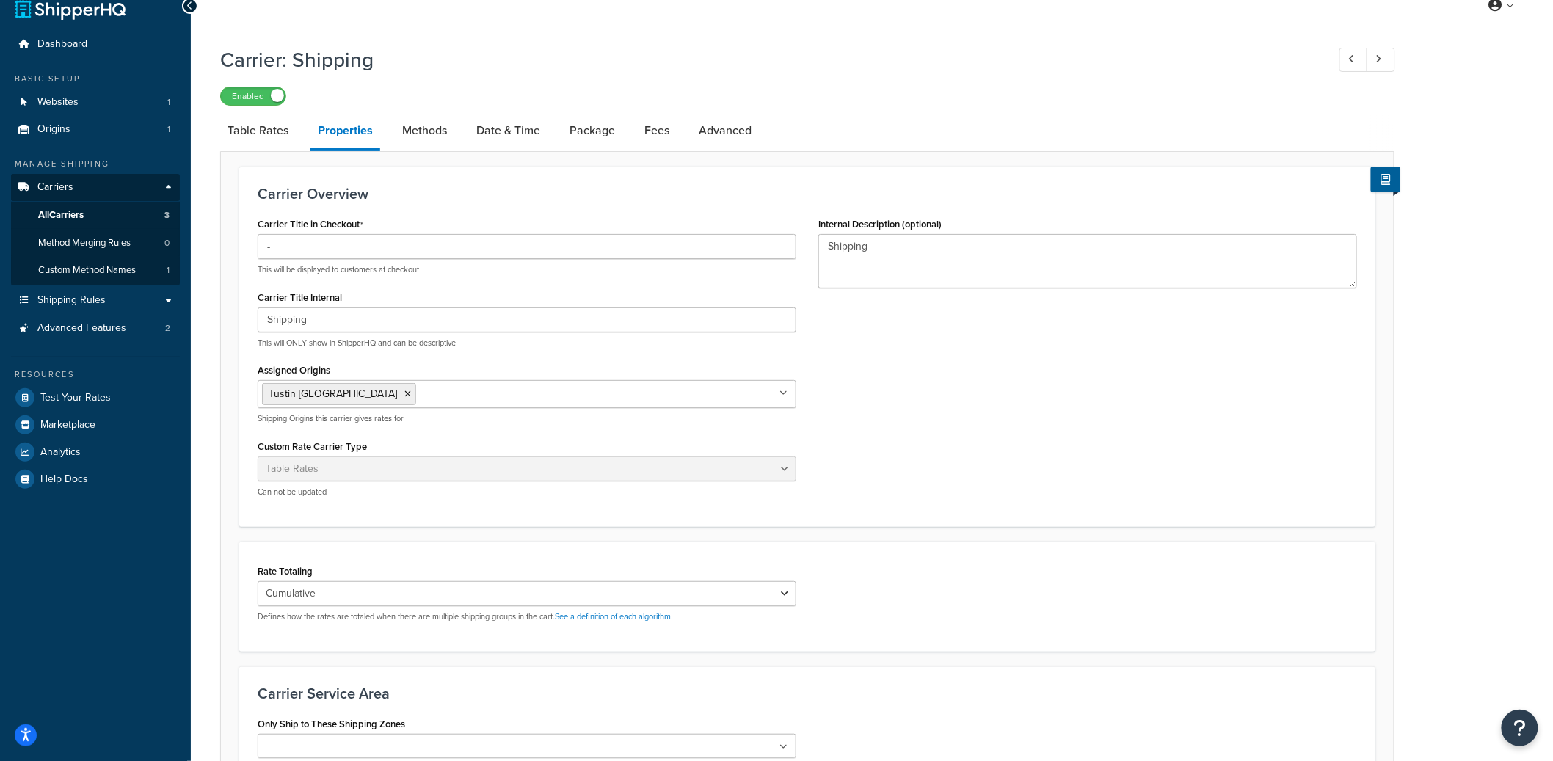
scroll to position [26, 0]
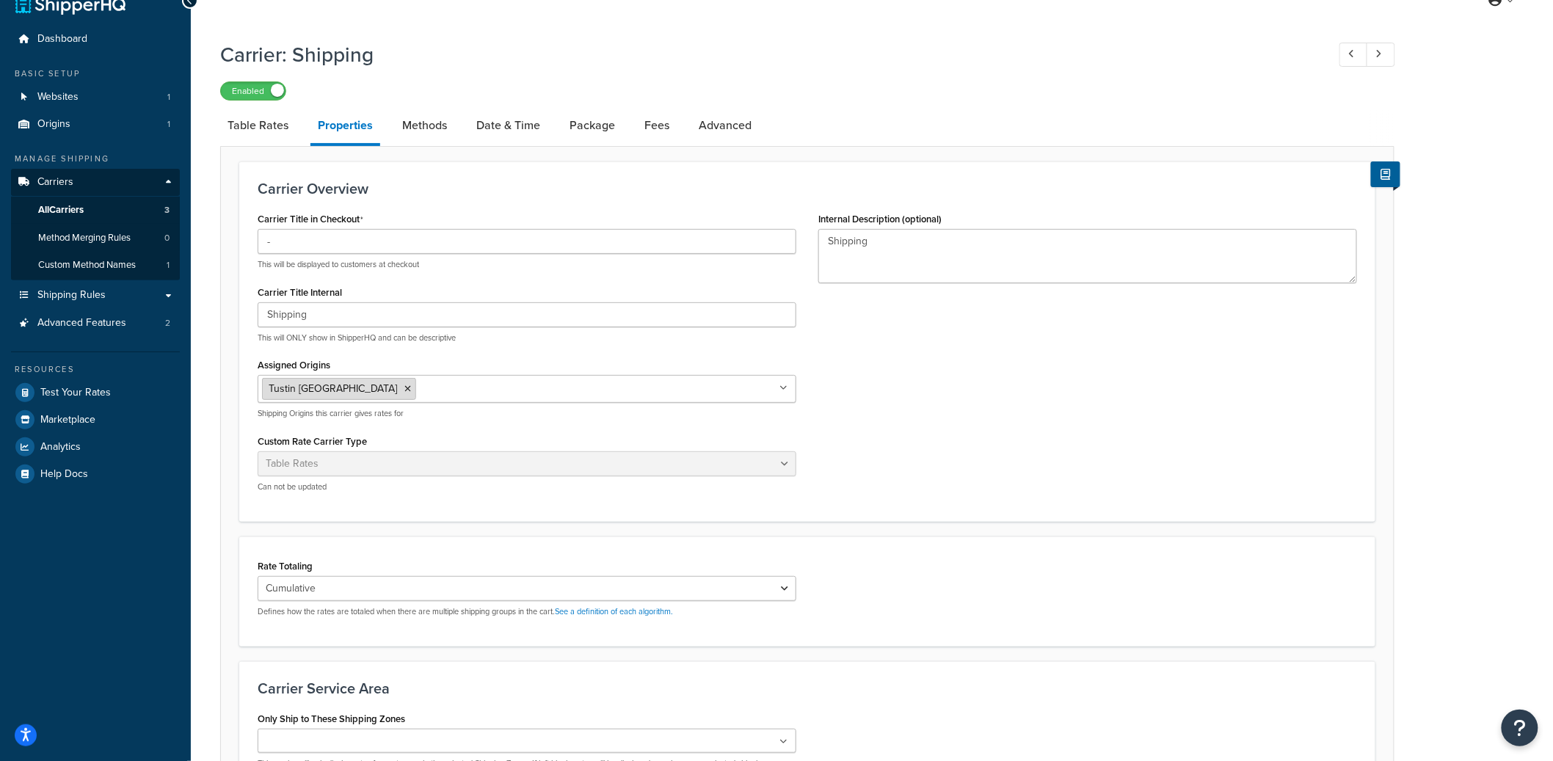
click at [404, 392] on icon at bounding box center [407, 389] width 7 height 9
click at [910, 376] on div "Carrier Title in Checkout - This will be displayed to customers at checkout Car…" at bounding box center [808, 353] width 1122 height 291
click at [788, 581] on select "Cumulative Highest Per Item Per SKU" at bounding box center [527, 585] width 539 height 25
select select "HIGHEST"
click at [258, 573] on select "Cumulative Highest Per Item Per SKU" at bounding box center [527, 585] width 539 height 25
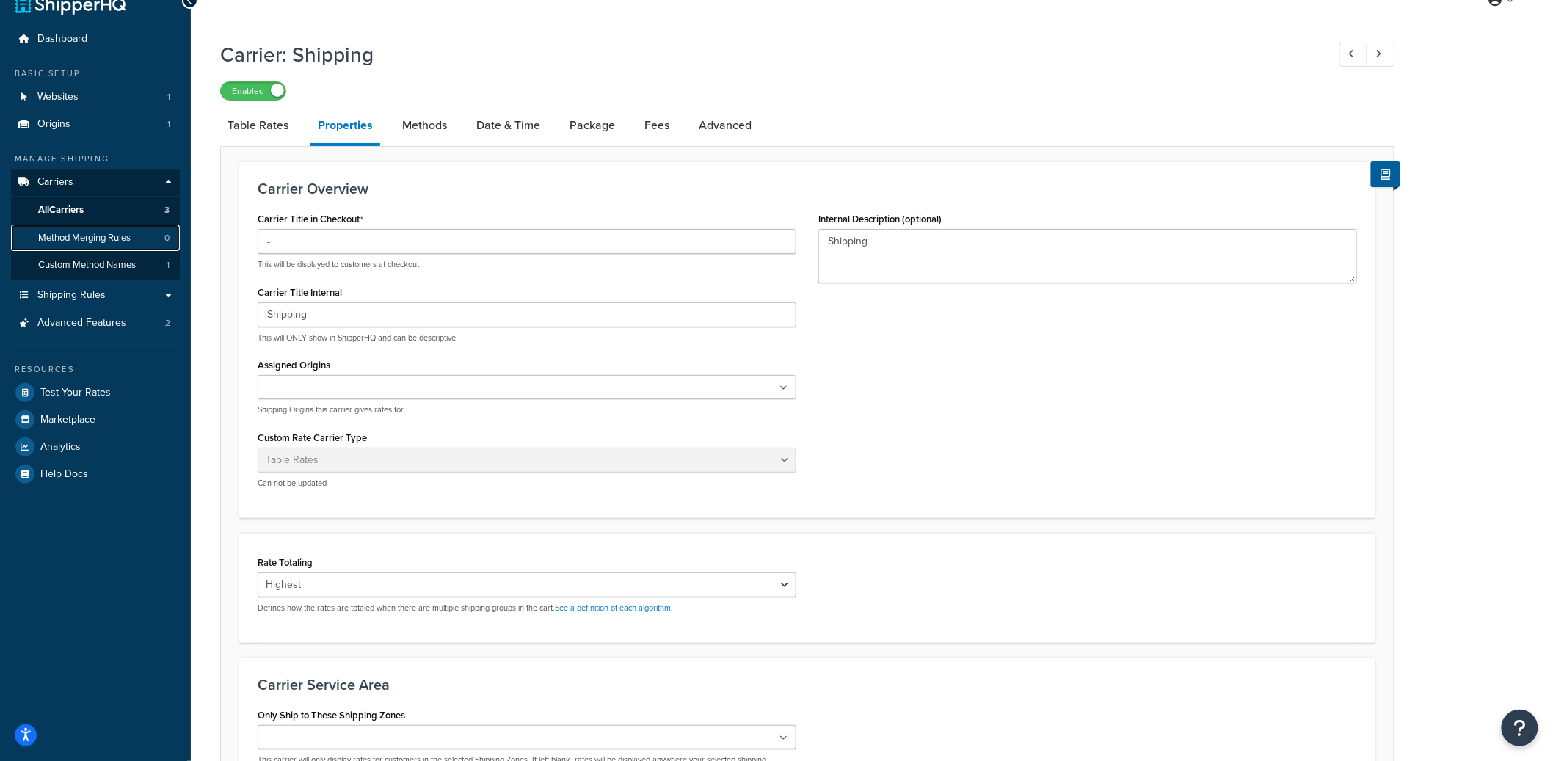
click at [126, 240] on span "Method Merging Rules" at bounding box center [84, 238] width 92 height 12
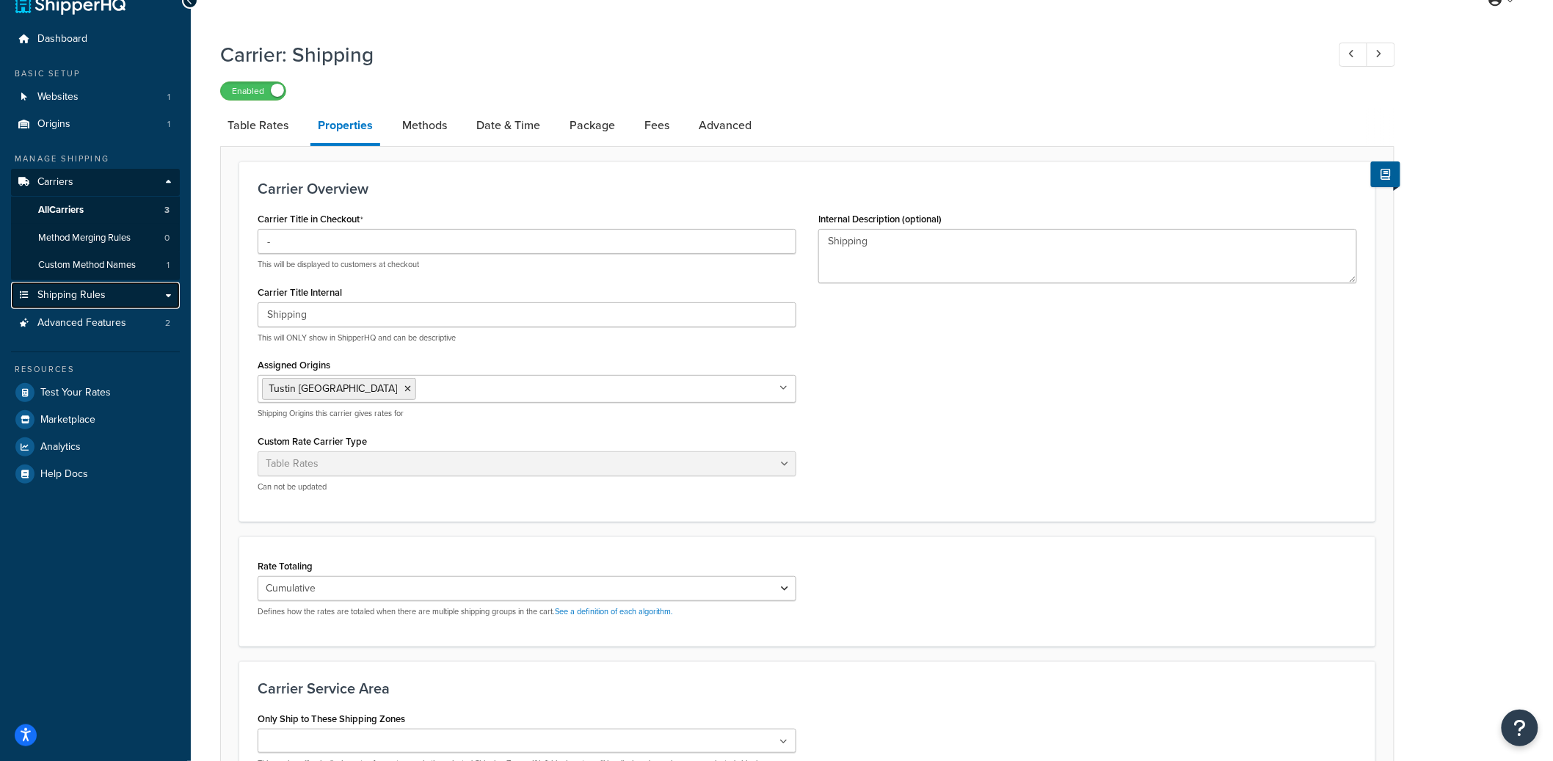
click at [100, 294] on span "Shipping Rules" at bounding box center [71, 295] width 68 height 12
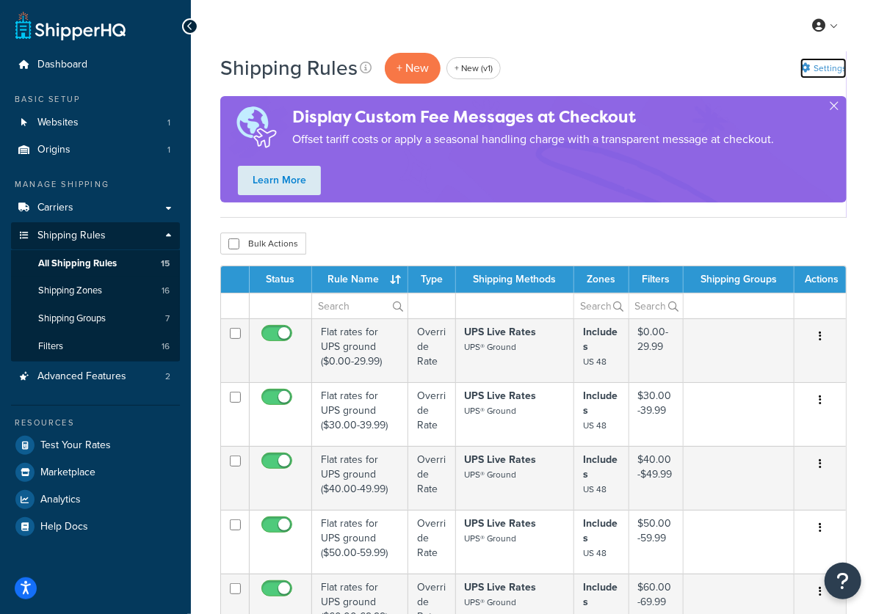
click at [822, 71] on link "Settings" at bounding box center [823, 68] width 46 height 21
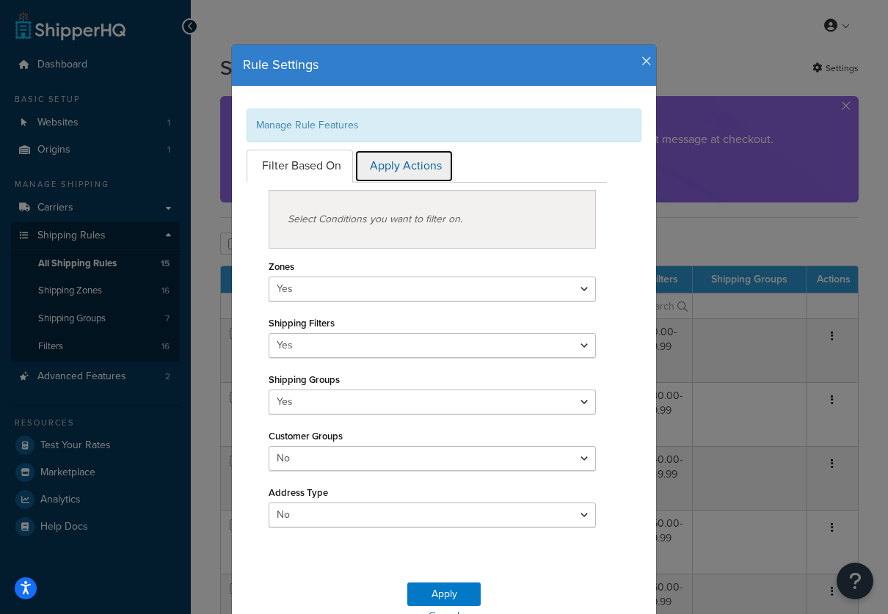
click at [416, 176] on link "Apply Actions" at bounding box center [404, 166] width 99 height 33
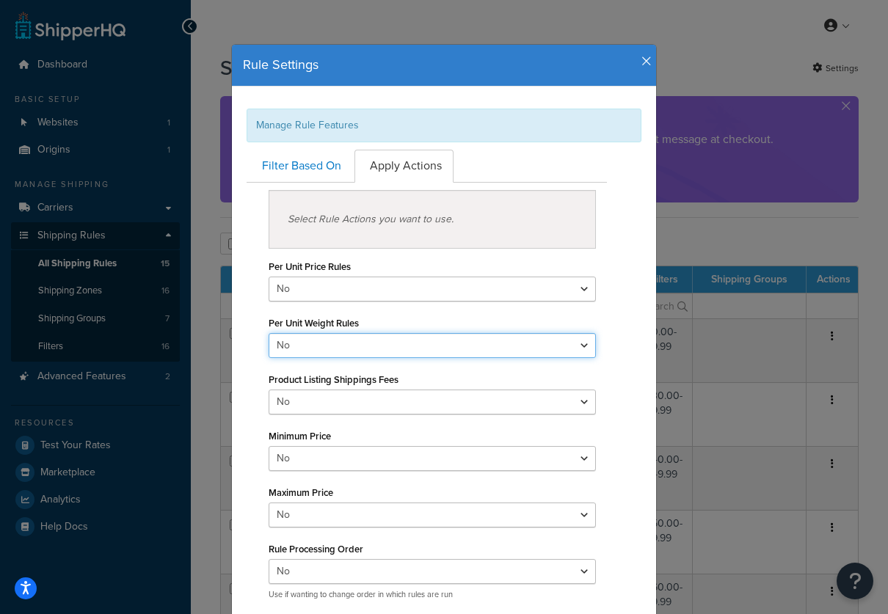
click at [308, 337] on select "Yes No" at bounding box center [432, 345] width 327 height 25
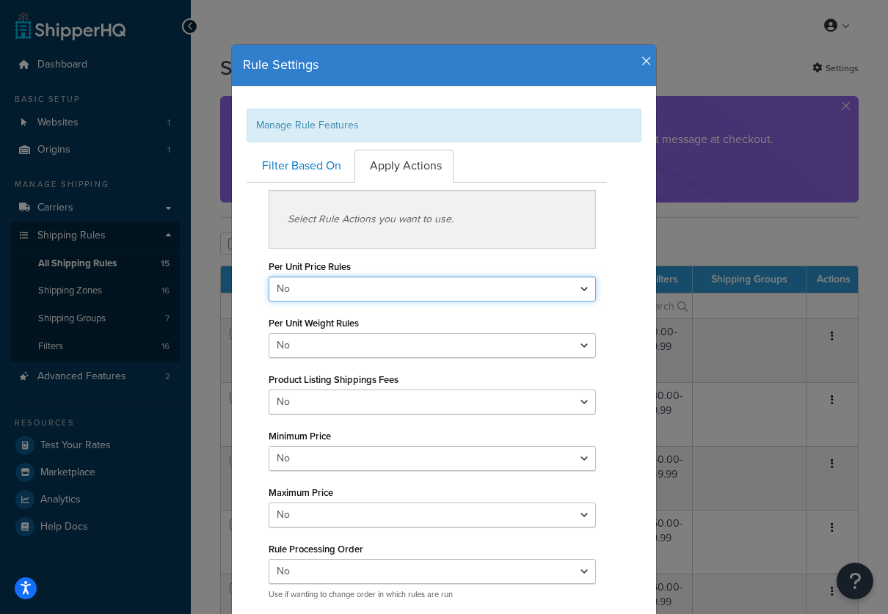
click at [330, 286] on select "Yes No" at bounding box center [432, 289] width 327 height 25
select select "true"
click at [269, 277] on select "Yes No" at bounding box center [432, 289] width 327 height 25
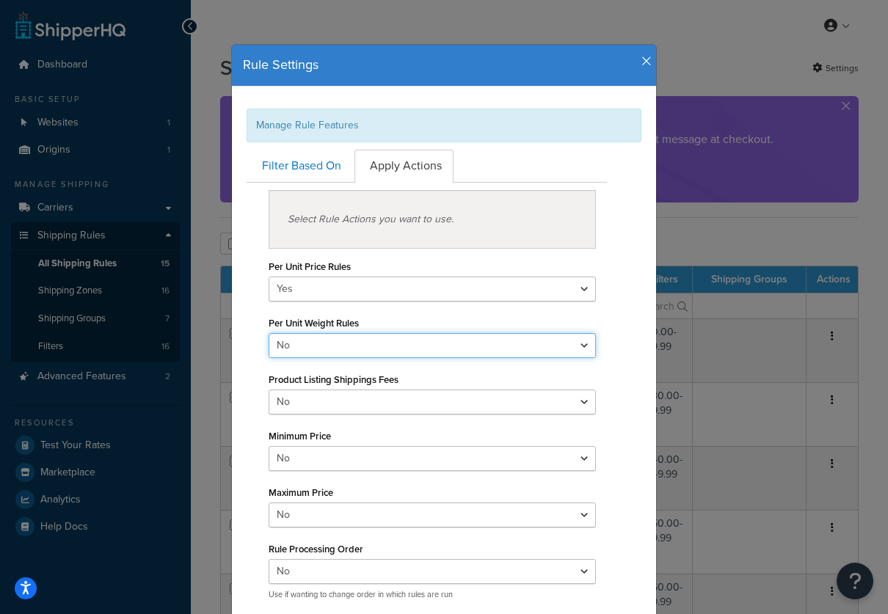
click at [304, 340] on select "Yes No" at bounding box center [432, 345] width 327 height 25
select select "true"
click at [269, 333] on select "Yes No" at bounding box center [432, 345] width 327 height 25
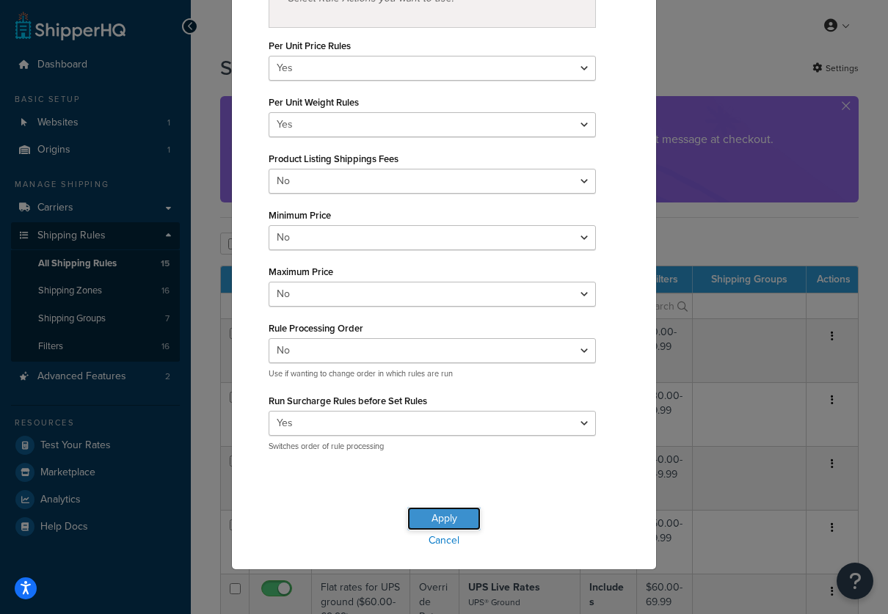
click at [433, 511] on button "Apply" at bounding box center [443, 518] width 73 height 23
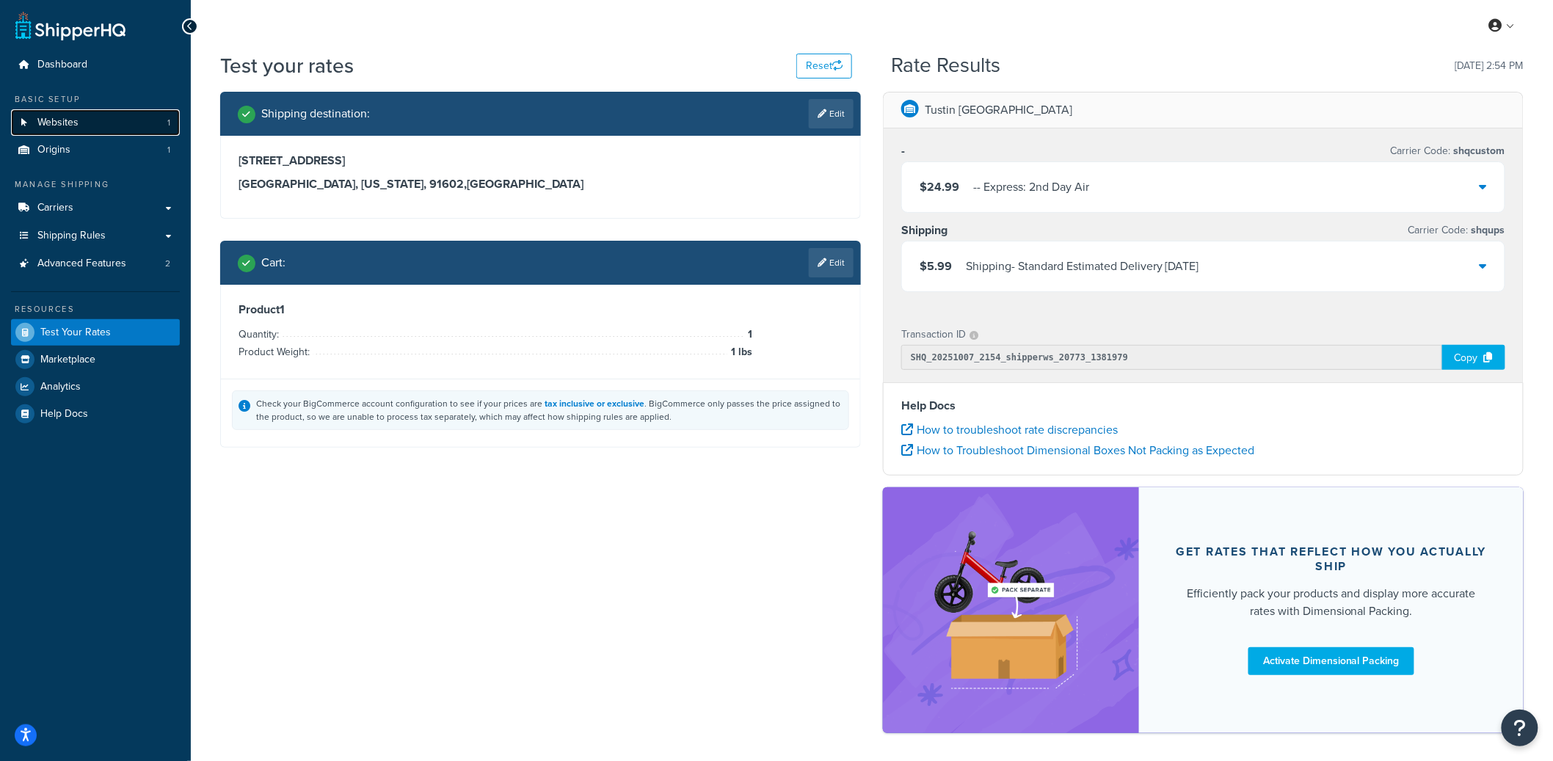
click at [106, 129] on link "Websites 1" at bounding box center [95, 122] width 169 height 27
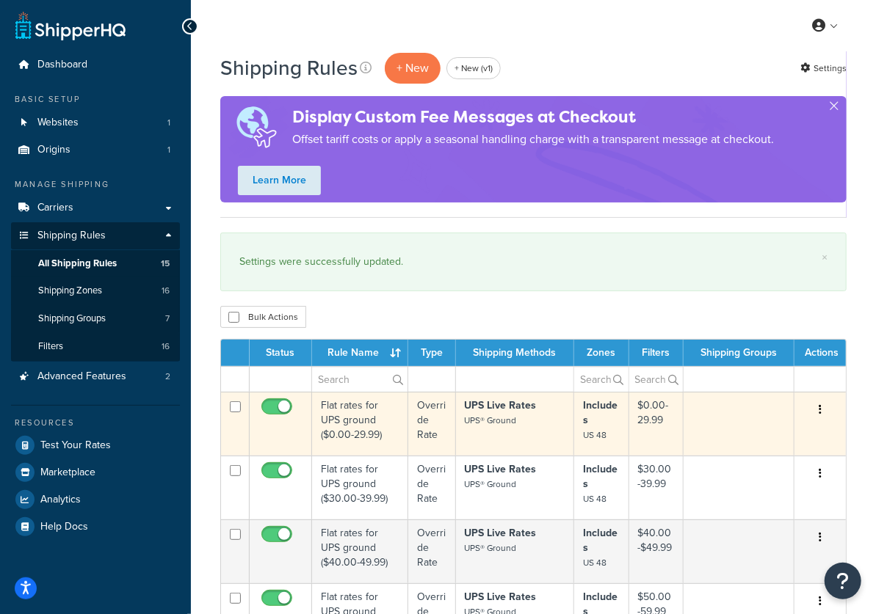
click at [352, 419] on td "Flat rates for UPS ground ($0.00-29.99)" at bounding box center [360, 424] width 96 height 64
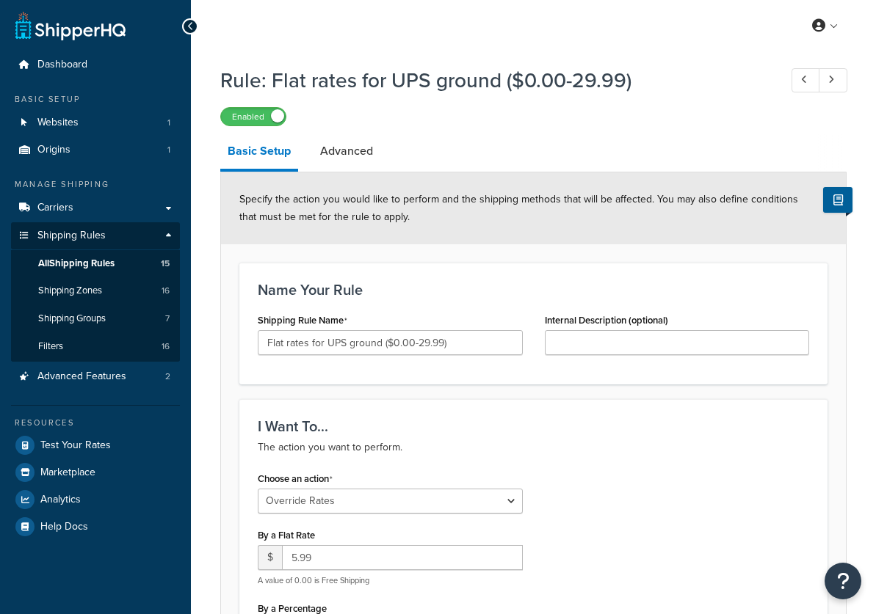
select select "OVERRIDE"
click at [365, 159] on link "Advanced" at bounding box center [347, 151] width 68 height 35
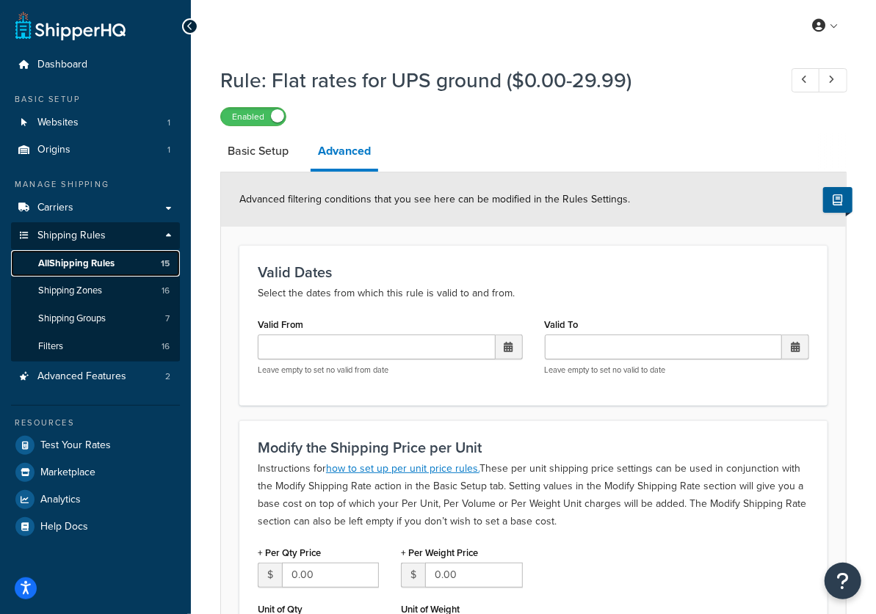
click at [128, 262] on link "All Shipping Rules 15" at bounding box center [95, 263] width 169 height 27
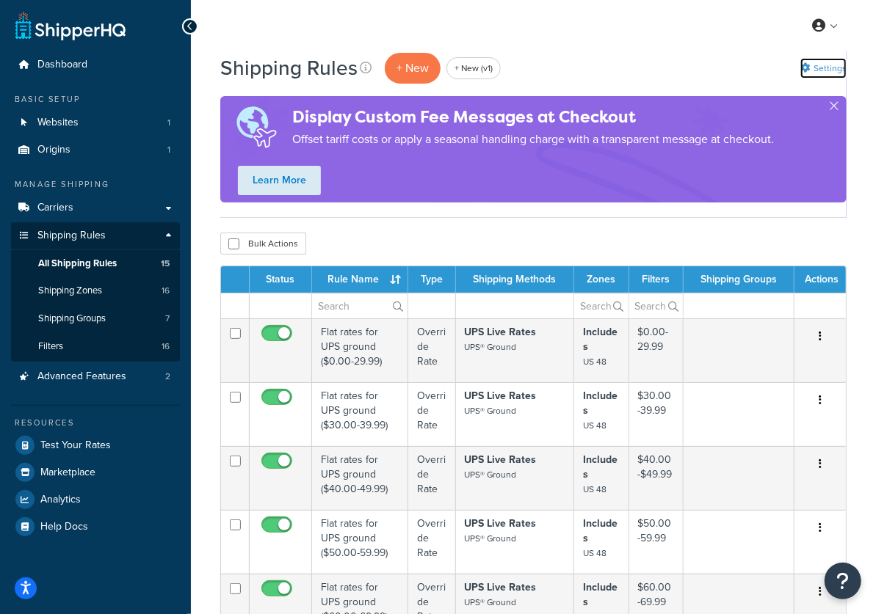
click at [816, 67] on link "Settings" at bounding box center [823, 68] width 46 height 21
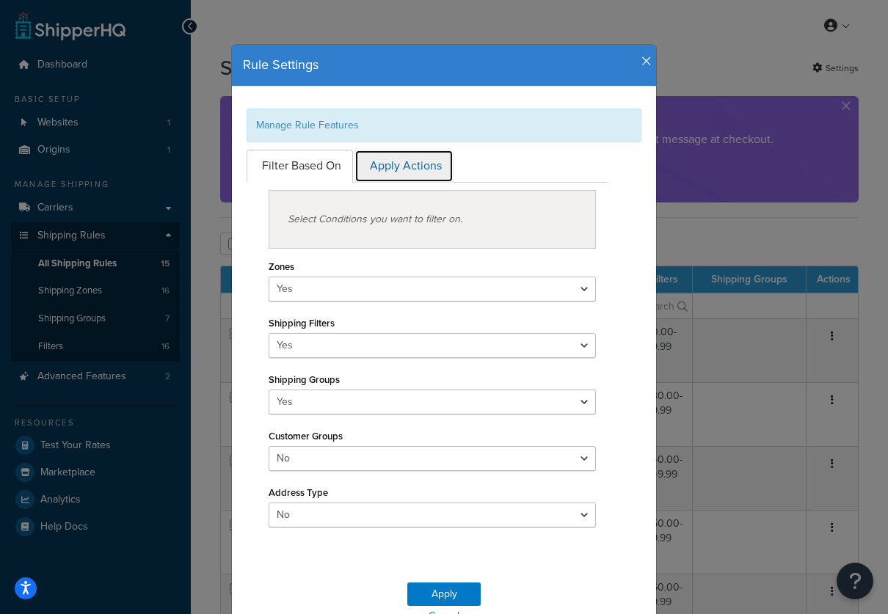
click at [416, 167] on link "Apply Actions" at bounding box center [404, 166] width 99 height 33
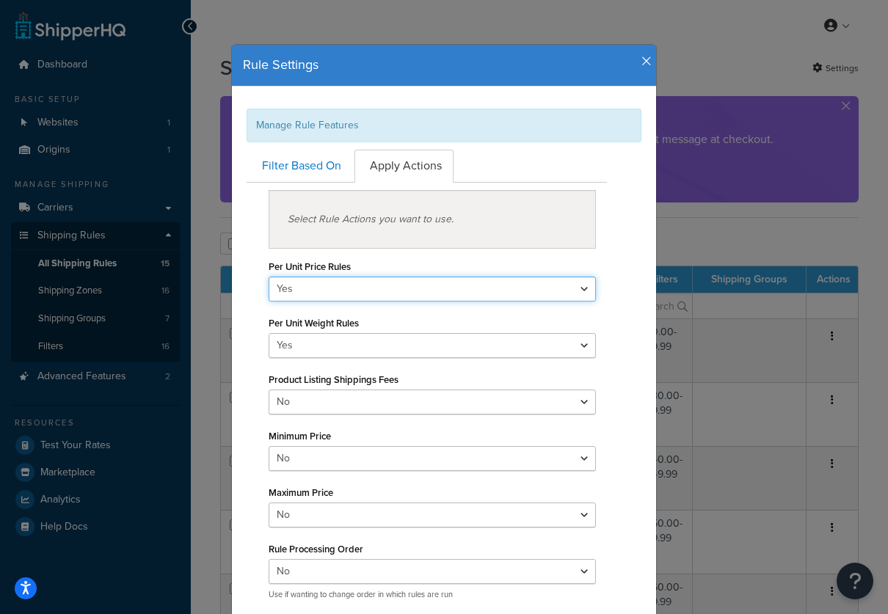
click at [317, 296] on select "Yes No" at bounding box center [432, 289] width 327 height 25
select select "false"
click at [269, 277] on select "Yes No" at bounding box center [432, 289] width 327 height 25
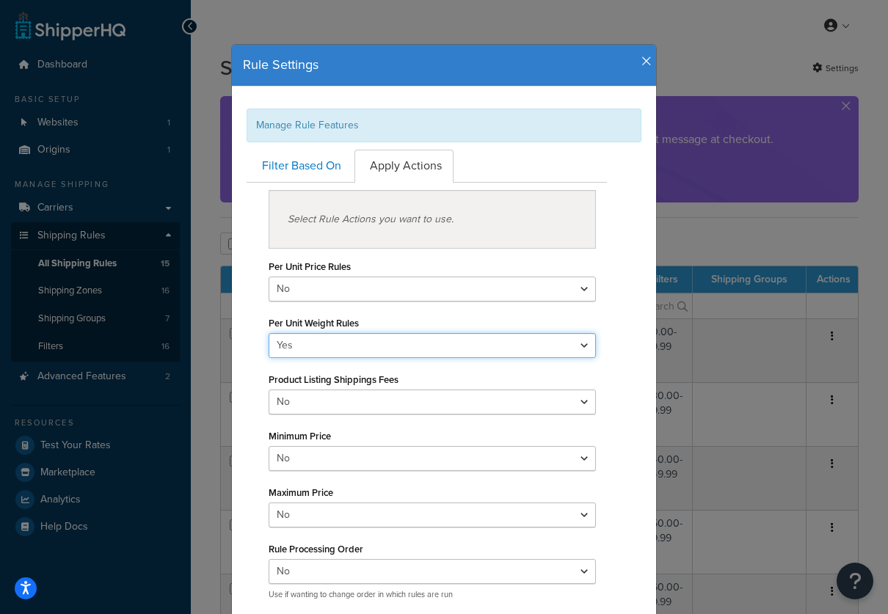
click at [300, 347] on select "Yes No" at bounding box center [432, 345] width 327 height 25
select select "false"
click at [269, 333] on select "Yes No" at bounding box center [432, 345] width 327 height 25
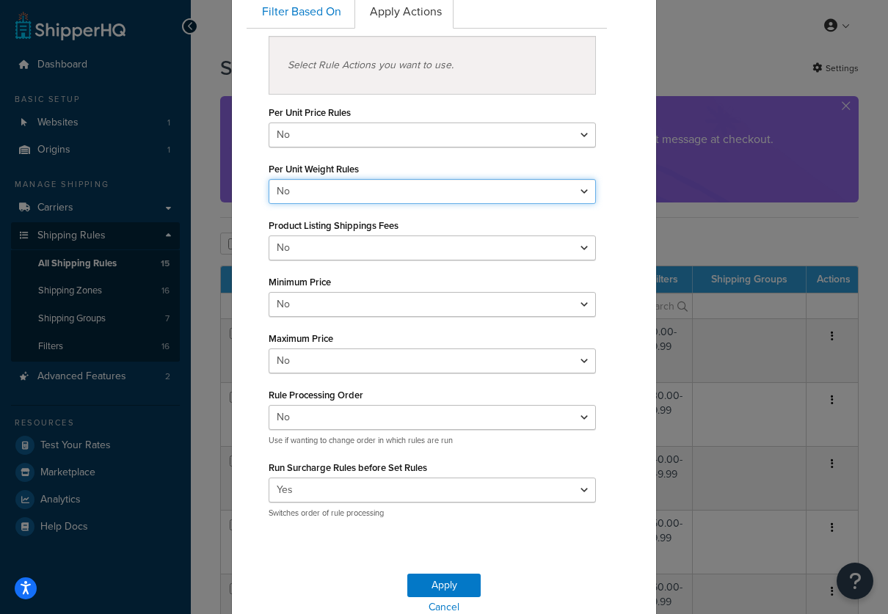
scroll to position [222, 0]
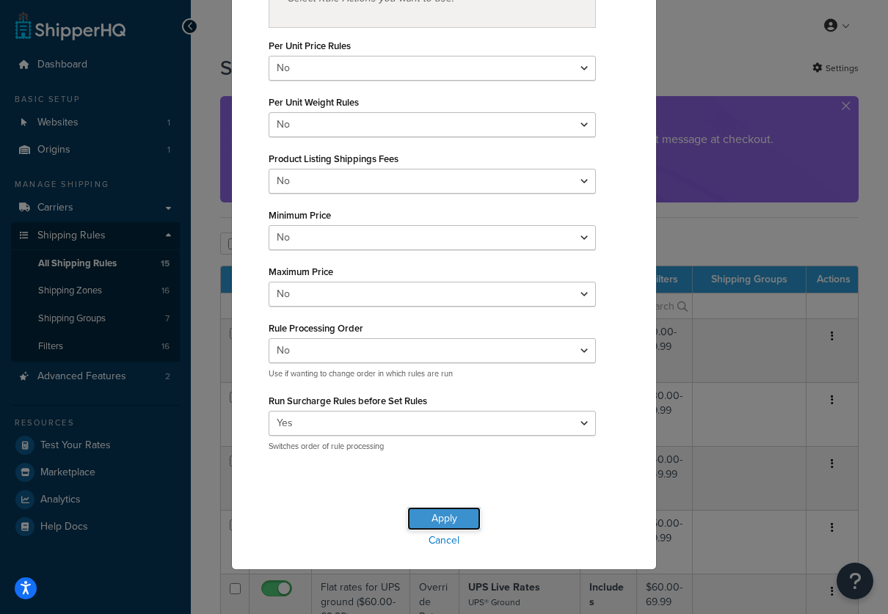
click at [410, 515] on button "Apply" at bounding box center [443, 518] width 73 height 23
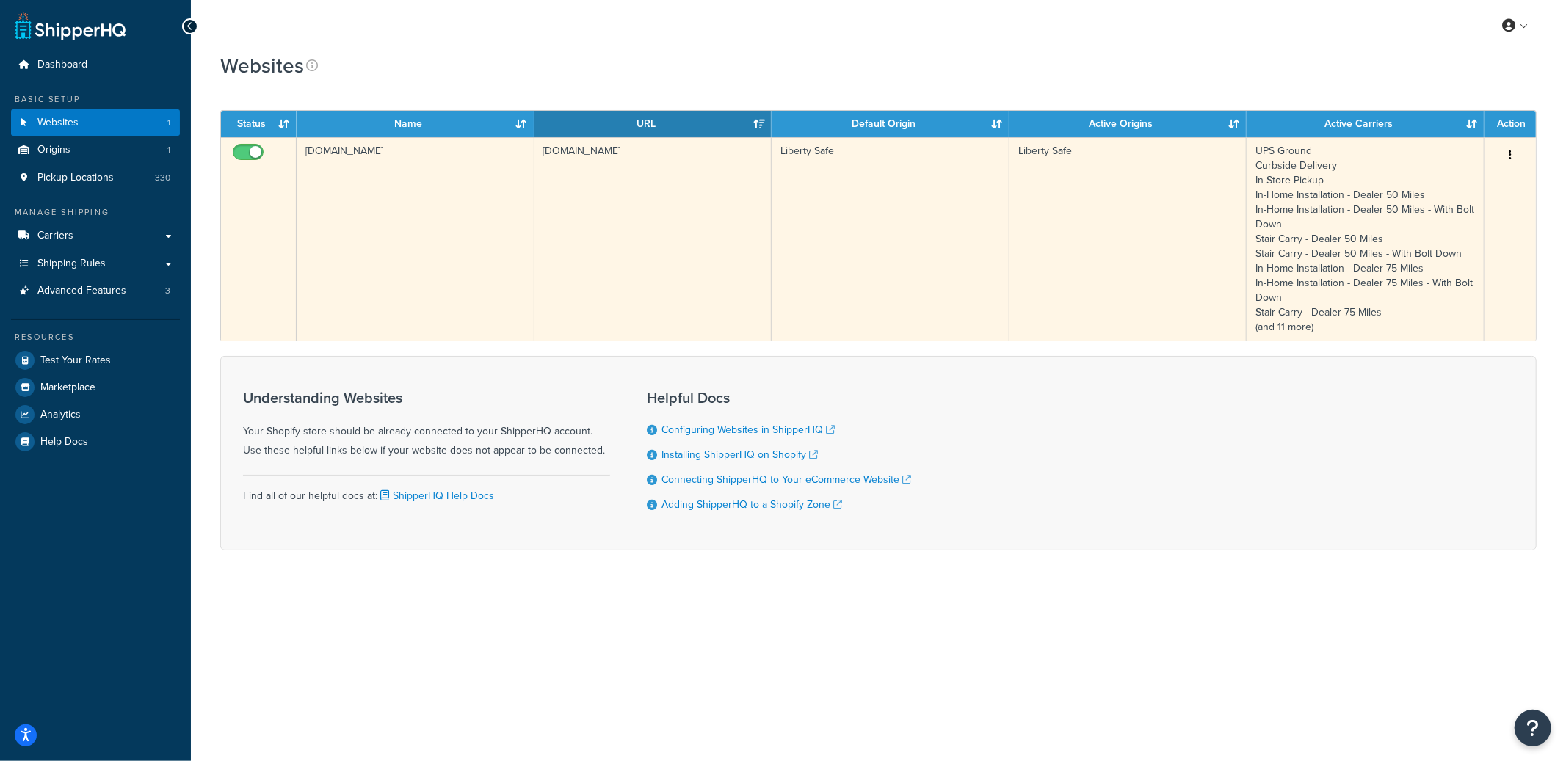
click at [443, 214] on td "[DOMAIN_NAME]" at bounding box center [416, 238] width 238 height 203
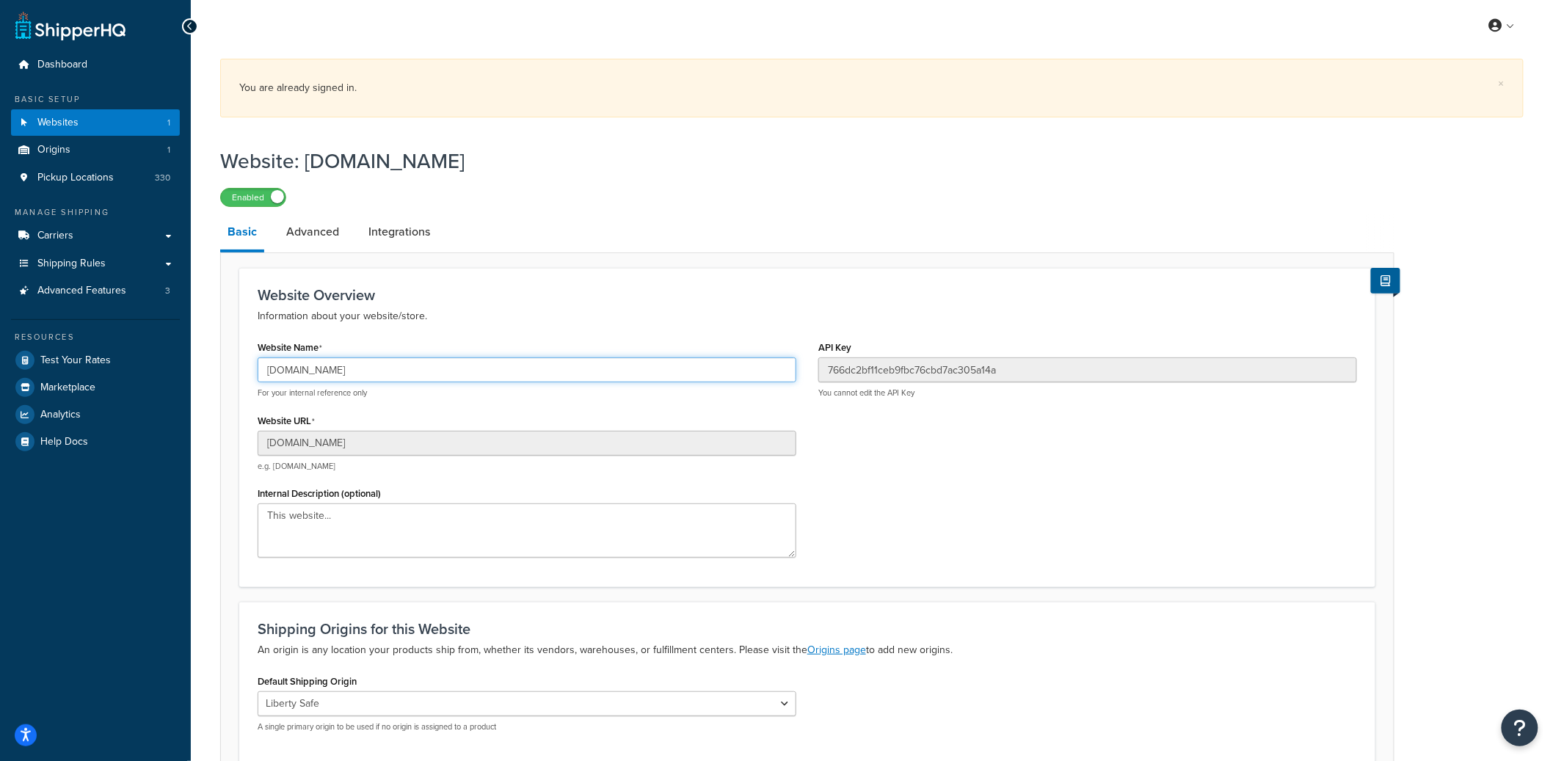
click at [333, 366] on input "[DOMAIN_NAME]" at bounding box center [527, 370] width 539 height 25
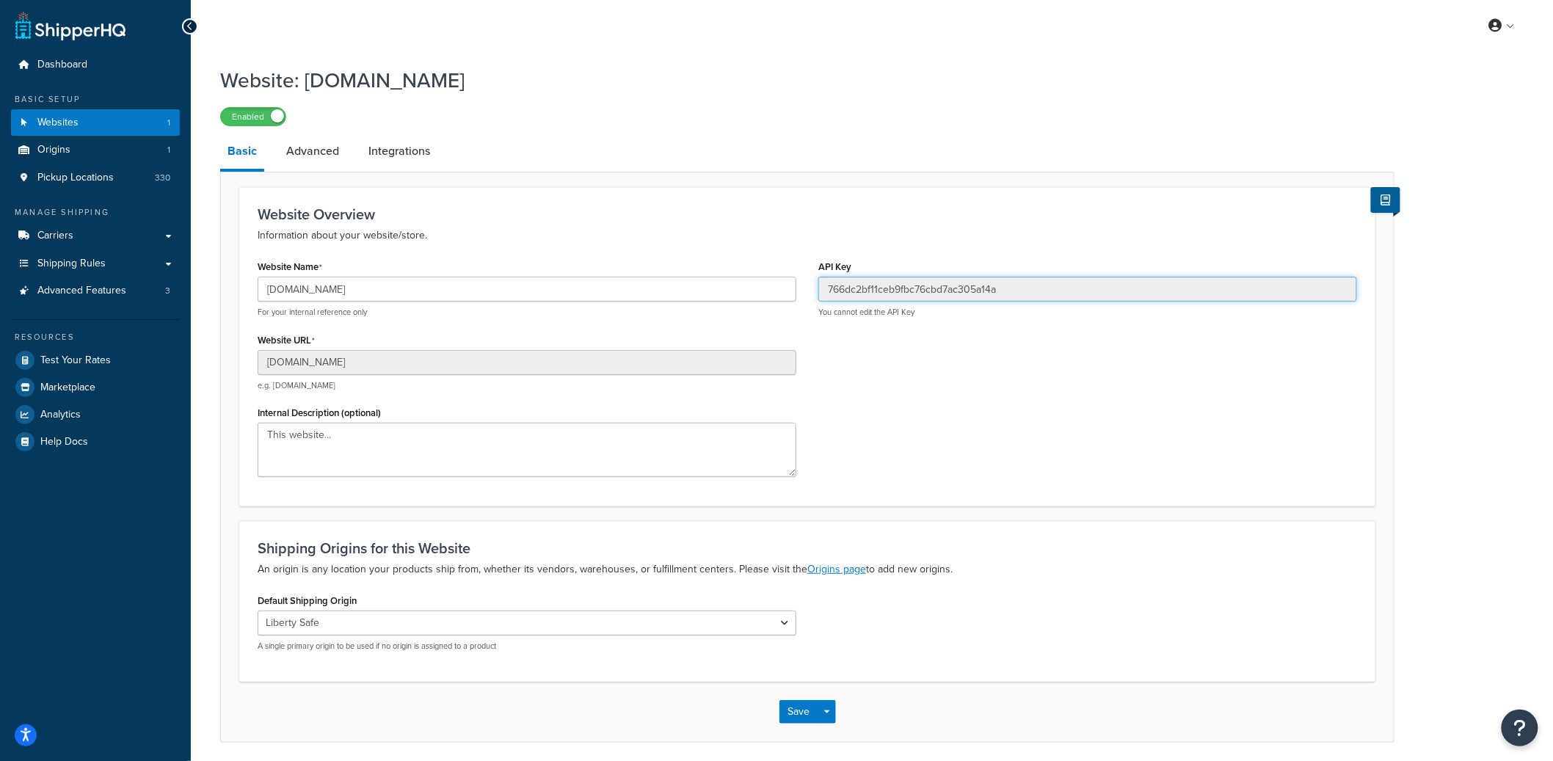
click at [937, 291] on input "766dc2bf11ceb9fbc76cbd7ac305a14a" at bounding box center [1088, 289] width 539 height 25
